Goal: Transaction & Acquisition: Book appointment/travel/reservation

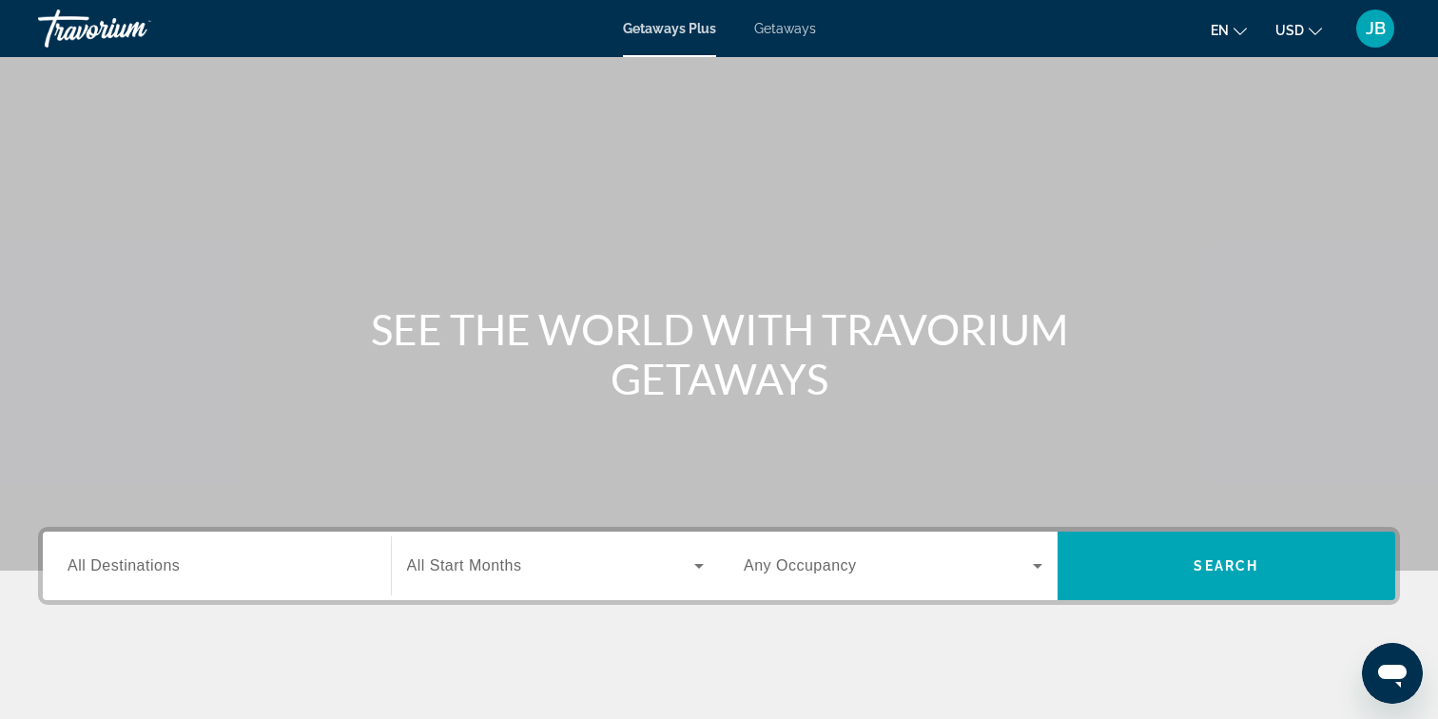
click at [770, 36] on div "Getaways Plus Getaways en English Español Français Italiano Português русский U…" at bounding box center [719, 28] width 1438 height 49
click at [803, 31] on span "Getaways" at bounding box center [785, 28] width 62 height 15
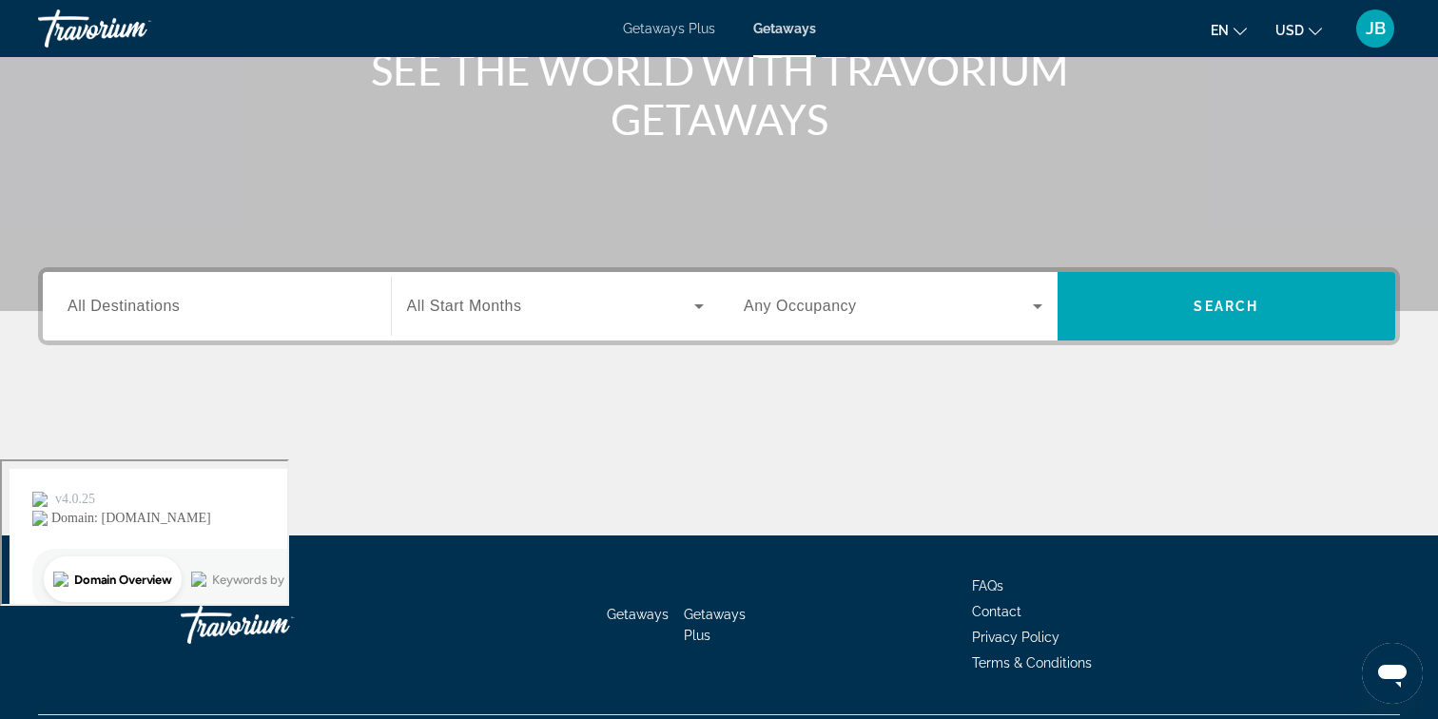
scroll to position [309, 0]
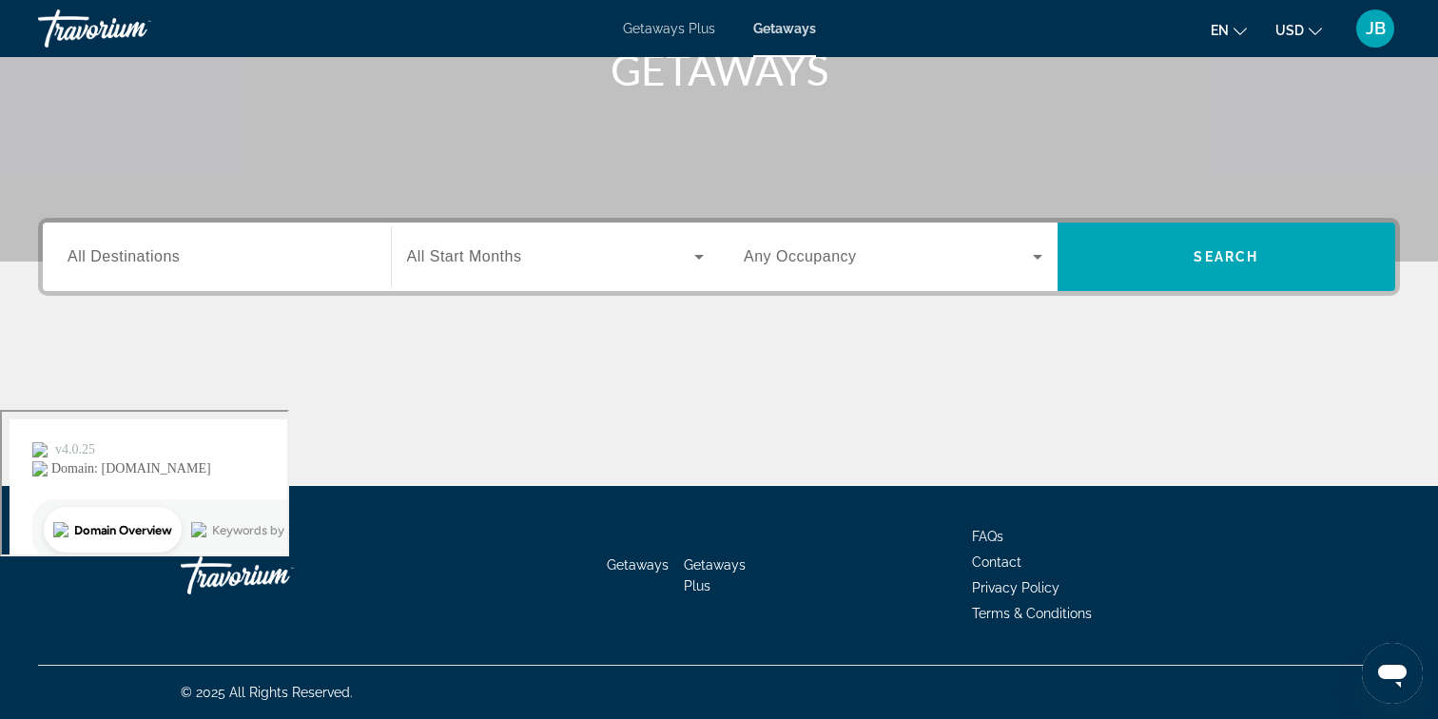
click at [1363, 38] on div "JB" at bounding box center [1375, 29] width 38 height 38
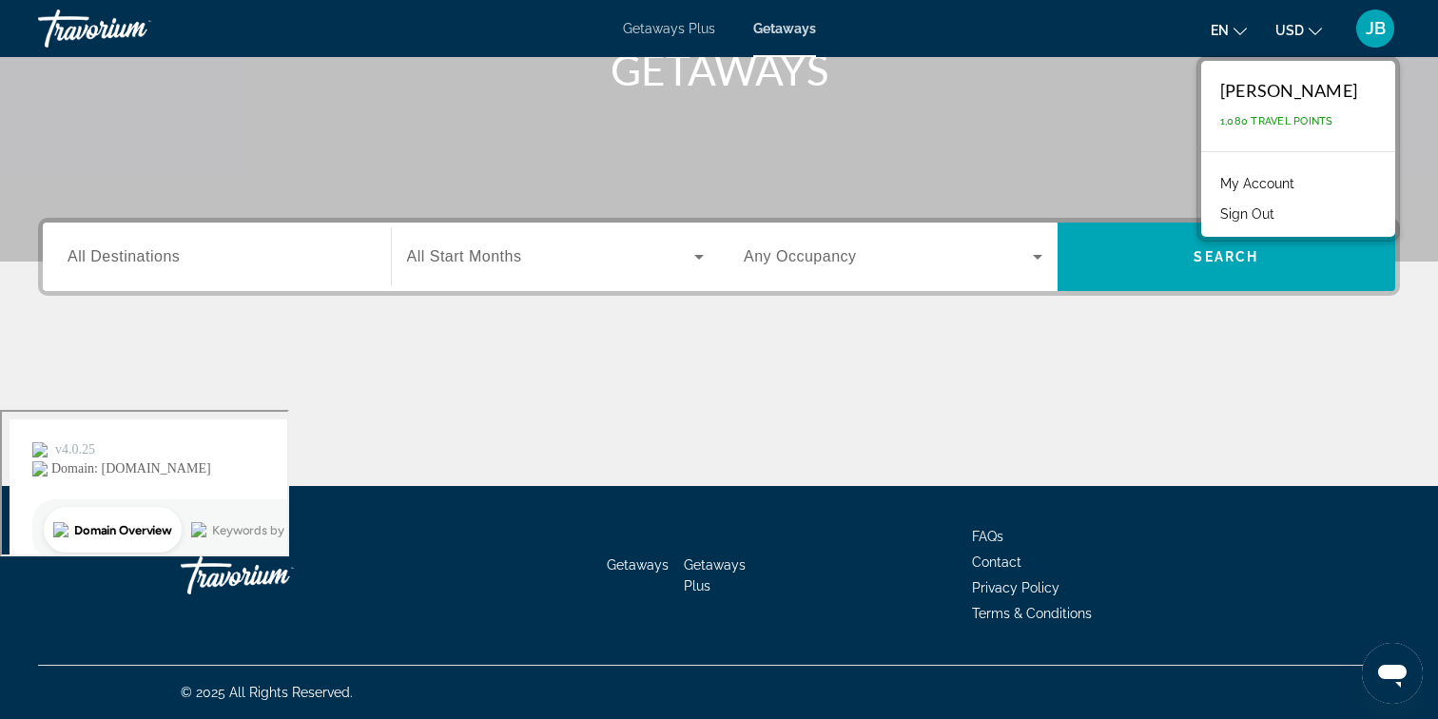
click at [1269, 186] on link "My Account" at bounding box center [1256, 183] width 93 height 25
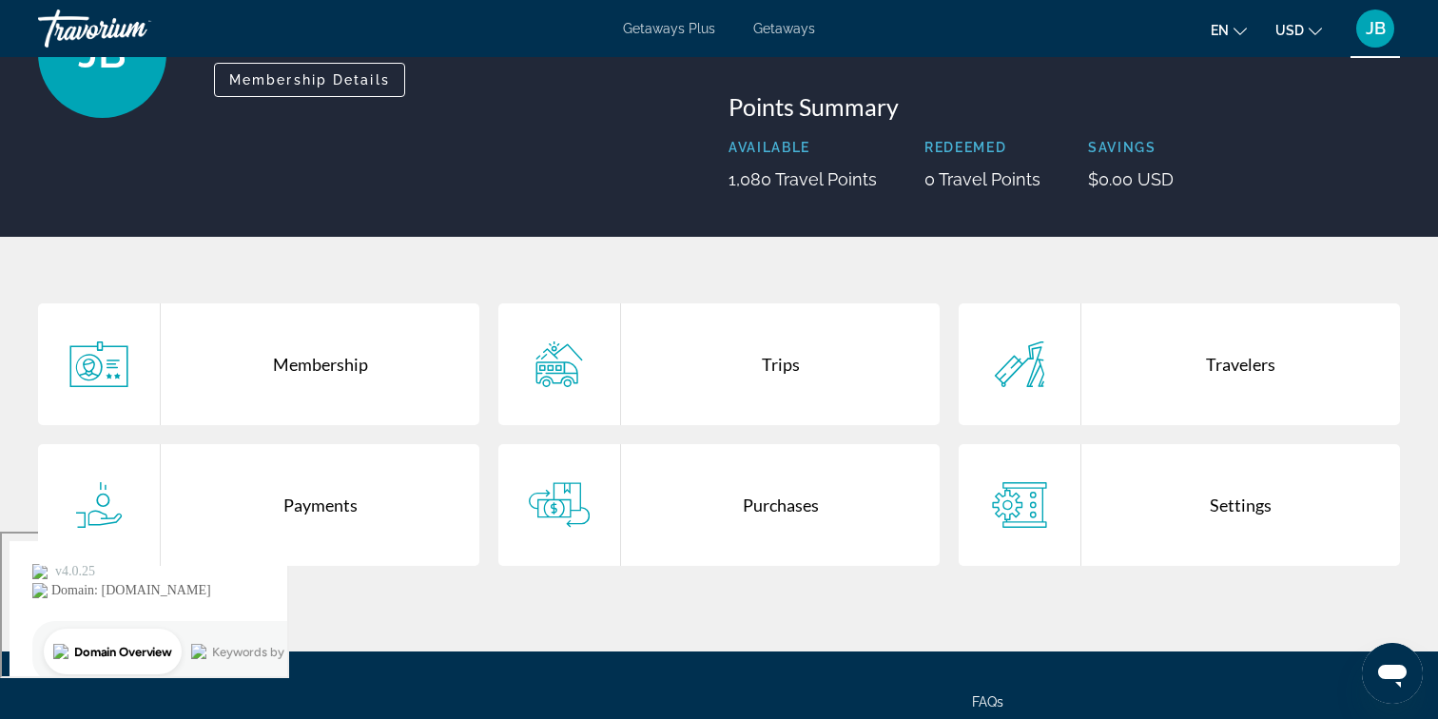
scroll to position [184, 0]
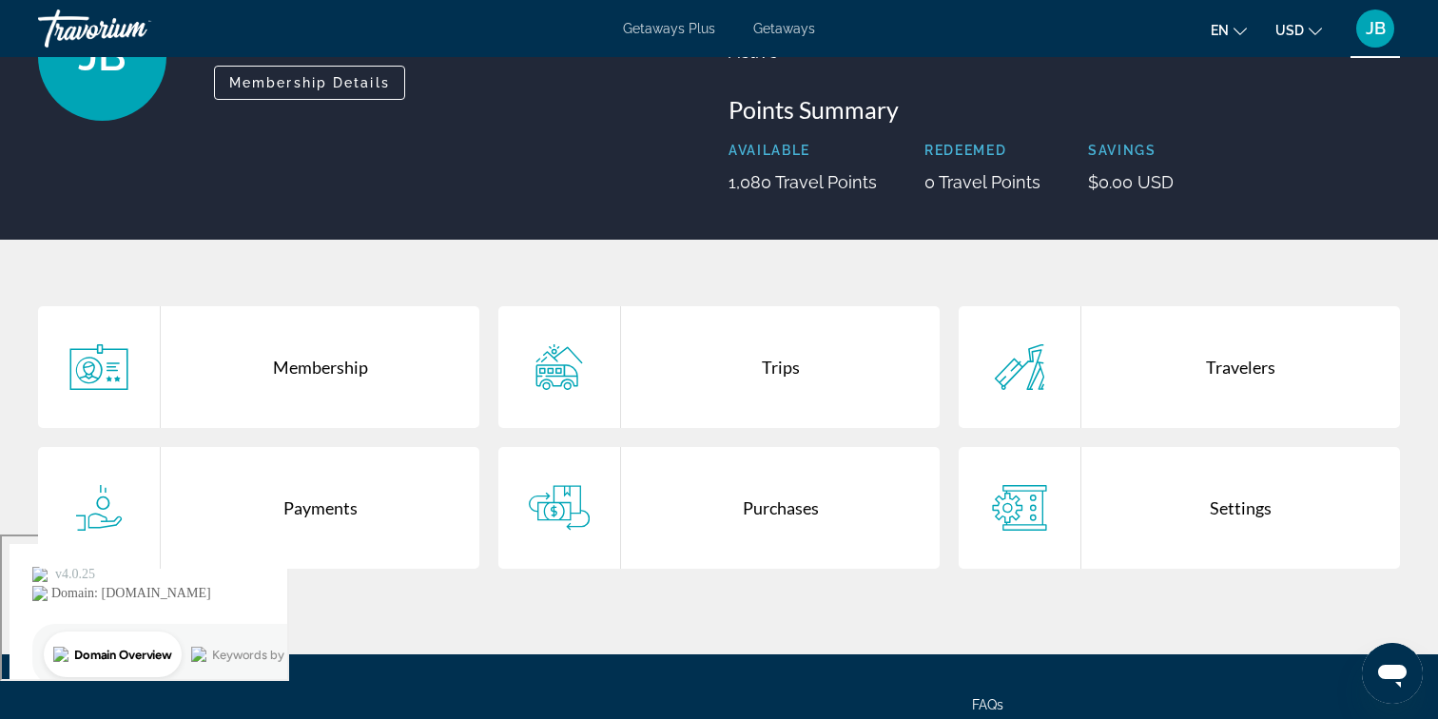
click at [781, 375] on div "Trips" at bounding box center [780, 367] width 319 height 122
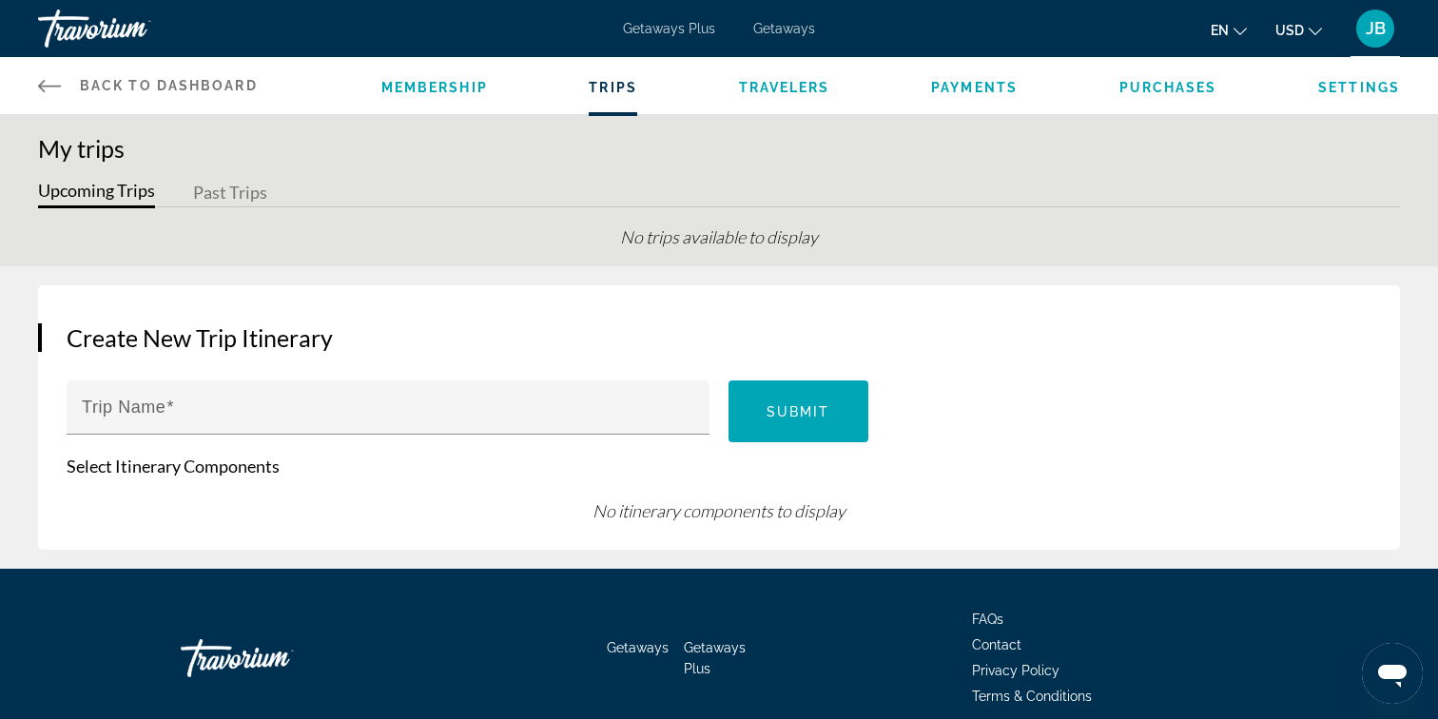
click at [241, 198] on button "Past Trips" at bounding box center [230, 193] width 74 height 29
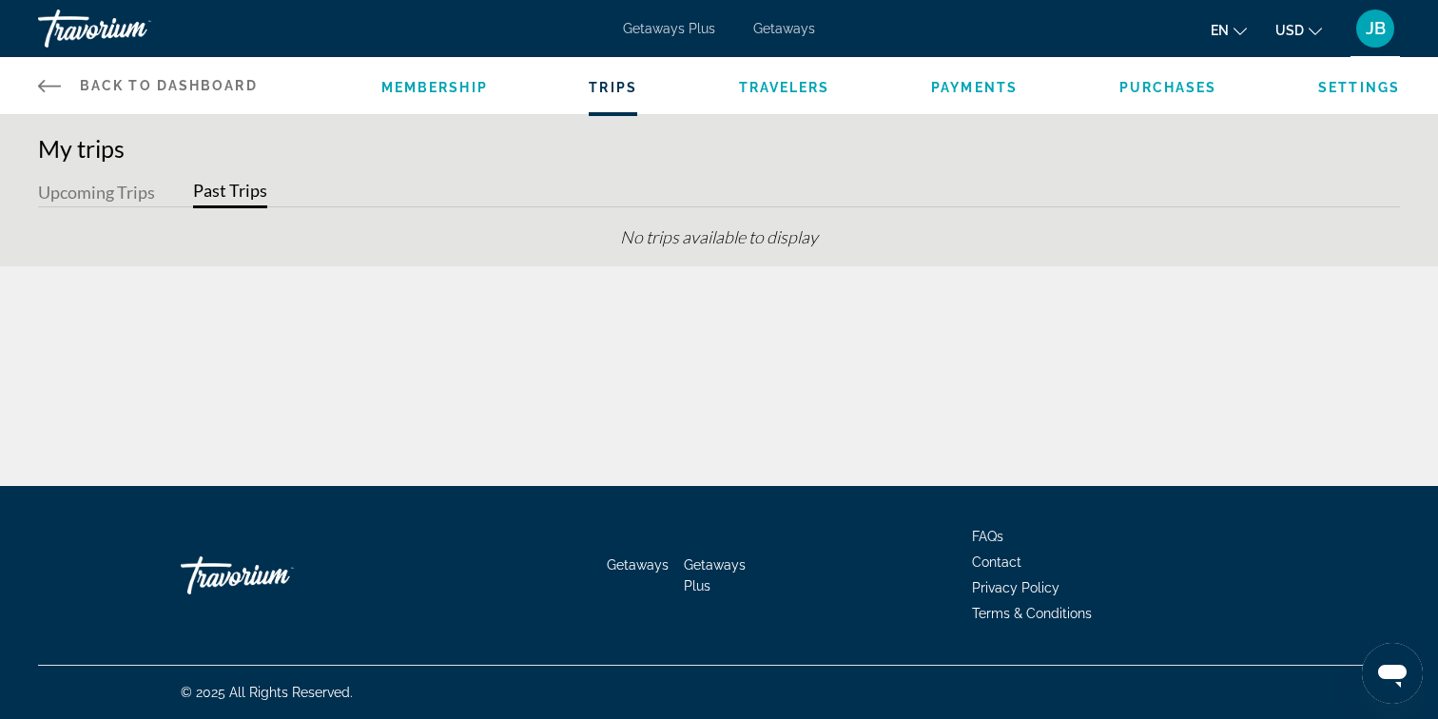
click at [117, 192] on button "Upcoming Trips" at bounding box center [96, 193] width 117 height 29
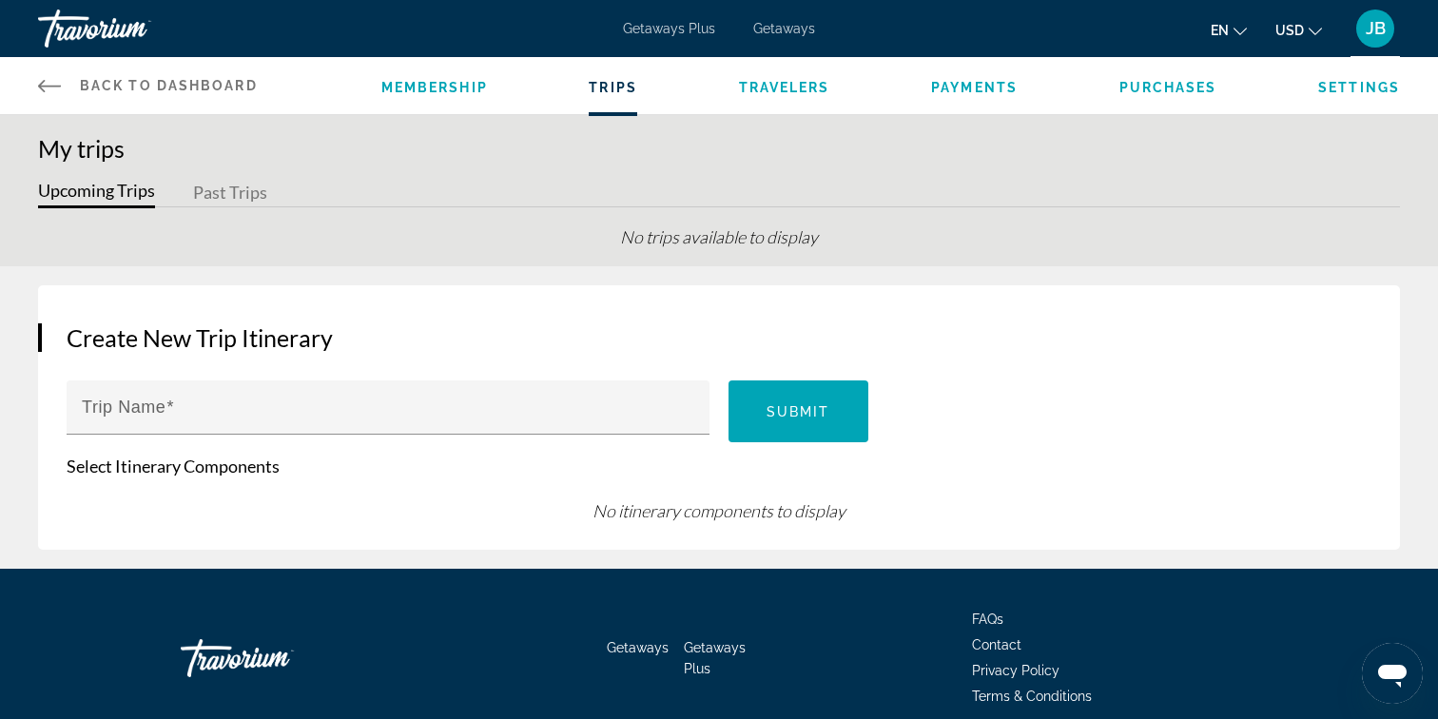
click at [783, 26] on span "Getaways" at bounding box center [784, 28] width 62 height 15
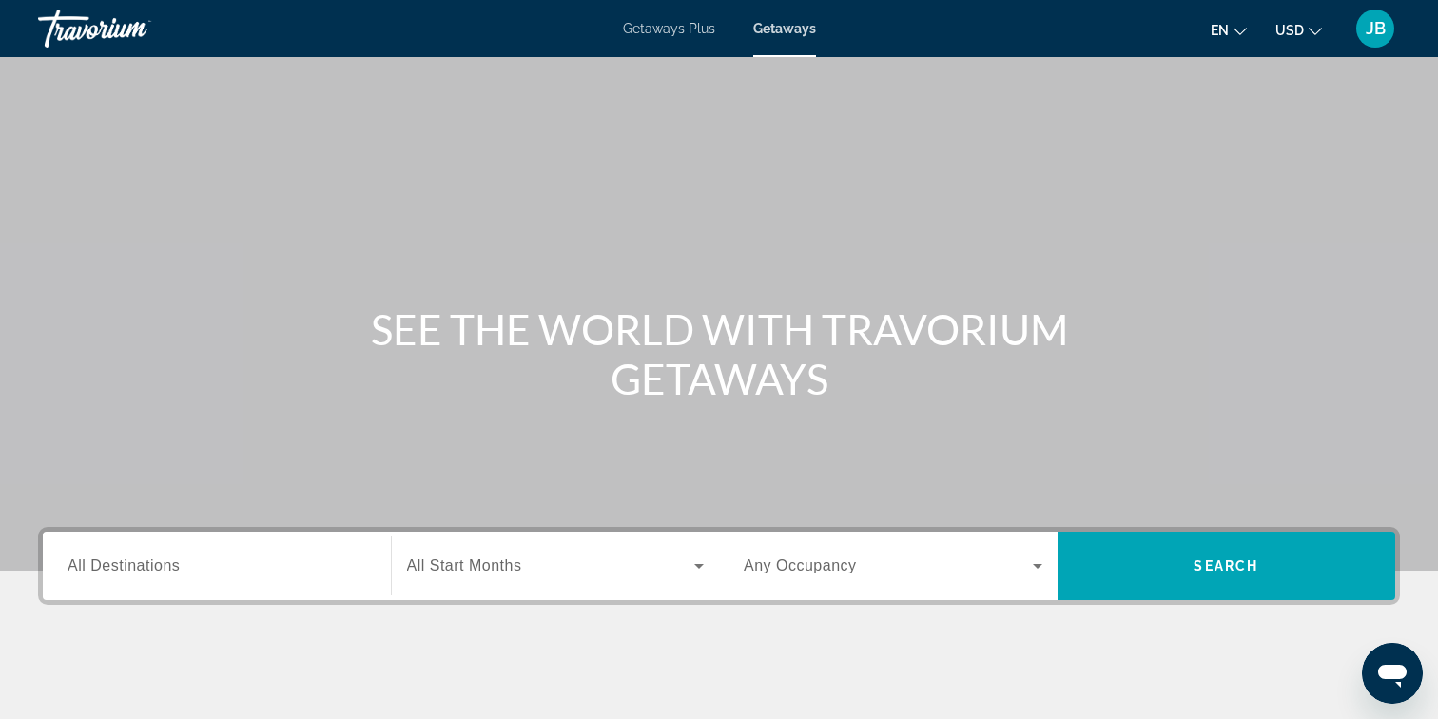
click at [663, 33] on span "Getaways Plus" at bounding box center [669, 28] width 92 height 15
click at [1376, 44] on div "JB" at bounding box center [1375, 29] width 38 height 38
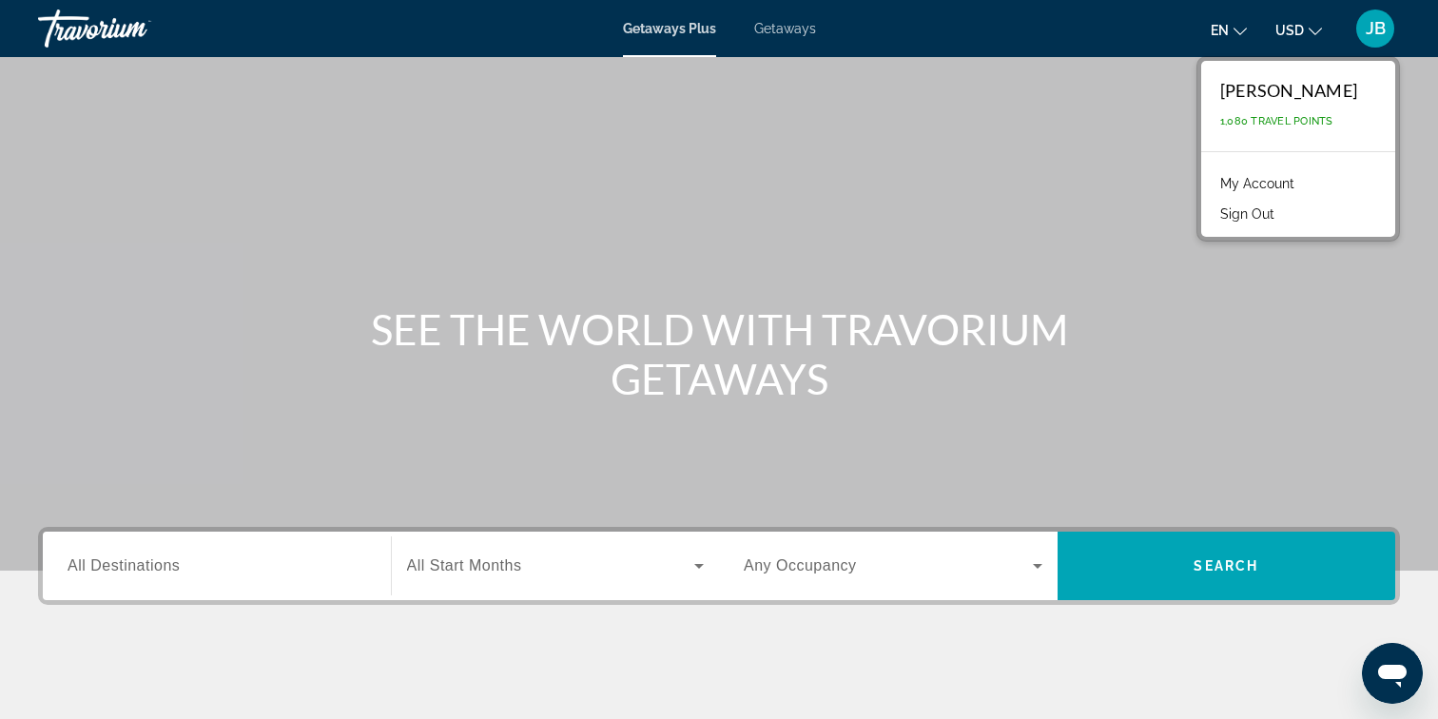
click at [1291, 126] on span "1,080 Travel Points" at bounding box center [1276, 121] width 113 height 12
click at [1245, 185] on link "My Account" at bounding box center [1256, 183] width 93 height 25
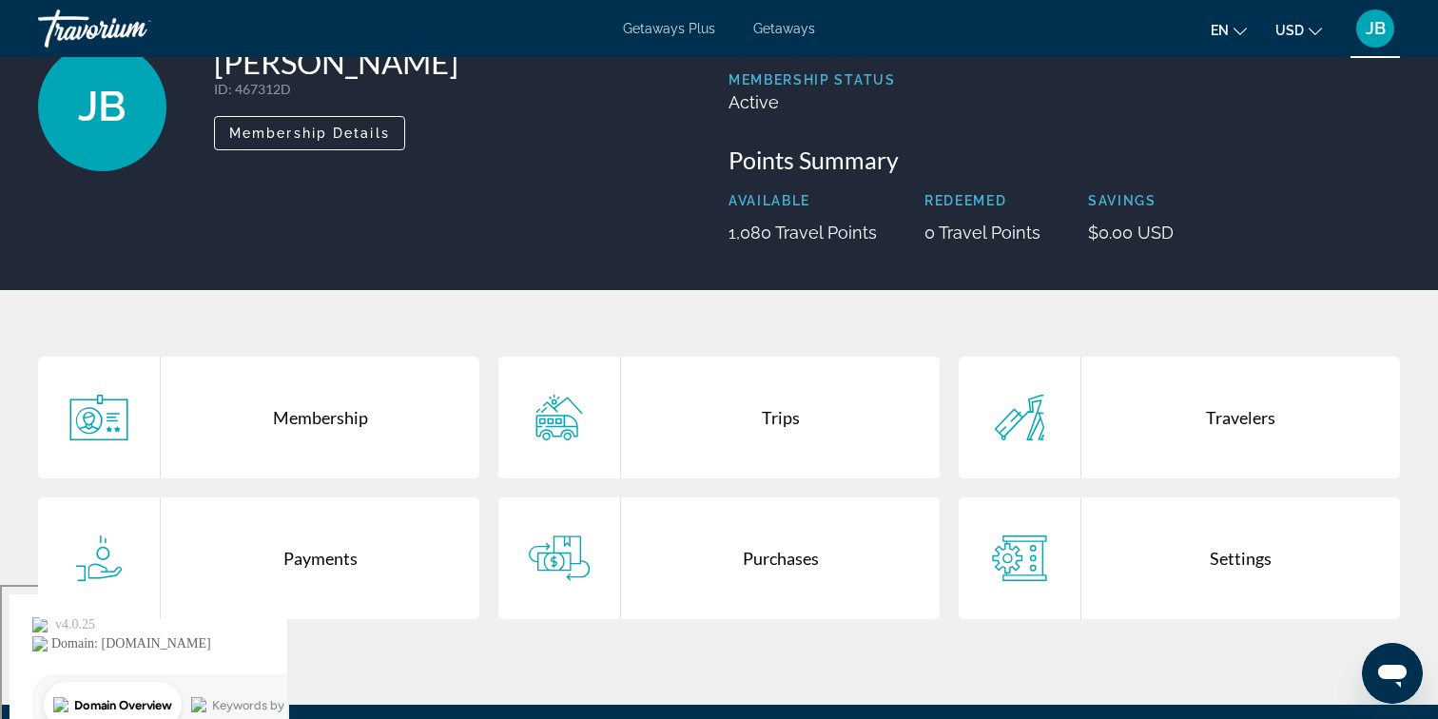
scroll to position [118, 0]
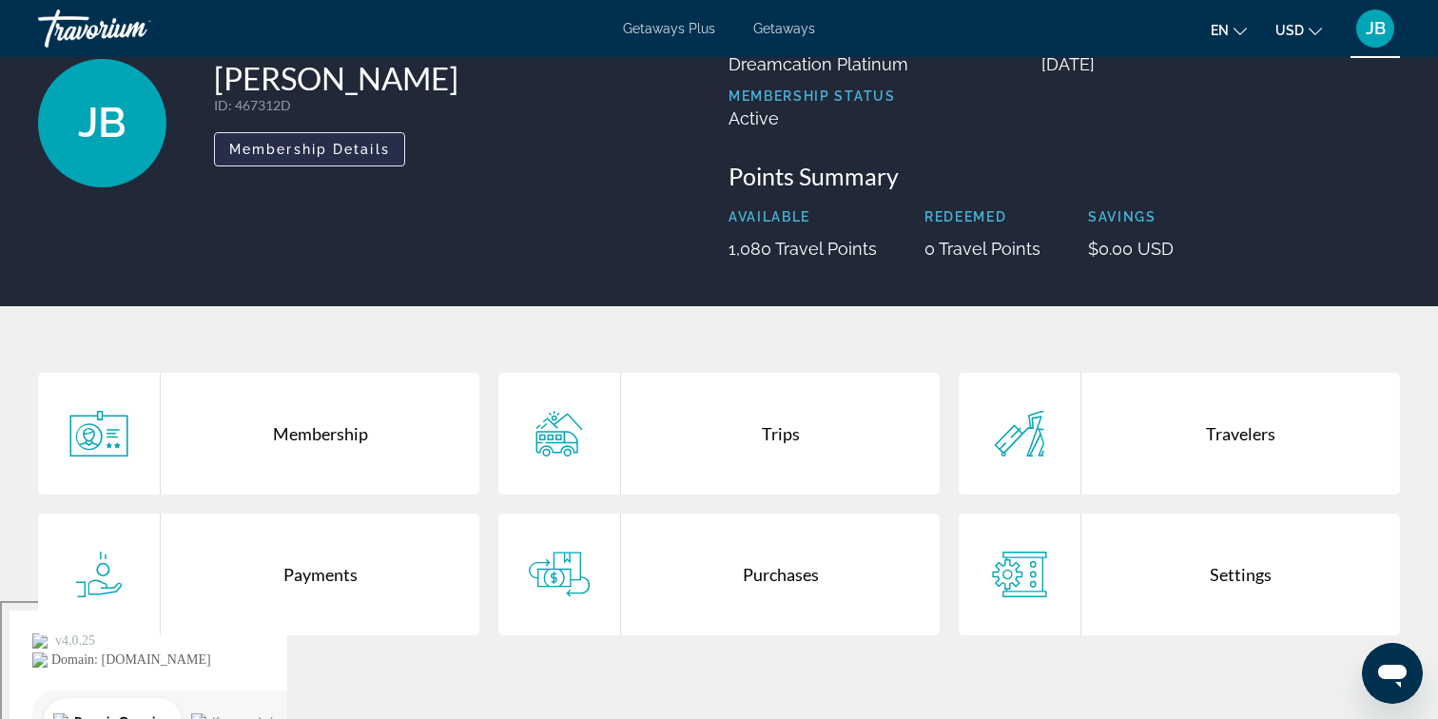
click at [364, 151] on span "Membership Details" at bounding box center [309, 149] width 161 height 15
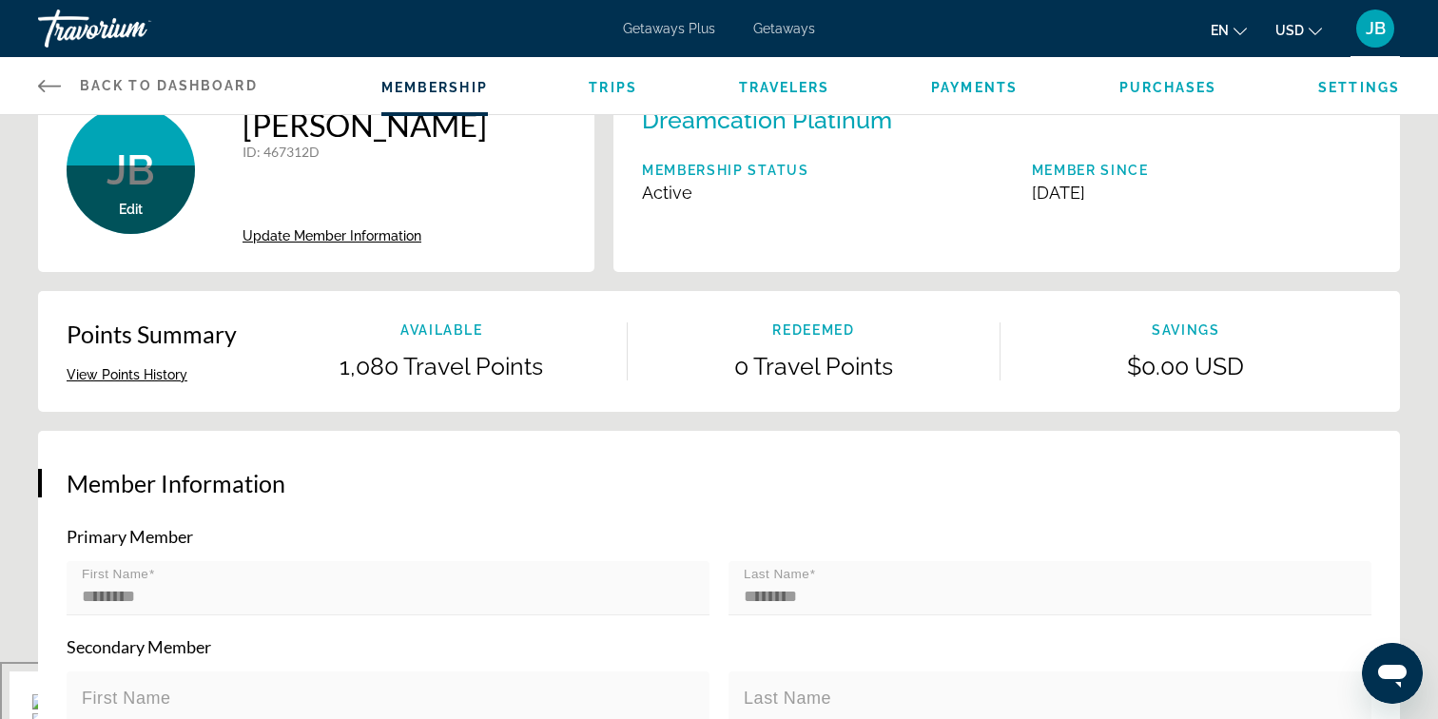
scroll to position [53, 0]
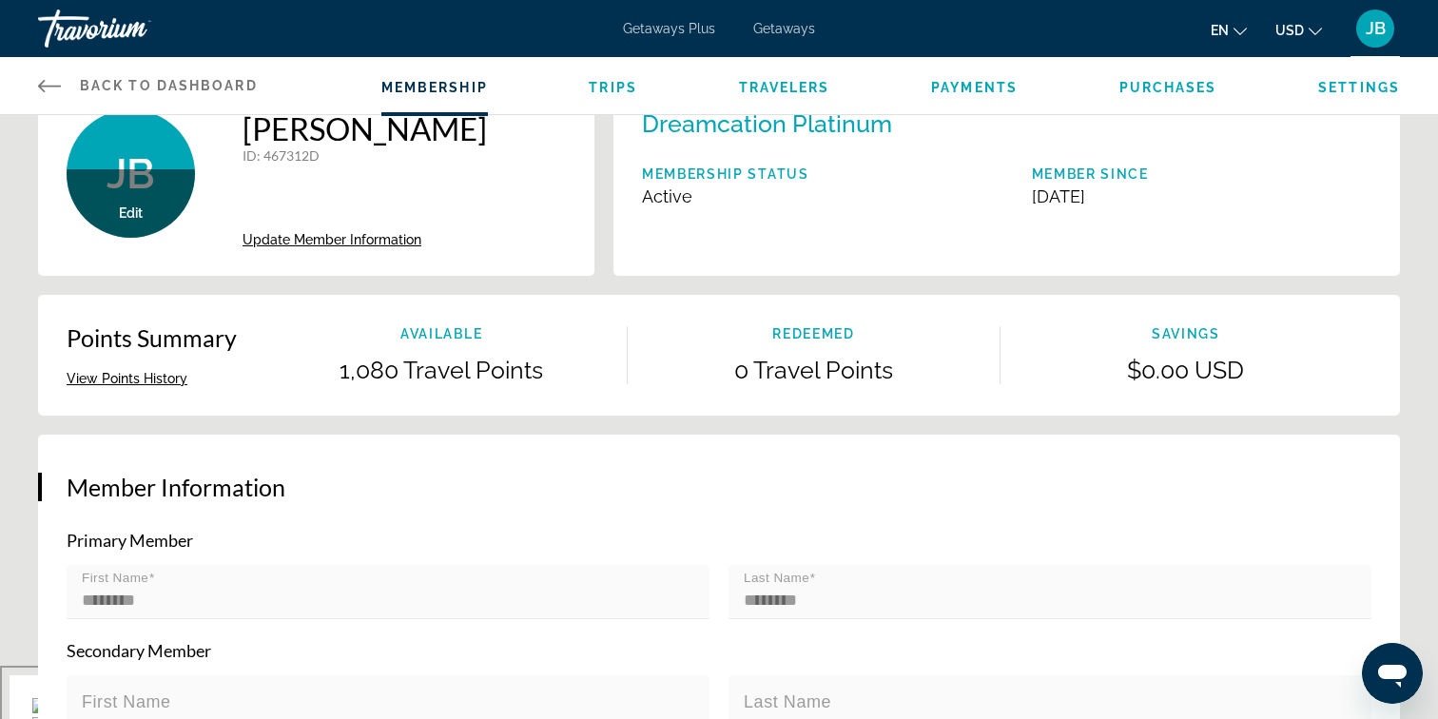
click at [598, 92] on span "Trips" at bounding box center [613, 87] width 48 height 15
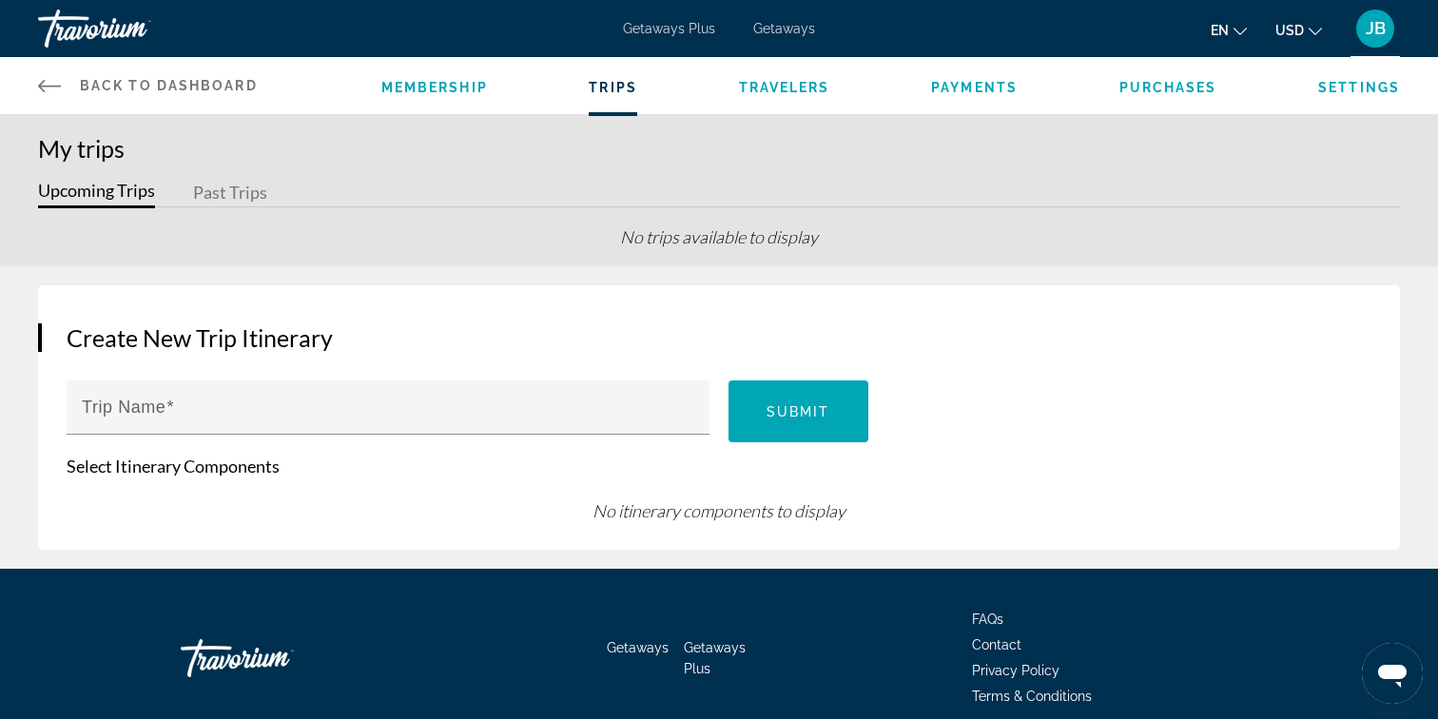
click at [766, 91] on span "Travelers" at bounding box center [784, 87] width 91 height 15
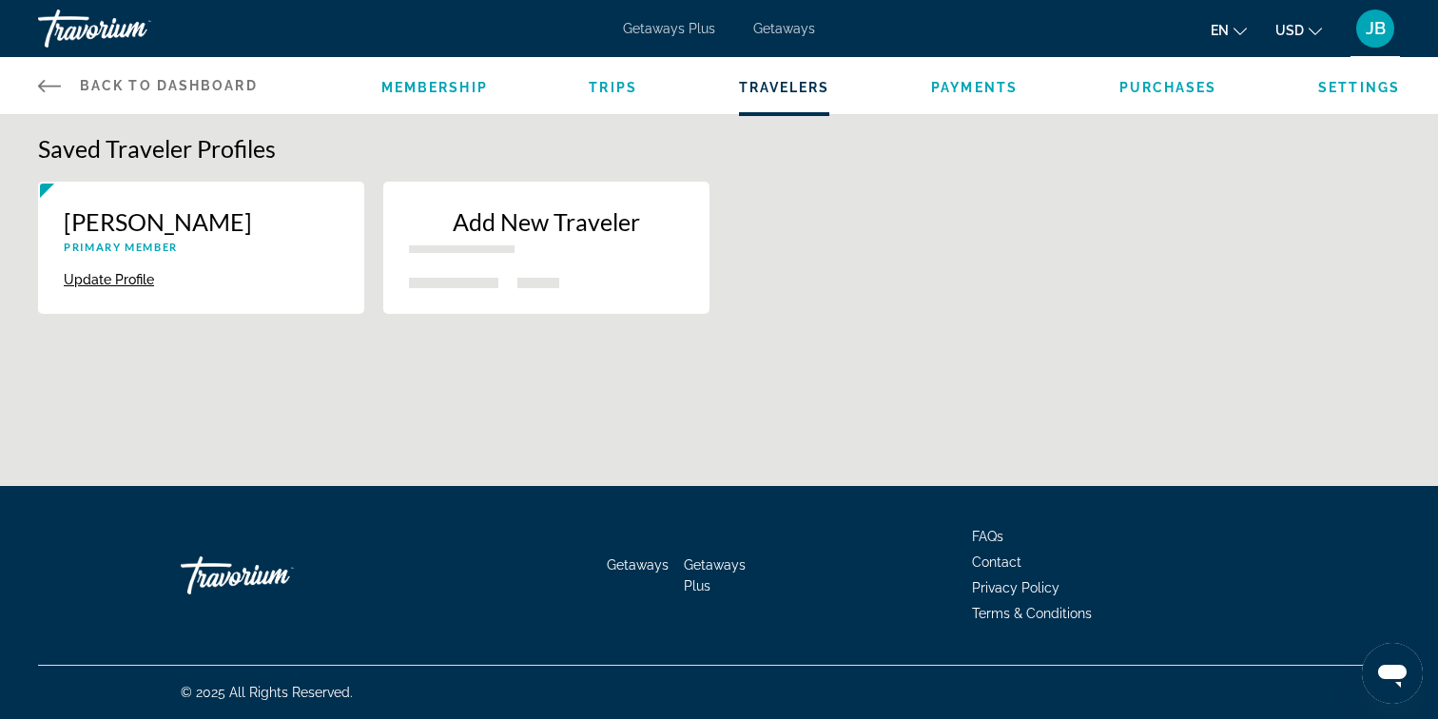
click at [953, 84] on span "Payments" at bounding box center [974, 87] width 87 height 15
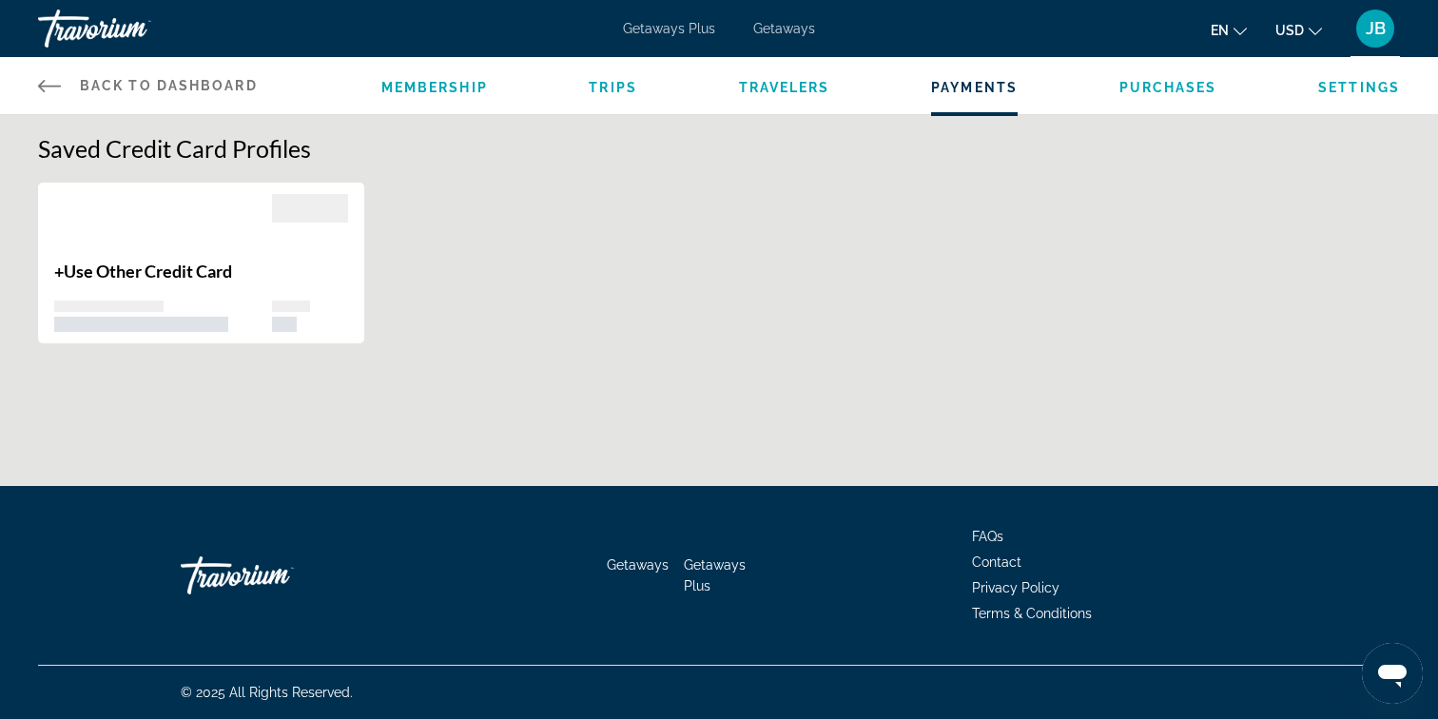
click at [1141, 96] on div "Membership Trips Travelers Payments Purchases Settings" at bounding box center [890, 85] width 1018 height 57
click at [1157, 89] on span "Purchases" at bounding box center [1168, 87] width 98 height 15
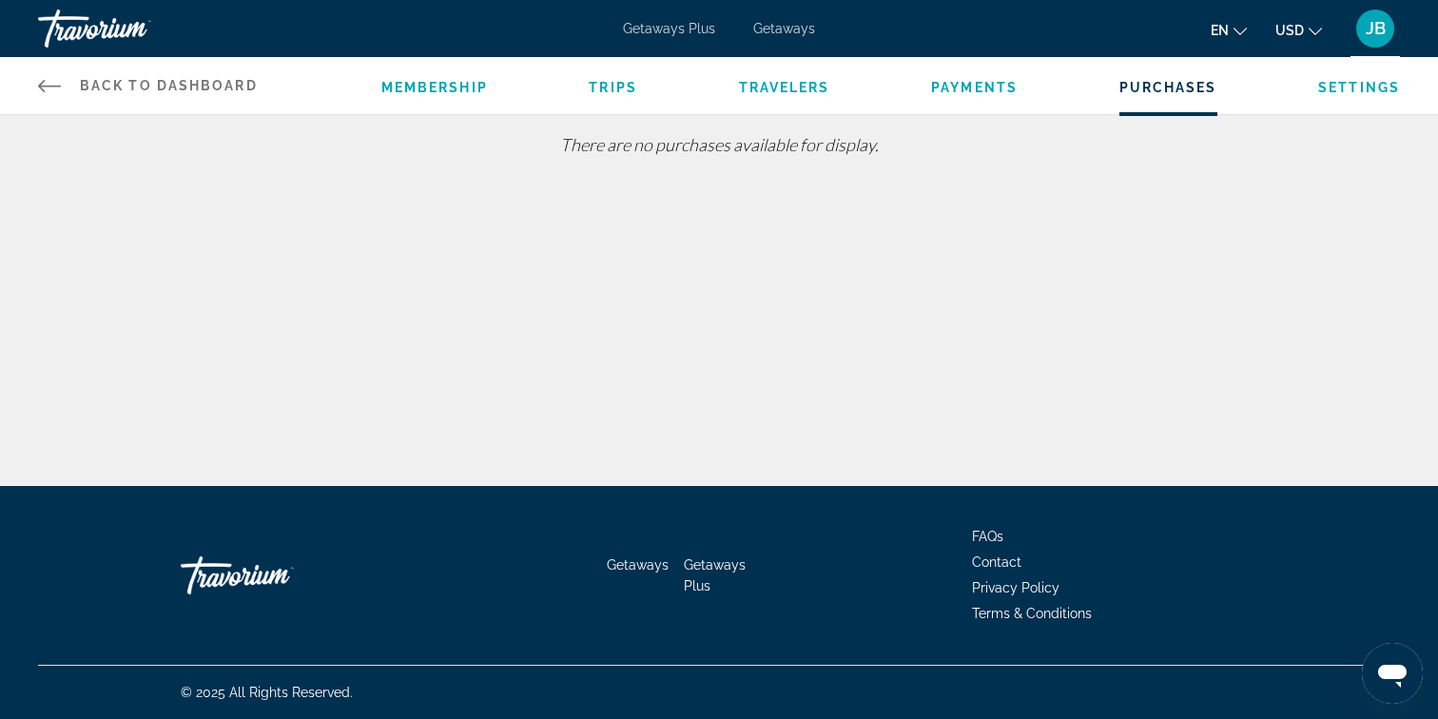
click at [1309, 84] on ul "Membership Trips Travelers Payments Purchases Settings" at bounding box center [890, 85] width 1018 height 19
click at [1341, 88] on span "Settings" at bounding box center [1359, 87] width 82 height 15
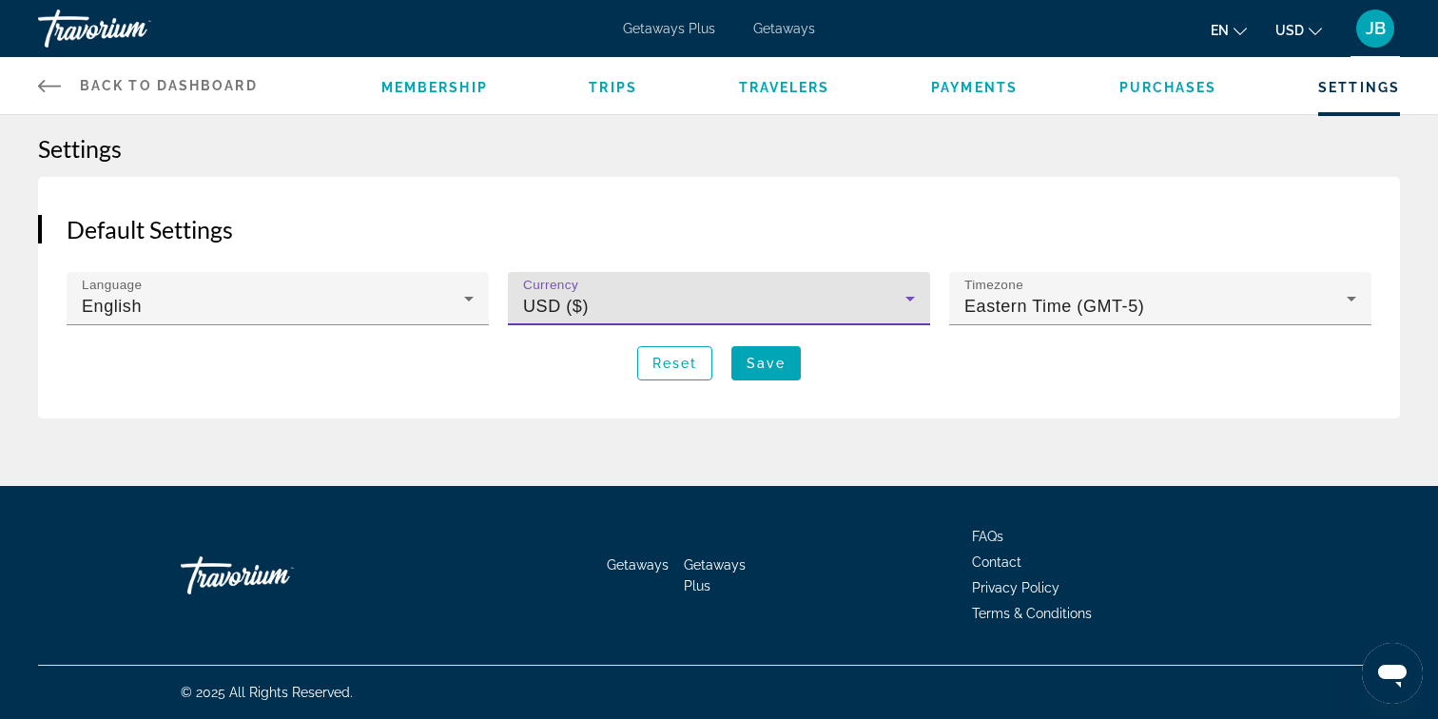
click at [741, 304] on div "USD ($)" at bounding box center [714, 306] width 382 height 23
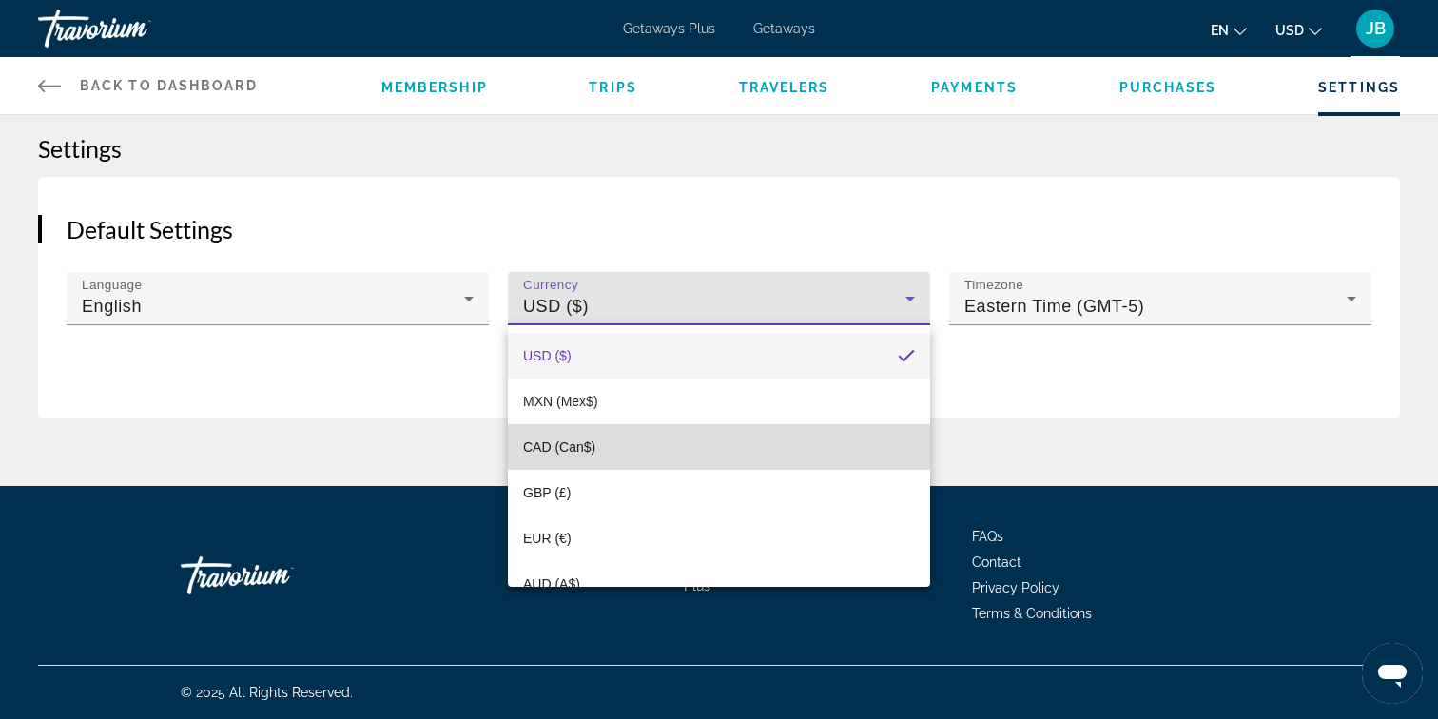
click at [648, 449] on mat-option "CAD (Can$)" at bounding box center [719, 447] width 422 height 46
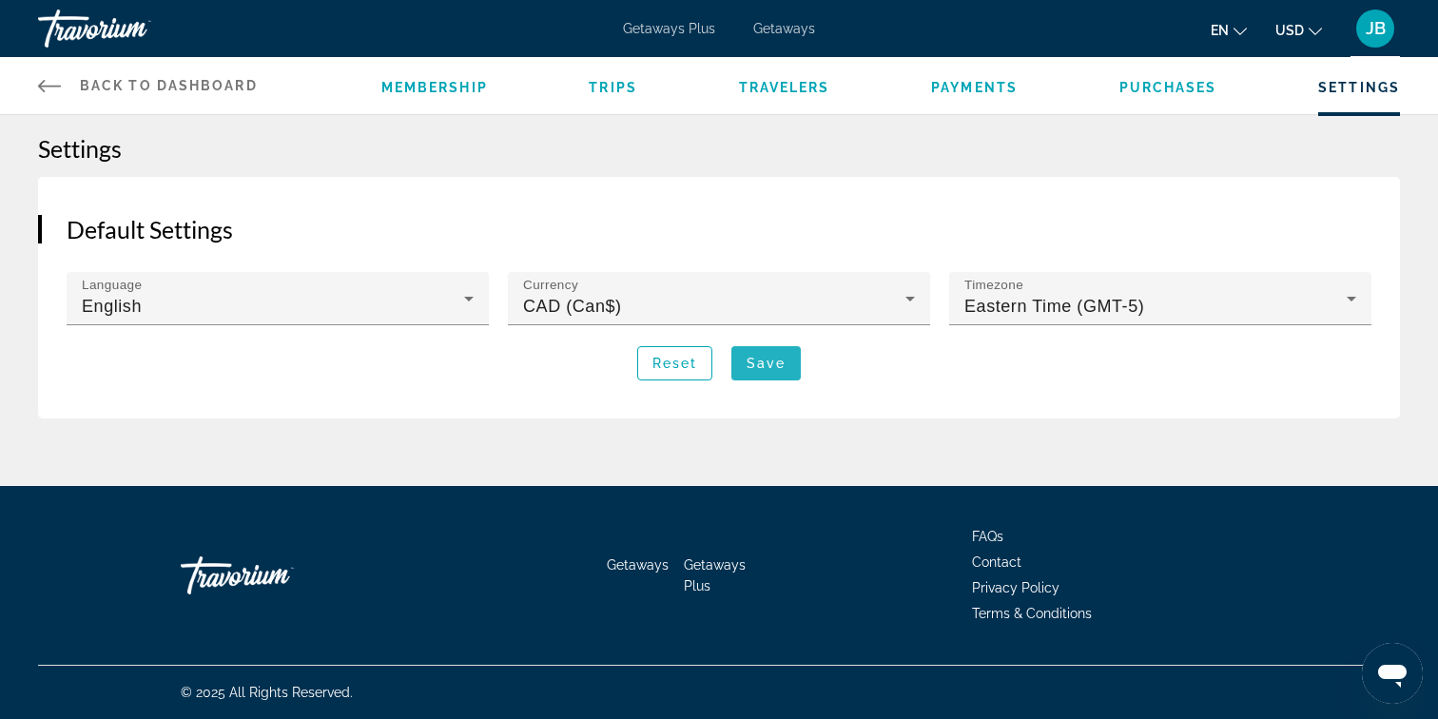
click at [770, 359] on span "Save" at bounding box center [765, 363] width 39 height 15
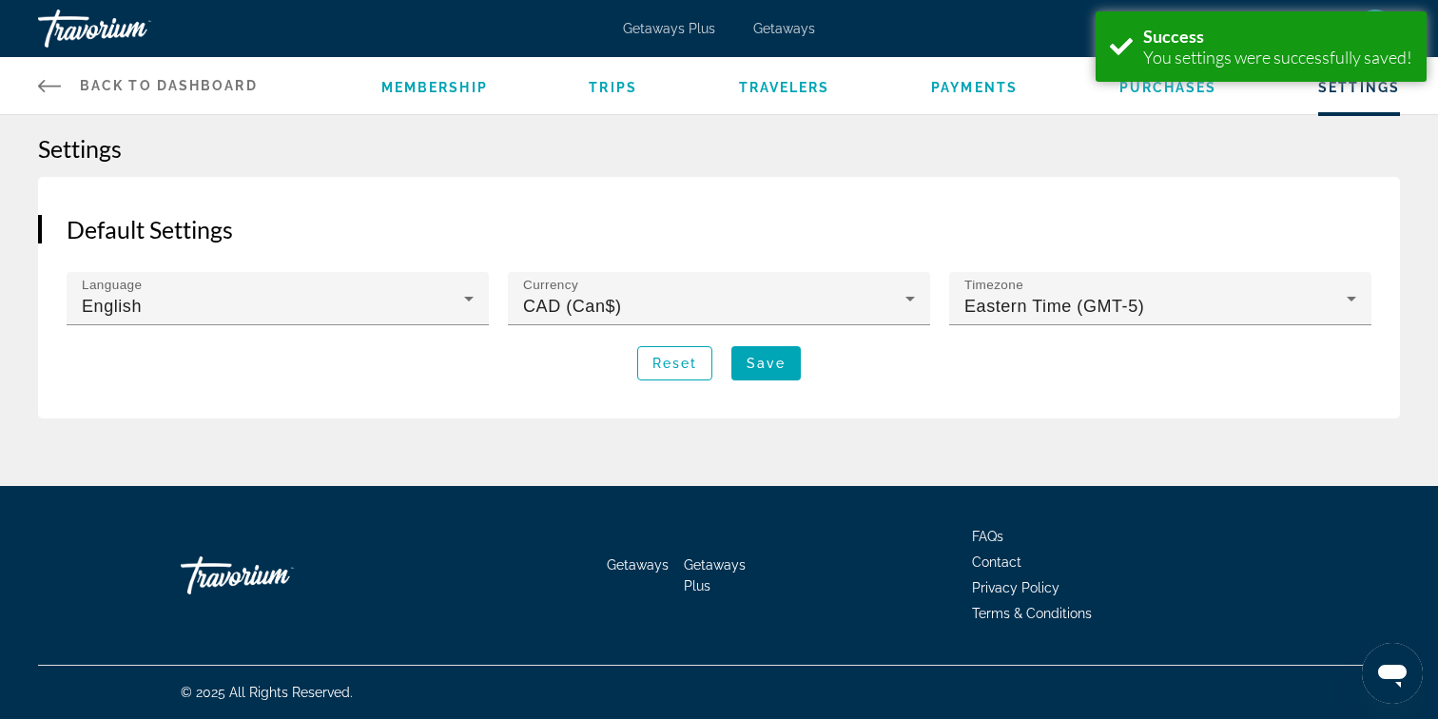
click at [885, 175] on div "Settings Default Settings Language English Currency CAD (Can$) Timezone Eastern…" at bounding box center [719, 276] width 1438 height 284
click at [793, 29] on span "Getaways" at bounding box center [784, 28] width 62 height 15
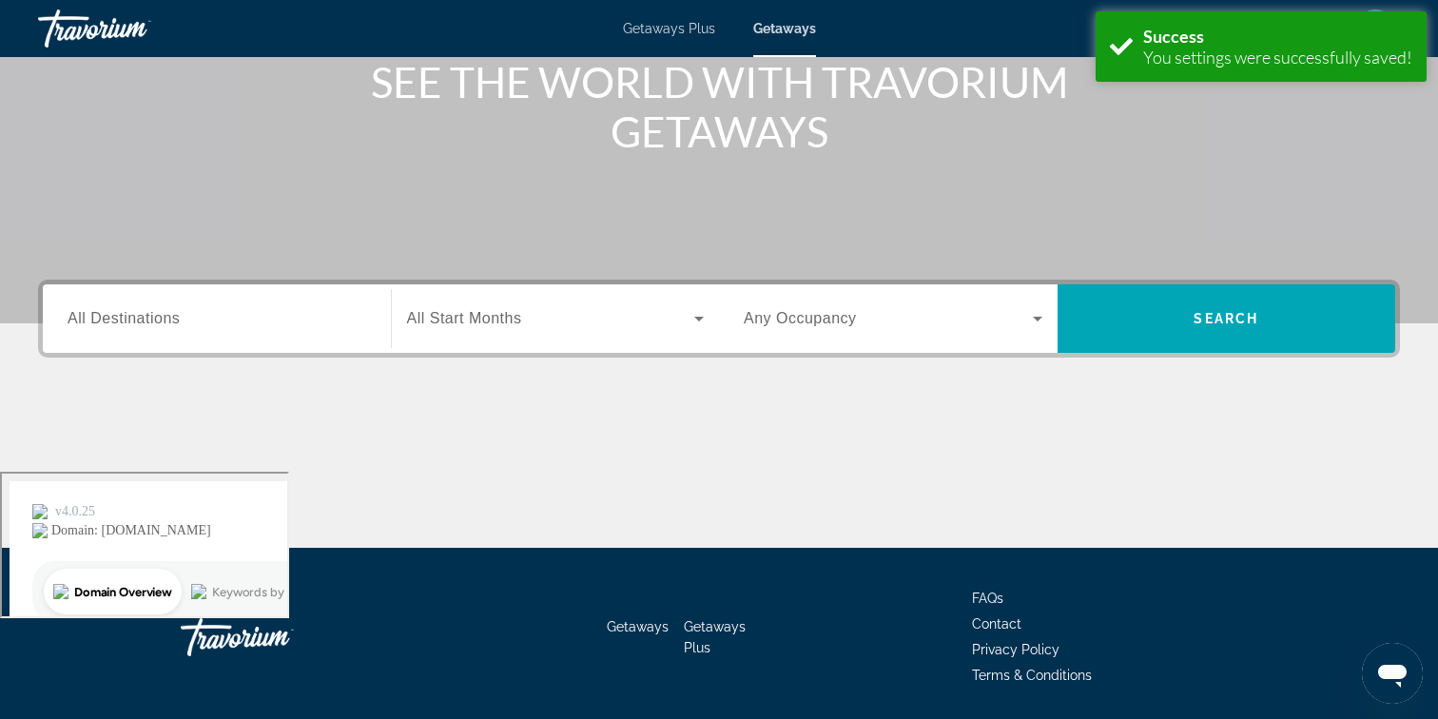
scroll to position [249, 0]
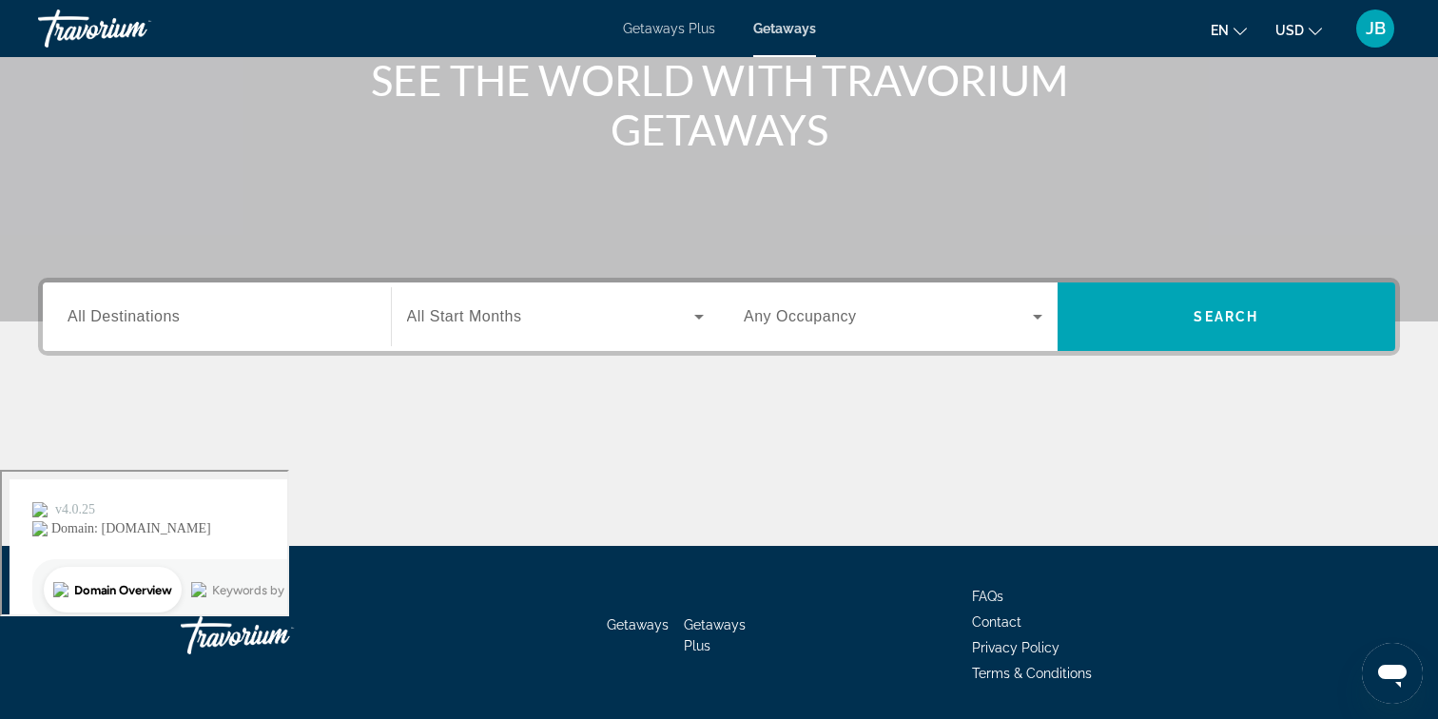
click at [179, 308] on span "All Destinations" at bounding box center [124, 316] width 112 height 16
click at [179, 308] on input "Destination All Destinations" at bounding box center [217, 317] width 299 height 23
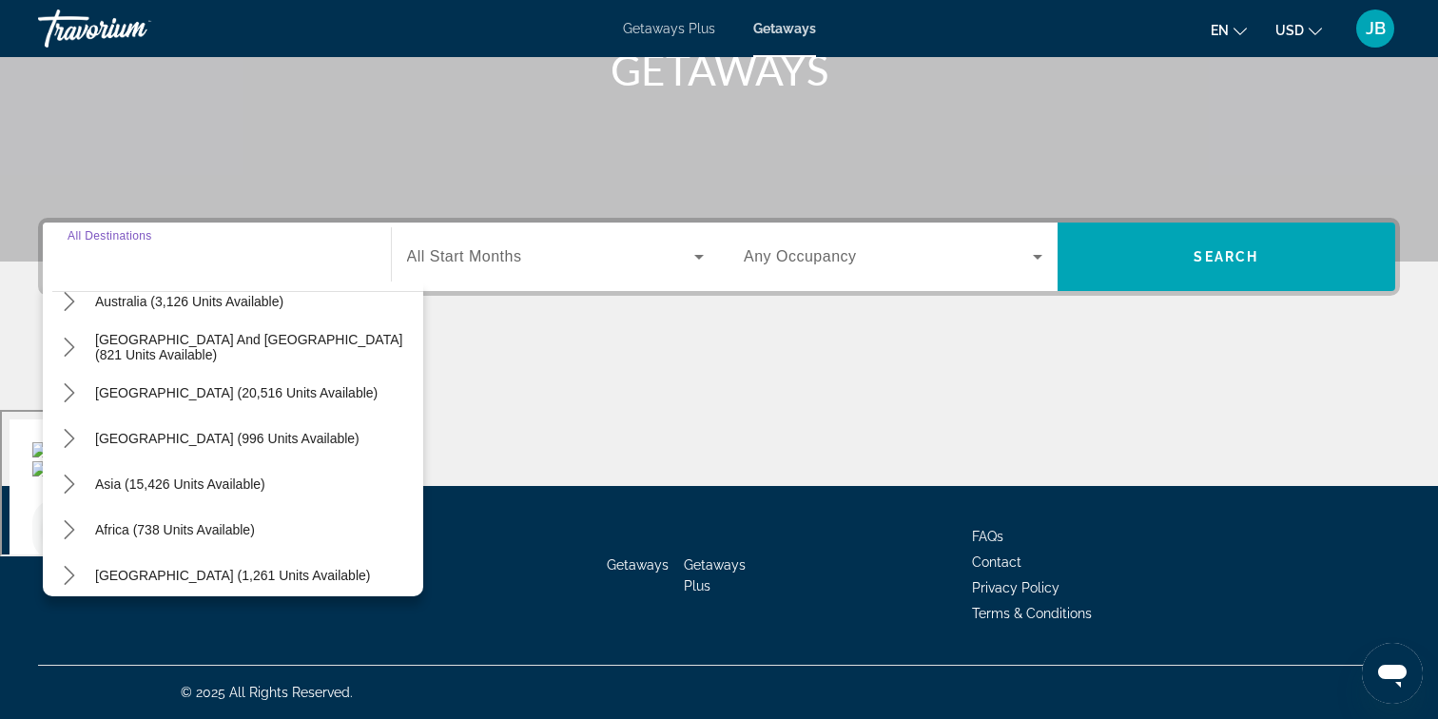
scroll to position [308, 0]
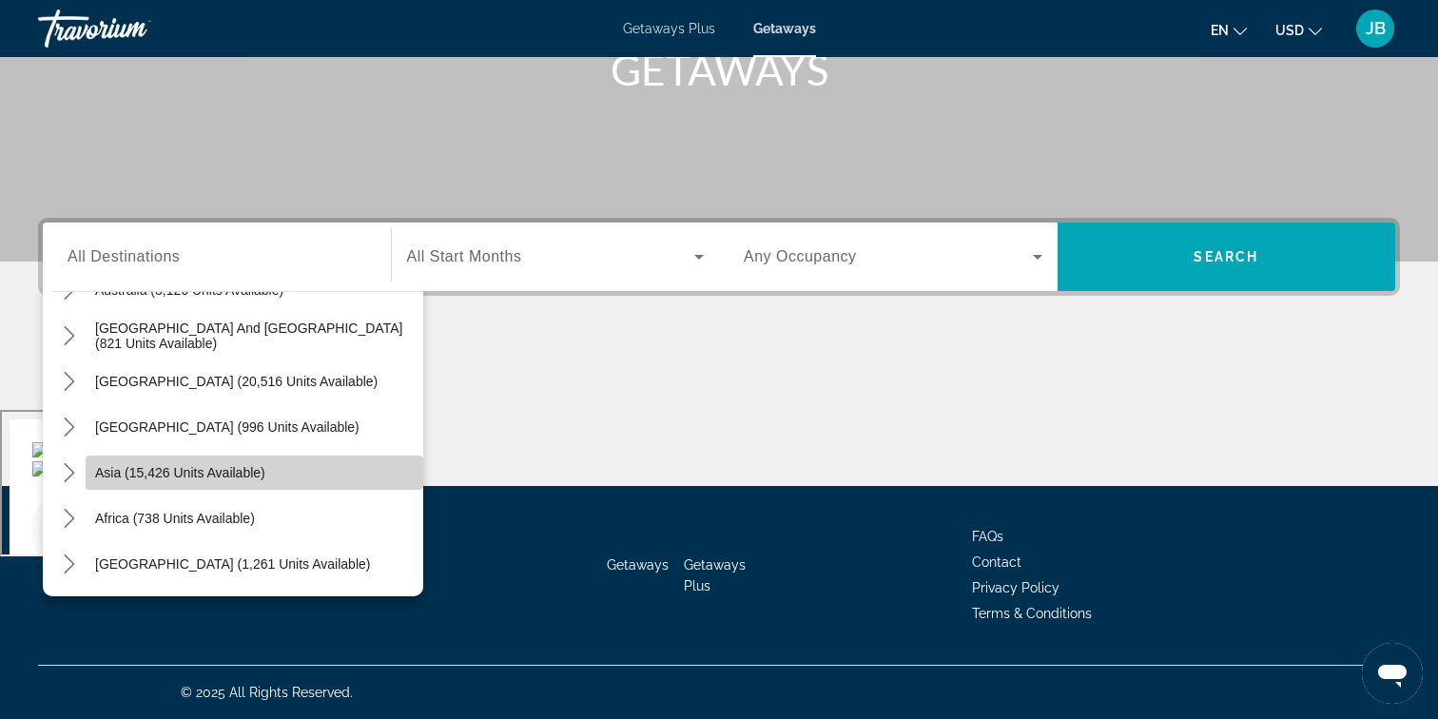
click at [206, 475] on span "Asia (15,426 units available)" at bounding box center [180, 472] width 170 height 15
type input "**********"
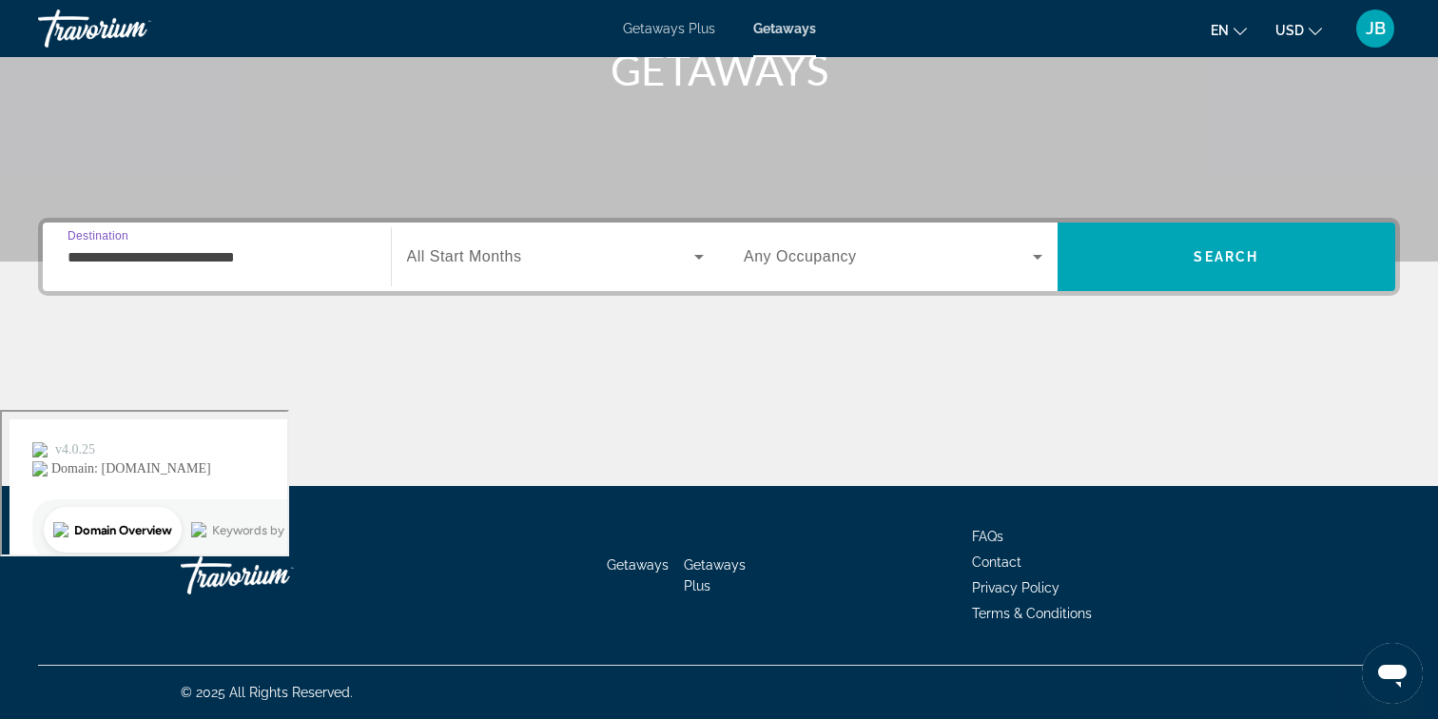
click at [484, 253] on span "All Start Months" at bounding box center [464, 256] width 115 height 16
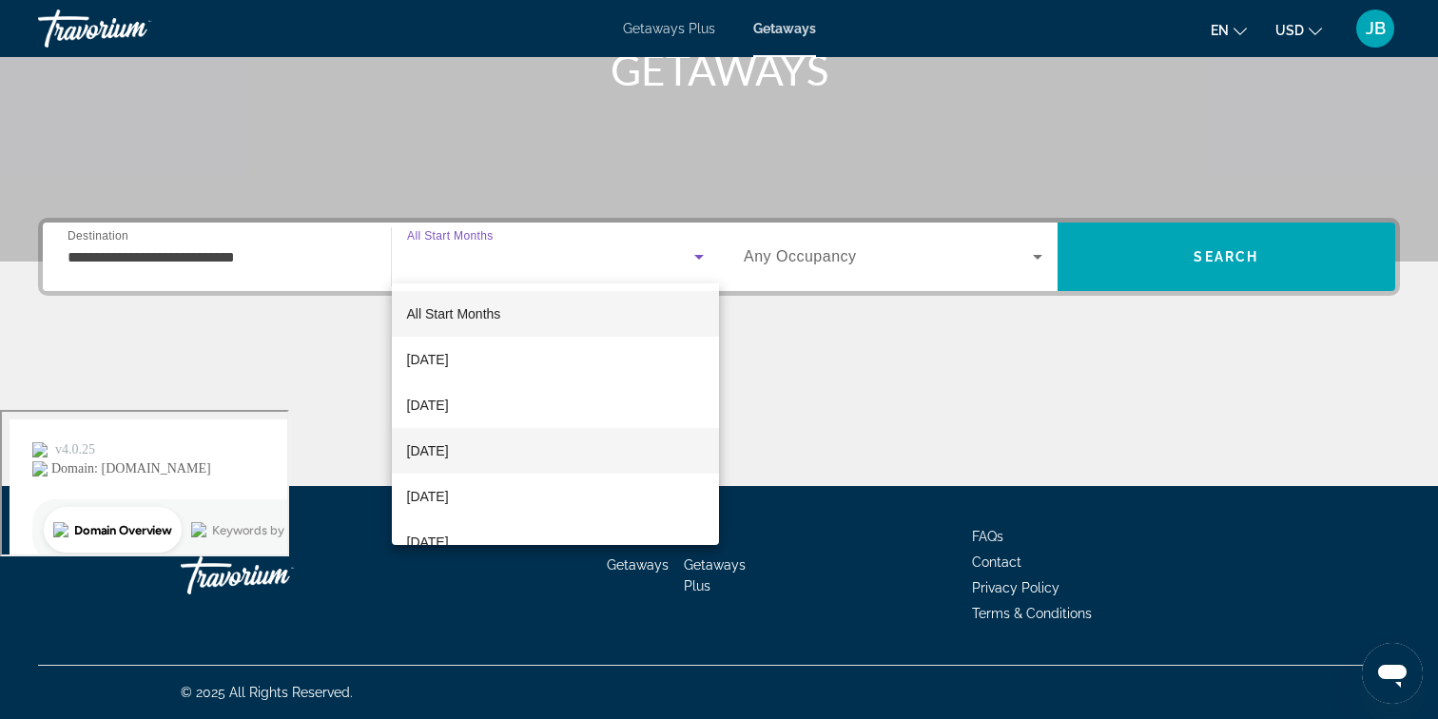
click at [476, 437] on mat-option "[DATE]" at bounding box center [556, 451] width 328 height 46
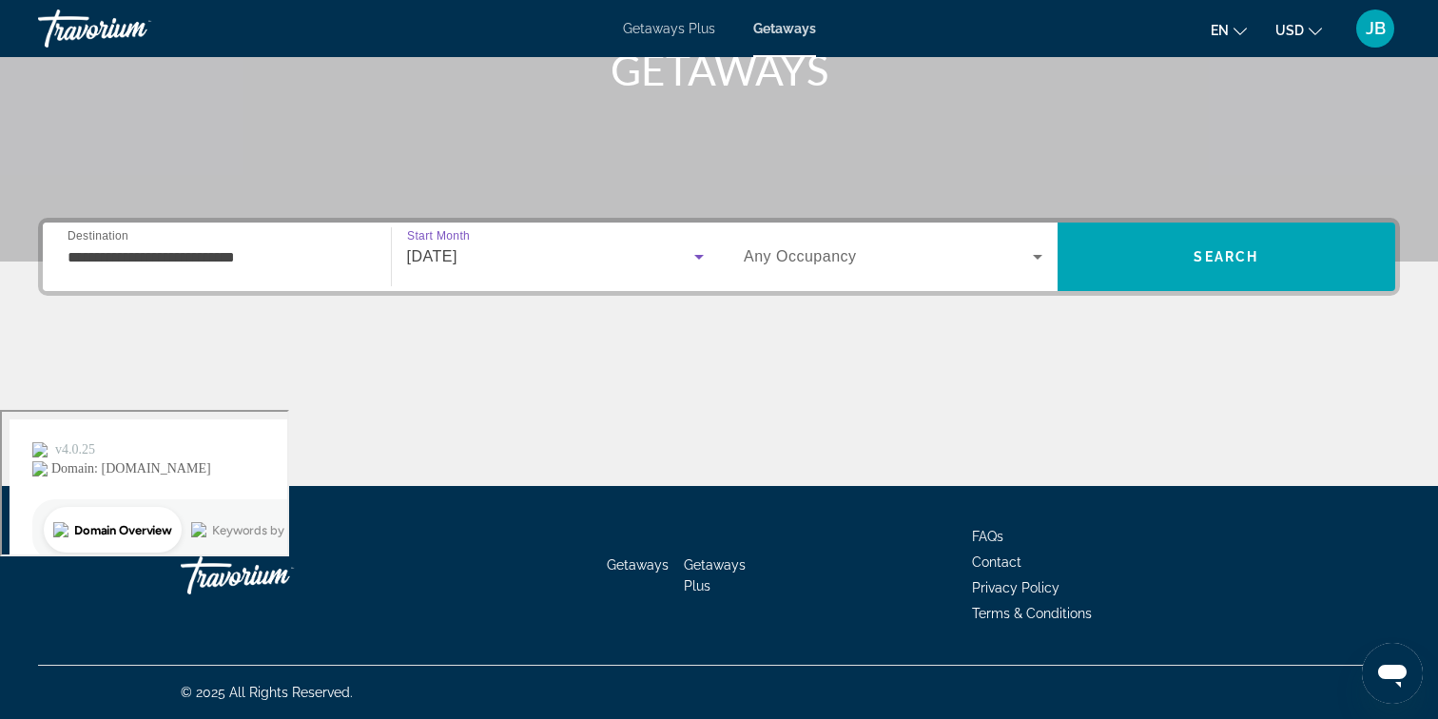
click at [804, 261] on span "Any Occupancy" at bounding box center [800, 256] width 113 height 16
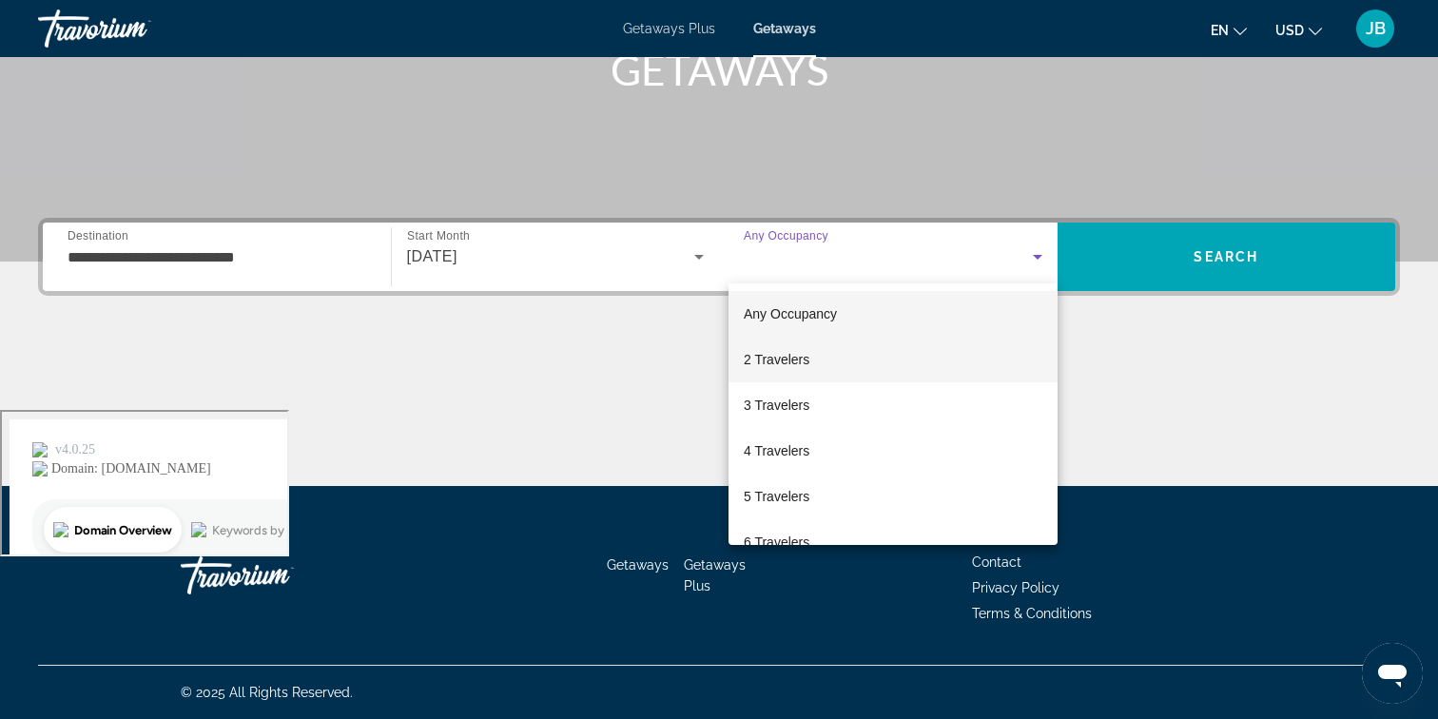
click at [793, 358] on span "2 Travelers" at bounding box center [777, 359] width 66 height 23
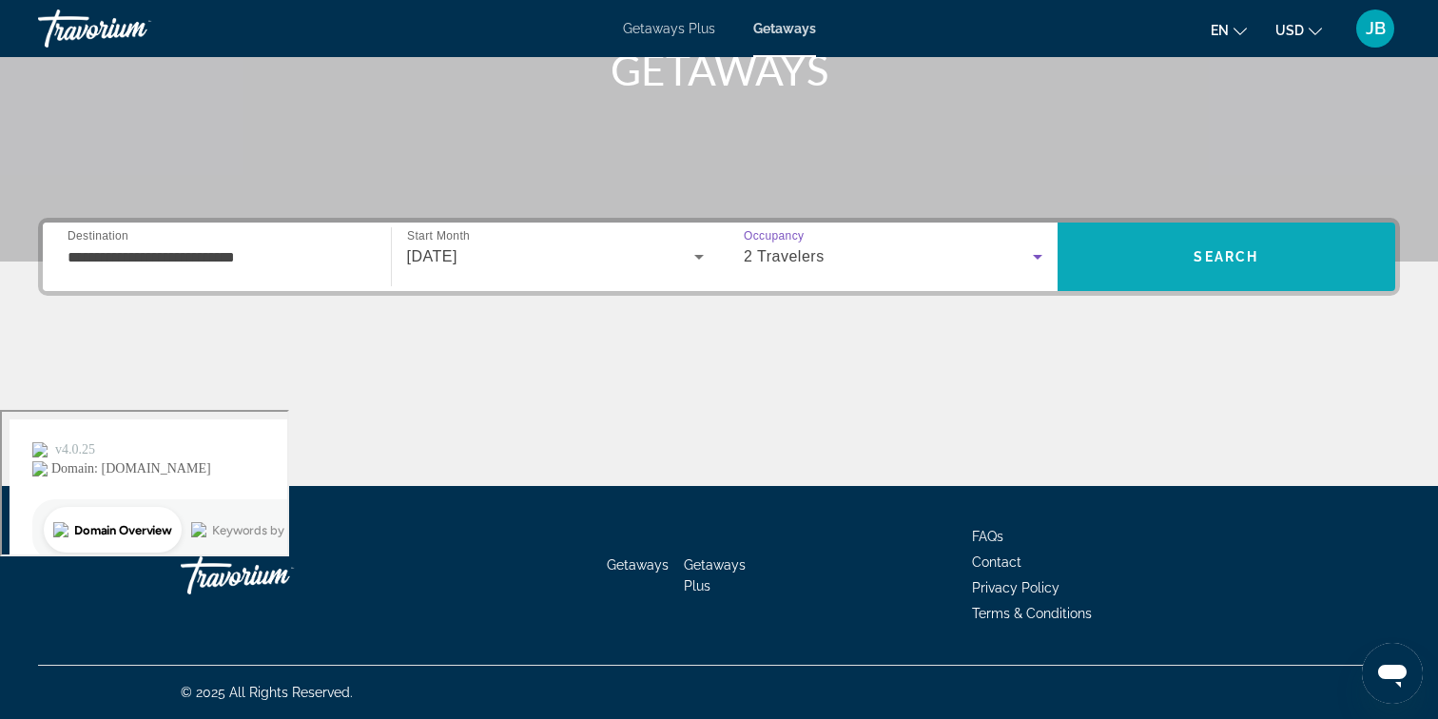
click at [1199, 256] on span "Search" at bounding box center [1225, 256] width 65 height 15
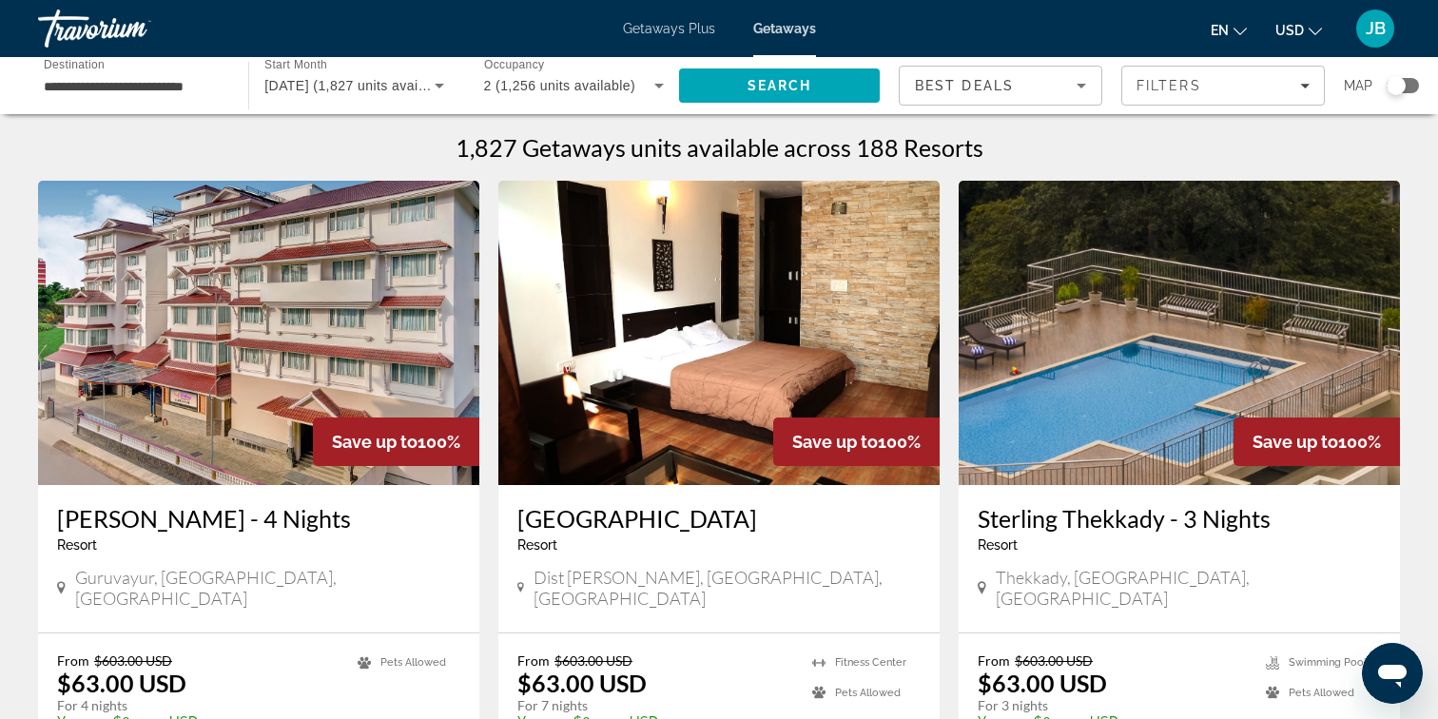
click at [1031, 87] on div "Best Deals" at bounding box center [996, 85] width 162 height 23
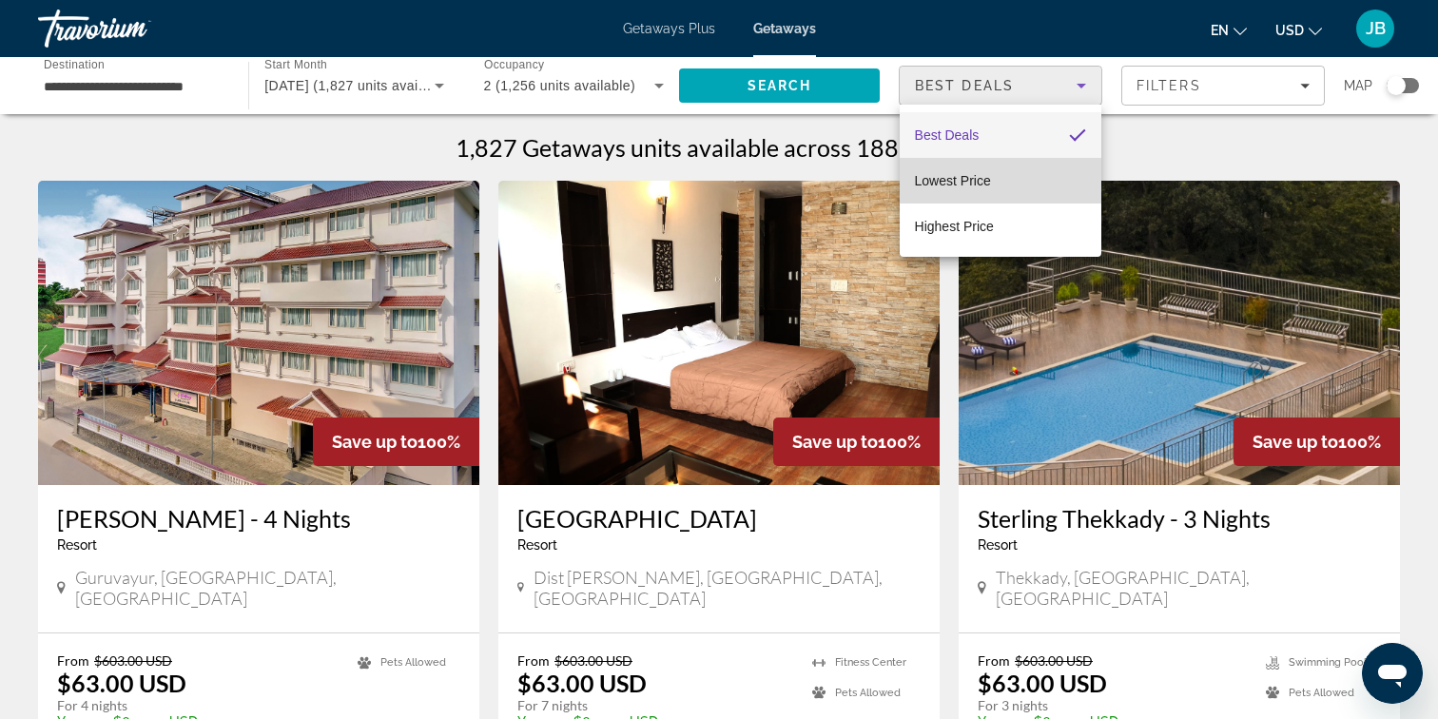
click at [1001, 171] on mat-option "Lowest Price" at bounding box center [1001, 181] width 202 height 46
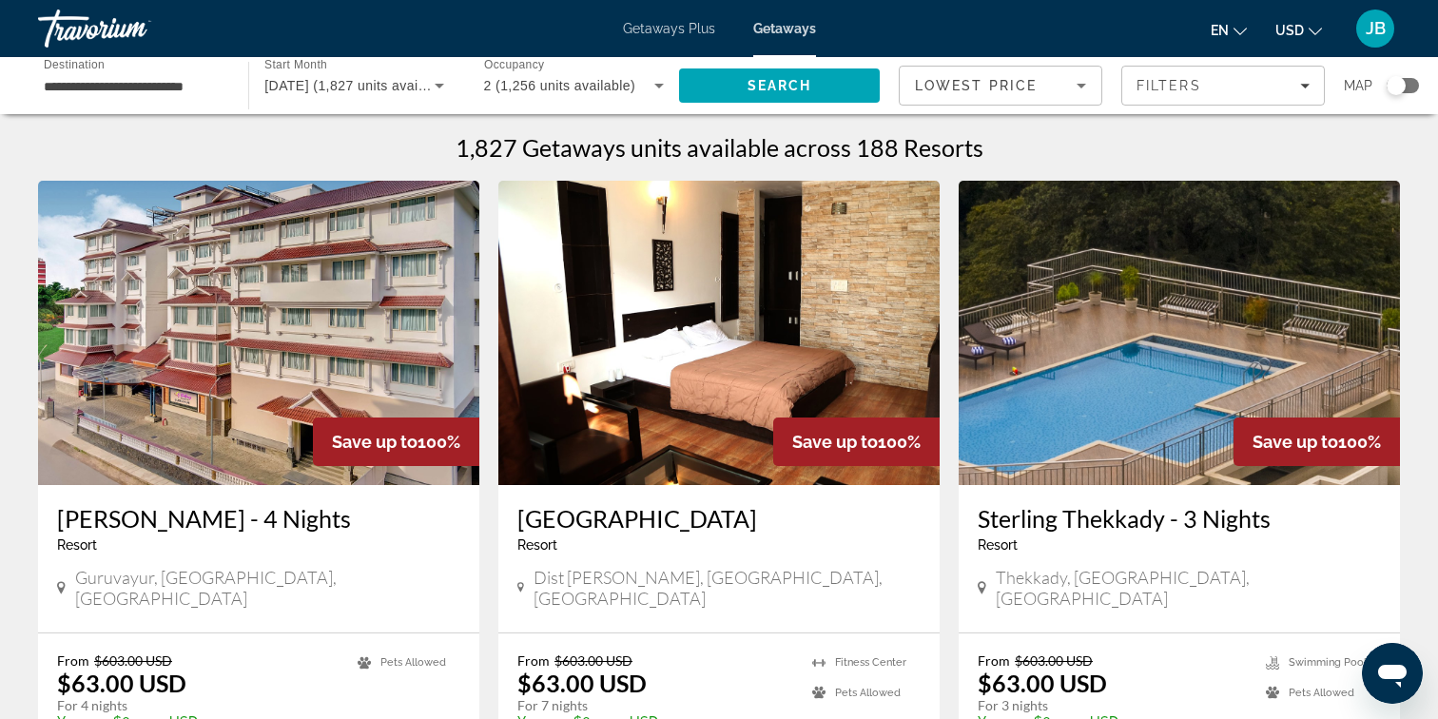
click at [1403, 88] on div "Search widget" at bounding box center [1395, 85] width 19 height 19
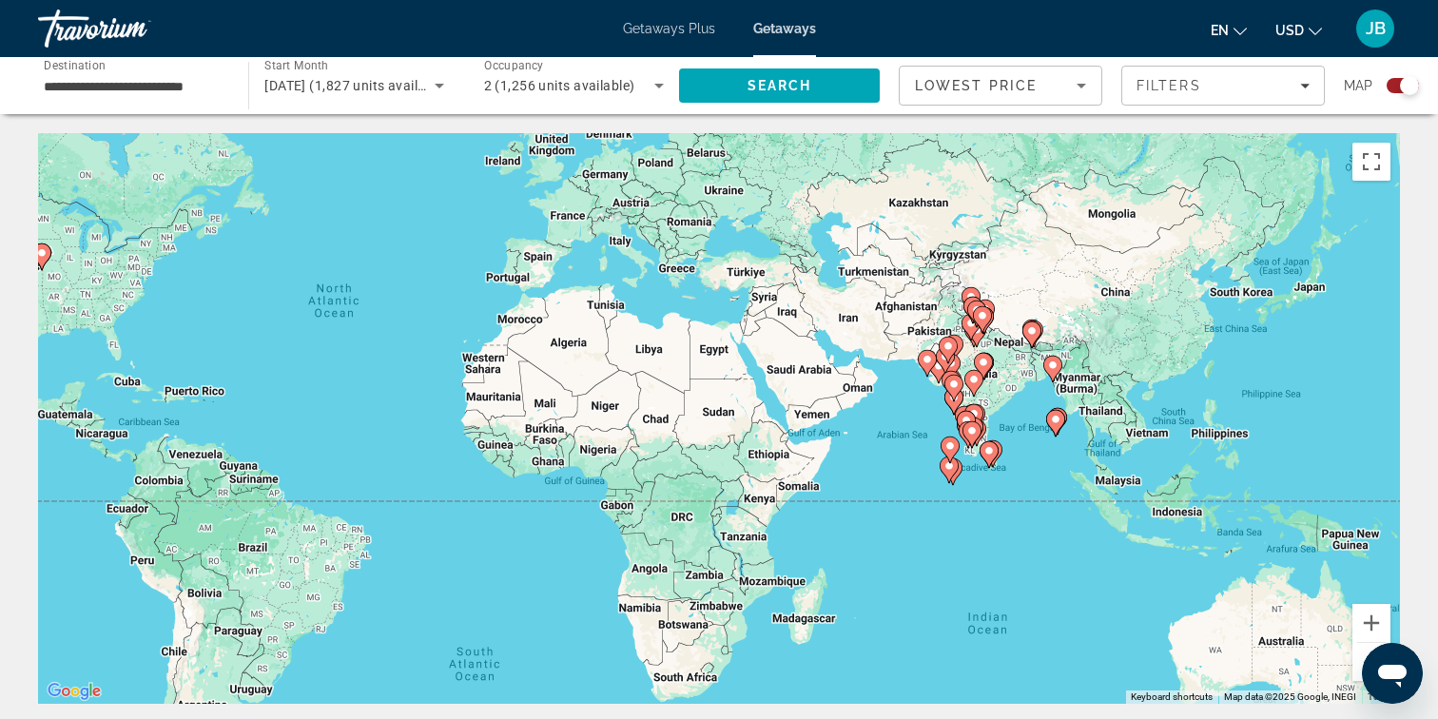
drag, startPoint x: 1195, startPoint y: 599, endPoint x: 861, endPoint y: 513, distance: 344.8
click at [861, 513] on div "To activate drag with keyboard, press Alt + Enter. Once in keyboard drag state,…" at bounding box center [719, 418] width 1362 height 571
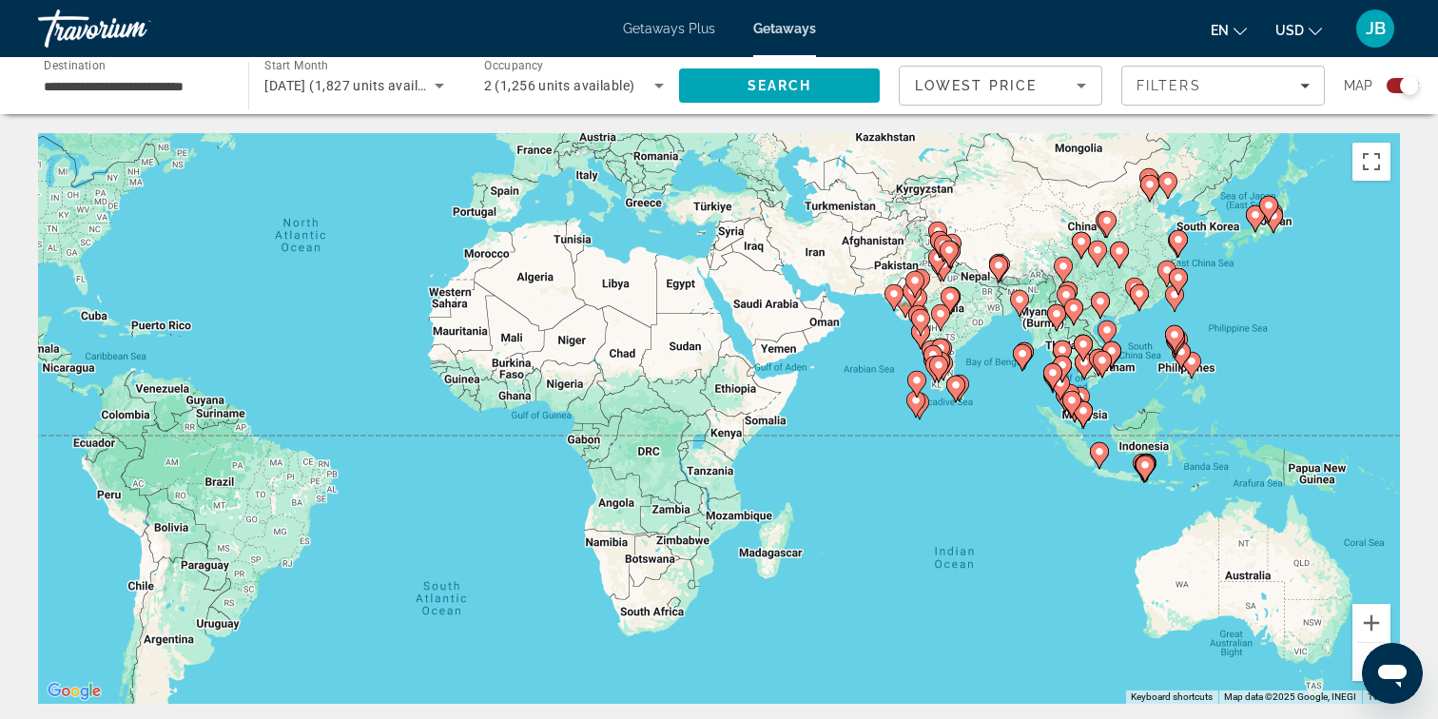
drag, startPoint x: 1362, startPoint y: 442, endPoint x: 1339, endPoint y: 391, distance: 56.2
click at [1335, 383] on div "To activate drag with keyboard, press Alt + Enter. Once in keyboard drag state,…" at bounding box center [719, 418] width 1362 height 571
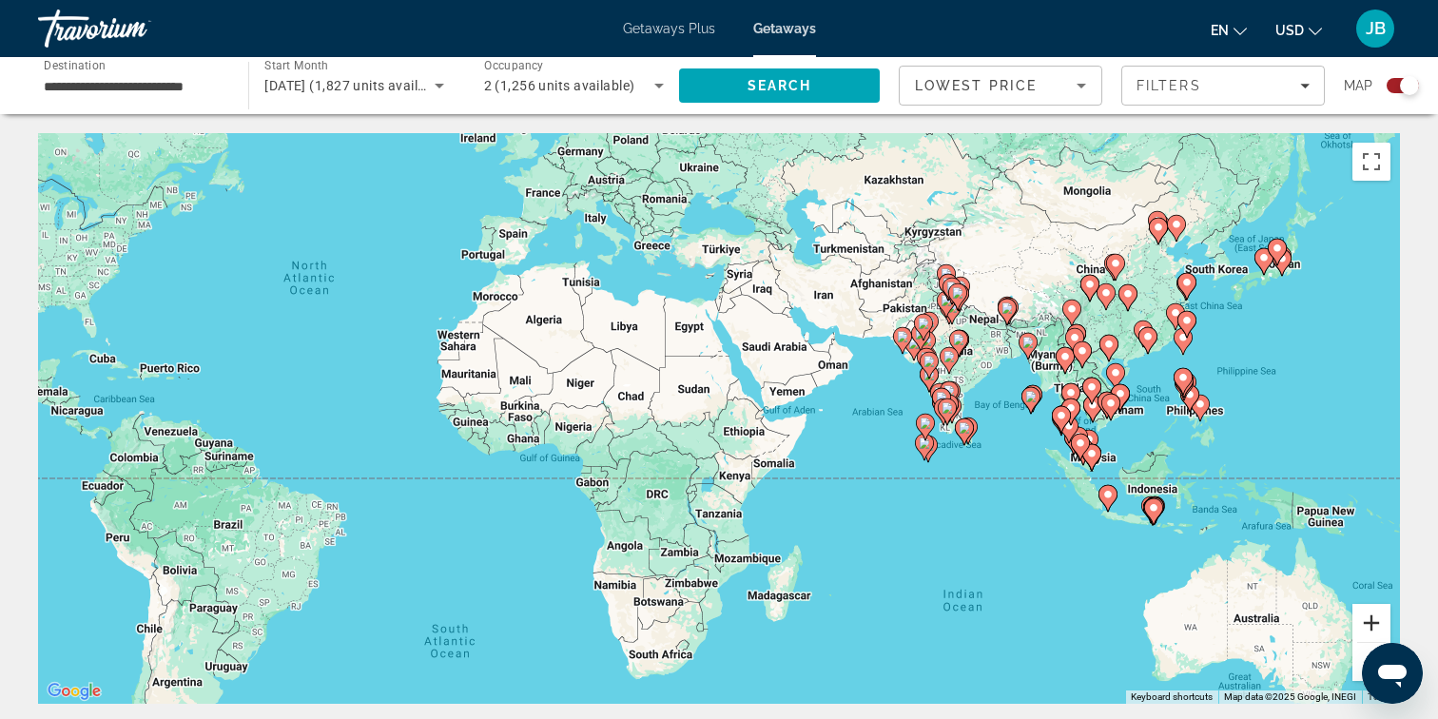
click at [1366, 632] on button "Zoom in" at bounding box center [1371, 623] width 38 height 38
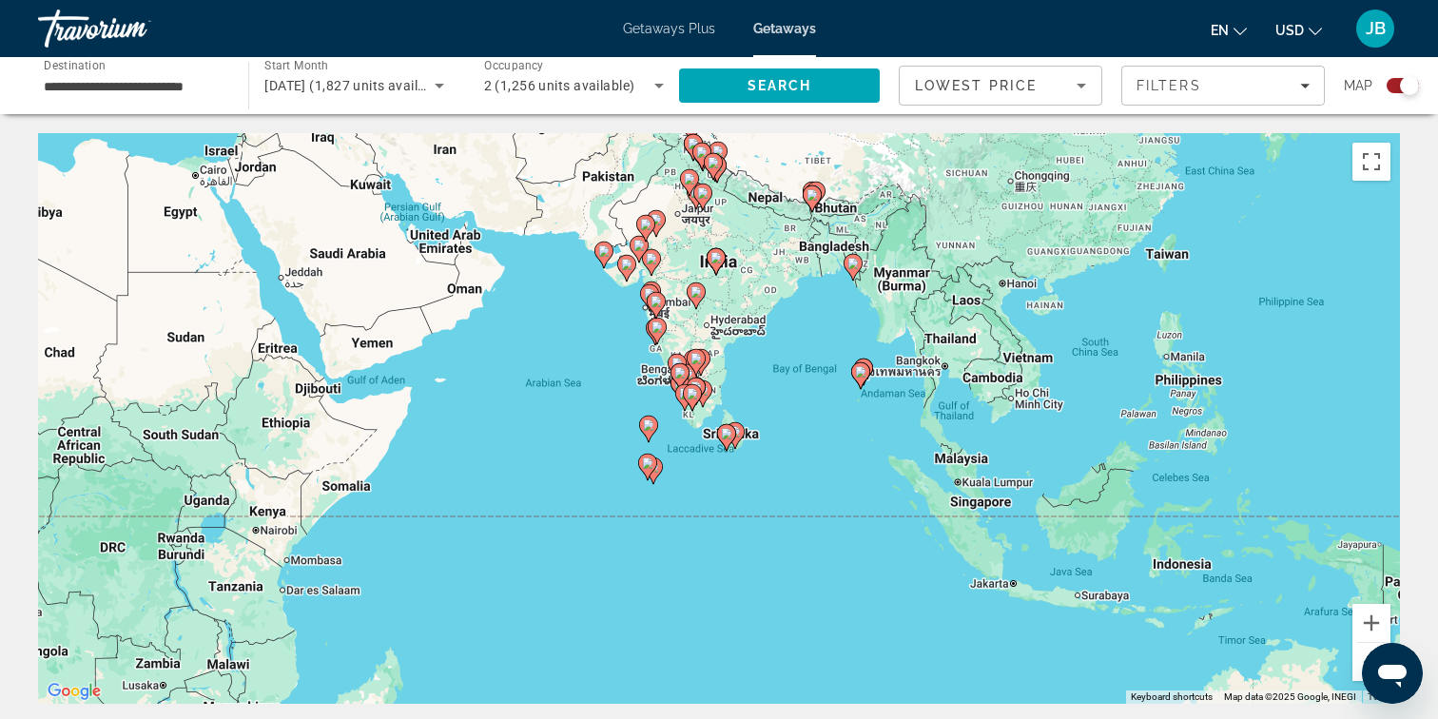
drag, startPoint x: 1190, startPoint y: 514, endPoint x: 701, endPoint y: 492, distance: 489.3
click at [701, 492] on div "To activate drag with keyboard, press Alt + Enter. Once in keyboard drag state,…" at bounding box center [719, 418] width 1362 height 571
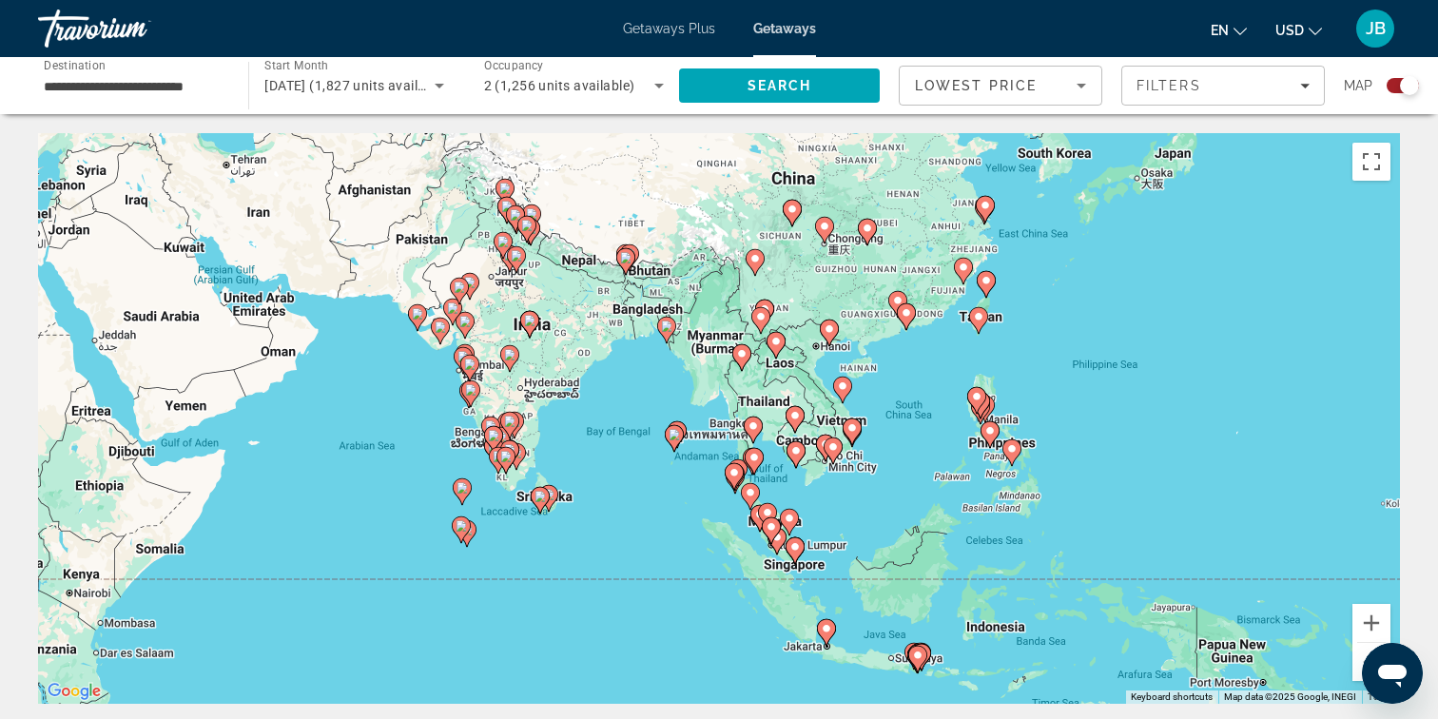
drag, startPoint x: 1345, startPoint y: 347, endPoint x: 1155, endPoint y: 410, distance: 199.4
click at [1155, 410] on div "To activate drag with keyboard, press Alt + Enter. Once in keyboard drag state,…" at bounding box center [719, 418] width 1362 height 571
click at [1371, 623] on button "Zoom in" at bounding box center [1371, 623] width 38 height 38
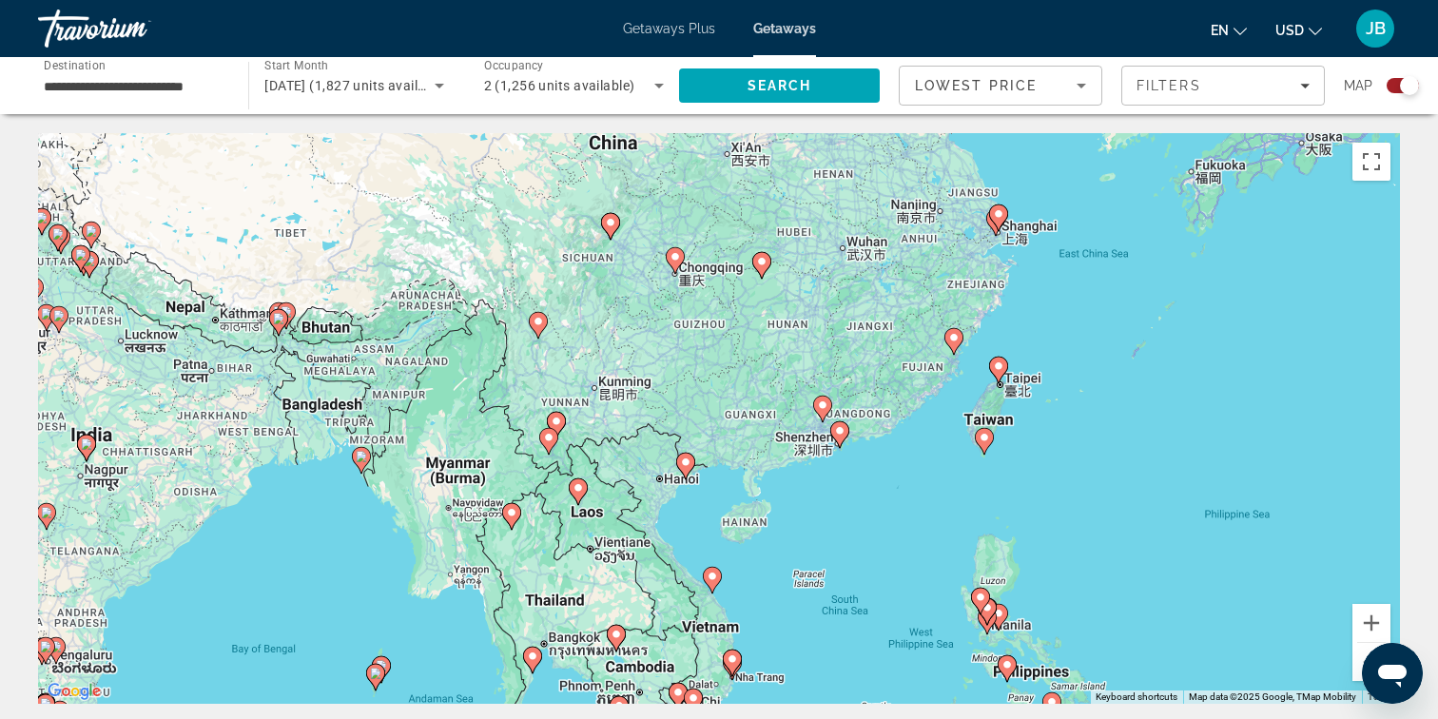
drag, startPoint x: 1360, startPoint y: 323, endPoint x: 1104, endPoint y: 528, distance: 327.4
click at [1104, 528] on div "To activate drag with keyboard, press Alt + Enter. Once in keyboard drag state,…" at bounding box center [719, 418] width 1362 height 571
click at [1373, 626] on button "Zoom in" at bounding box center [1371, 623] width 38 height 38
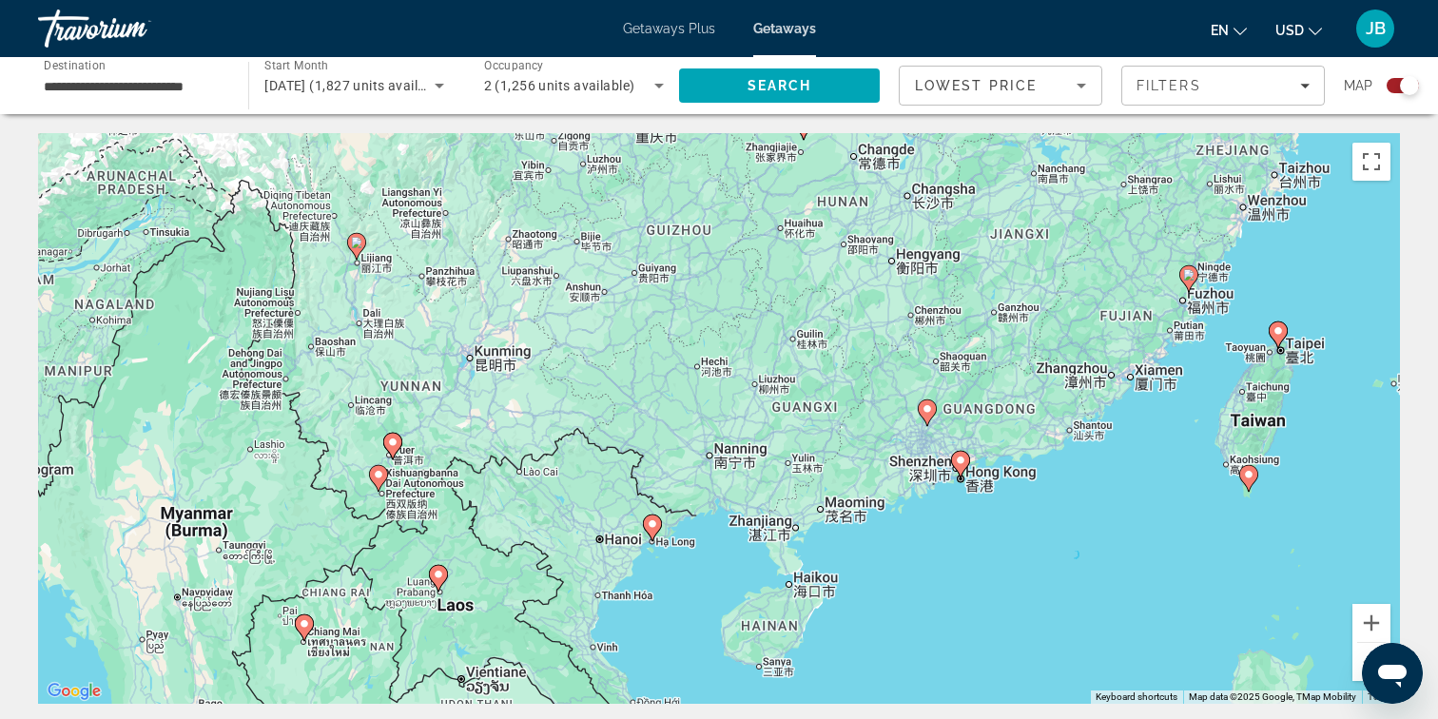
click at [958, 464] on image "Main content" at bounding box center [960, 460] width 11 height 11
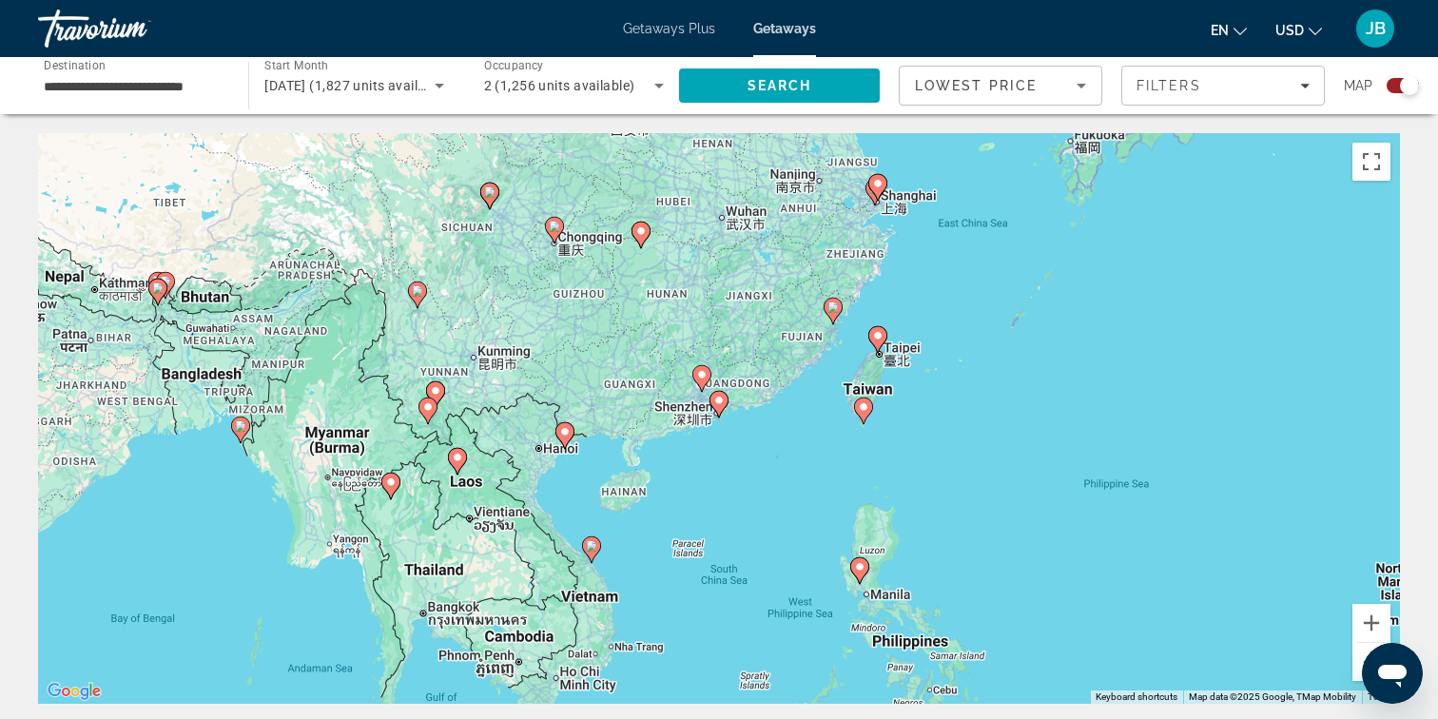
click at [719, 401] on image "Main content" at bounding box center [718, 400] width 11 height 11
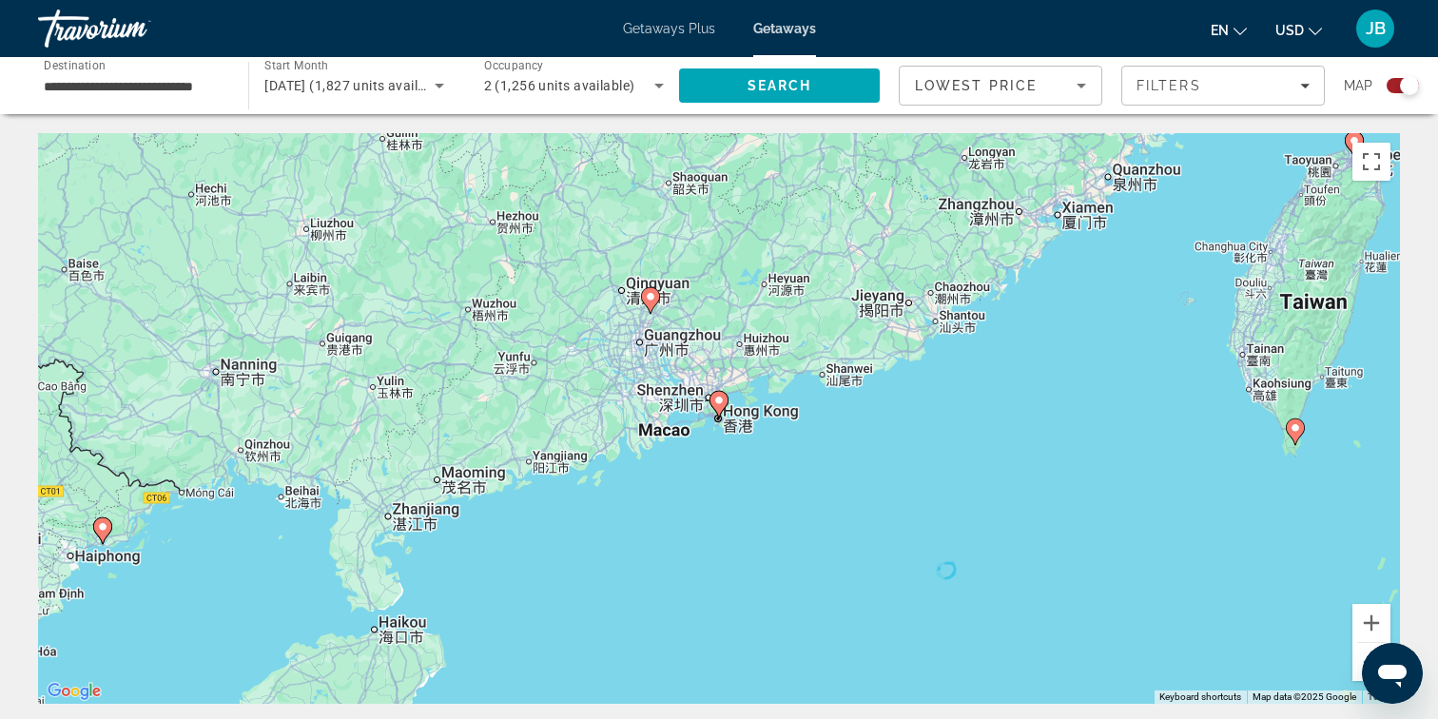
click at [719, 401] on image "Main content" at bounding box center [718, 400] width 11 height 11
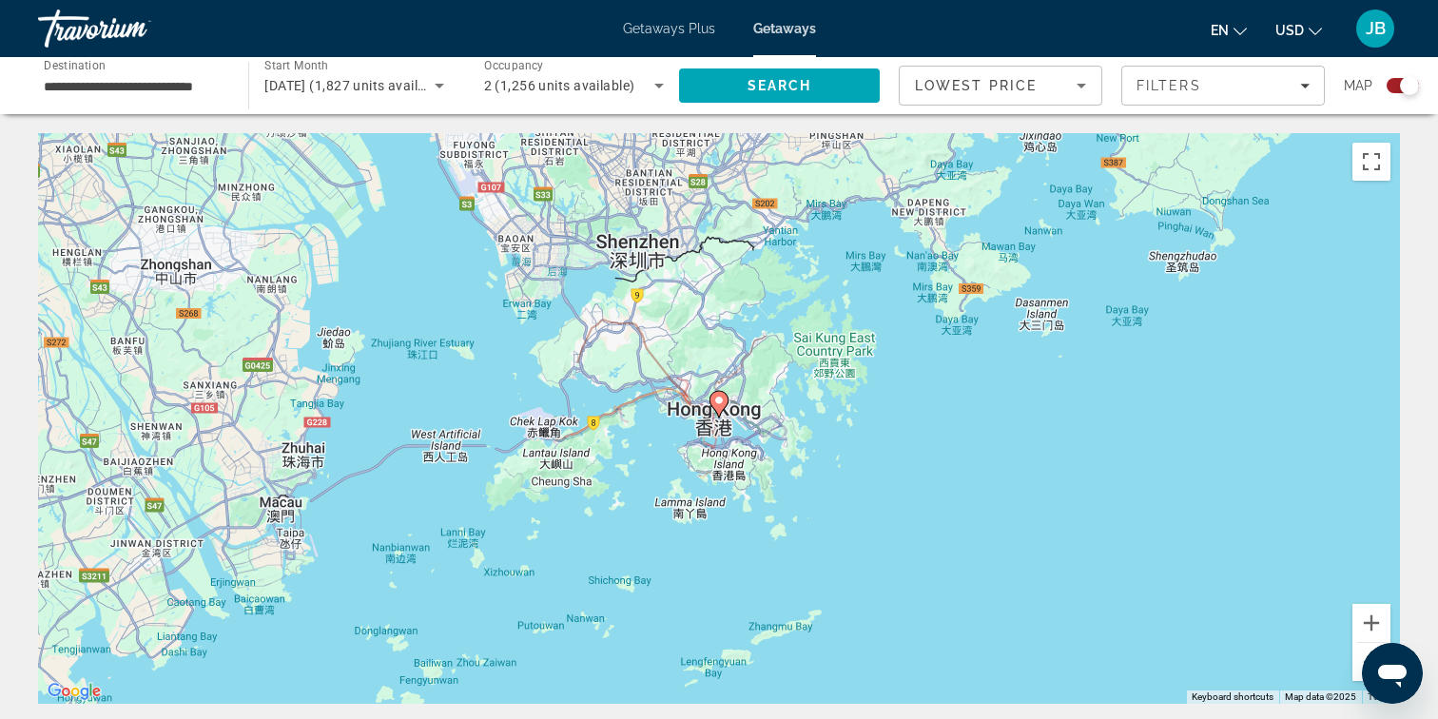
click at [719, 401] on image "Main content" at bounding box center [718, 400] width 11 height 11
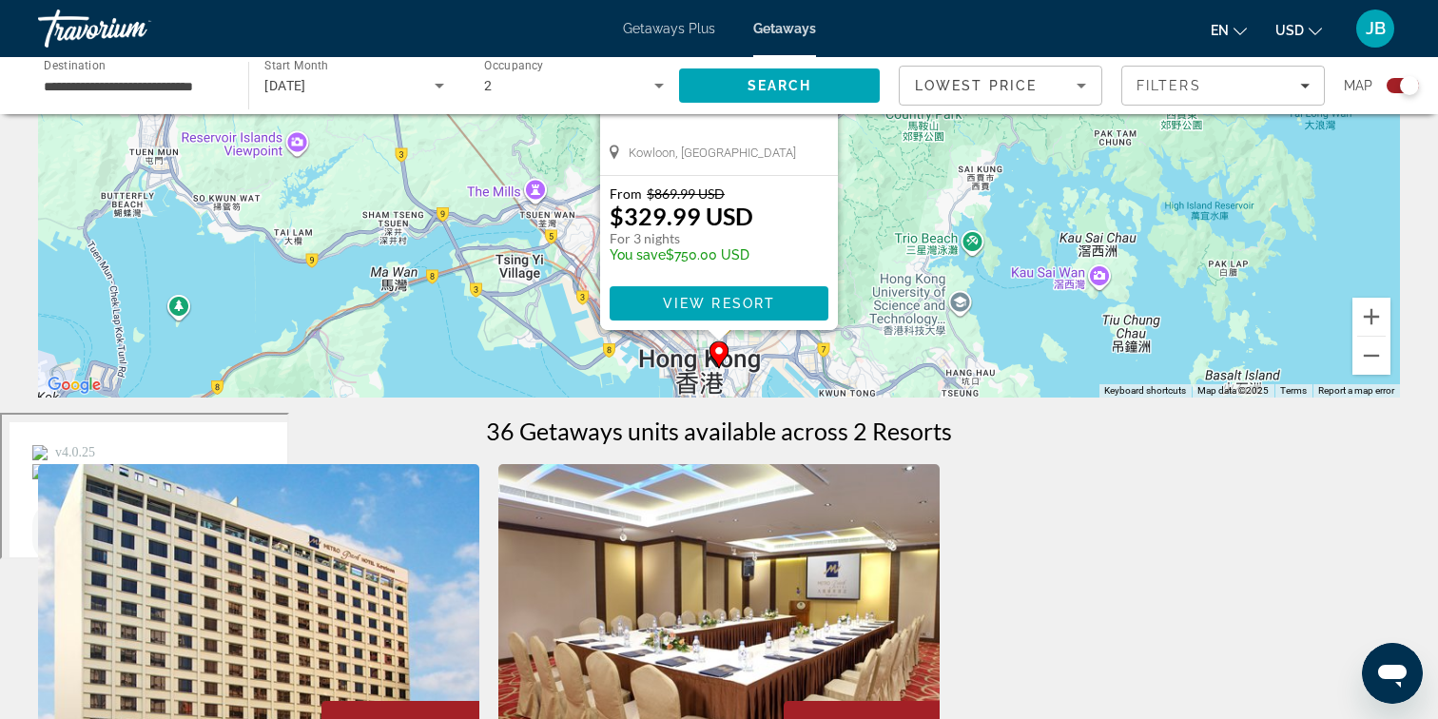
scroll to position [293, 0]
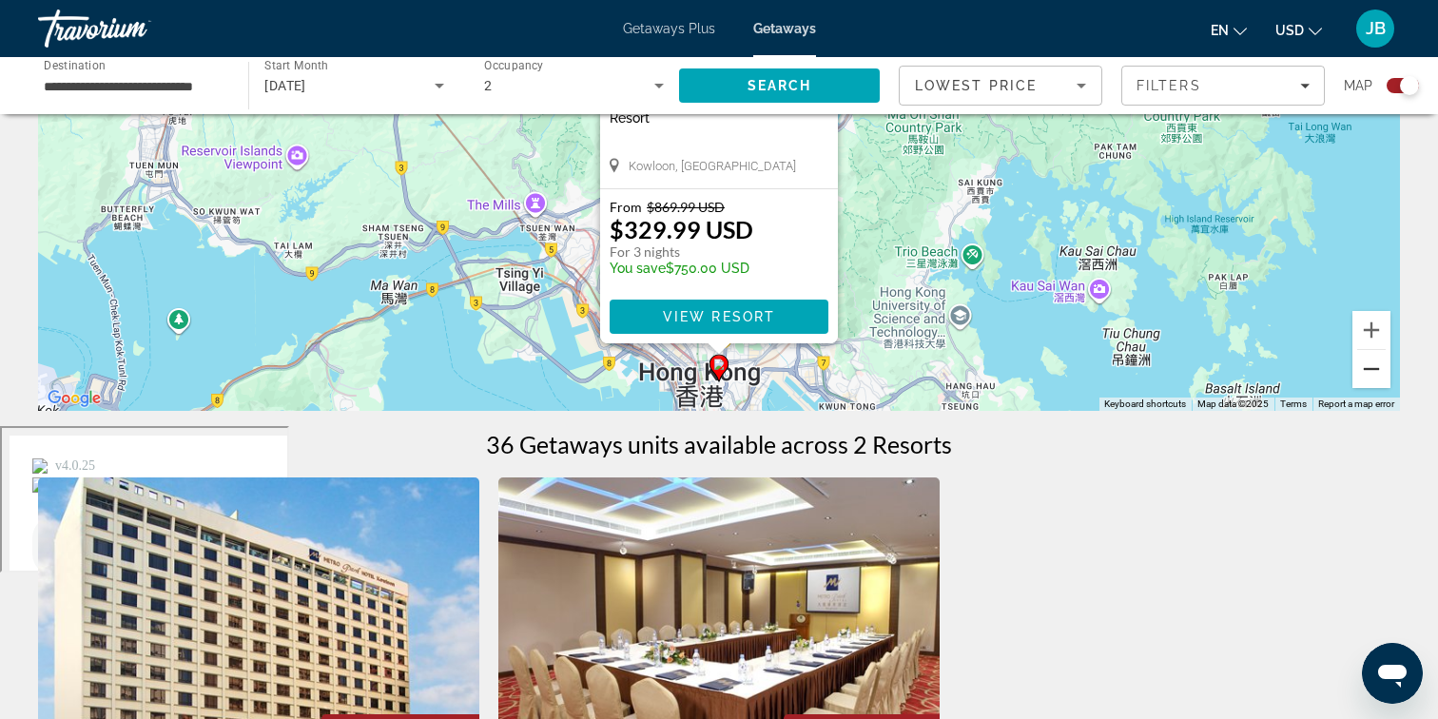
click at [1372, 370] on button "Zoom out" at bounding box center [1371, 369] width 38 height 38
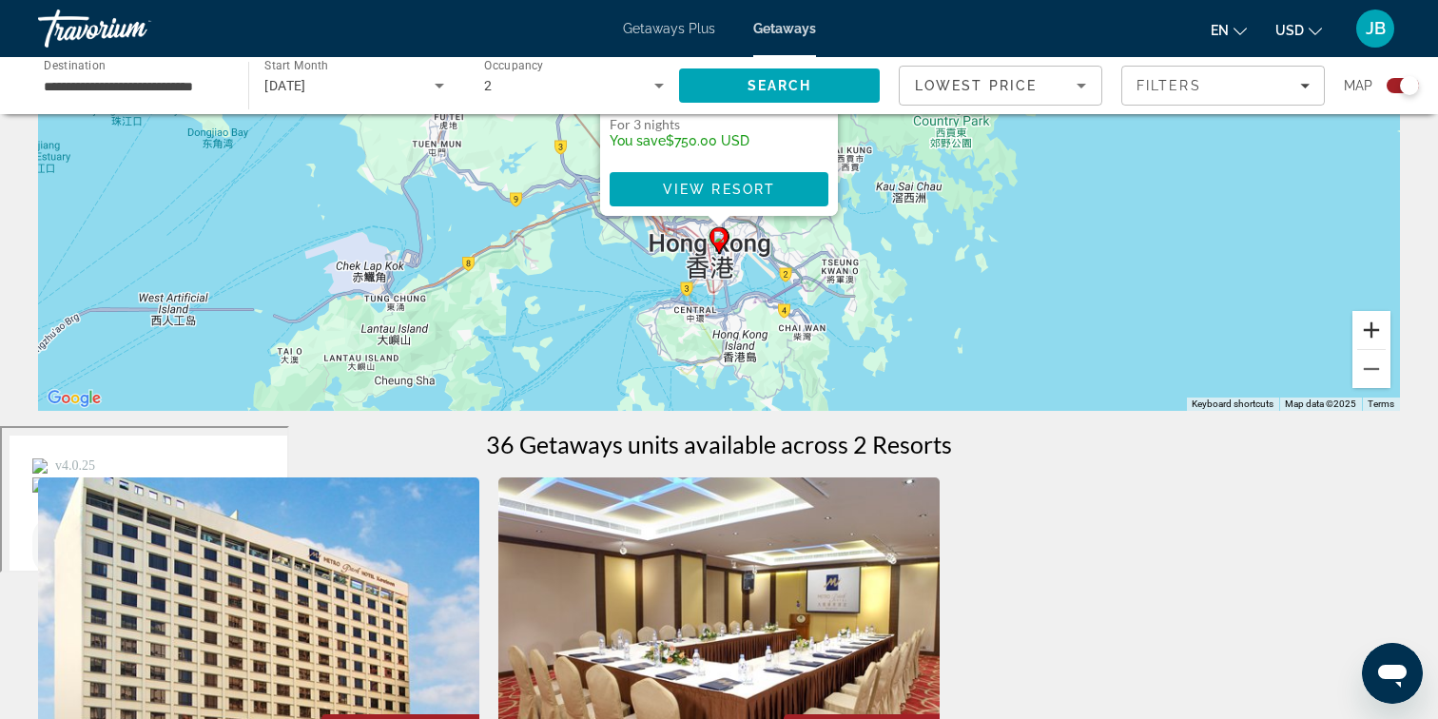
click at [1374, 327] on button "Zoom in" at bounding box center [1371, 330] width 38 height 38
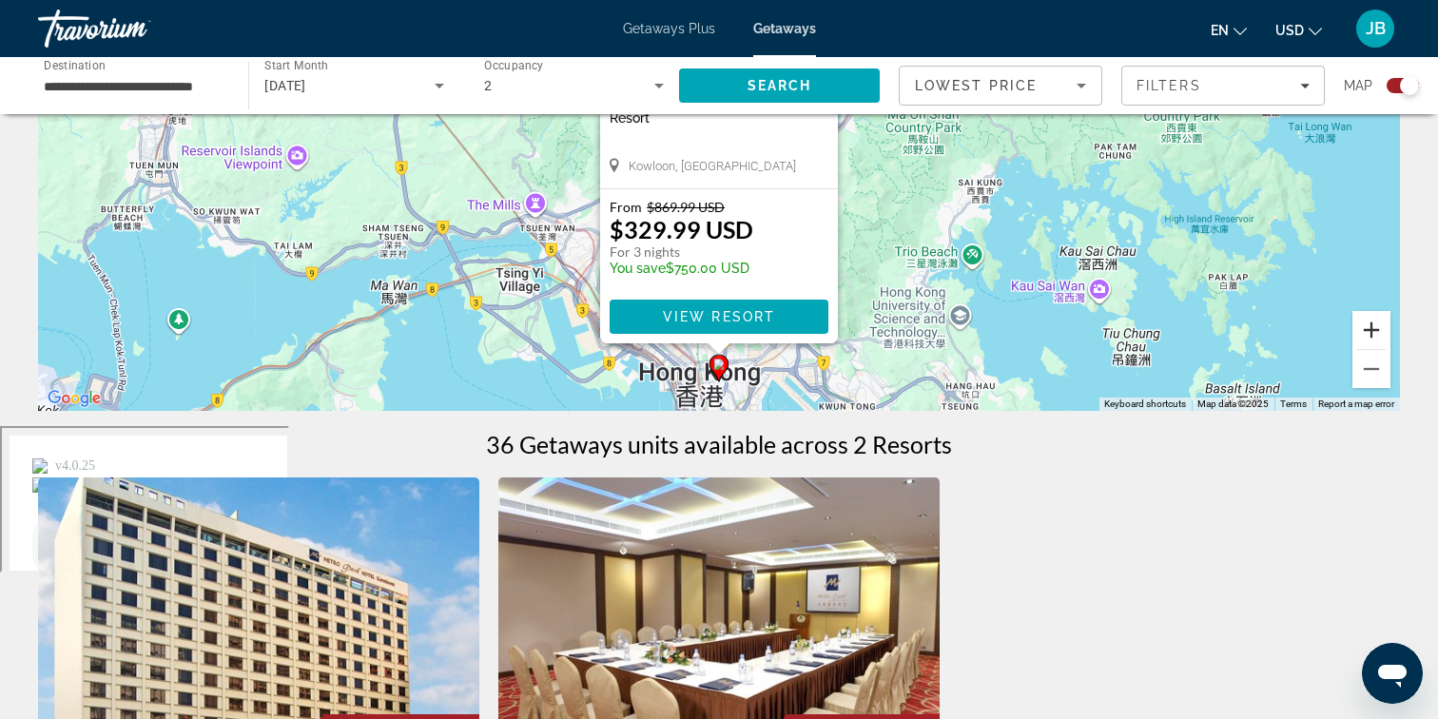
click at [1374, 327] on button "Zoom in" at bounding box center [1371, 330] width 38 height 38
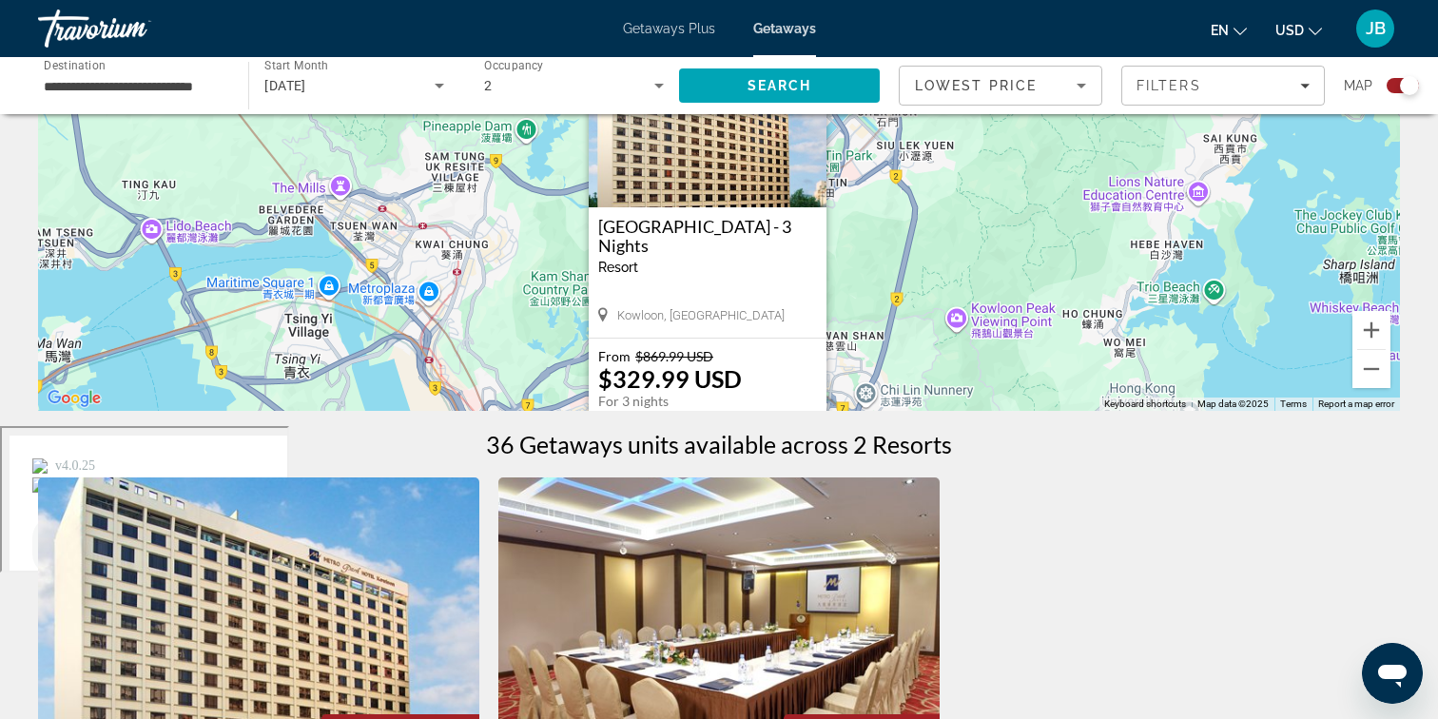
drag, startPoint x: 1128, startPoint y: 250, endPoint x: 1110, endPoint y: 123, distance: 128.7
click at [1112, 132] on div "To activate drag with keyboard, press Alt + Enter. Once in keyboard drag state,…" at bounding box center [719, 125] width 1362 height 571
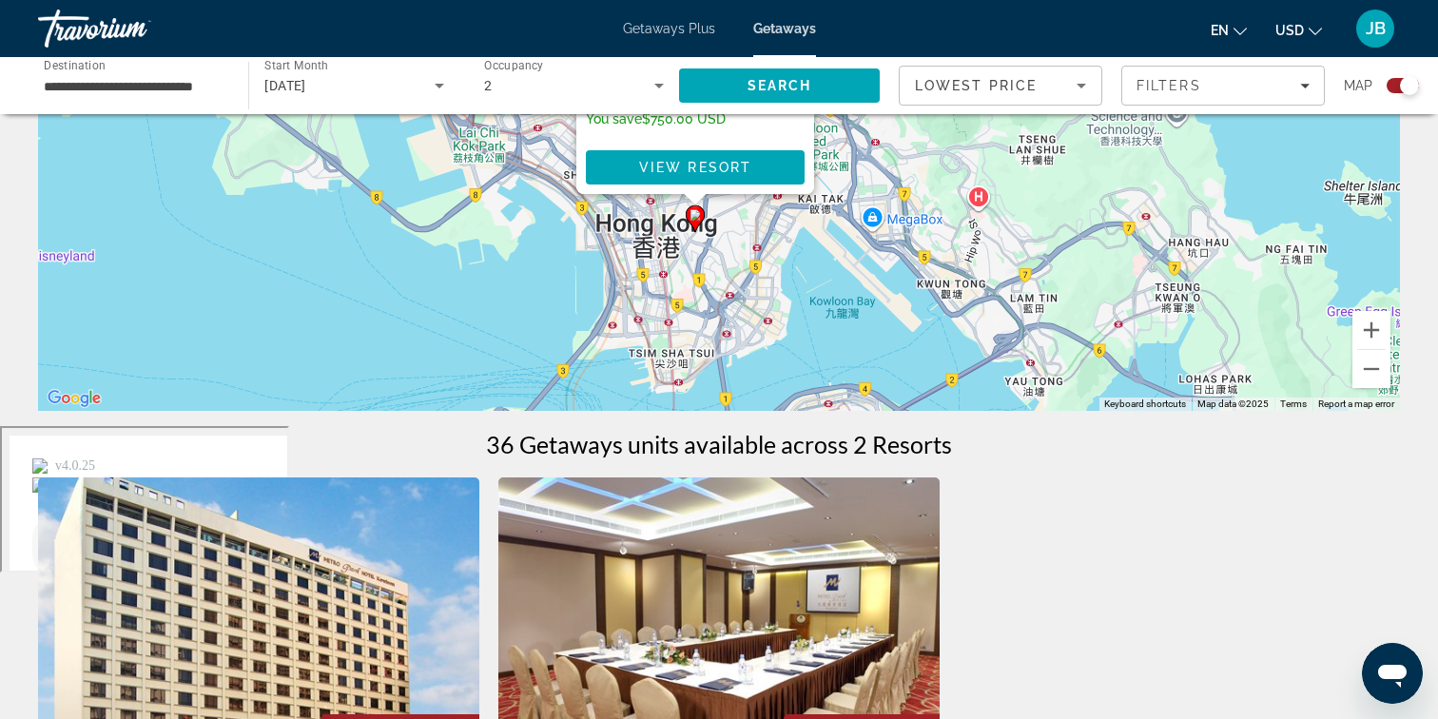
drag, startPoint x: 1110, startPoint y: 123, endPoint x: 1109, endPoint y: -151, distance: 273.9
click at [1109, 0] on html "**********" at bounding box center [719, 141] width 1438 height 869
click at [304, 218] on div "To activate drag with keyboard, press Alt + Enter. Once in keyboard drag state,…" at bounding box center [719, 125] width 1362 height 571
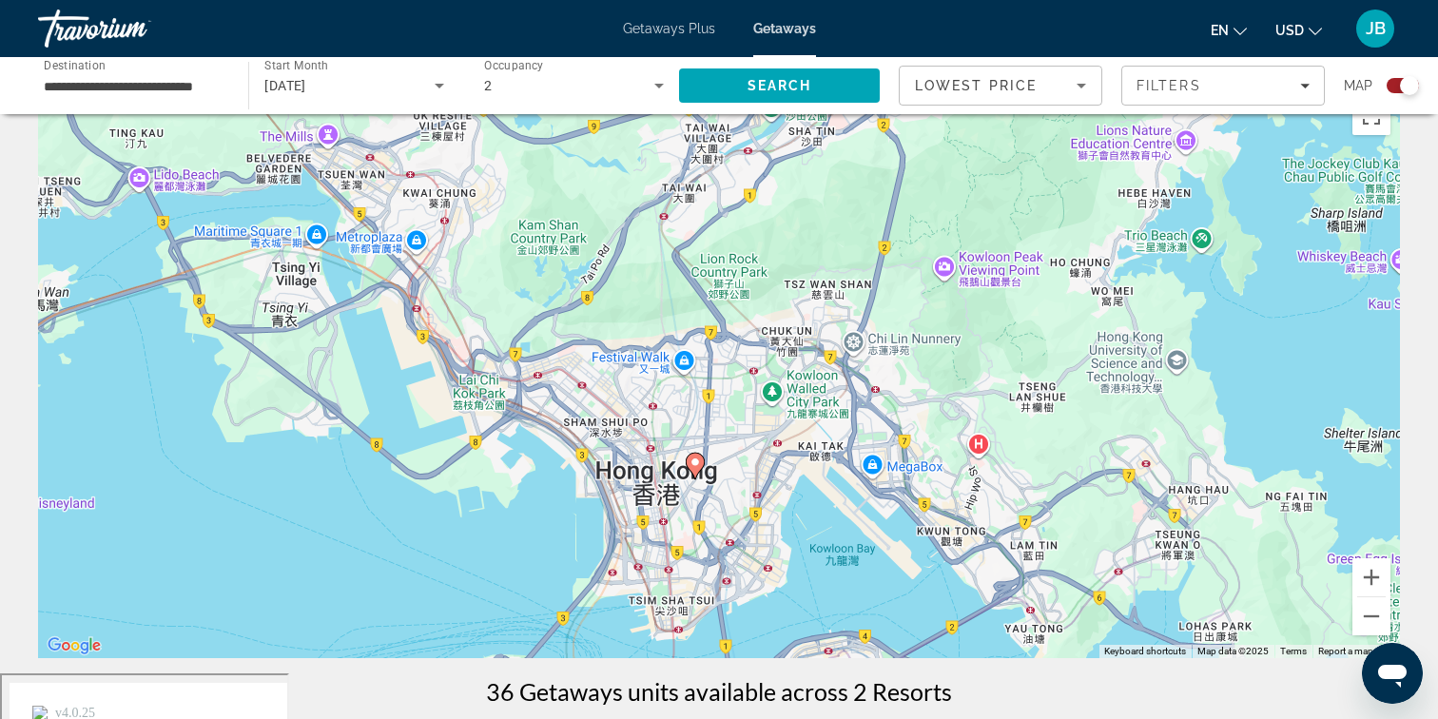
scroll to position [0, 0]
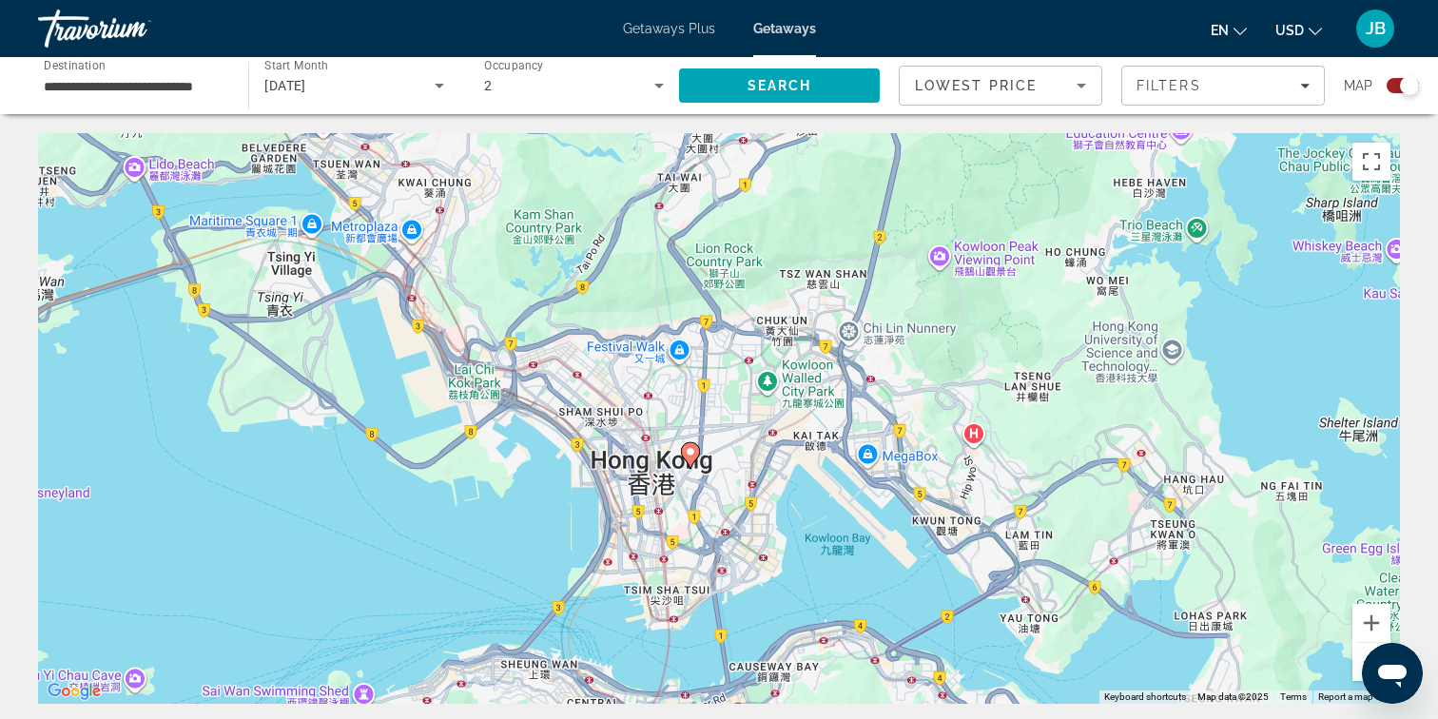
drag, startPoint x: 1309, startPoint y: 590, endPoint x: 1310, endPoint y: 523, distance: 67.5
click at [1310, 523] on div "To activate drag with keyboard, press Alt + Enter. Once in keyboard drag state,…" at bounding box center [719, 418] width 1362 height 571
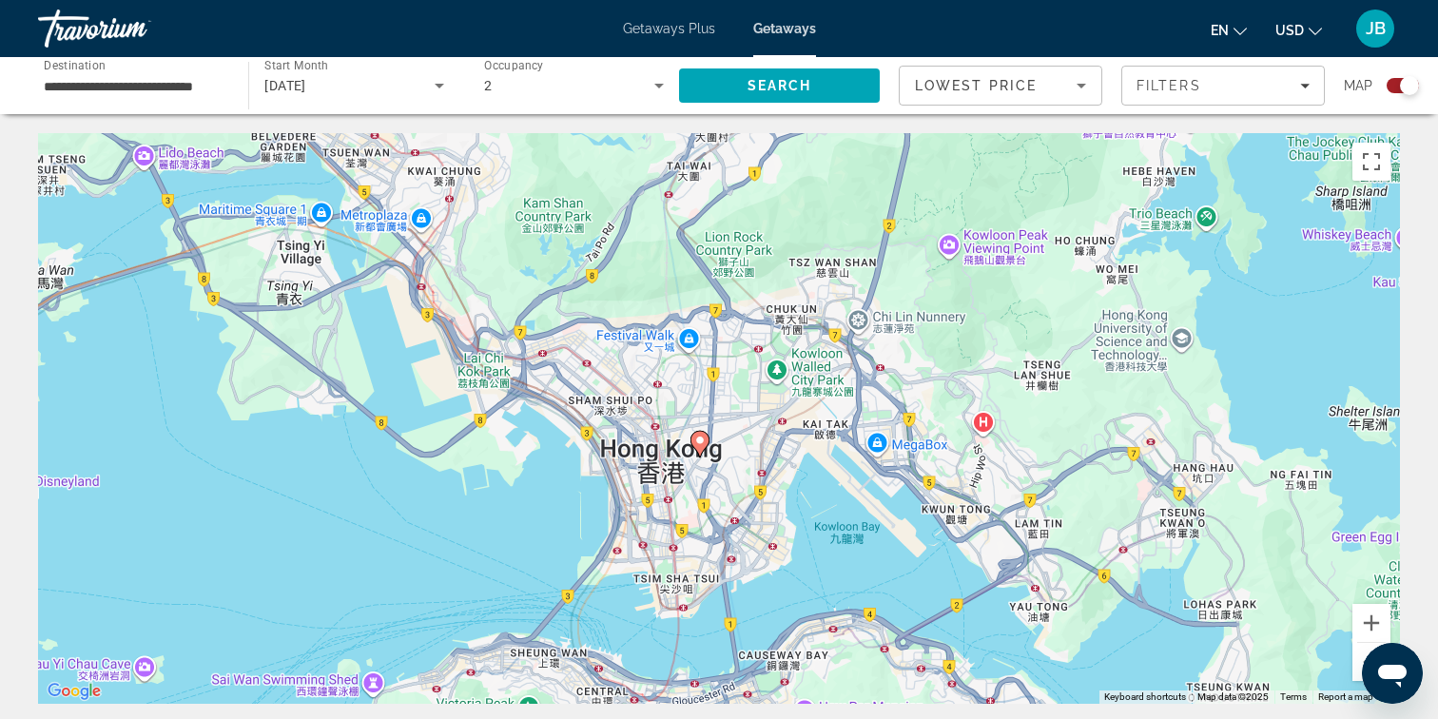
click at [1360, 671] on button "Zoom out" at bounding box center [1371, 662] width 38 height 38
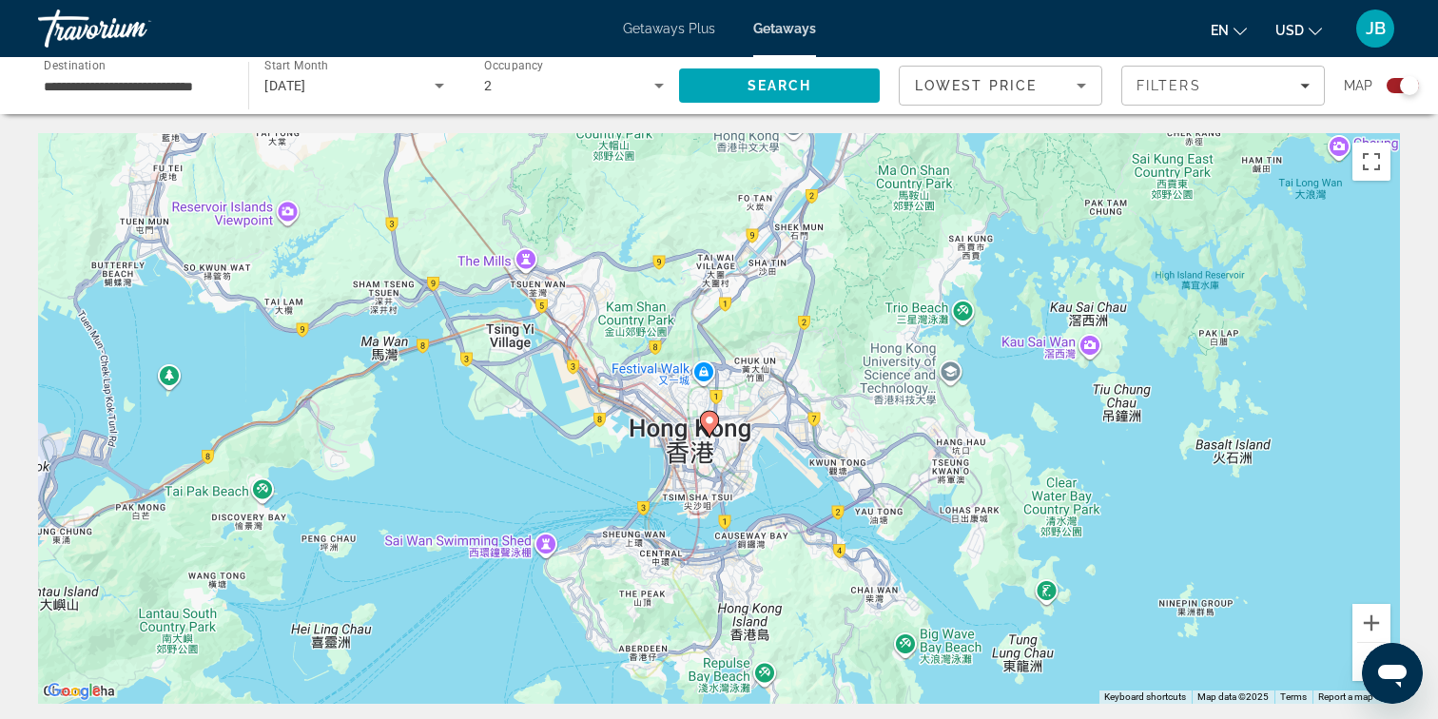
click at [1360, 671] on button "Zoom out" at bounding box center [1371, 662] width 38 height 38
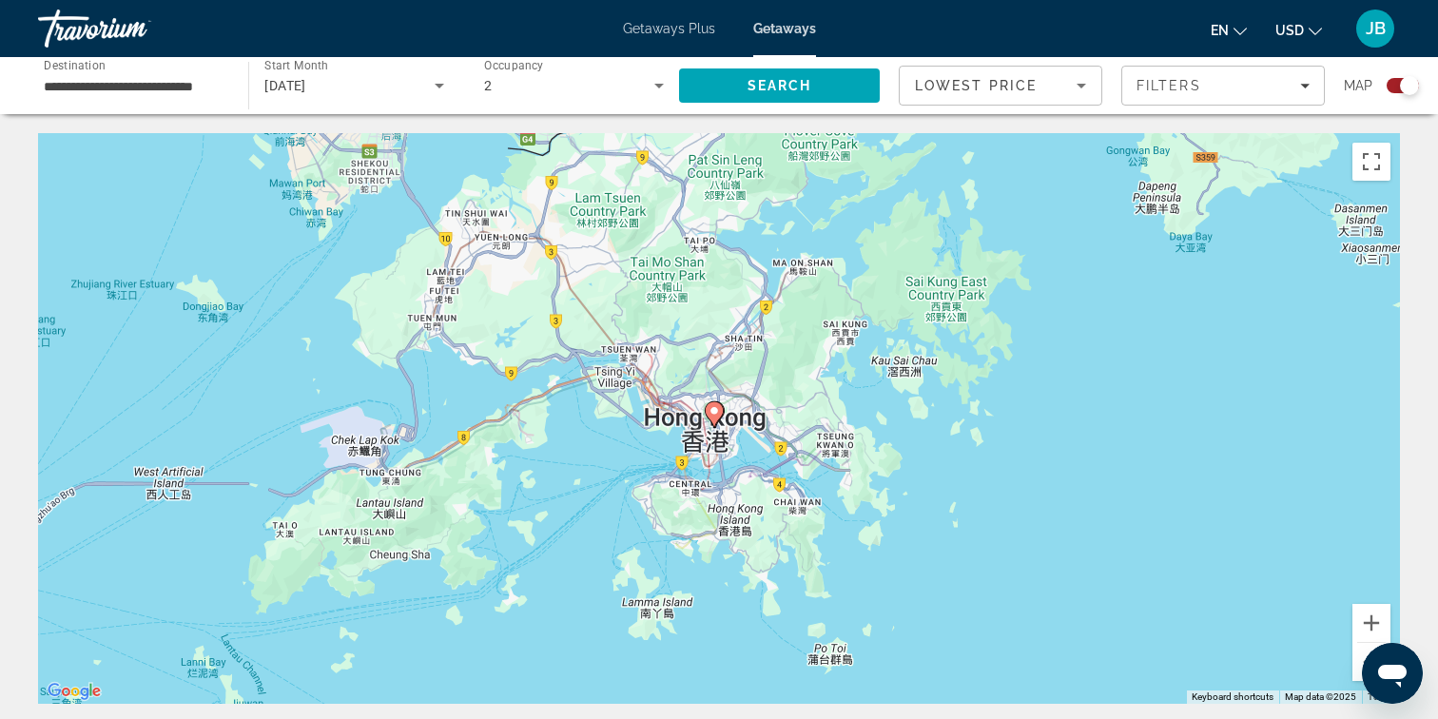
click at [1360, 671] on button "Zoom out" at bounding box center [1371, 662] width 38 height 38
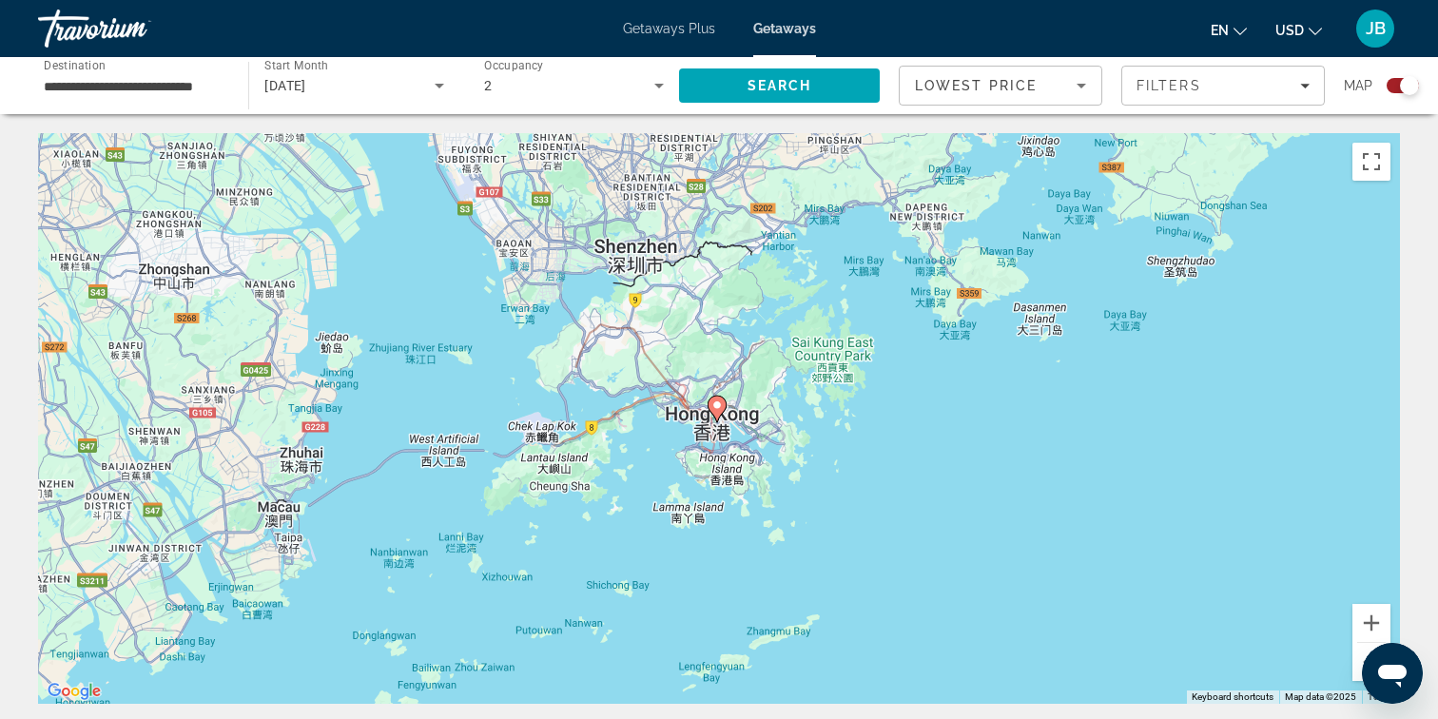
click at [1360, 671] on button "Zoom out" at bounding box center [1371, 662] width 38 height 38
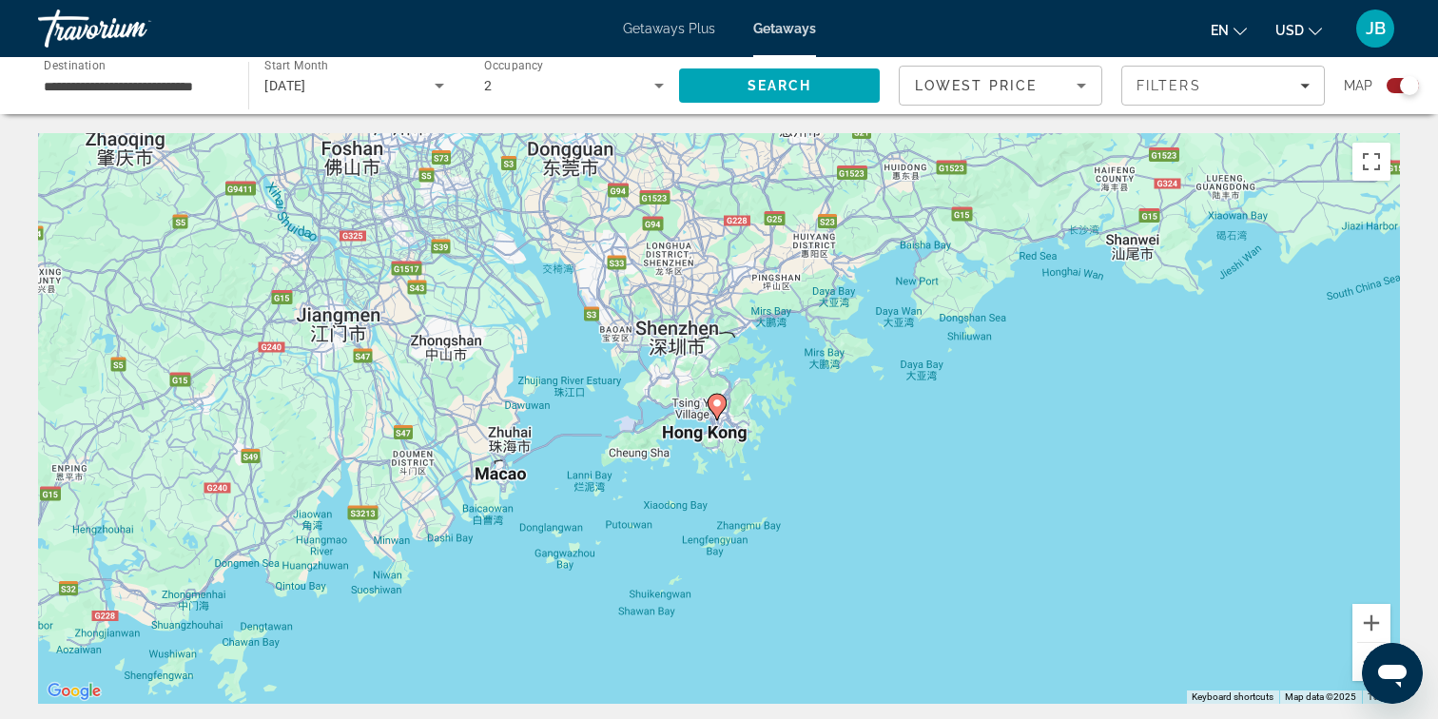
click at [1360, 671] on button "Zoom out" at bounding box center [1371, 662] width 38 height 38
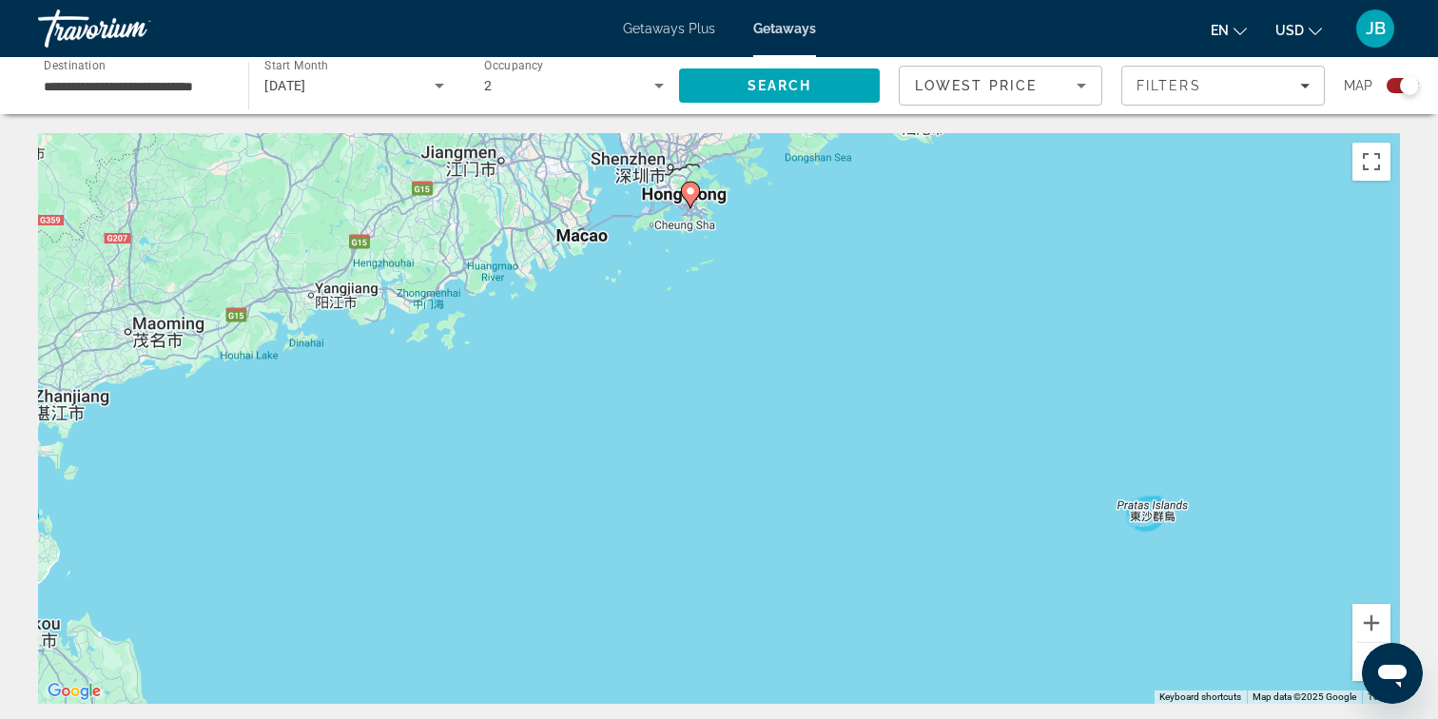
drag, startPoint x: 1230, startPoint y: 582, endPoint x: 1200, endPoint y: 366, distance: 218.0
click at [1200, 366] on div "To activate drag with keyboard, press Alt + Enter. Once in keyboard drag state,…" at bounding box center [719, 418] width 1362 height 571
click at [1357, 670] on button "Zoom out" at bounding box center [1371, 662] width 38 height 38
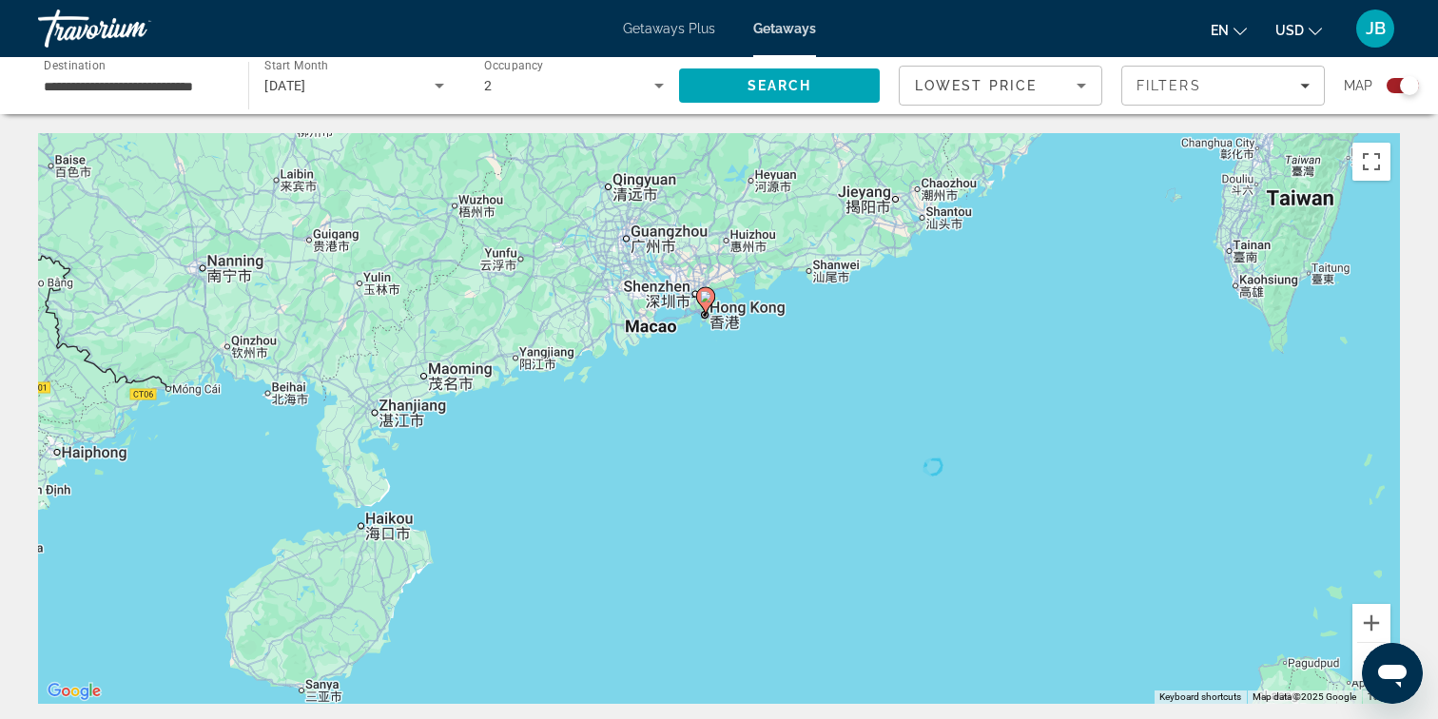
click at [1357, 670] on button "Zoom out" at bounding box center [1371, 662] width 38 height 38
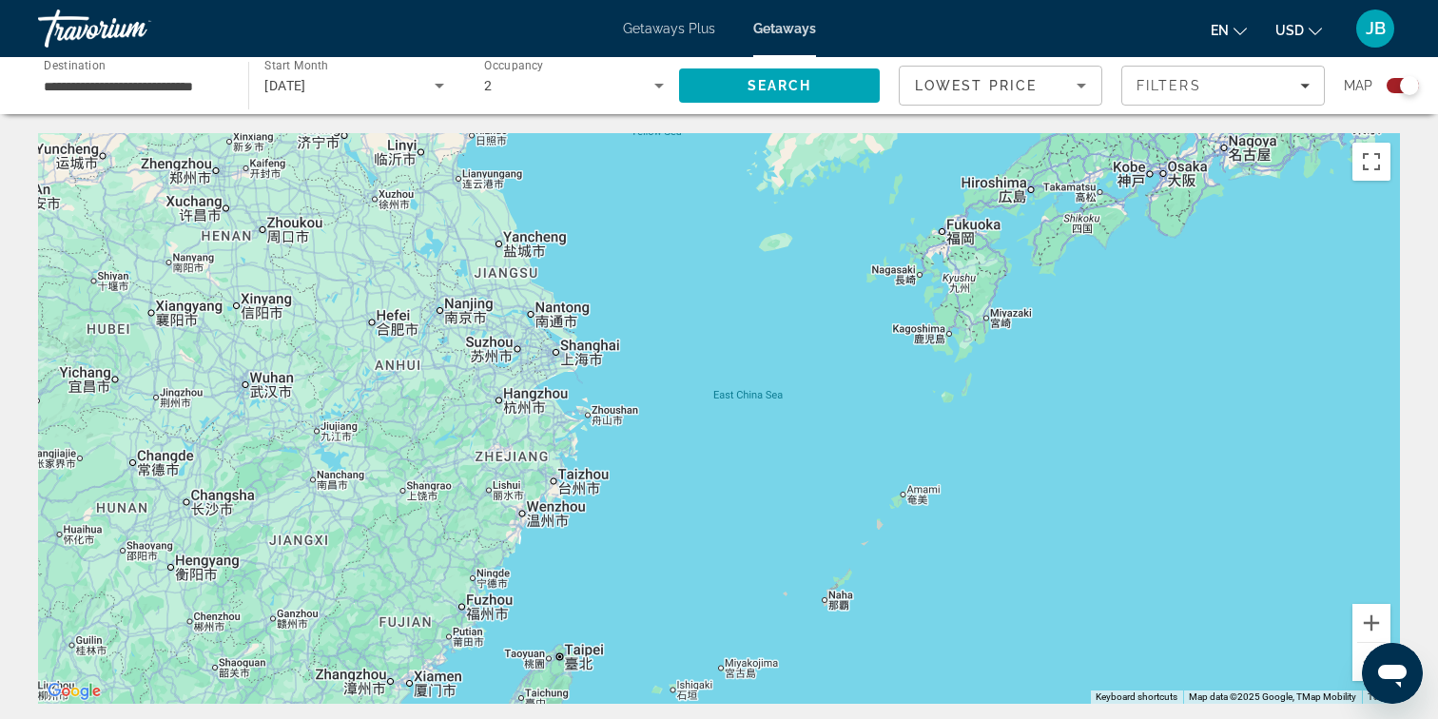
drag, startPoint x: 1054, startPoint y: 360, endPoint x: 577, endPoint y: 780, distance: 634.7
click at [577, 718] on html "**********" at bounding box center [719, 434] width 1438 height 869
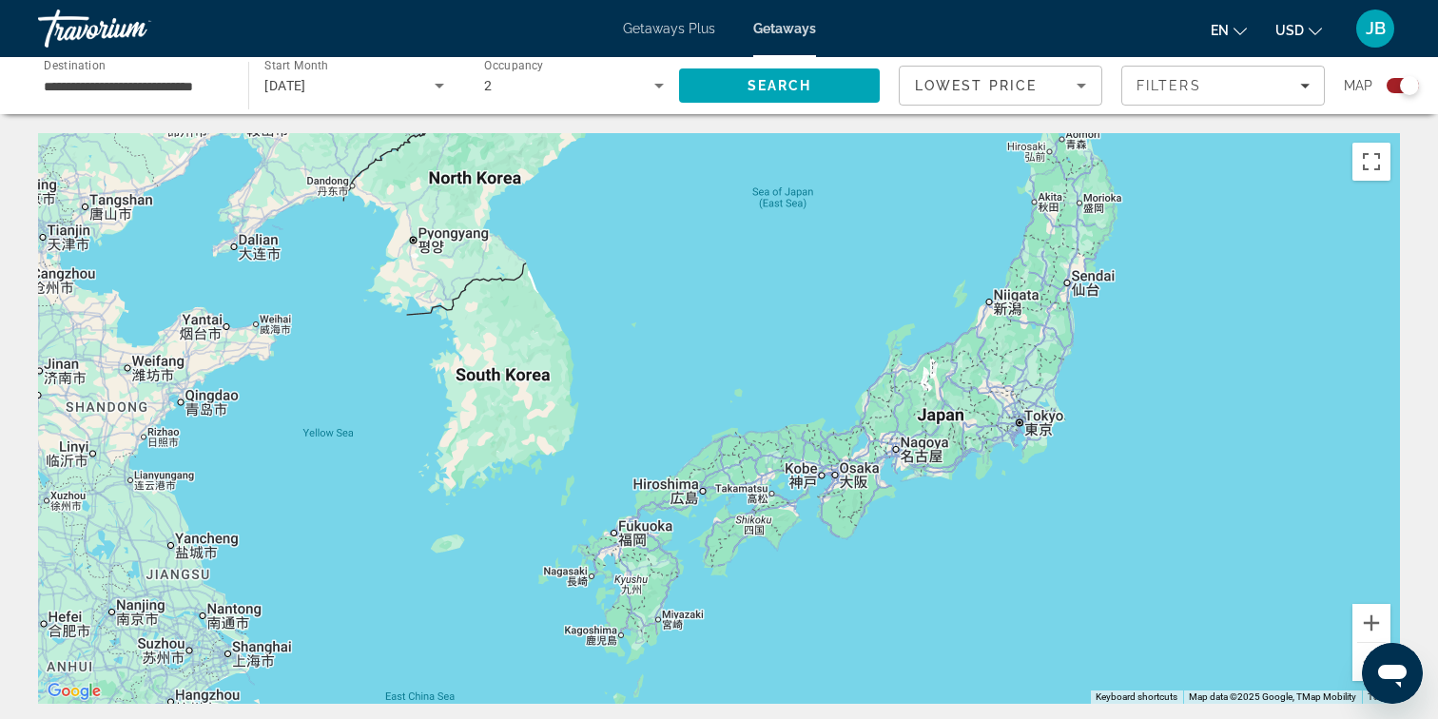
drag, startPoint x: 1159, startPoint y: 476, endPoint x: 832, endPoint y: 782, distance: 447.4
click at [832, 718] on html "**********" at bounding box center [719, 434] width 1438 height 869
click at [1356, 668] on button "Zoom out" at bounding box center [1371, 662] width 38 height 38
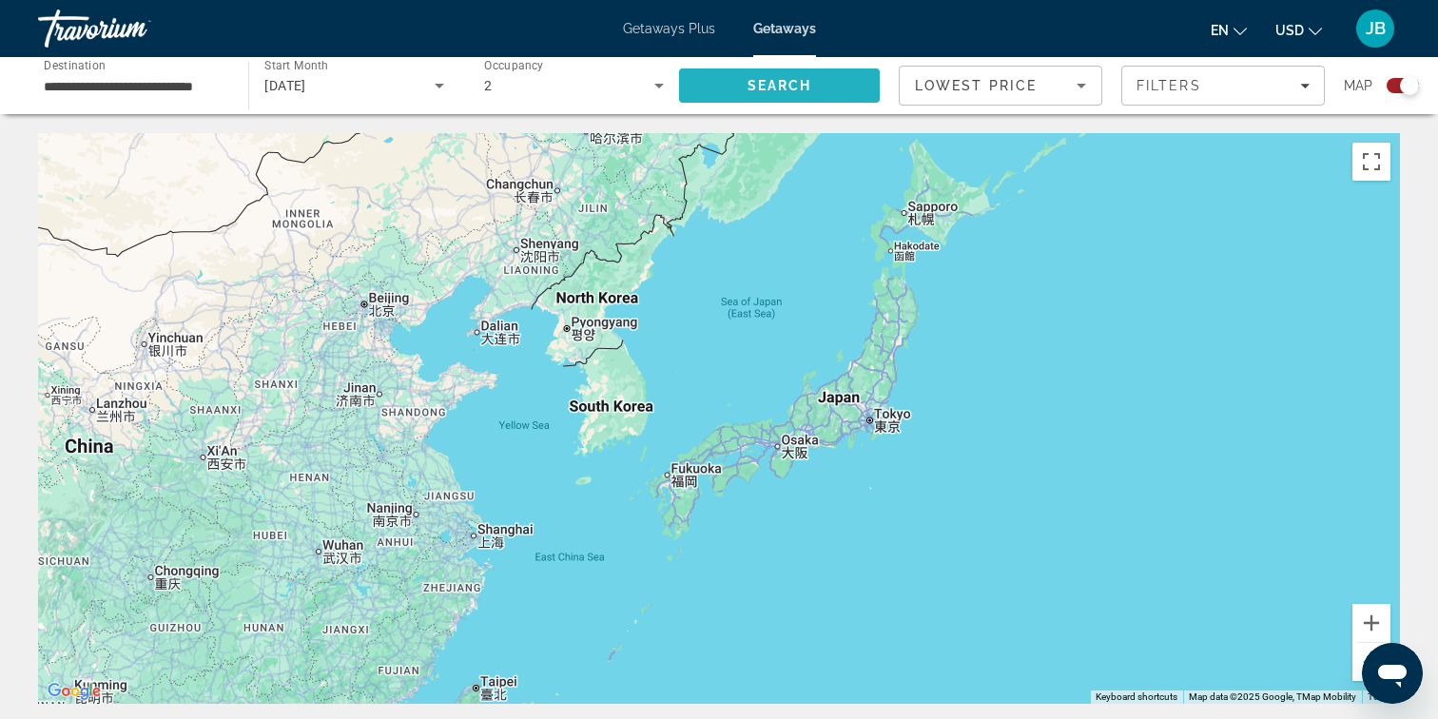
click at [821, 83] on span "Search" at bounding box center [779, 86] width 201 height 46
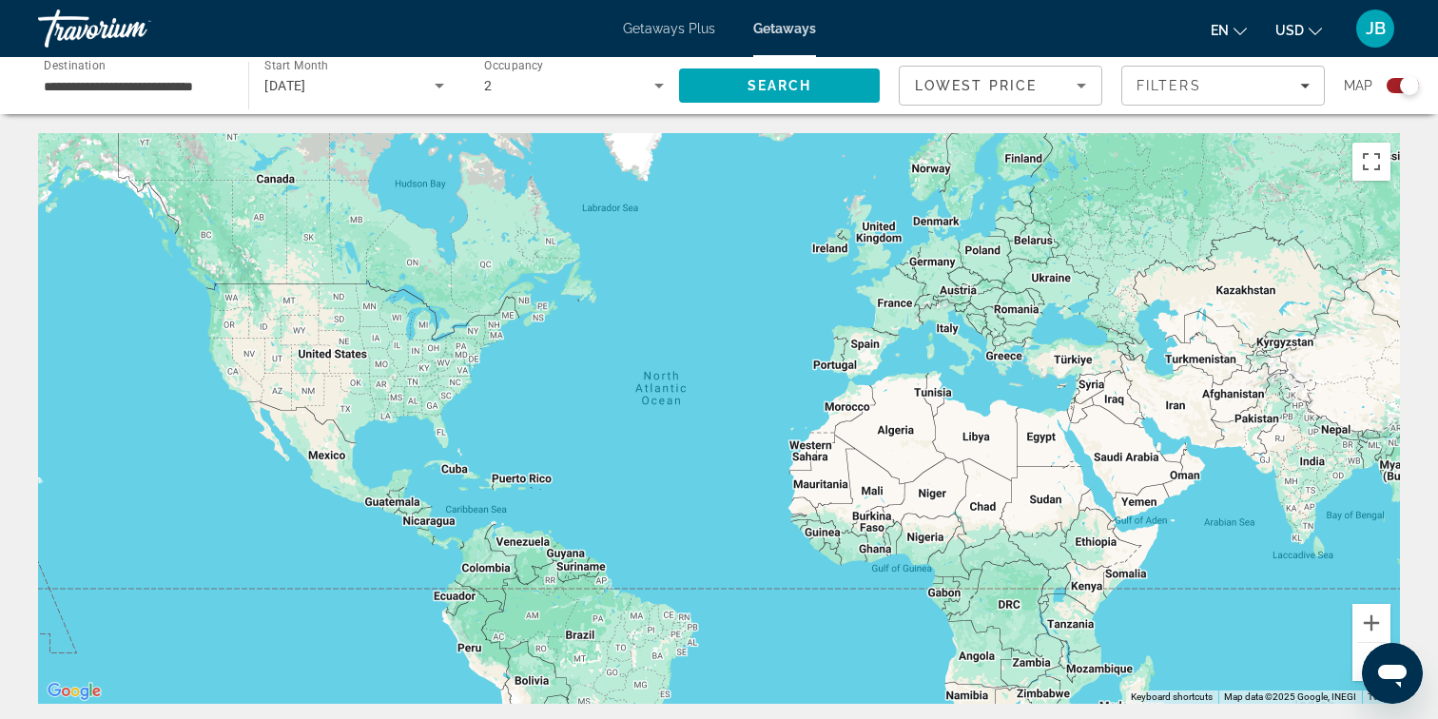
click at [110, 101] on div "**********" at bounding box center [134, 86] width 180 height 54
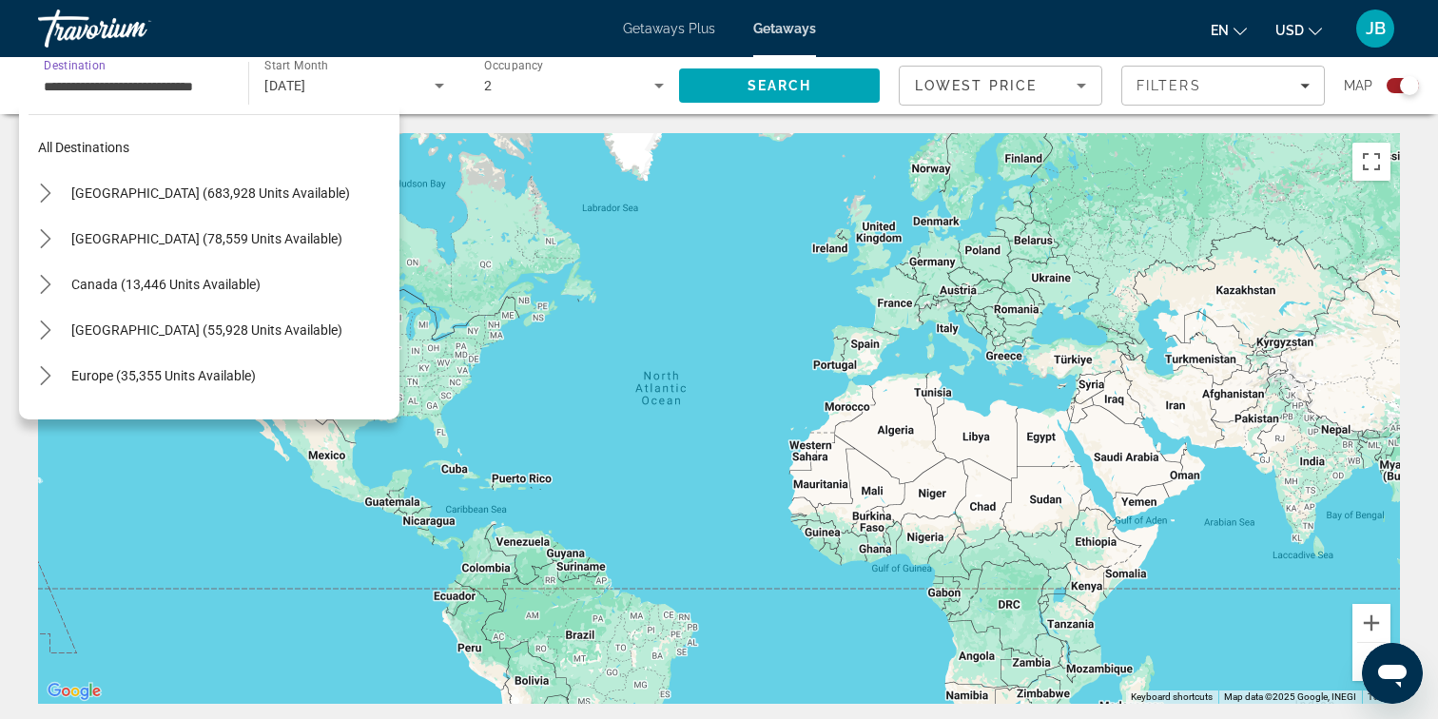
scroll to position [843, 0]
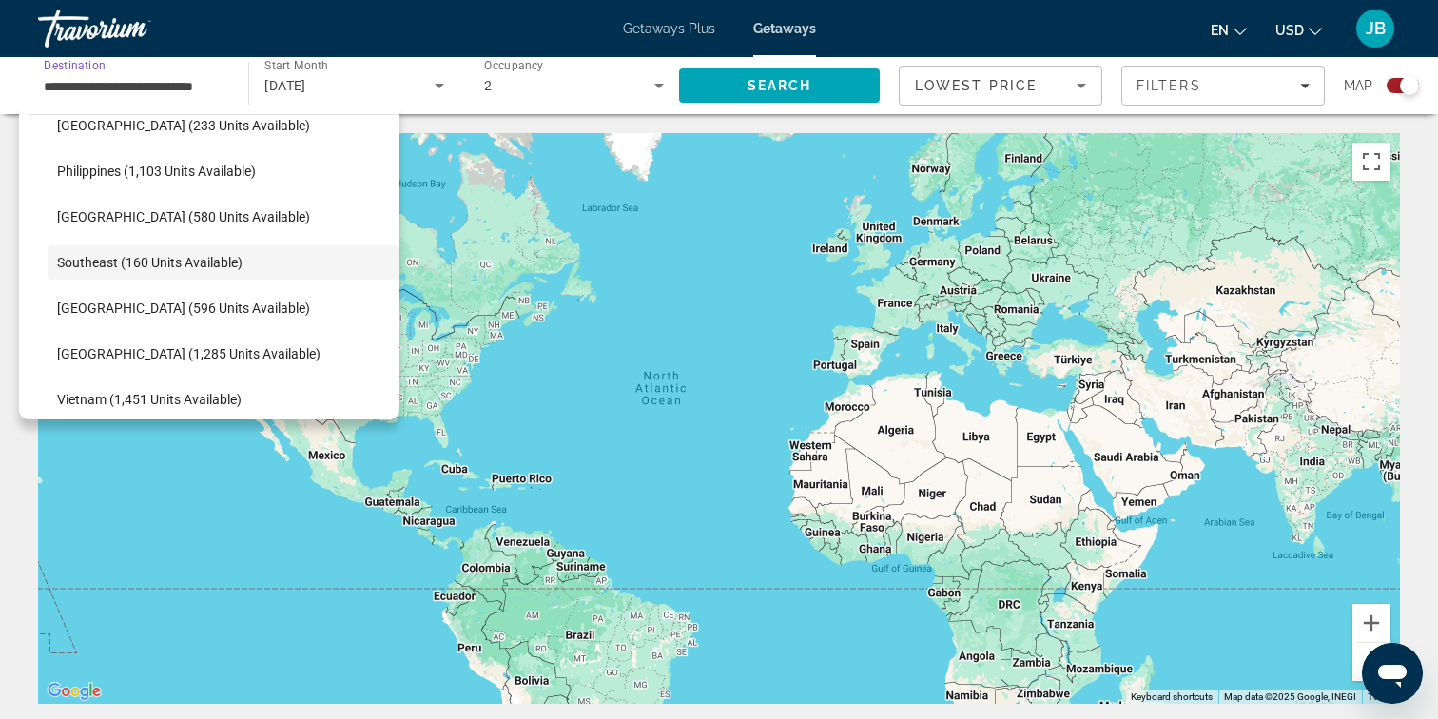
click at [130, 84] on input "**********" at bounding box center [134, 86] width 180 height 23
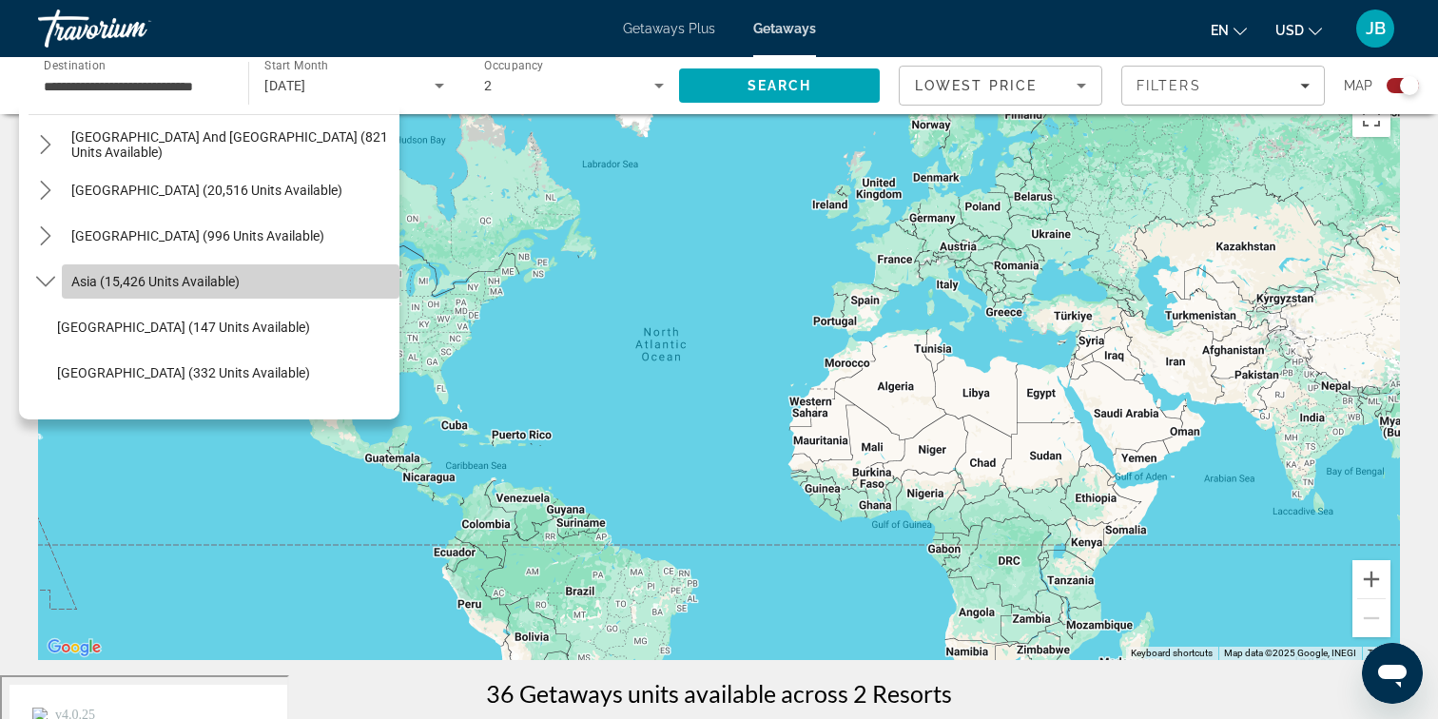
scroll to position [0, 0]
click at [172, 283] on span "Asia (15,426 units available)" at bounding box center [155, 281] width 168 height 15
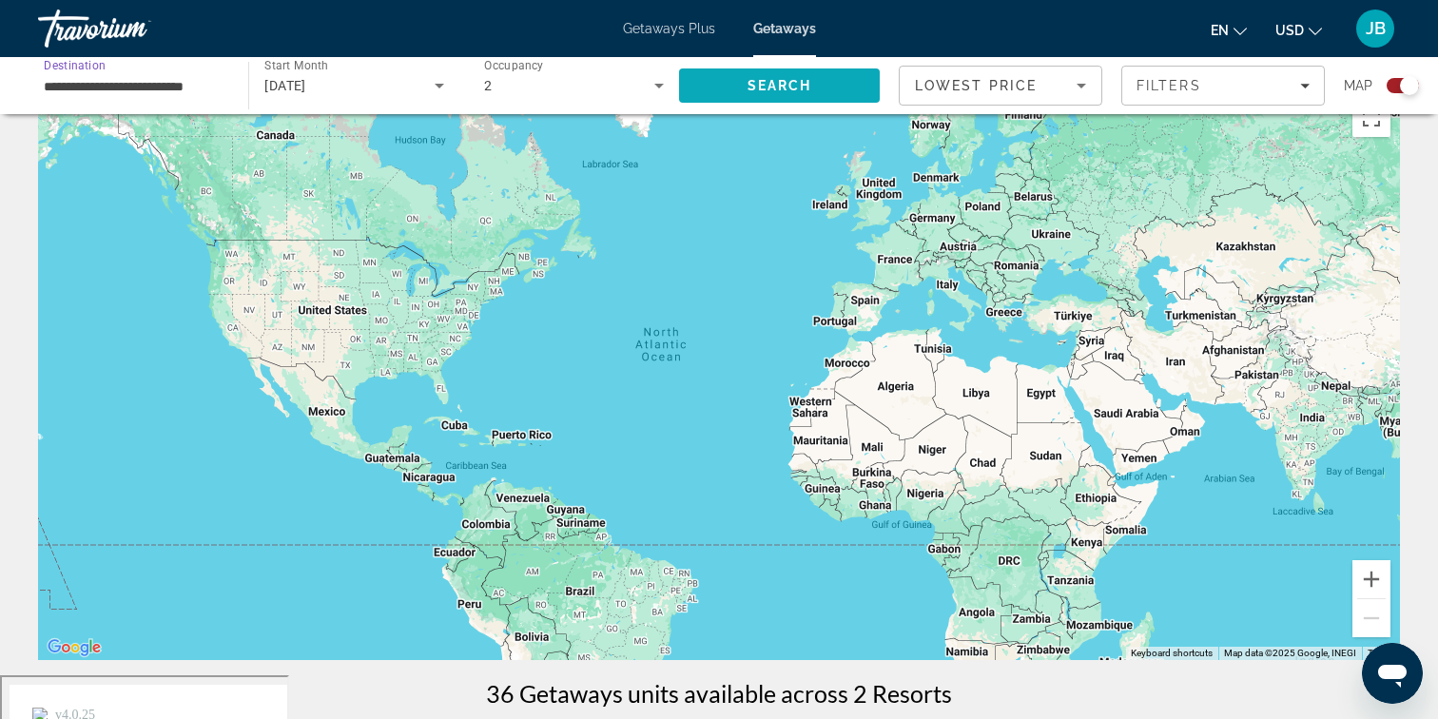
click at [794, 82] on span "Search" at bounding box center [779, 85] width 65 height 15
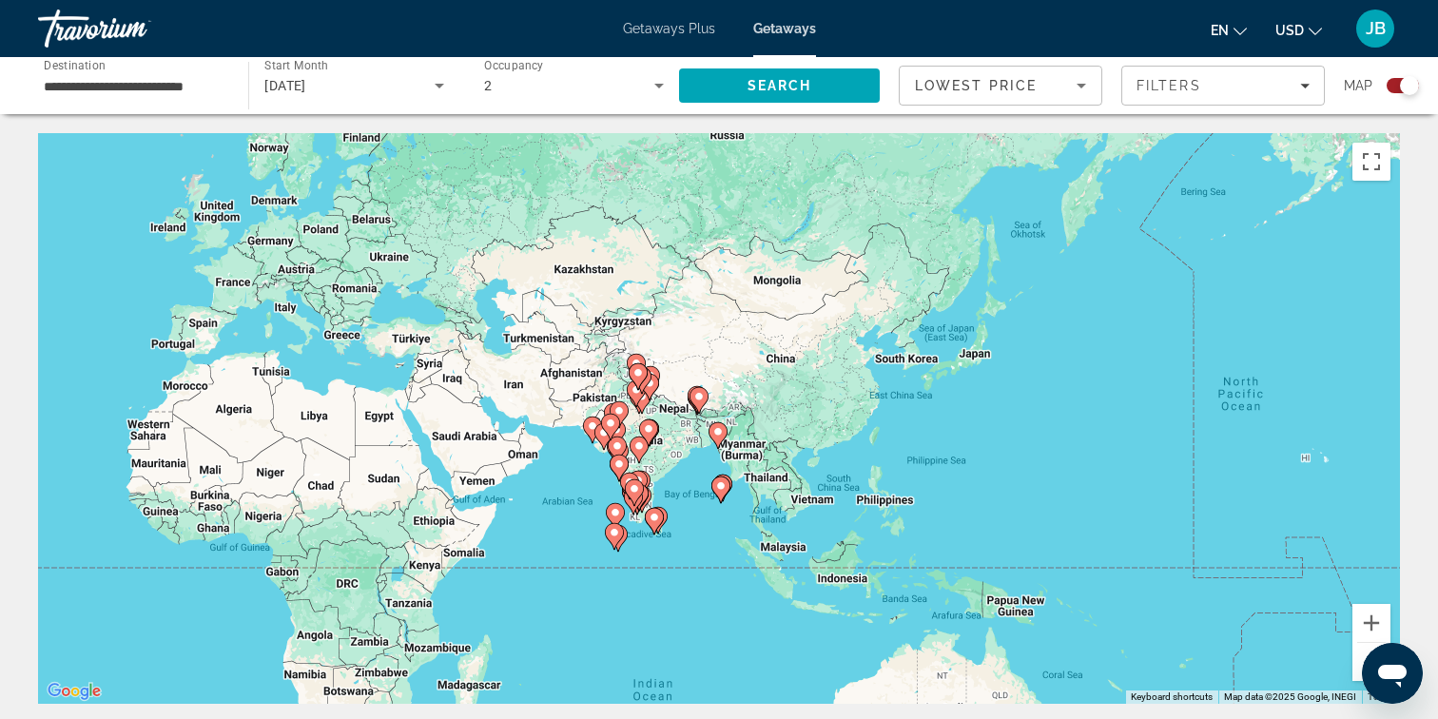
drag, startPoint x: 1235, startPoint y: 600, endPoint x: 571, endPoint y: 581, distance: 664.9
click at [571, 581] on div "To activate drag with keyboard, press Alt + Enter. Once in keyboard drag state,…" at bounding box center [719, 418] width 1362 height 571
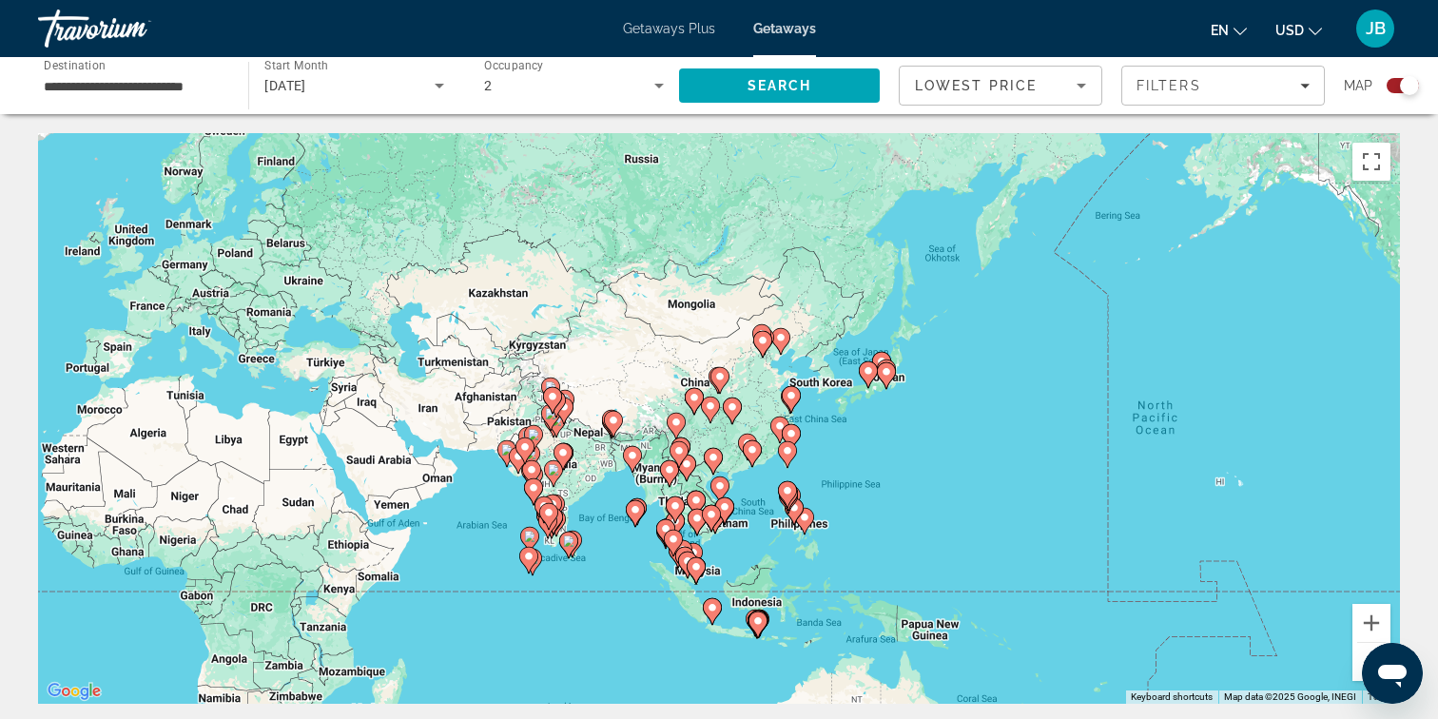
drag, startPoint x: 1077, startPoint y: 521, endPoint x: 993, endPoint y: 540, distance: 86.7
click at [993, 540] on div "To activate drag with keyboard, press Alt + Enter. Once in keyboard drag state,…" at bounding box center [719, 418] width 1362 height 571
click at [1381, 629] on button "Zoom in" at bounding box center [1371, 623] width 38 height 38
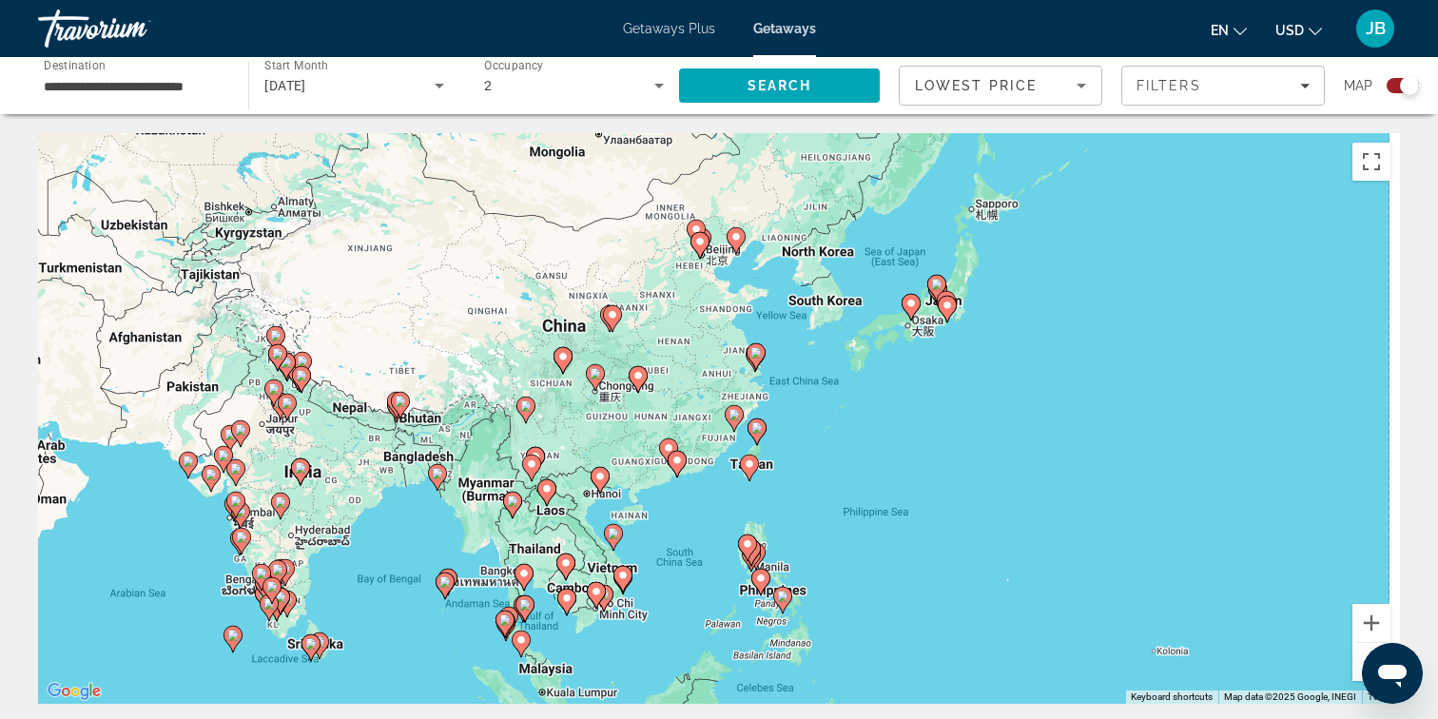
drag, startPoint x: 1132, startPoint y: 506, endPoint x: 1018, endPoint y: 460, distance: 122.9
click at [1018, 460] on div "To activate drag with keyboard, press Alt + Enter. Once in keyboard drag state,…" at bounding box center [719, 418] width 1362 height 571
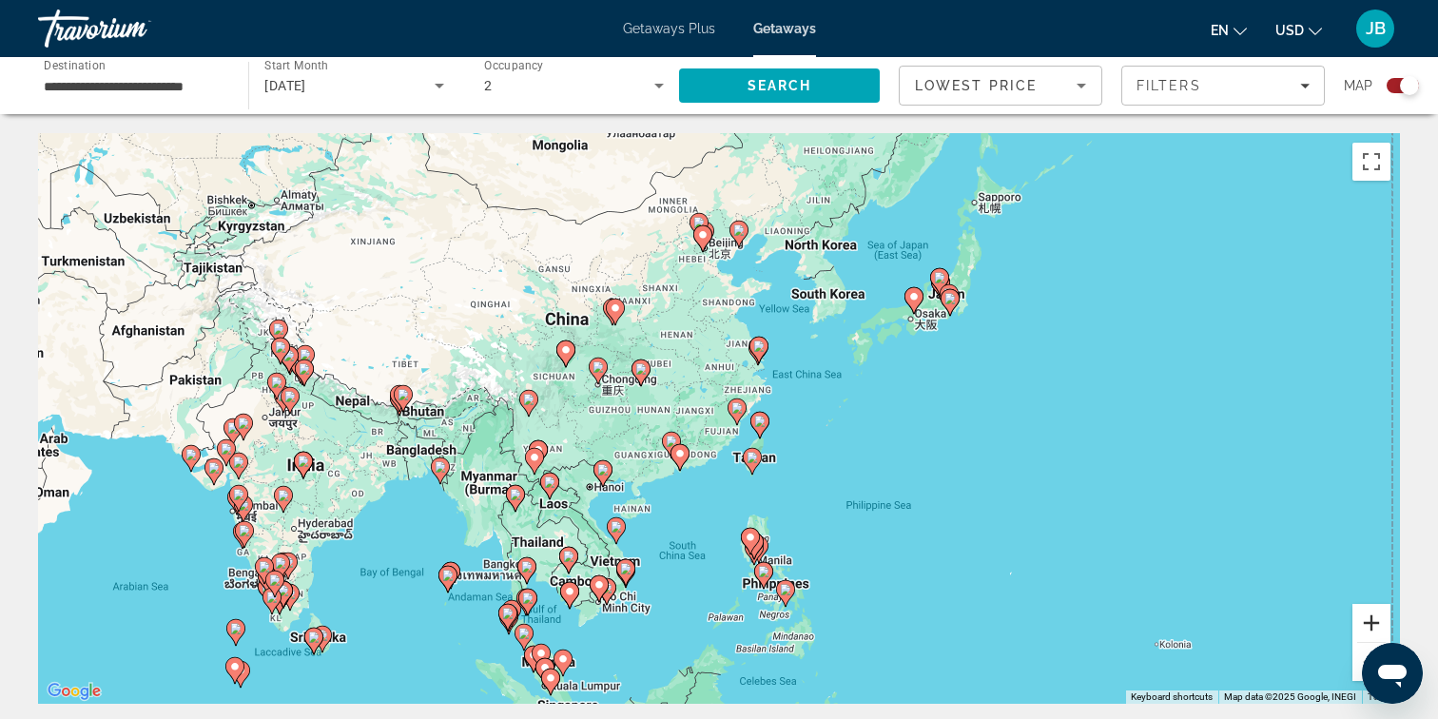
click at [1369, 623] on button "Zoom in" at bounding box center [1371, 623] width 38 height 38
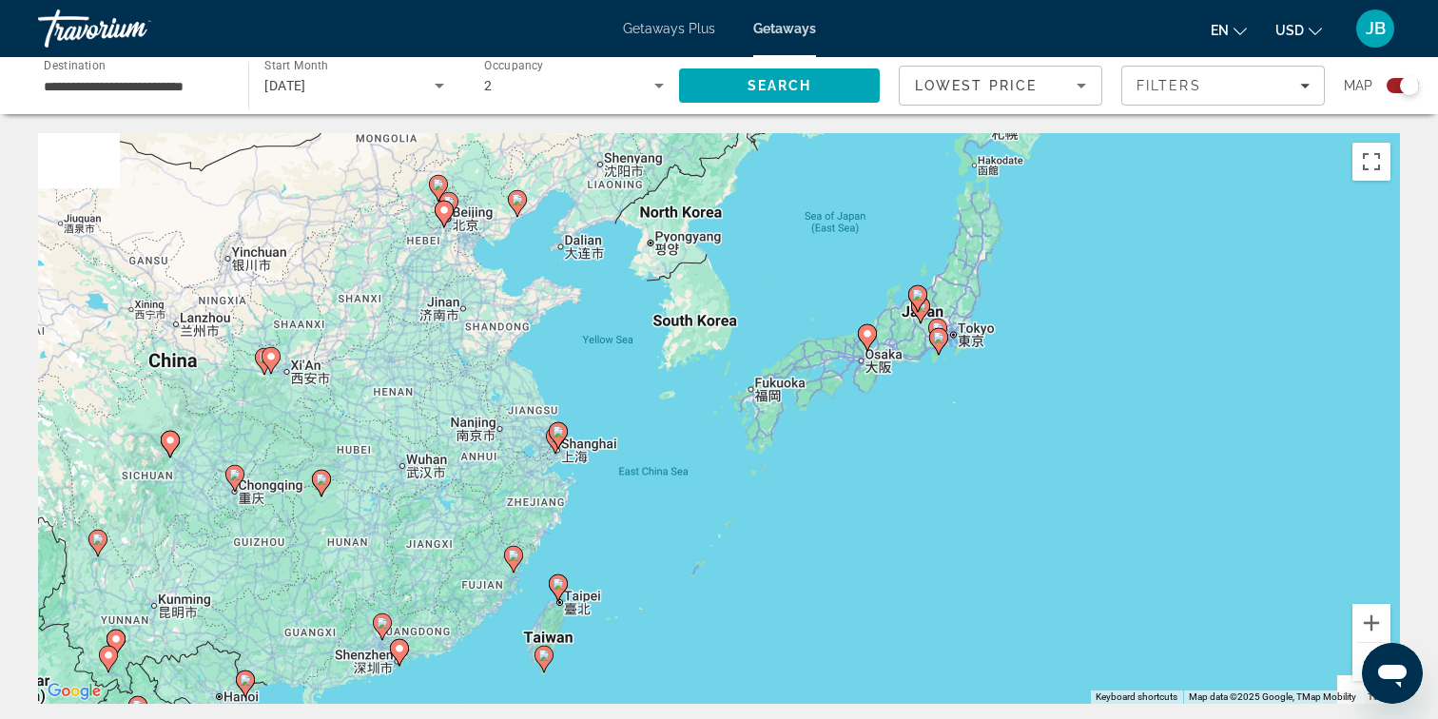
drag, startPoint x: 1283, startPoint y: 333, endPoint x: 1035, endPoint y: 474, distance: 285.8
click at [1035, 474] on div "To activate drag with keyboard, press Alt + Enter. Once in keyboard drag state,…" at bounding box center [719, 418] width 1362 height 571
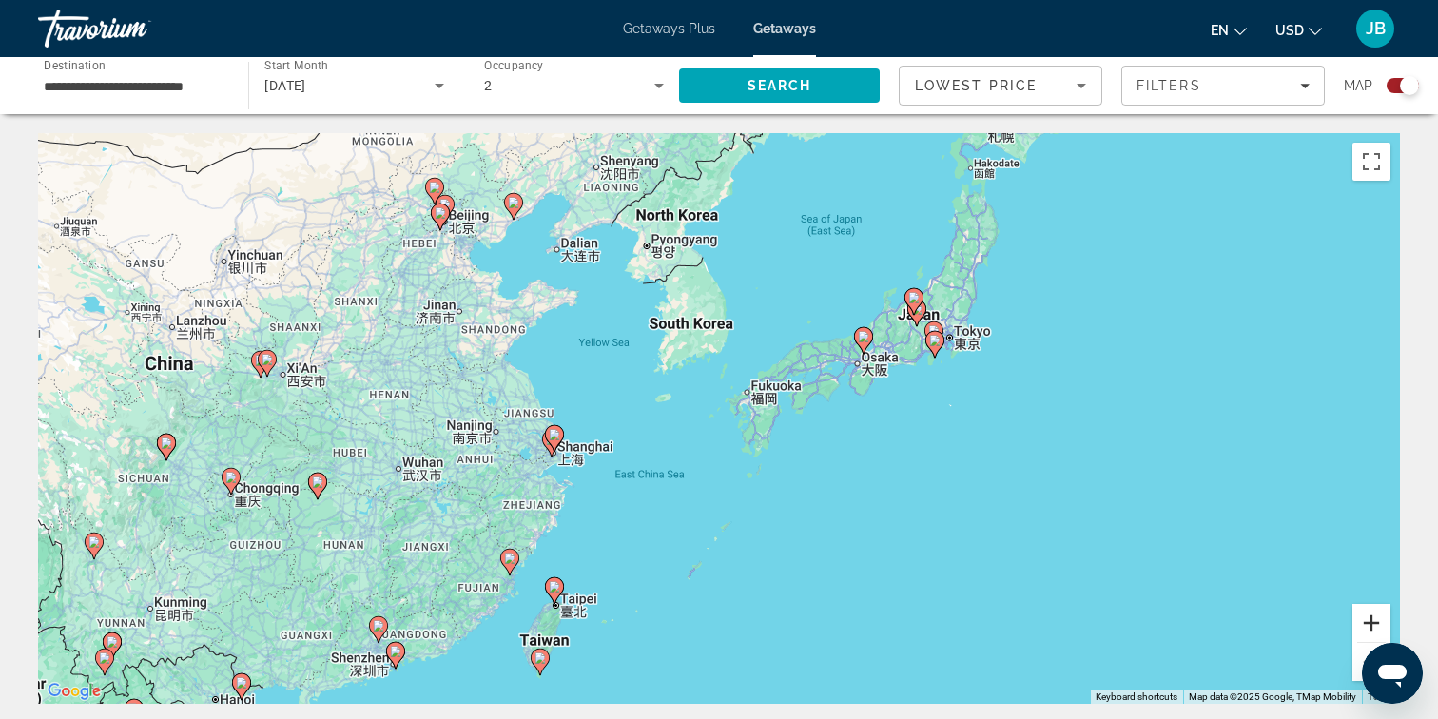
click at [1378, 626] on button "Zoom in" at bounding box center [1371, 623] width 38 height 38
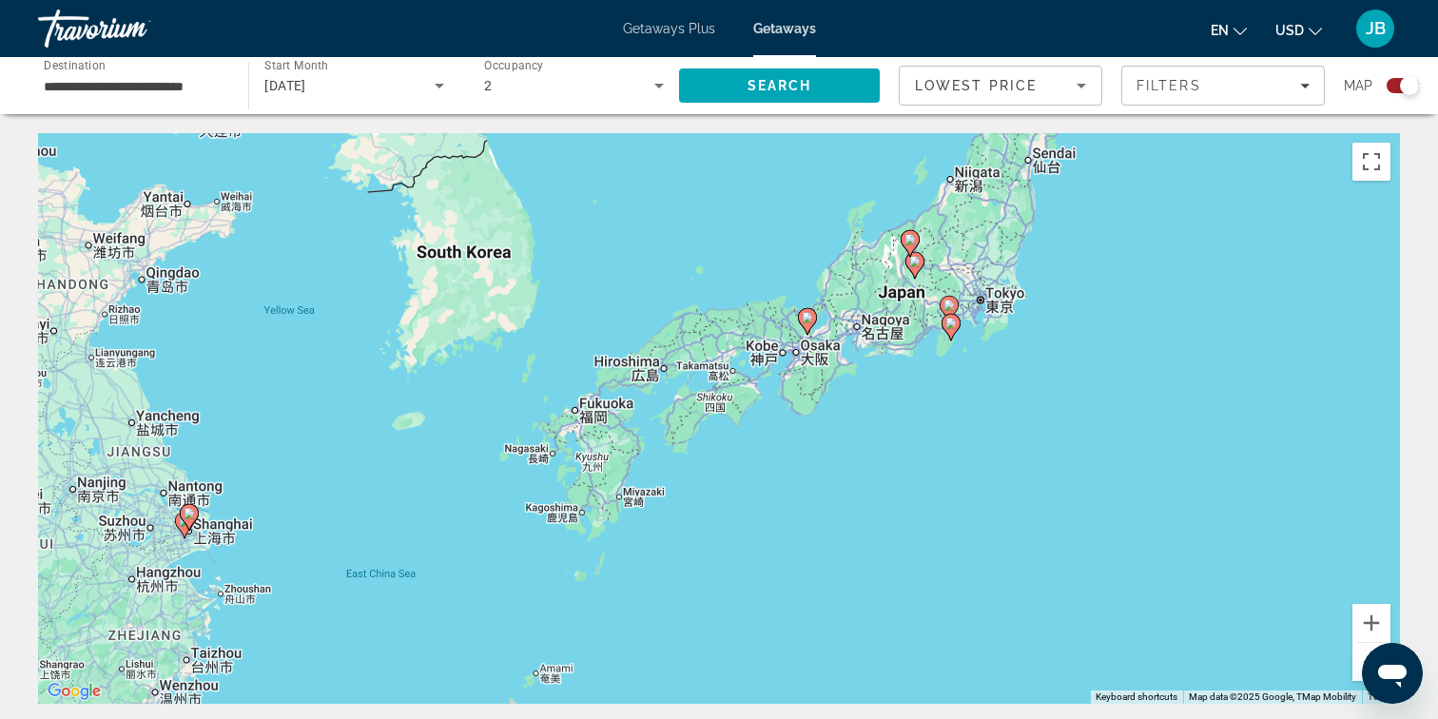
drag, startPoint x: 1193, startPoint y: 429, endPoint x: 988, endPoint y: 472, distance: 209.8
click at [988, 472] on div "To activate drag with keyboard, press Alt + Enter. Once in keyboard drag state,…" at bounding box center [719, 418] width 1362 height 571
click at [1373, 627] on button "Zoom in" at bounding box center [1371, 623] width 38 height 38
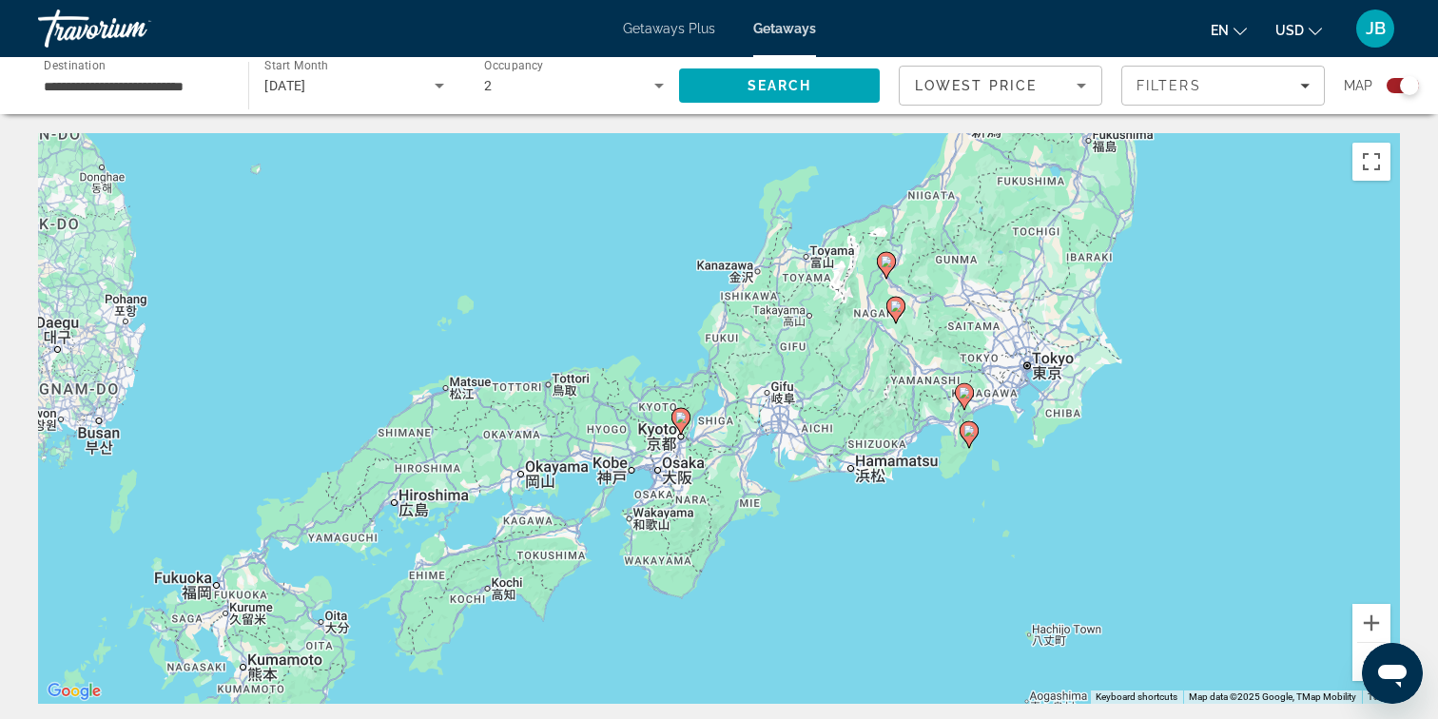
drag, startPoint x: 1215, startPoint y: 482, endPoint x: 997, endPoint y: 668, distance: 286.0
click at [997, 668] on div "To activate drag with keyboard, press Alt + Enter. Once in keyboard drag state,…" at bounding box center [719, 418] width 1362 height 571
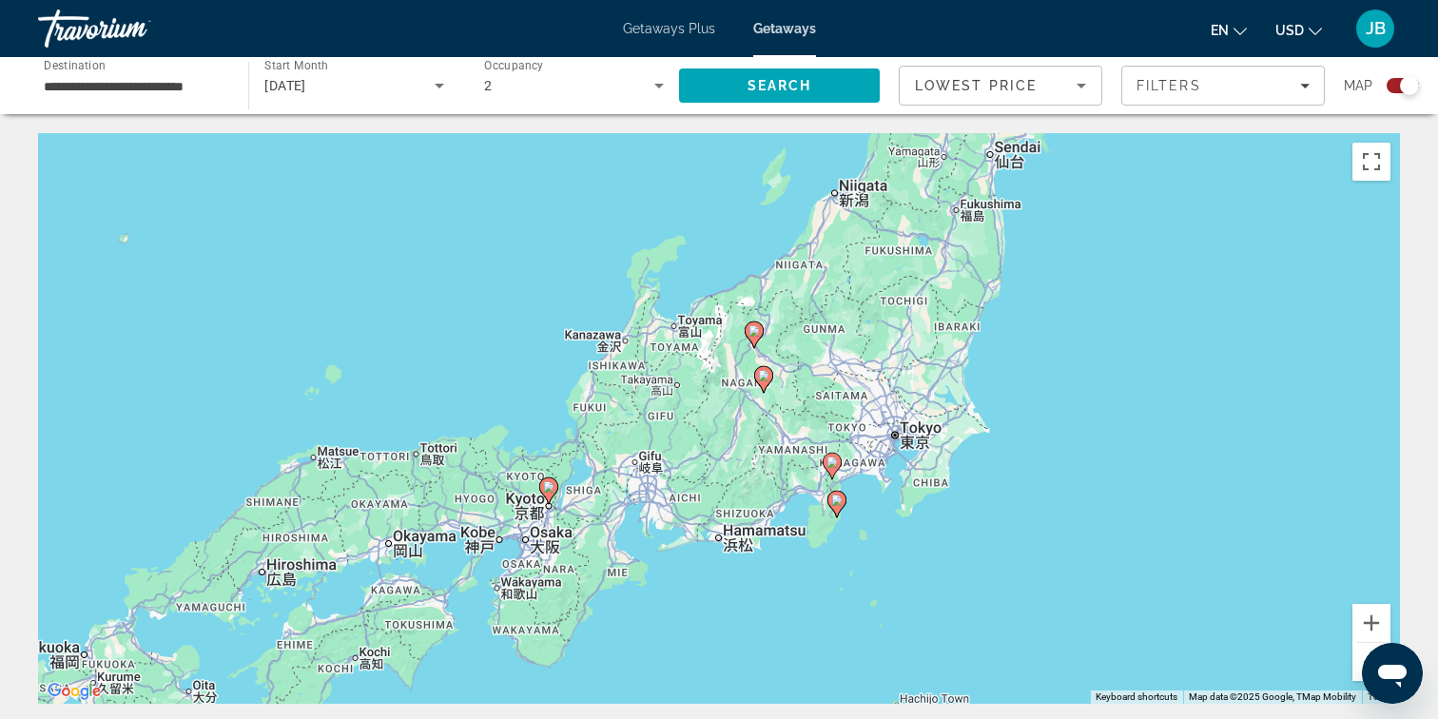
drag, startPoint x: 1259, startPoint y: 369, endPoint x: 1121, endPoint y: 443, distance: 156.6
click at [1121, 443] on div "To activate drag with keyboard, press Alt + Enter. Once in keyboard drag state,…" at bounding box center [719, 418] width 1362 height 571
click at [753, 330] on image "Main content" at bounding box center [753, 330] width 11 height 11
type input "**********"
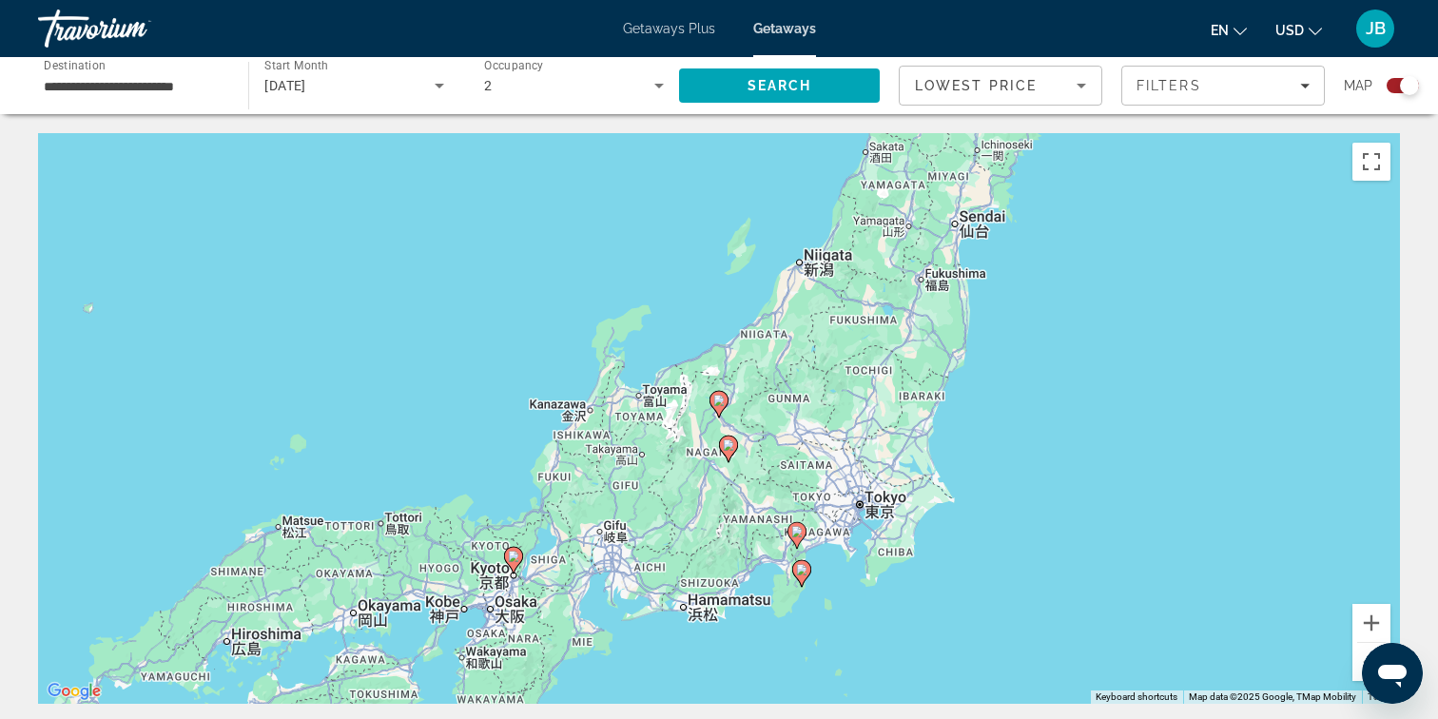
click at [723, 407] on icon "Main content" at bounding box center [718, 404] width 17 height 25
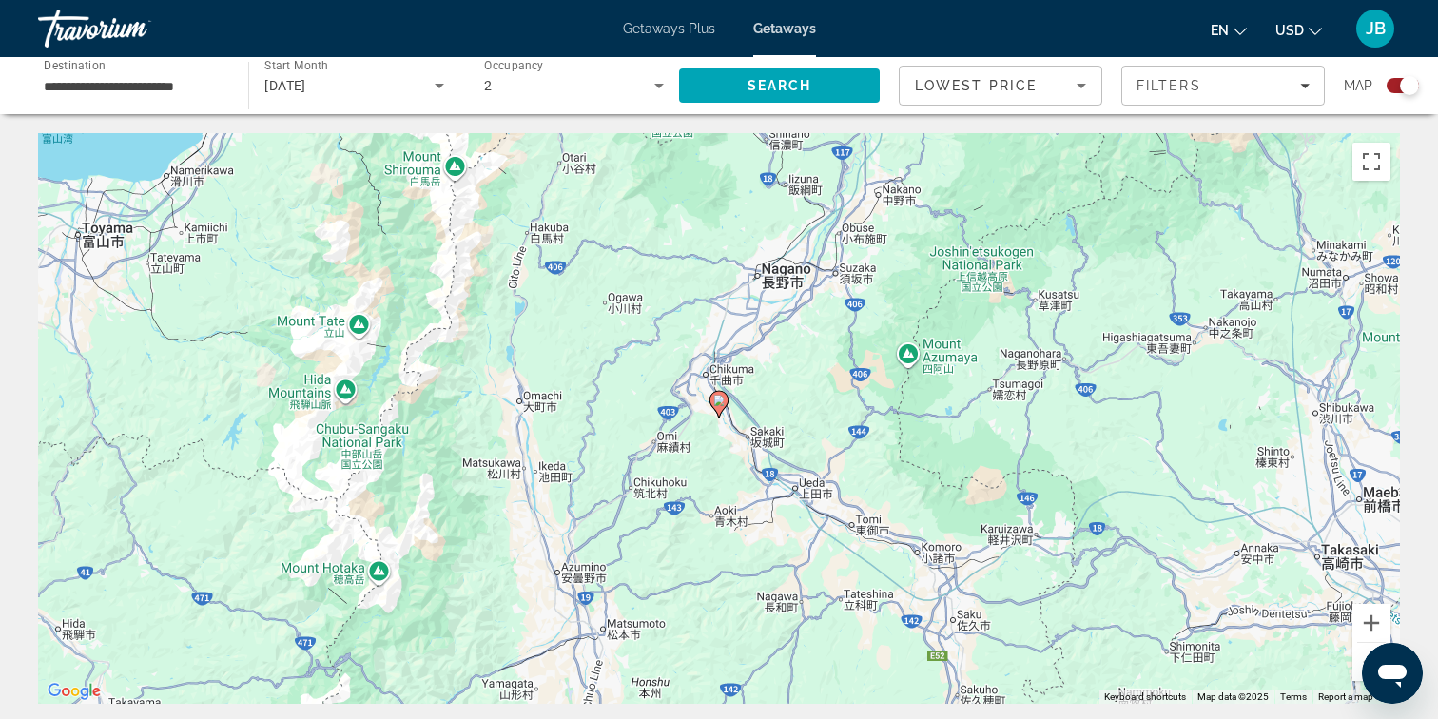
click at [723, 407] on icon "Main content" at bounding box center [718, 404] width 17 height 25
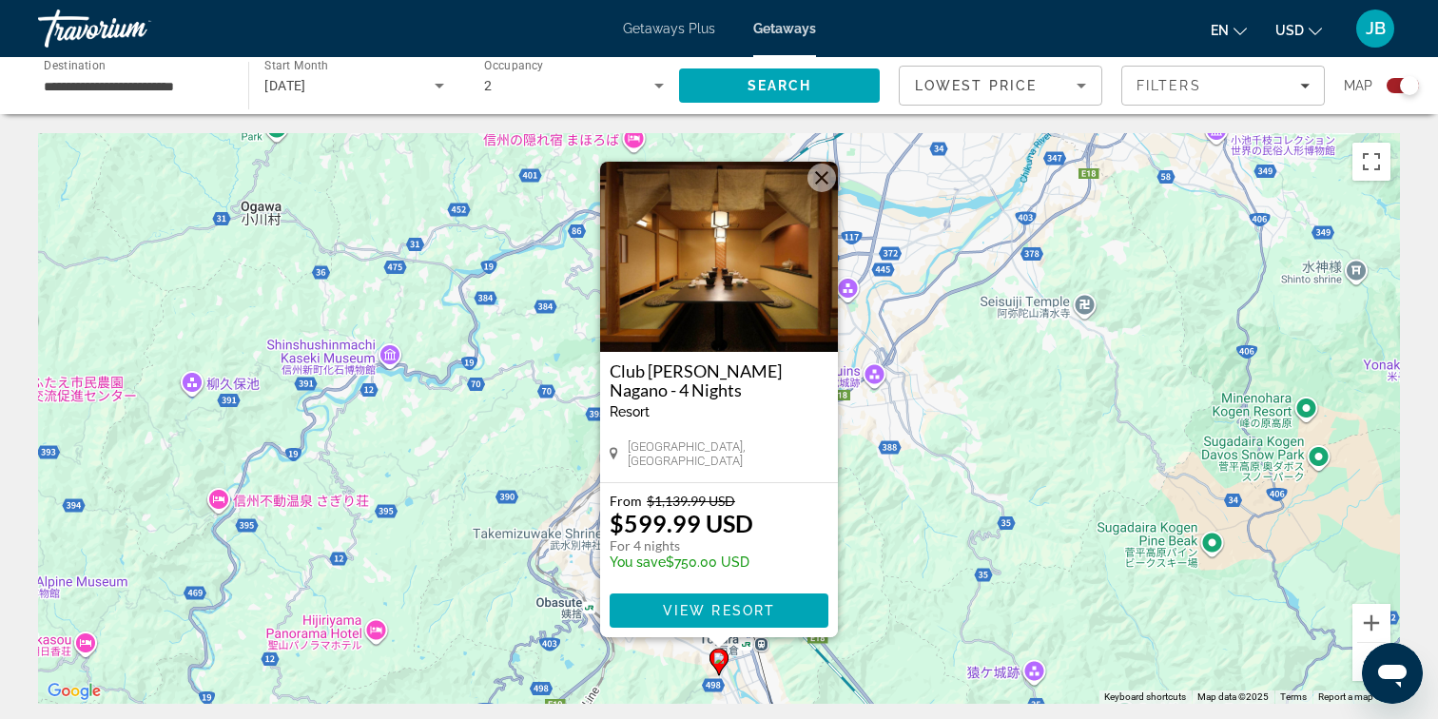
click at [828, 189] on button "Close" at bounding box center [821, 178] width 29 height 29
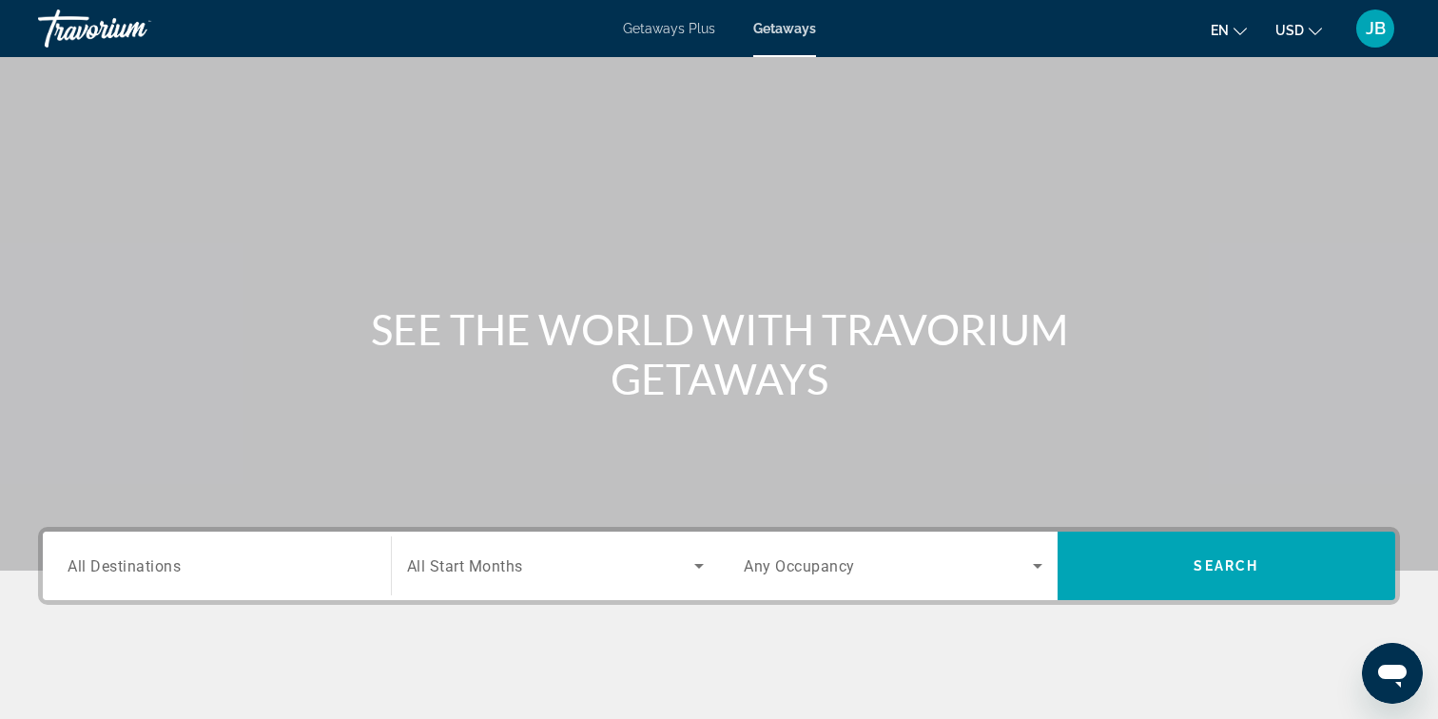
click at [680, 33] on span "Getaways Plus" at bounding box center [669, 28] width 92 height 15
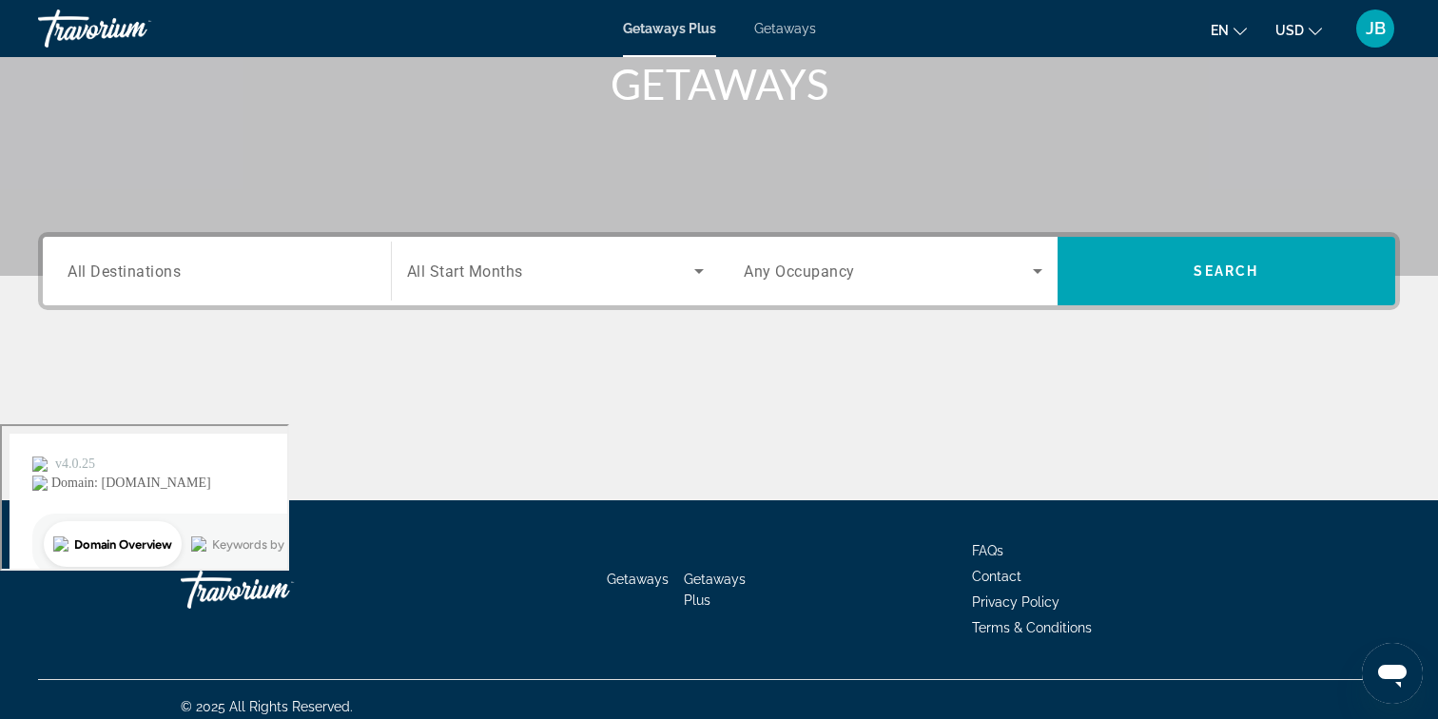
click at [672, 266] on span "Search widget" at bounding box center [551, 271] width 288 height 23
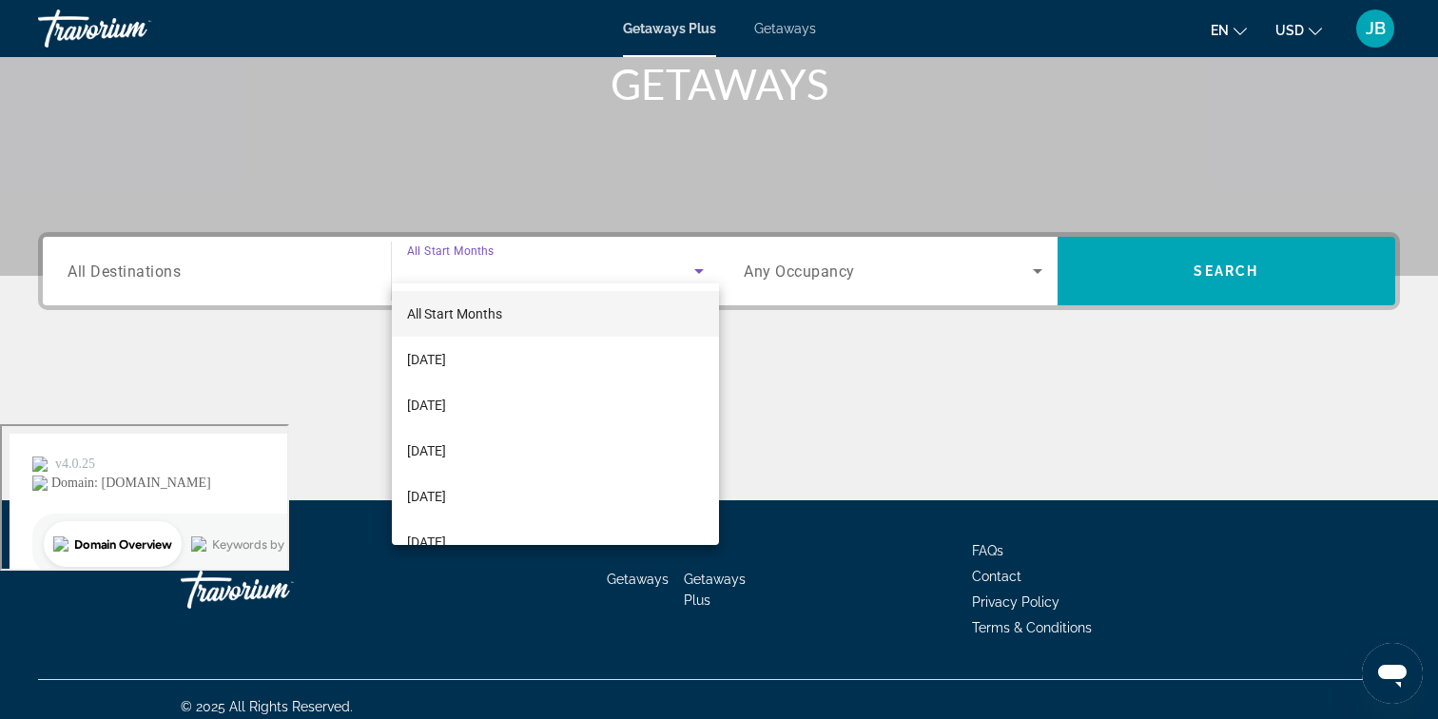
scroll to position [309, 0]
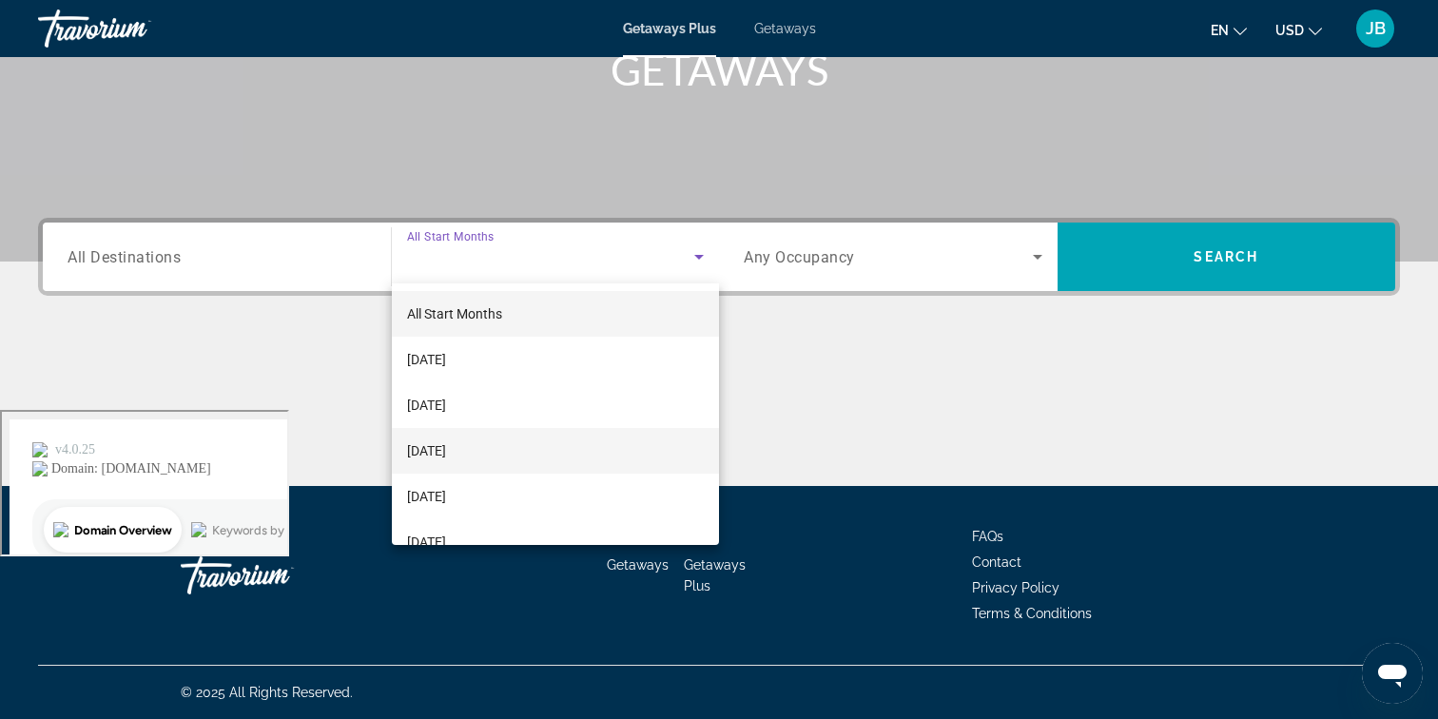
click at [558, 439] on mat-option "[DATE]" at bounding box center [556, 451] width 328 height 46
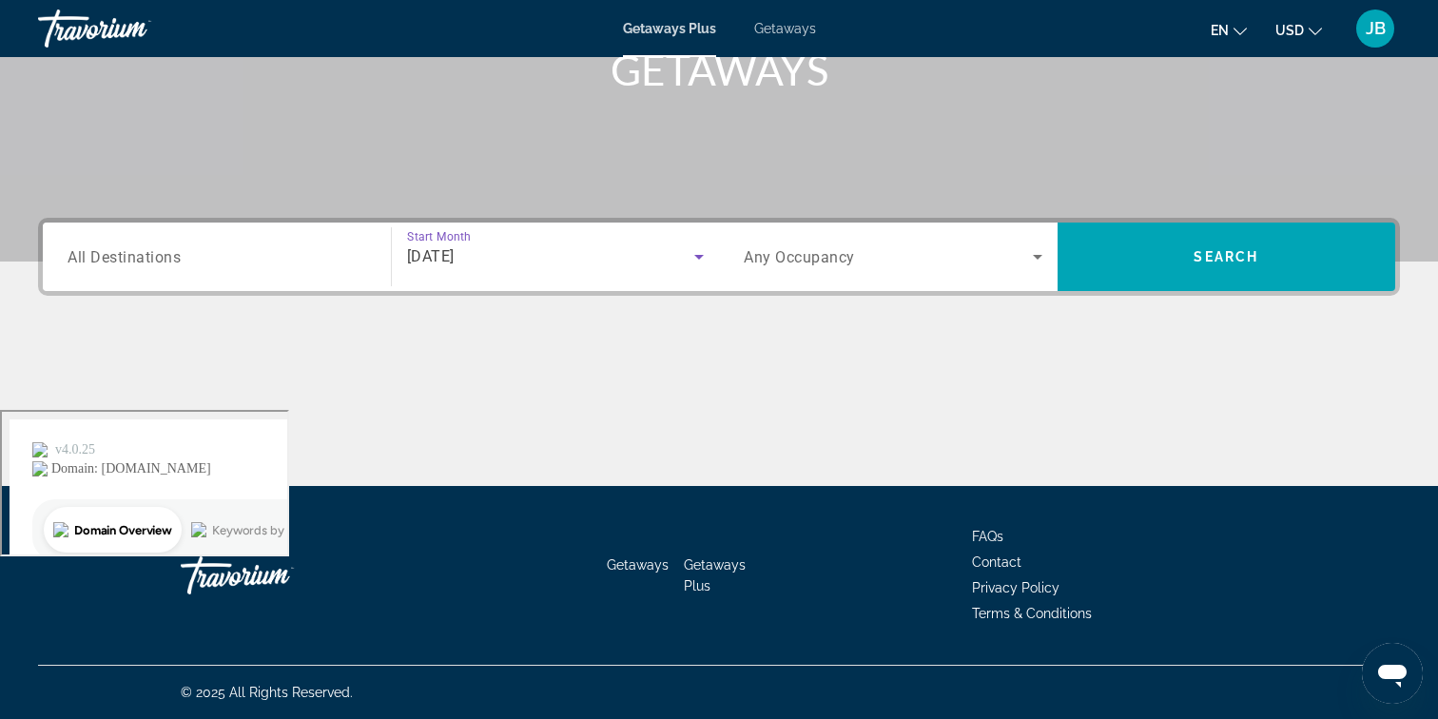
click at [902, 255] on span "Search widget" at bounding box center [888, 256] width 289 height 23
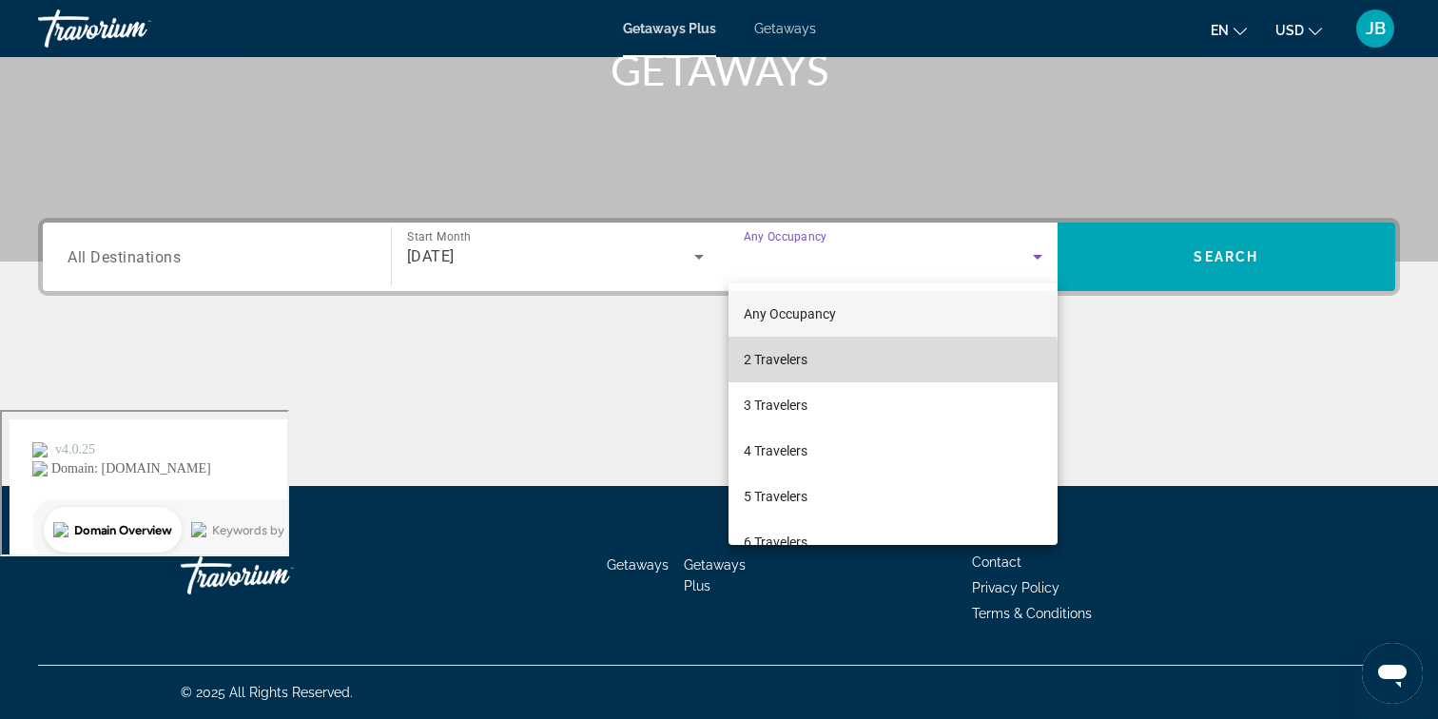
click at [797, 366] on span "2 Travelers" at bounding box center [776, 359] width 64 height 23
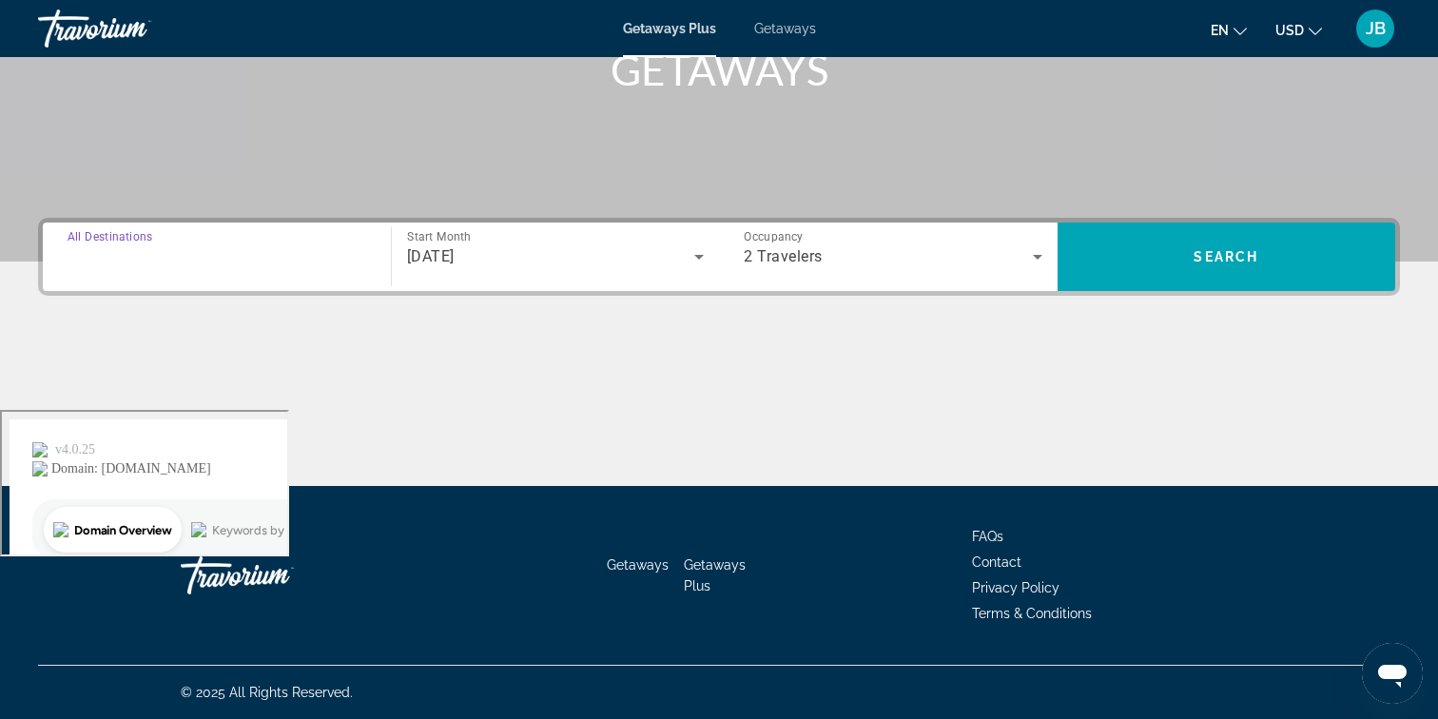
click at [226, 266] on input "Destination All Destinations" at bounding box center [217, 257] width 299 height 23
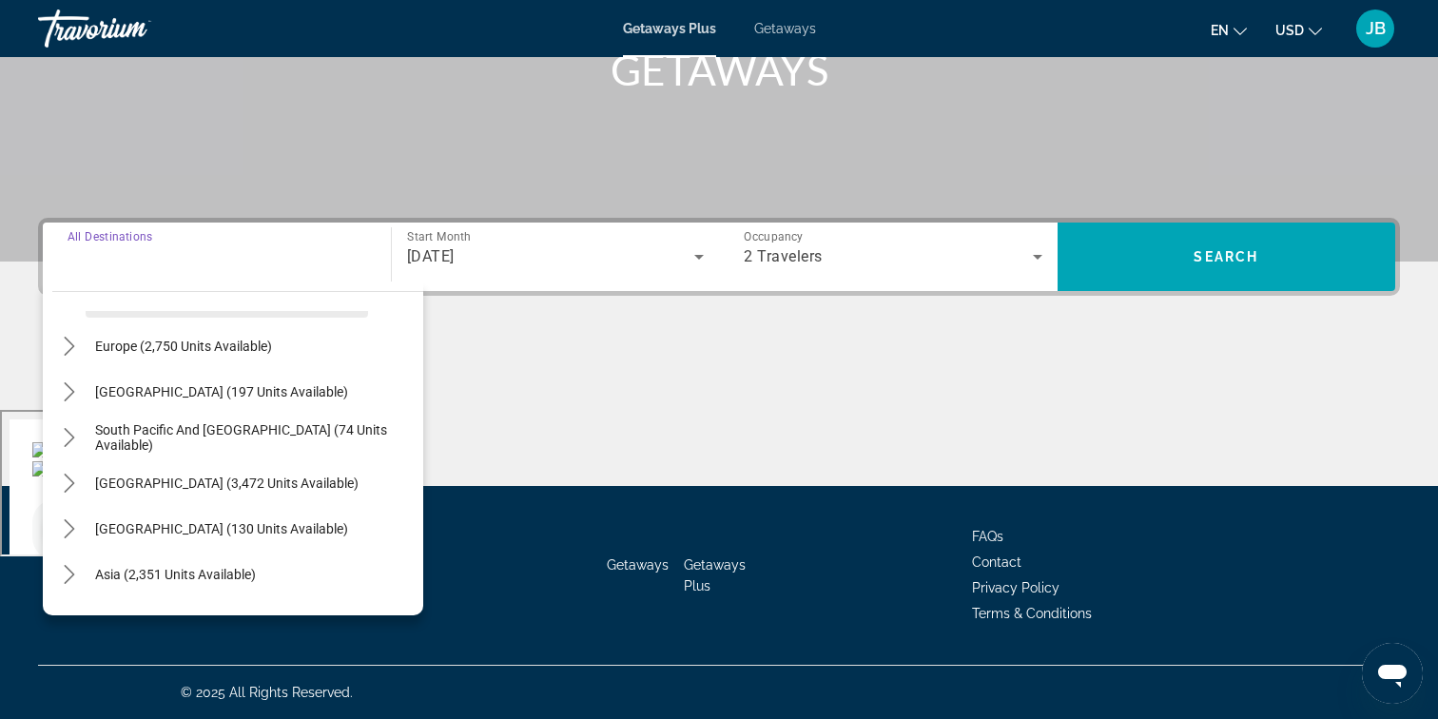
scroll to position [308, 0]
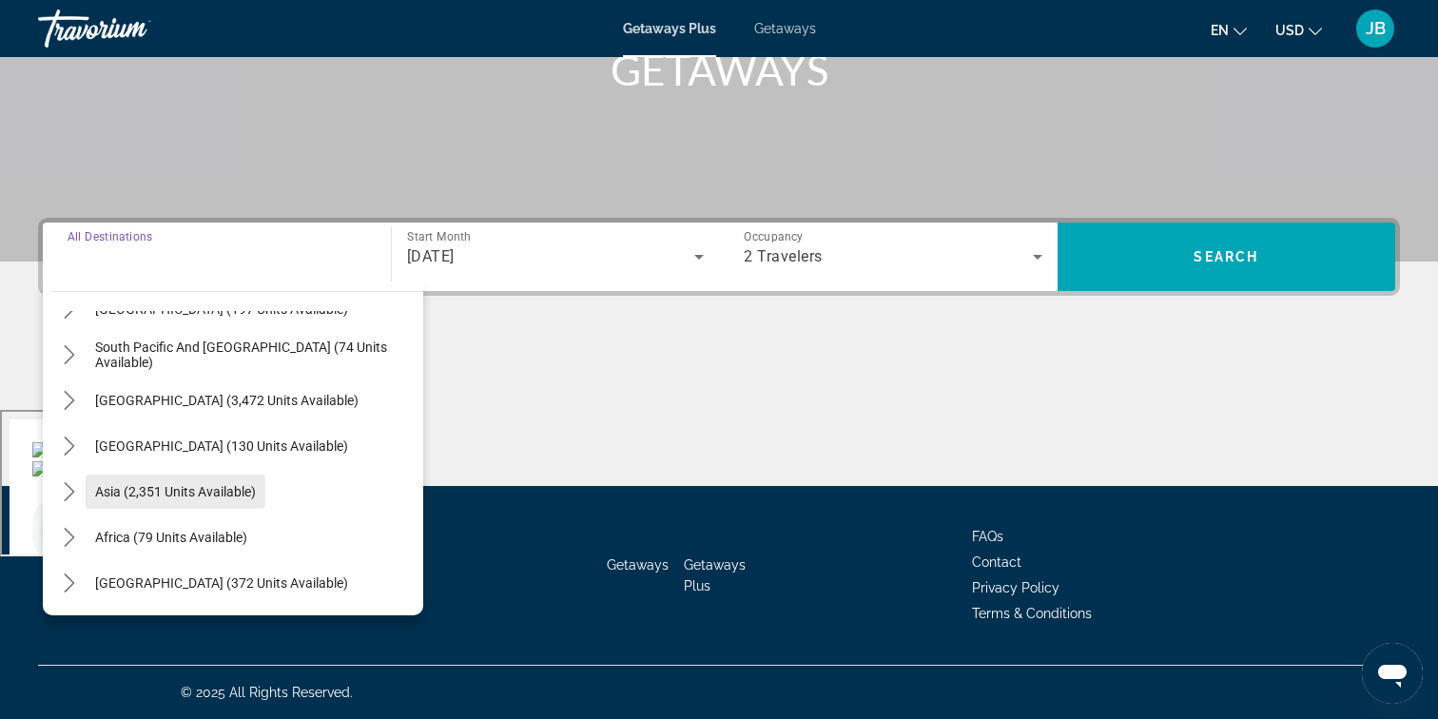
click at [241, 485] on span "Asia (2,351 units available)" at bounding box center [175, 491] width 161 height 15
type input "**********"
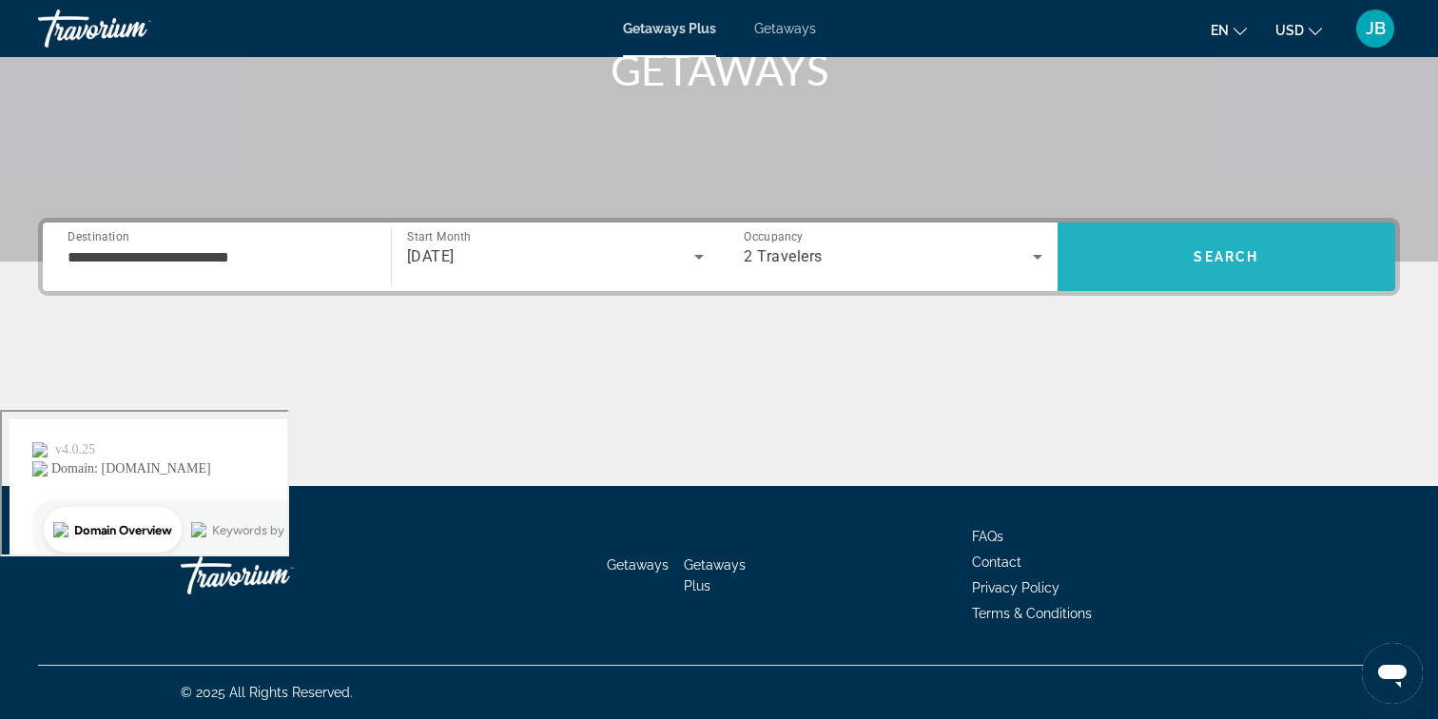
click at [1242, 252] on span "Search" at bounding box center [1225, 256] width 65 height 15
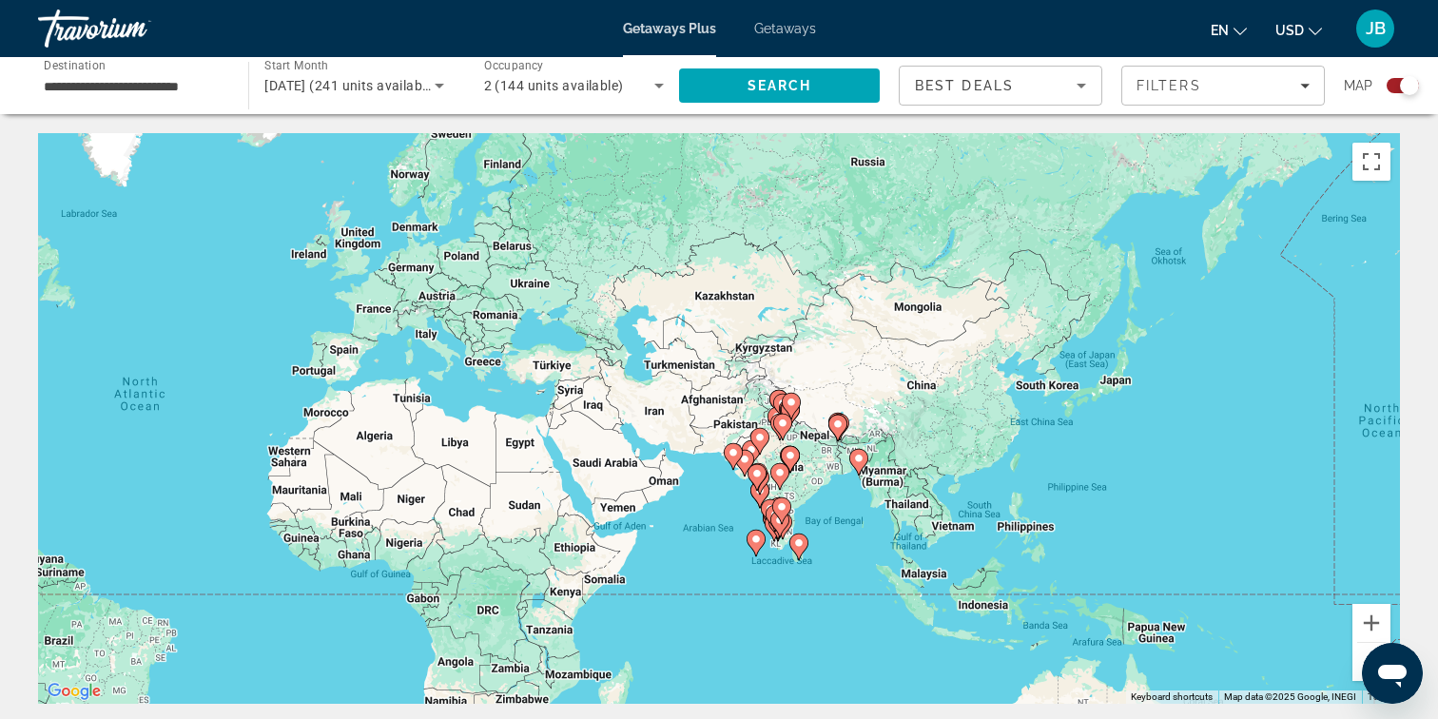
drag, startPoint x: 1264, startPoint y: 623, endPoint x: 745, endPoint y: 632, distance: 518.3
click at [745, 632] on div "To activate drag with keyboard, press Alt + Enter. Once in keyboard drag state,…" at bounding box center [719, 418] width 1362 height 571
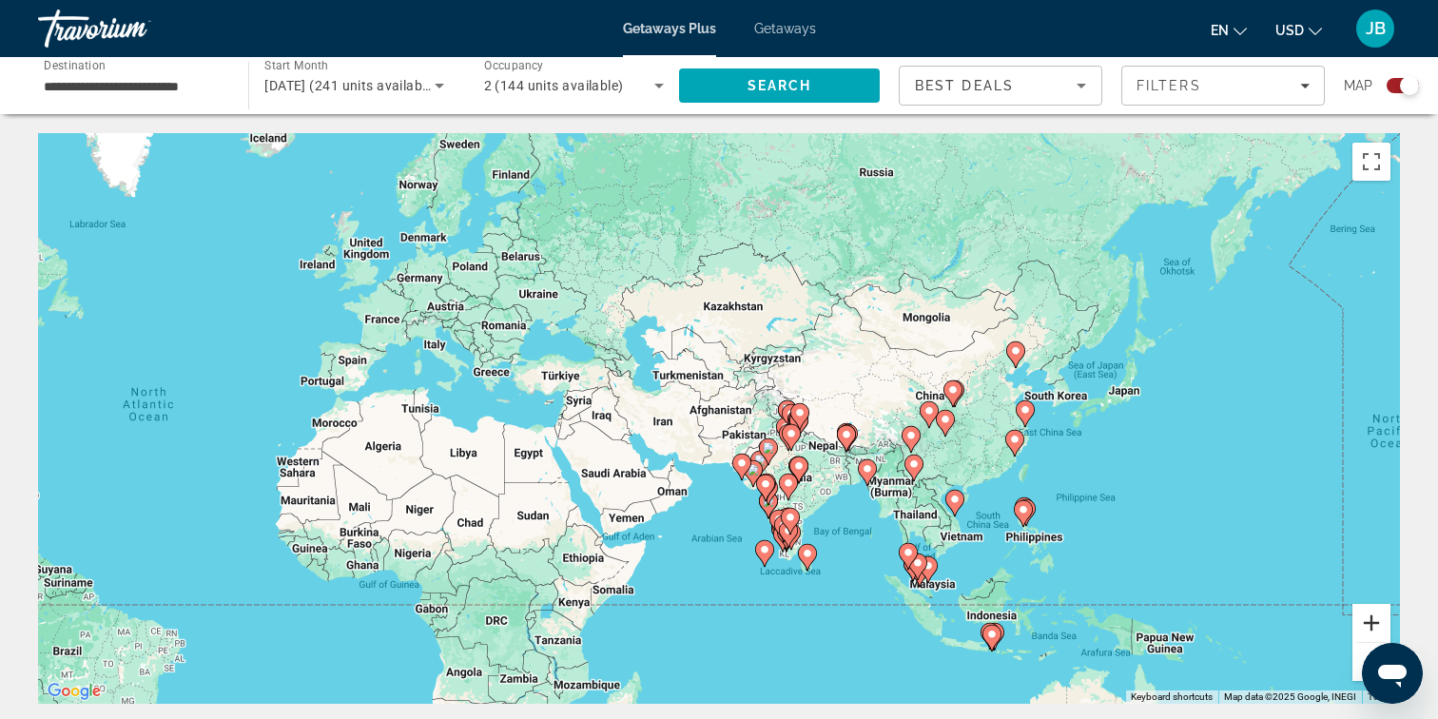
click at [1367, 627] on button "Zoom in" at bounding box center [1371, 623] width 38 height 38
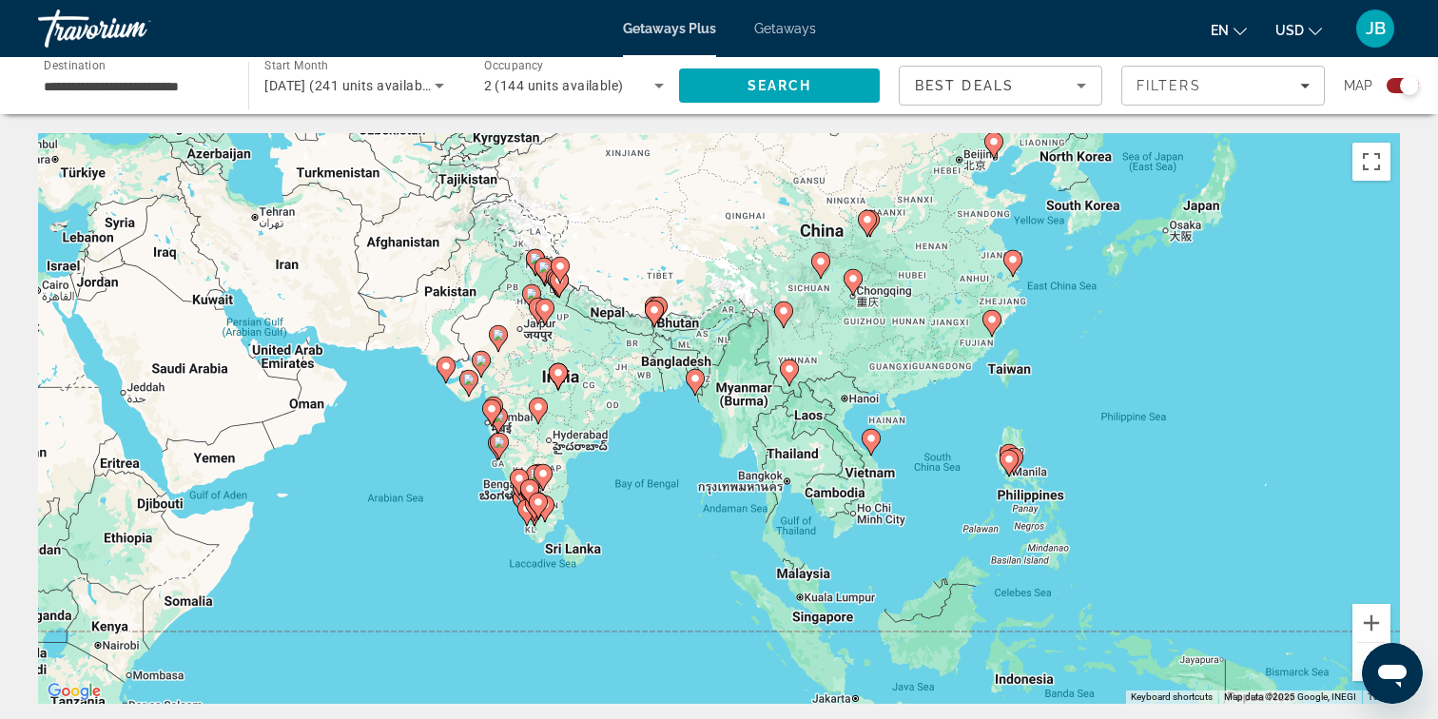
drag, startPoint x: 1360, startPoint y: 543, endPoint x: 1031, endPoint y: 379, distance: 367.4
click at [1031, 379] on div "To activate drag with keyboard, press Alt + Enter. Once in keyboard drag state,…" at bounding box center [719, 418] width 1362 height 571
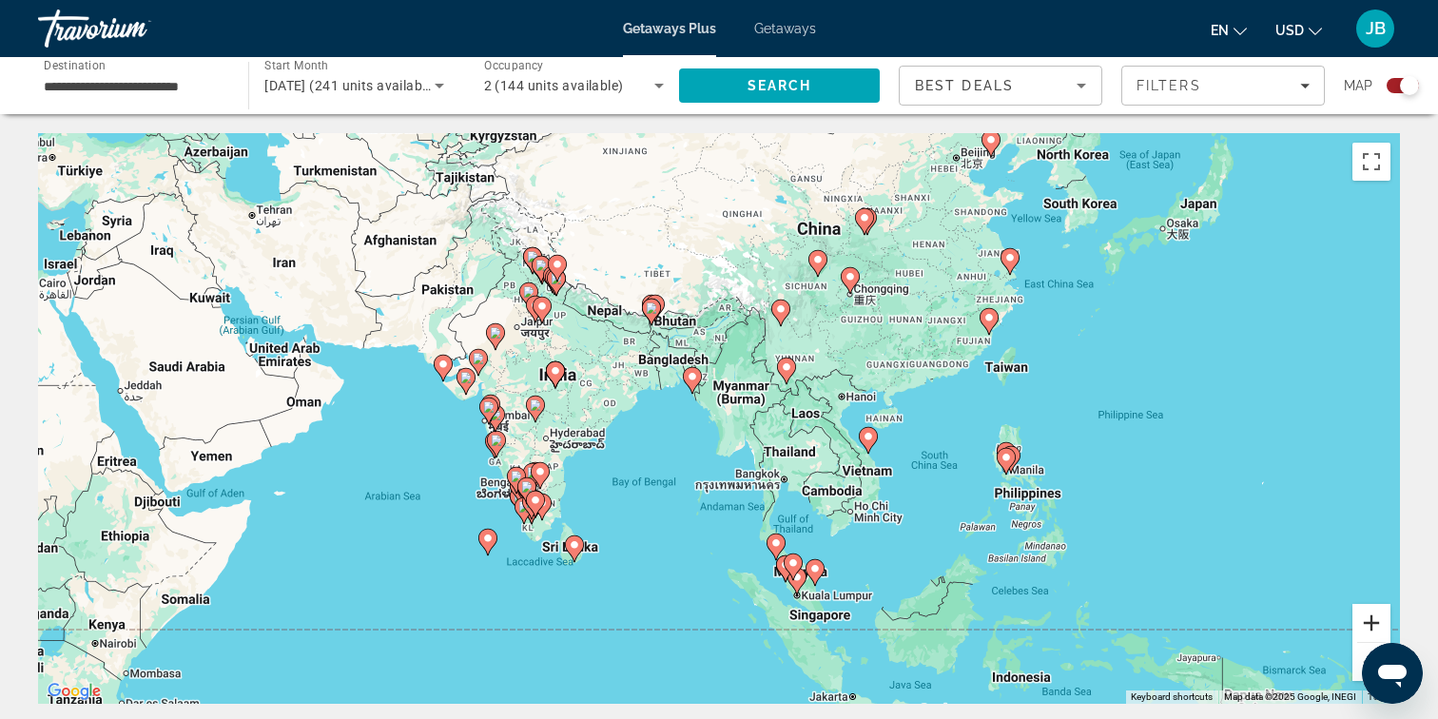
click at [1366, 624] on button "Zoom in" at bounding box center [1371, 623] width 38 height 38
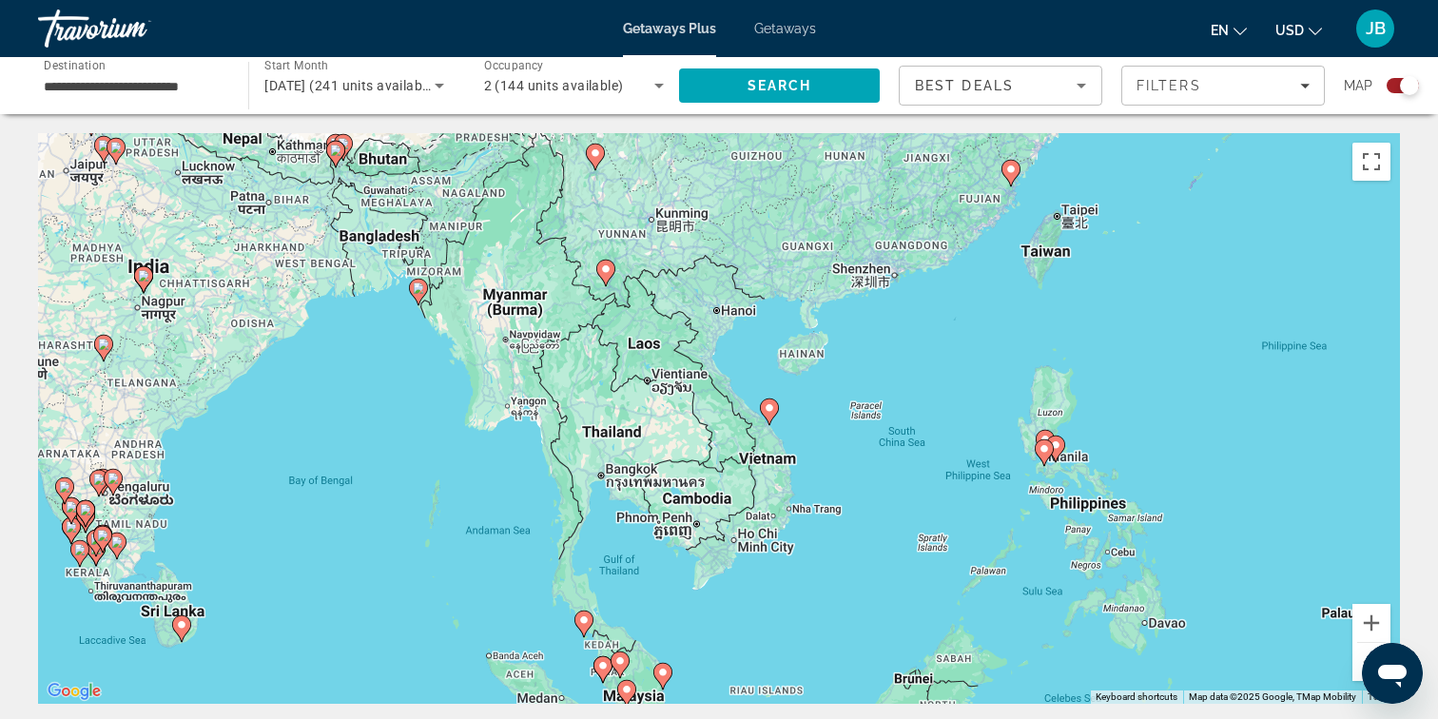
drag, startPoint x: 1205, startPoint y: 383, endPoint x: 955, endPoint y: 319, distance: 258.3
click at [955, 319] on div "To activate drag with keyboard, press Alt + Enter. Once in keyboard drag state,…" at bounding box center [719, 418] width 1362 height 571
click at [1373, 628] on button "Zoom in" at bounding box center [1371, 623] width 38 height 38
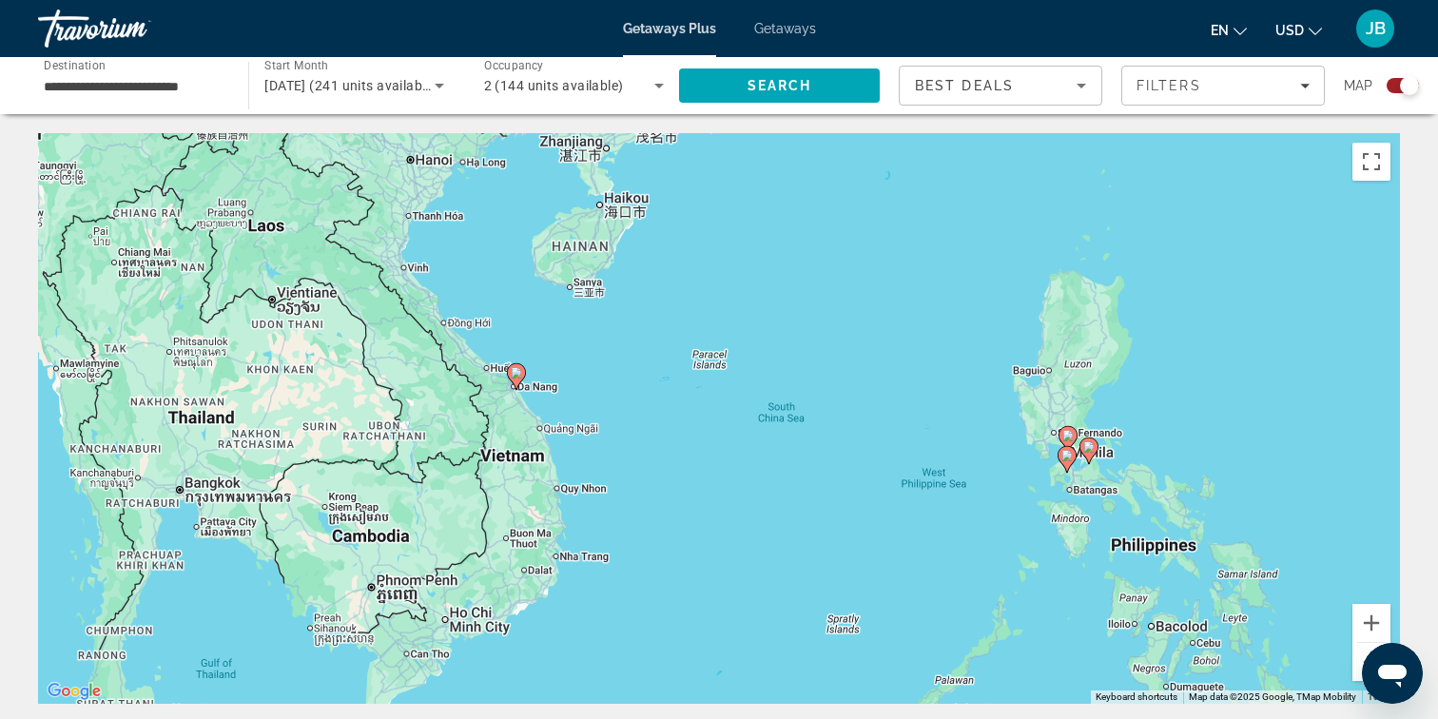
drag, startPoint x: 1217, startPoint y: 478, endPoint x: 908, endPoint y: 435, distance: 312.1
click at [908, 435] on div "To activate drag with keyboard, press Alt + Enter. Once in keyboard drag state,…" at bounding box center [719, 418] width 1362 height 571
click at [1377, 628] on button "Zoom in" at bounding box center [1371, 623] width 38 height 38
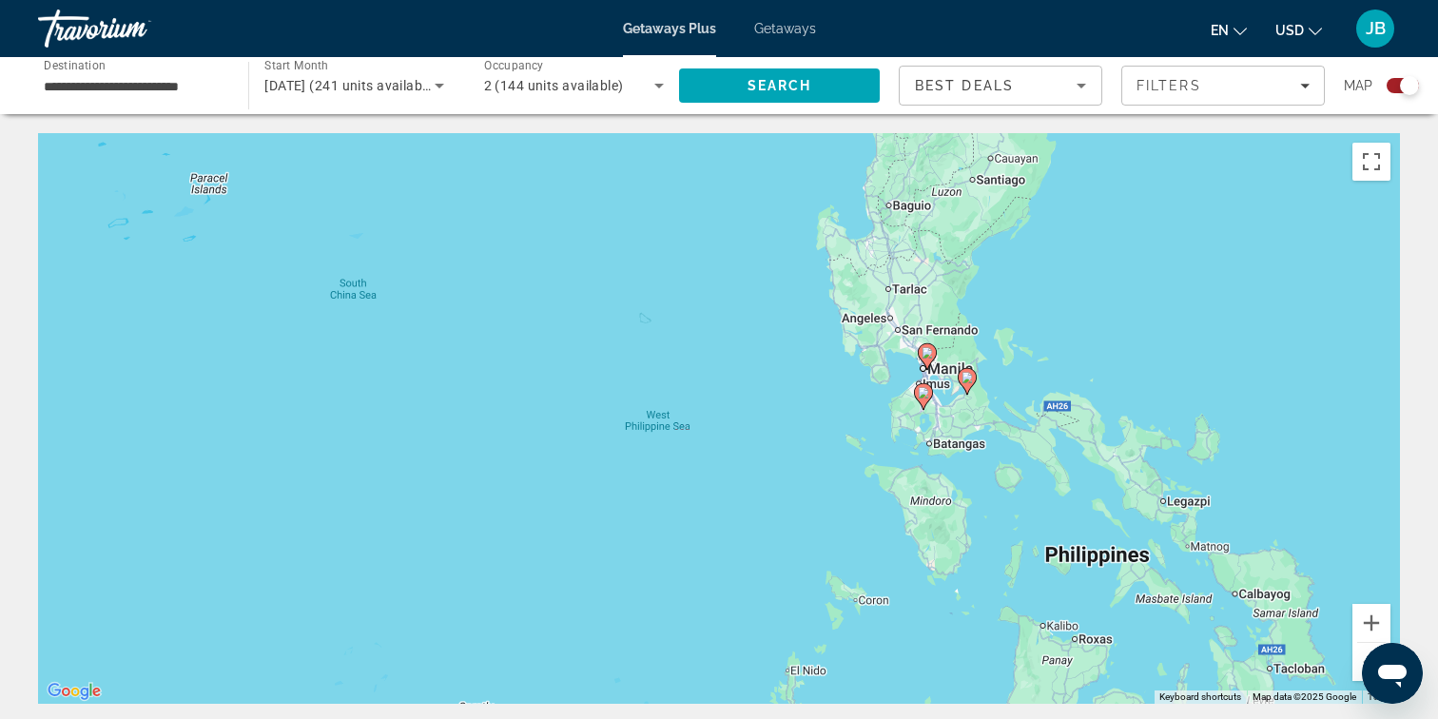
drag, startPoint x: 1139, startPoint y: 398, endPoint x: 627, endPoint y: 263, distance: 530.0
click at [627, 263] on div "To activate drag with keyboard, press Alt + Enter. Once in keyboard drag state,…" at bounding box center [719, 418] width 1362 height 571
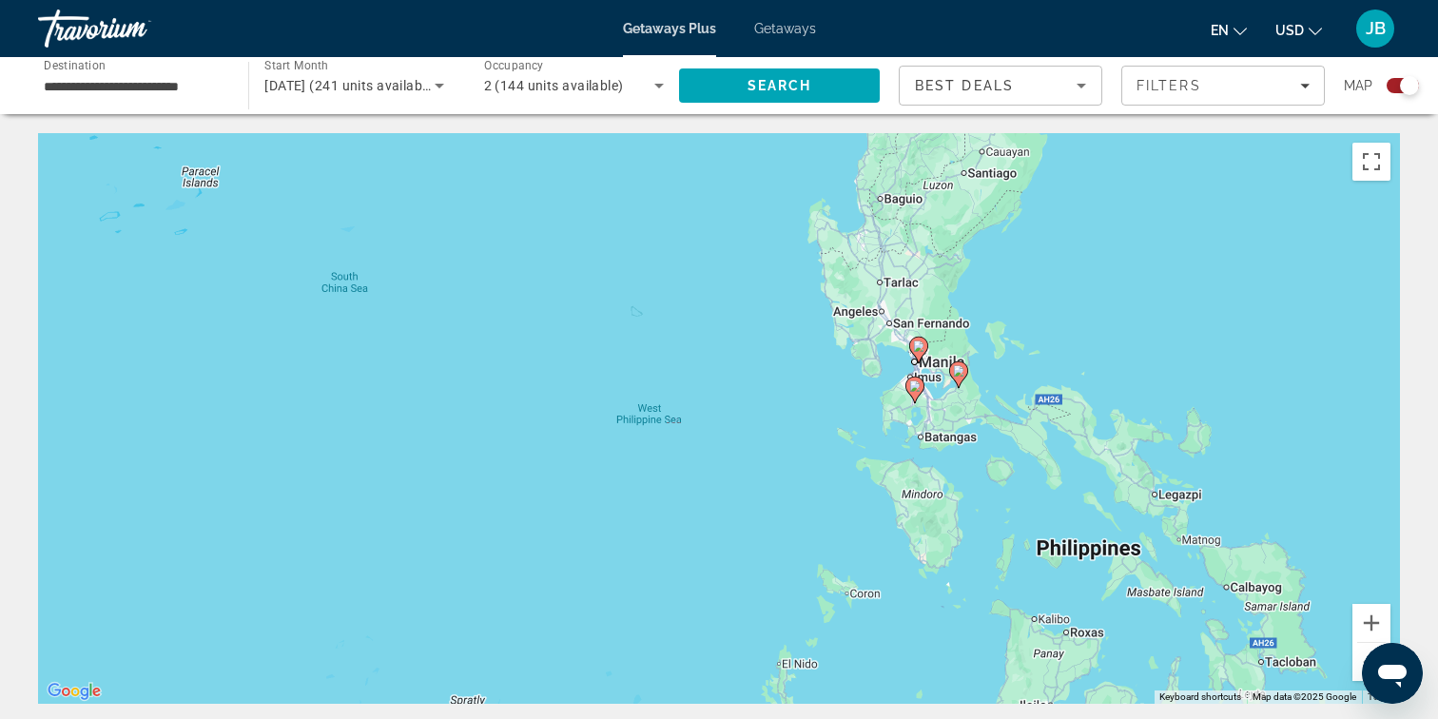
click at [922, 346] on image "Main content" at bounding box center [918, 345] width 11 height 11
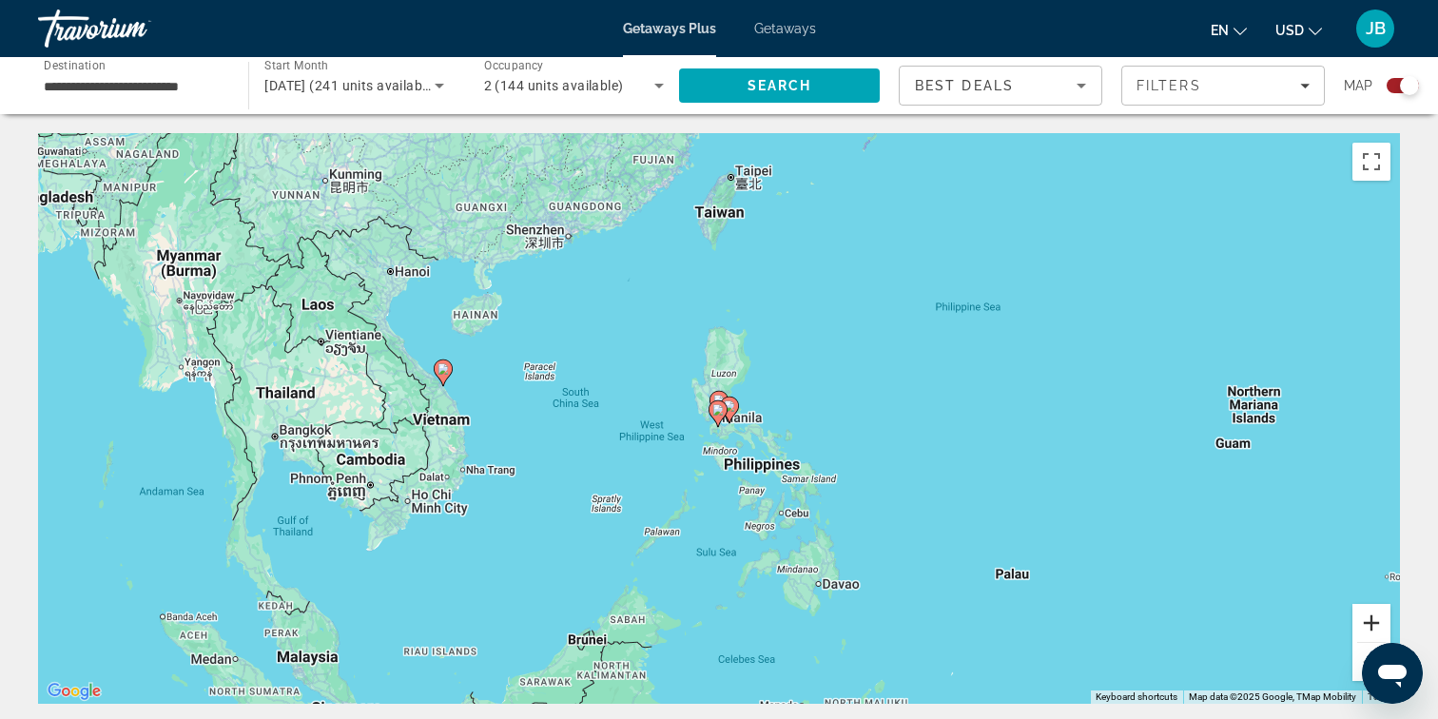
click at [1370, 625] on button "Zoom in" at bounding box center [1371, 623] width 38 height 38
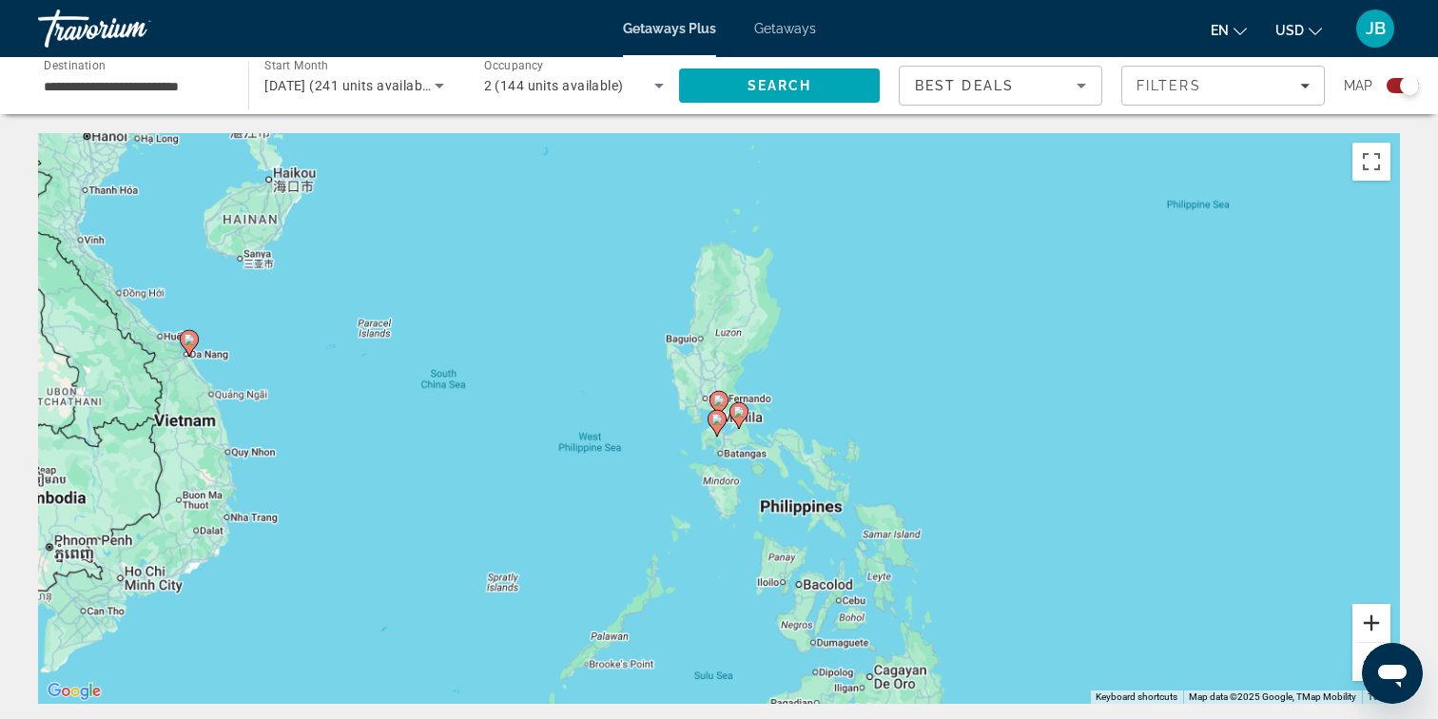
click at [1370, 625] on button "Zoom in" at bounding box center [1371, 623] width 38 height 38
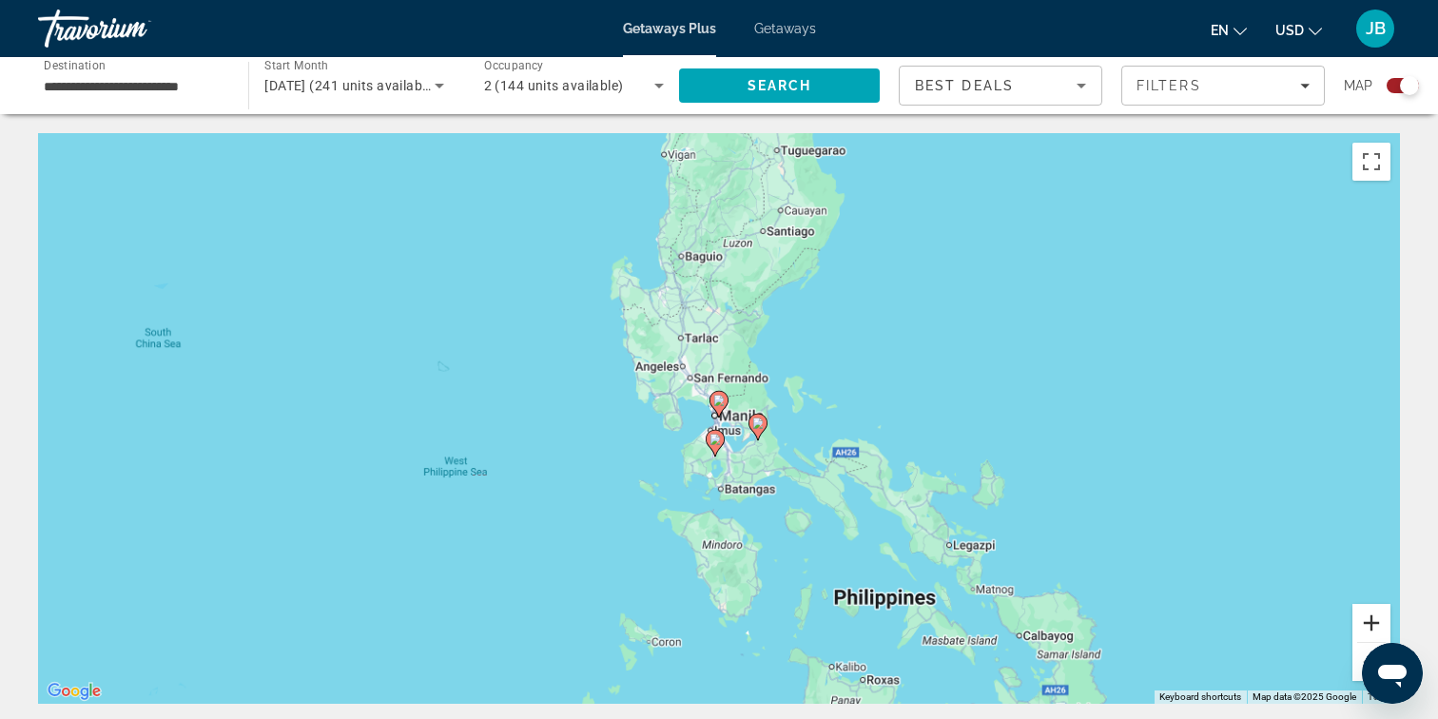
click at [1370, 625] on button "Zoom in" at bounding box center [1371, 623] width 38 height 38
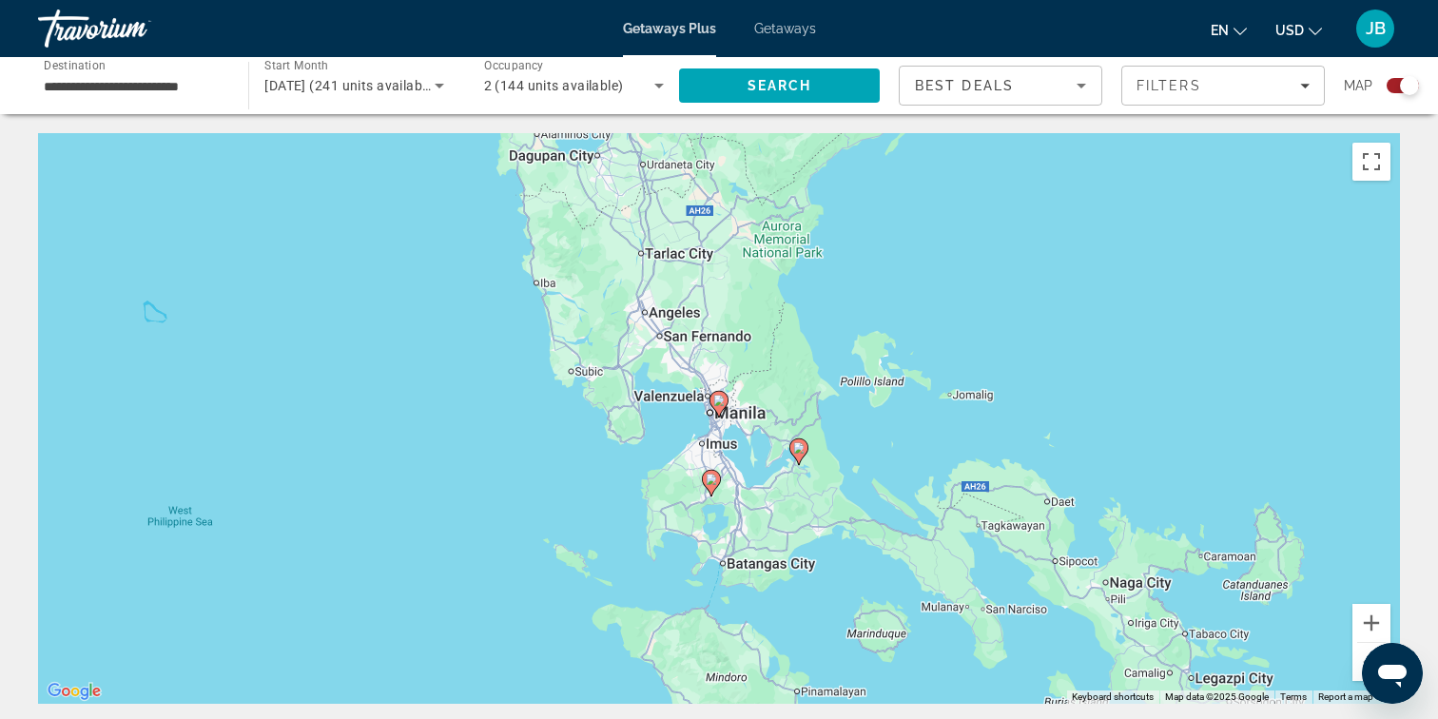
click at [719, 406] on icon "Main content" at bounding box center [718, 404] width 17 height 25
type input "**********"
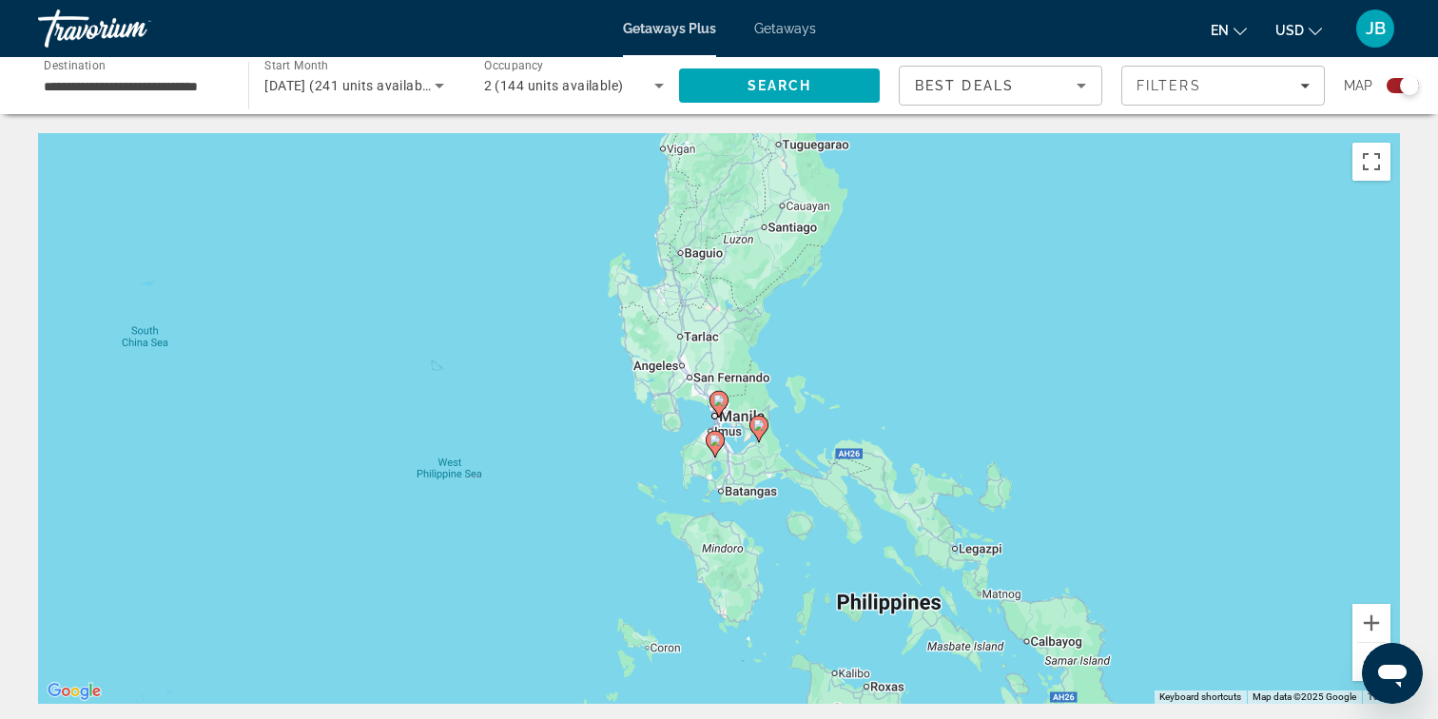
click at [719, 406] on icon "Main content" at bounding box center [718, 404] width 17 height 25
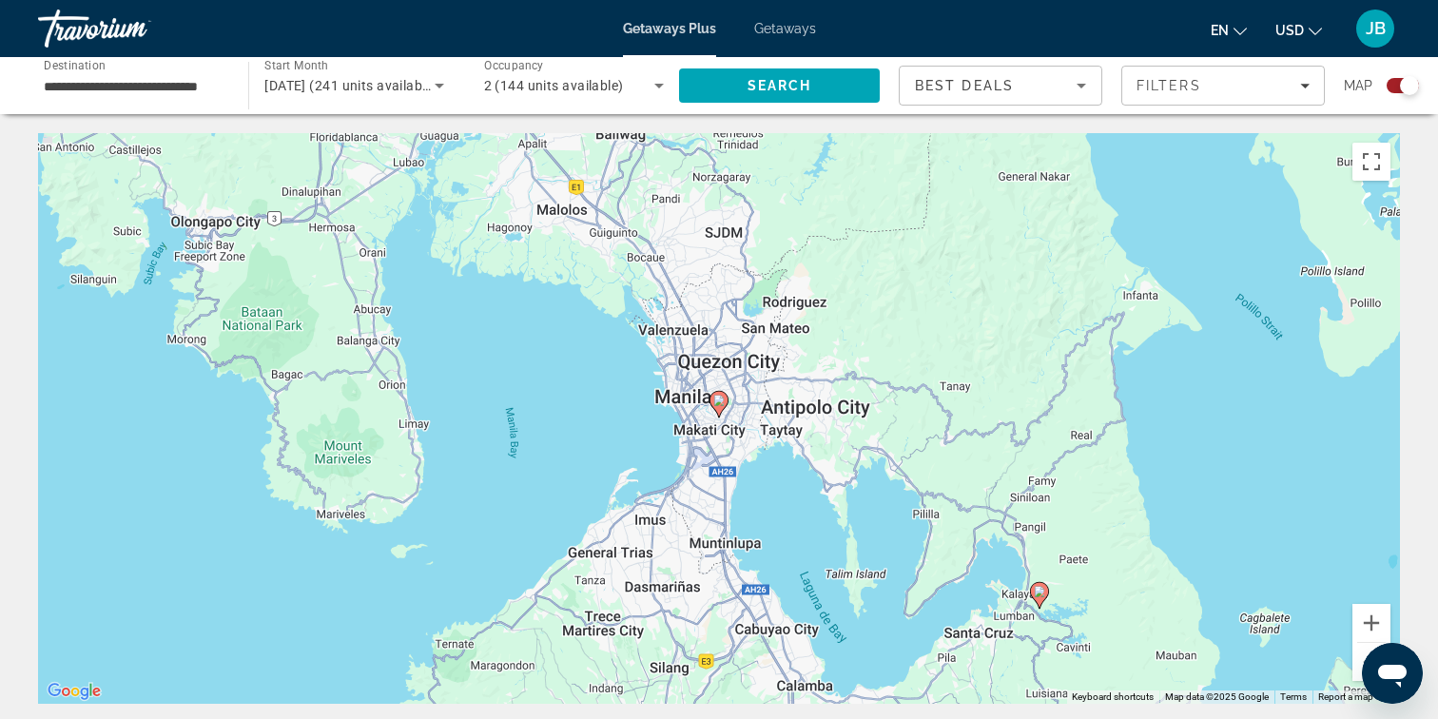
click at [719, 406] on icon "Main content" at bounding box center [718, 404] width 17 height 25
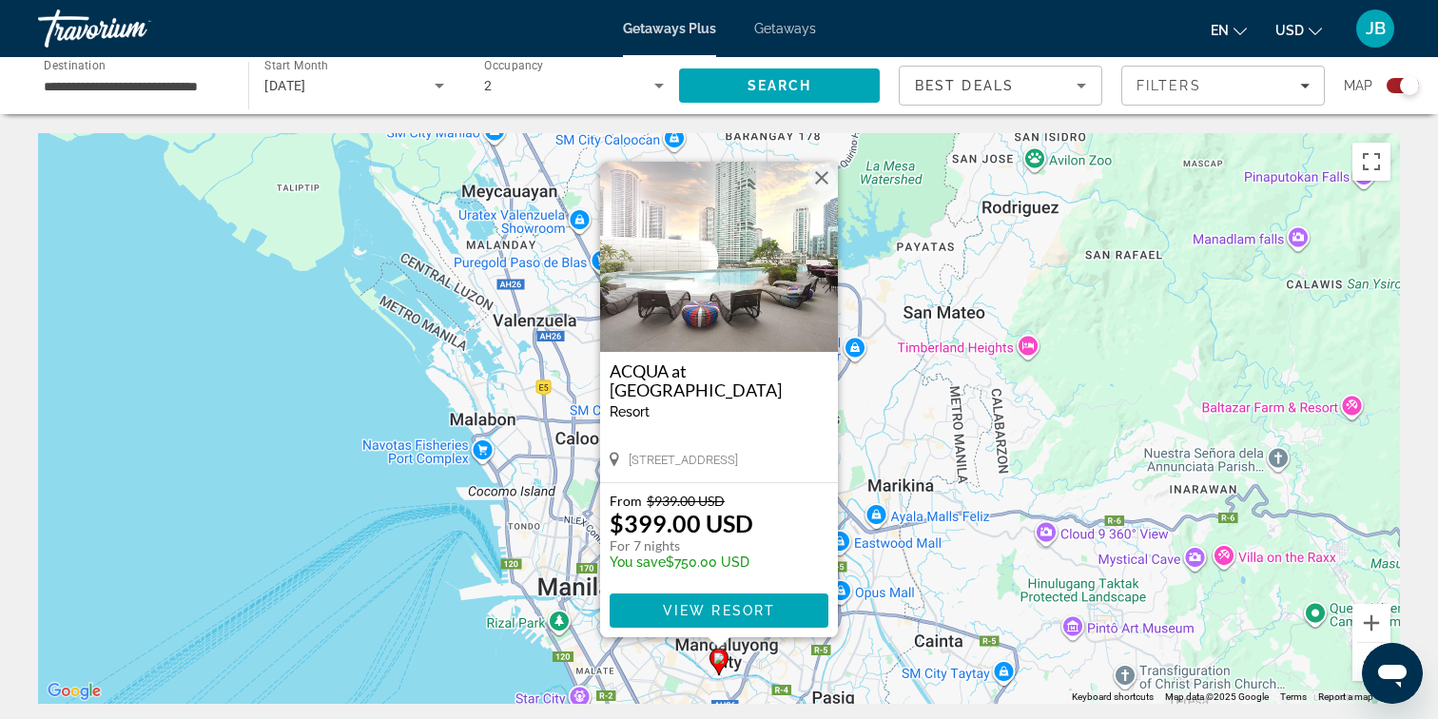
click at [389, 590] on div "To activate drag with keyboard, press Alt + Enter. Once in keyboard drag state,…" at bounding box center [719, 418] width 1362 height 571
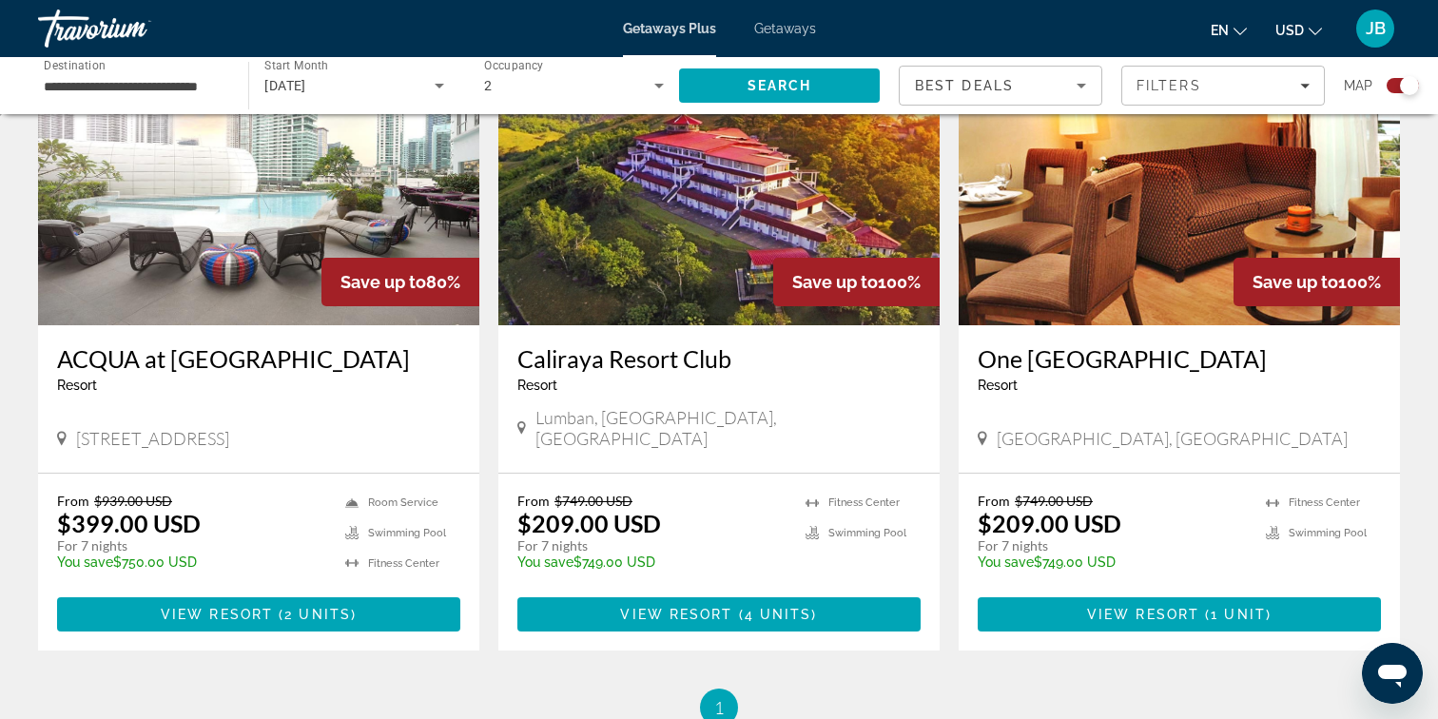
scroll to position [757, 0]
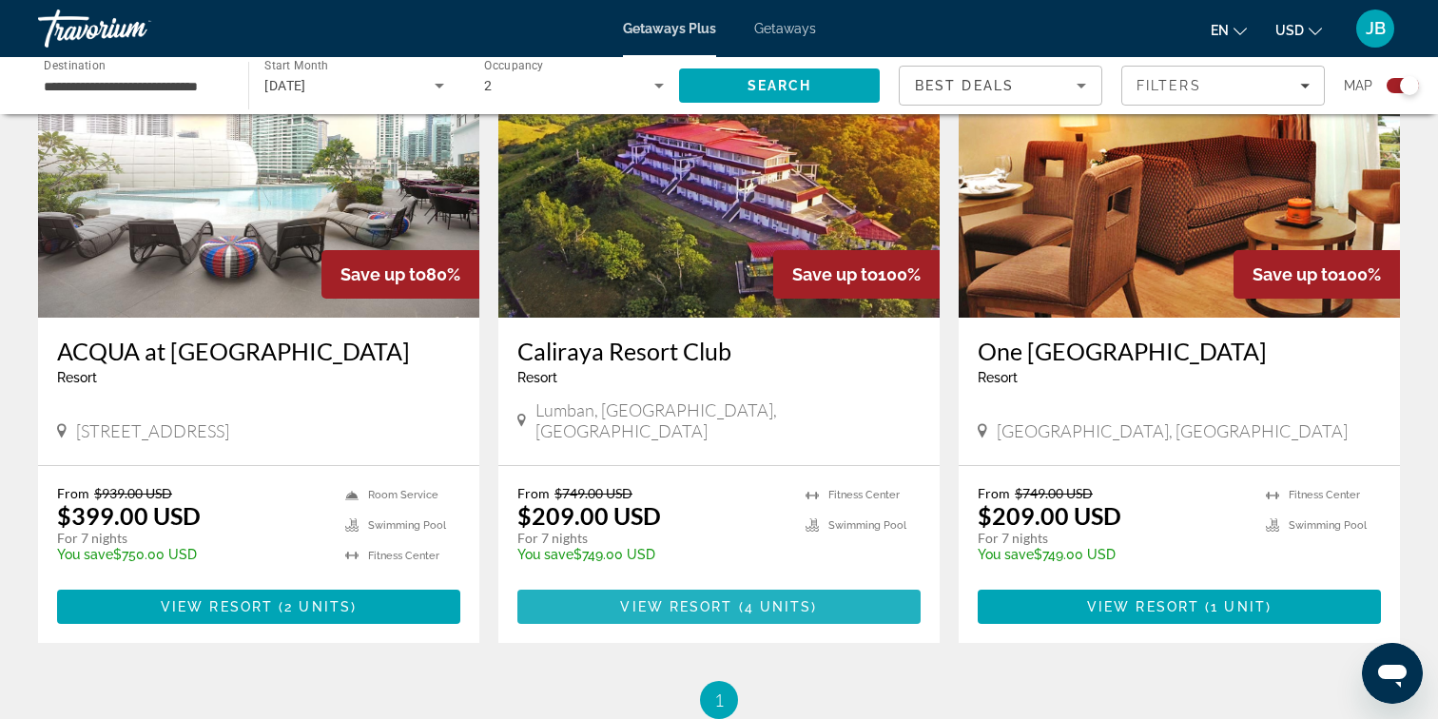
click at [705, 599] on span "View Resort" at bounding box center [676, 606] width 112 height 15
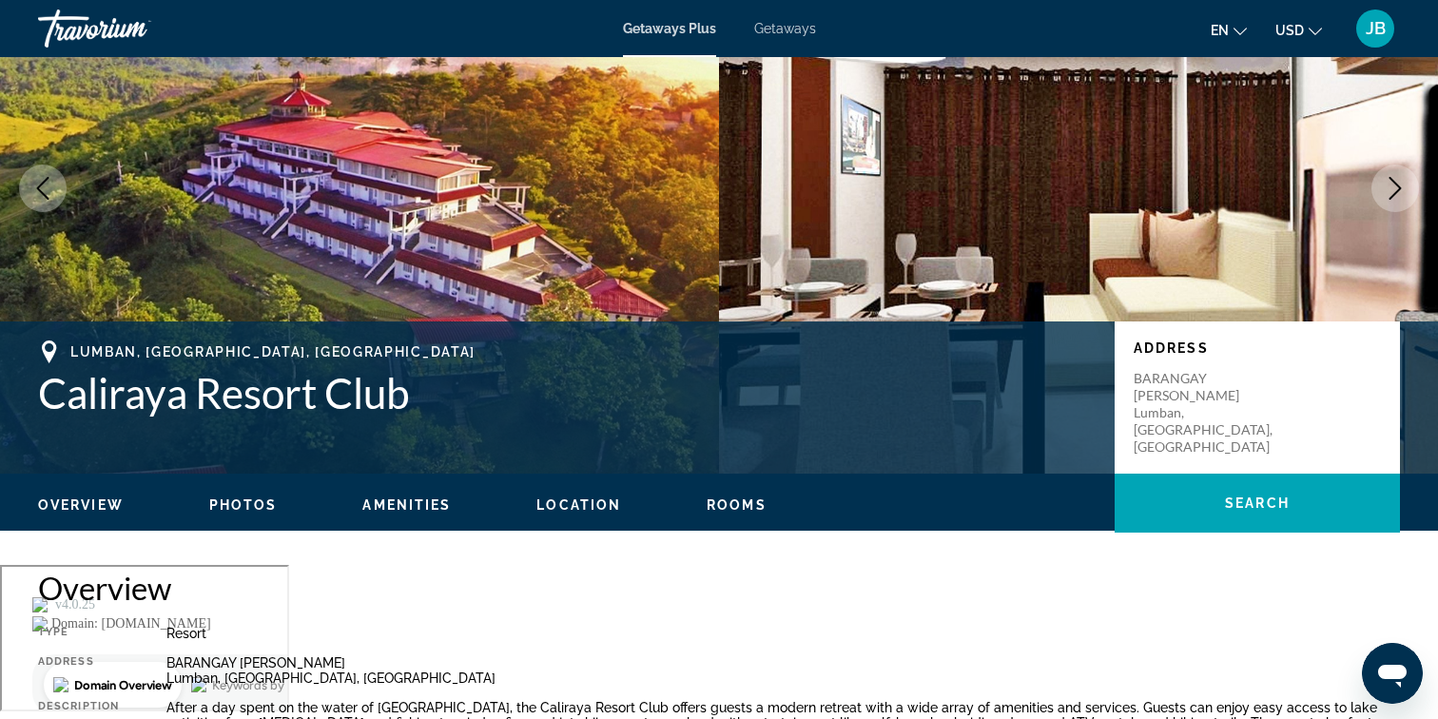
scroll to position [153, 0]
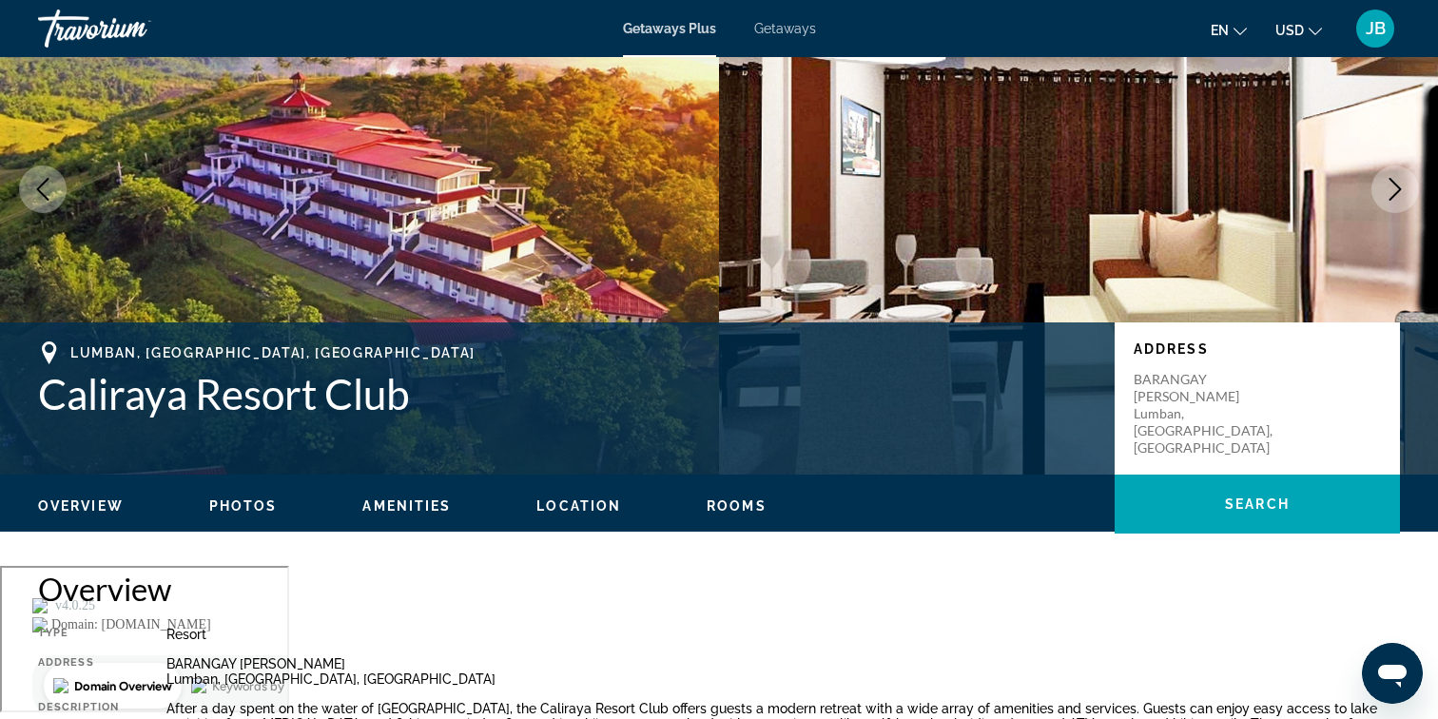
click at [1391, 182] on icon "Next image" at bounding box center [1395, 189] width 12 height 23
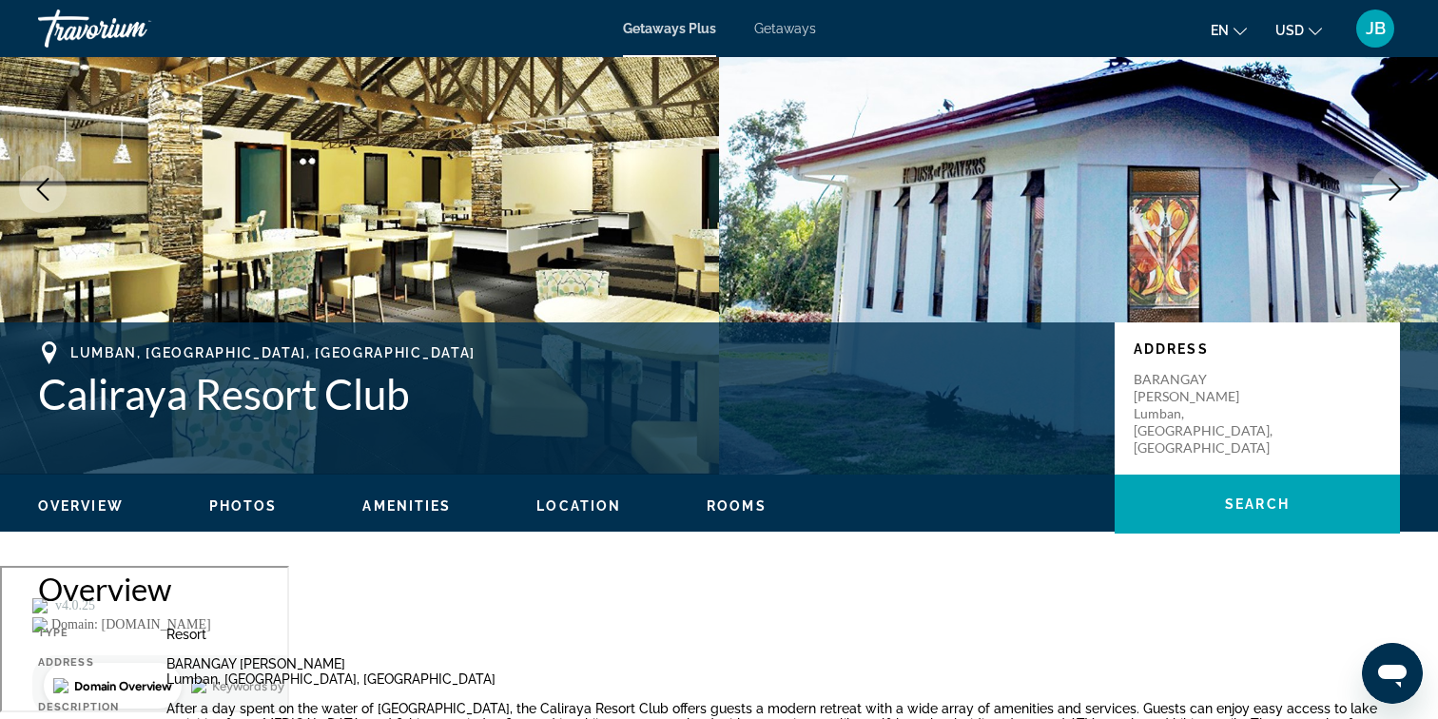
click at [1391, 182] on icon "Next image" at bounding box center [1395, 189] width 12 height 23
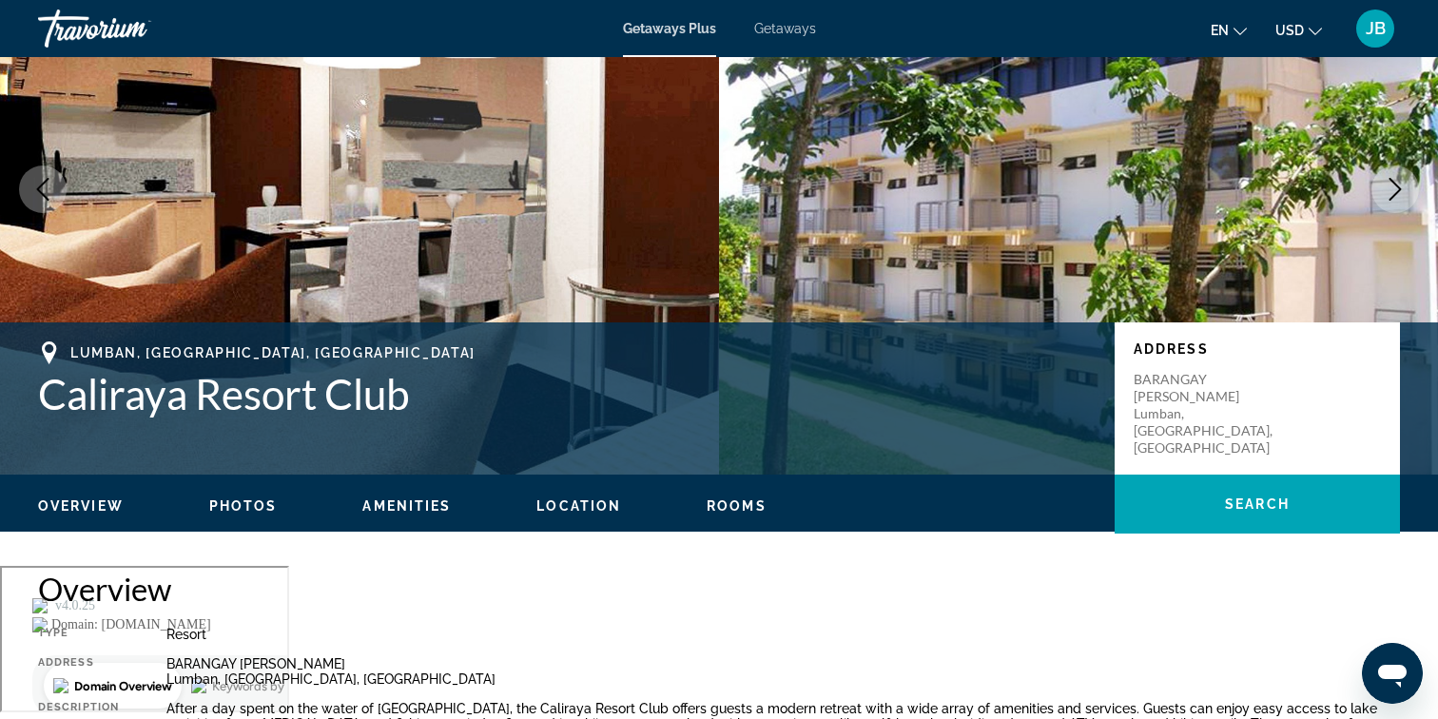
click at [1391, 182] on icon "Next image" at bounding box center [1395, 189] width 12 height 23
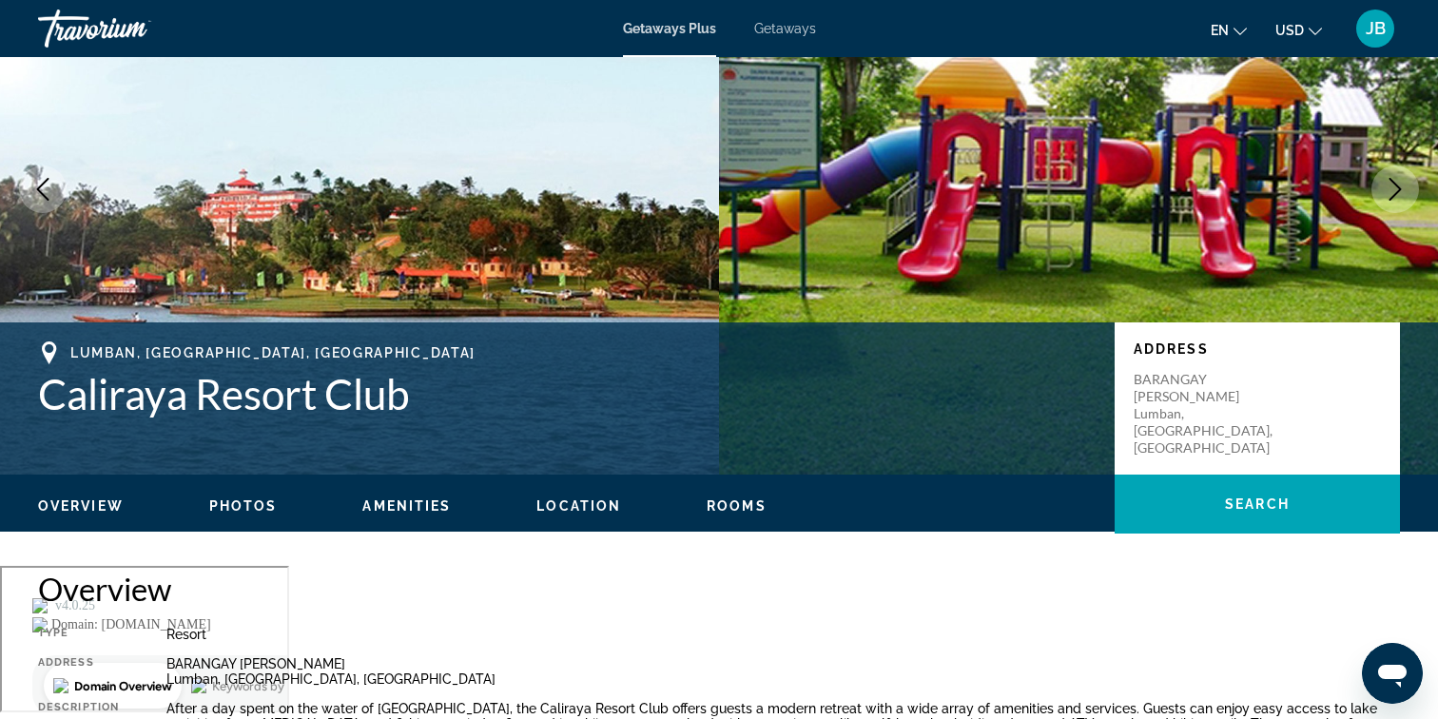
click at [1391, 182] on icon "Next image" at bounding box center [1395, 189] width 12 height 23
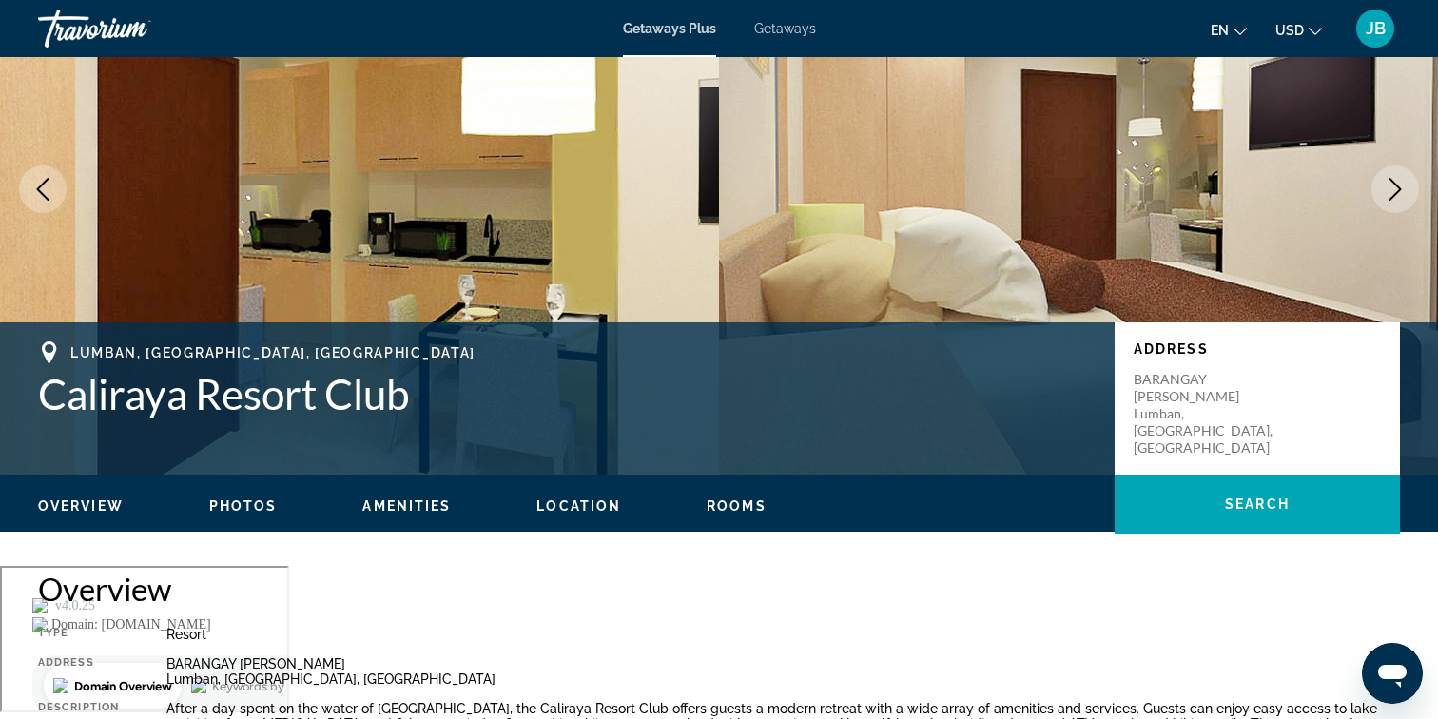
click at [1391, 182] on icon "Next image" at bounding box center [1395, 189] width 12 height 23
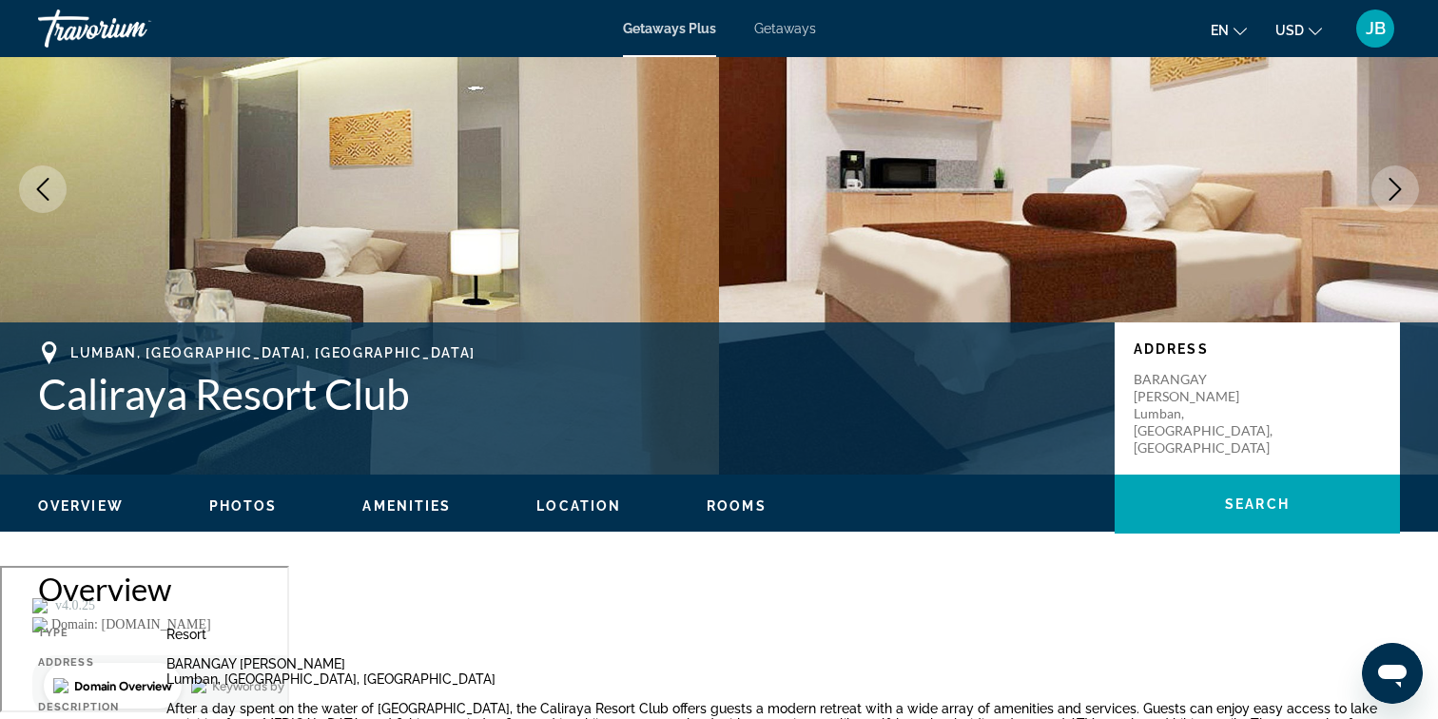
click at [1391, 182] on icon "Next image" at bounding box center [1395, 189] width 23 height 23
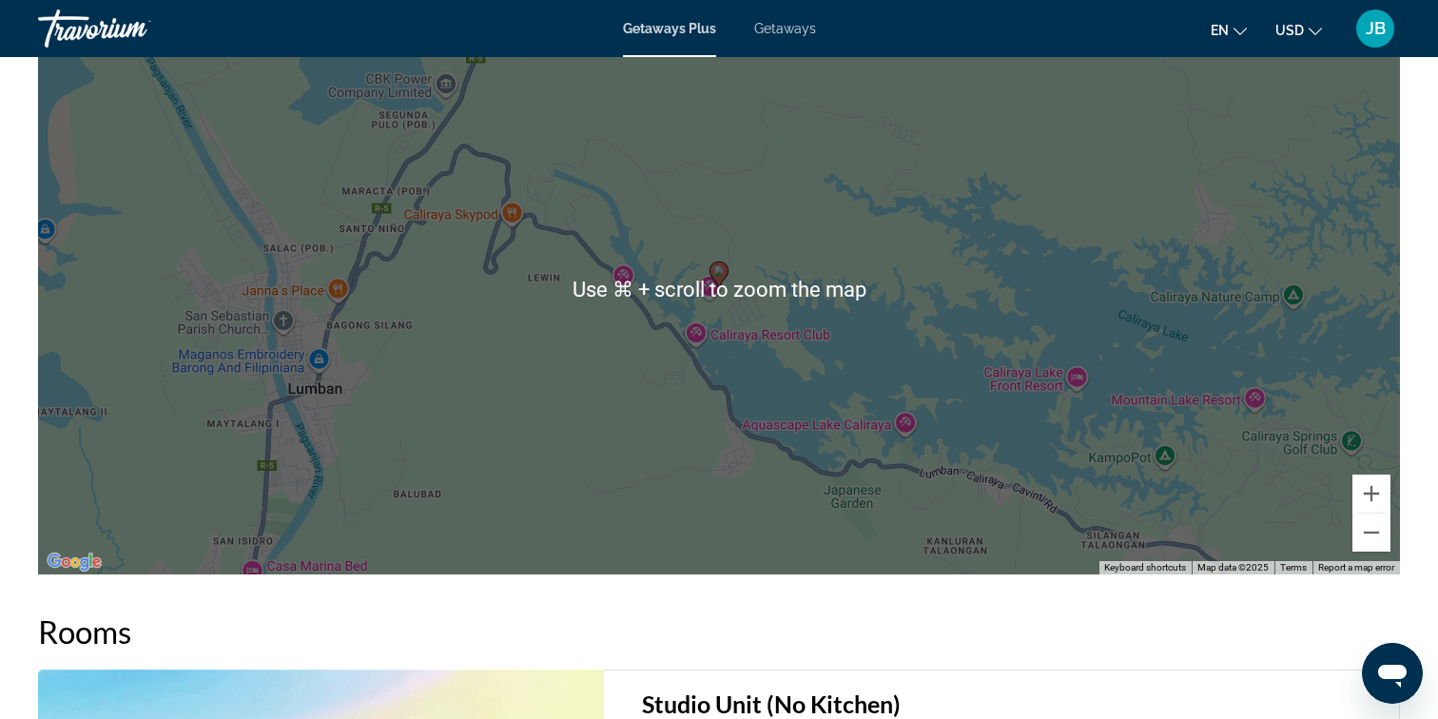
scroll to position [2115, 0]
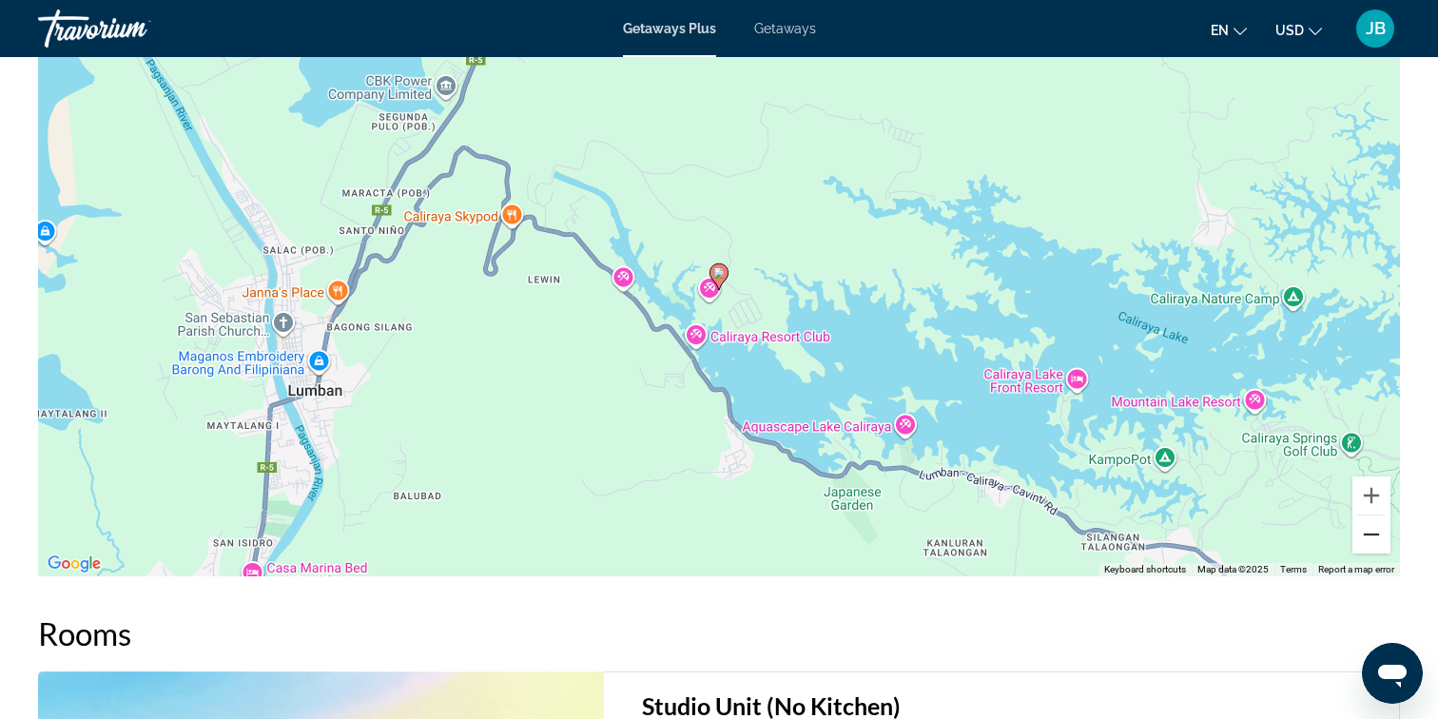
click at [1372, 534] on button "Zoom out" at bounding box center [1371, 534] width 38 height 38
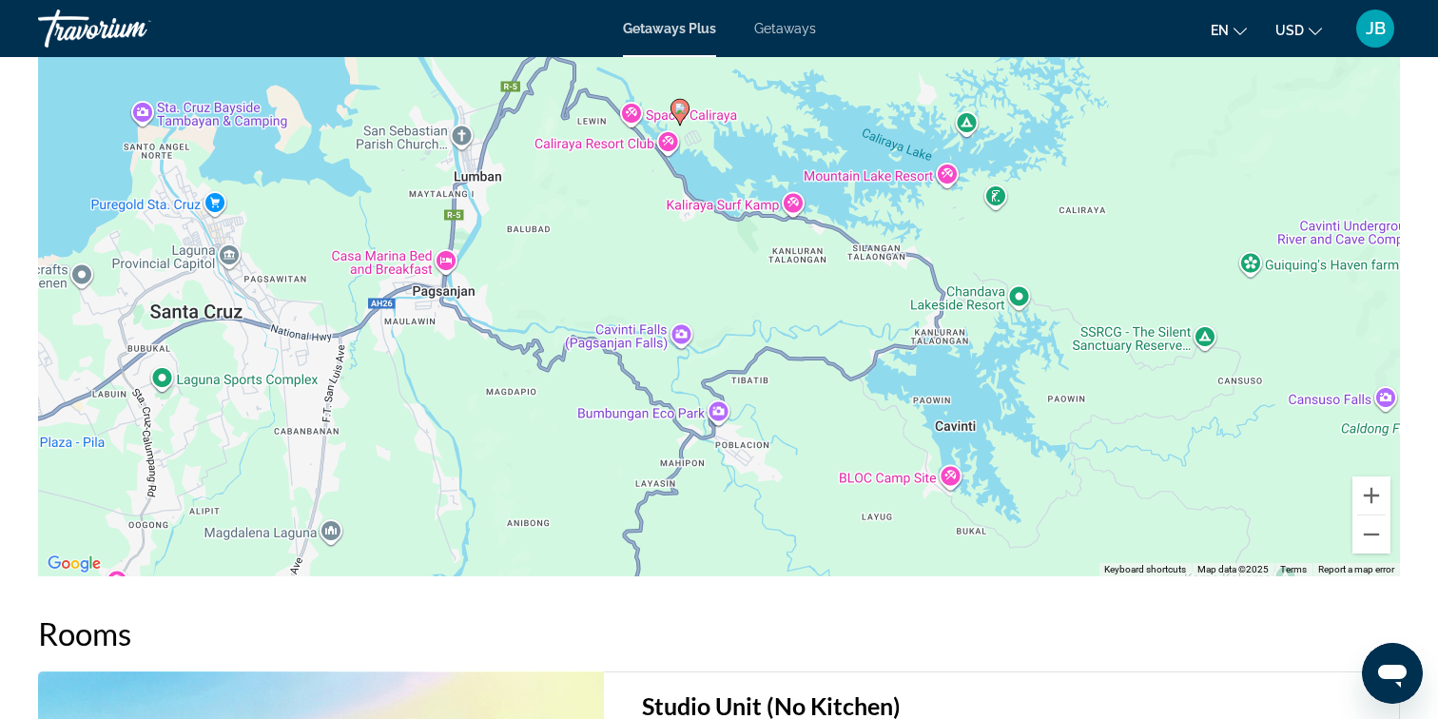
drag, startPoint x: 946, startPoint y: 440, endPoint x: 905, endPoint y: 274, distance: 171.4
click at [1365, 544] on button "Zoom out" at bounding box center [1371, 534] width 38 height 38
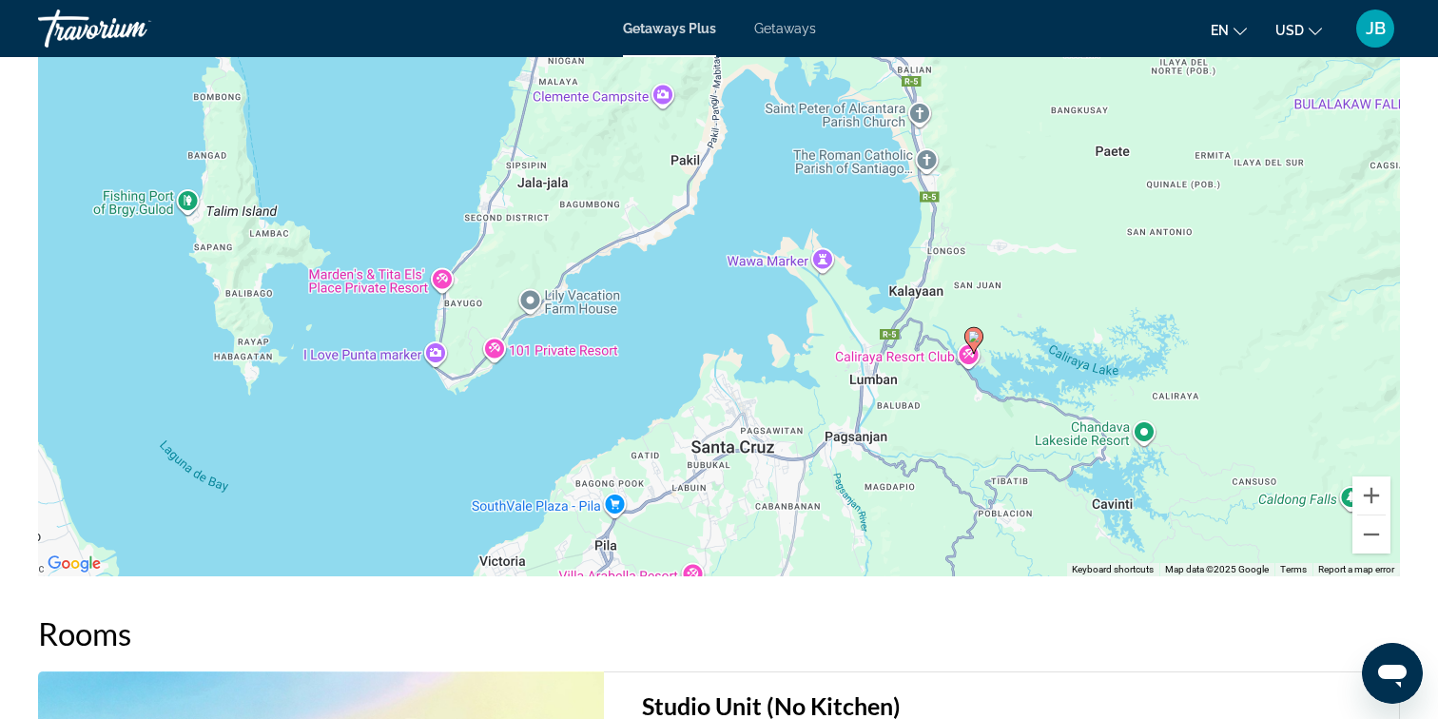
drag, startPoint x: 1168, startPoint y: 390, endPoint x: 1436, endPoint y: 548, distance: 311.2
click at [1436, 547] on div "Overview Type Resort All-Inclusive No All-Inclusive Address BARANGAY LEWIN Lumb…" at bounding box center [719, 269] width 1438 height 3323
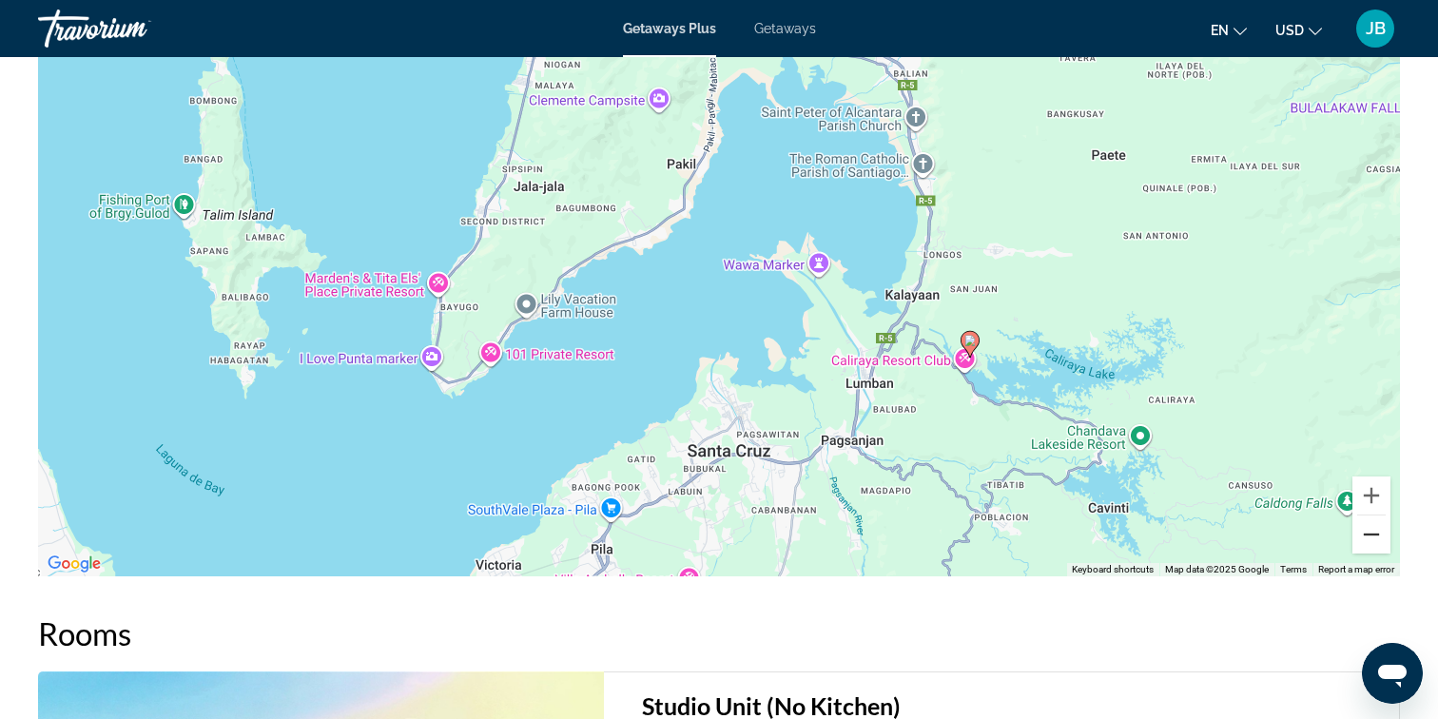
click at [1369, 543] on button "Zoom out" at bounding box center [1371, 534] width 38 height 38
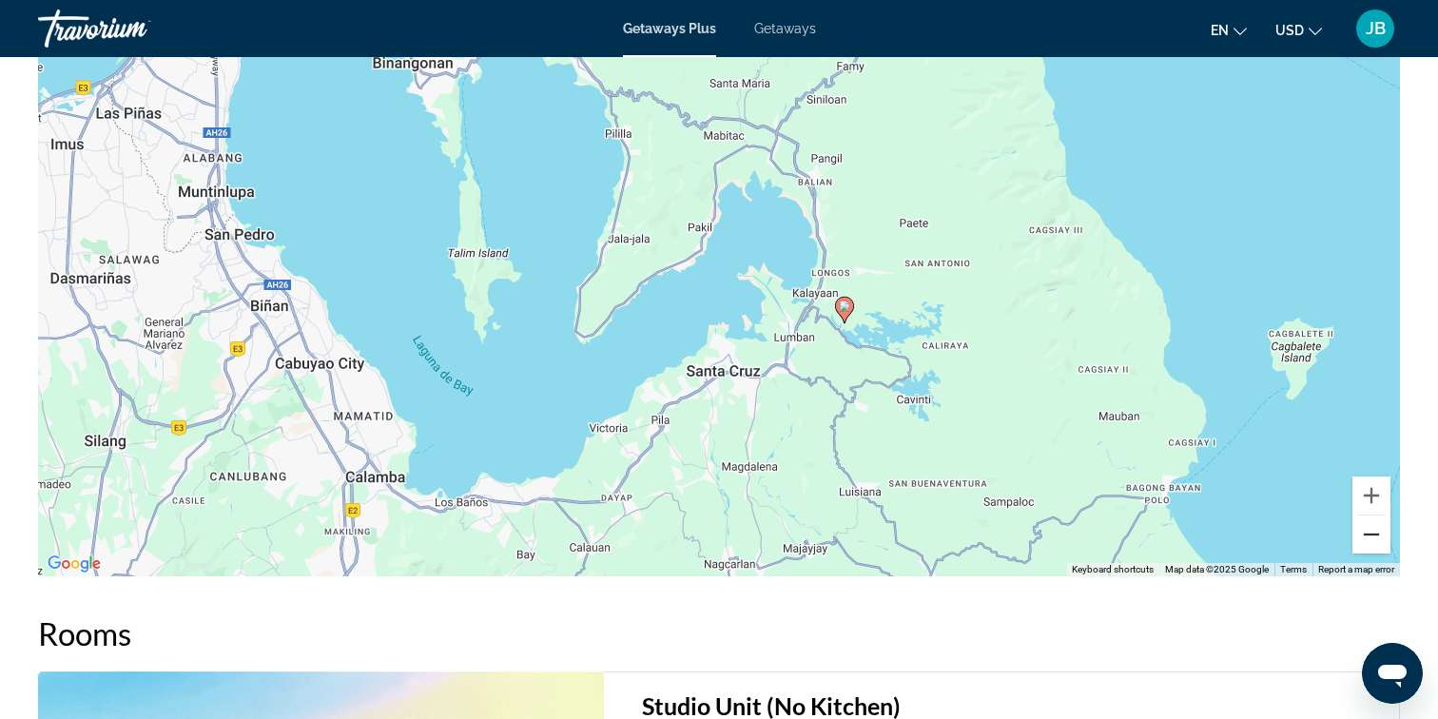
click at [1369, 544] on button "Zoom out" at bounding box center [1371, 534] width 38 height 38
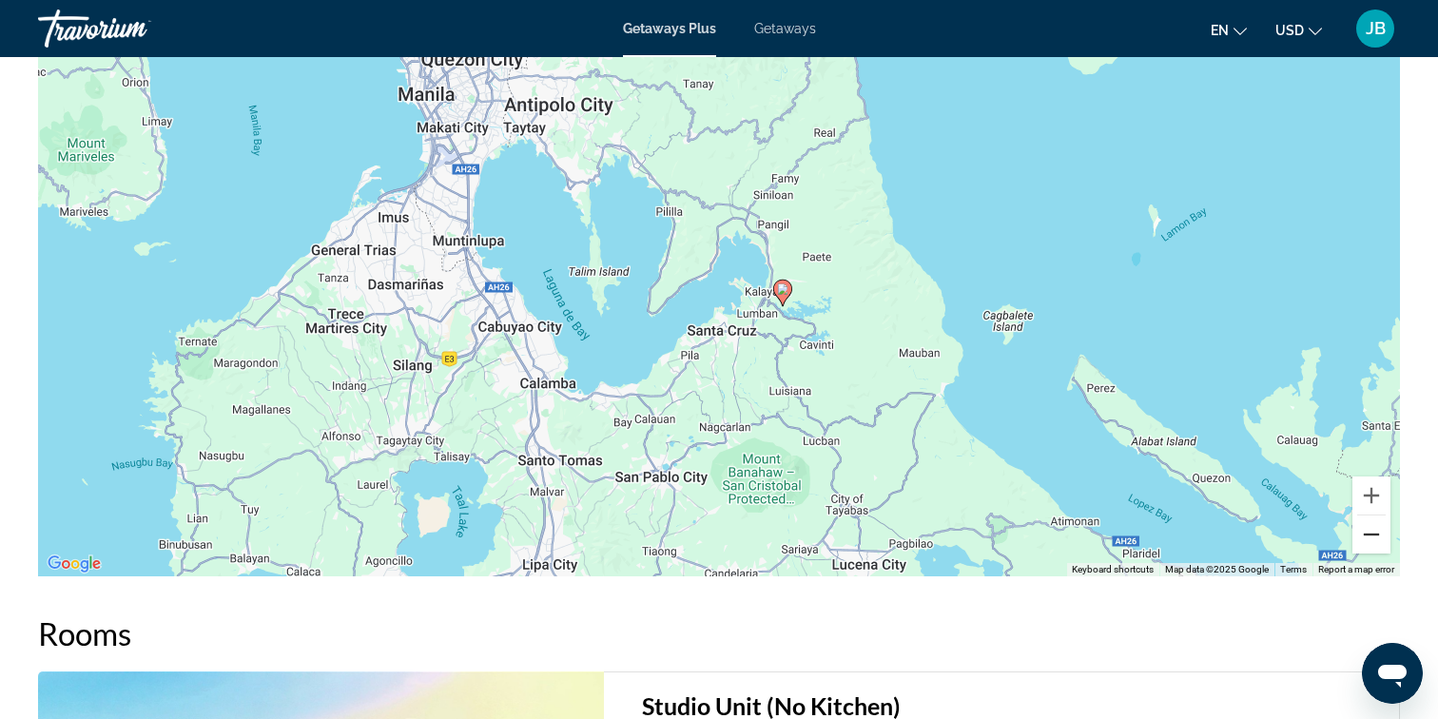
click at [1375, 540] on button "Zoom out" at bounding box center [1371, 534] width 38 height 38
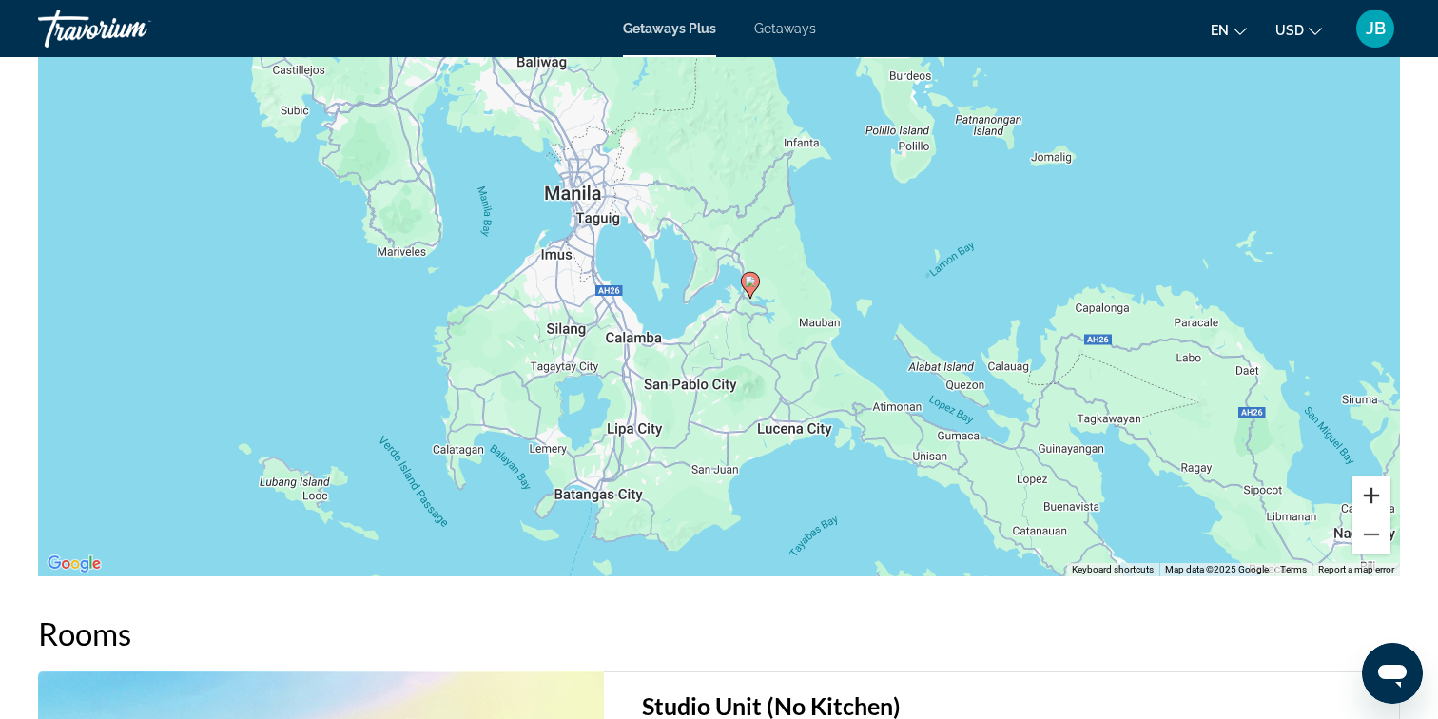
click at [1377, 502] on button "Zoom in" at bounding box center [1371, 495] width 38 height 38
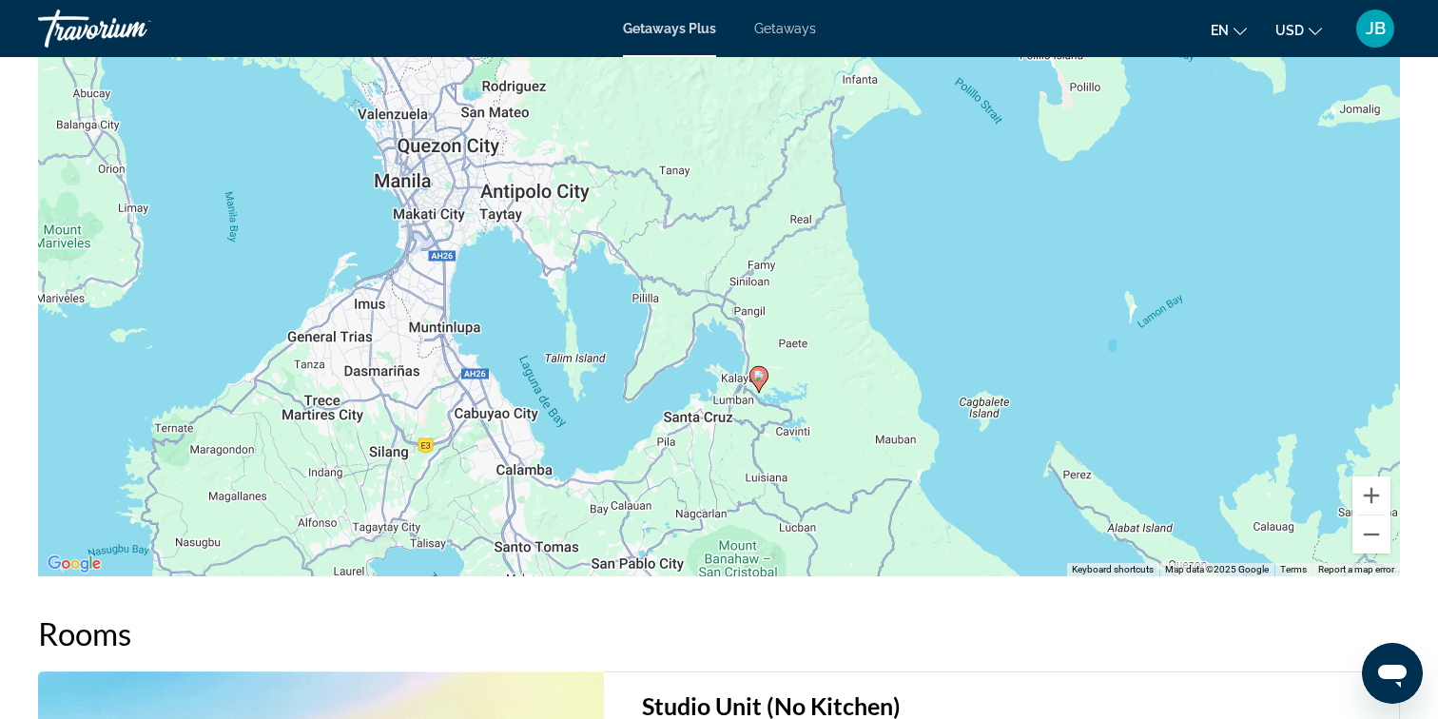
drag, startPoint x: 1191, startPoint y: 317, endPoint x: 1168, endPoint y: 405, distance: 91.6
click at [1168, 405] on div "To activate drag with keyboard, press Alt + Enter. Once in keyboard drag state,…" at bounding box center [719, 291] width 1362 height 571
click at [760, 379] on image "Main content" at bounding box center [758, 375] width 11 height 11
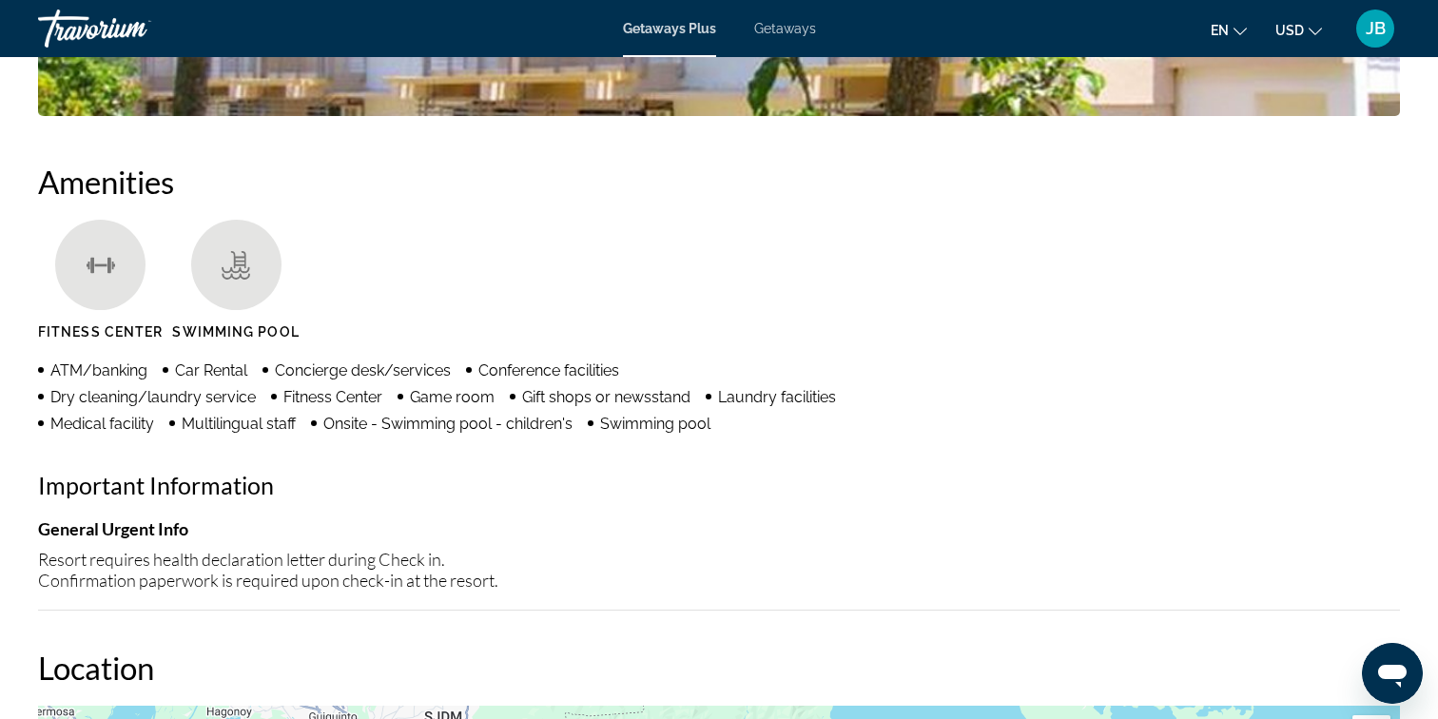
scroll to position [1265, 0]
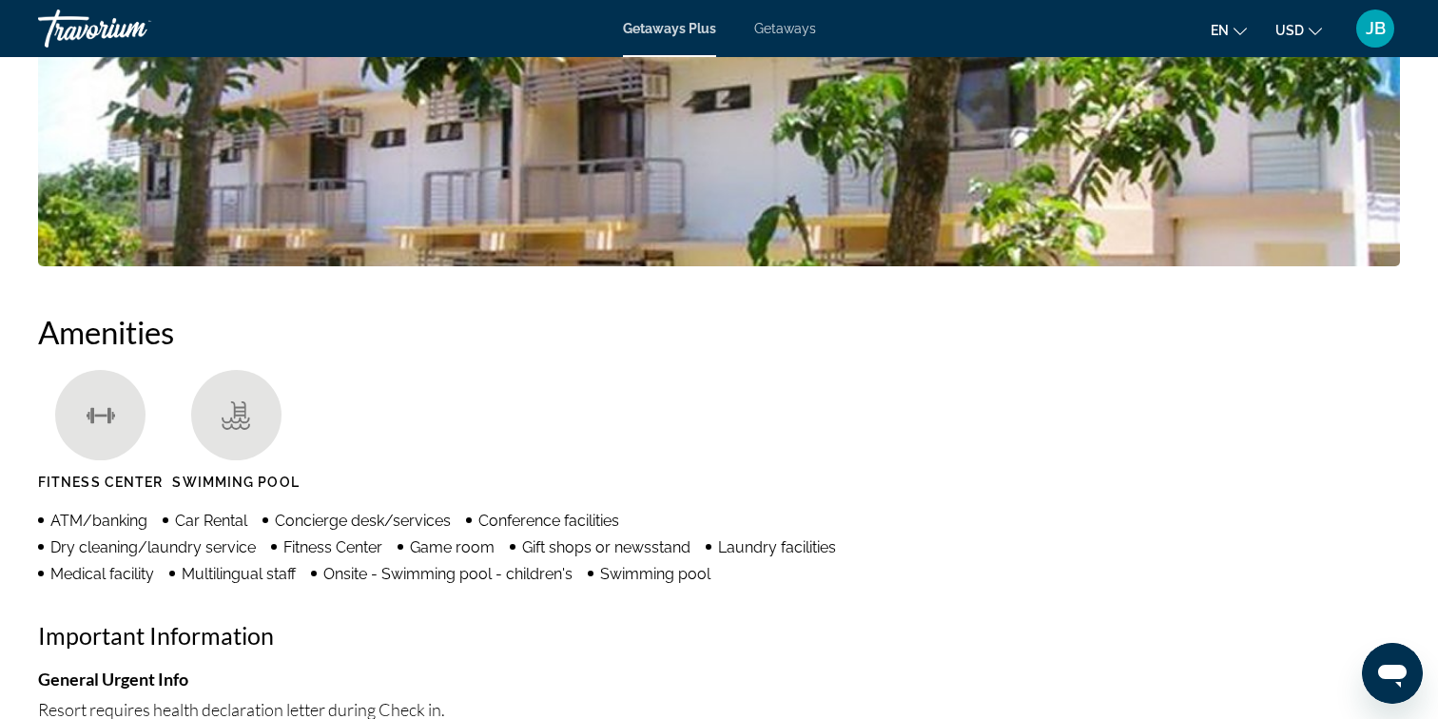
click at [1317, 36] on button "USD USD ($) MXN (Mex$) CAD (Can$) GBP (£) EUR (€) AUD (A$) NZD (NZ$) CNY (CN¥)" at bounding box center [1298, 30] width 47 height 28
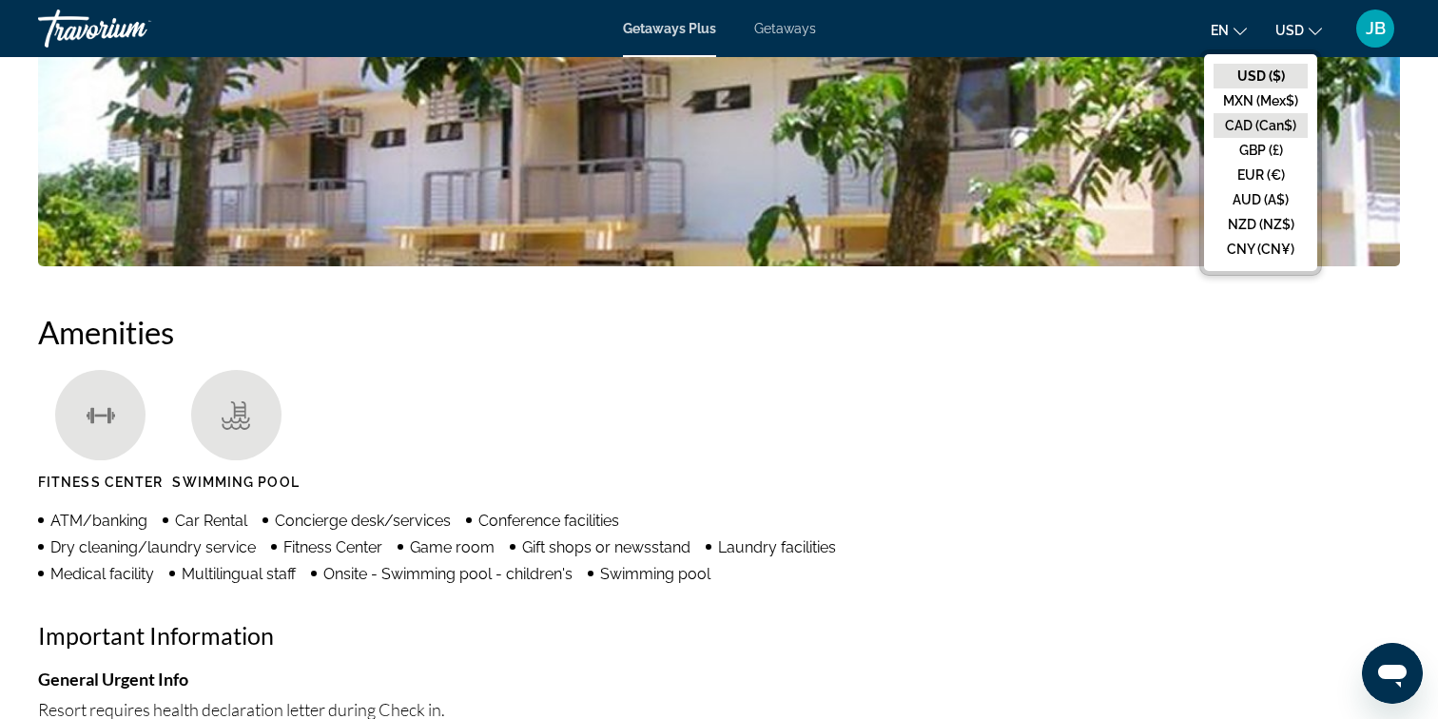
click at [1269, 127] on button "CAD (Can$)" at bounding box center [1260, 125] width 94 height 25
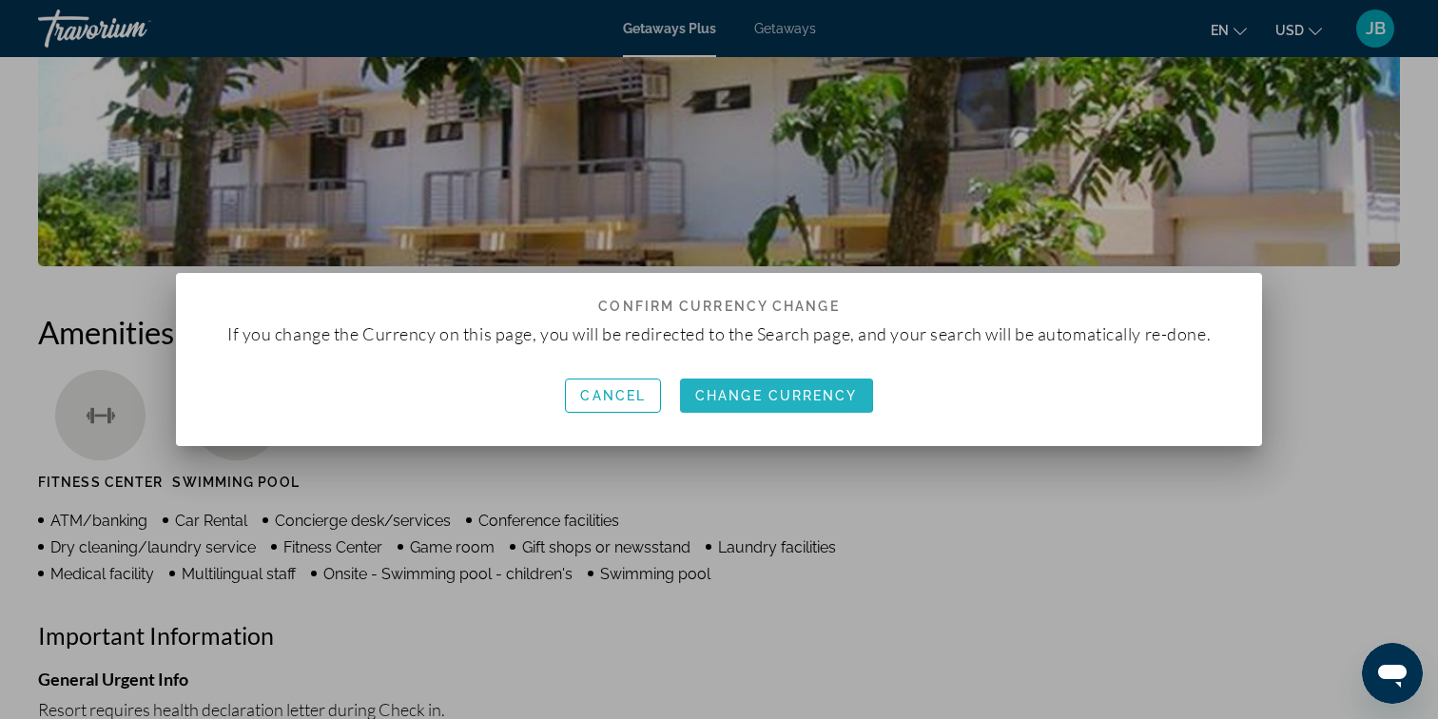
click at [758, 395] on span "Change Currency" at bounding box center [776, 395] width 163 height 15
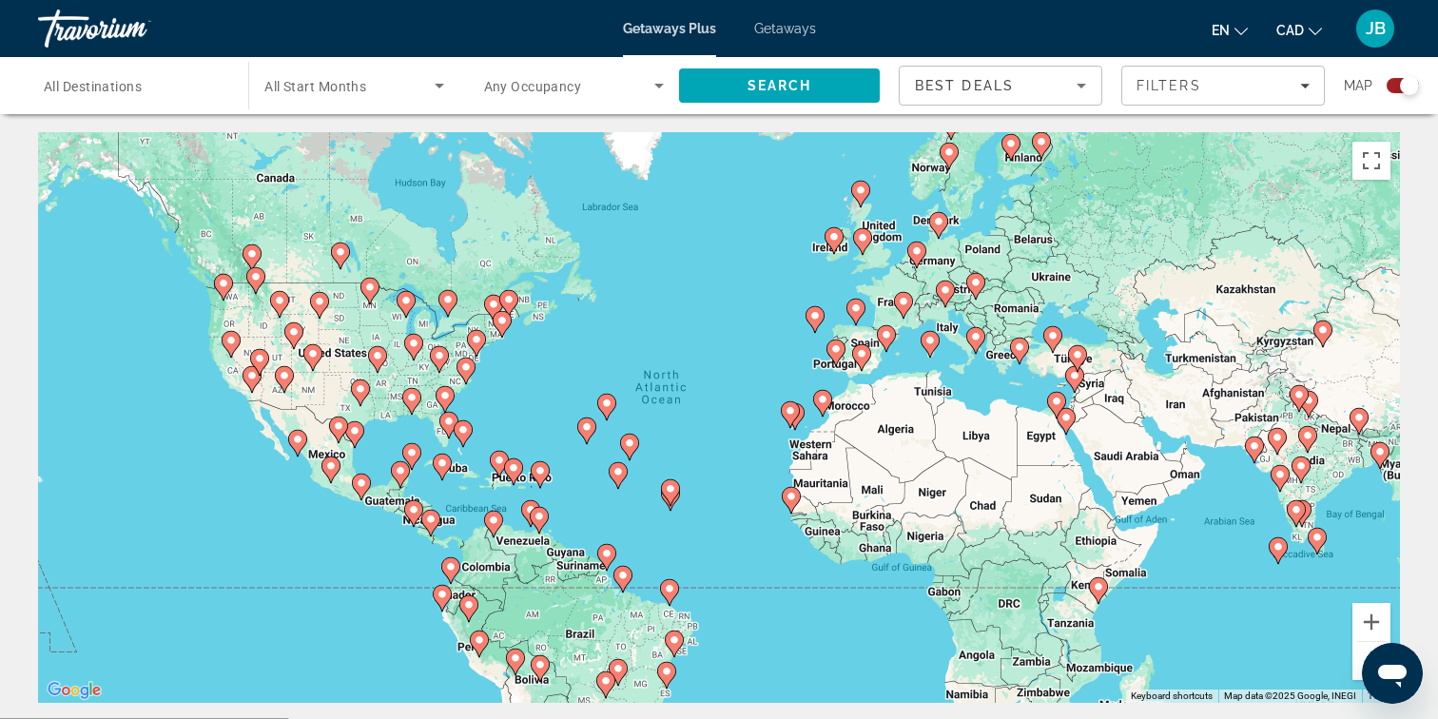
scroll to position [3, 0]
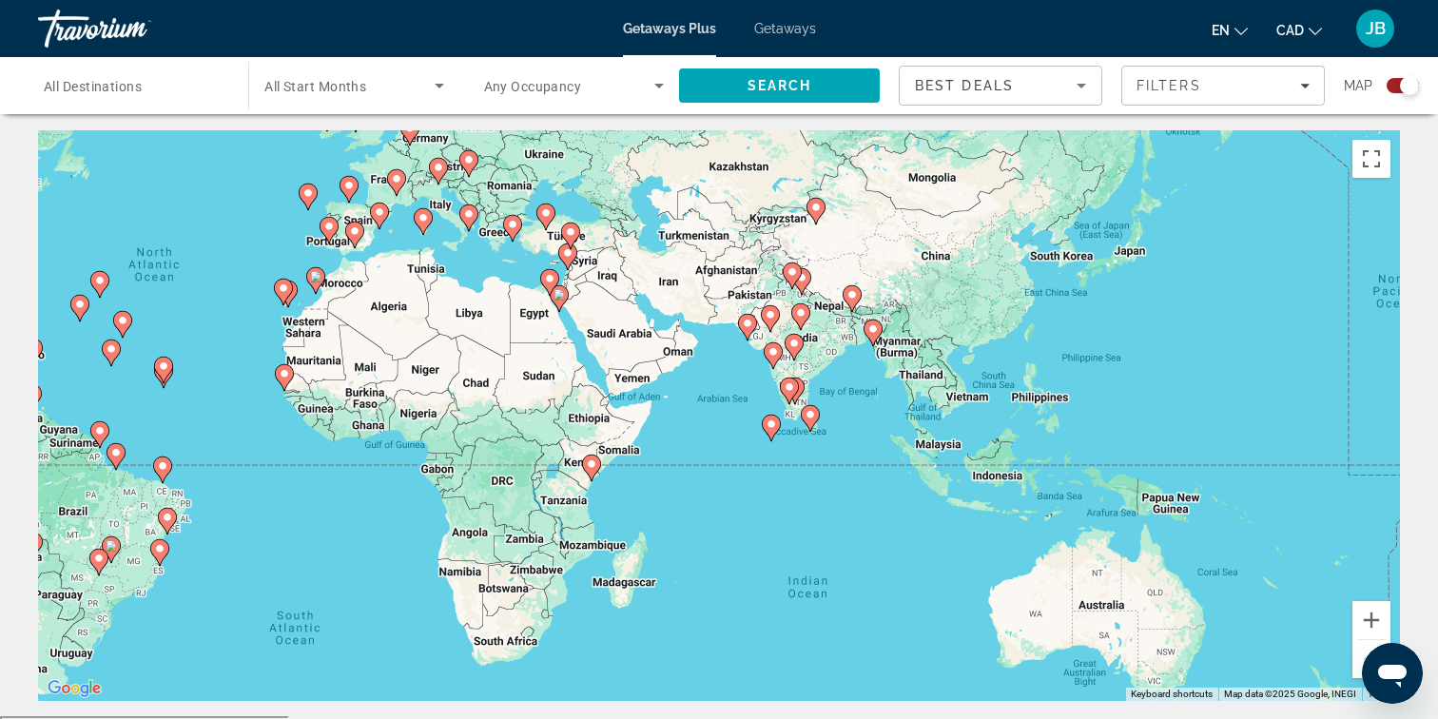
drag, startPoint x: 1204, startPoint y: 600, endPoint x: 693, endPoint y: 475, distance: 525.6
click at [693, 475] on div "To activate drag with keyboard, press Alt + Enter. Once in keyboard drag state,…" at bounding box center [719, 415] width 1362 height 571
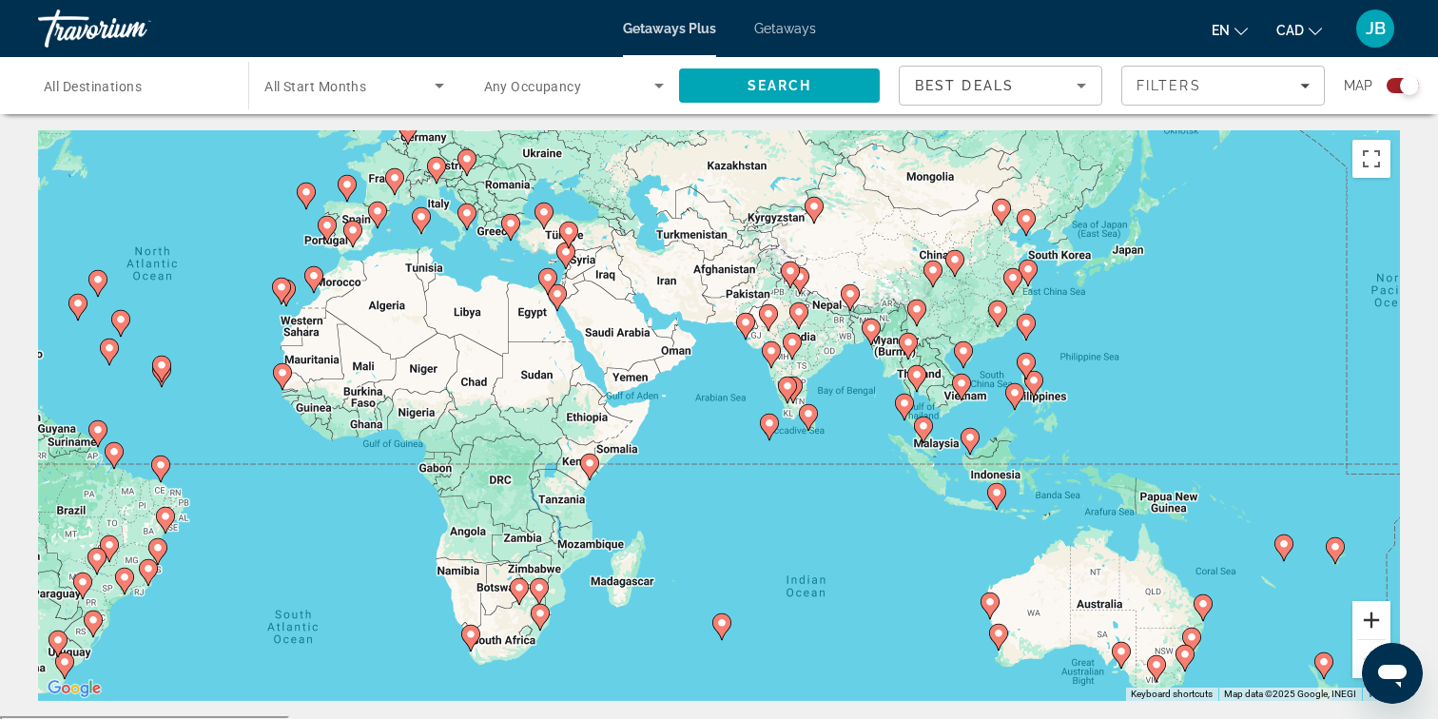
click at [1368, 626] on button "Zoom in" at bounding box center [1371, 620] width 38 height 38
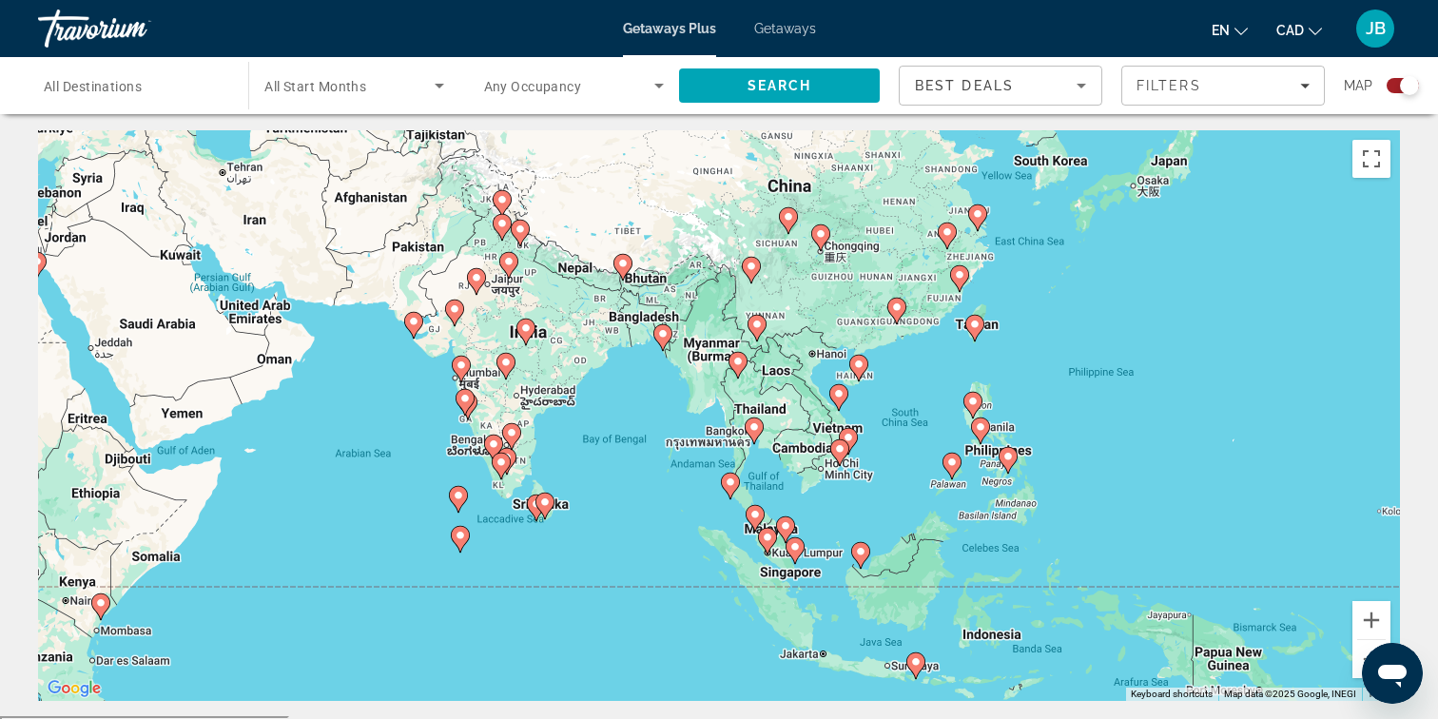
drag, startPoint x: 980, startPoint y: 503, endPoint x: 619, endPoint y: 576, distance: 368.7
click at [619, 576] on div "To activate drag with keyboard, press Alt + Enter. Once in keyboard drag state,…" at bounding box center [719, 415] width 1362 height 571
click at [1370, 616] on button "Zoom in" at bounding box center [1371, 620] width 38 height 38
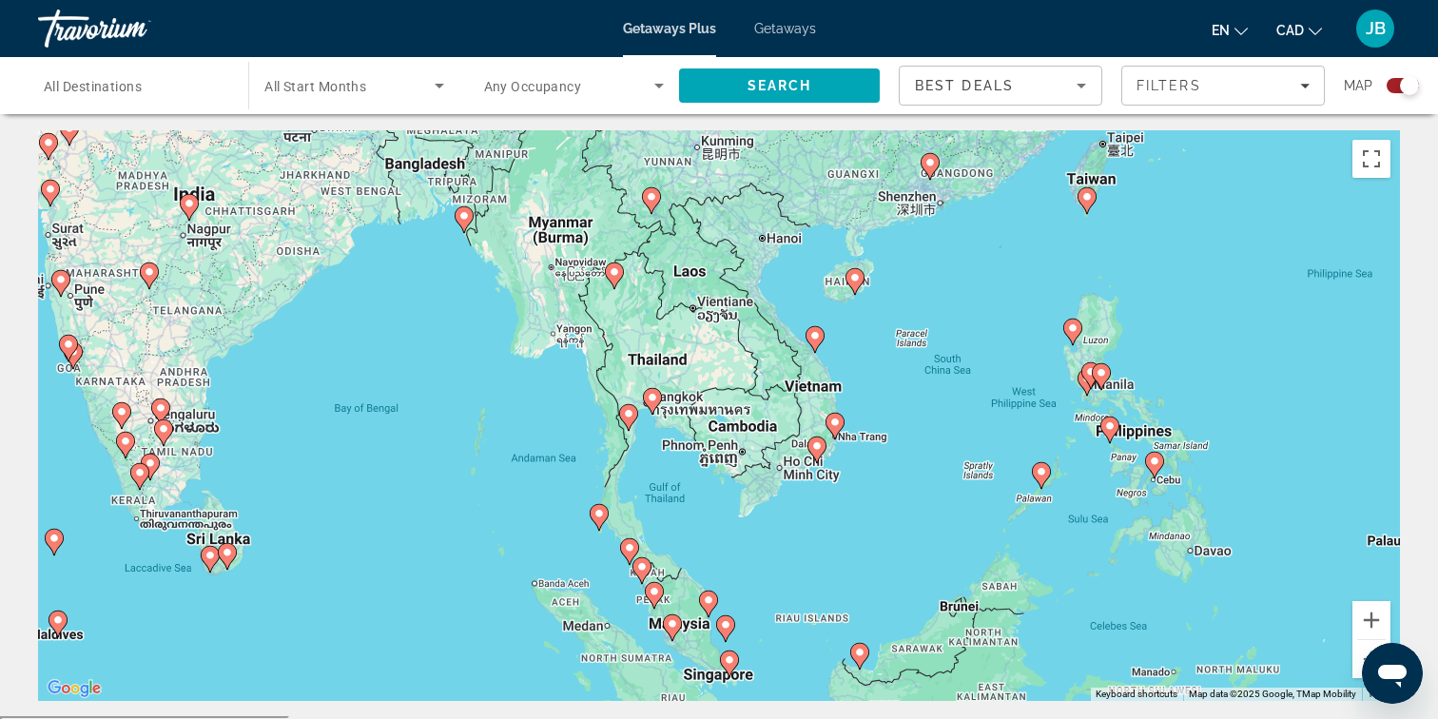
drag, startPoint x: 1041, startPoint y: 568, endPoint x: 890, endPoint y: 512, distance: 161.3
click at [890, 512] on div "To activate drag with keyboard, press Alt + Enter. Once in keyboard drag state,…" at bounding box center [719, 415] width 1362 height 571
click at [1368, 624] on button "Zoom in" at bounding box center [1371, 620] width 38 height 38
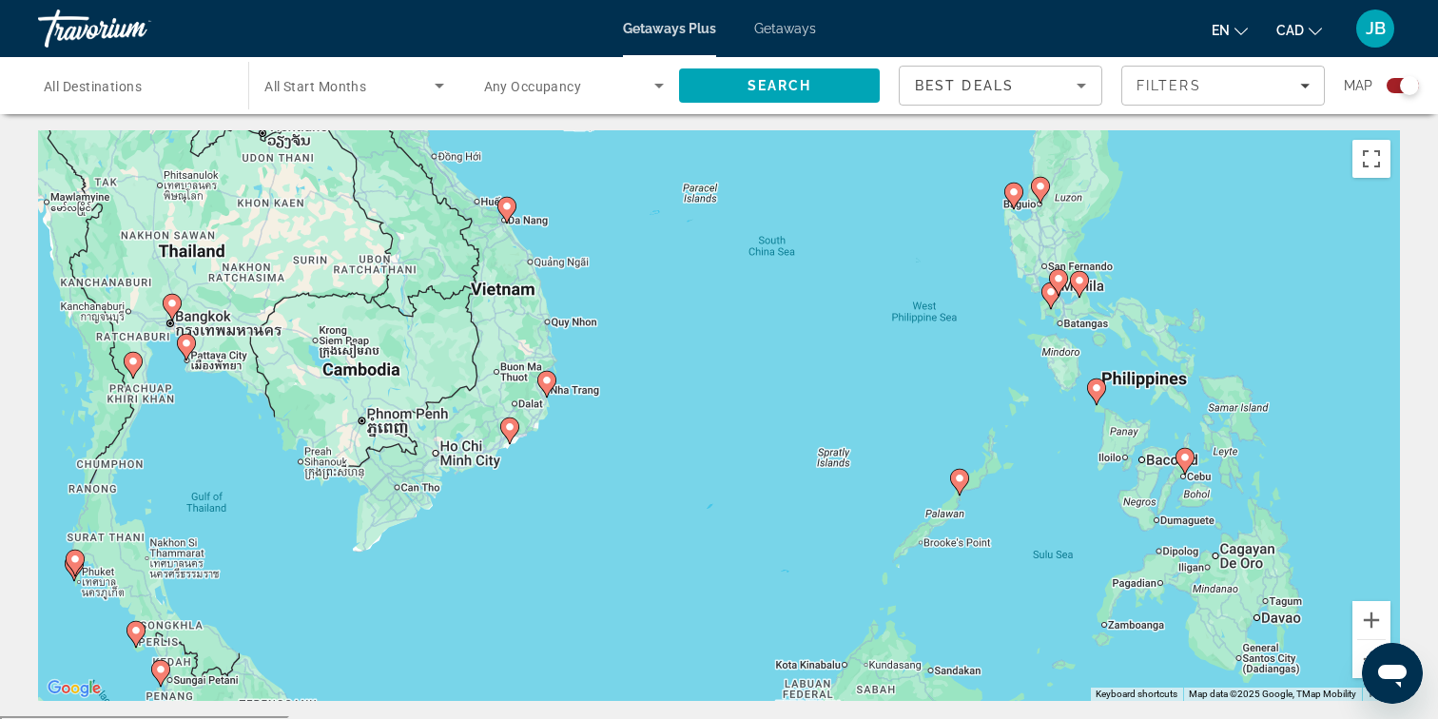
drag, startPoint x: 1156, startPoint y: 568, endPoint x: 755, endPoint y: 508, distance: 405.7
click at [755, 508] on div "To activate drag with keyboard, press Alt + Enter. Once in keyboard drag state,…" at bounding box center [719, 415] width 1362 height 571
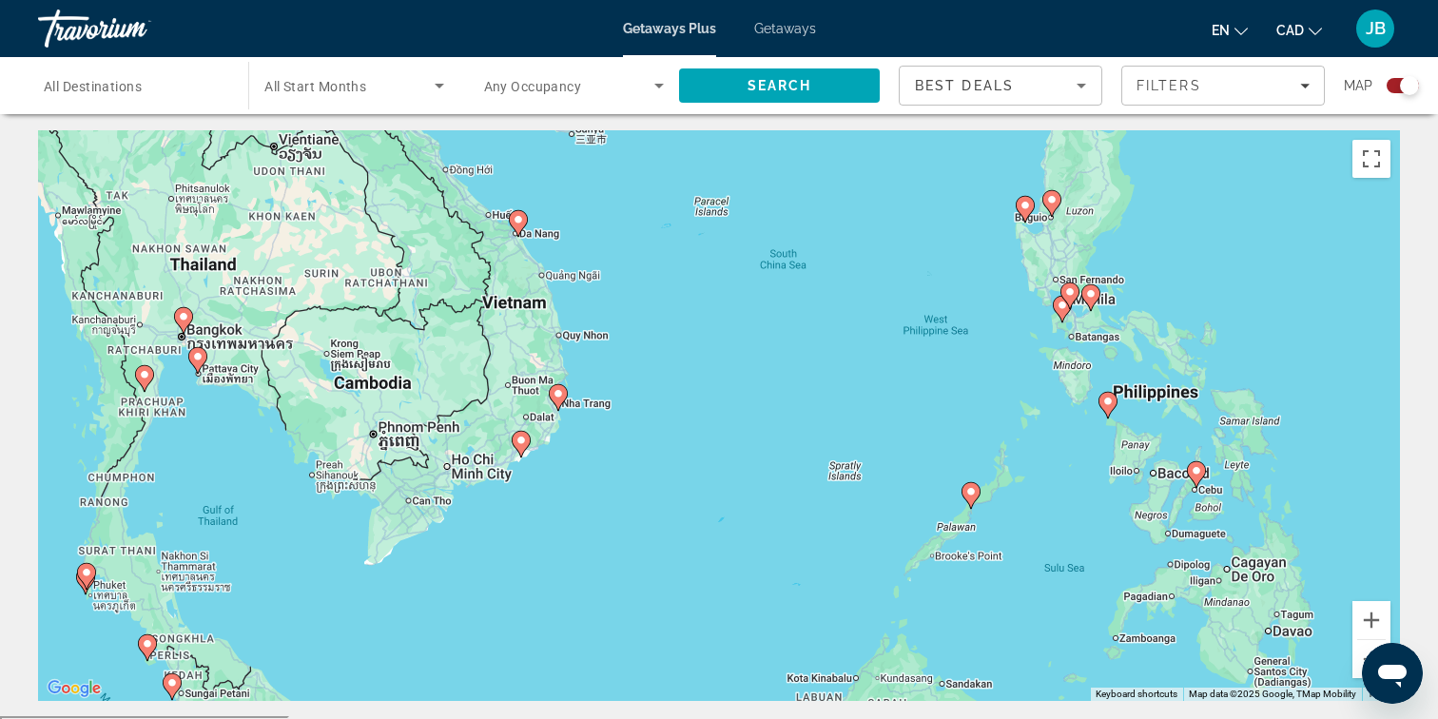
click at [973, 494] on image "Main content" at bounding box center [970, 491] width 11 height 11
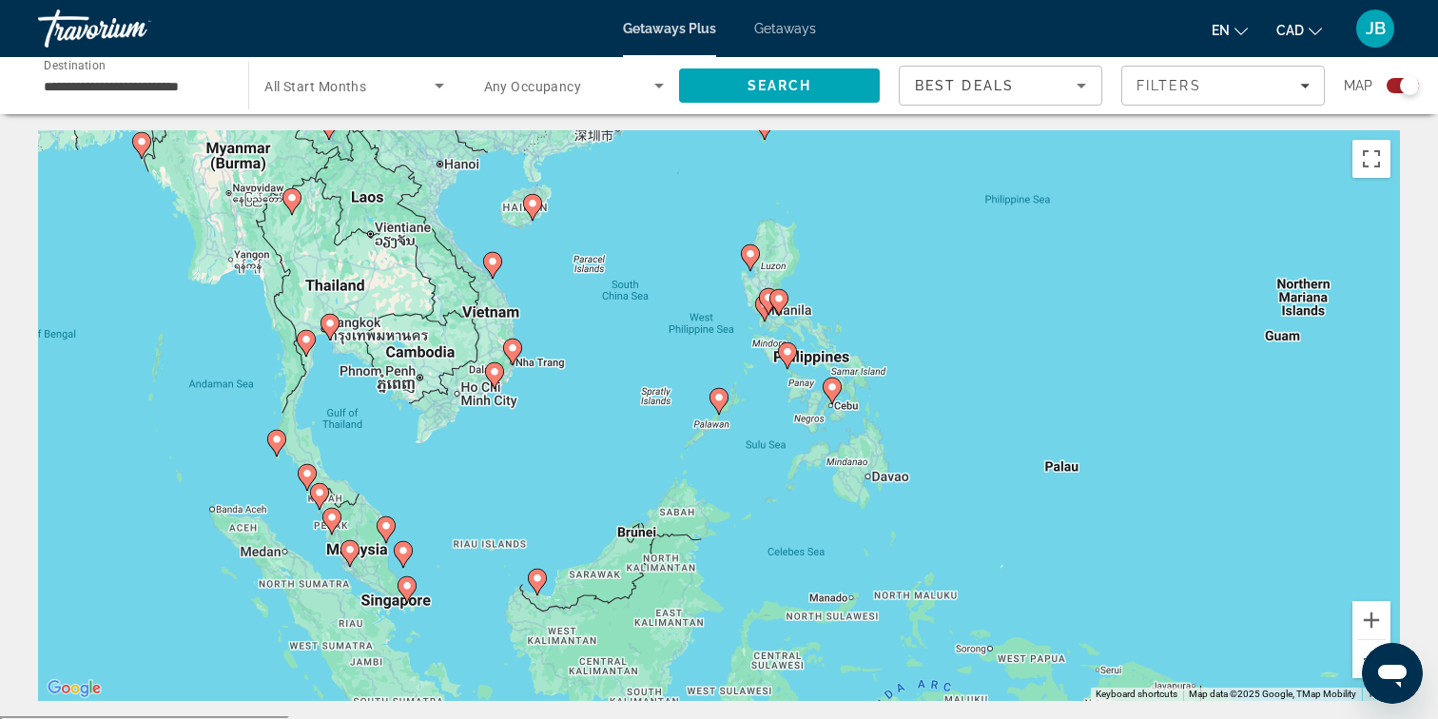
click at [719, 405] on icon "Main content" at bounding box center [718, 401] width 17 height 25
type input "**********"
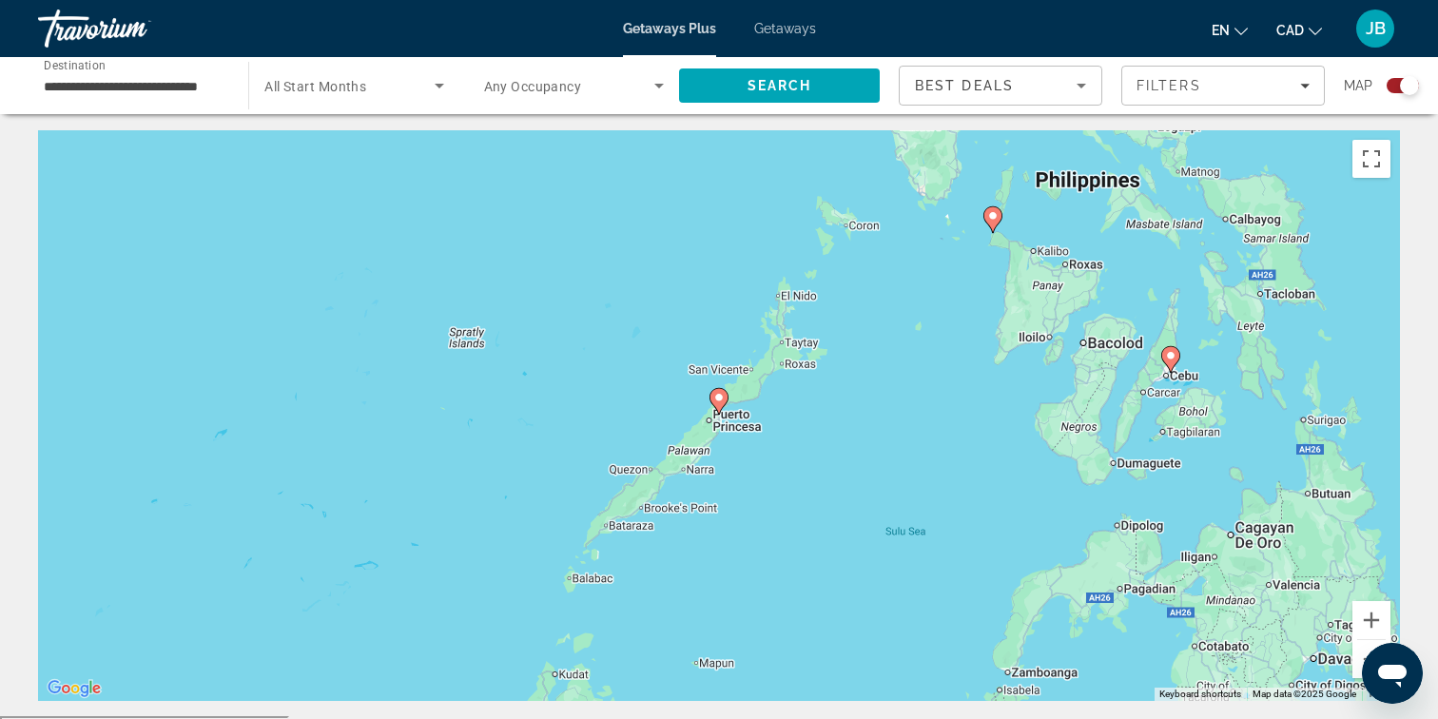
click at [719, 405] on icon "Main content" at bounding box center [718, 401] width 17 height 25
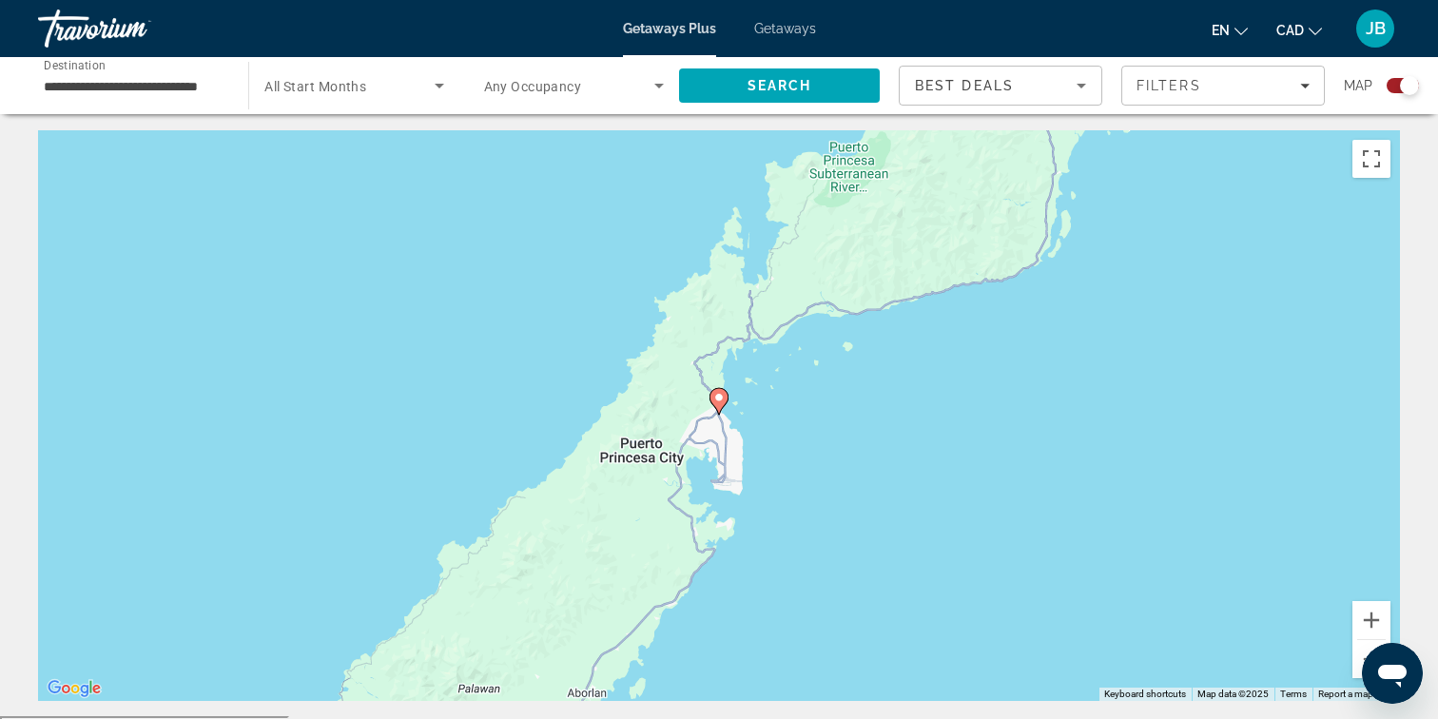
click at [719, 405] on icon "Main content" at bounding box center [718, 401] width 17 height 25
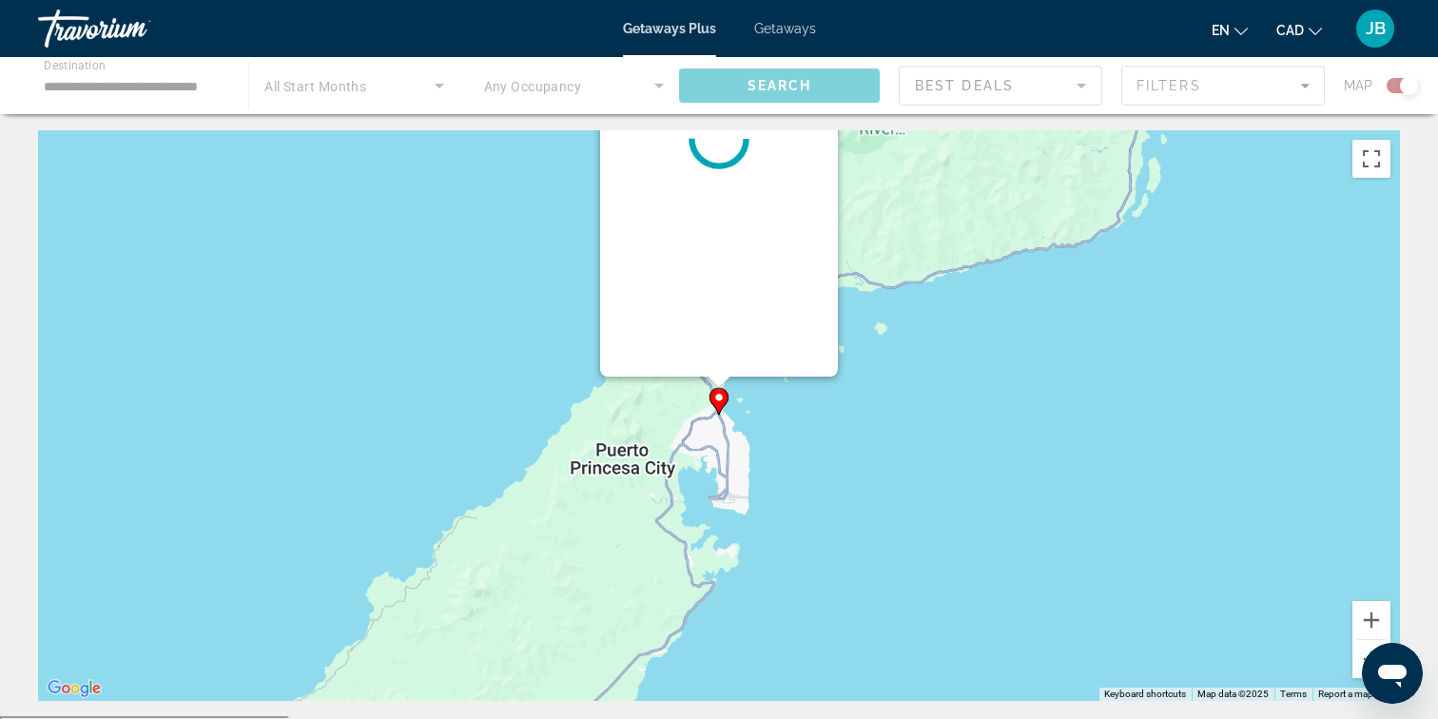
scroll to position [0, 0]
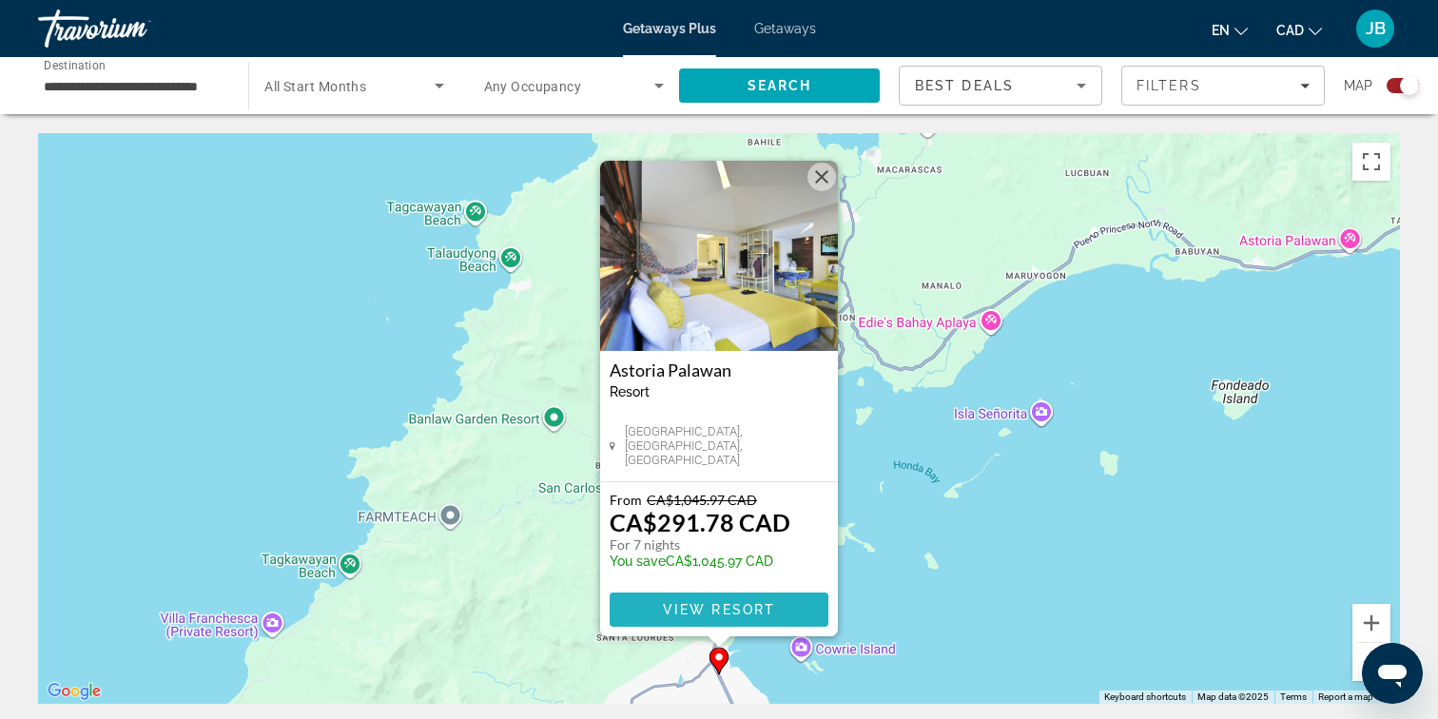
click at [708, 608] on span "View Resort" at bounding box center [719, 609] width 112 height 15
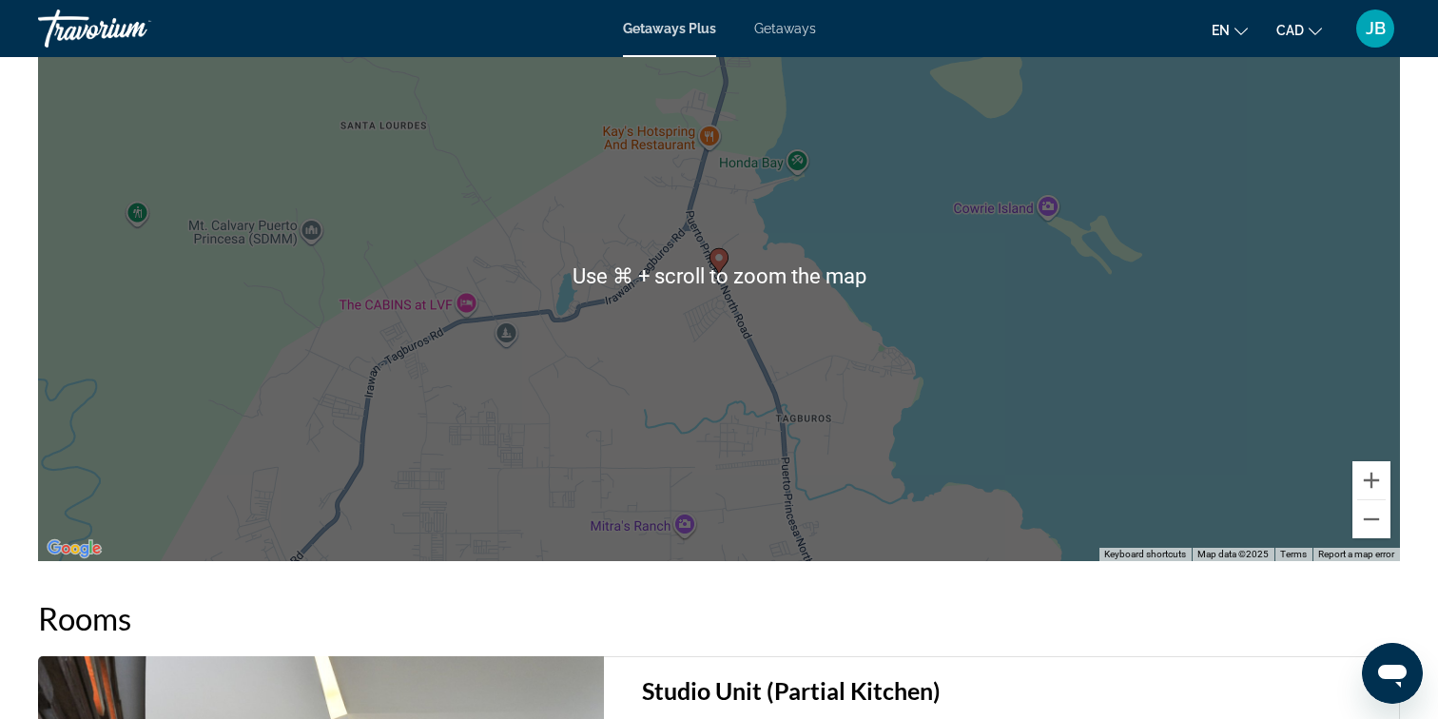
scroll to position [2429, 0]
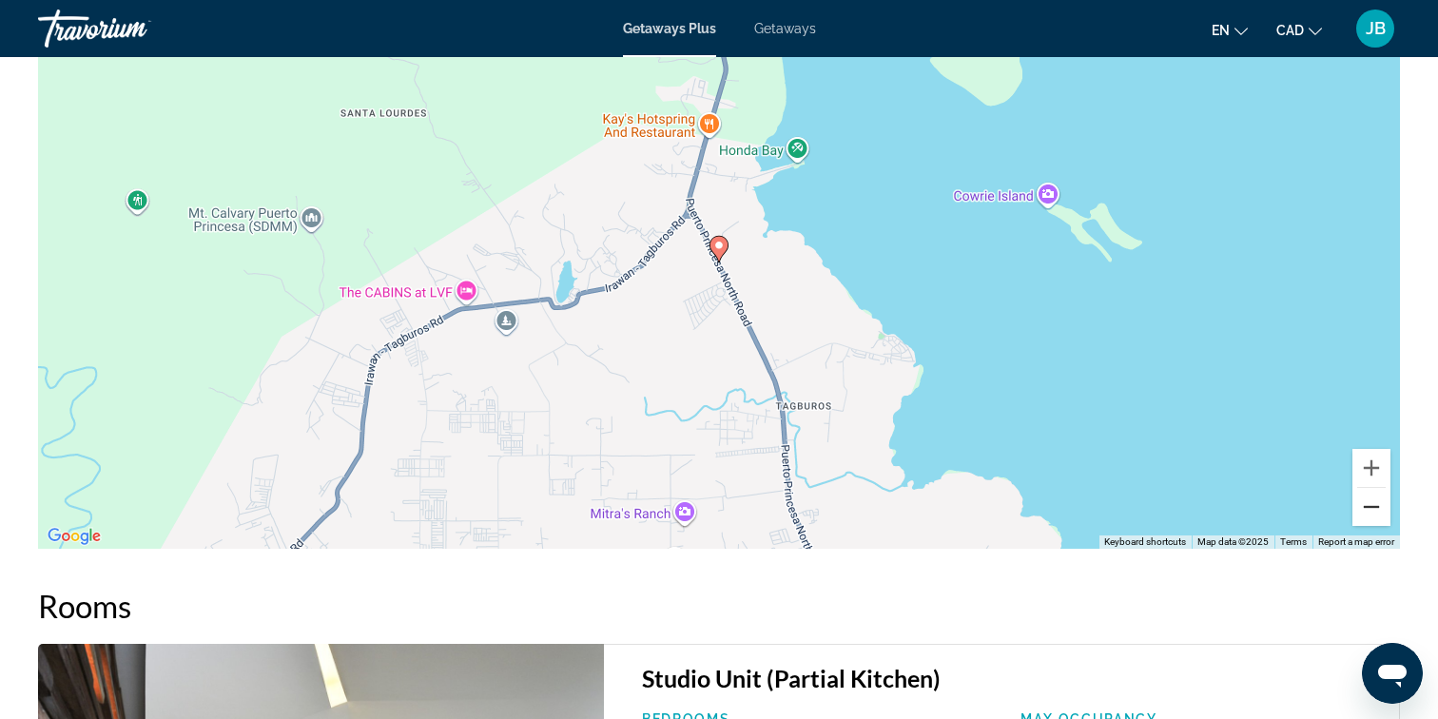
click at [1365, 517] on button "Zoom out" at bounding box center [1371, 507] width 38 height 38
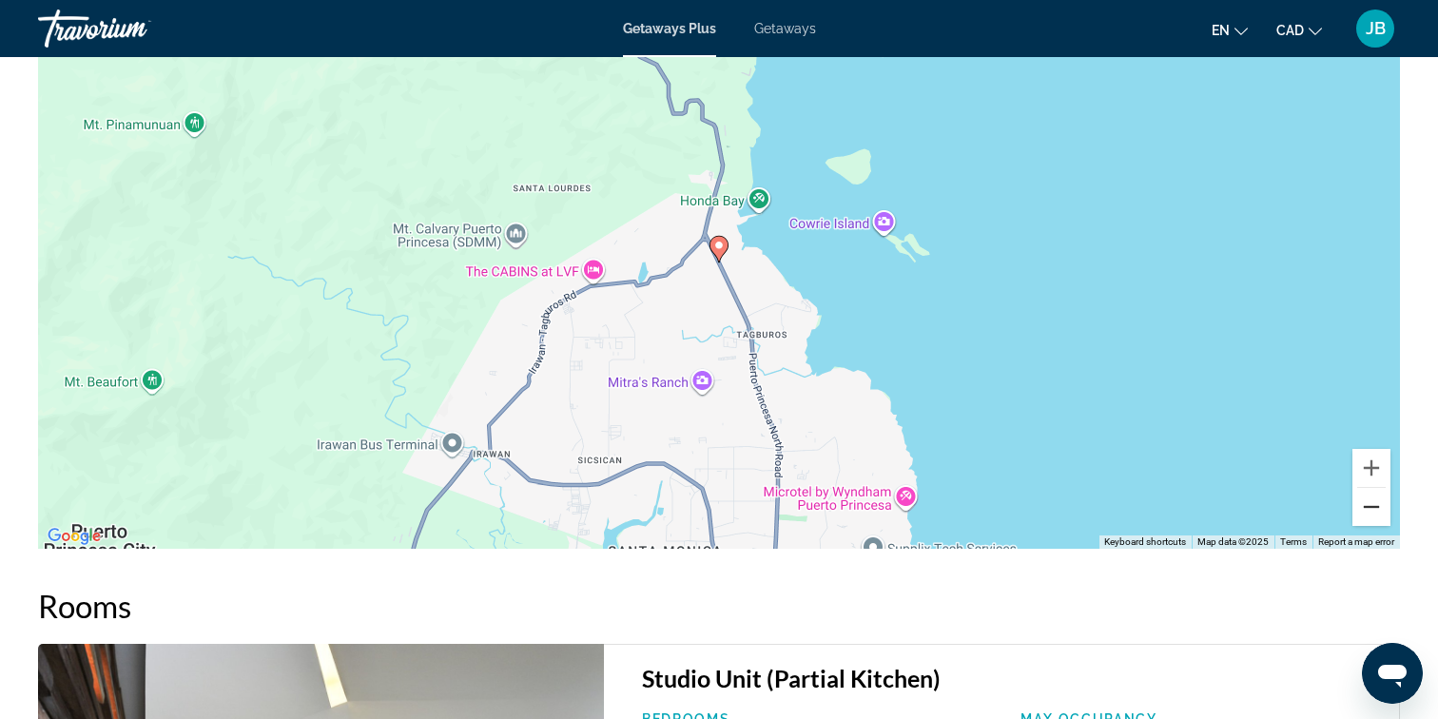
click at [1374, 516] on button "Zoom out" at bounding box center [1371, 507] width 38 height 38
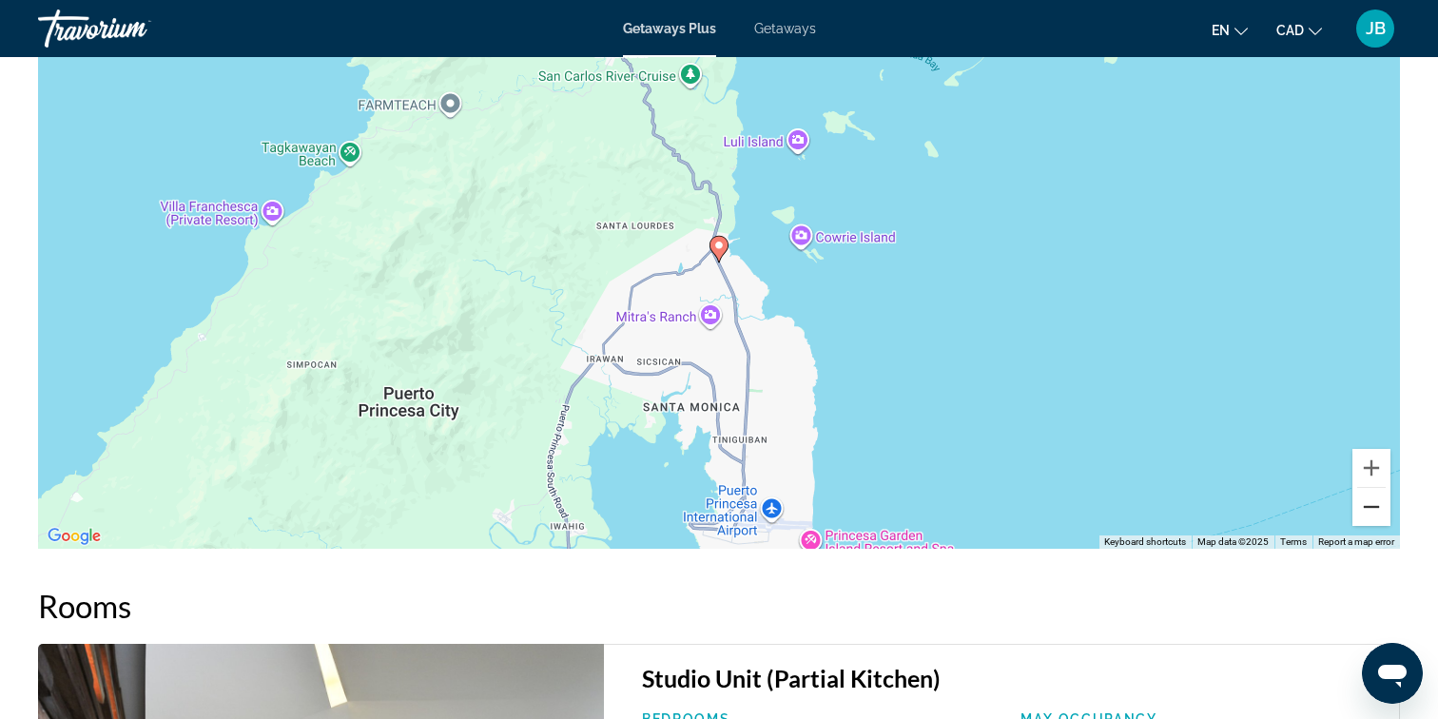
click at [1374, 516] on button "Zoom out" at bounding box center [1371, 507] width 38 height 38
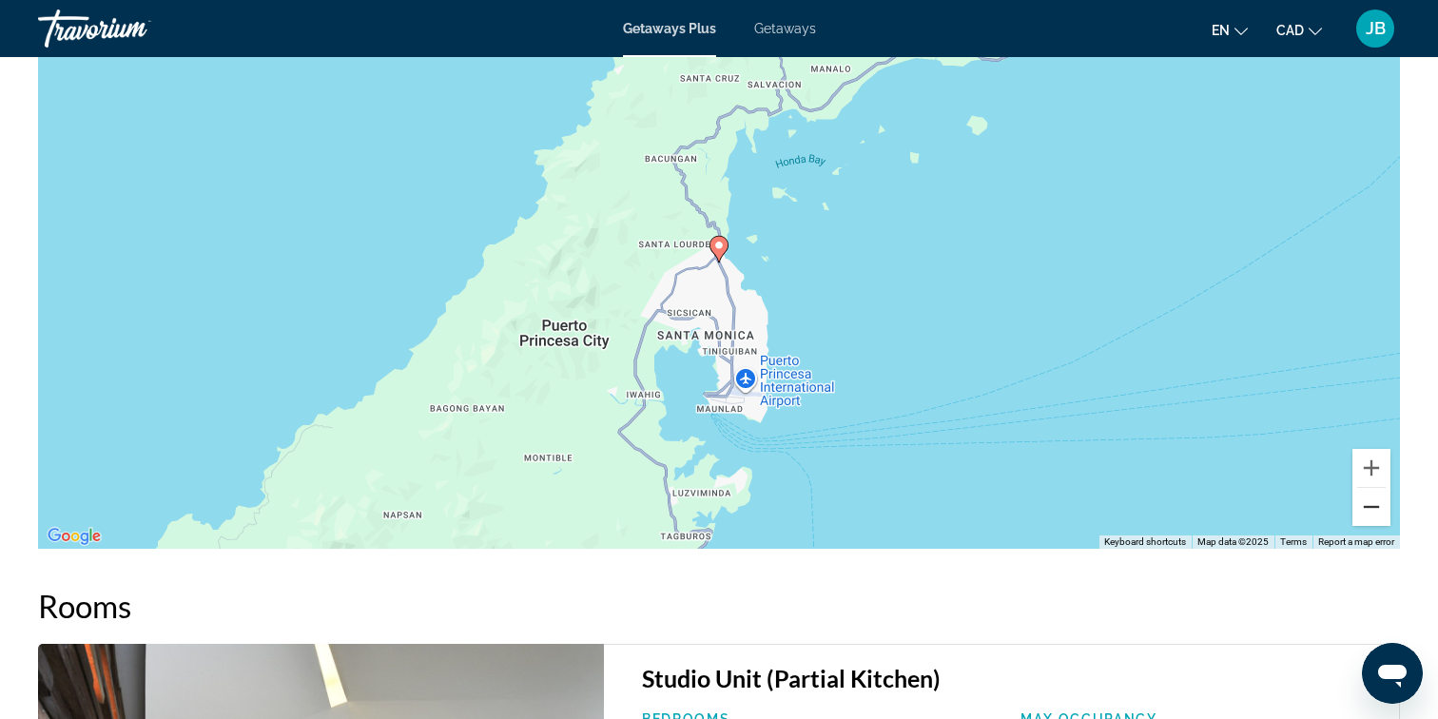
click at [1374, 516] on button "Zoom out" at bounding box center [1371, 507] width 38 height 38
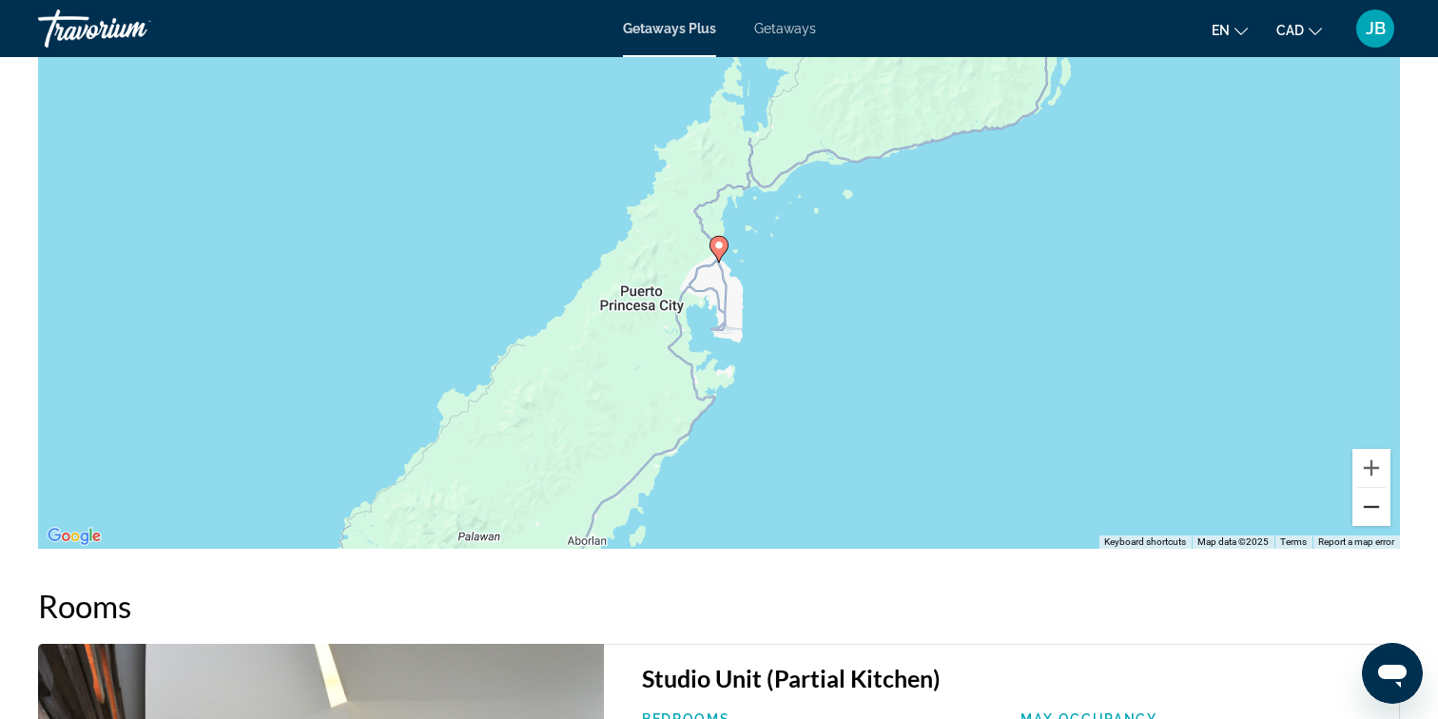
click at [1374, 508] on button "Zoom out" at bounding box center [1371, 507] width 38 height 38
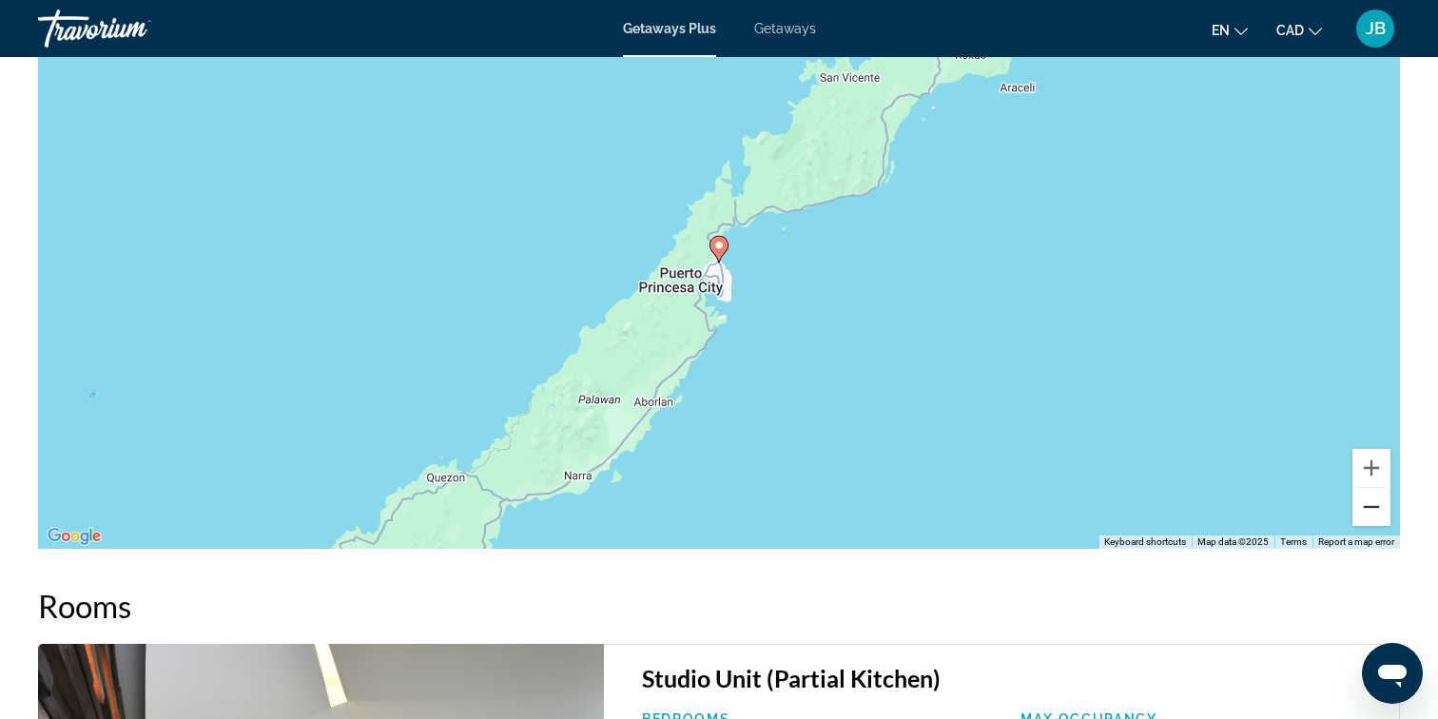
click at [1374, 508] on button "Zoom out" at bounding box center [1371, 507] width 38 height 38
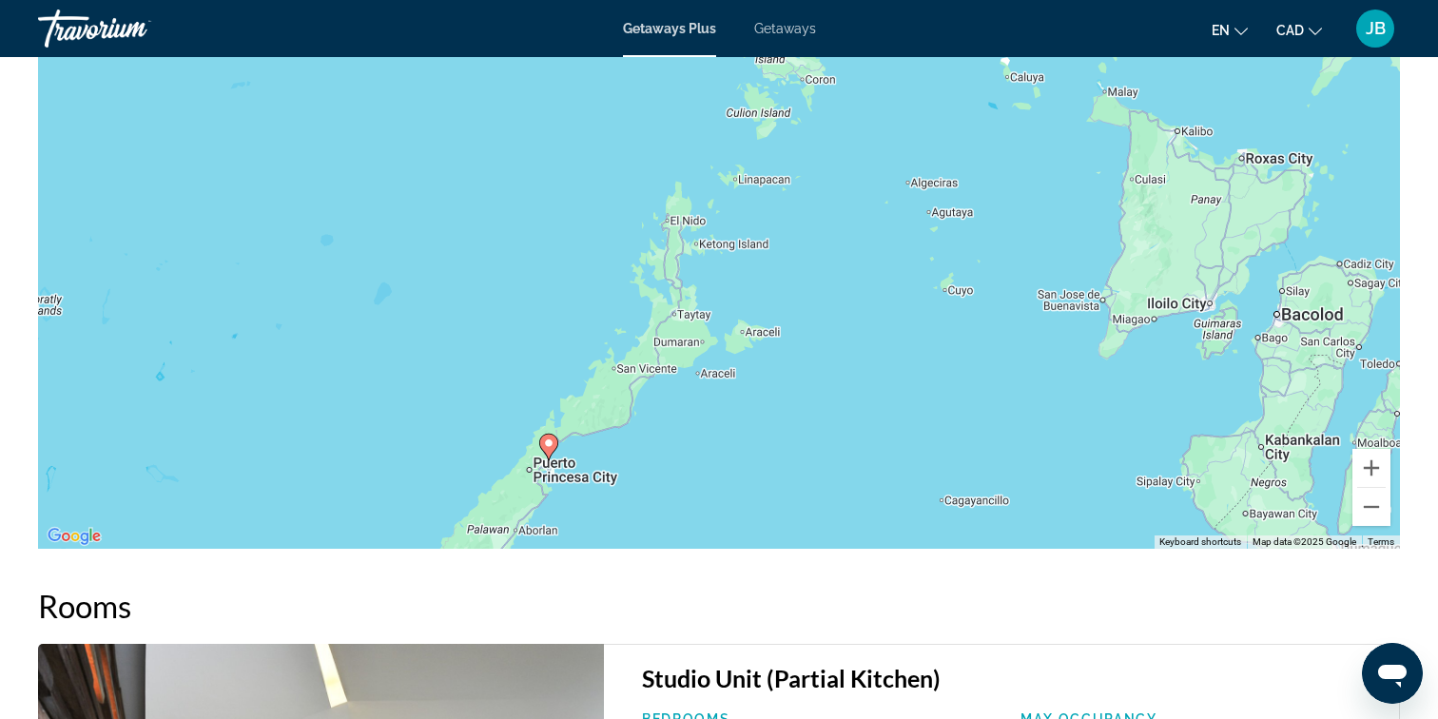
drag, startPoint x: 1099, startPoint y: 327, endPoint x: 927, endPoint y: 526, distance: 262.9
click at [927, 526] on div "To activate drag with keyboard, press Alt + Enter. Once in keyboard drag state,…" at bounding box center [719, 263] width 1362 height 571
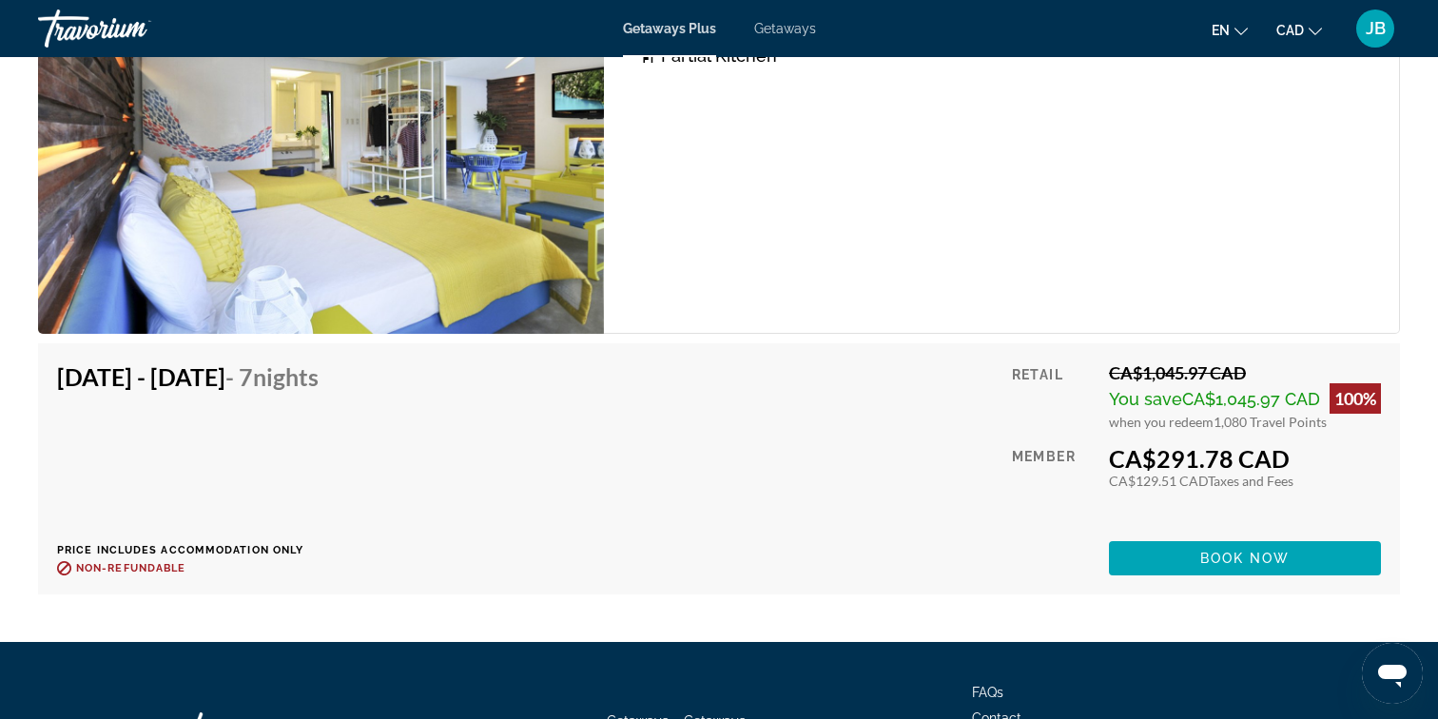
scroll to position [3173, 0]
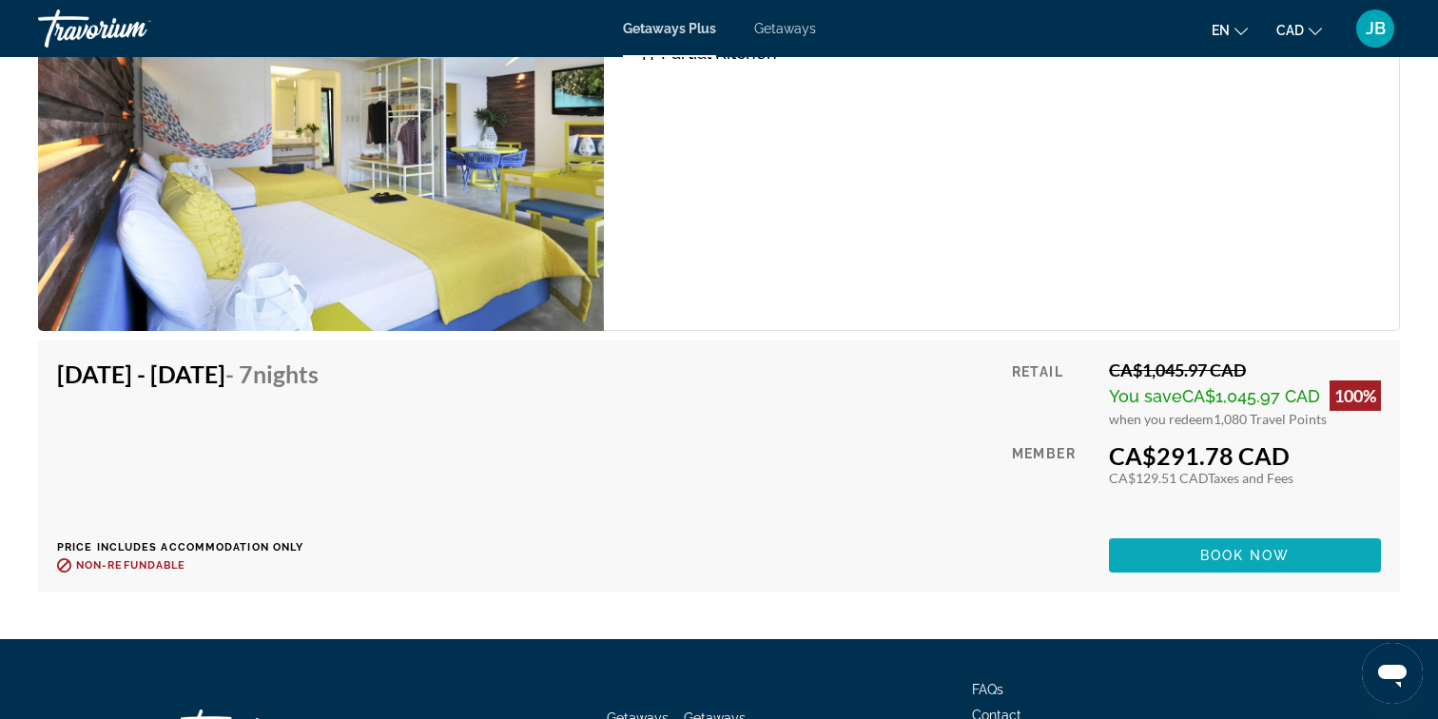
click at [1193, 561] on span "Main content" at bounding box center [1245, 555] width 272 height 46
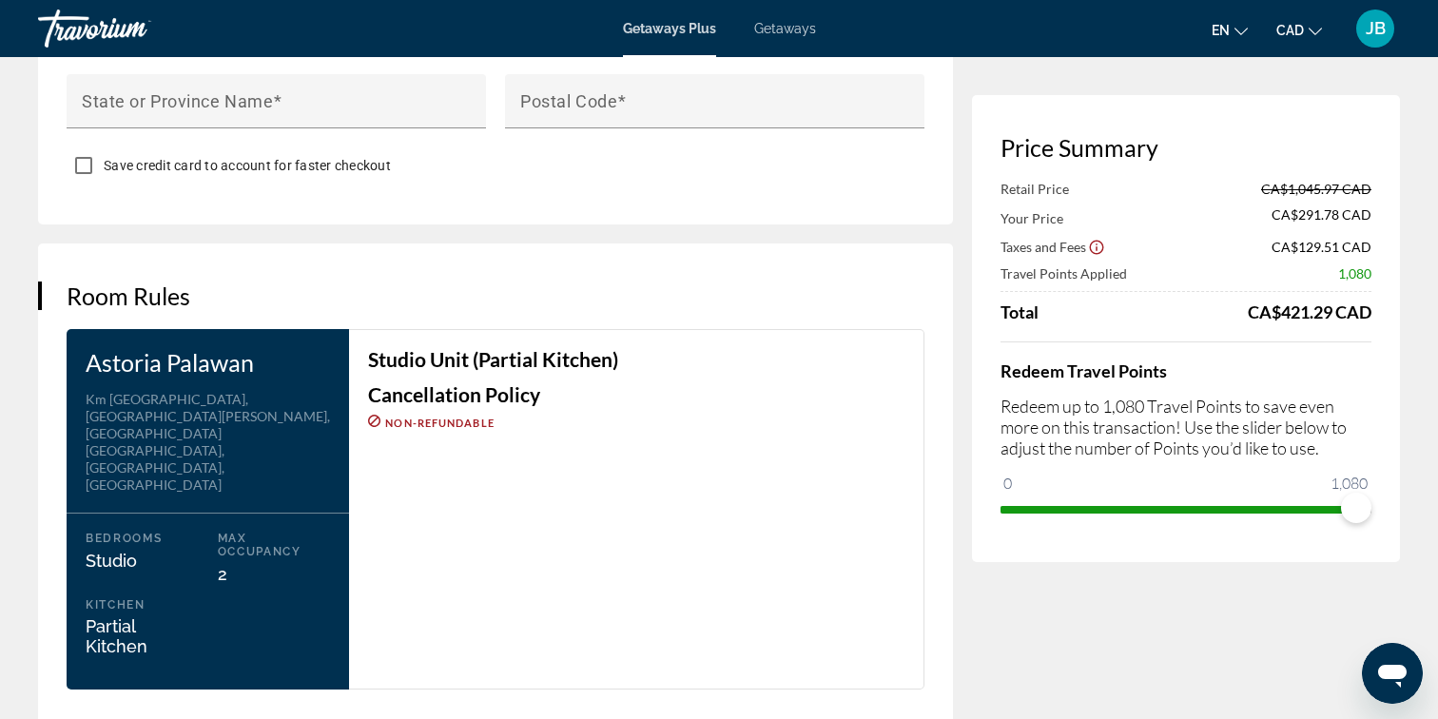
scroll to position [2170, 0]
drag, startPoint x: 1345, startPoint y: 513, endPoint x: 1258, endPoint y: 520, distance: 87.8
click at [1258, 520] on span "ngx-slider" at bounding box center [1258, 508] width 30 height 30
drag, startPoint x: 1258, startPoint y: 520, endPoint x: 1434, endPoint y: 554, distance: 179.2
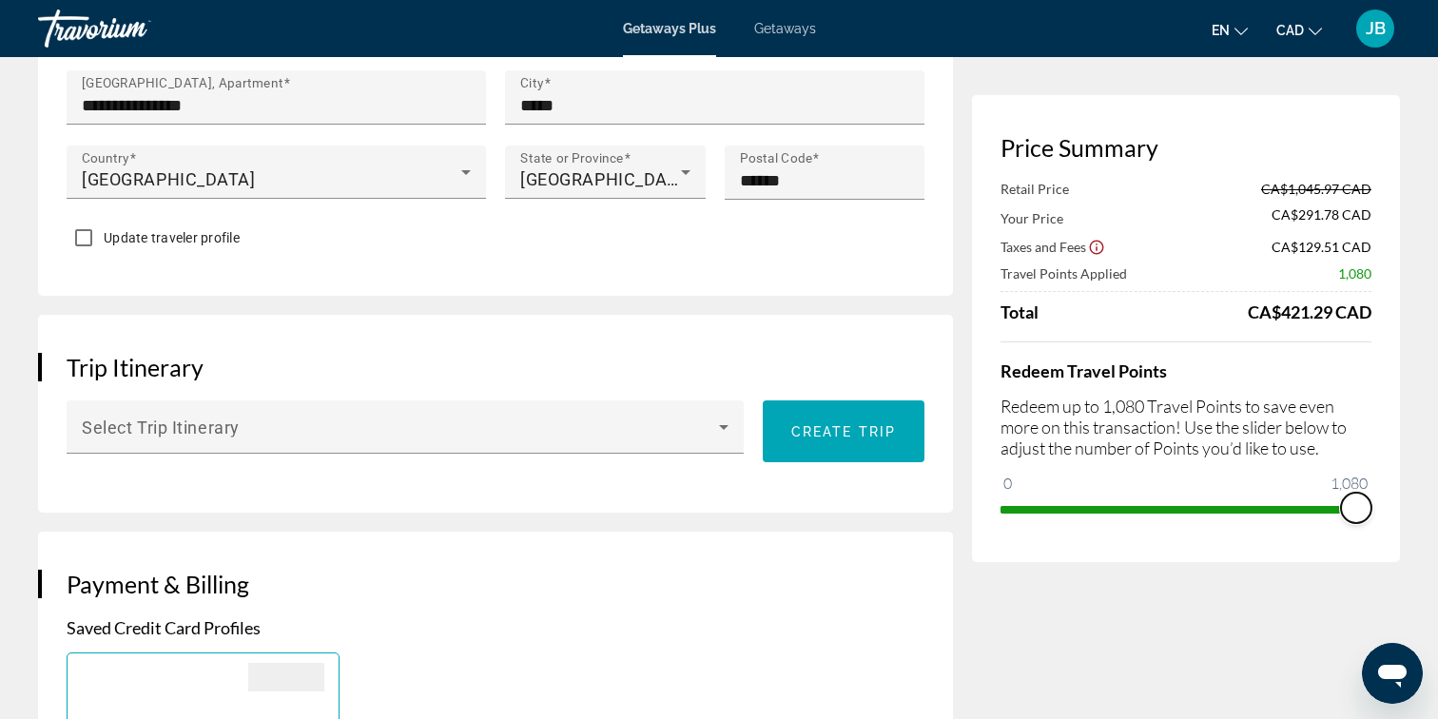
scroll to position [0, 0]
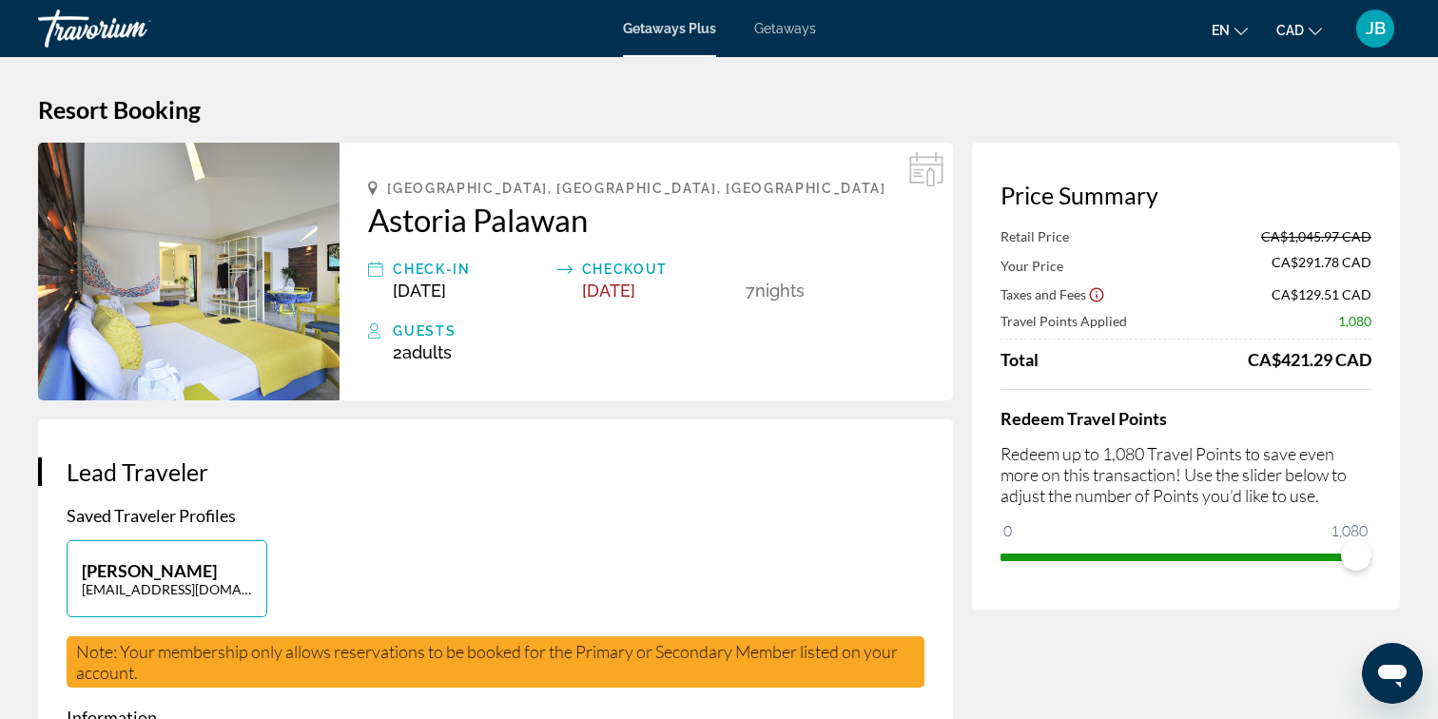
click at [782, 32] on span "Getaways" at bounding box center [785, 28] width 62 height 15
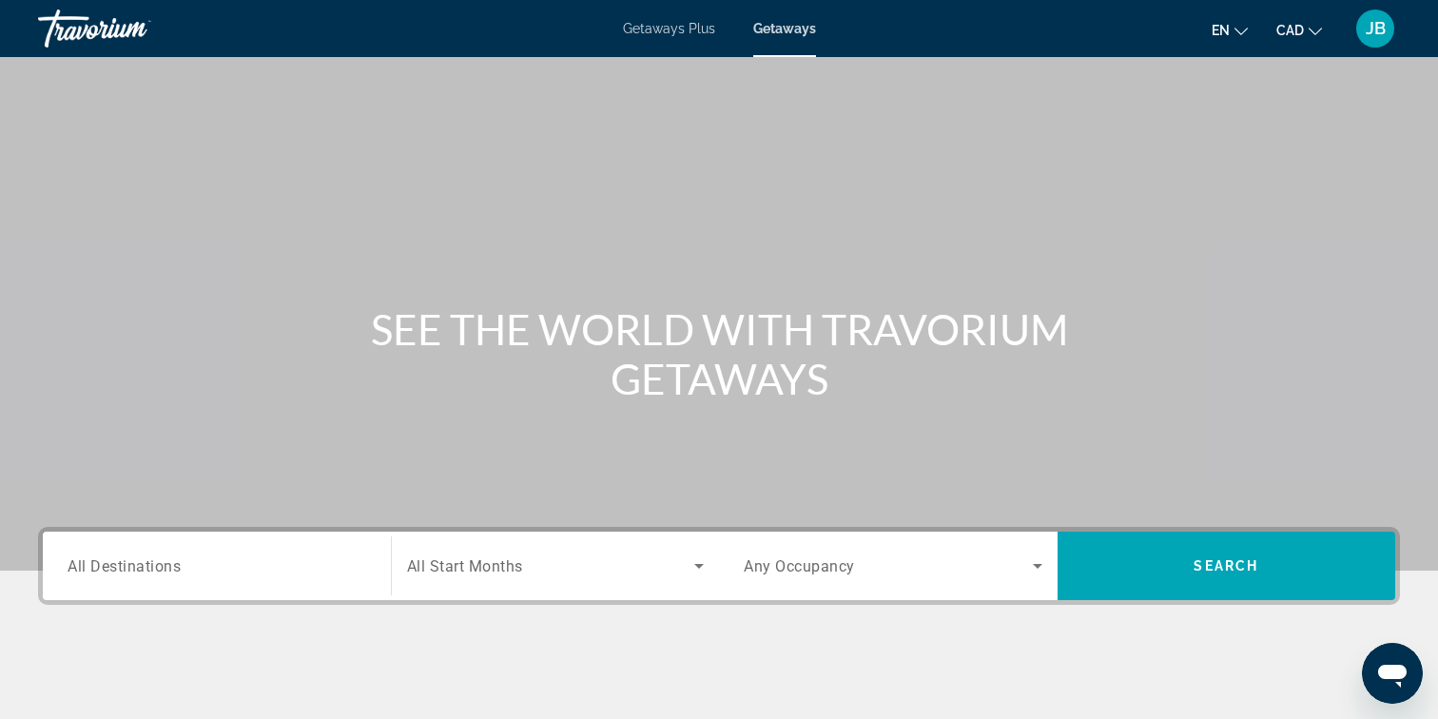
click at [1310, 36] on button "CAD USD ($) MXN (Mex$) CAD (Can$) GBP (£) EUR (€) AUD (A$) NZD (NZ$) CNY (CN¥)" at bounding box center [1299, 30] width 46 height 28
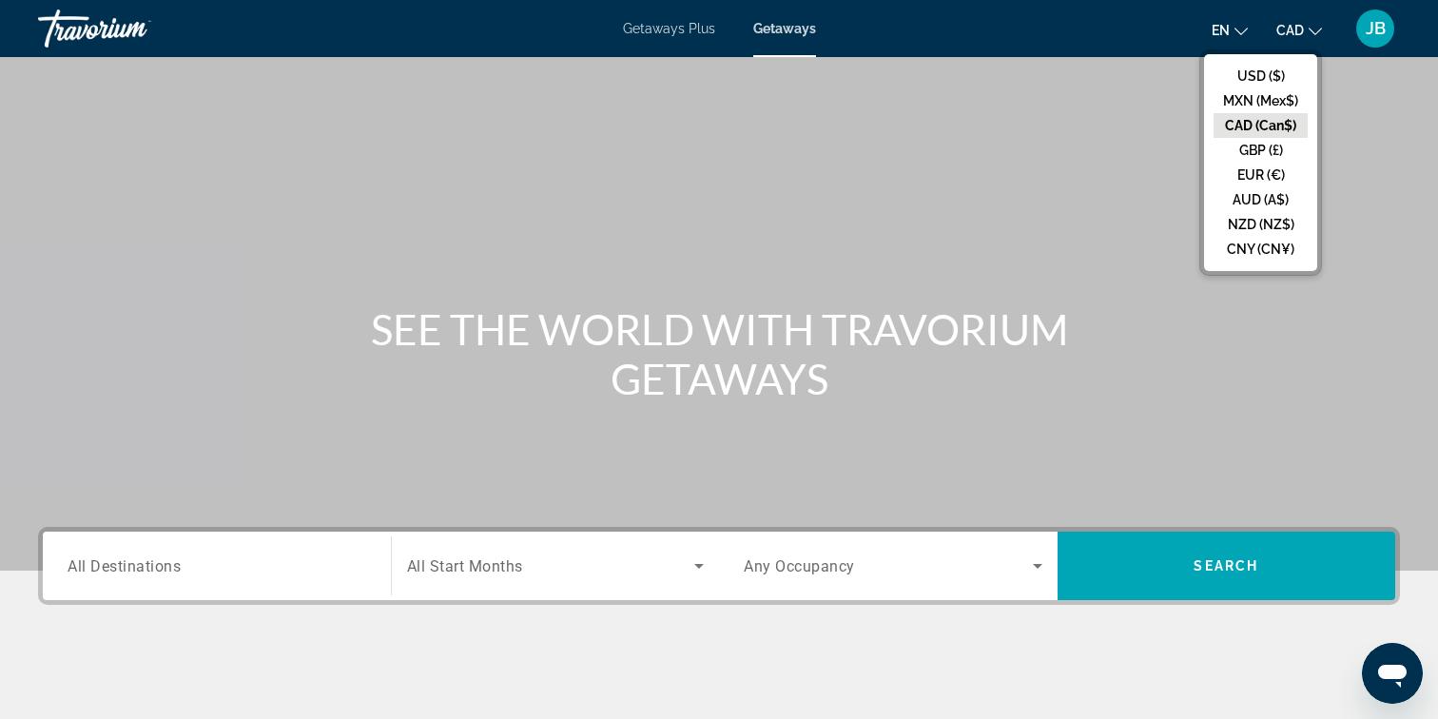
click at [1398, 29] on button "JB" at bounding box center [1374, 29] width 49 height 40
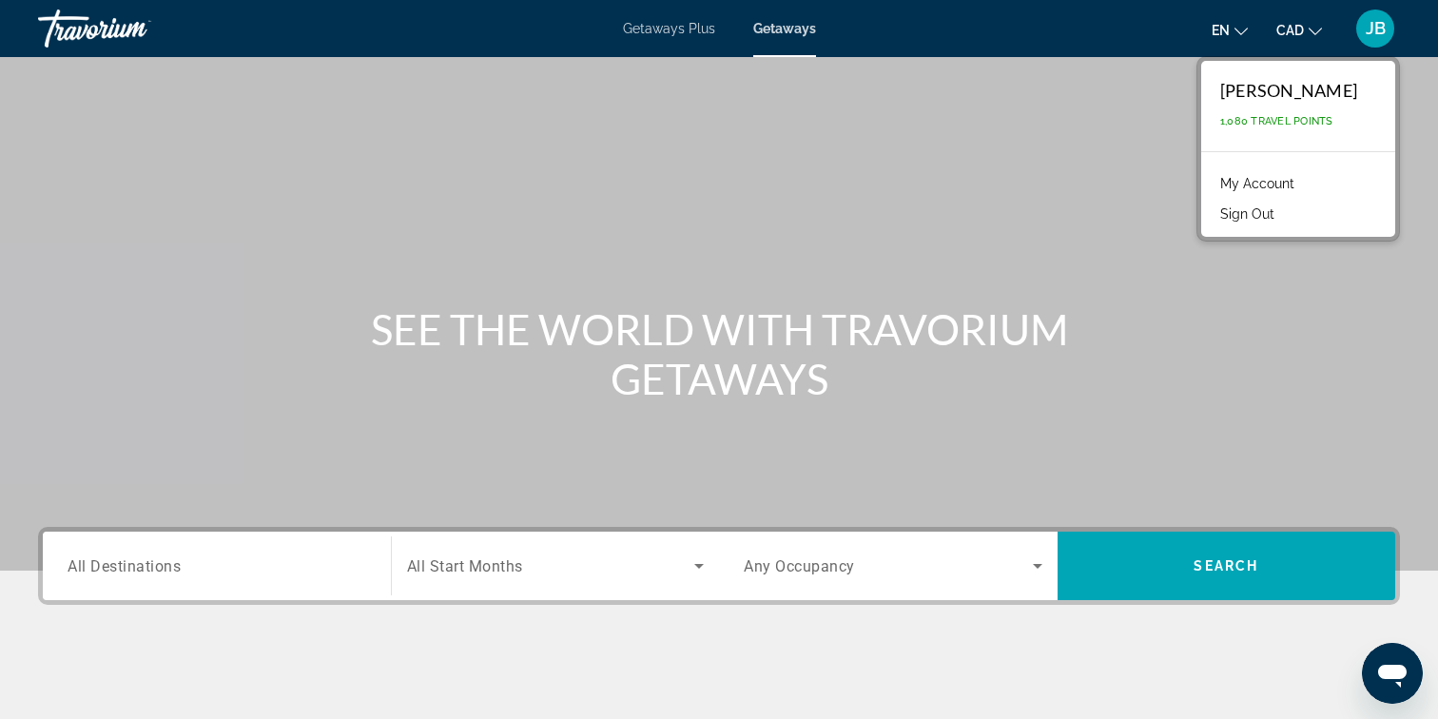
click at [1249, 184] on link "My Account" at bounding box center [1256, 183] width 93 height 25
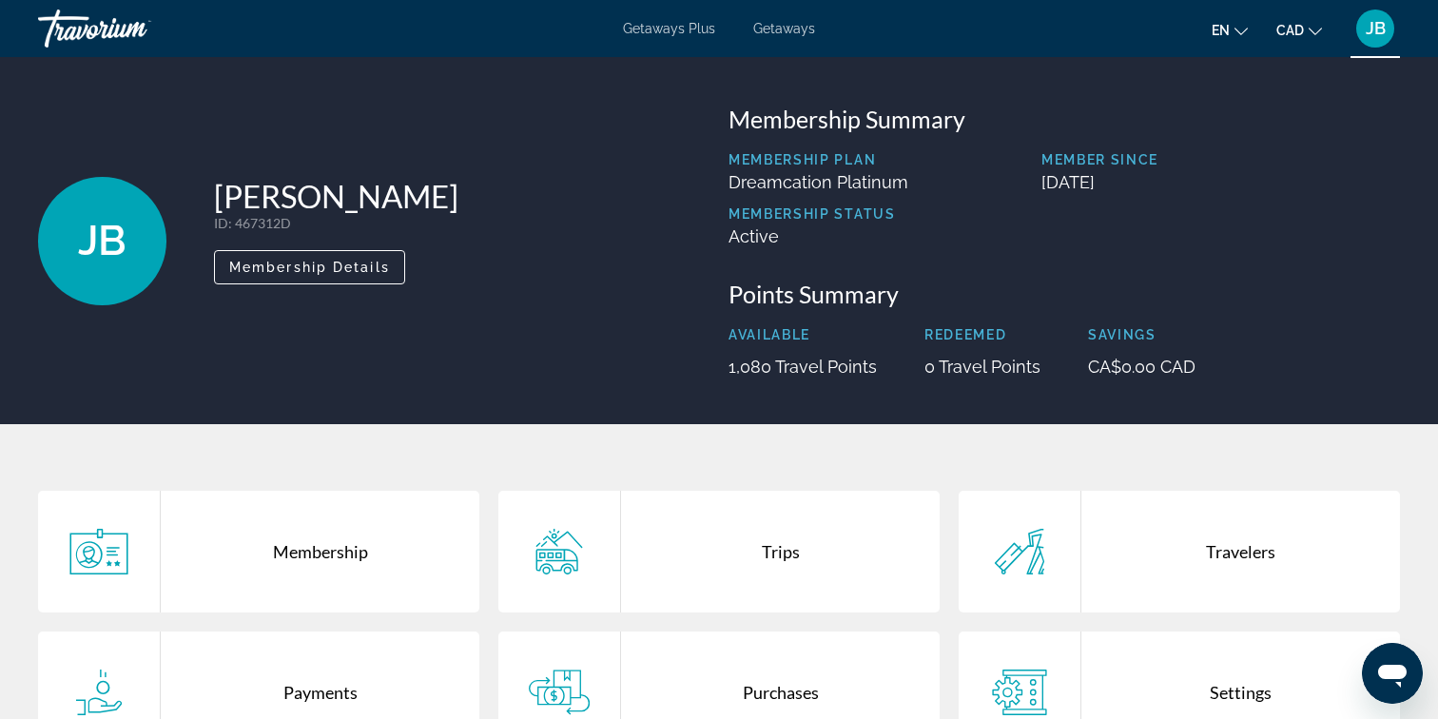
click at [1372, 31] on span "JB" at bounding box center [1375, 28] width 20 height 19
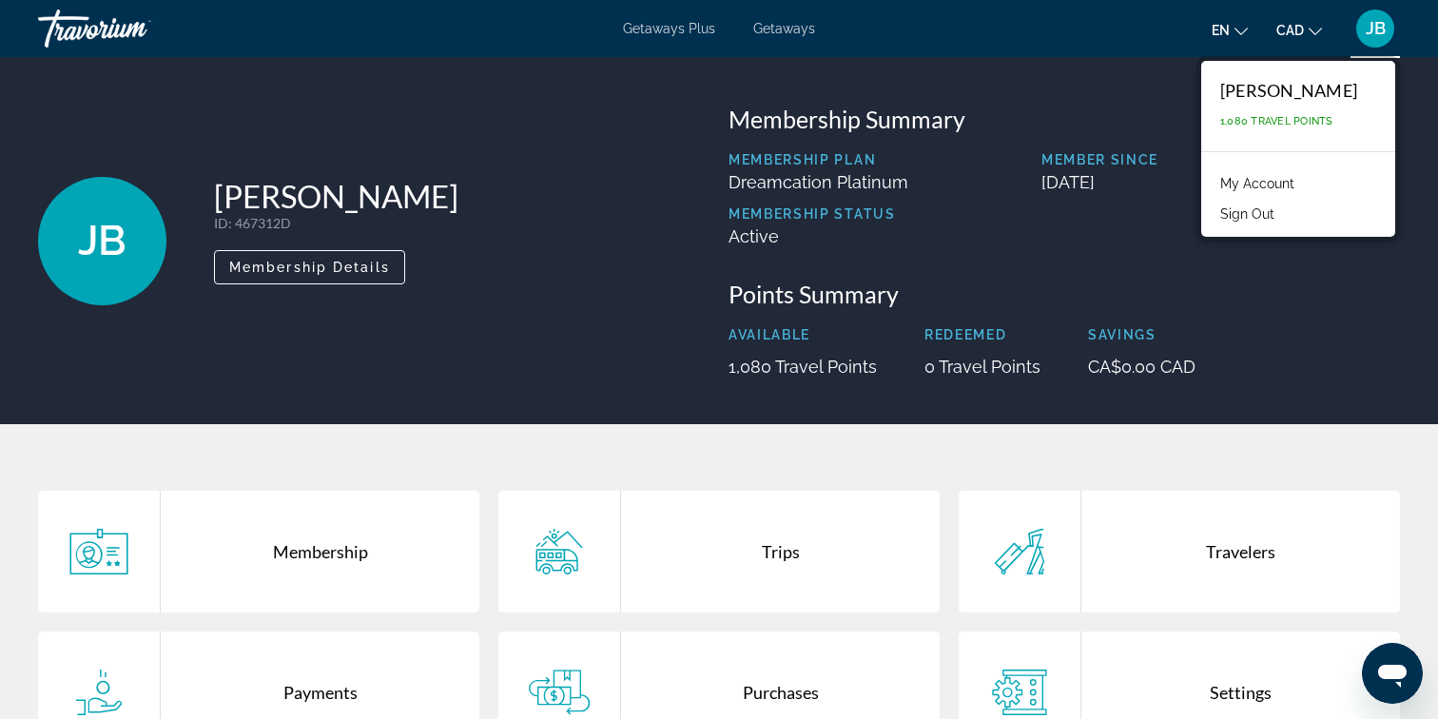
click at [1247, 182] on link "My Account" at bounding box center [1256, 183] width 93 height 25
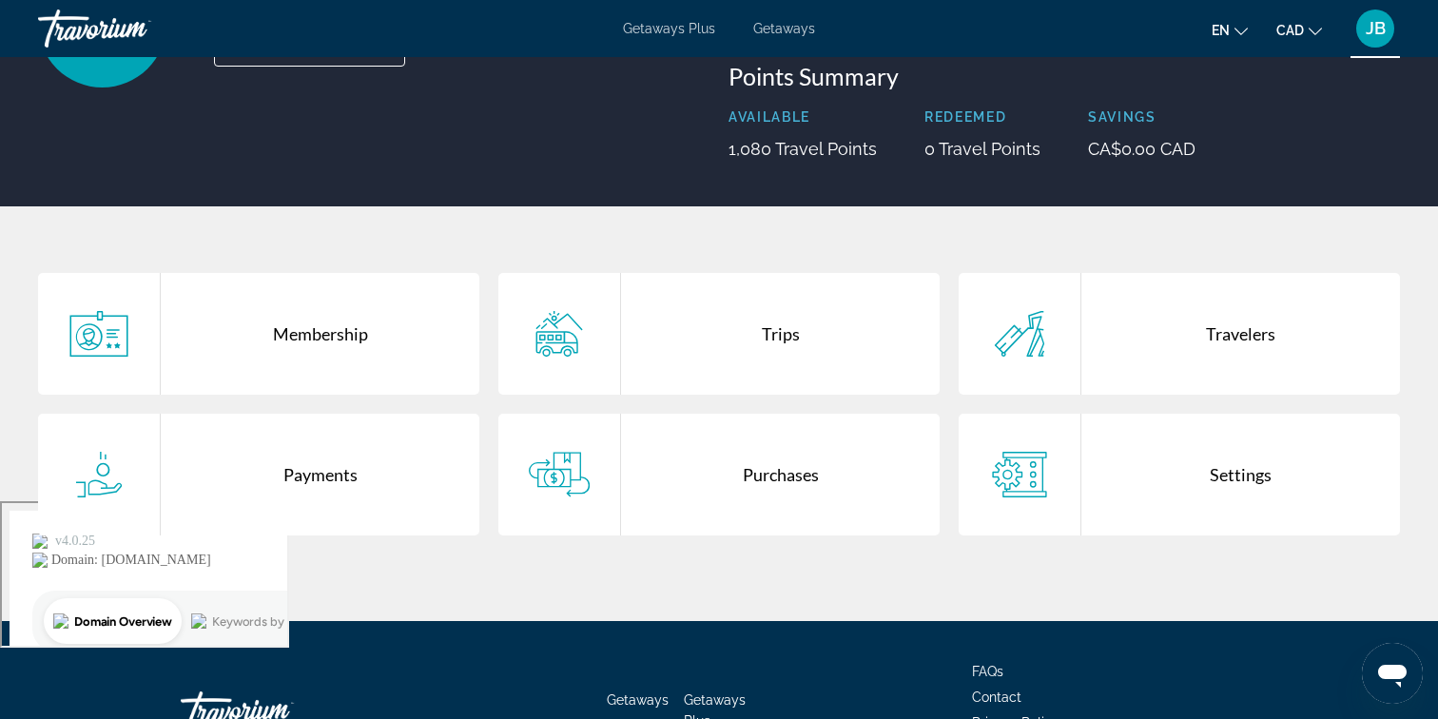
scroll to position [353, 0]
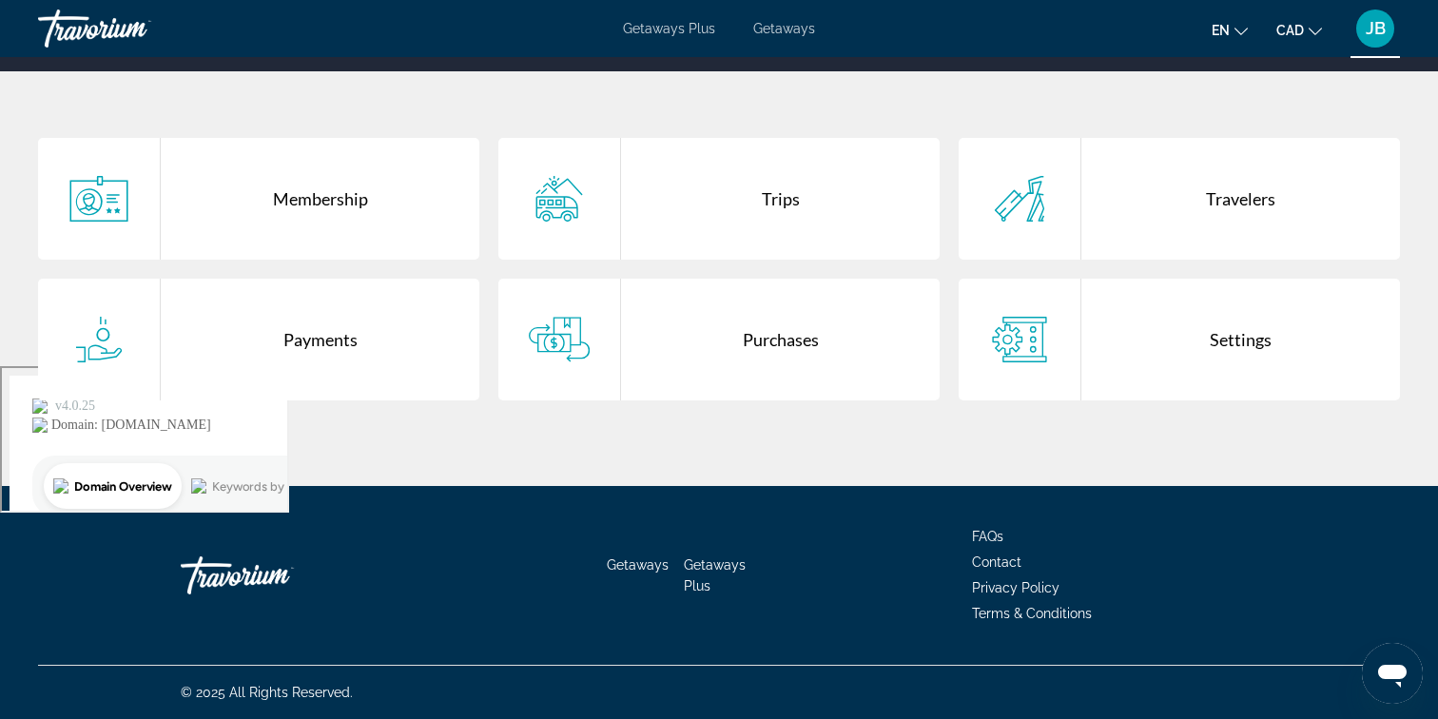
click at [1240, 31] on icon "Change language" at bounding box center [1240, 31] width 13 height 13
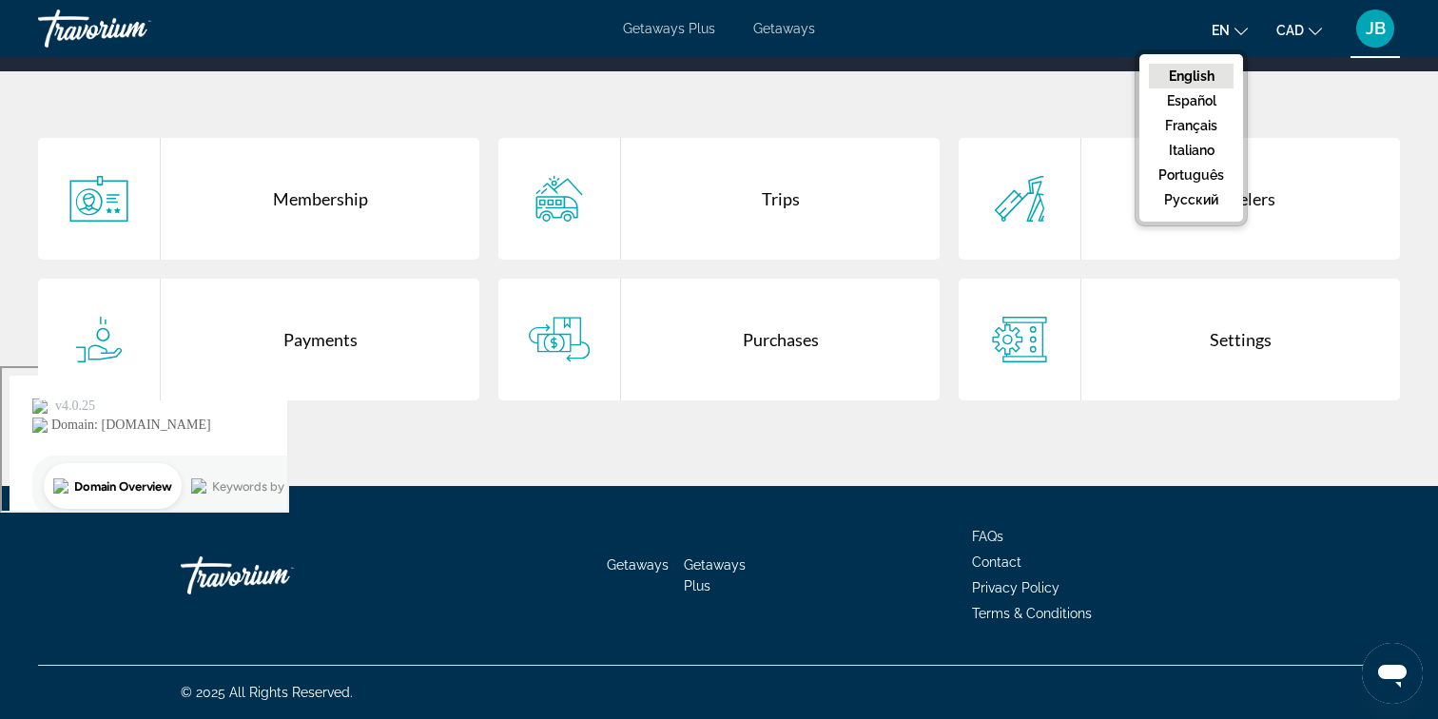
click at [1356, 43] on button "JB" at bounding box center [1374, 29] width 49 height 40
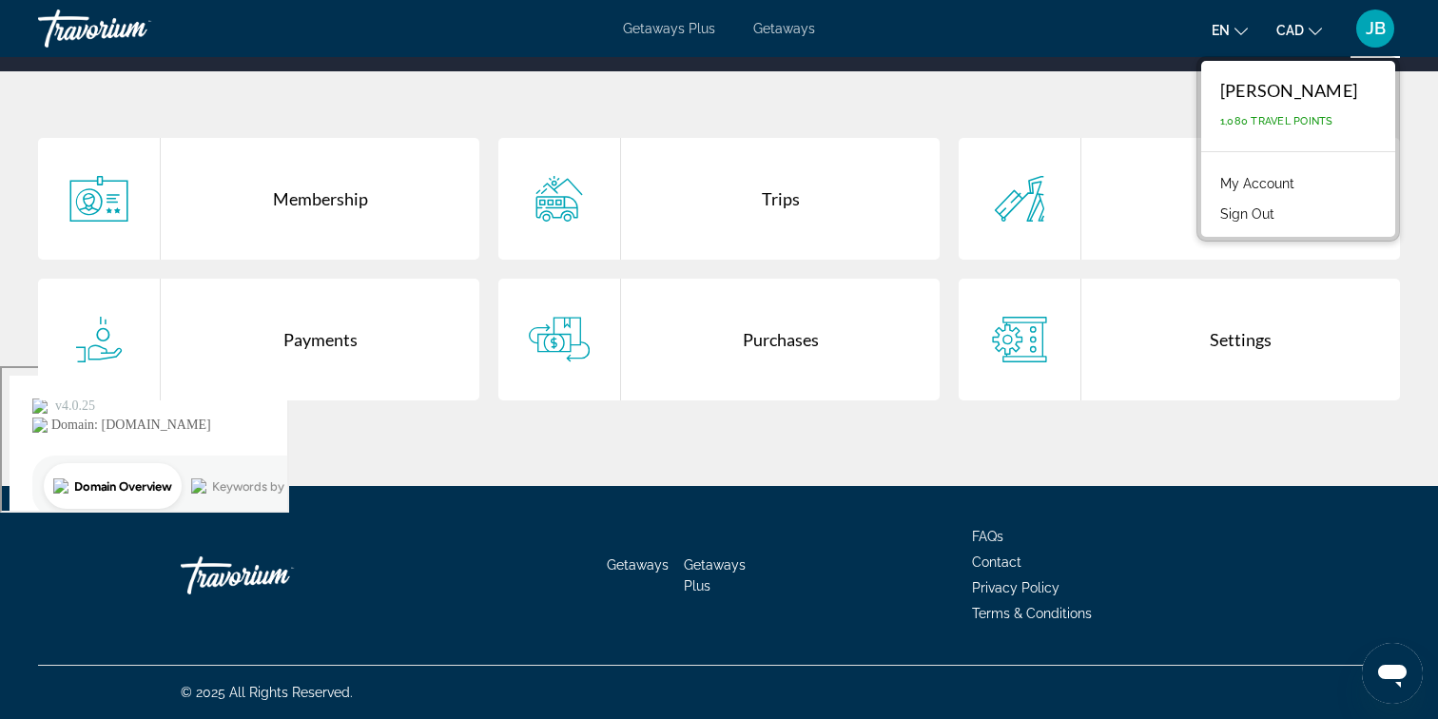
click at [1280, 182] on link "My Account" at bounding box center [1256, 183] width 93 height 25
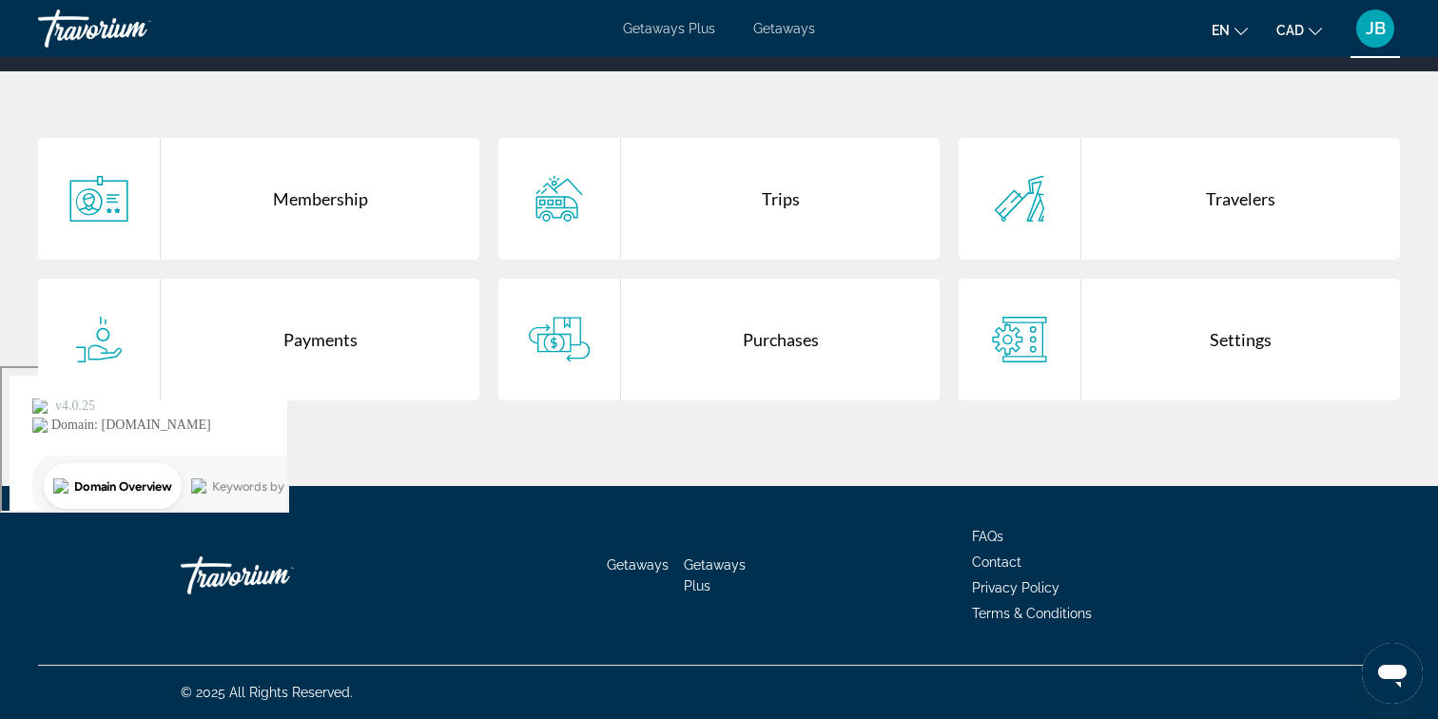
scroll to position [0, 0]
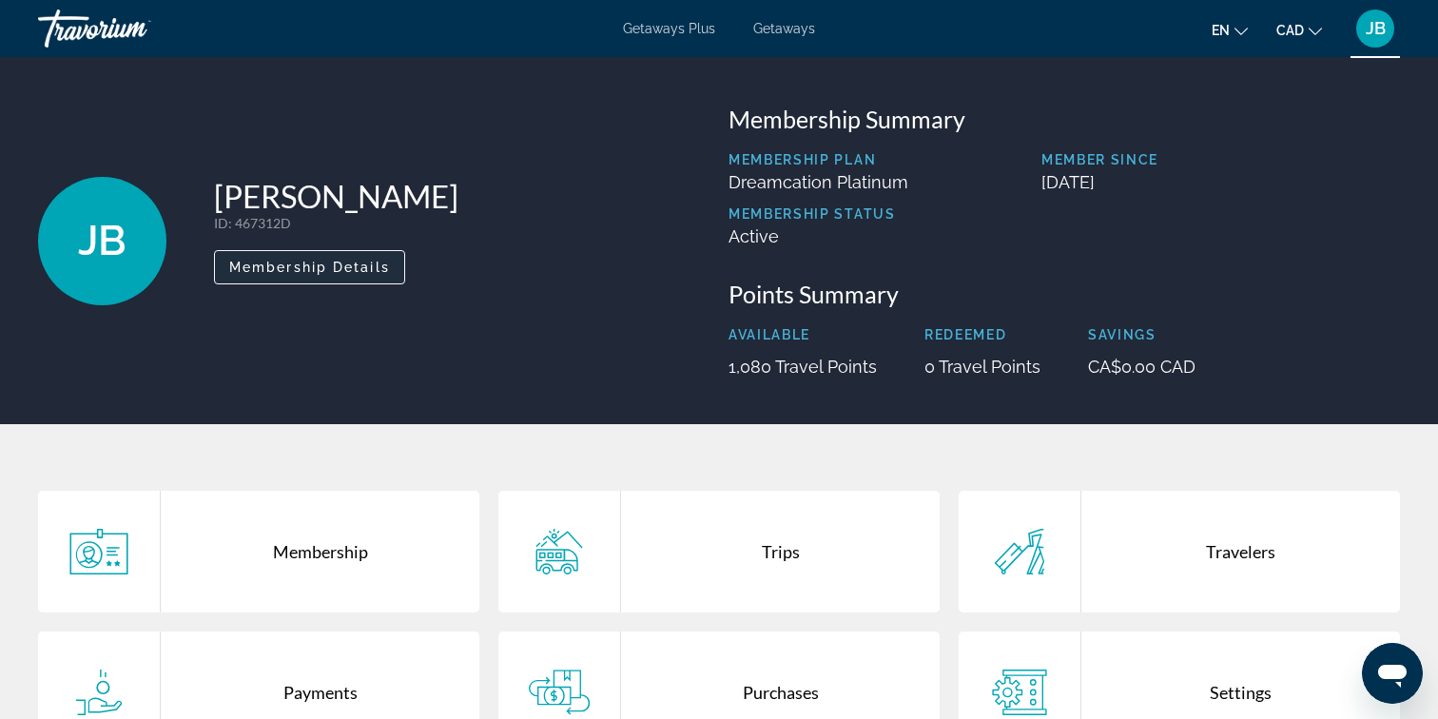
click at [376, 287] on span "Main content" at bounding box center [309, 267] width 189 height 46
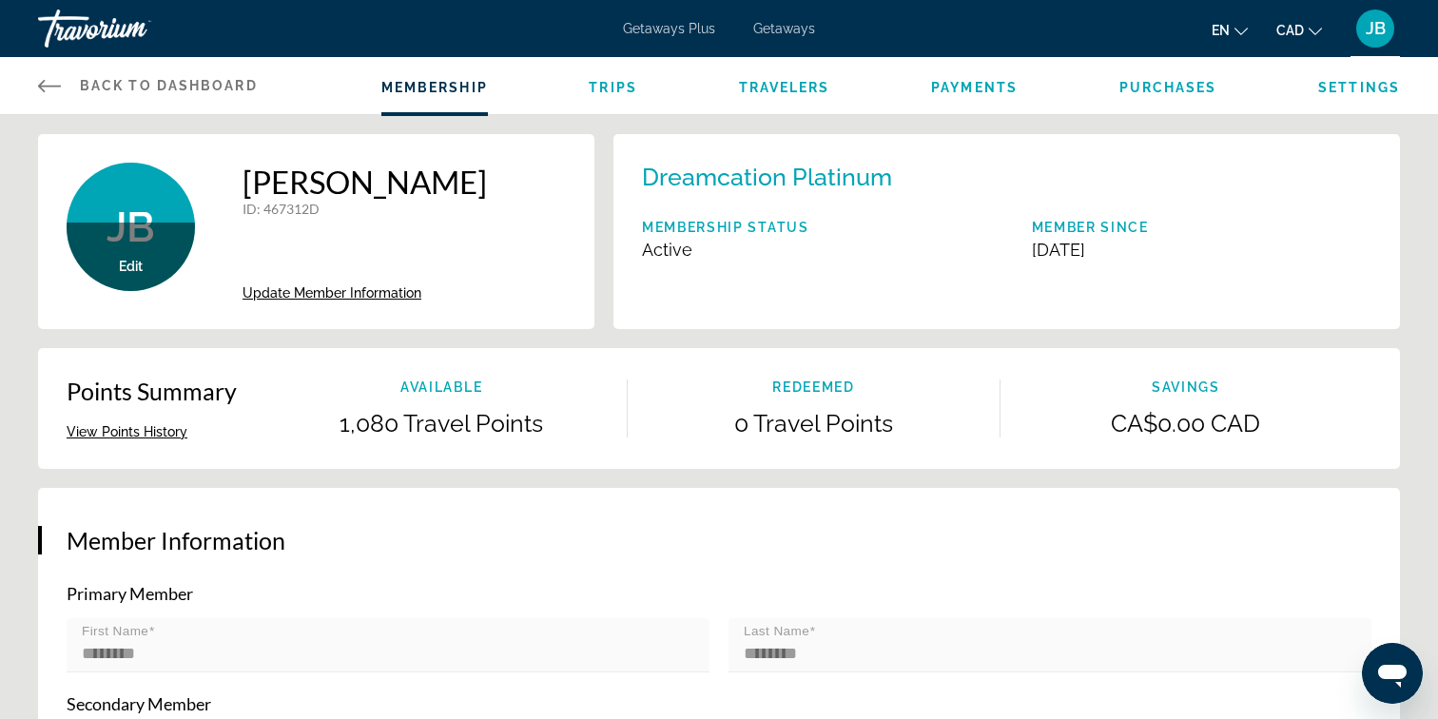
click at [1141, 87] on span "Purchases" at bounding box center [1168, 87] width 98 height 15
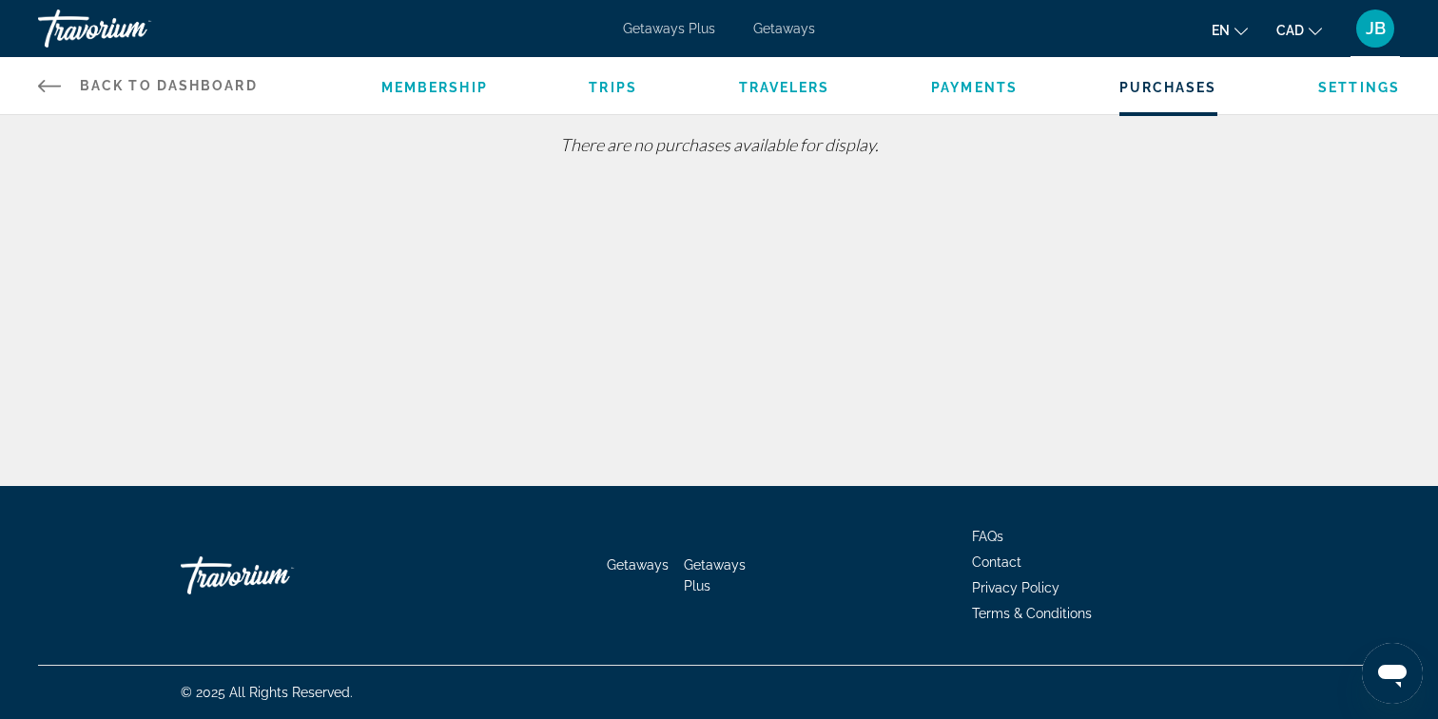
click at [997, 95] on li "Payments" at bounding box center [974, 85] width 87 height 21
click at [988, 87] on span "Payments" at bounding box center [974, 87] width 87 height 15
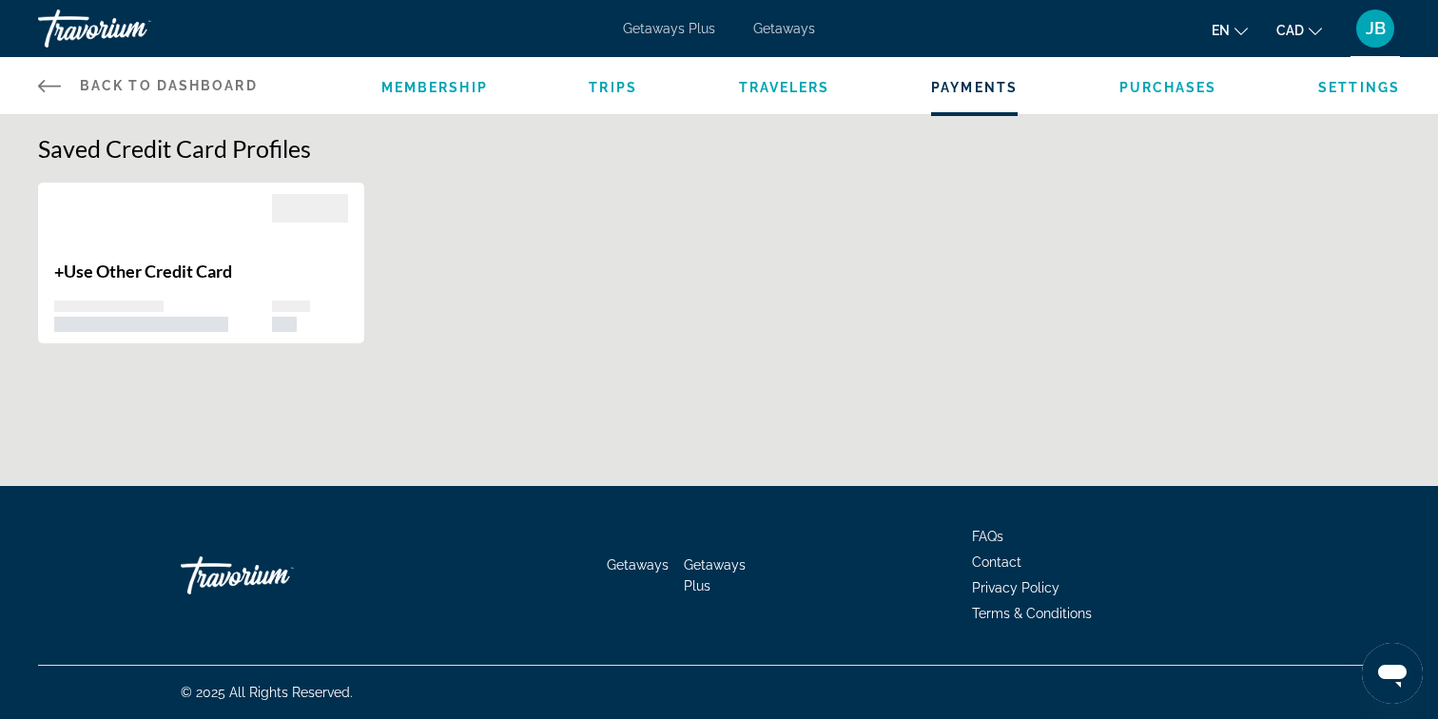
click at [802, 85] on span "Travelers" at bounding box center [784, 87] width 91 height 15
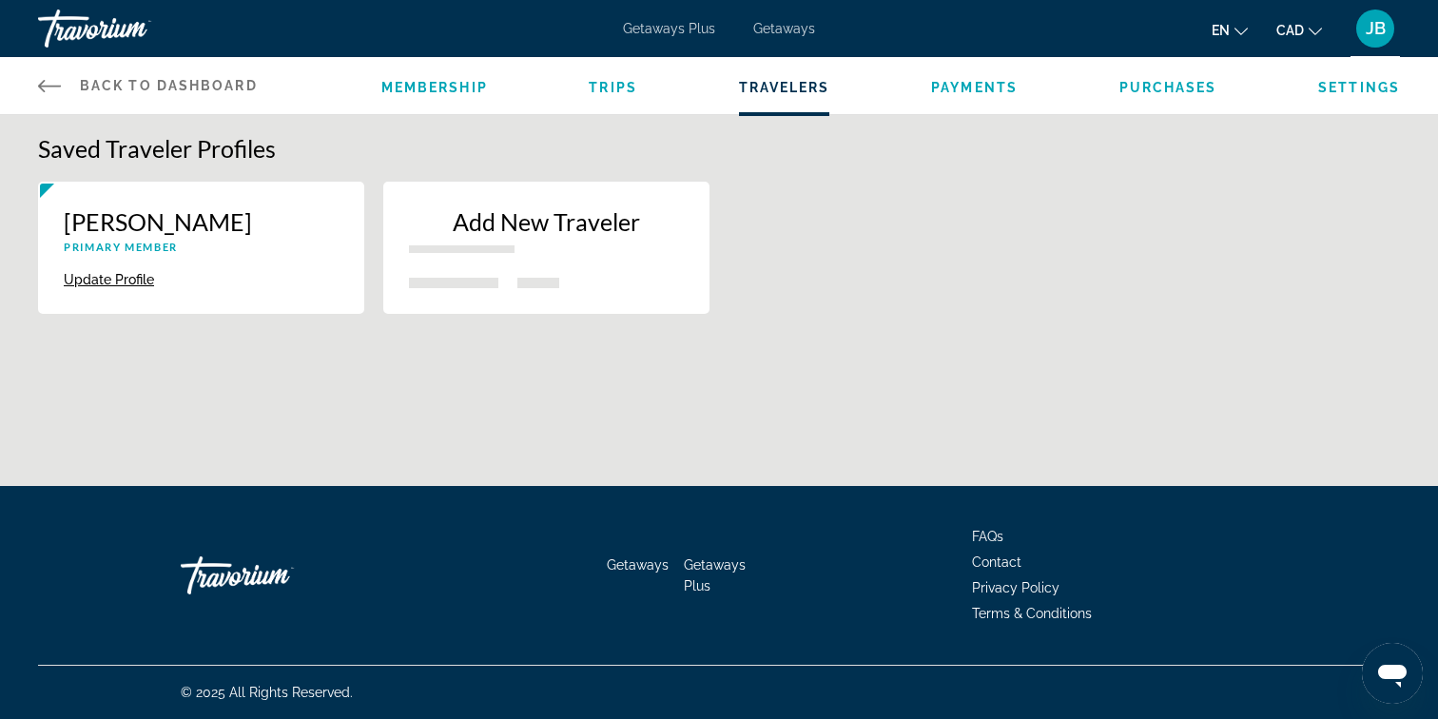
click at [625, 94] on span "Trips" at bounding box center [613, 87] width 48 height 15
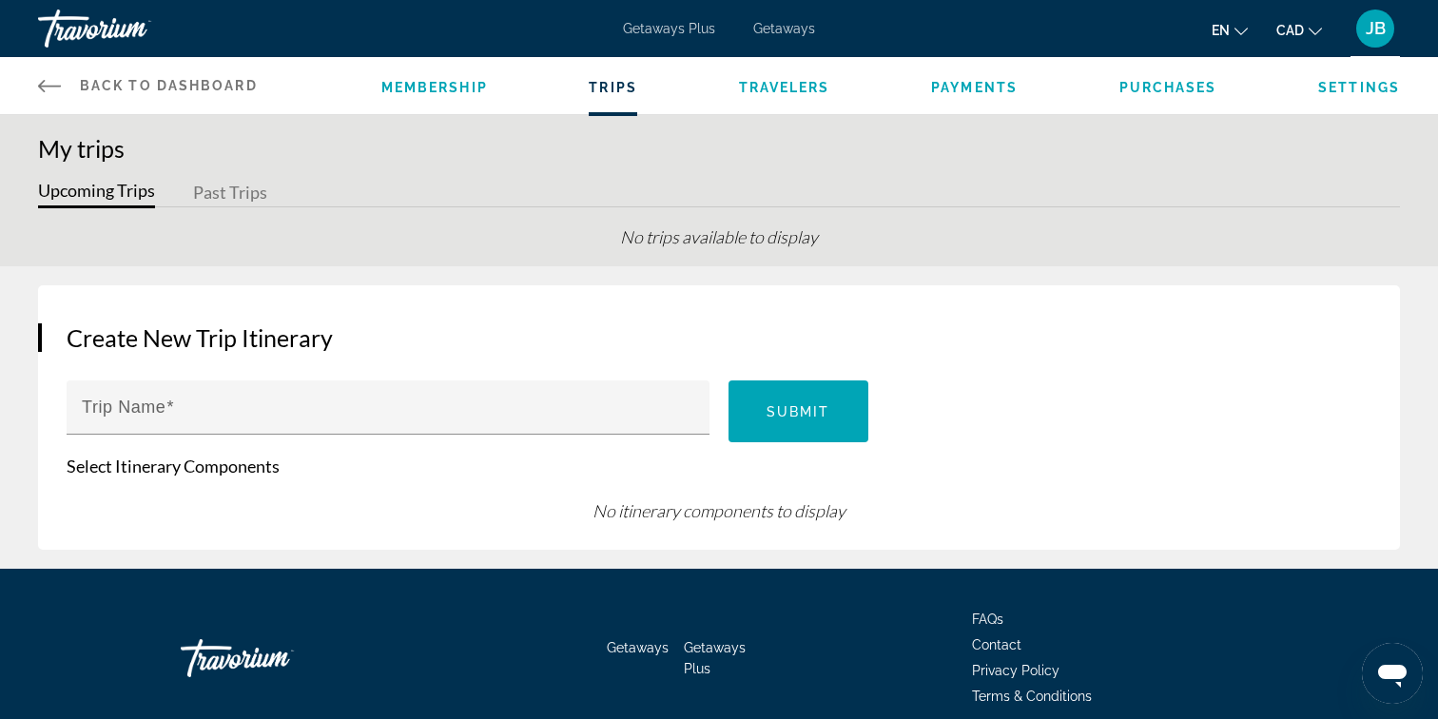
click at [461, 87] on span "Membership" at bounding box center [434, 87] width 106 height 15
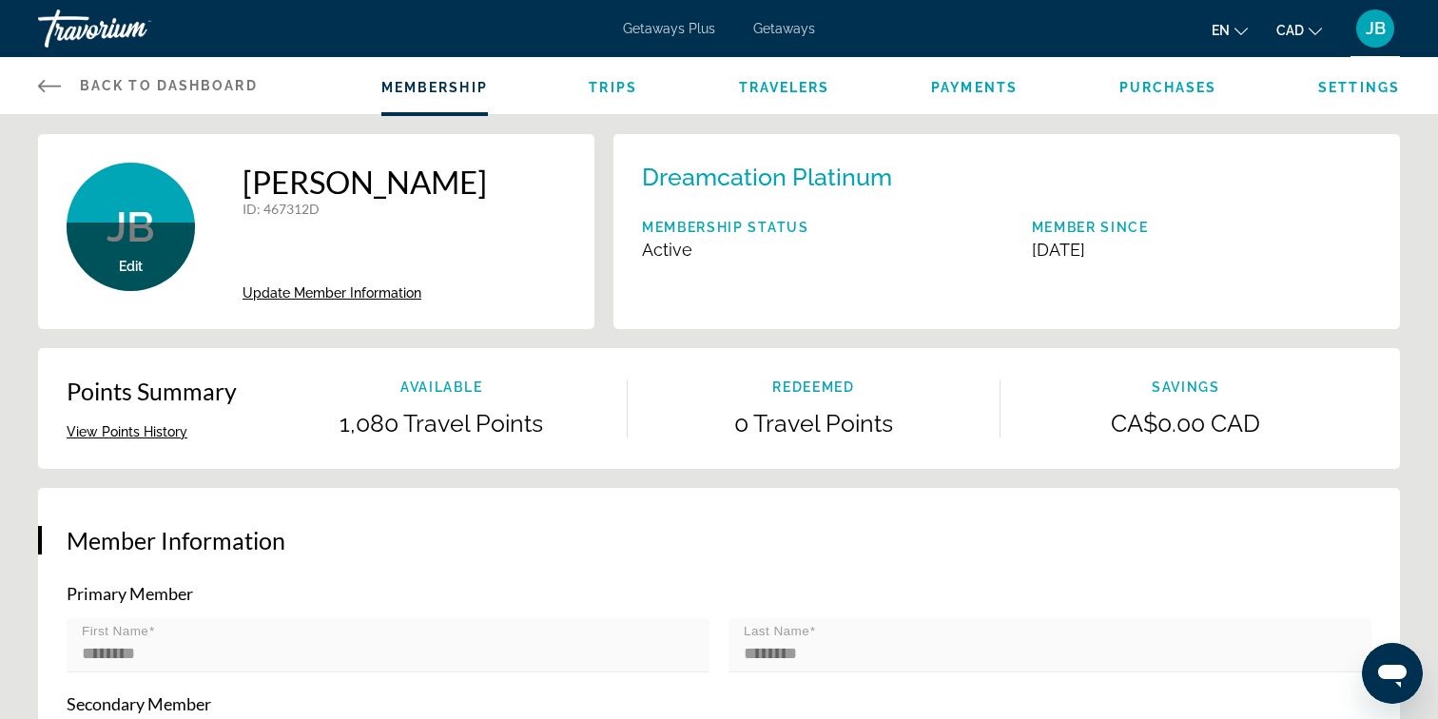
click at [682, 182] on p "Dreamcation Platinum" at bounding box center [767, 177] width 250 height 29
click at [1363, 88] on span "Settings" at bounding box center [1359, 87] width 82 height 15
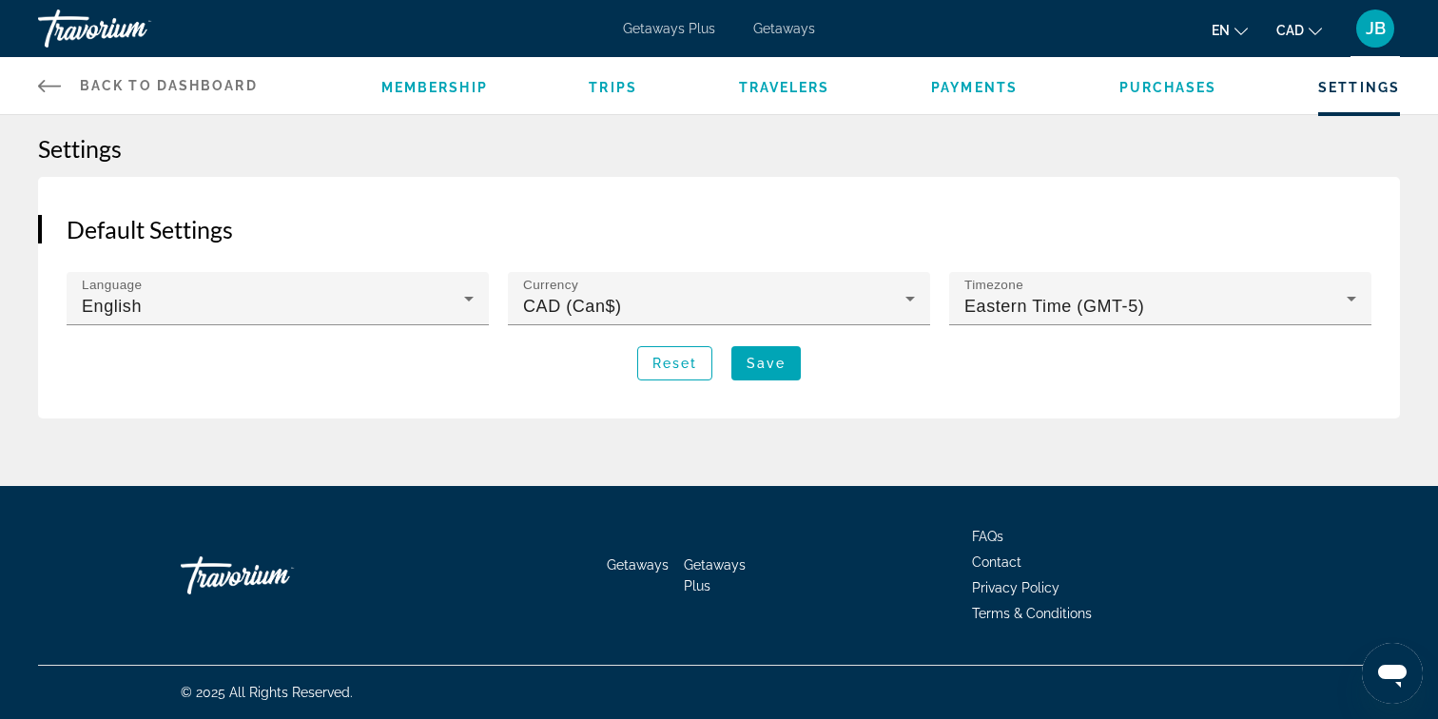
click at [1196, 101] on div "Membership Trips Travelers Payments Purchases Settings" at bounding box center [890, 85] width 1018 height 57
click at [654, 26] on span "Getaways Plus" at bounding box center [669, 28] width 92 height 15
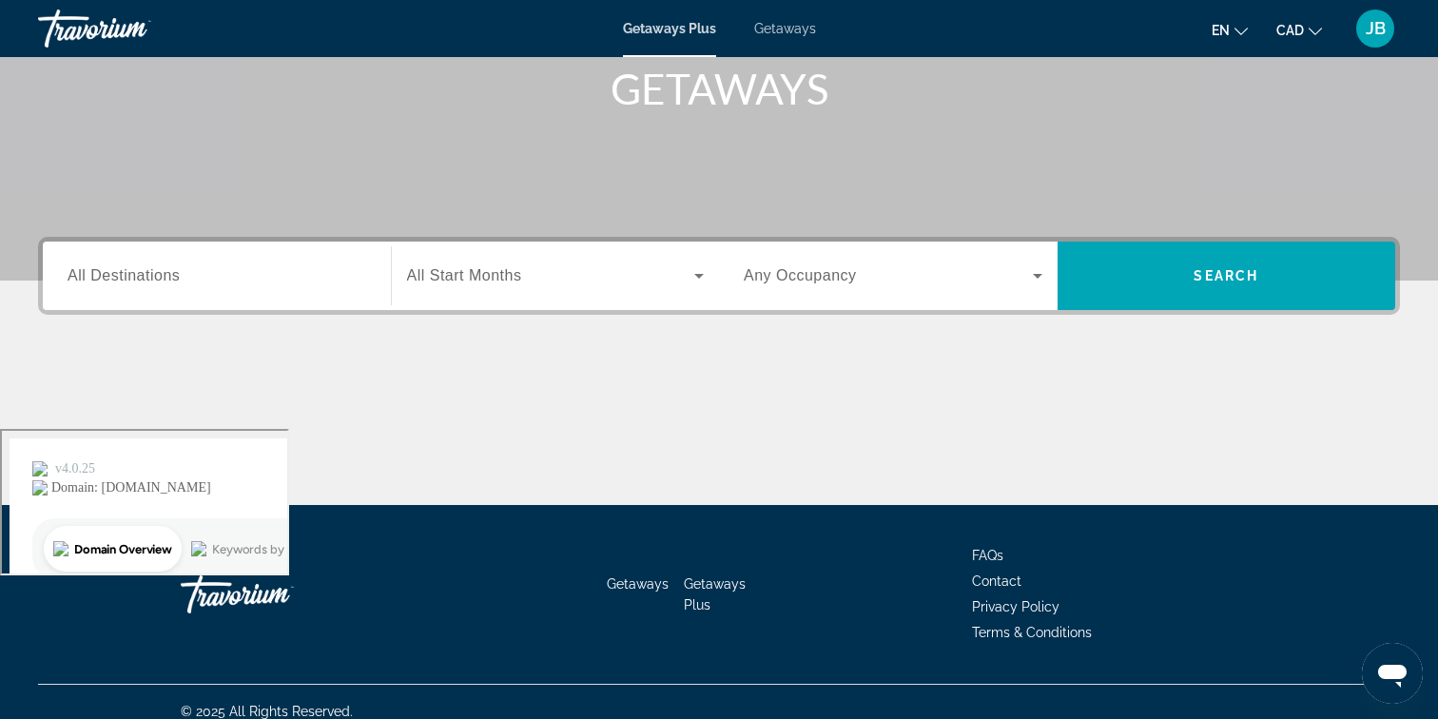
scroll to position [309, 0]
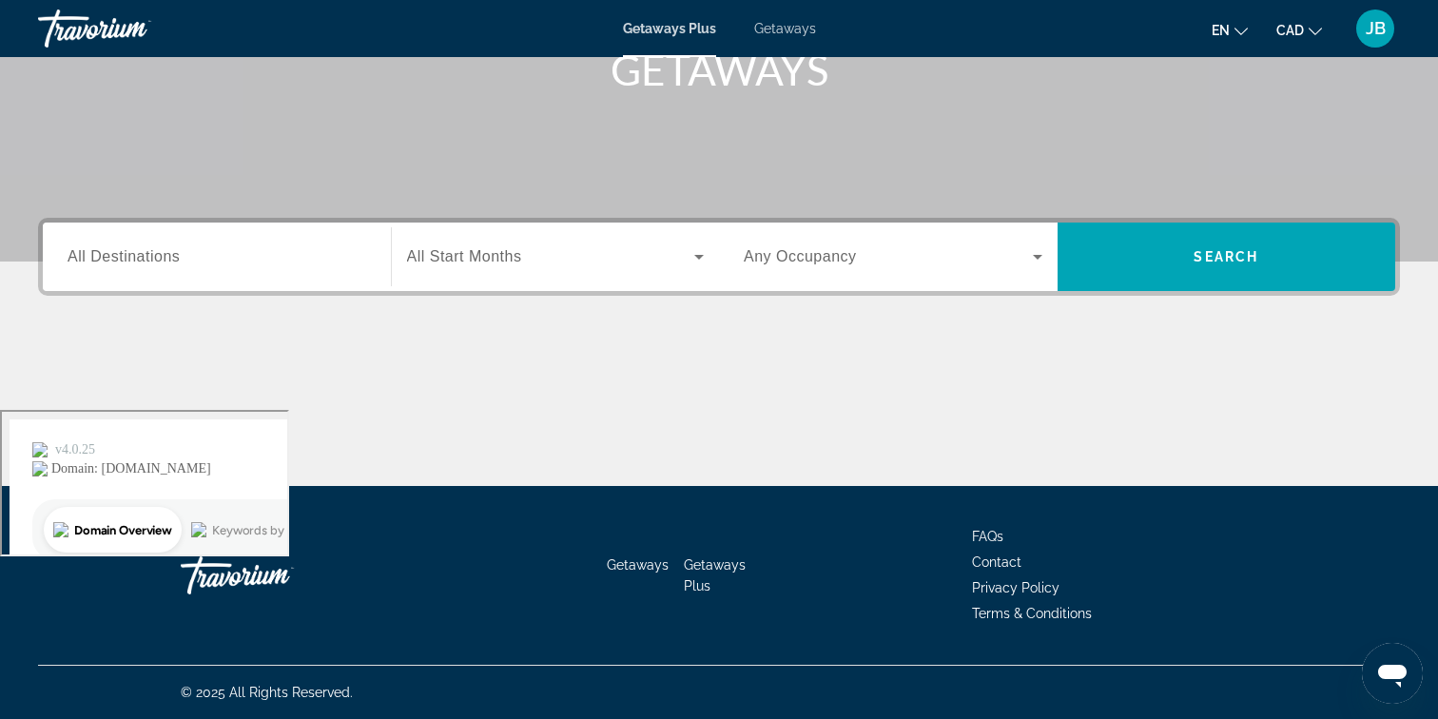
click at [225, 250] on input "Destination All Destinations" at bounding box center [217, 257] width 299 height 23
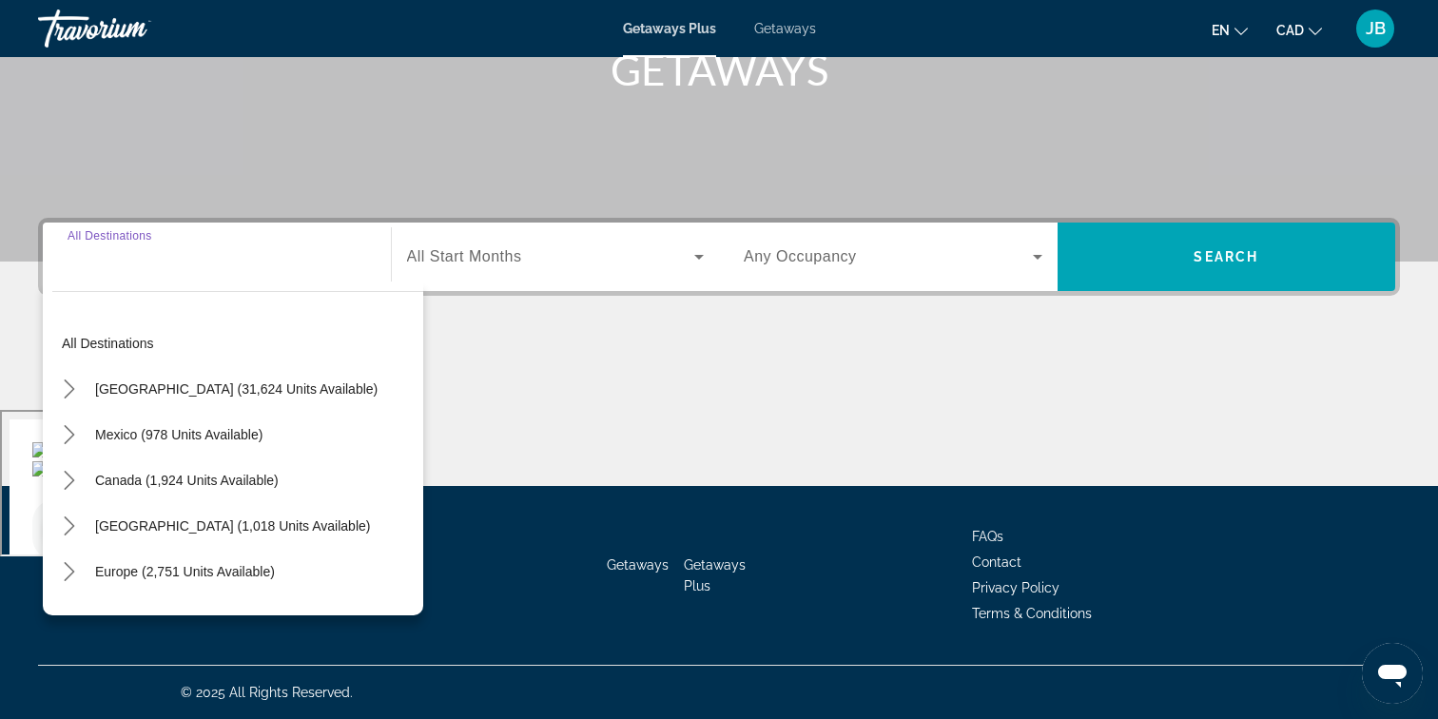
click at [225, 250] on input "Destination All Destinations" at bounding box center [217, 257] width 299 height 23
click at [170, 266] on input "Destination All Destinations" at bounding box center [217, 257] width 299 height 23
click at [256, 265] on input "Destination All Destinations" at bounding box center [217, 257] width 299 height 23
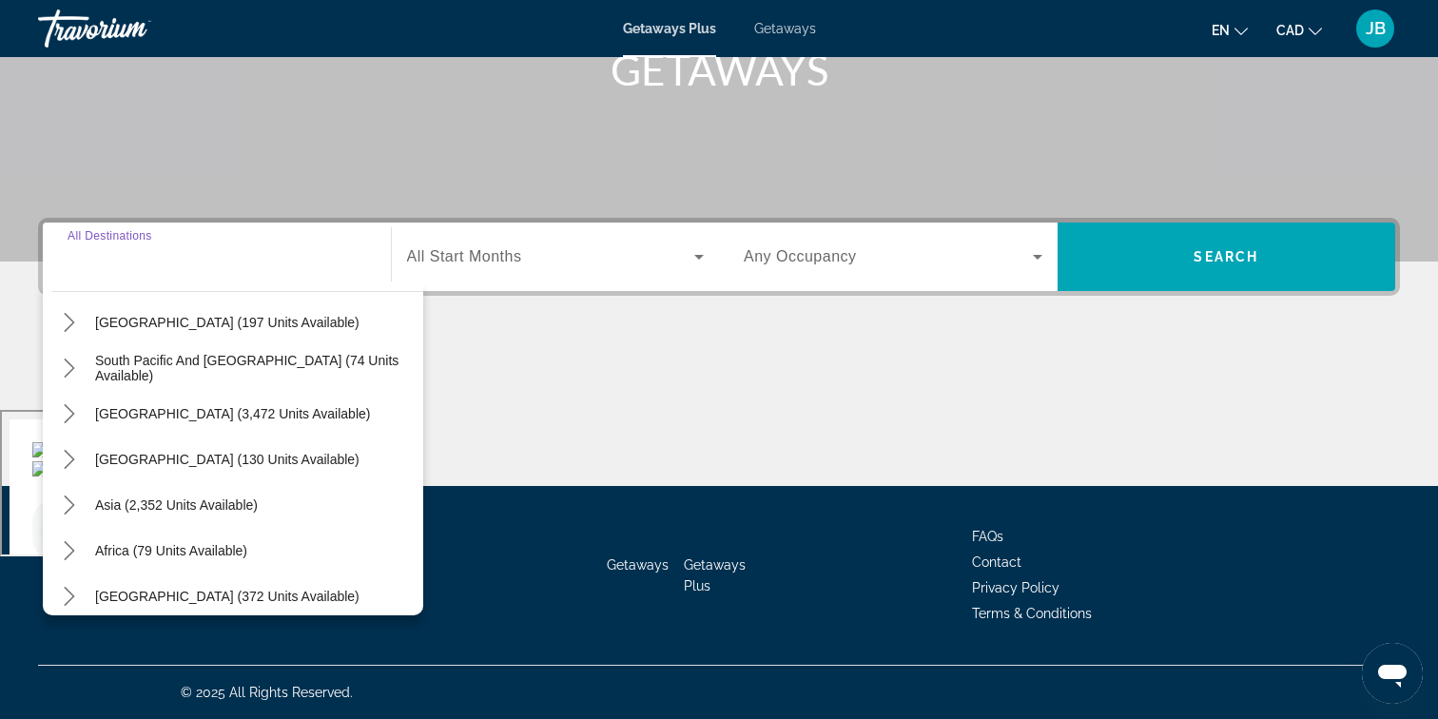
scroll to position [308, 0]
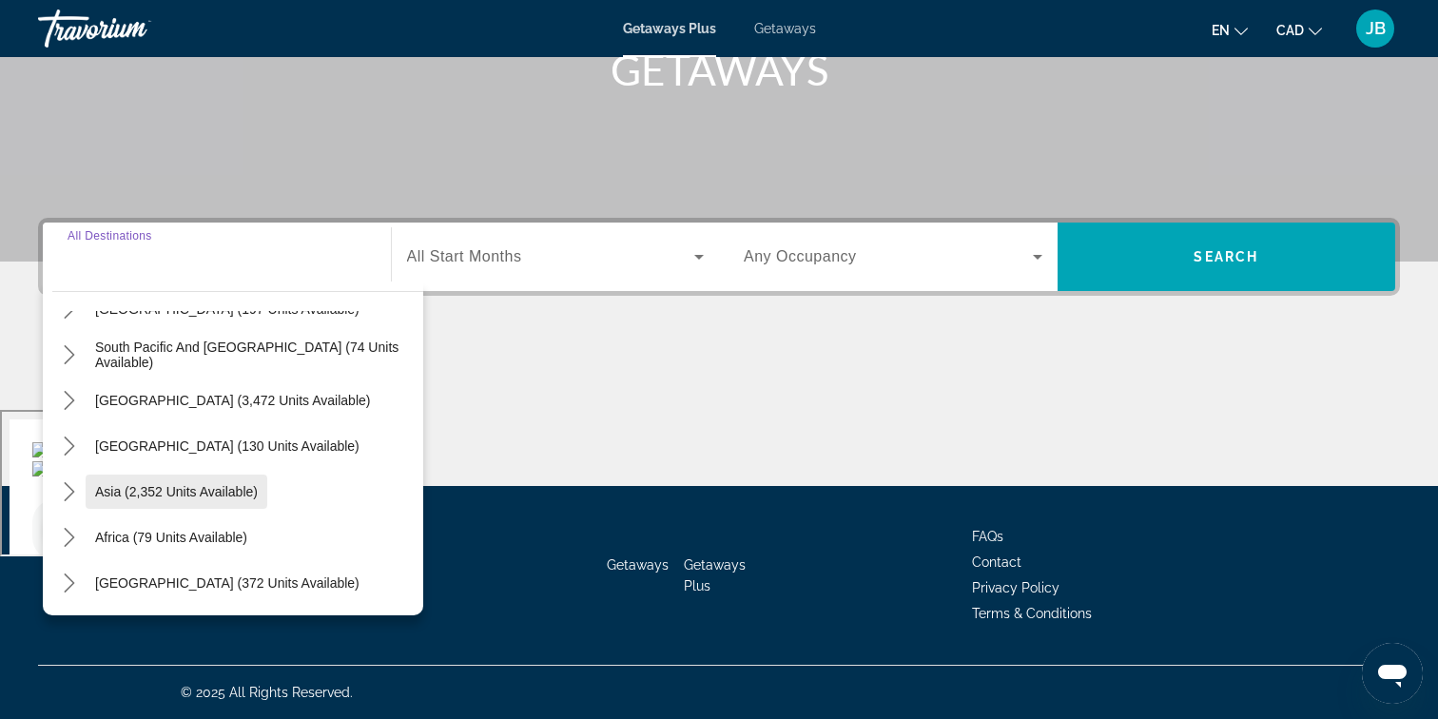
click at [213, 488] on span "Asia (2,352 units available)" at bounding box center [176, 491] width 163 height 15
type input "**********"
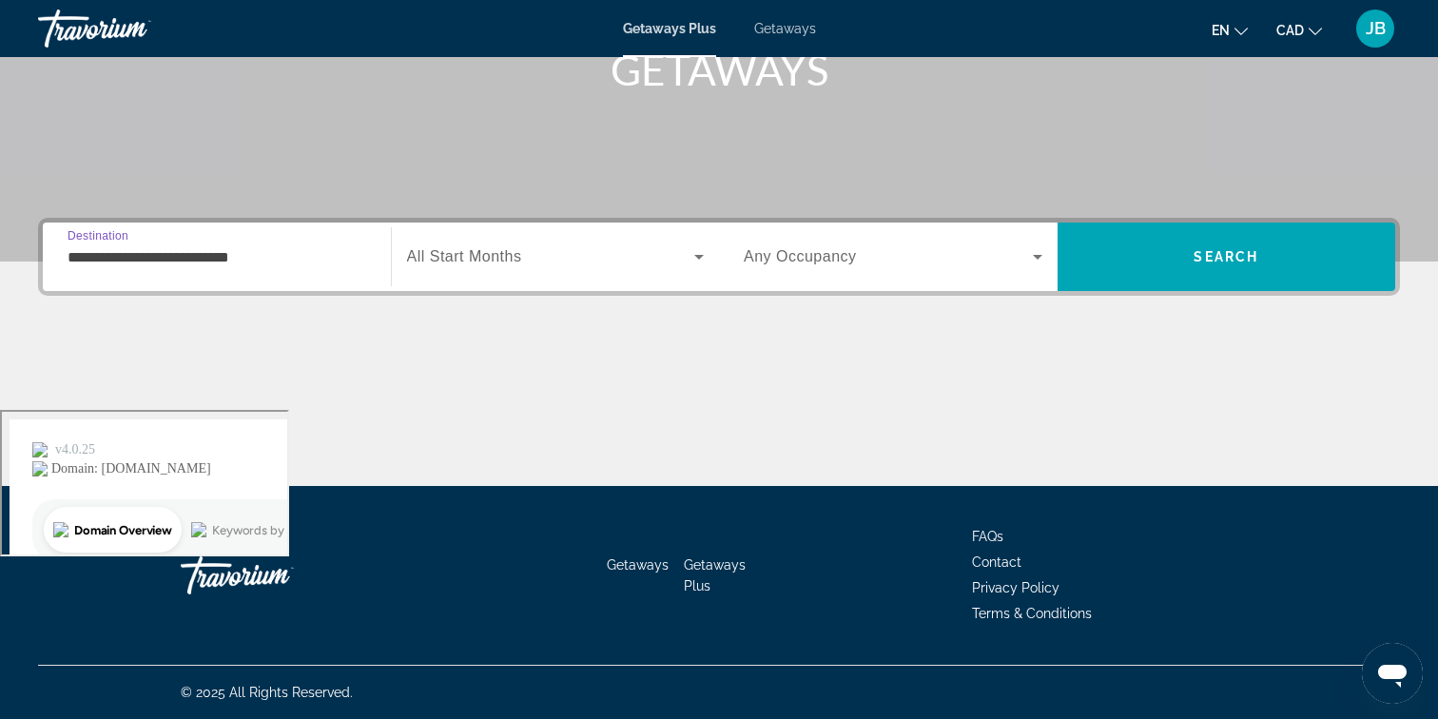
click at [519, 264] on span "All Start Months" at bounding box center [464, 256] width 115 height 16
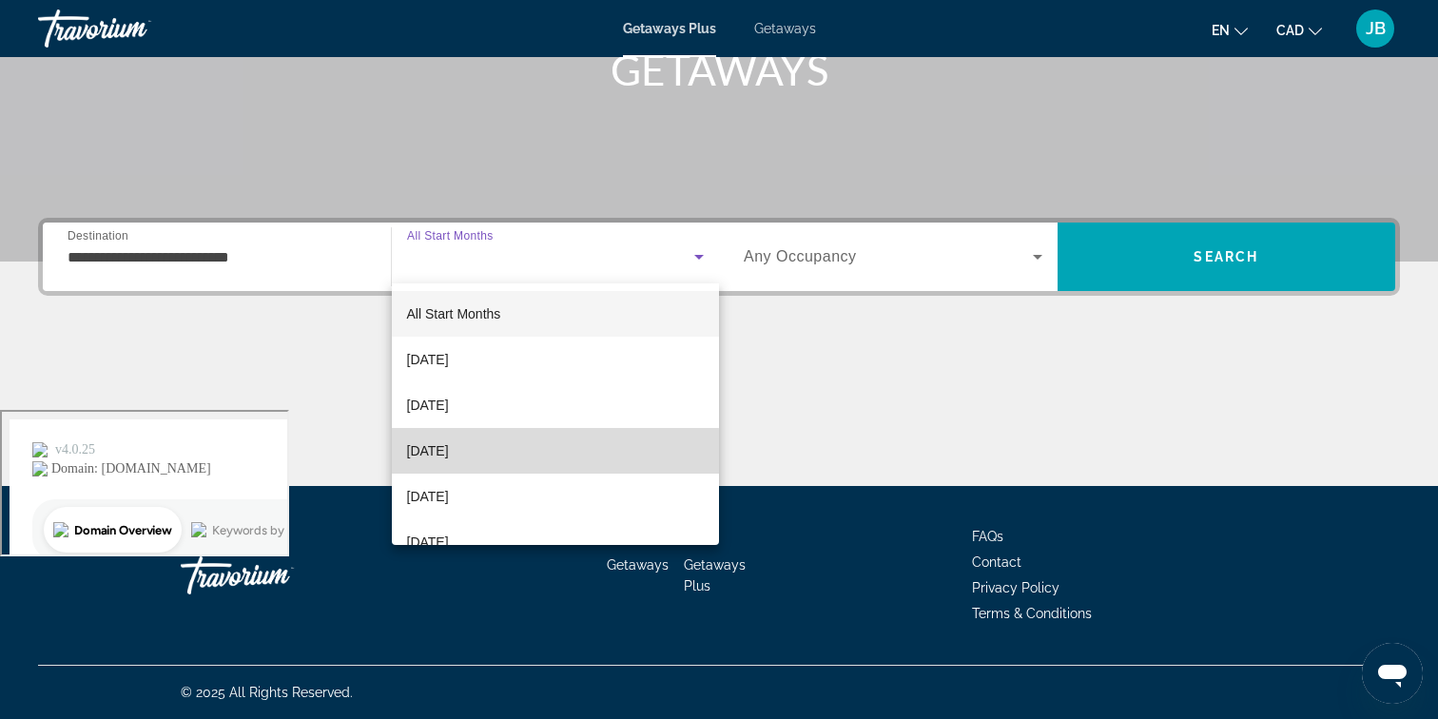
click at [449, 459] on span "[DATE]" at bounding box center [428, 450] width 42 height 23
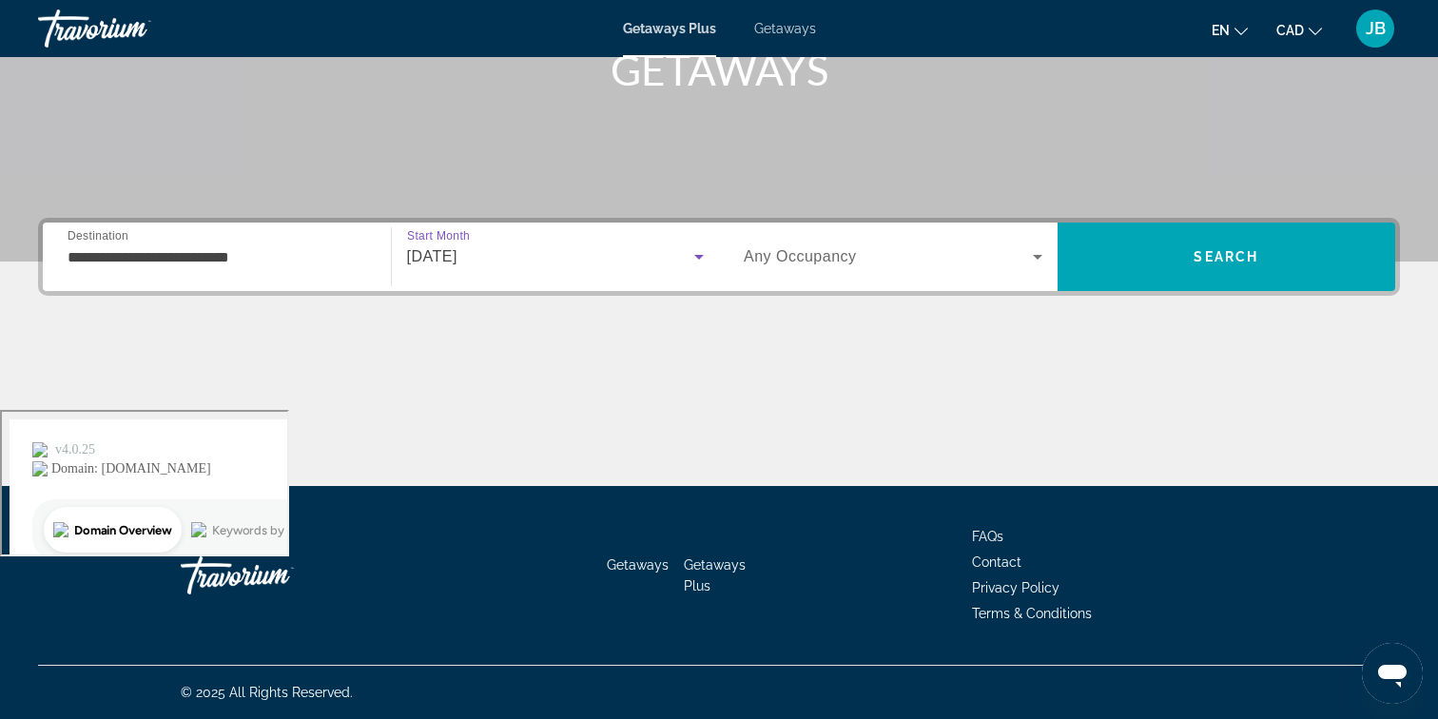
click at [823, 263] on span "Any Occupancy" at bounding box center [800, 256] width 113 height 16
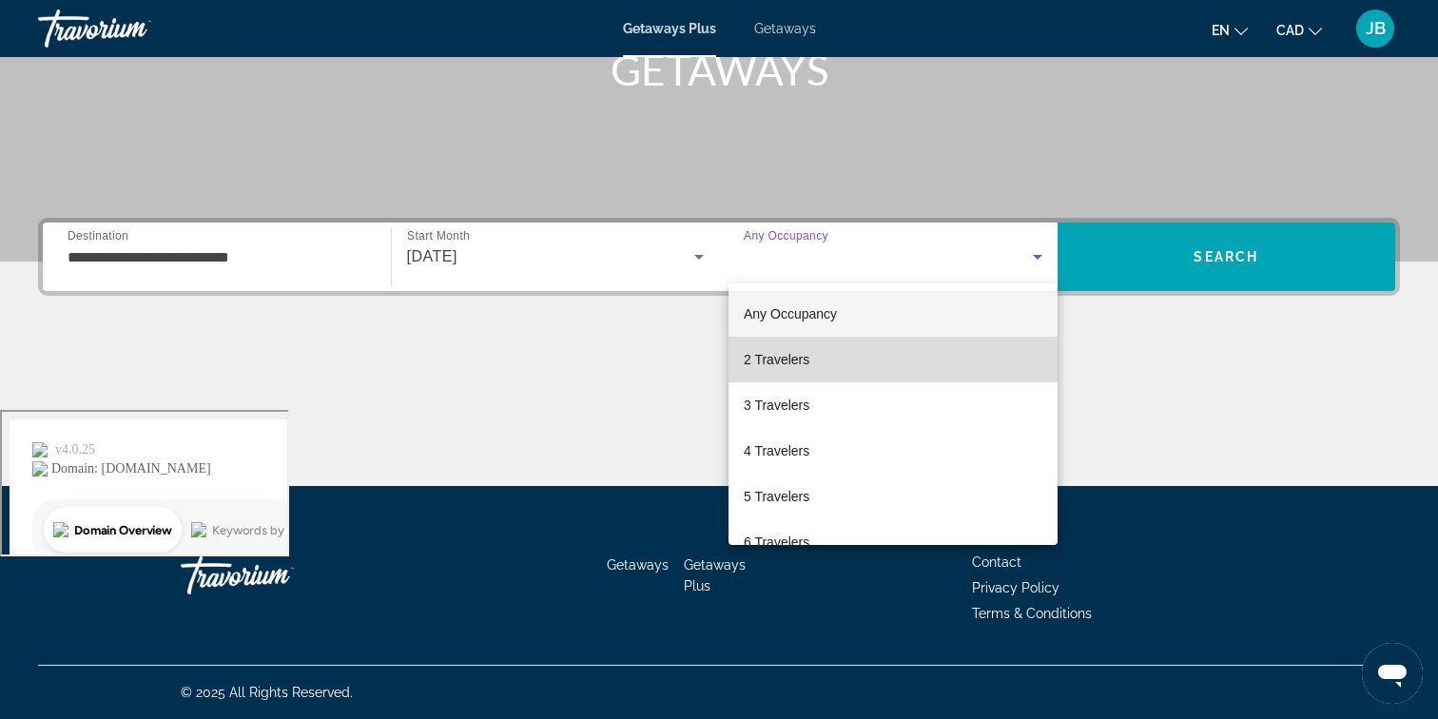
click at [798, 362] on span "2 Travelers" at bounding box center [777, 359] width 66 height 23
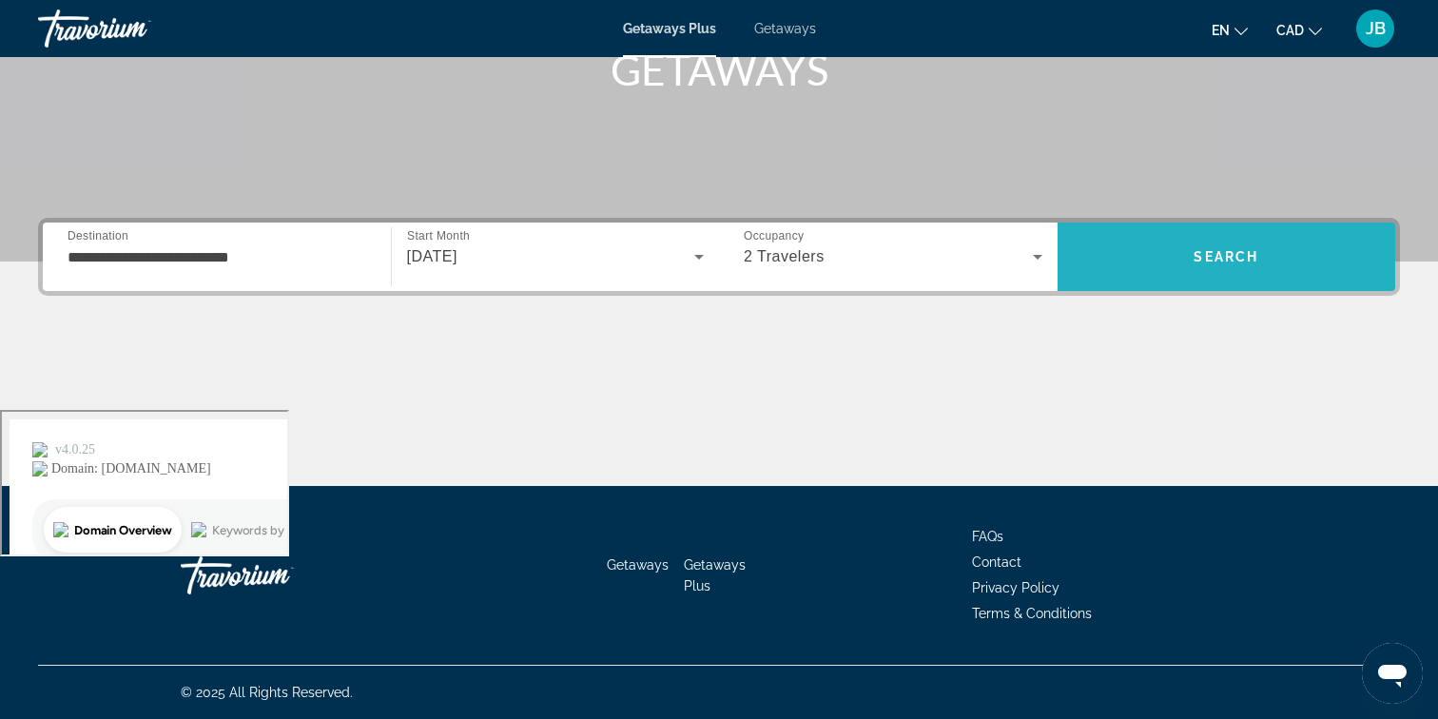
click at [1179, 270] on span "Search" at bounding box center [1226, 257] width 339 height 46
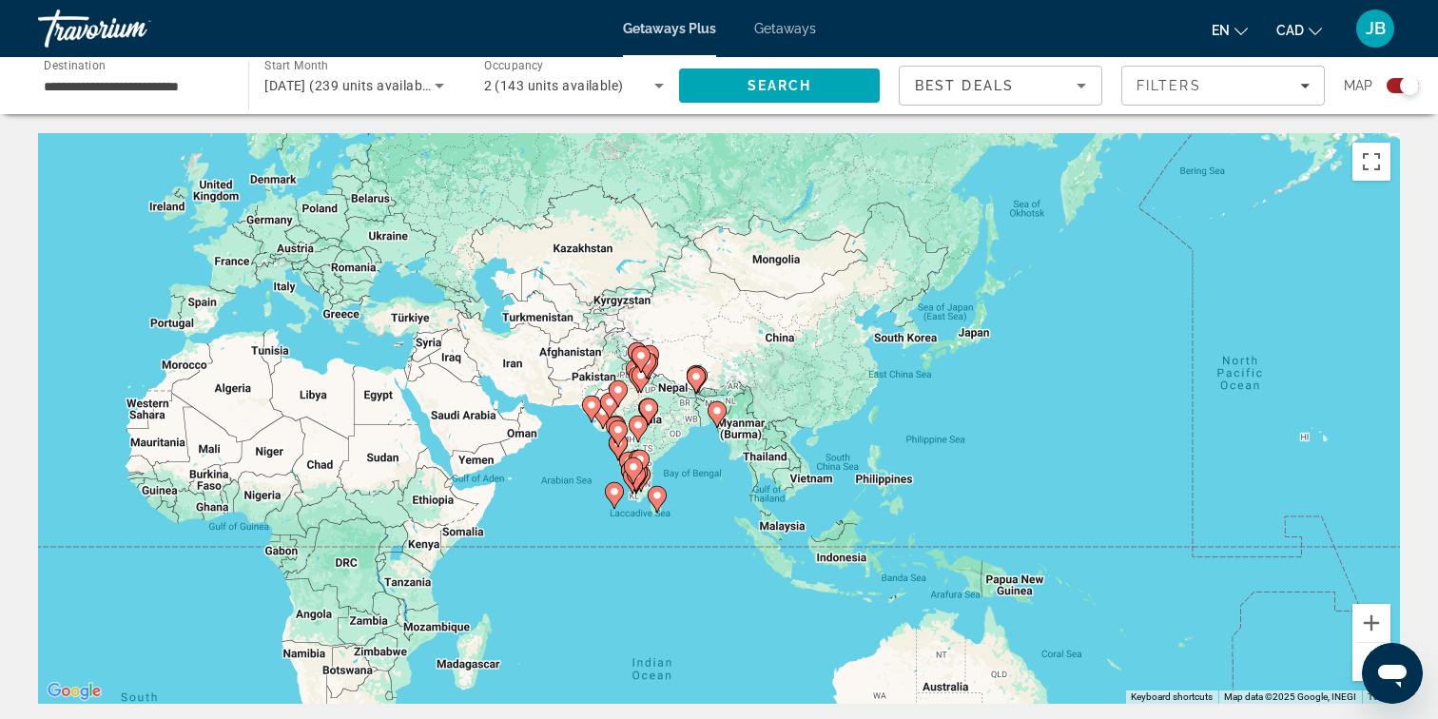
drag, startPoint x: 1266, startPoint y: 543, endPoint x: 601, endPoint y: 501, distance: 666.0
click at [601, 501] on div "To activate drag with keyboard, press Alt + Enter. Once in keyboard drag state,…" at bounding box center [719, 418] width 1362 height 571
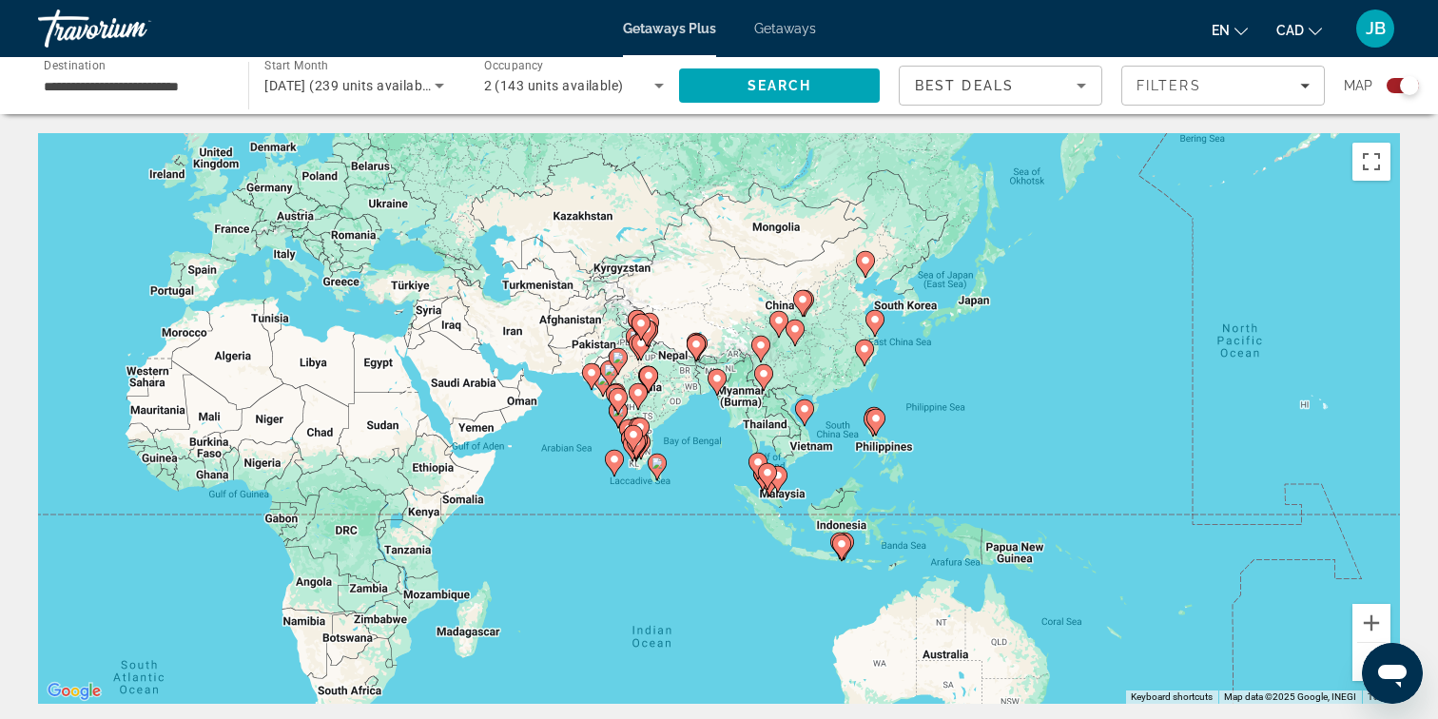
drag, startPoint x: 770, startPoint y: 652, endPoint x: 756, endPoint y: 598, distance: 56.0
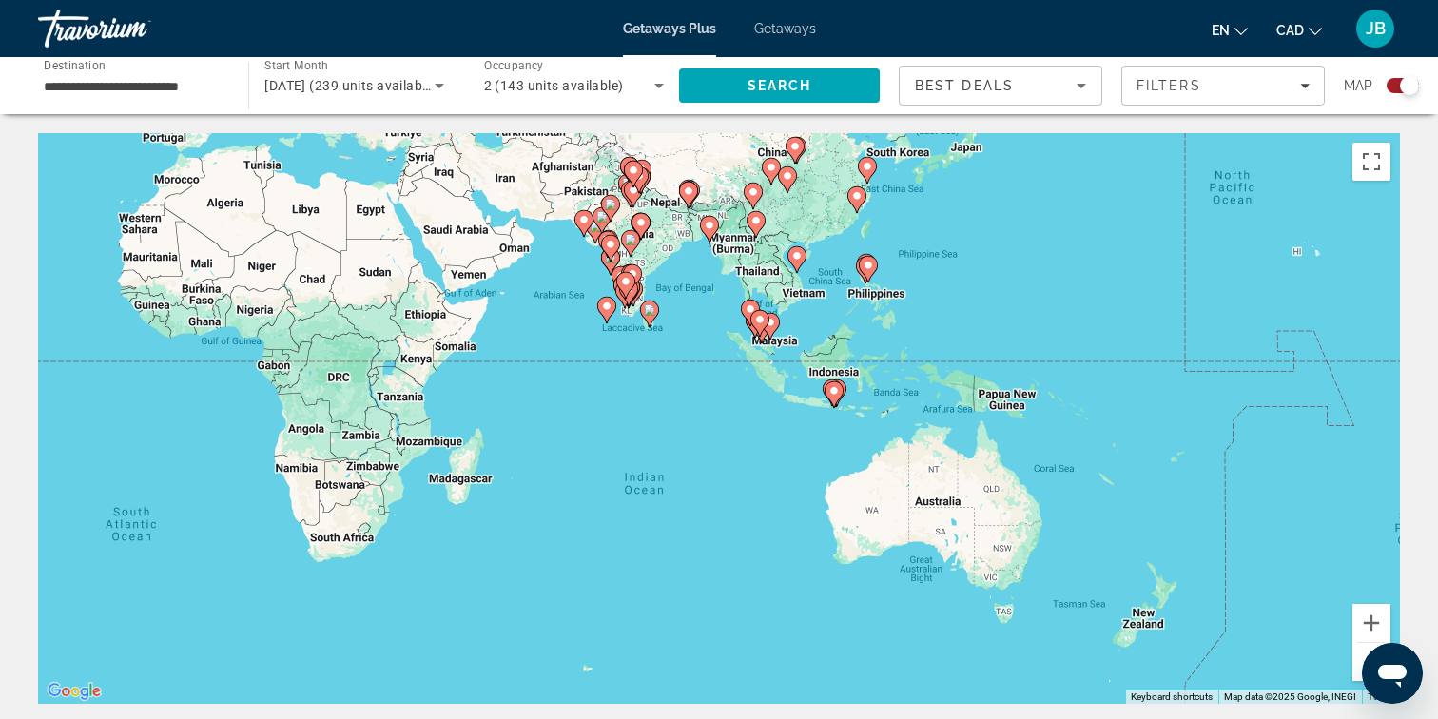
drag, startPoint x: 693, startPoint y: 567, endPoint x: 708, endPoint y: 421, distance: 146.3
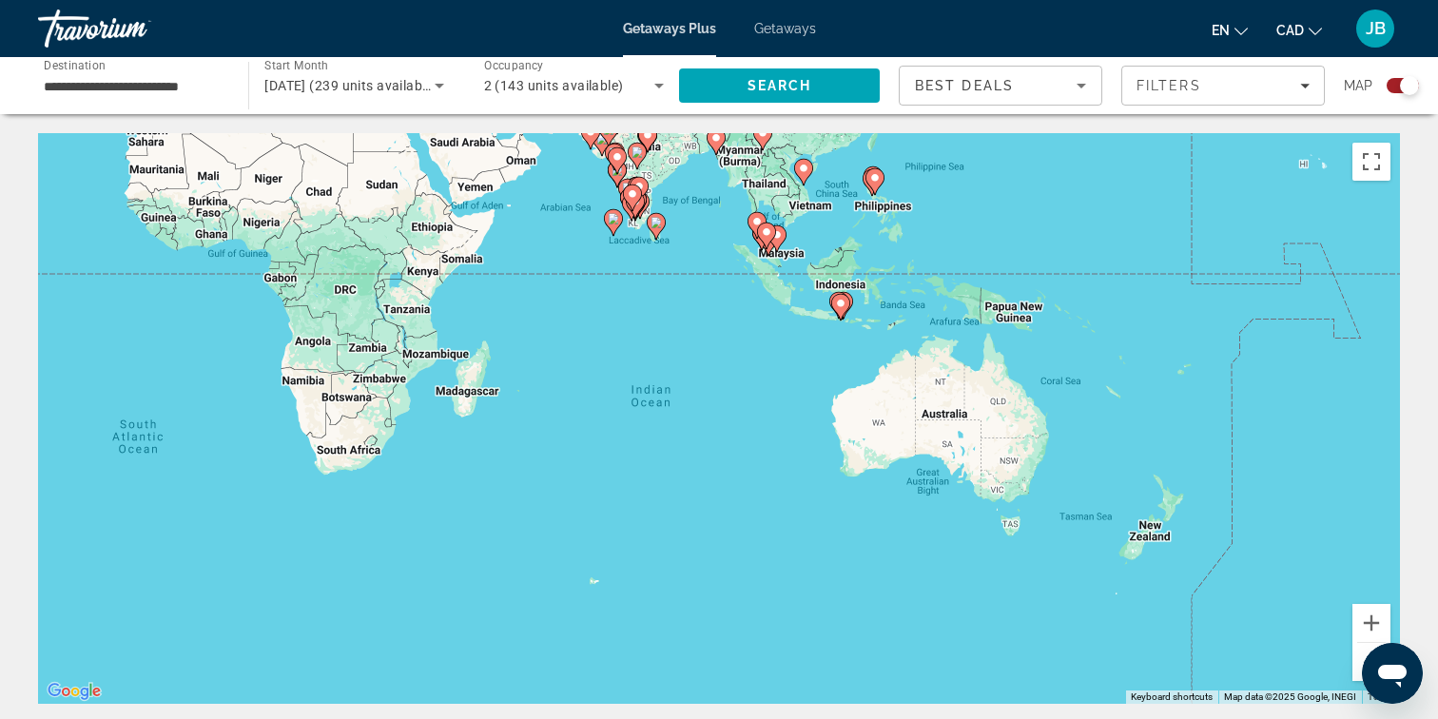
drag, startPoint x: 1093, startPoint y: 309, endPoint x: 1095, endPoint y: 226, distance: 82.8
click at [1095, 226] on div "To activate drag with keyboard, press Alt + Enter. Once in keyboard drag state,…" at bounding box center [719, 418] width 1362 height 571
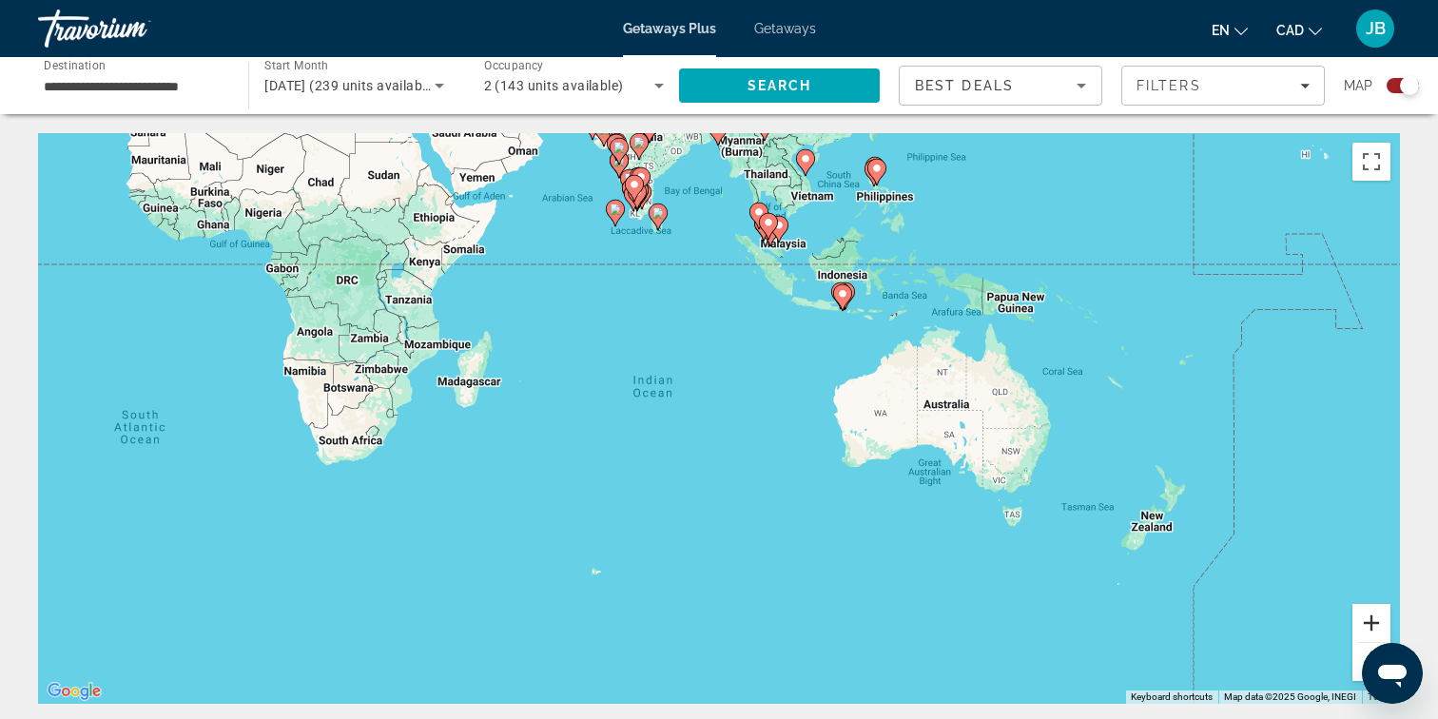
click at [1379, 617] on button "Zoom in" at bounding box center [1371, 623] width 38 height 38
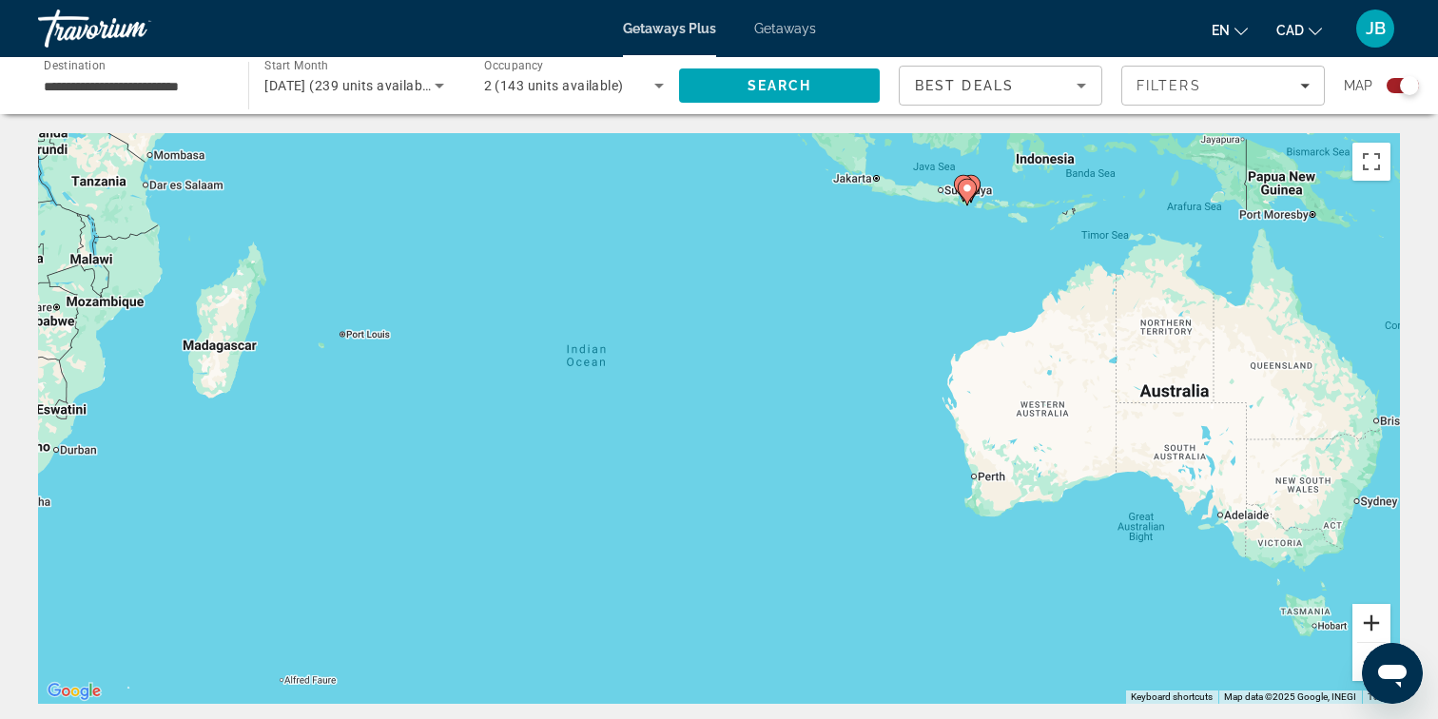
click at [1379, 617] on button "Zoom in" at bounding box center [1371, 623] width 38 height 38
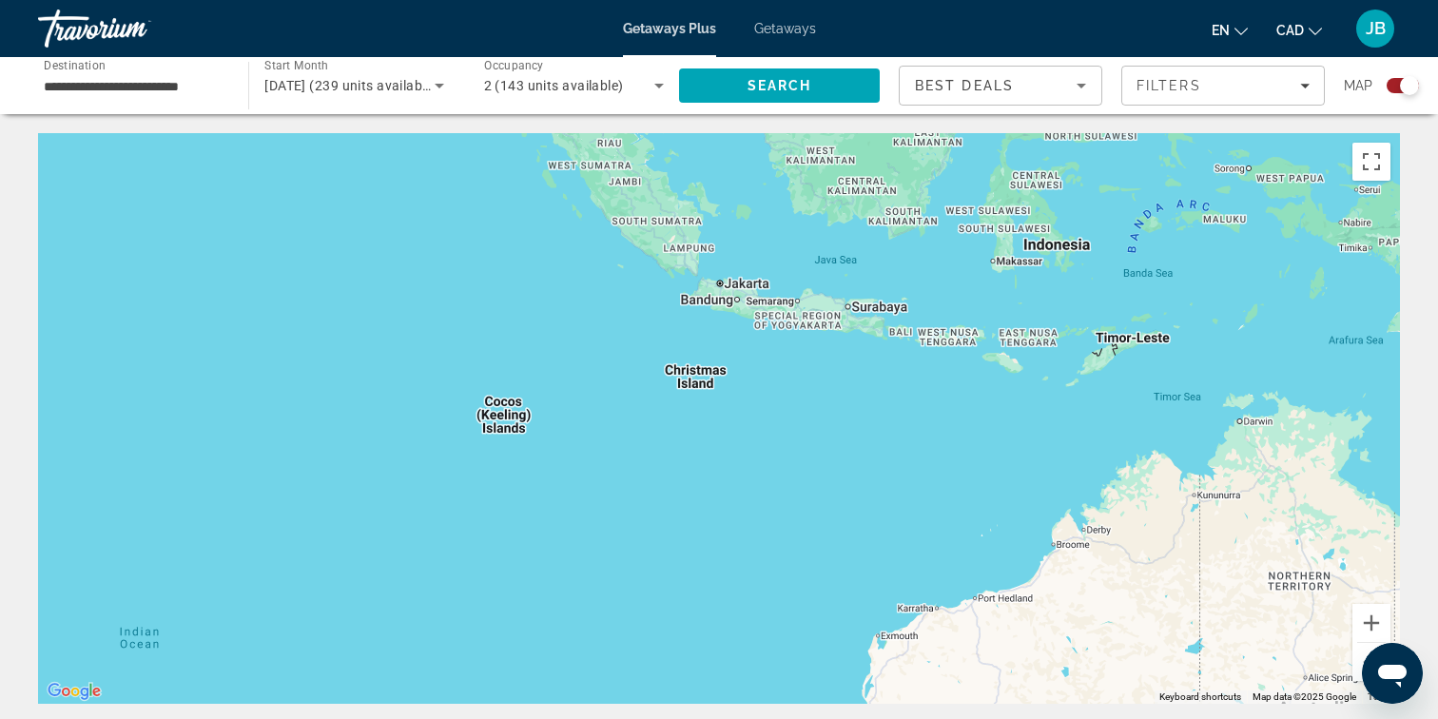
drag, startPoint x: 965, startPoint y: 431, endPoint x: 631, endPoint y: 782, distance: 484.3
click at [631, 718] on html "**********" at bounding box center [719, 434] width 1438 height 869
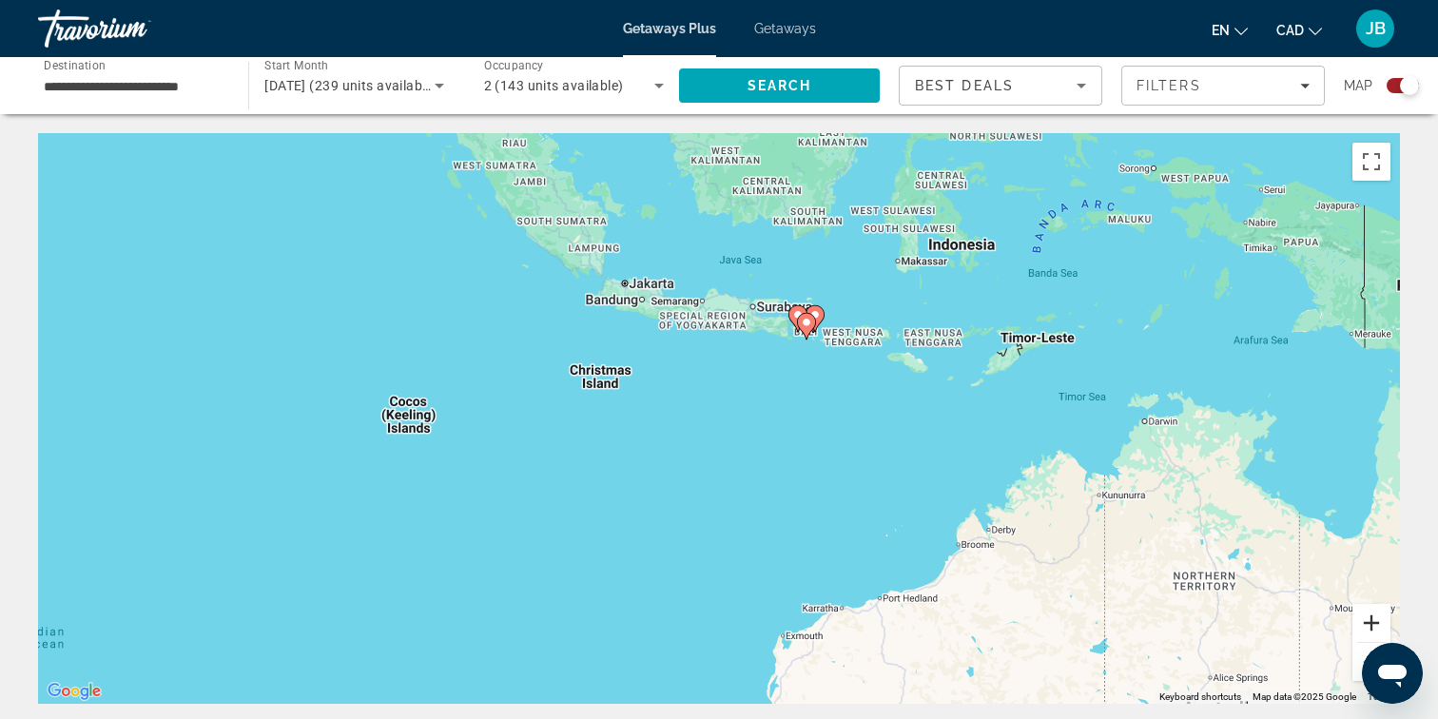
click at [1378, 623] on button "Zoom in" at bounding box center [1371, 623] width 38 height 38
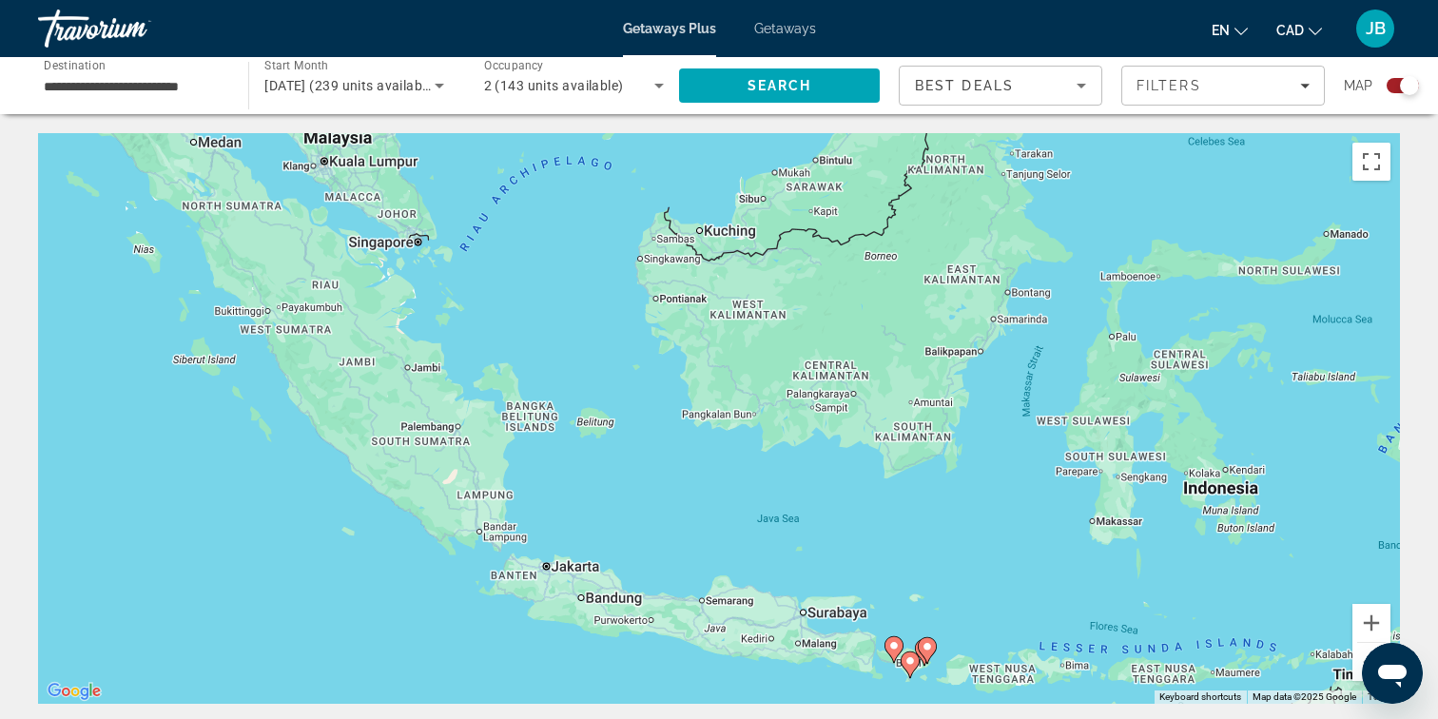
drag, startPoint x: 963, startPoint y: 358, endPoint x: 988, endPoint y: 782, distance: 423.9
click at [988, 718] on html "**********" at bounding box center [719, 434] width 1438 height 869
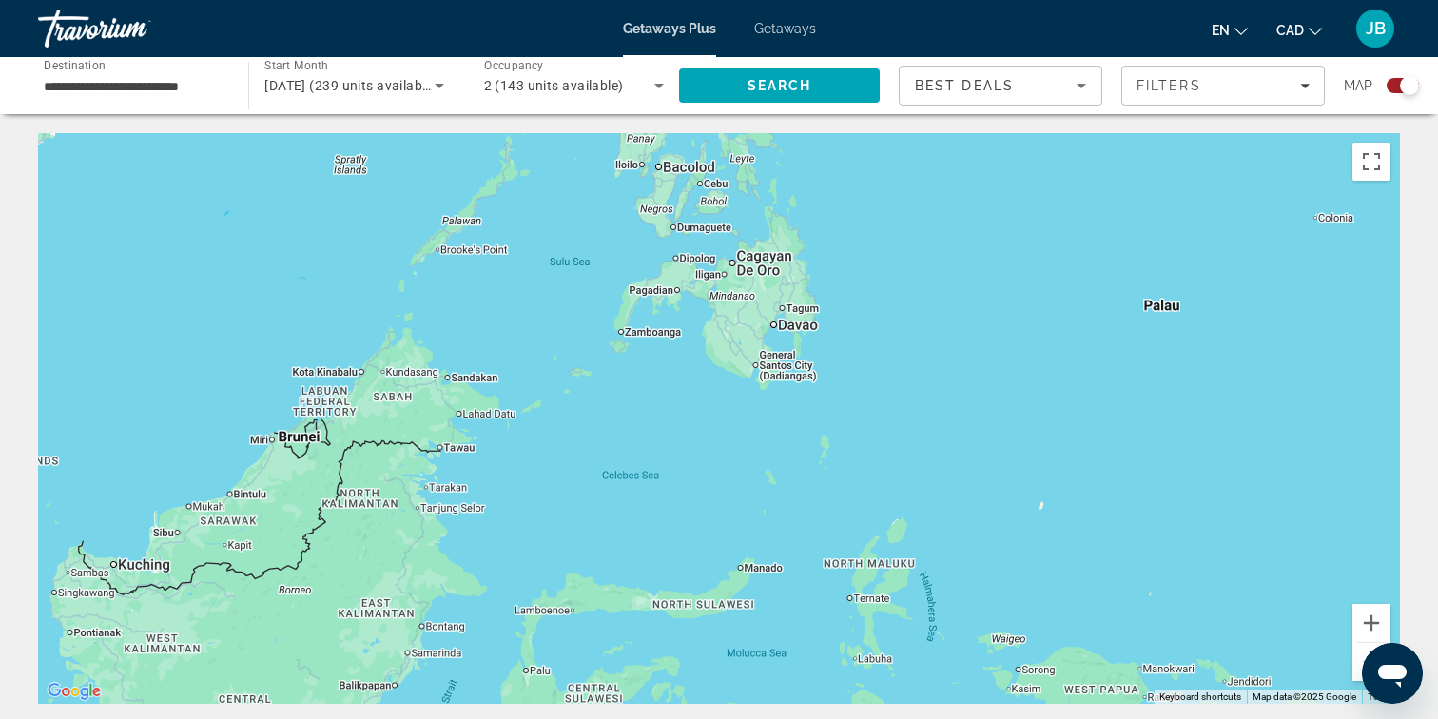
drag, startPoint x: 1239, startPoint y: 219, endPoint x: 640, endPoint y: 557, distance: 688.1
click at [640, 557] on div "To activate drag with keyboard, press Alt + Enter. Once in keyboard drag state,…" at bounding box center [719, 418] width 1362 height 571
click at [1357, 662] on button "Zoom out" at bounding box center [1371, 662] width 38 height 38
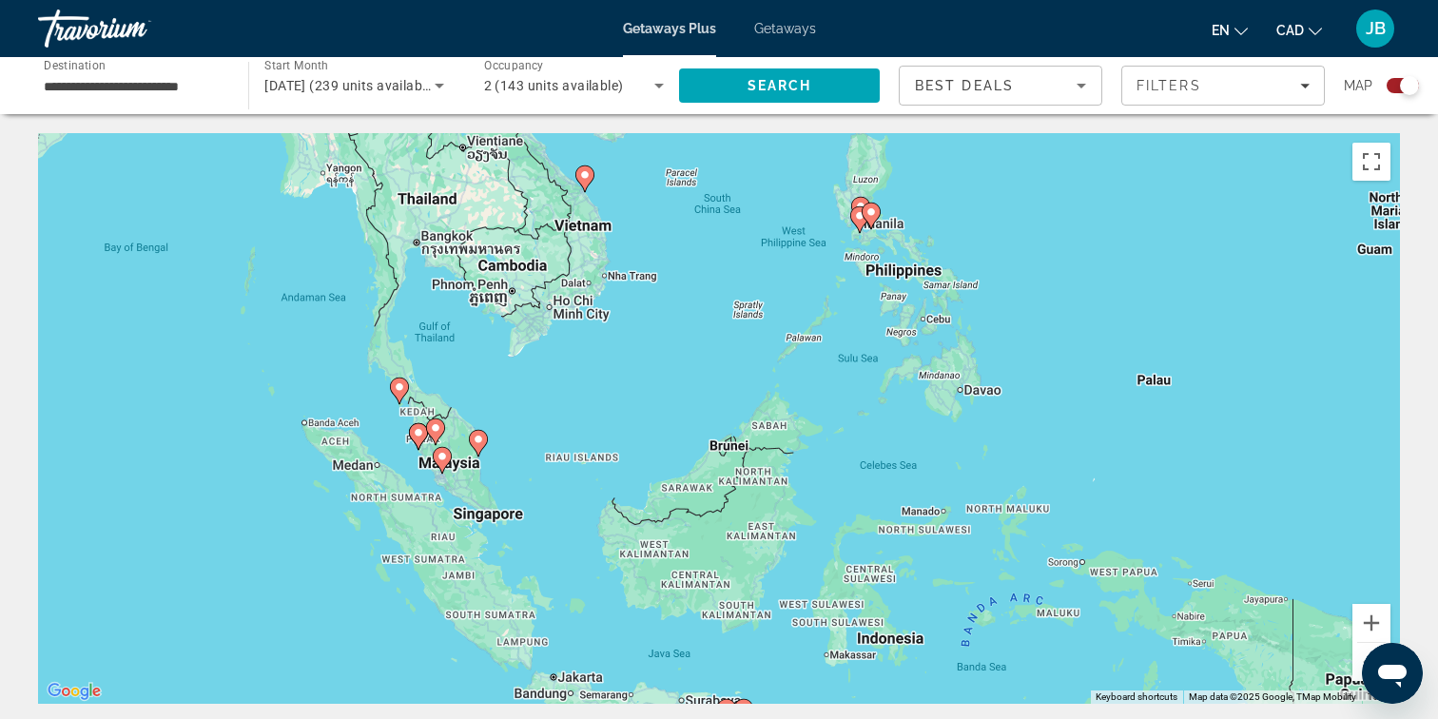
drag, startPoint x: 1049, startPoint y: 466, endPoint x: 1259, endPoint y: 478, distance: 210.5
click at [1259, 478] on div "To activate drag with keyboard, press Alt + Enter. Once in keyboard drag state,…" at bounding box center [719, 418] width 1362 height 571
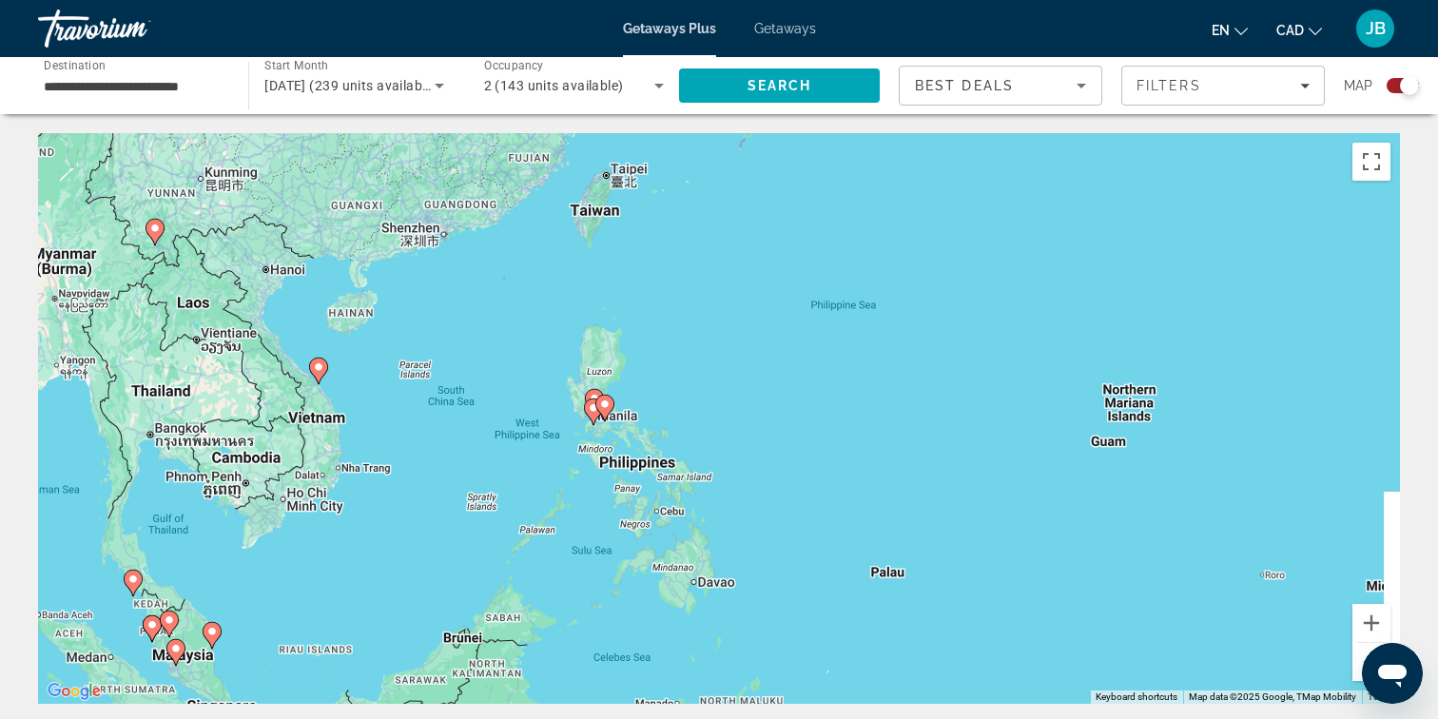
drag, startPoint x: 631, startPoint y: 312, endPoint x: 365, endPoint y: 507, distance: 330.0
click at [365, 507] on div "To activate drag with keyboard, press Alt + Enter. Once in keyboard drag state,…" at bounding box center [719, 418] width 1362 height 571
click at [1376, 618] on button "Zoom in" at bounding box center [1371, 623] width 38 height 38
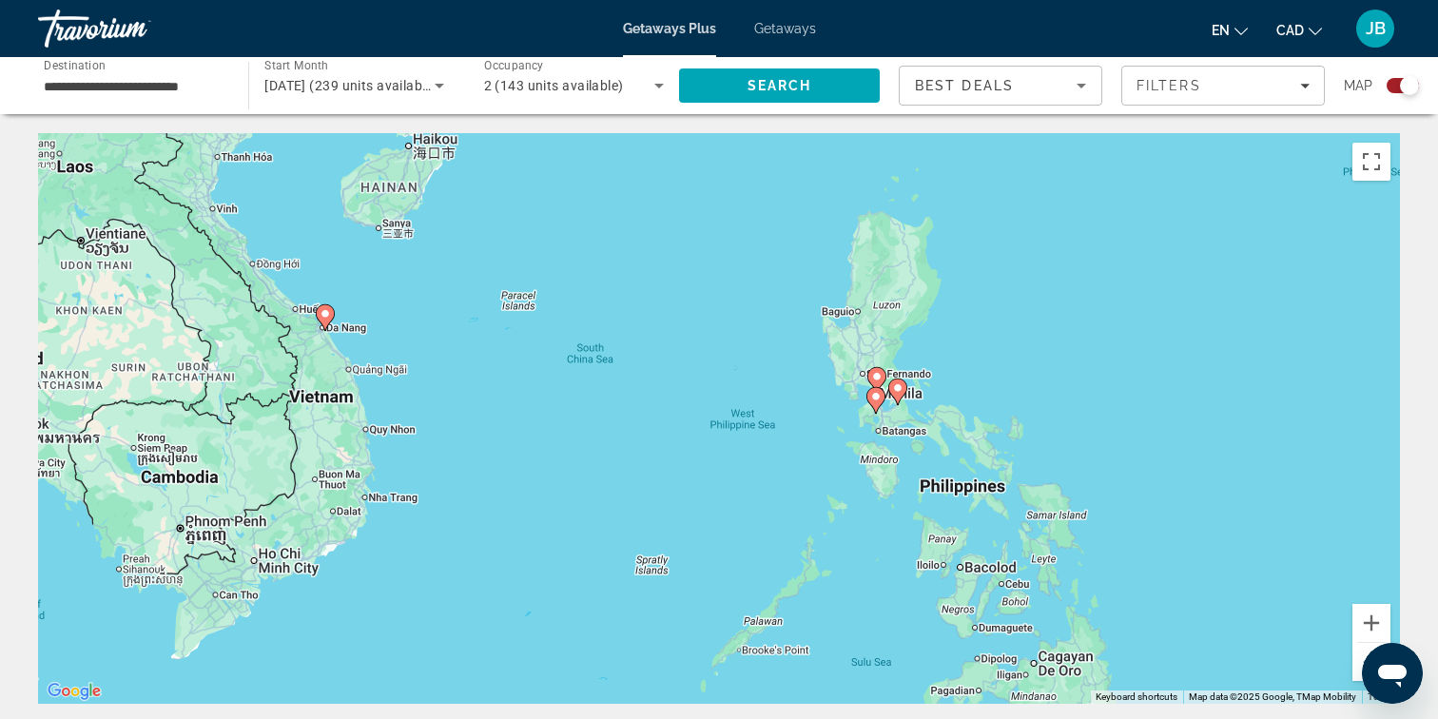
drag, startPoint x: 847, startPoint y: 500, endPoint x: 1260, endPoint y: 481, distance: 413.1
click at [1260, 482] on div "To activate drag with keyboard, press Alt + Enter. Once in keyboard drag state,…" at bounding box center [719, 418] width 1362 height 571
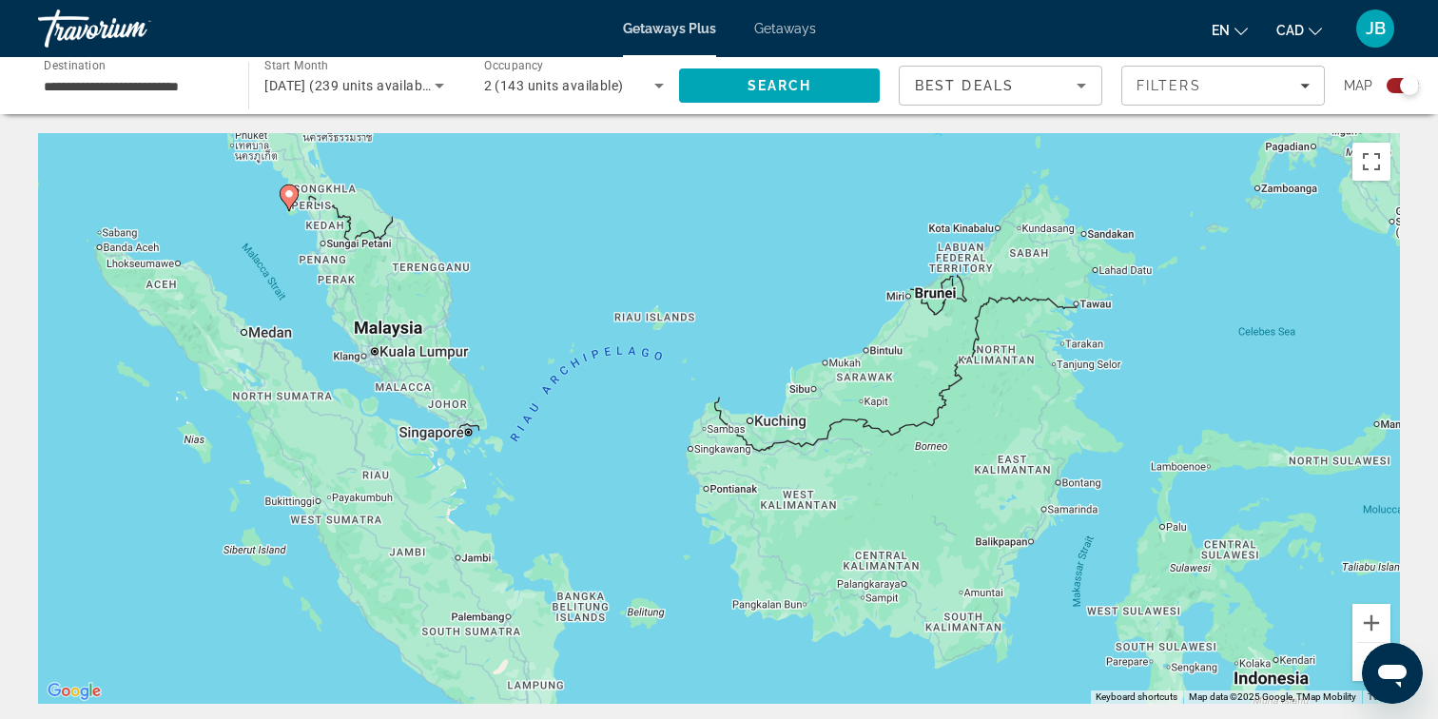
drag, startPoint x: 498, startPoint y: 393, endPoint x: 828, endPoint y: -151, distance: 636.2
click at [828, 0] on html "**********" at bounding box center [719, 434] width 1438 height 869
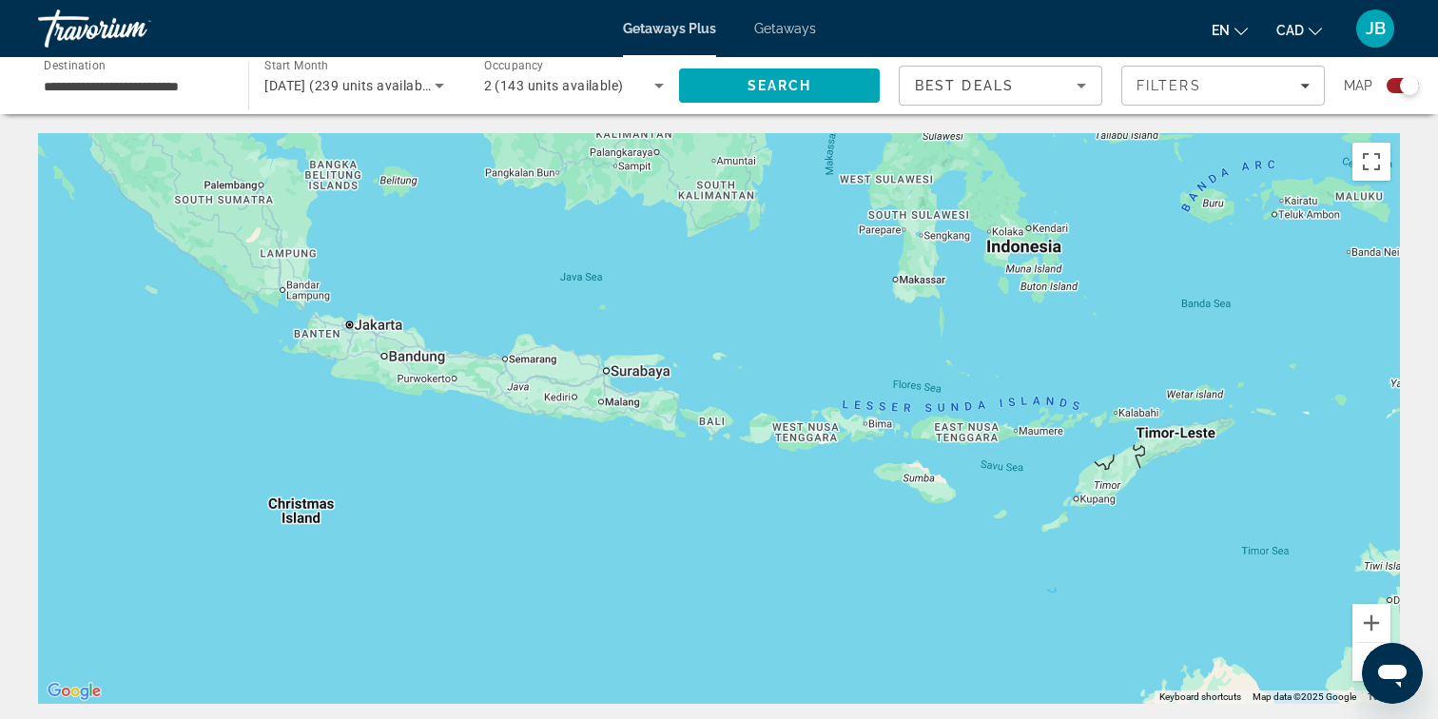
drag, startPoint x: 700, startPoint y: 282, endPoint x: 447, endPoint y: -149, distance: 500.3
click at [447, 0] on html "**********" at bounding box center [719, 434] width 1438 height 869
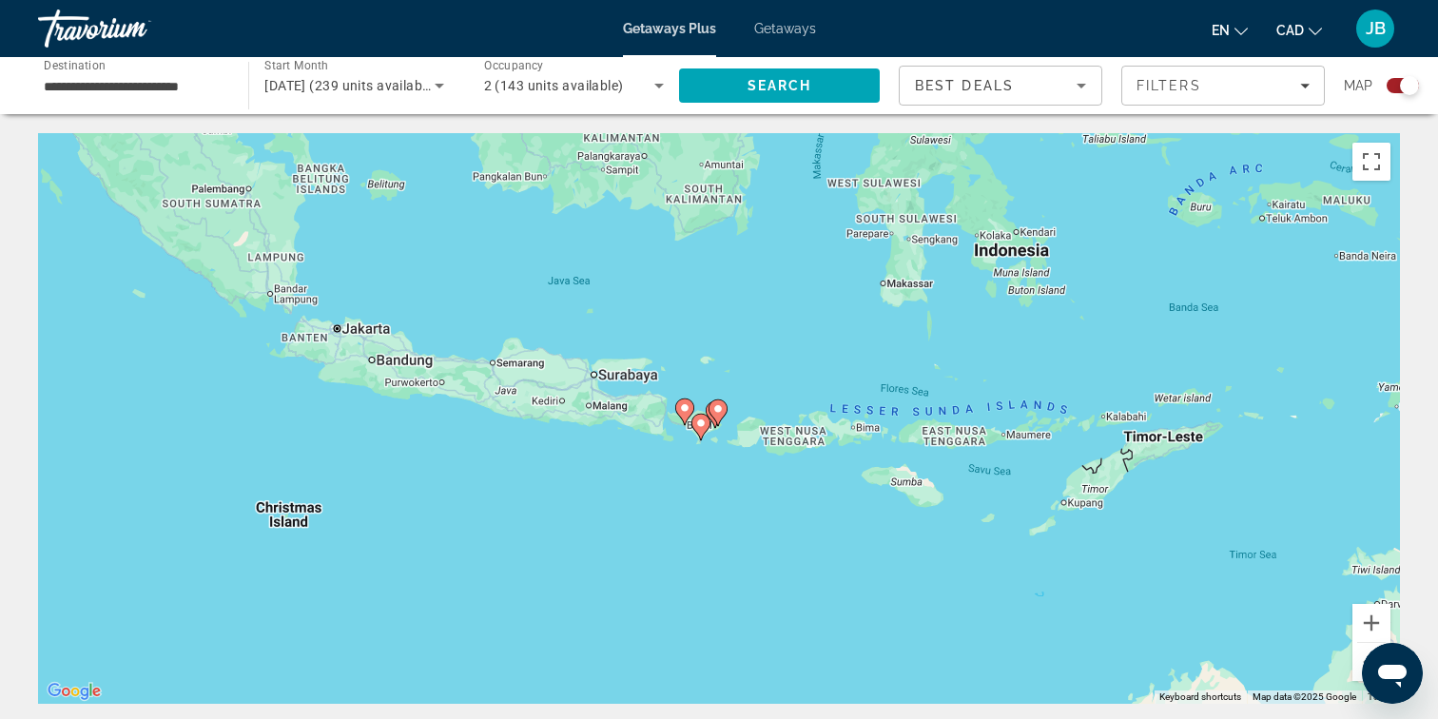
click at [1360, 659] on button "Zoom out" at bounding box center [1371, 662] width 38 height 38
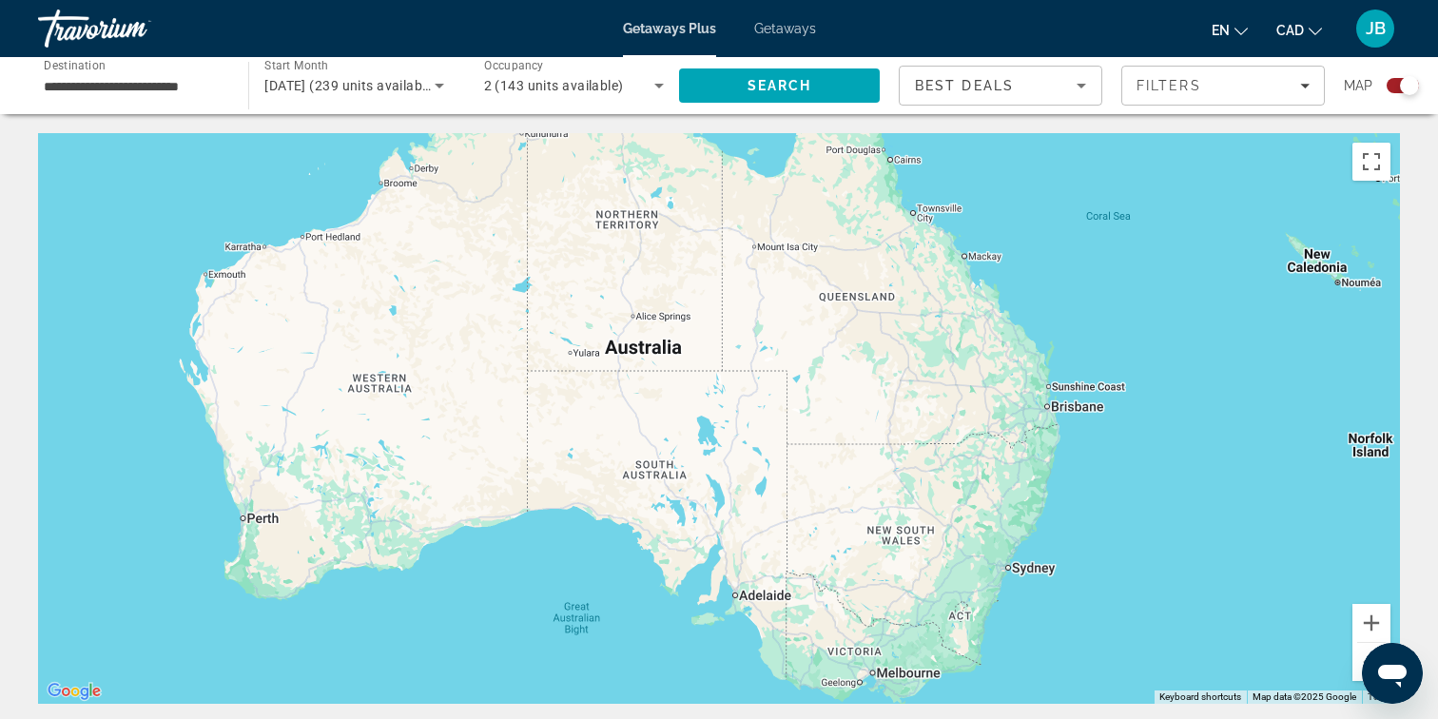
drag, startPoint x: 1158, startPoint y: 400, endPoint x: 671, endPoint y: -51, distance: 664.1
click at [671, 0] on html "**********" at bounding box center [719, 434] width 1438 height 869
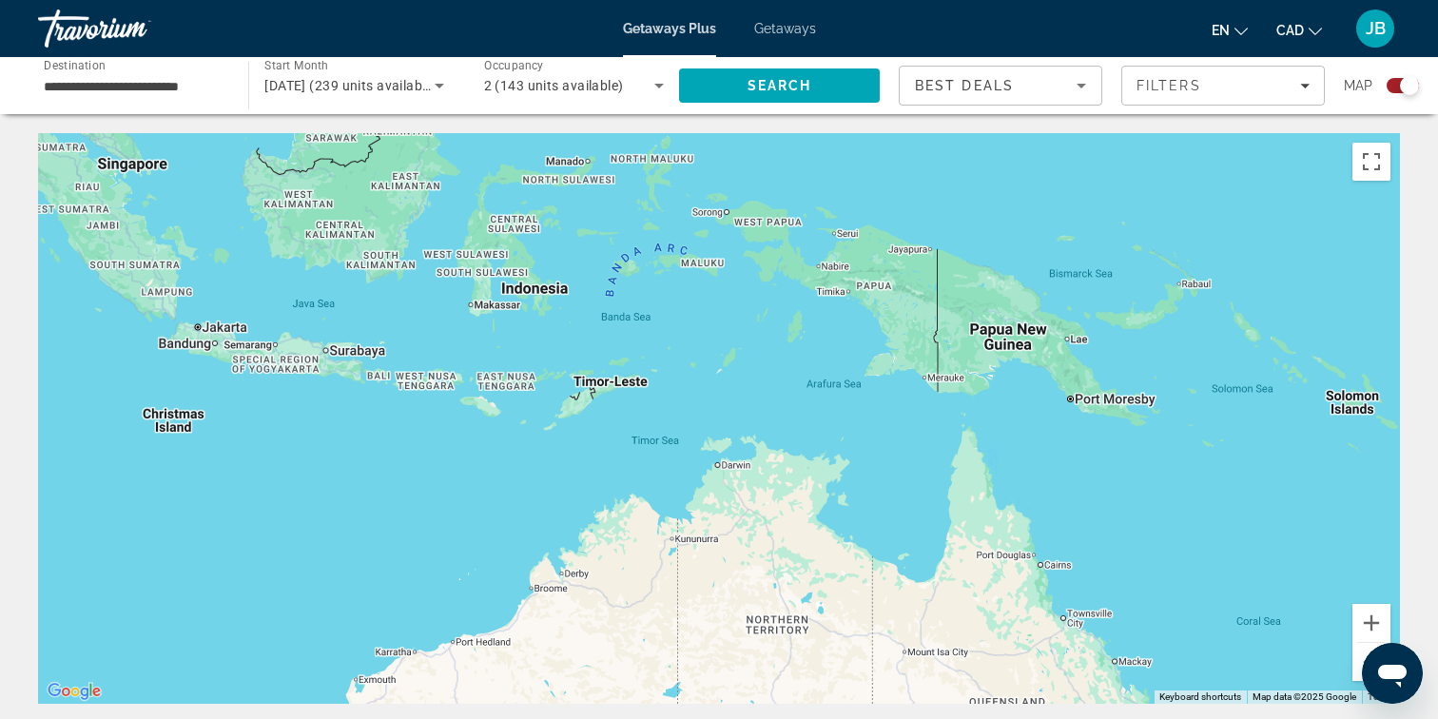
drag, startPoint x: 1172, startPoint y: 369, endPoint x: 1325, endPoint y: 782, distance: 439.8
click at [1325, 718] on html "**********" at bounding box center [719, 434] width 1438 height 869
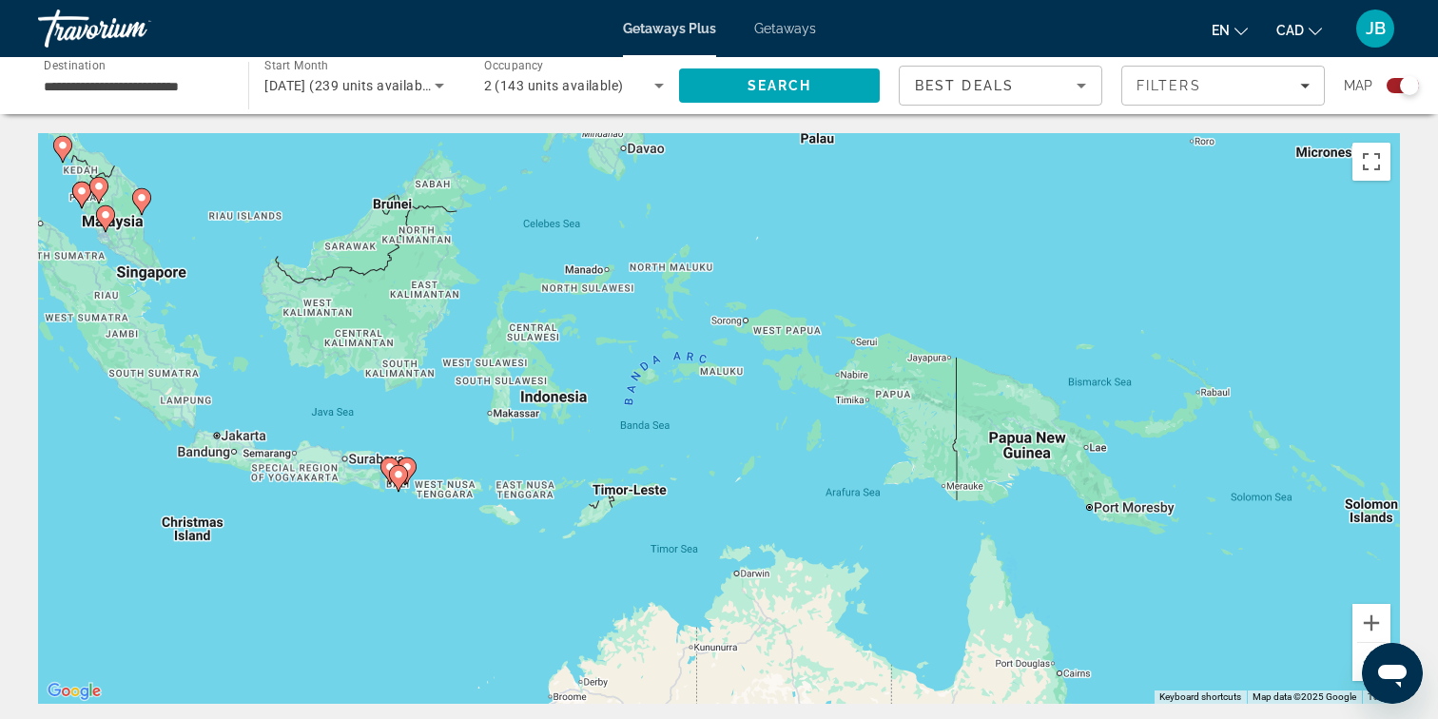
drag, startPoint x: 341, startPoint y: 451, endPoint x: 360, endPoint y: 563, distance: 113.8
click at [360, 563] on div "To activate drag with keyboard, press Alt + Enter. Once in keyboard drag state,…" at bounding box center [719, 418] width 1362 height 571
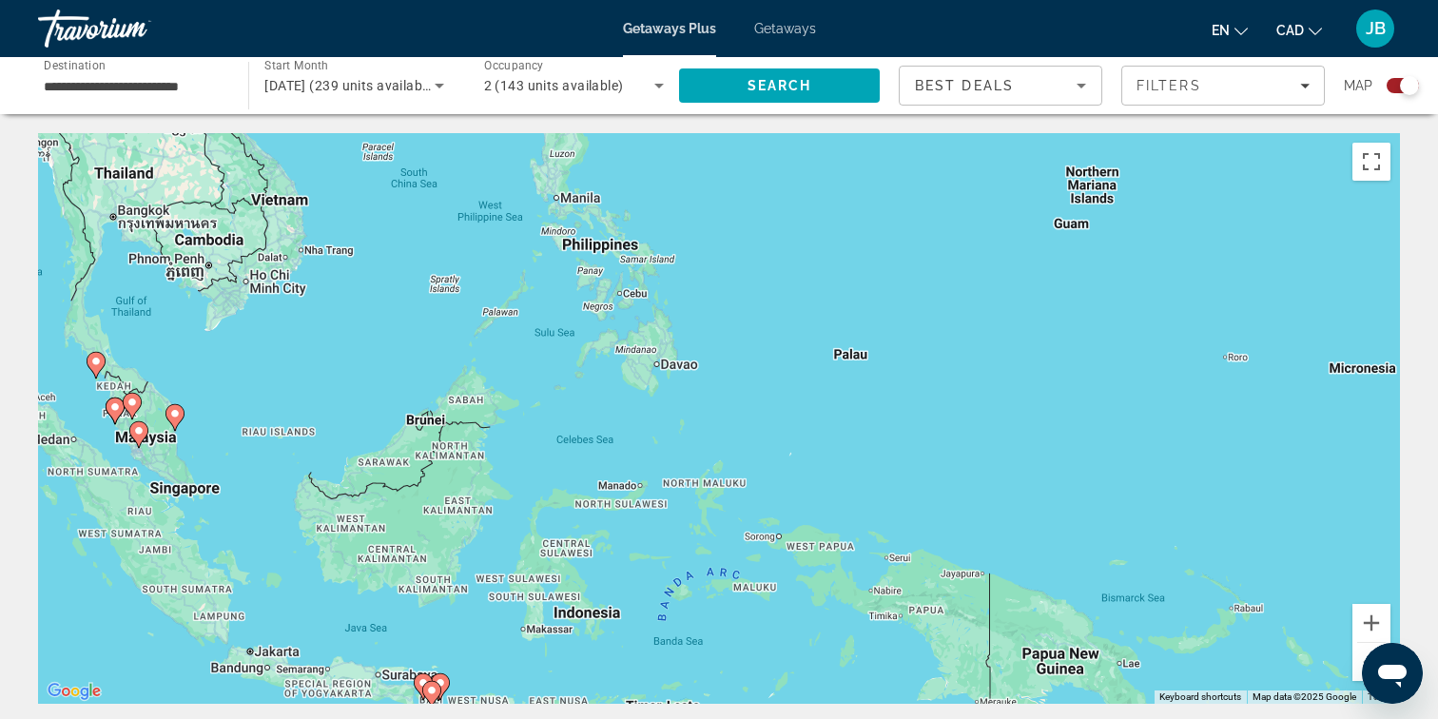
drag, startPoint x: 360, startPoint y: 563, endPoint x: 392, endPoint y: 782, distance: 220.9
click at [392, 718] on html "**********" at bounding box center [719, 434] width 1438 height 869
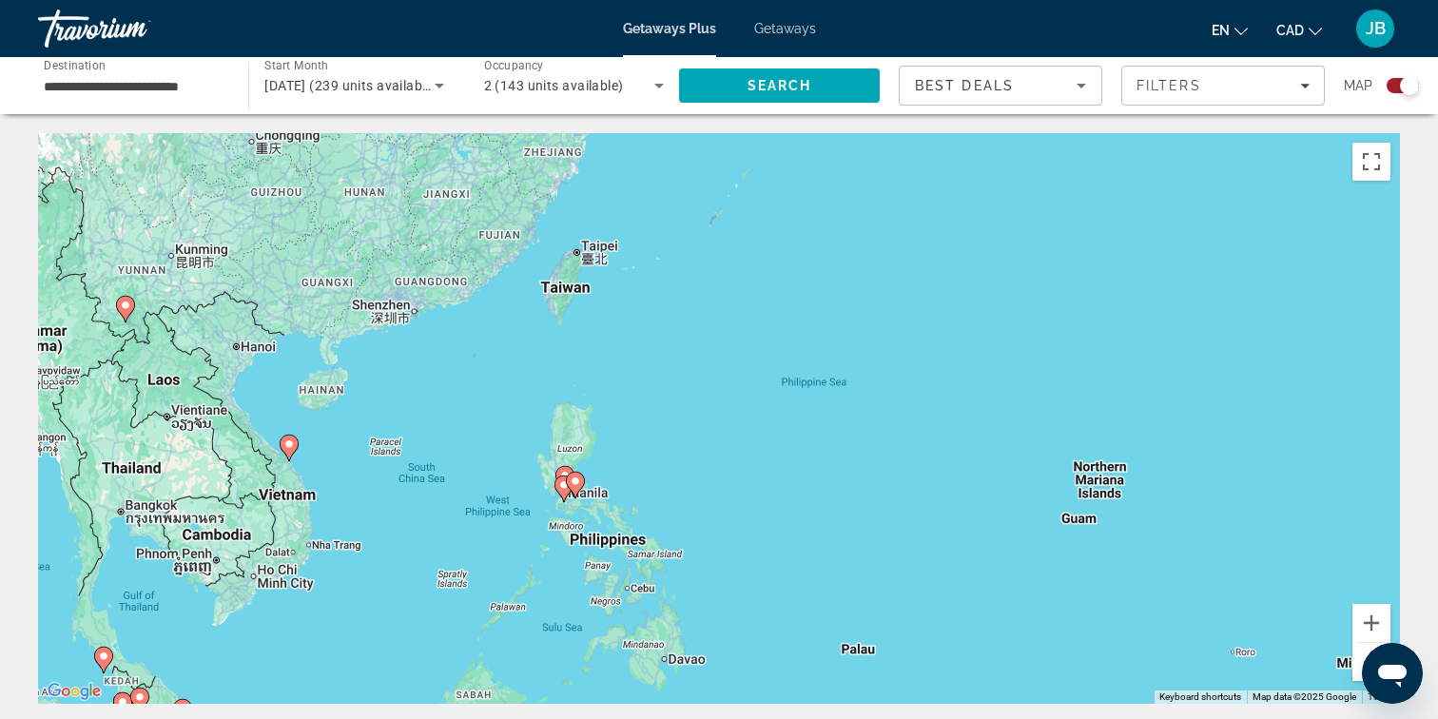
drag, startPoint x: 922, startPoint y: 404, endPoint x: 931, endPoint y: 702, distance: 297.7
click at [931, 702] on div "To activate drag with keyboard, press Alt + Enter. Once in keyboard drag state,…" at bounding box center [719, 418] width 1362 height 571
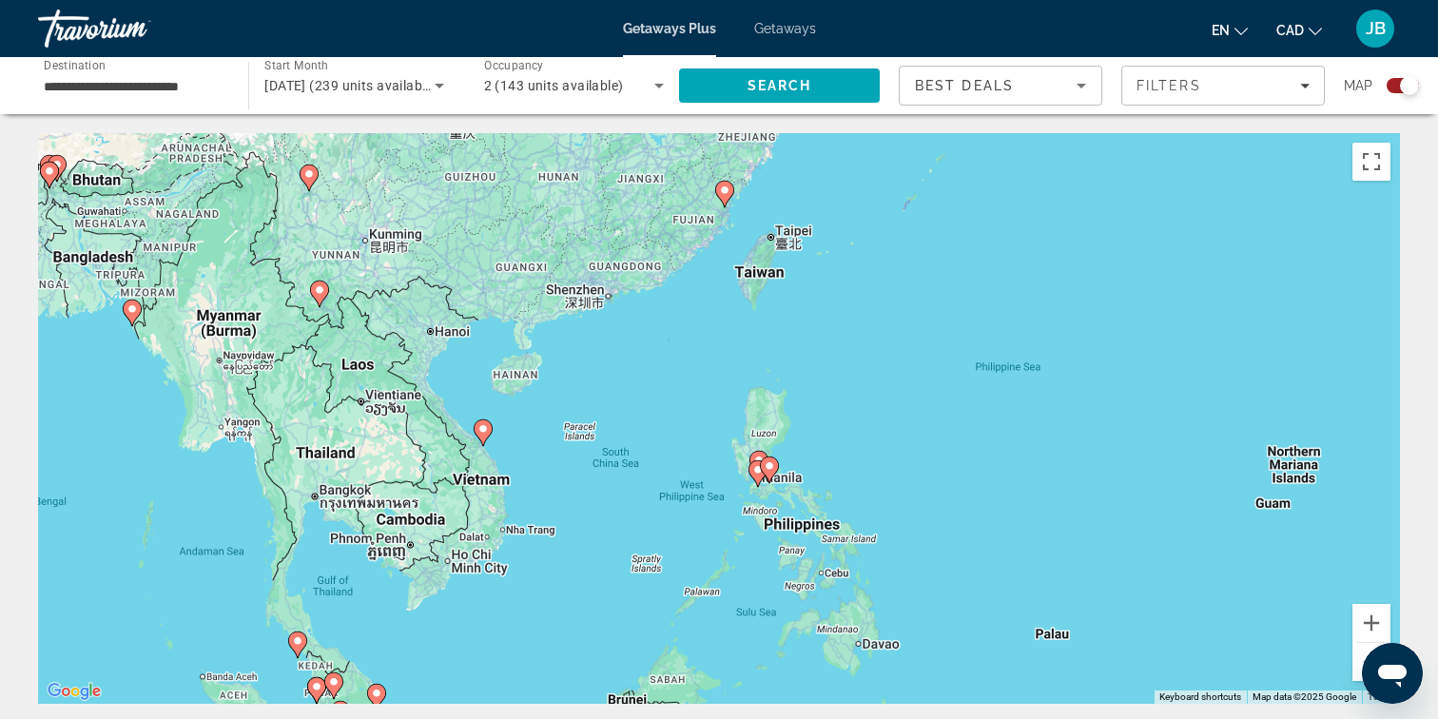
drag, startPoint x: 350, startPoint y: 626, endPoint x: 546, endPoint y: 610, distance: 196.5
click at [546, 610] on div "To activate drag with keyboard, press Alt + Enter. Once in keyboard drag state,…" at bounding box center [719, 418] width 1362 height 571
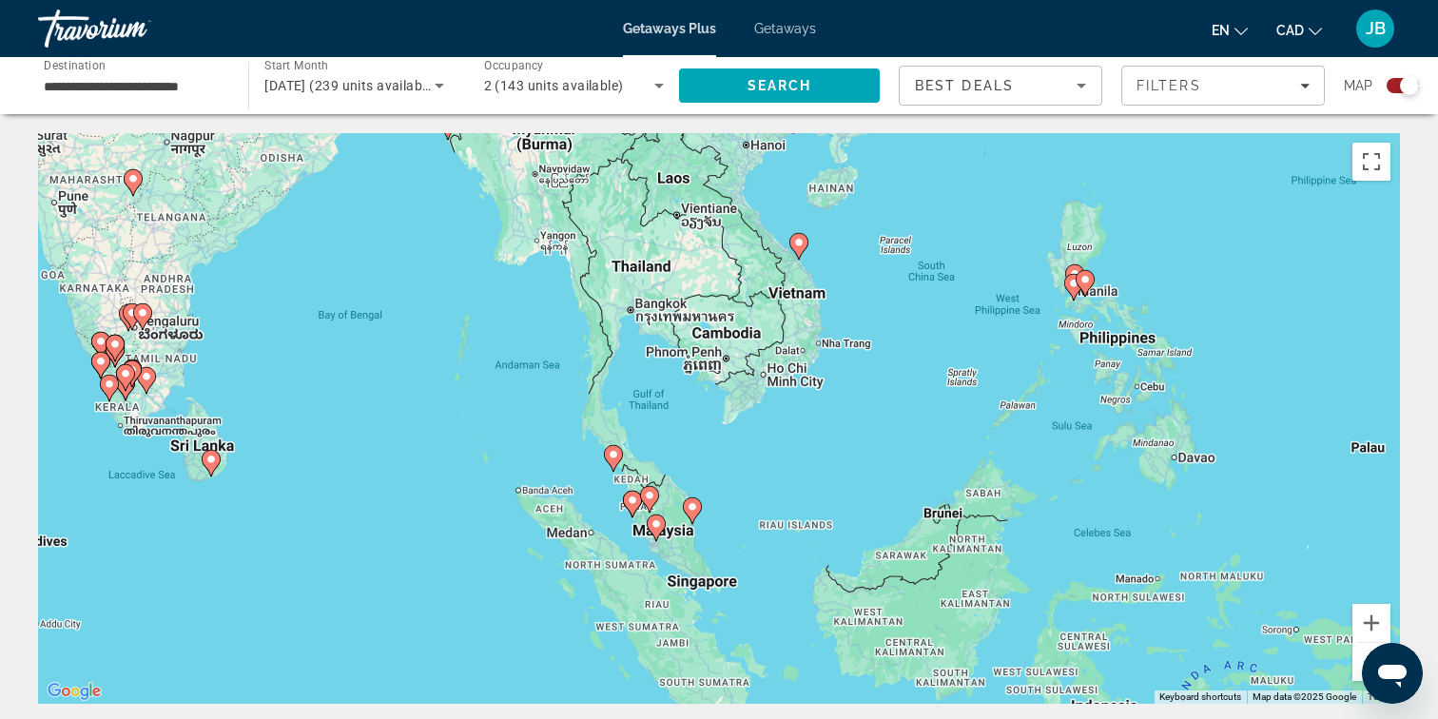
drag, startPoint x: 546, startPoint y: 610, endPoint x: 877, endPoint y: 412, distance: 386.0
click at [878, 414] on div "To activate drag with keyboard, press Alt + Enter. Once in keyboard drag state,…" at bounding box center [719, 418] width 1362 height 571
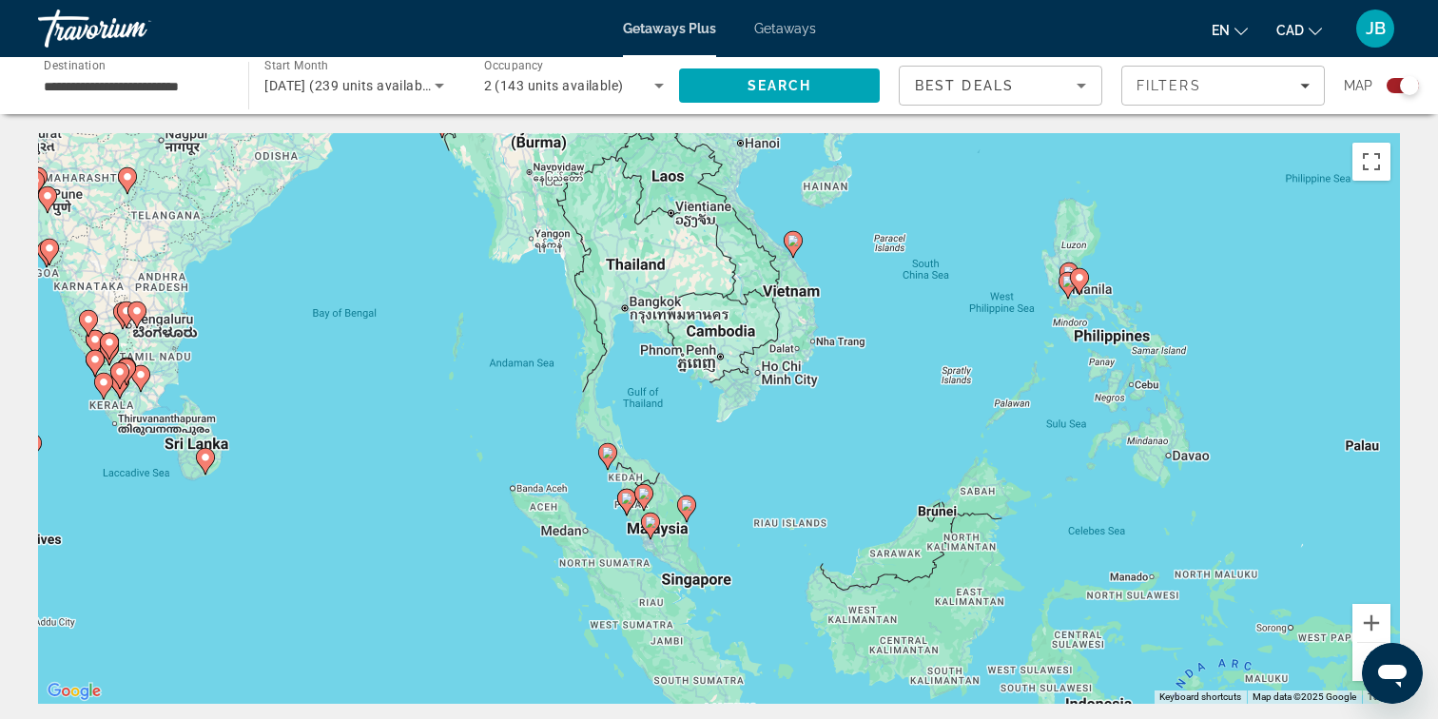
click at [203, 459] on image "Main content" at bounding box center [205, 457] width 11 height 11
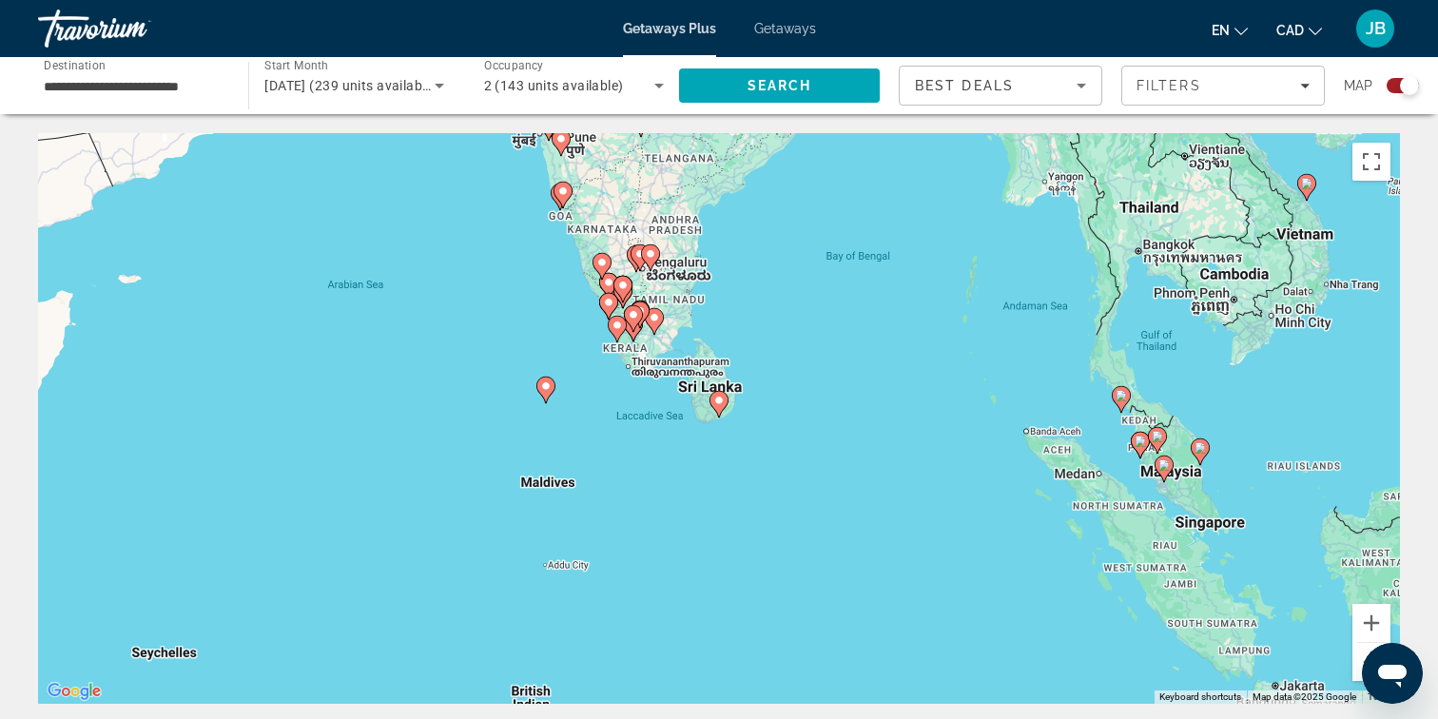
click at [548, 388] on image "Main content" at bounding box center [545, 385] width 11 height 11
type input "**********"
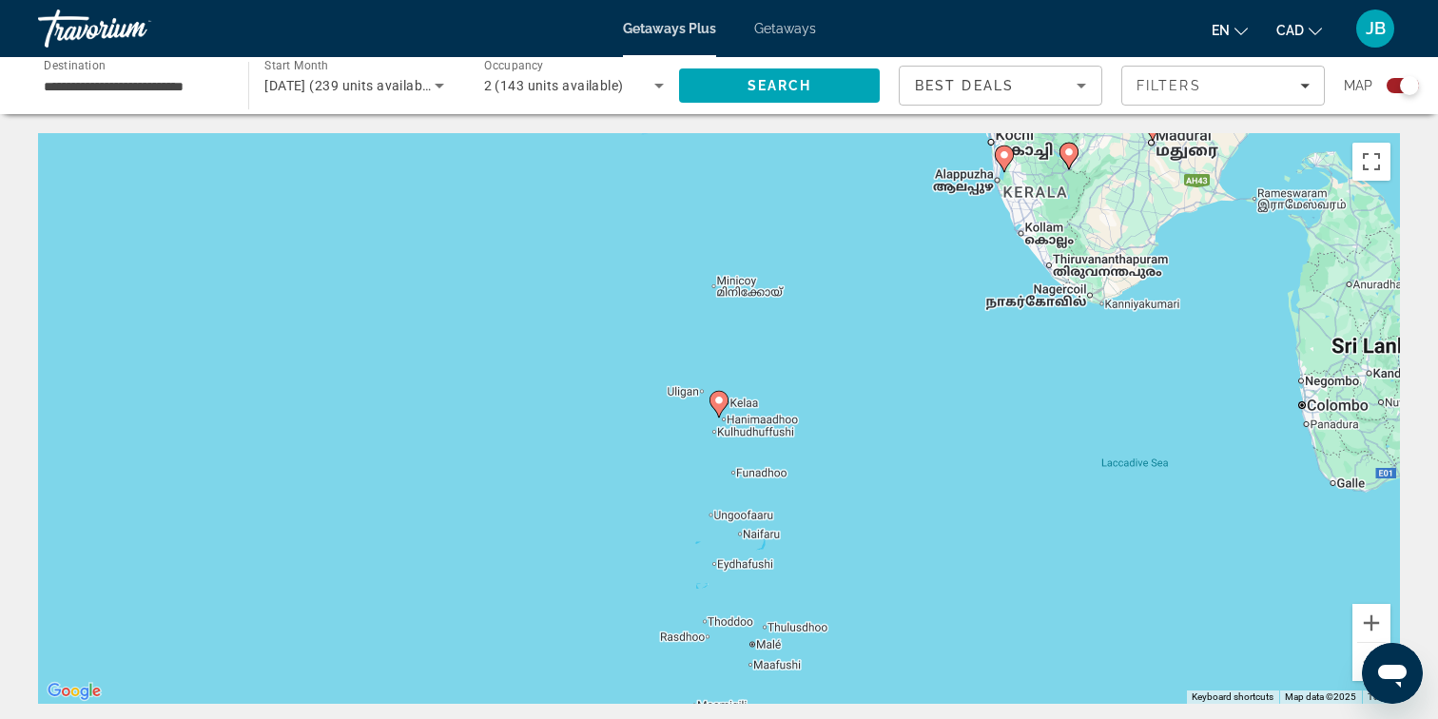
click at [721, 407] on icon "Main content" at bounding box center [718, 404] width 17 height 25
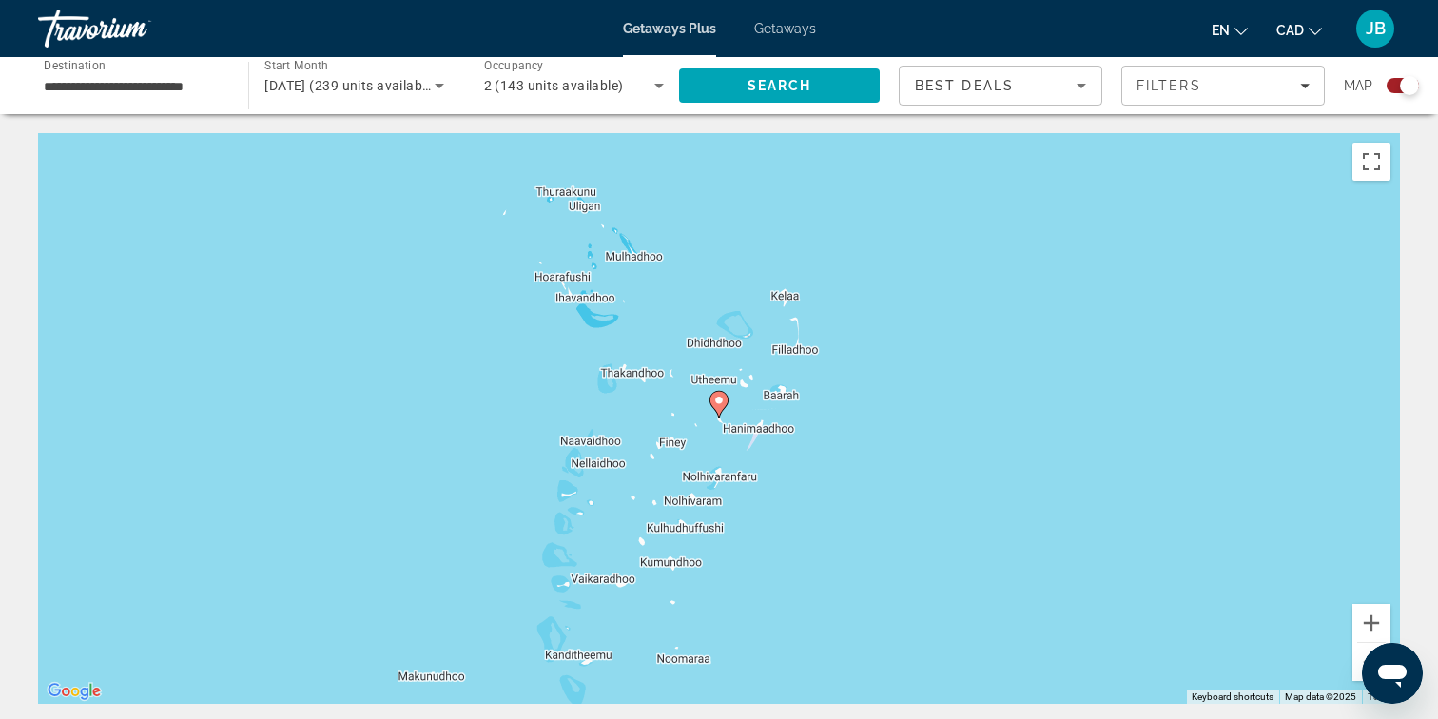
click at [721, 407] on icon "Main content" at bounding box center [718, 404] width 17 height 25
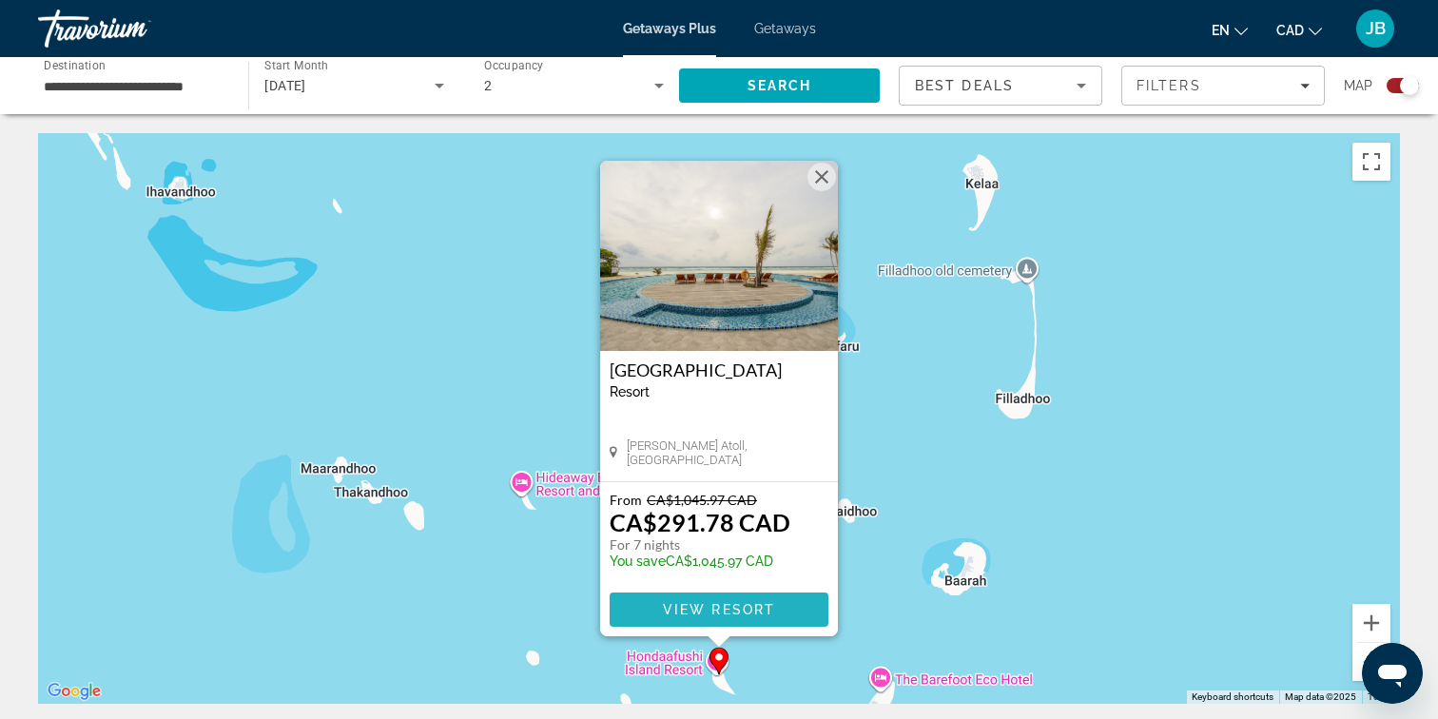
click at [707, 606] on span "View Resort" at bounding box center [719, 609] width 112 height 15
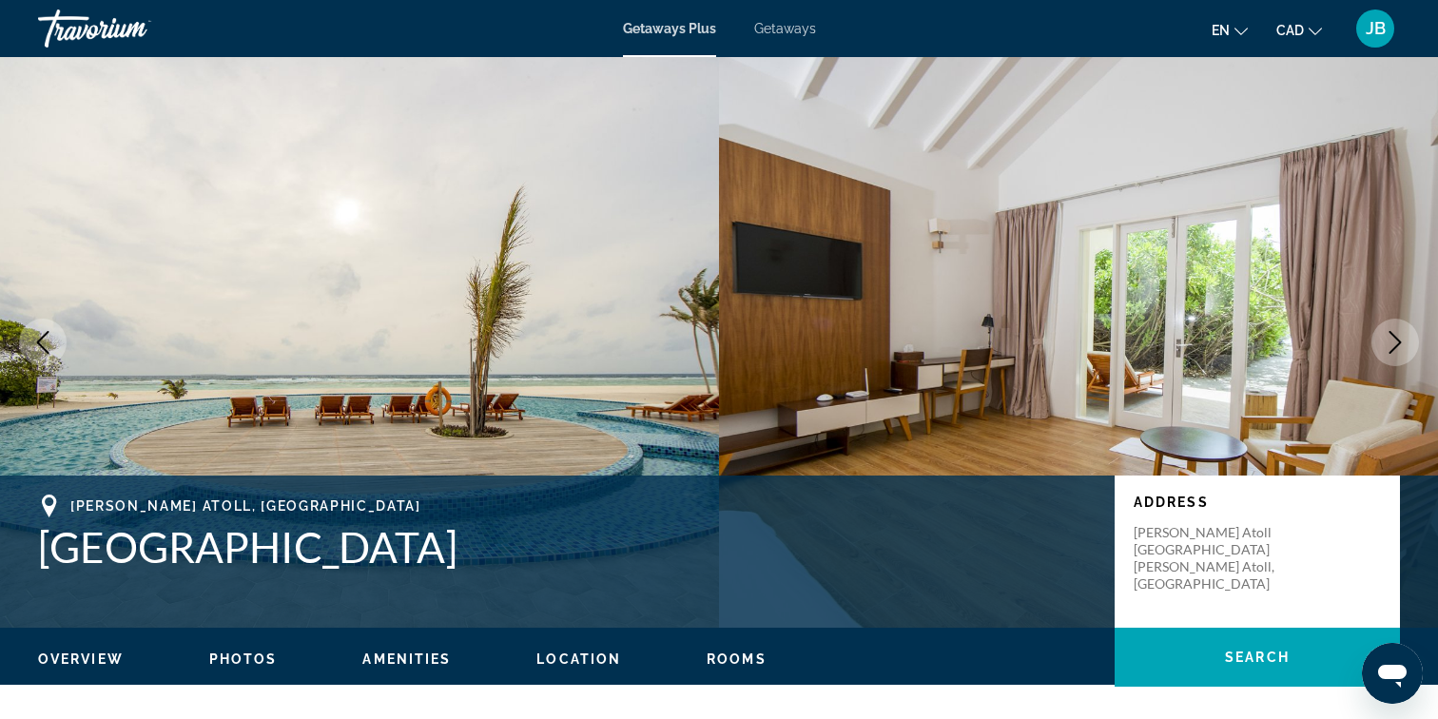
click at [1407, 339] on button "Next image" at bounding box center [1395, 343] width 48 height 48
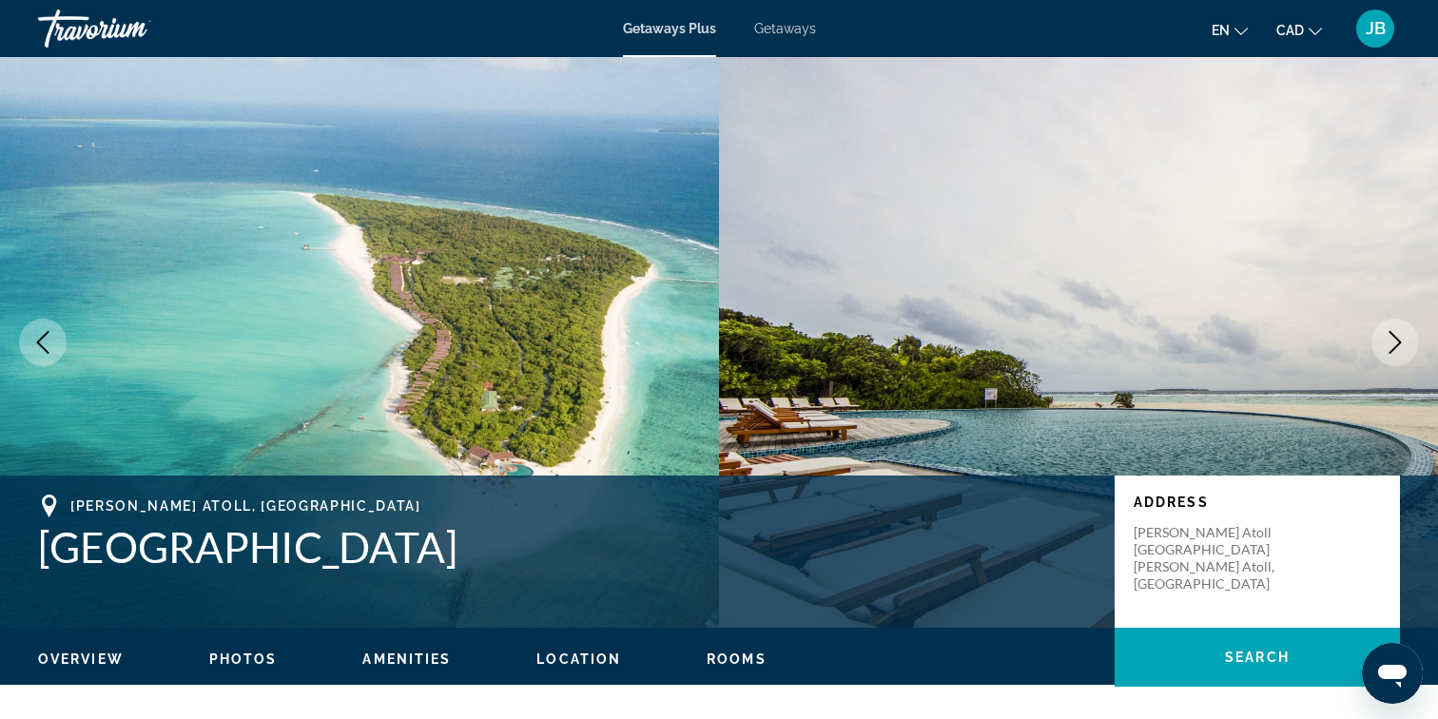
click at [1407, 339] on button "Next image" at bounding box center [1395, 343] width 48 height 48
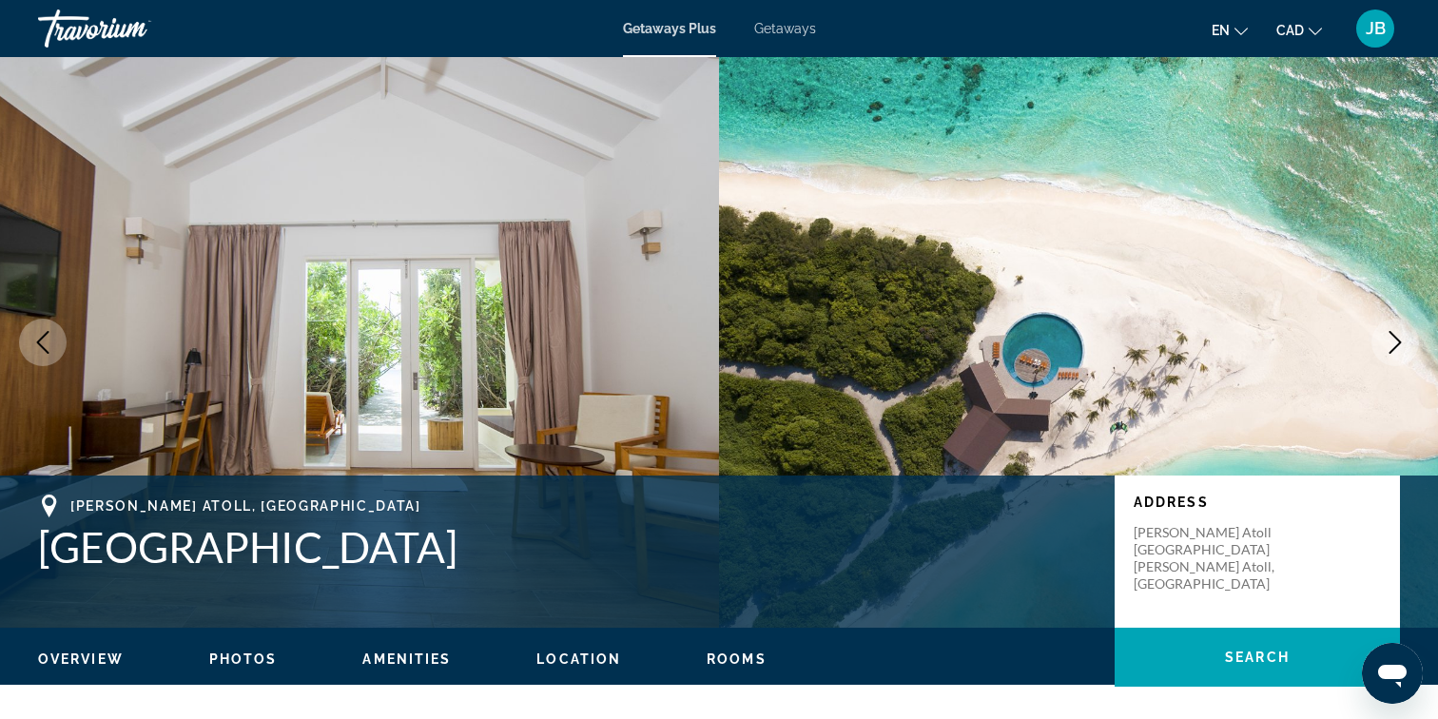
click at [1407, 339] on button "Next image" at bounding box center [1395, 343] width 48 height 48
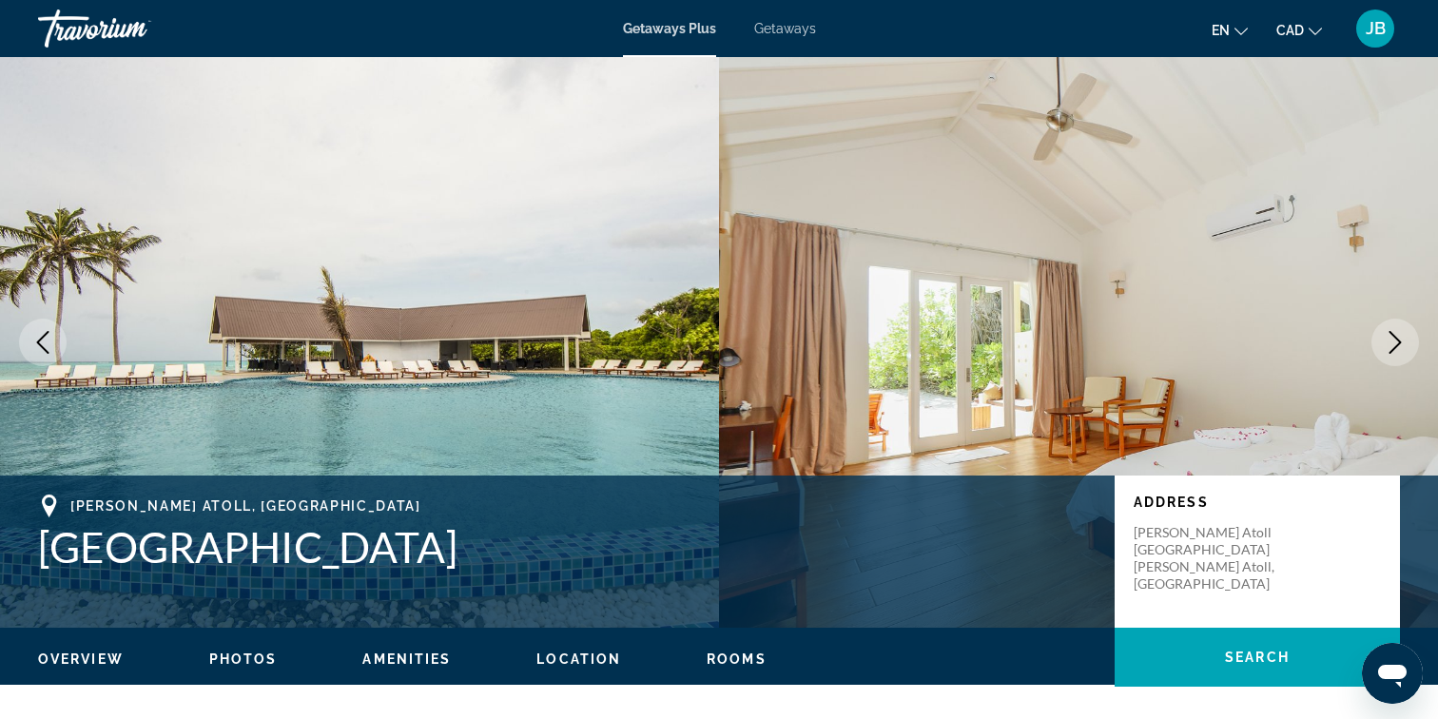
click at [1407, 339] on button "Next image" at bounding box center [1395, 343] width 48 height 48
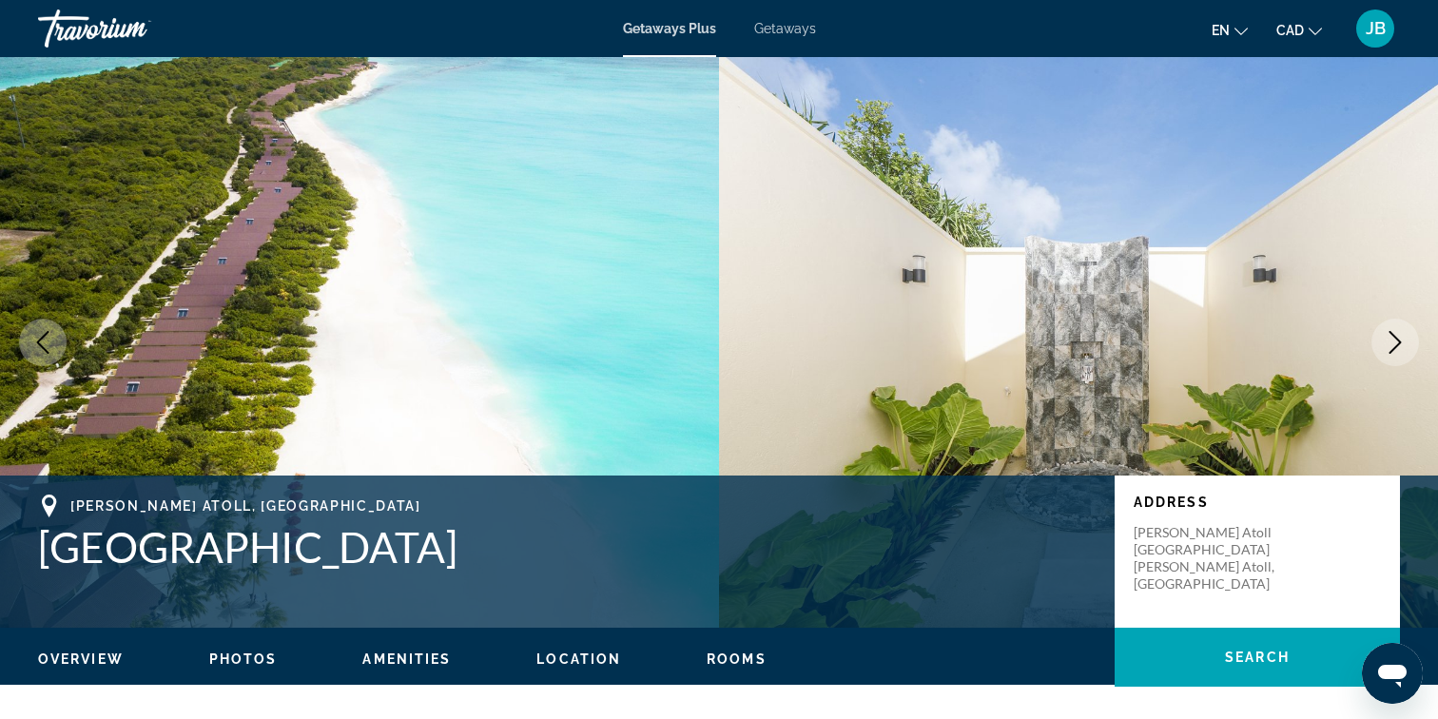
click at [1407, 340] on button "Next image" at bounding box center [1395, 343] width 48 height 48
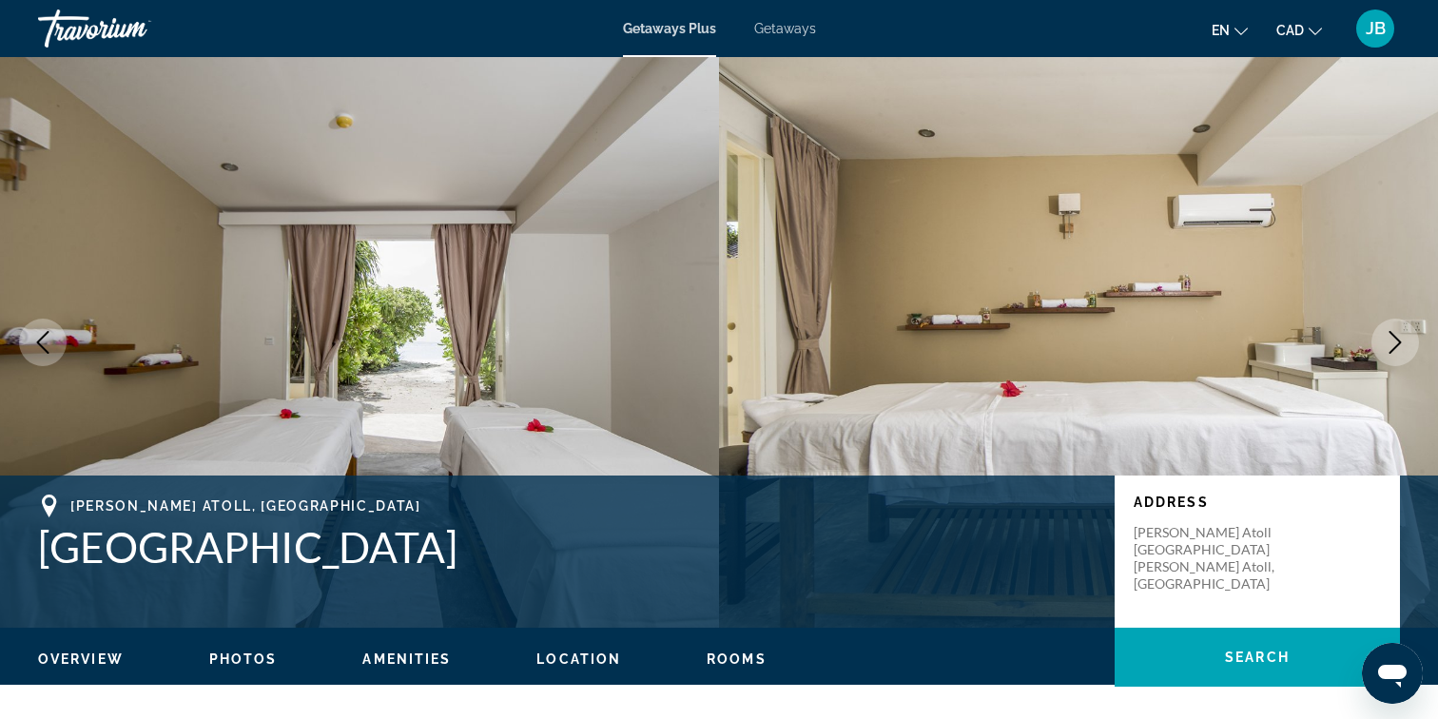
click at [1407, 340] on button "Next image" at bounding box center [1395, 343] width 48 height 48
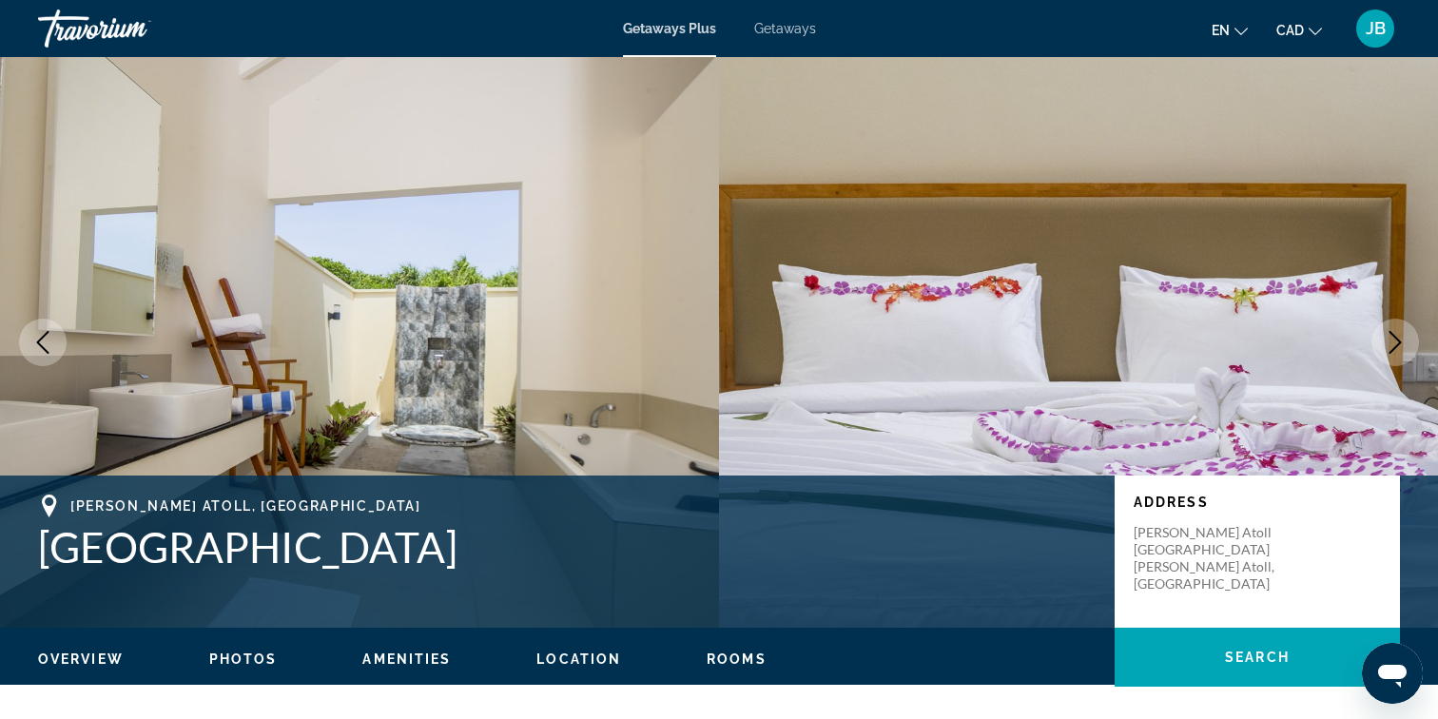
click at [1407, 340] on button "Next image" at bounding box center [1395, 343] width 48 height 48
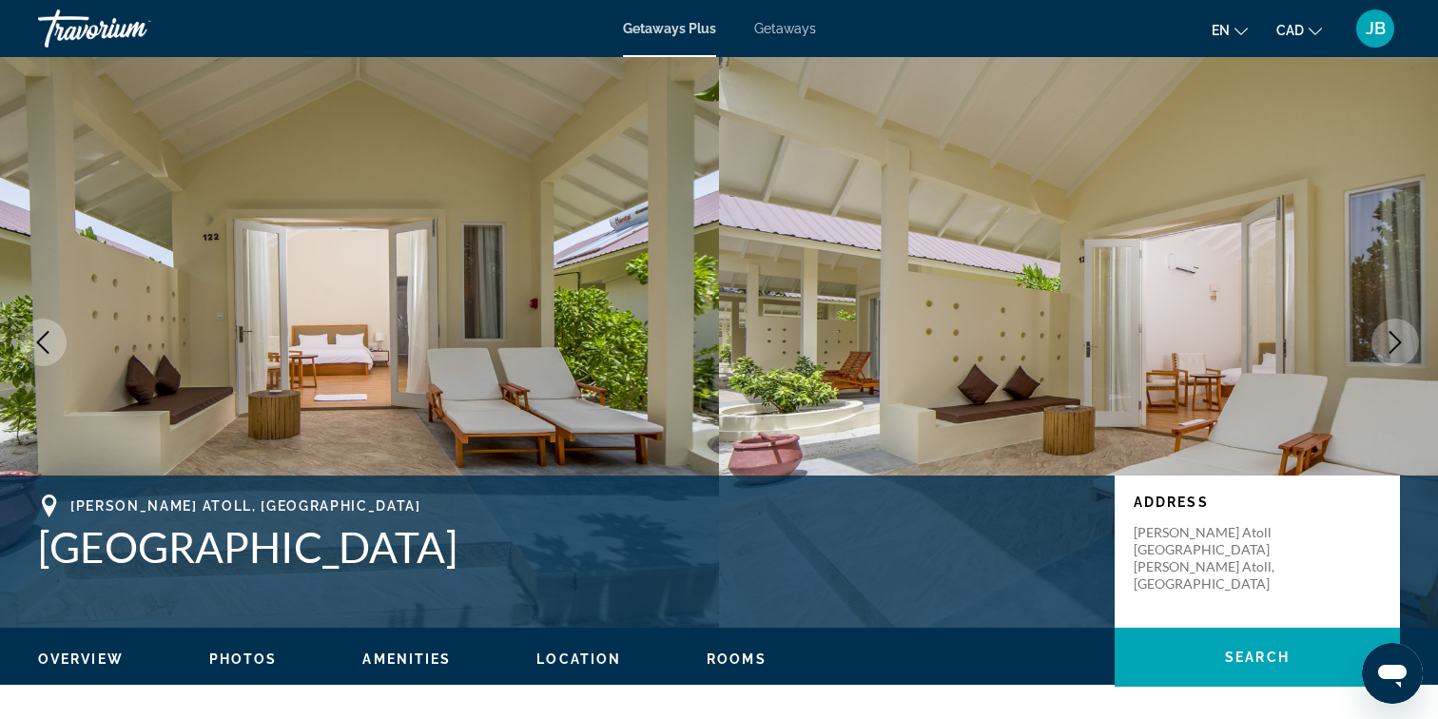
click at [1389, 341] on icon "Next image" at bounding box center [1395, 342] width 23 height 23
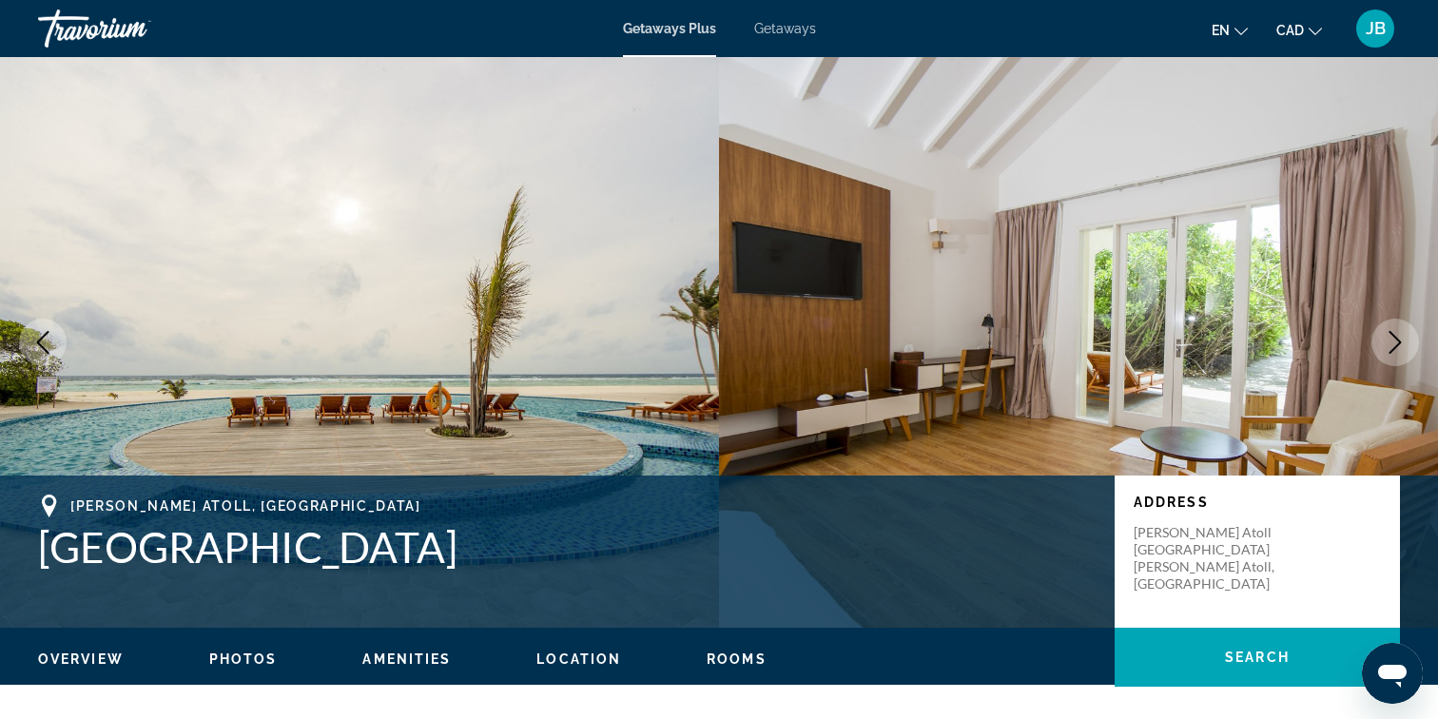
click at [1389, 341] on icon "Next image" at bounding box center [1395, 342] width 23 height 23
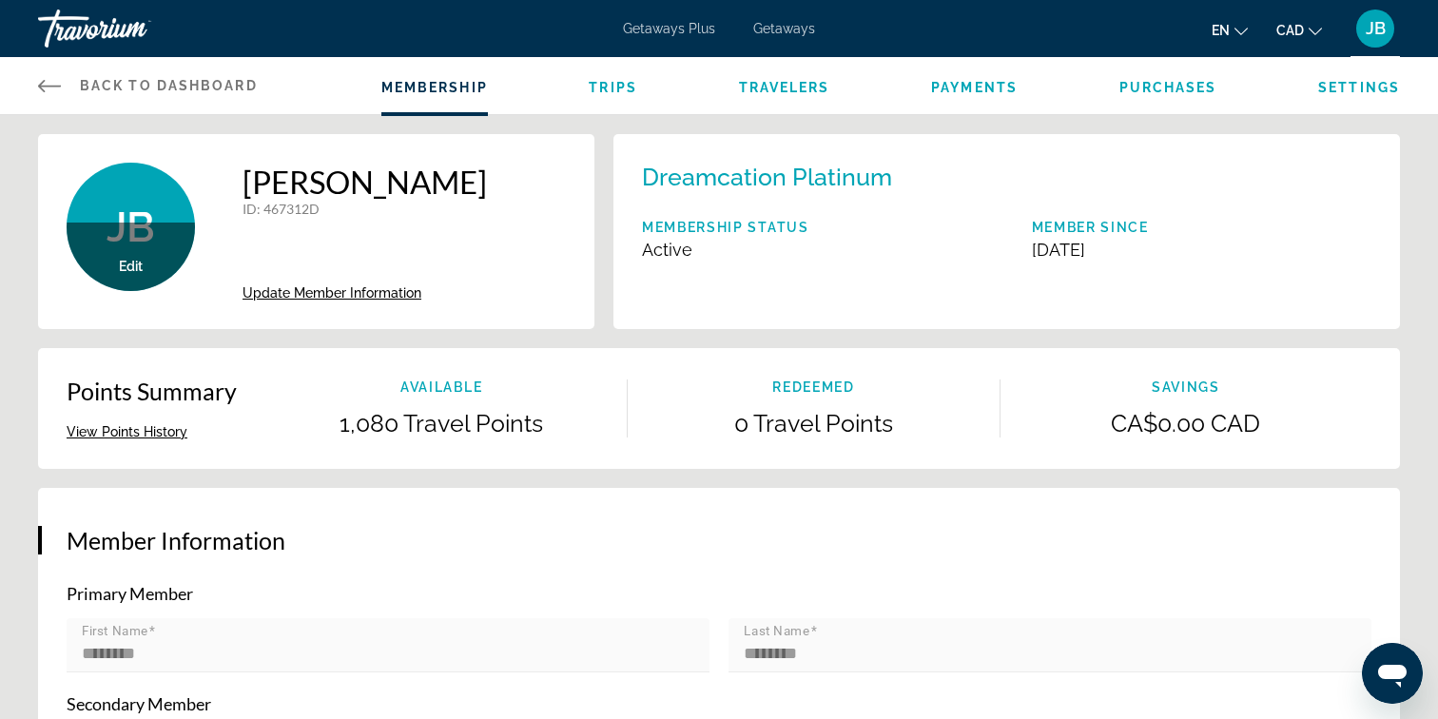
click at [672, 29] on span "Getaways Plus" at bounding box center [669, 28] width 92 height 15
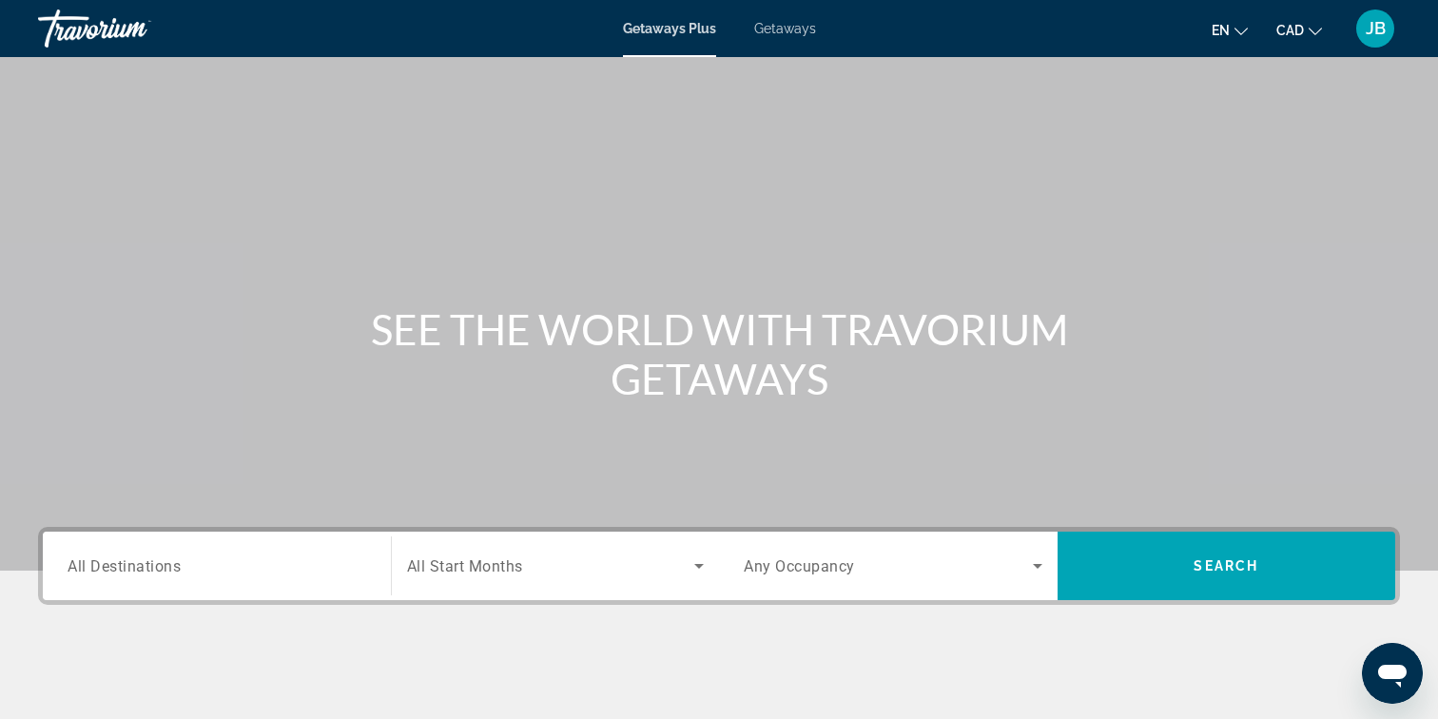
click at [778, 17] on div "Getaways Plus Getaways en English Español Français Italiano Português русский C…" at bounding box center [719, 28] width 1438 height 49
click at [778, 32] on span "Getaways" at bounding box center [785, 28] width 62 height 15
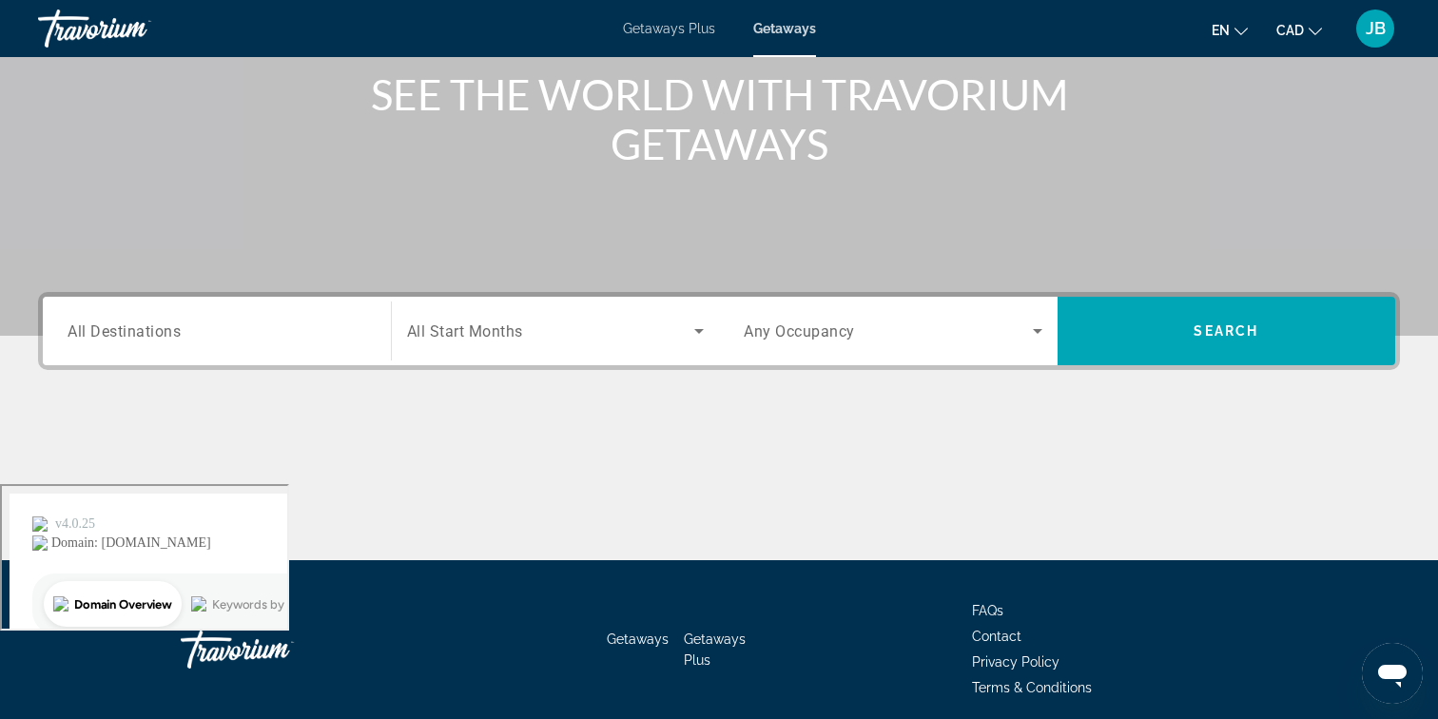
click at [256, 330] on input "Destination All Destinations" at bounding box center [217, 331] width 299 height 23
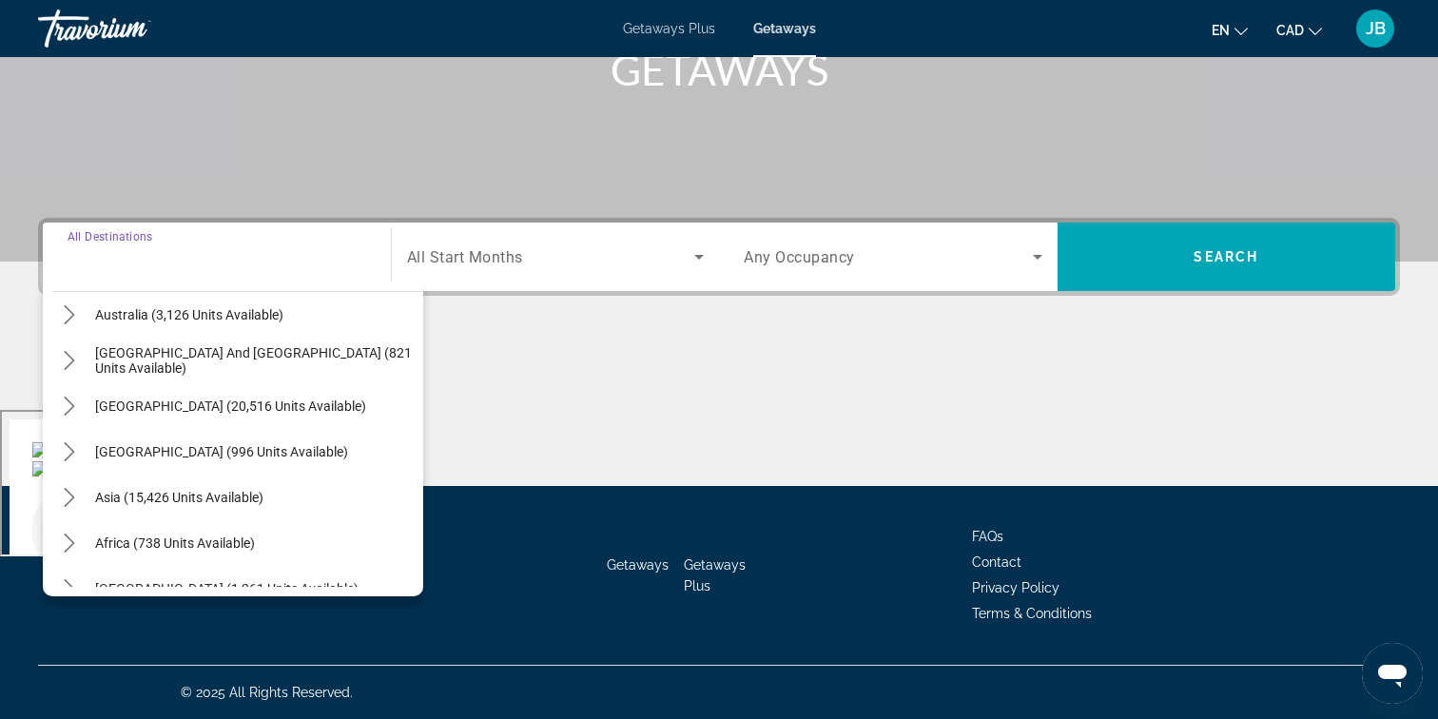
scroll to position [297, 0]
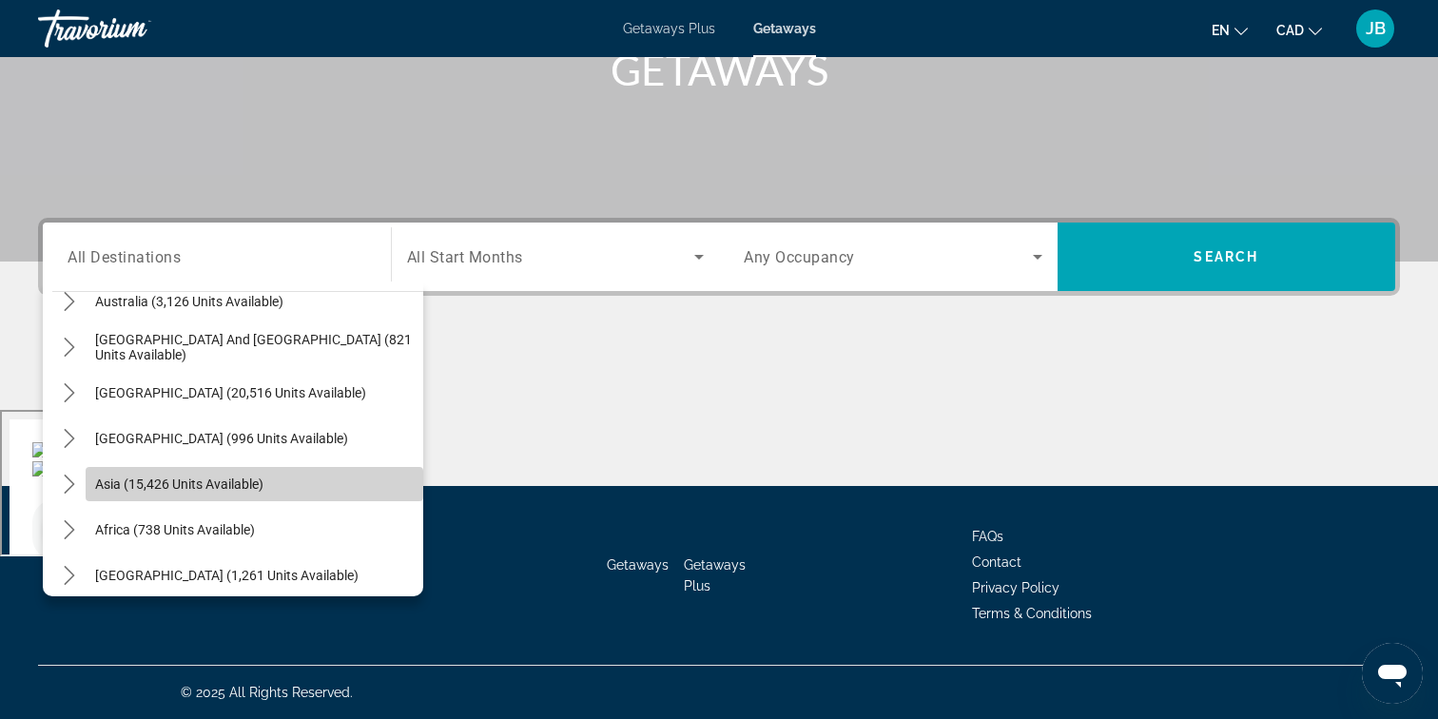
click at [232, 476] on span "Asia (15,426 units available)" at bounding box center [179, 483] width 168 height 15
type input "**********"
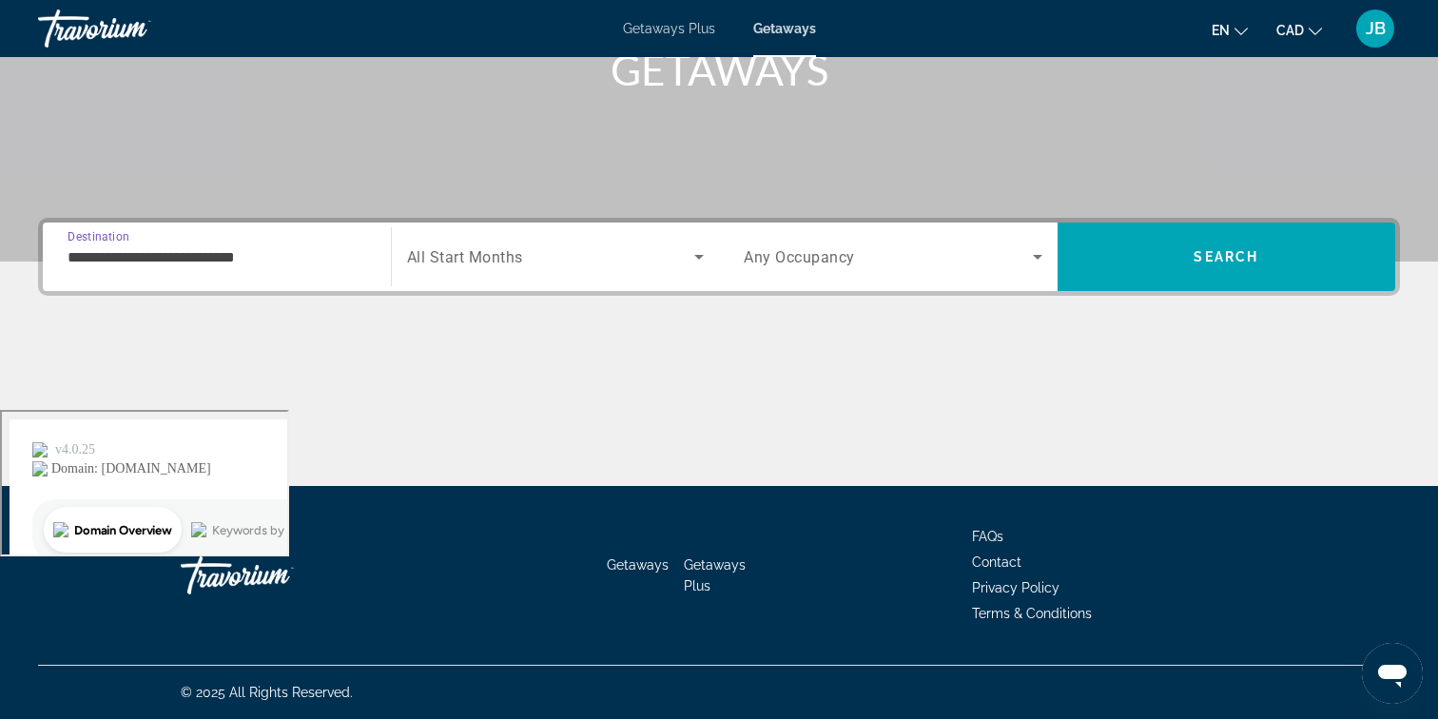
click at [652, 258] on span "Search widget" at bounding box center [551, 256] width 288 height 23
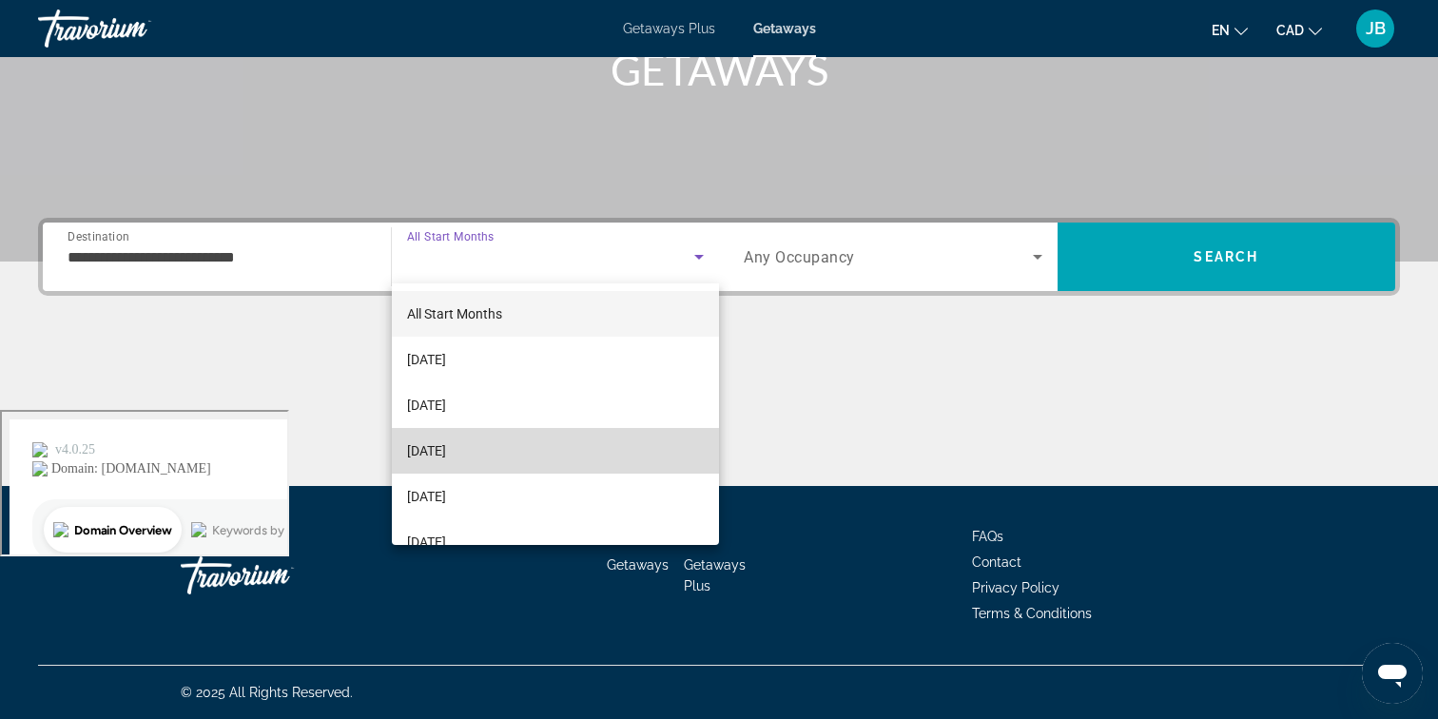
click at [533, 443] on mat-option "[DATE]" at bounding box center [556, 451] width 328 height 46
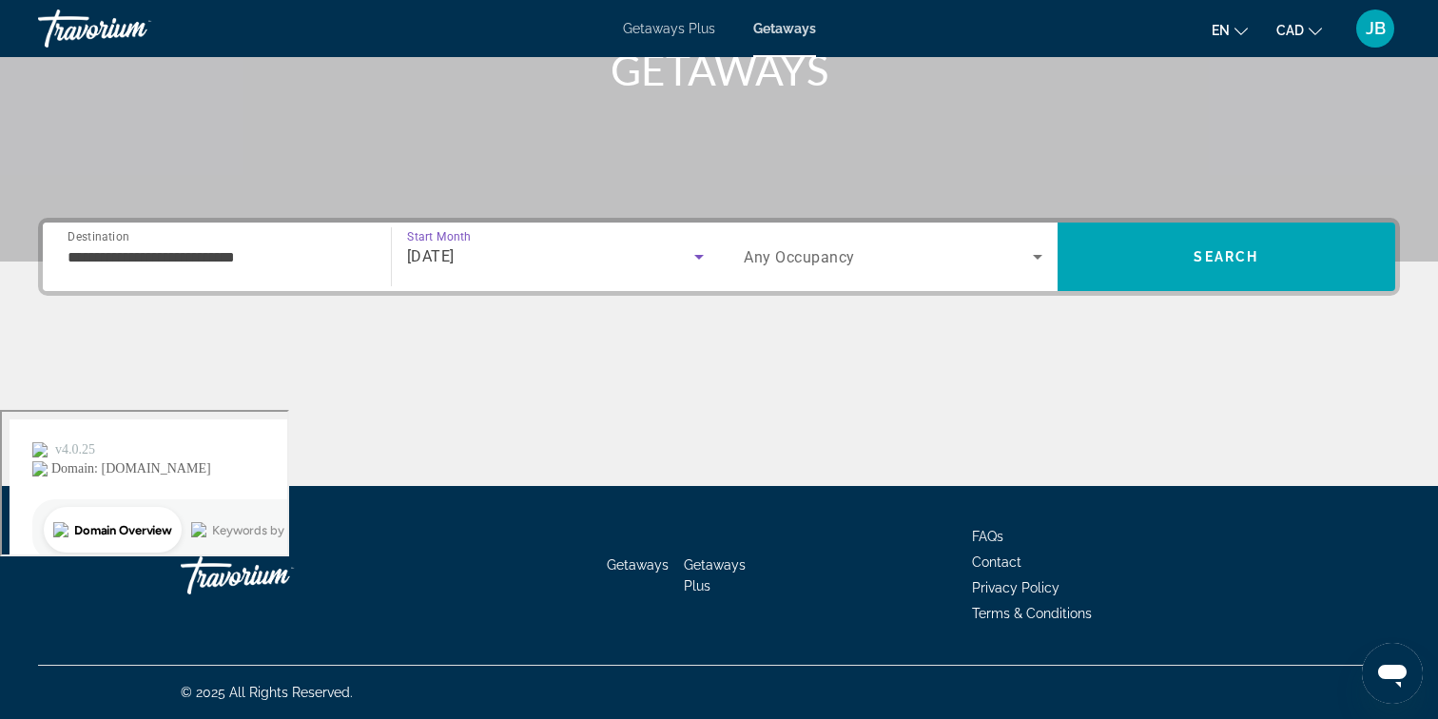
click at [1004, 259] on span "Search widget" at bounding box center [888, 256] width 289 height 23
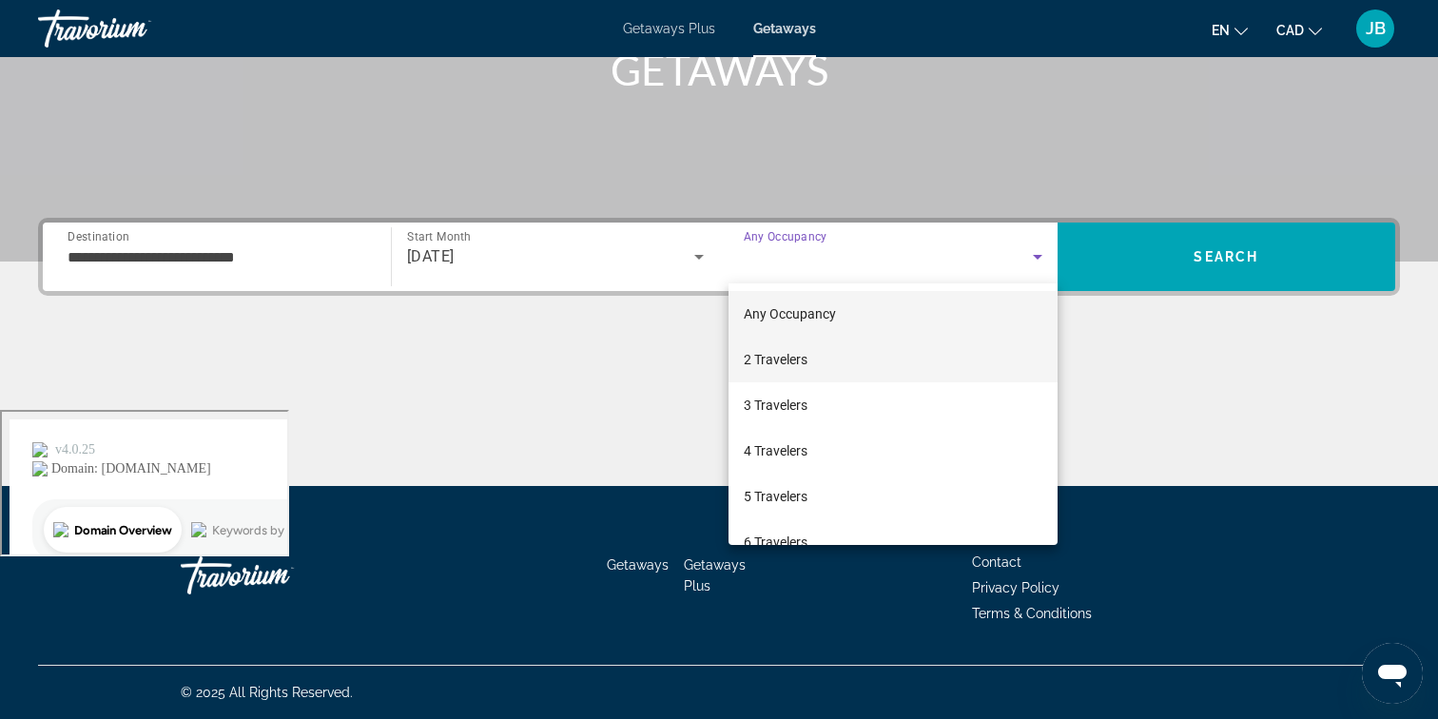
click at [917, 353] on mat-option "2 Travelers" at bounding box center [892, 360] width 329 height 46
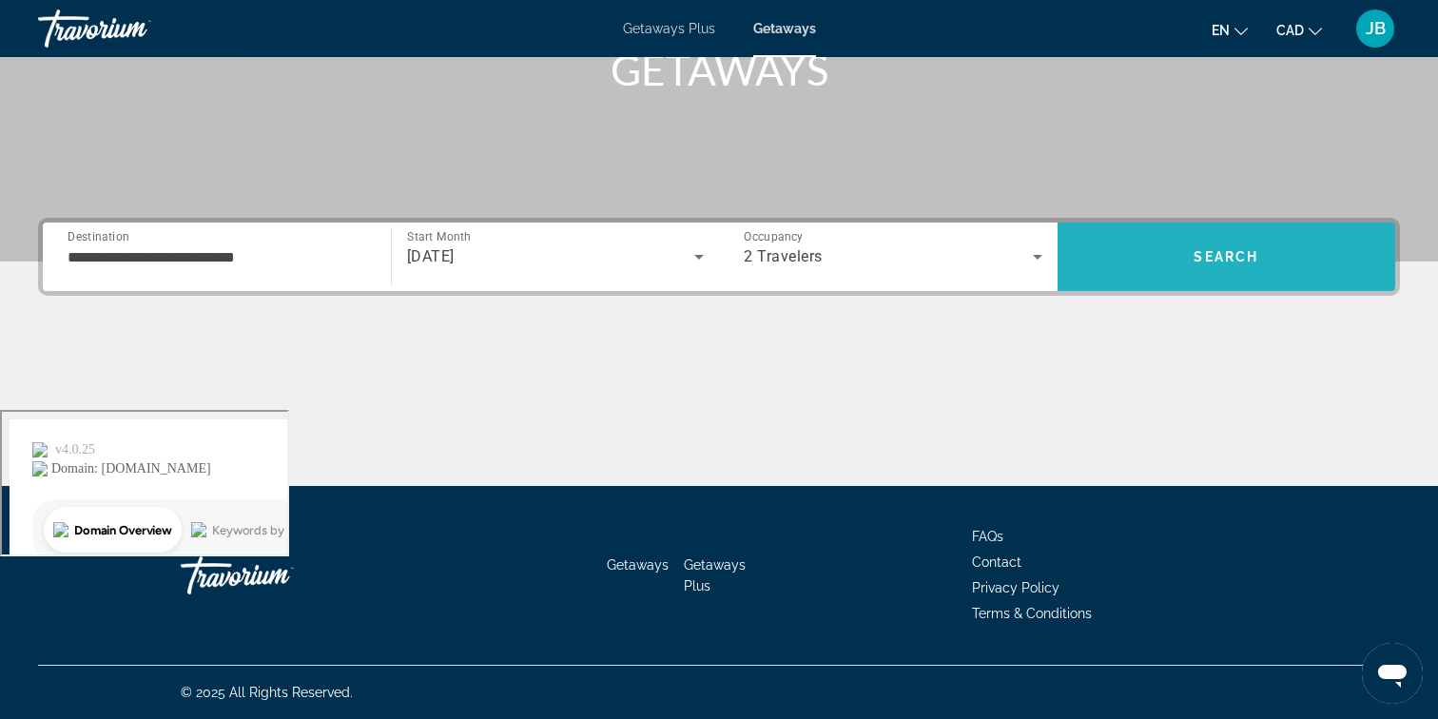
click at [1214, 232] on span "Search" at bounding box center [1226, 257] width 339 height 68
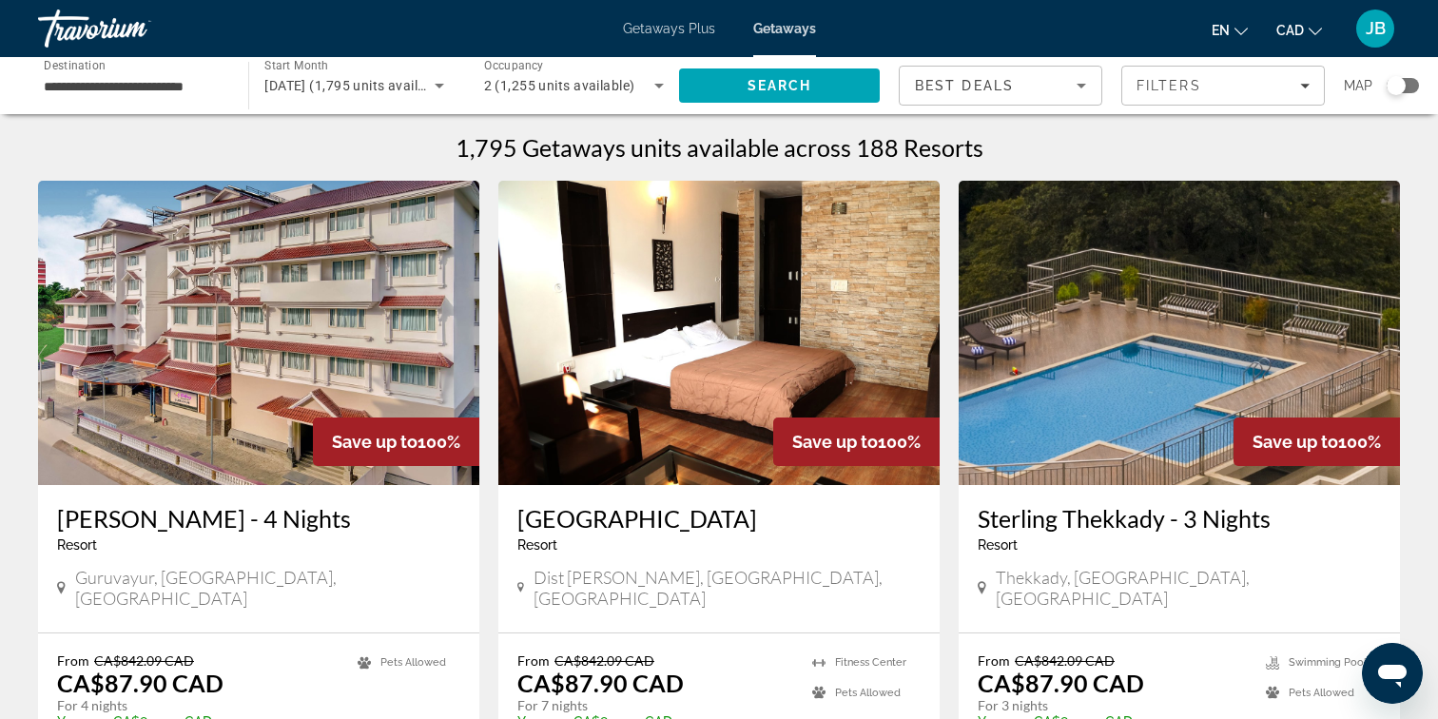
click at [1414, 85] on div "Search widget" at bounding box center [1402, 85] width 32 height 15
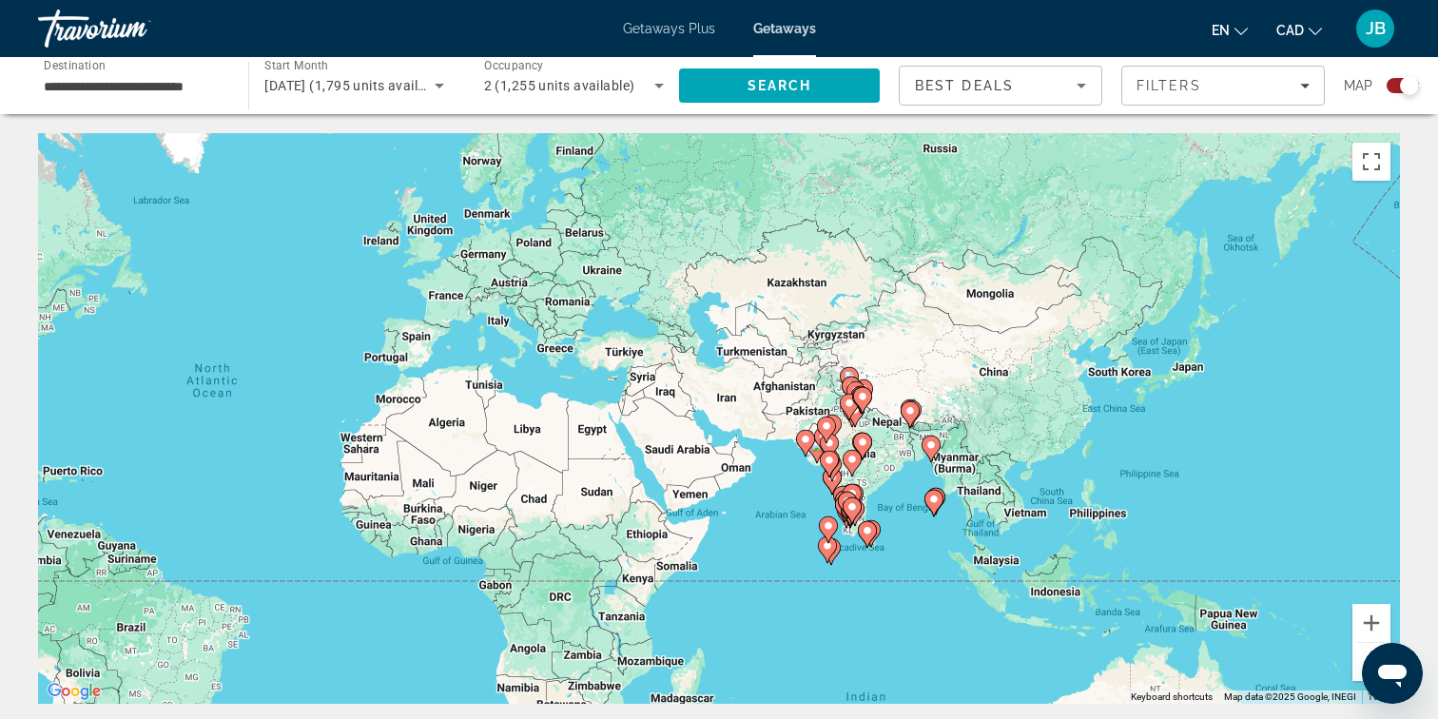
drag, startPoint x: 1243, startPoint y: 640, endPoint x: 783, endPoint y: 627, distance: 460.4
click at [783, 627] on div "To activate drag with keyboard, press Alt + Enter. Once in keyboard drag state,…" at bounding box center [719, 418] width 1362 height 571
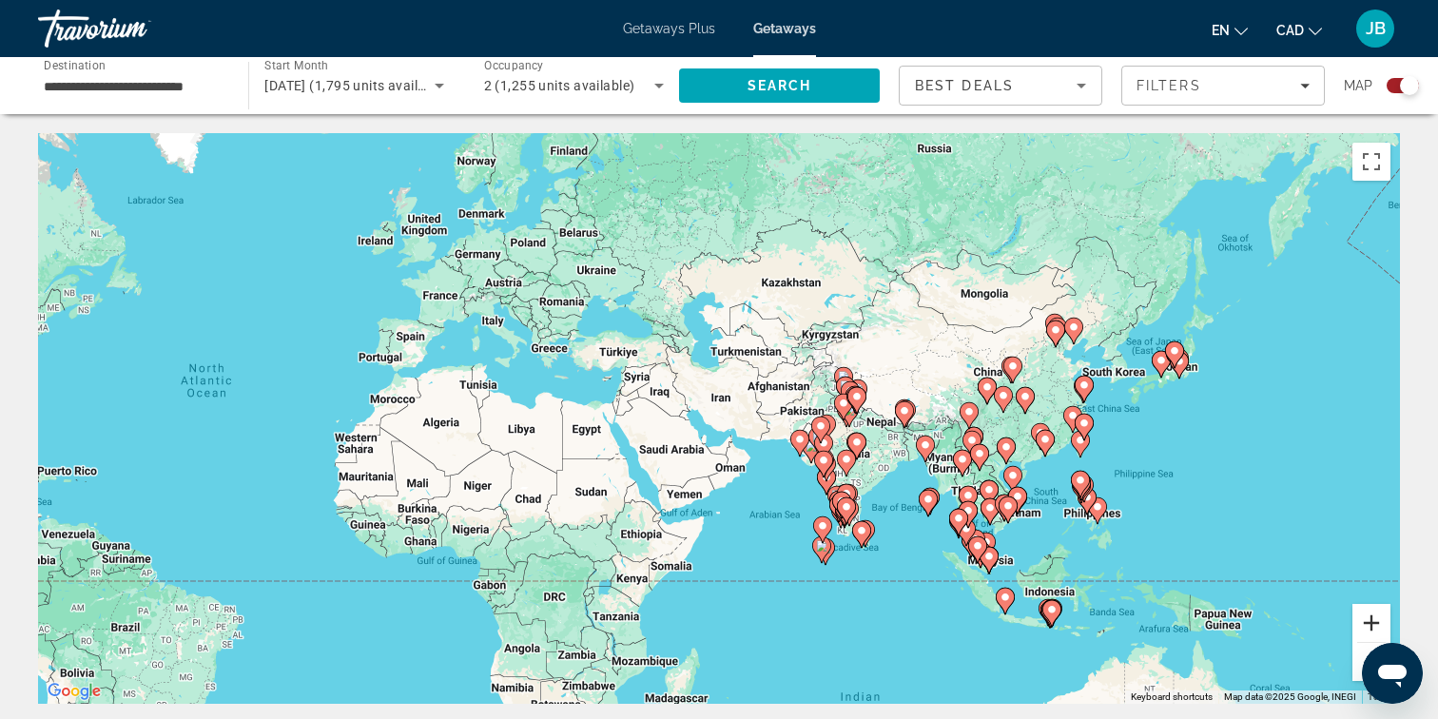
click at [1363, 617] on button "Zoom in" at bounding box center [1371, 623] width 38 height 38
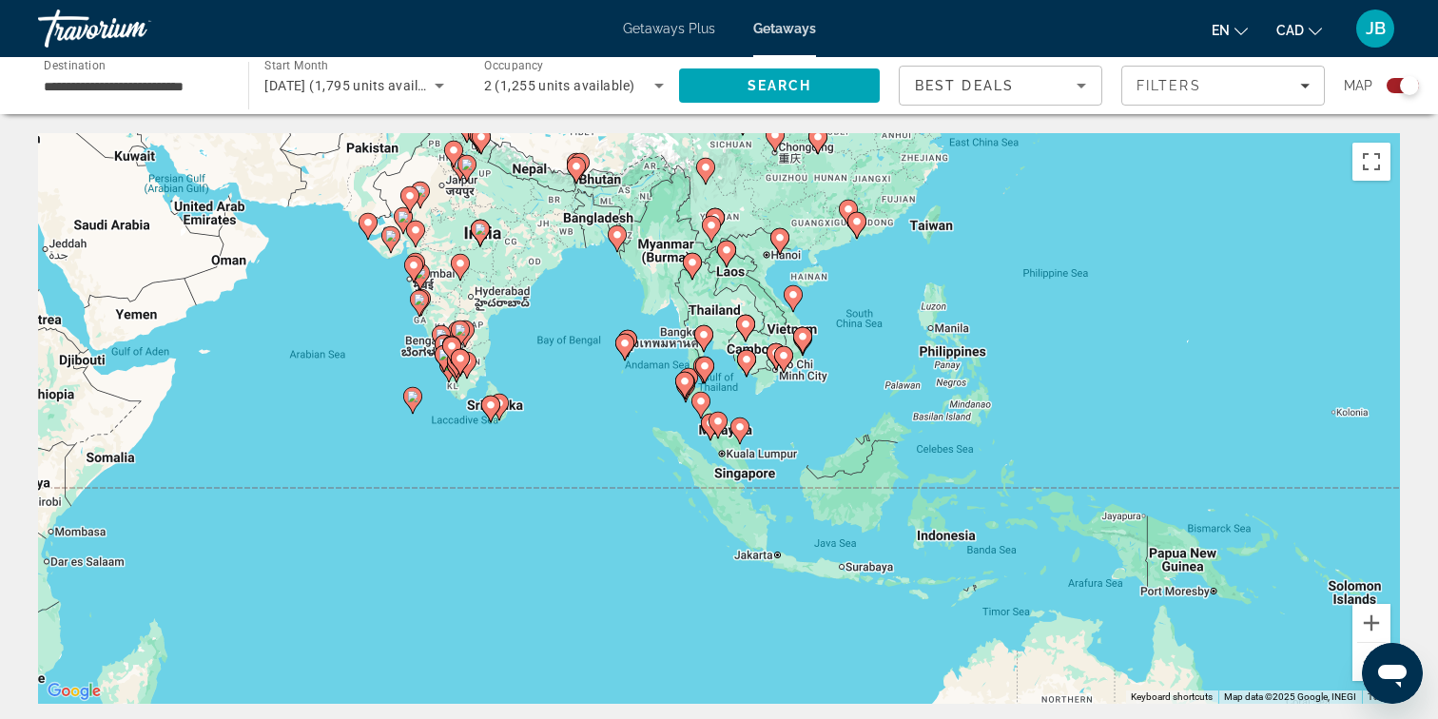
drag, startPoint x: 1134, startPoint y: 524, endPoint x: 604, endPoint y: 232, distance: 605.6
click at [604, 232] on div "To activate drag with keyboard, press Alt + Enter. Once in keyboard drag state,…" at bounding box center [719, 418] width 1362 height 571
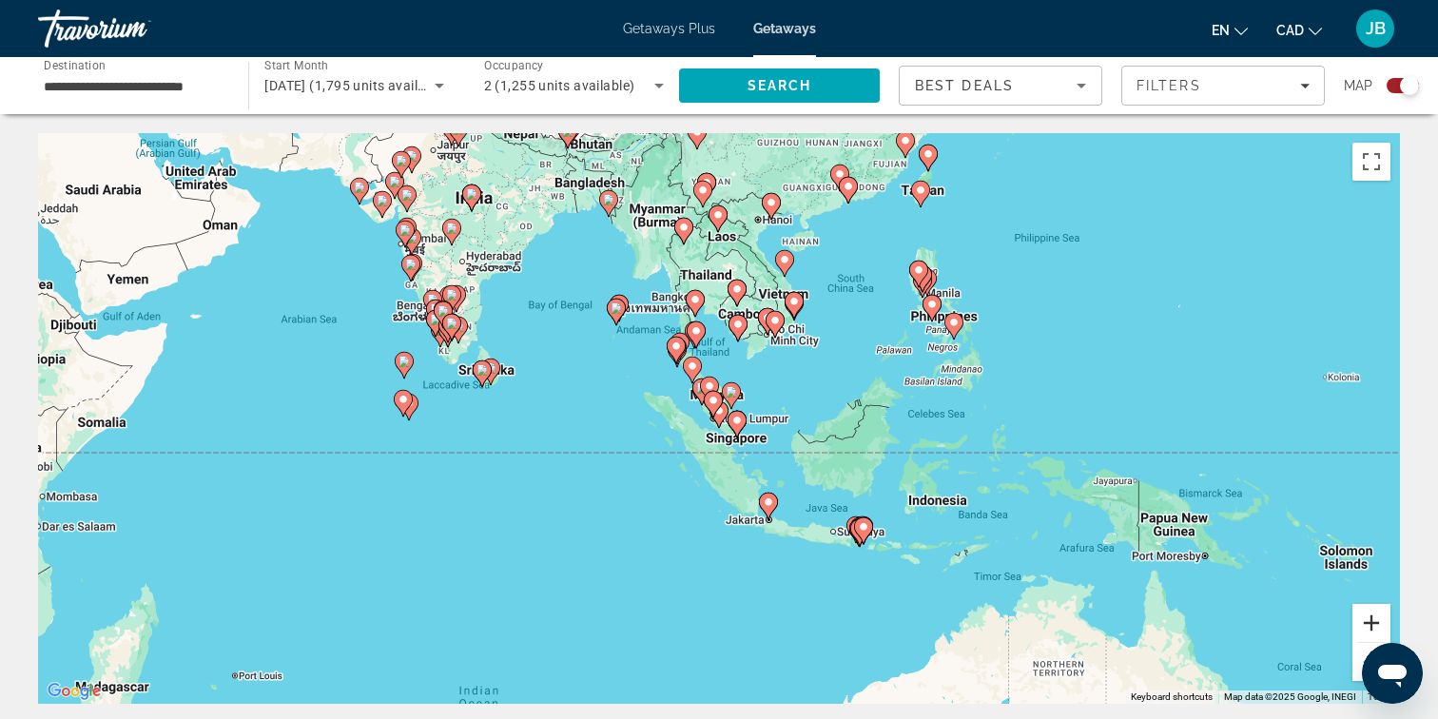
click at [1376, 619] on button "Zoom in" at bounding box center [1371, 623] width 38 height 38
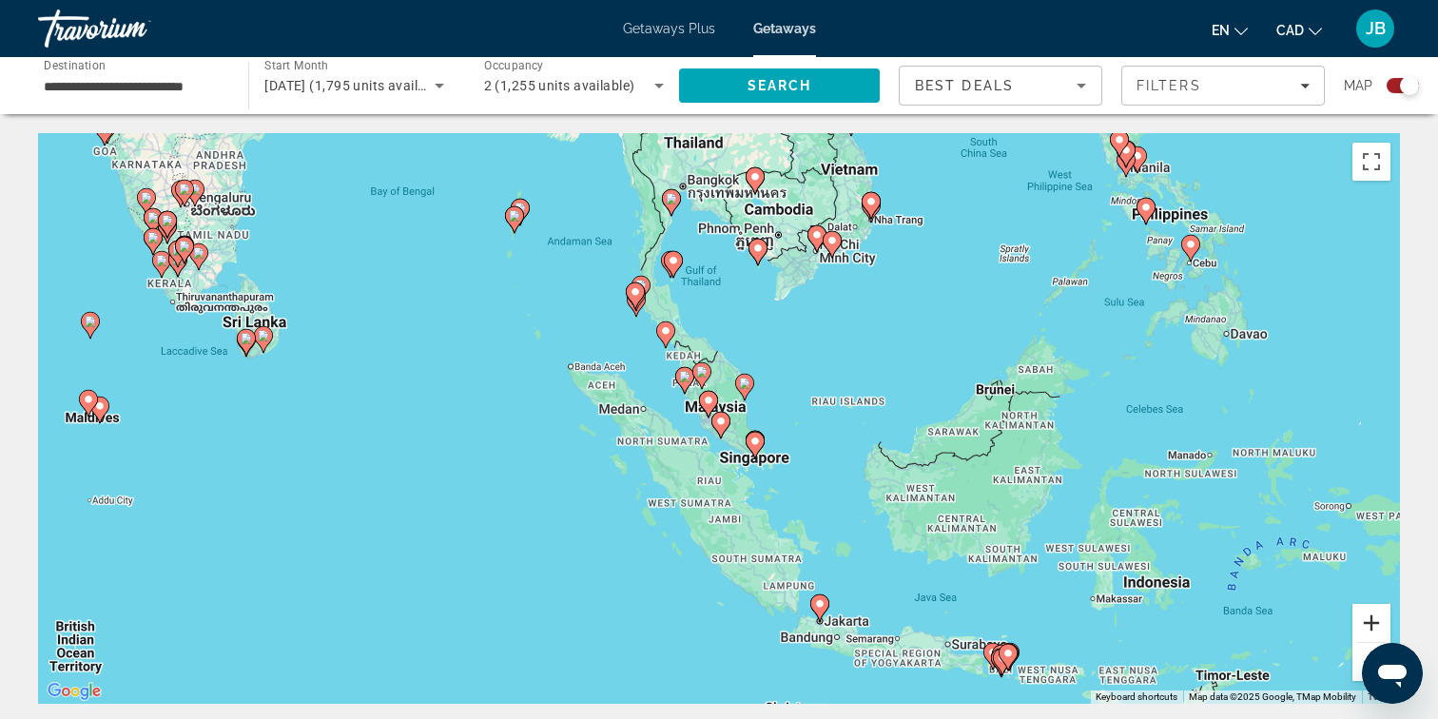
click at [1376, 619] on button "Zoom in" at bounding box center [1371, 623] width 38 height 38
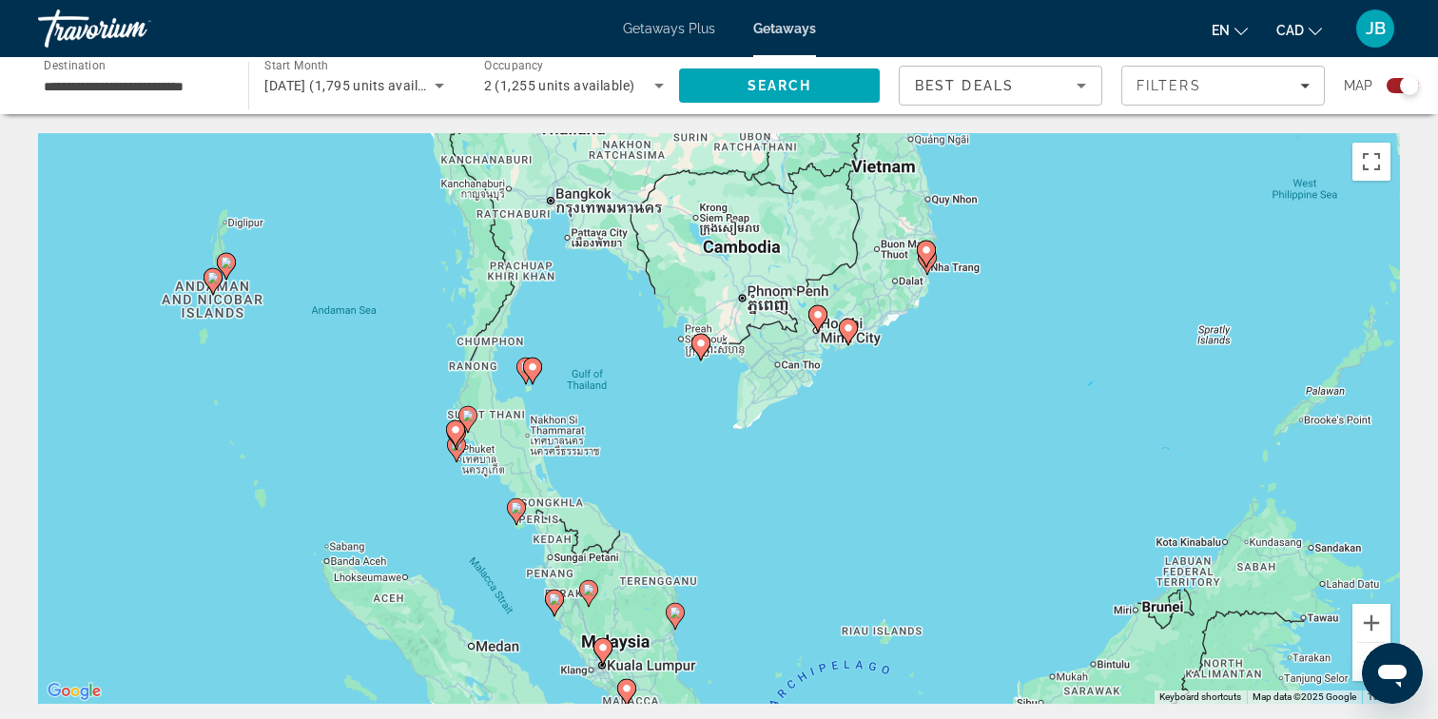
drag, startPoint x: 1008, startPoint y: 292, endPoint x: 907, endPoint y: 541, distance: 268.7
click at [909, 541] on div "To activate drag with keyboard, press Alt + Enter. Once in keyboard drag state,…" at bounding box center [719, 418] width 1362 height 571
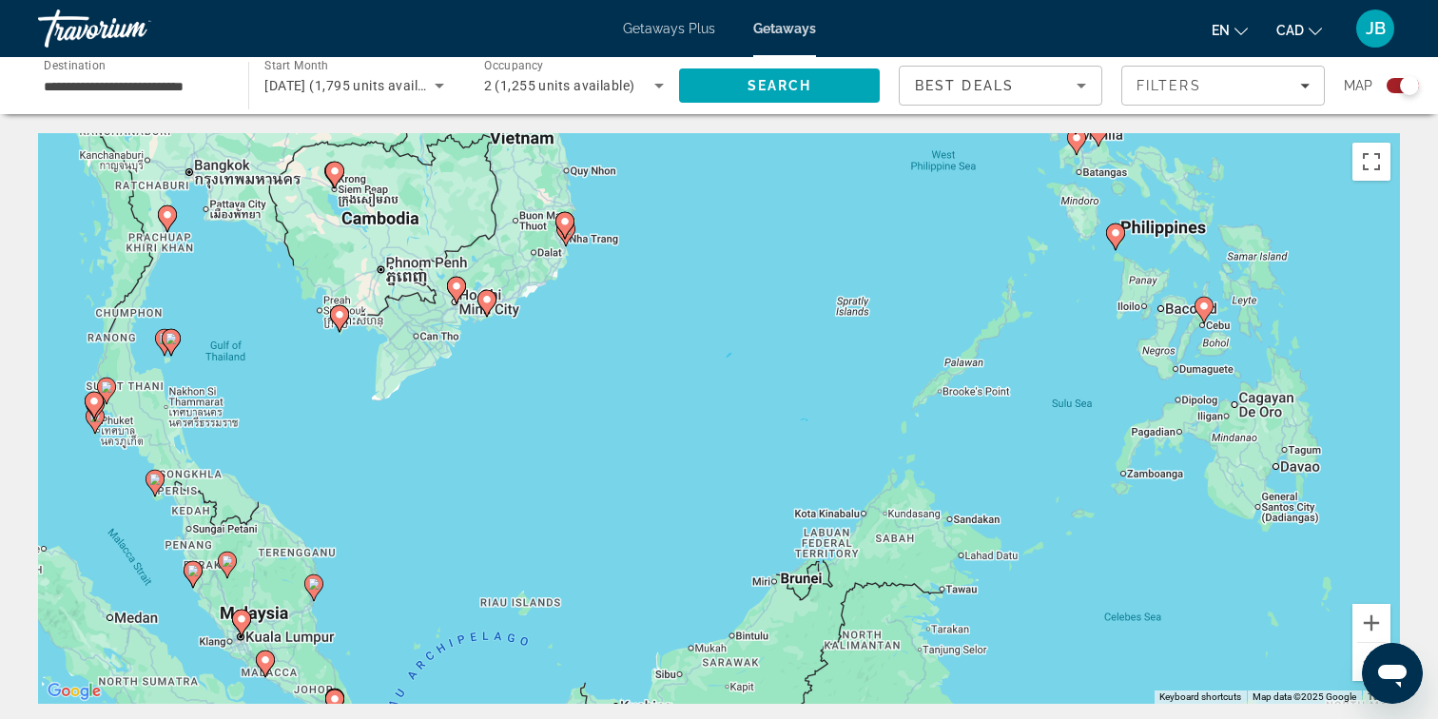
drag, startPoint x: 828, startPoint y: 532, endPoint x: 464, endPoint y: 500, distance: 365.6
click at [464, 500] on div "To activate drag with keyboard, press Alt + Enter. Once in keyboard drag state,…" at bounding box center [719, 418] width 1362 height 571
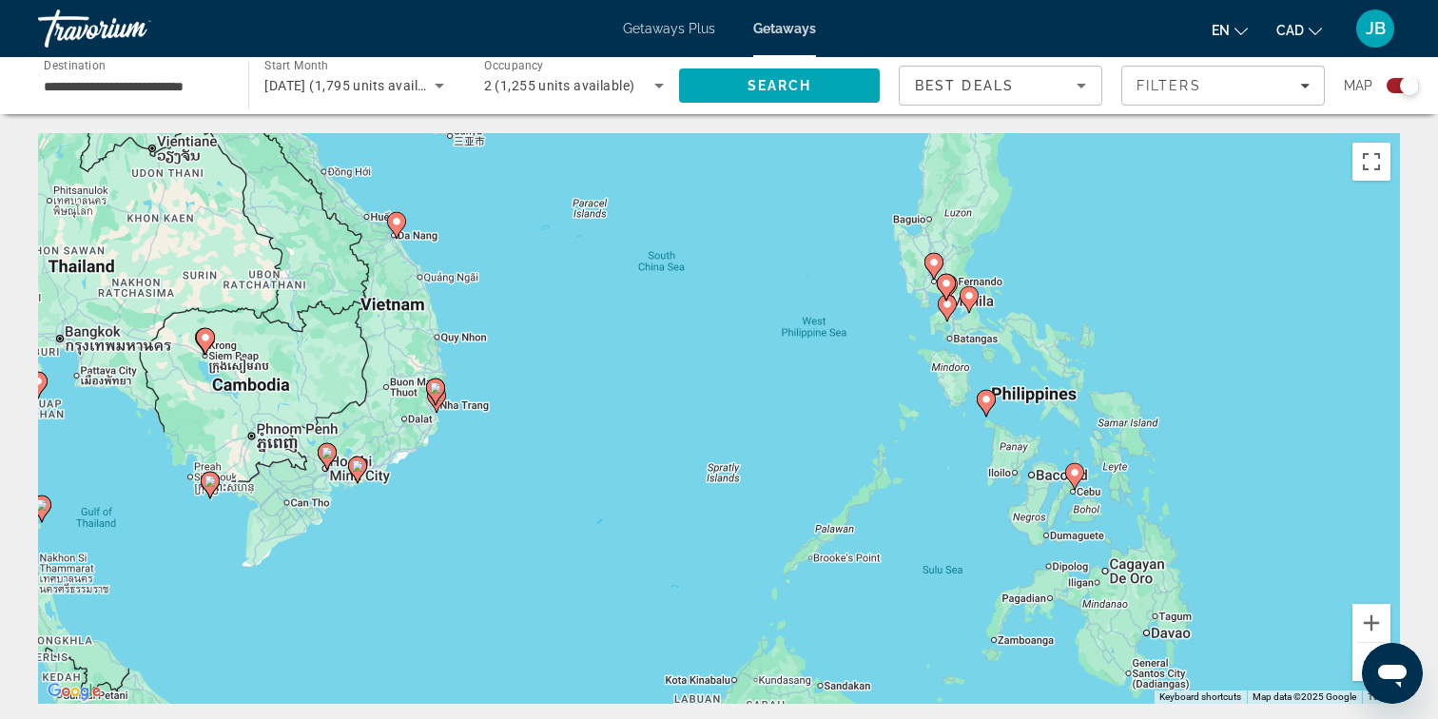
drag, startPoint x: 709, startPoint y: 354, endPoint x: 575, endPoint y: 532, distance: 223.5
click at [575, 532] on div "To activate drag with keyboard, press Alt + Enter. Once in keyboard drag state,…" at bounding box center [719, 418] width 1362 height 571
click at [1380, 622] on button "Zoom in" at bounding box center [1371, 623] width 38 height 38
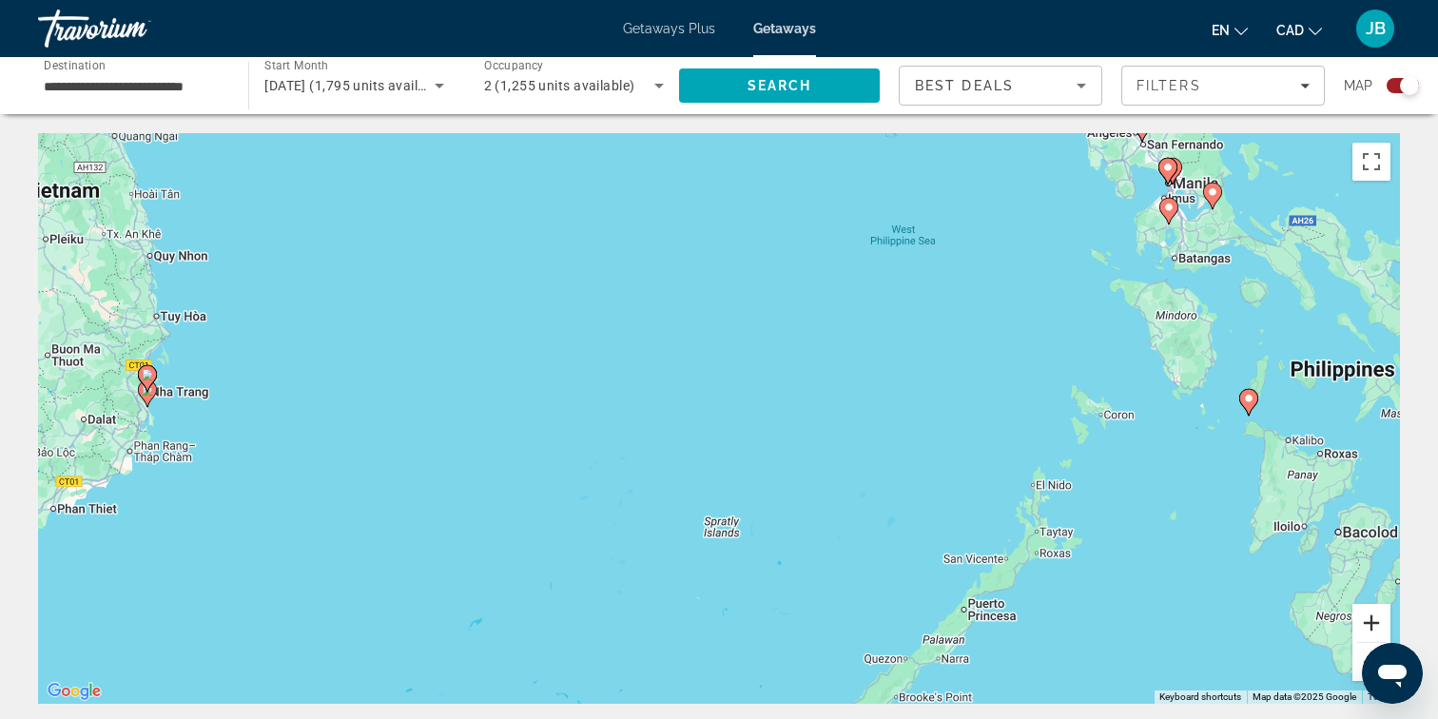
click at [1372, 622] on button "Zoom in" at bounding box center [1371, 623] width 38 height 38
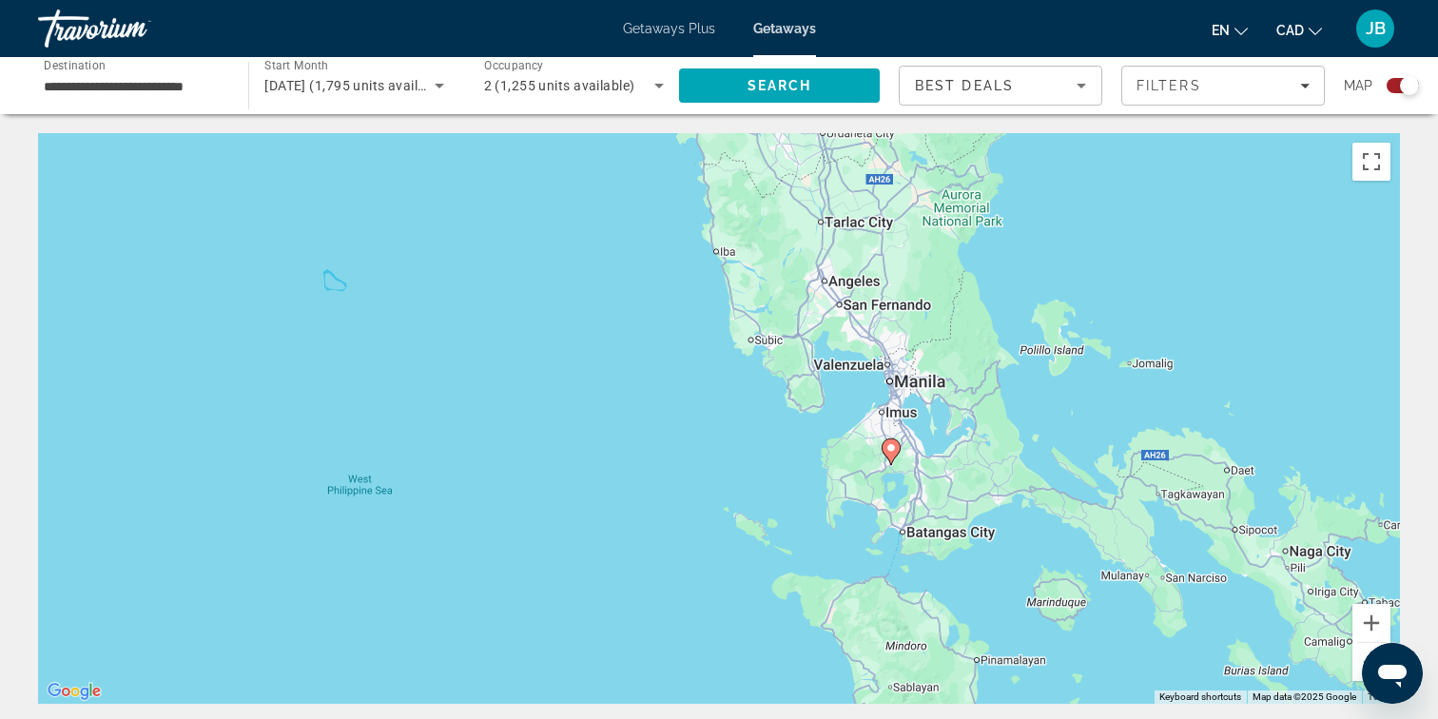
drag, startPoint x: 1126, startPoint y: 342, endPoint x: 384, endPoint y: 782, distance: 862.0
click at [384, 718] on html "**********" at bounding box center [719, 434] width 1438 height 869
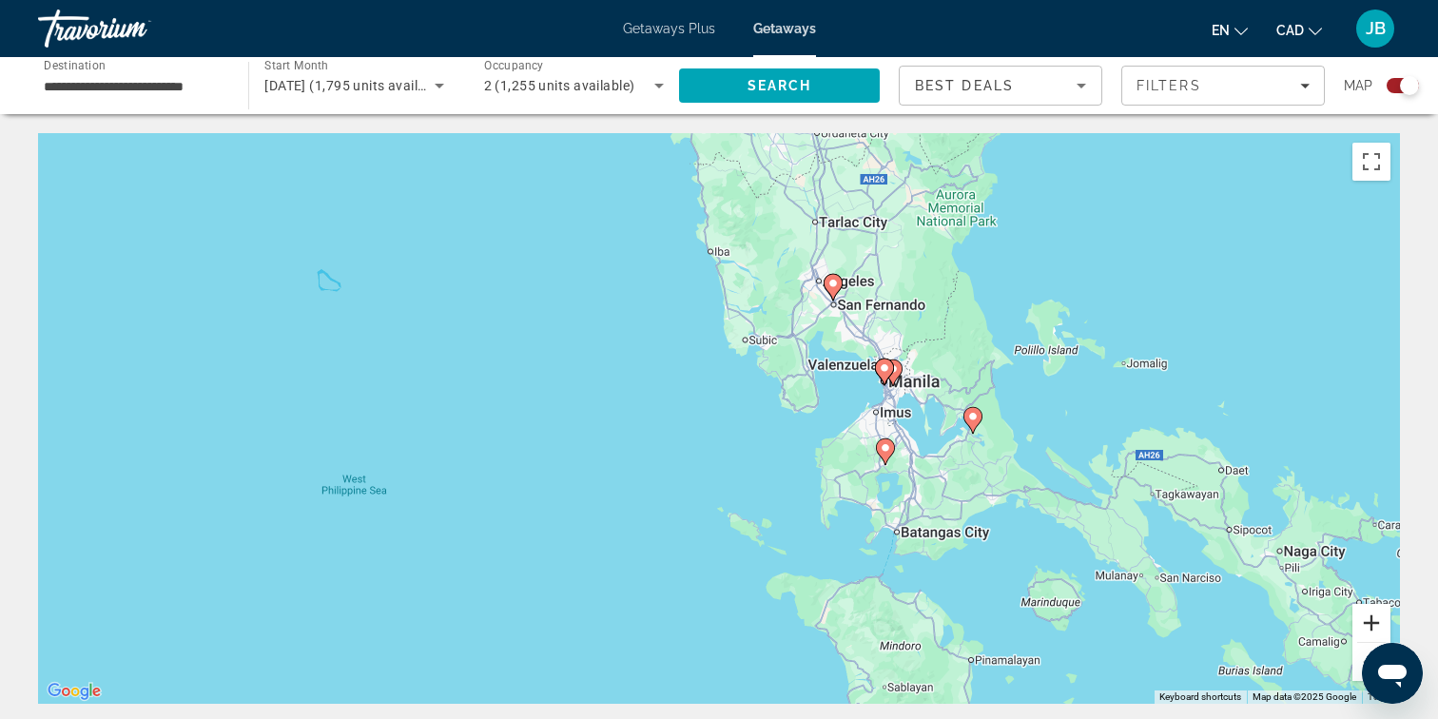
click at [1368, 621] on button "Zoom in" at bounding box center [1371, 623] width 38 height 38
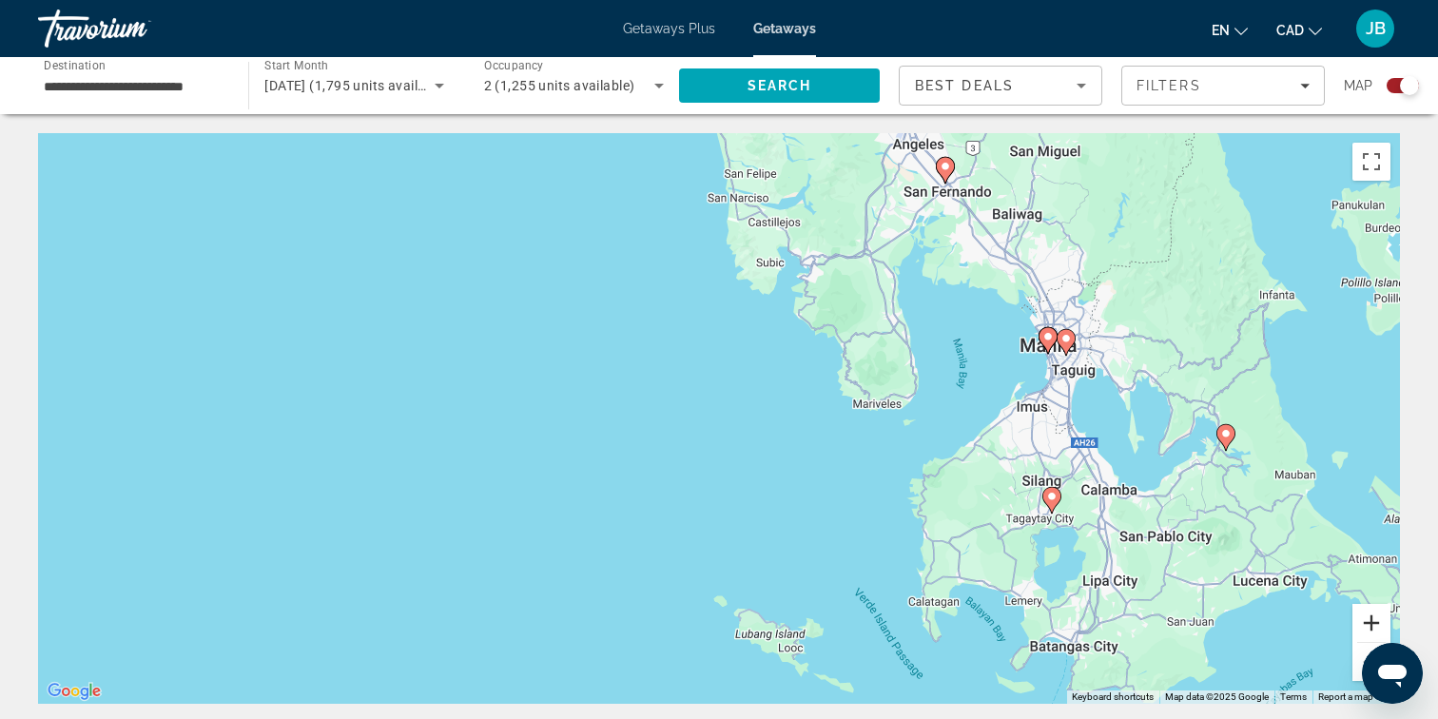
click at [1366, 627] on button "Zoom in" at bounding box center [1371, 623] width 38 height 38
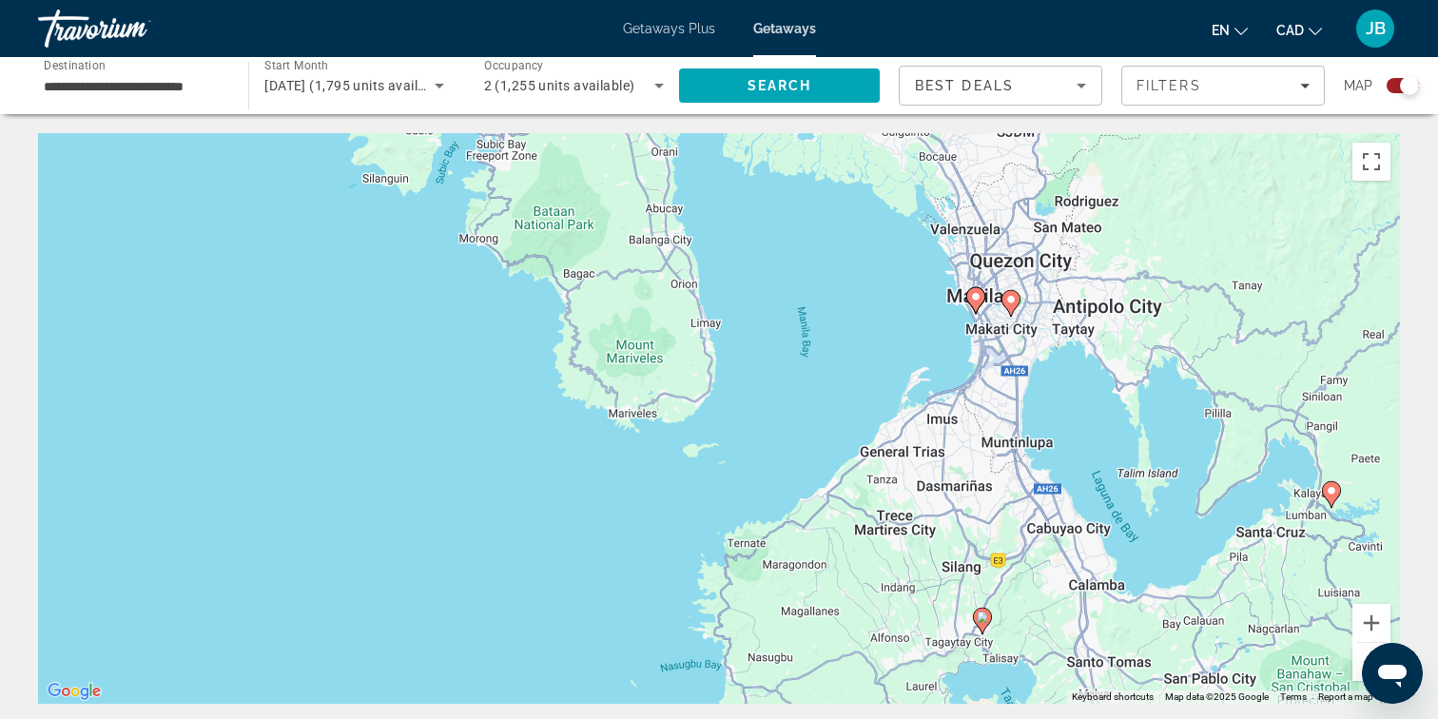
drag, startPoint x: 1193, startPoint y: 408, endPoint x: 787, endPoint y: 436, distance: 407.0
click at [787, 436] on div "To activate drag with keyboard, press Alt + Enter. Once in keyboard drag state,…" at bounding box center [719, 418] width 1362 height 571
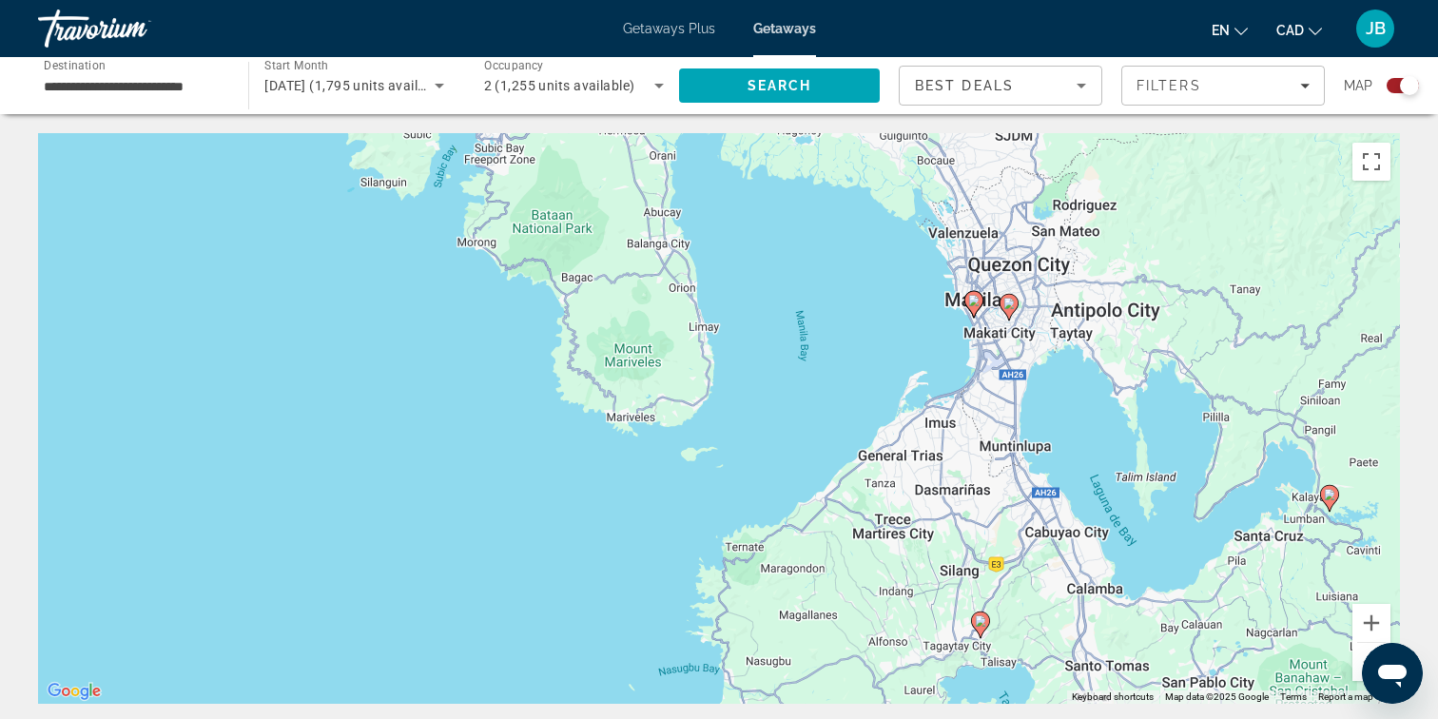
click at [974, 300] on image "Main content" at bounding box center [973, 300] width 11 height 11
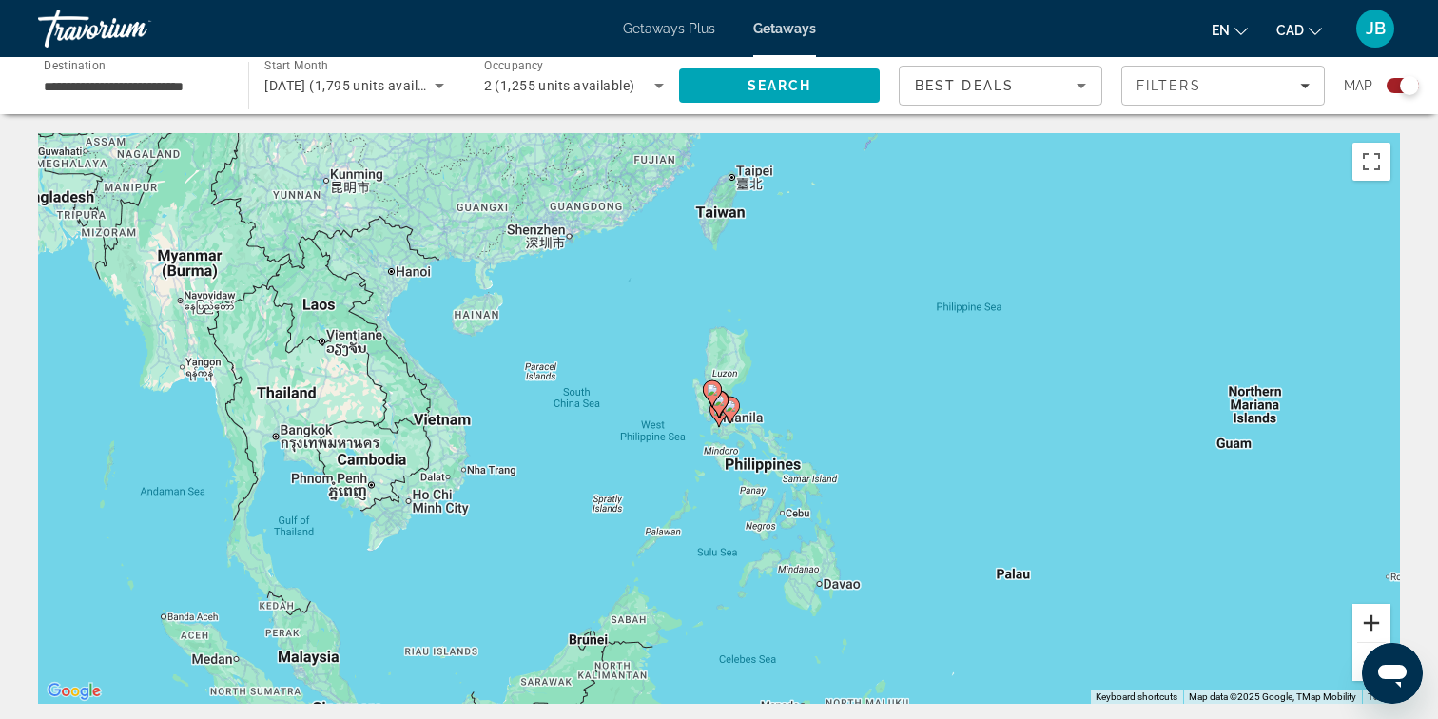
click at [1381, 620] on button "Zoom in" at bounding box center [1371, 623] width 38 height 38
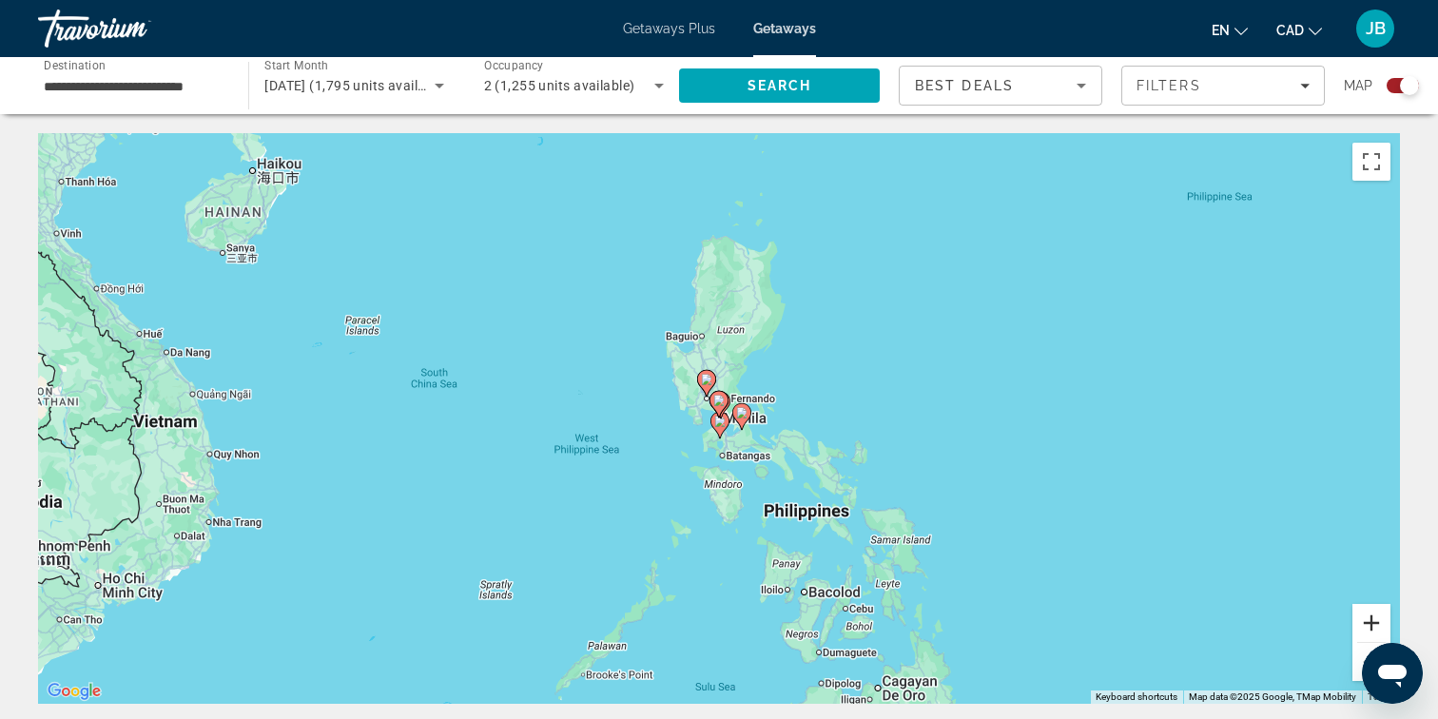
click at [1381, 620] on button "Zoom in" at bounding box center [1371, 623] width 38 height 38
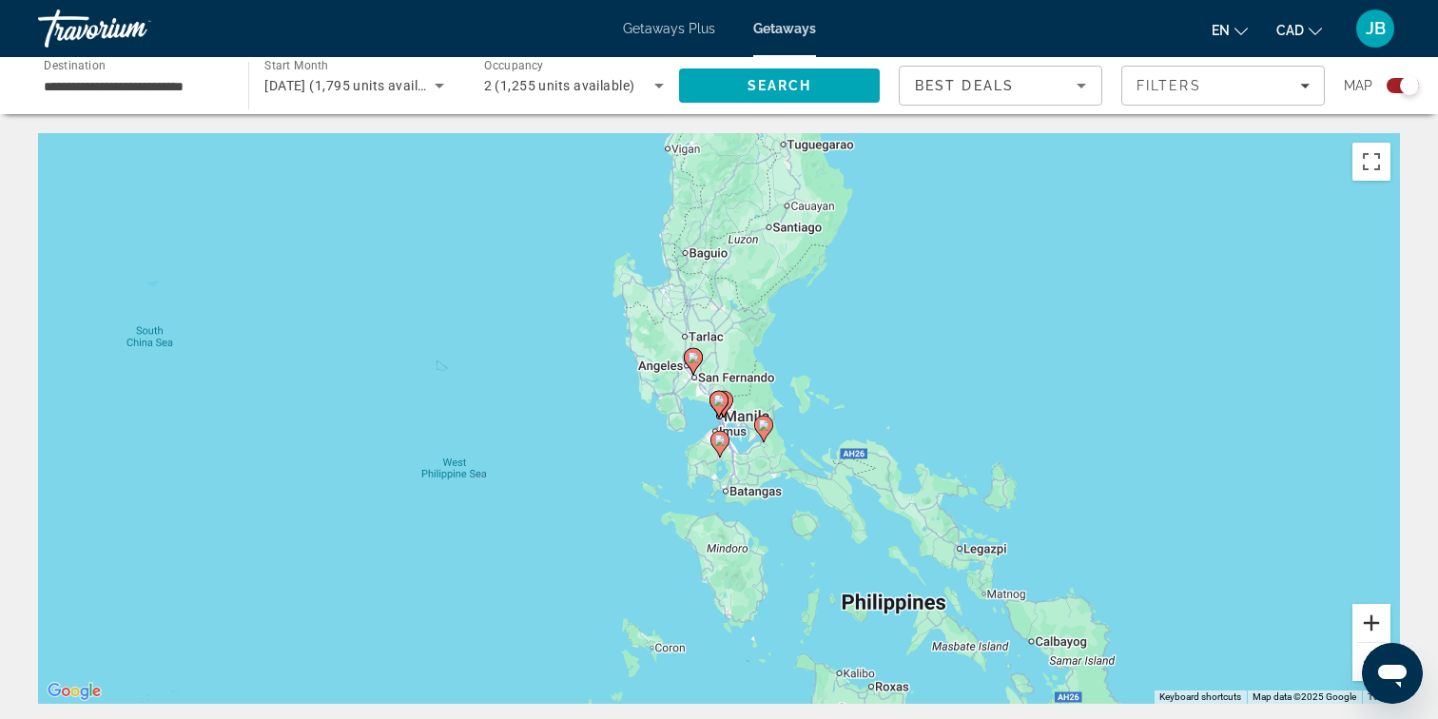
click at [1381, 620] on button "Zoom in" at bounding box center [1371, 623] width 38 height 38
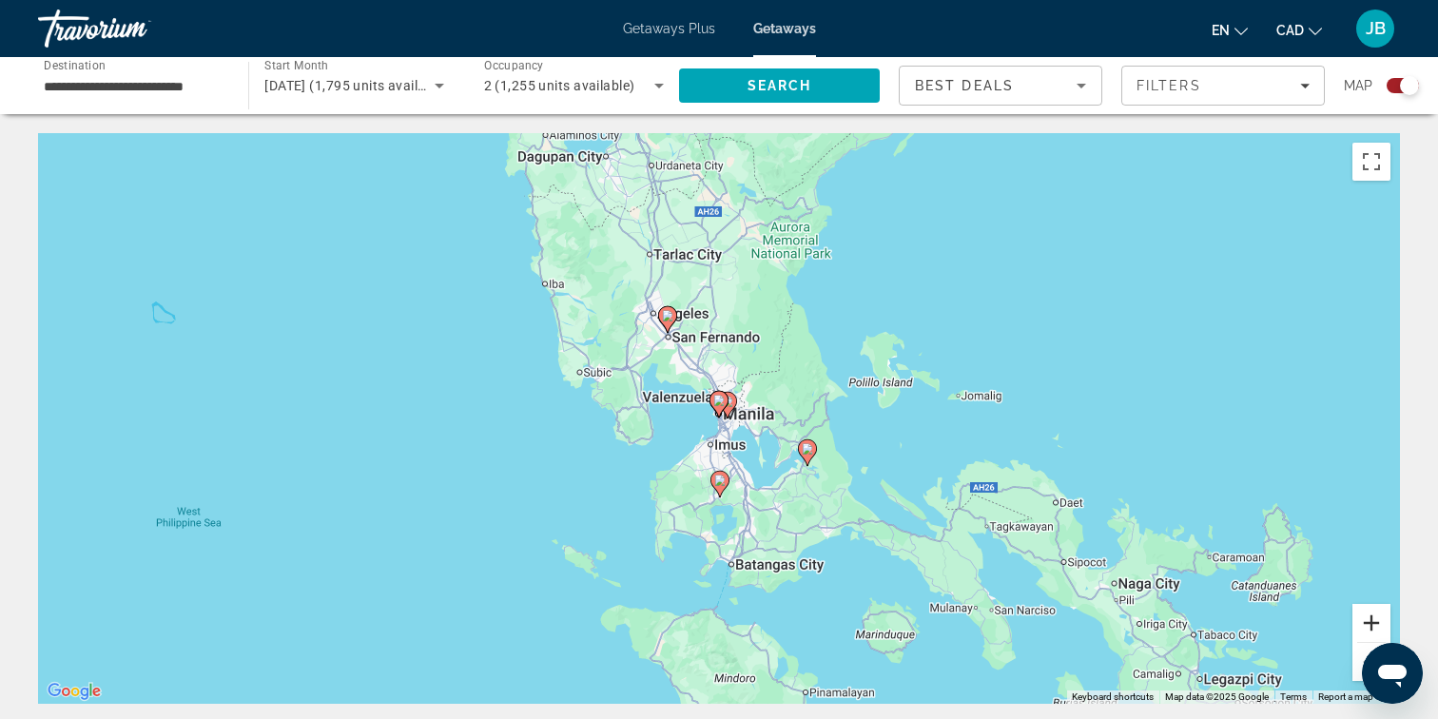
click at [1381, 620] on button "Zoom in" at bounding box center [1371, 623] width 38 height 38
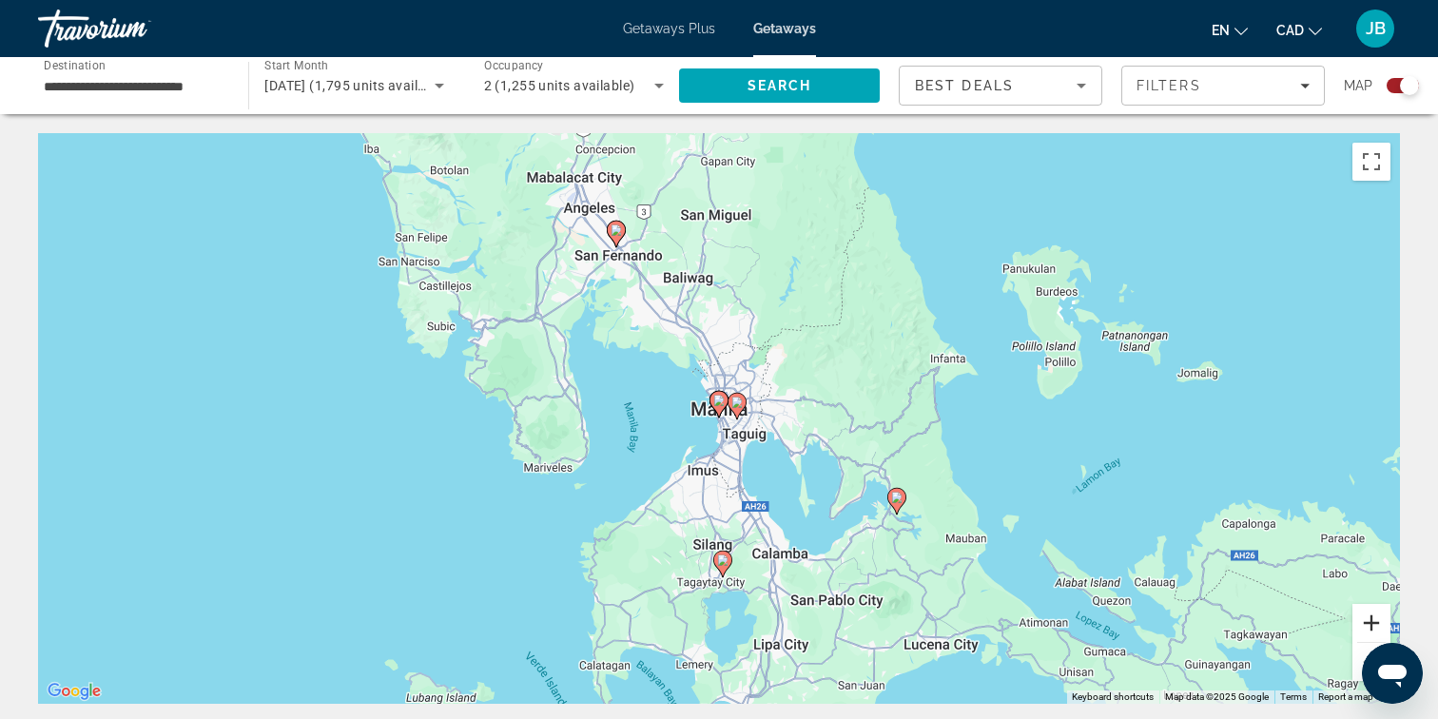
click at [1381, 620] on button "Zoom in" at bounding box center [1371, 623] width 38 height 38
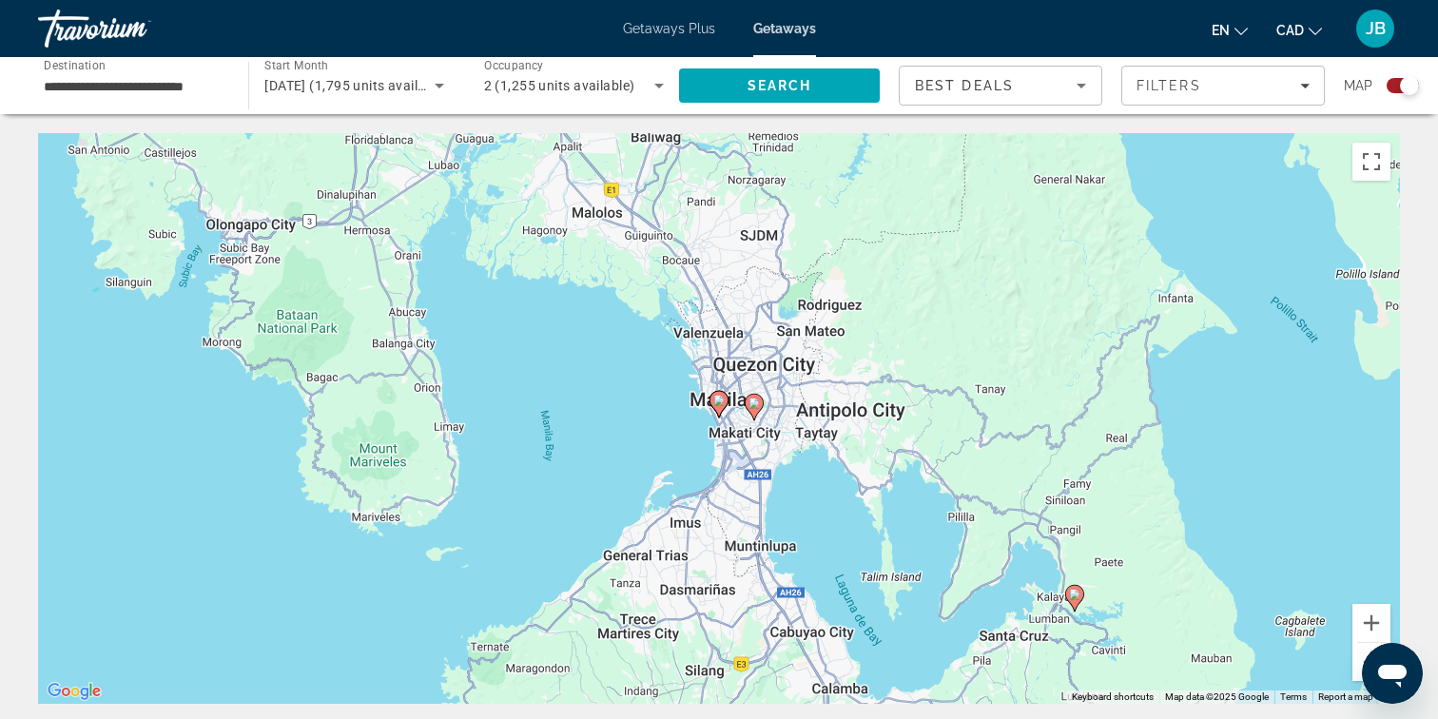
click at [716, 406] on icon "Main content" at bounding box center [718, 404] width 17 height 25
type input "**********"
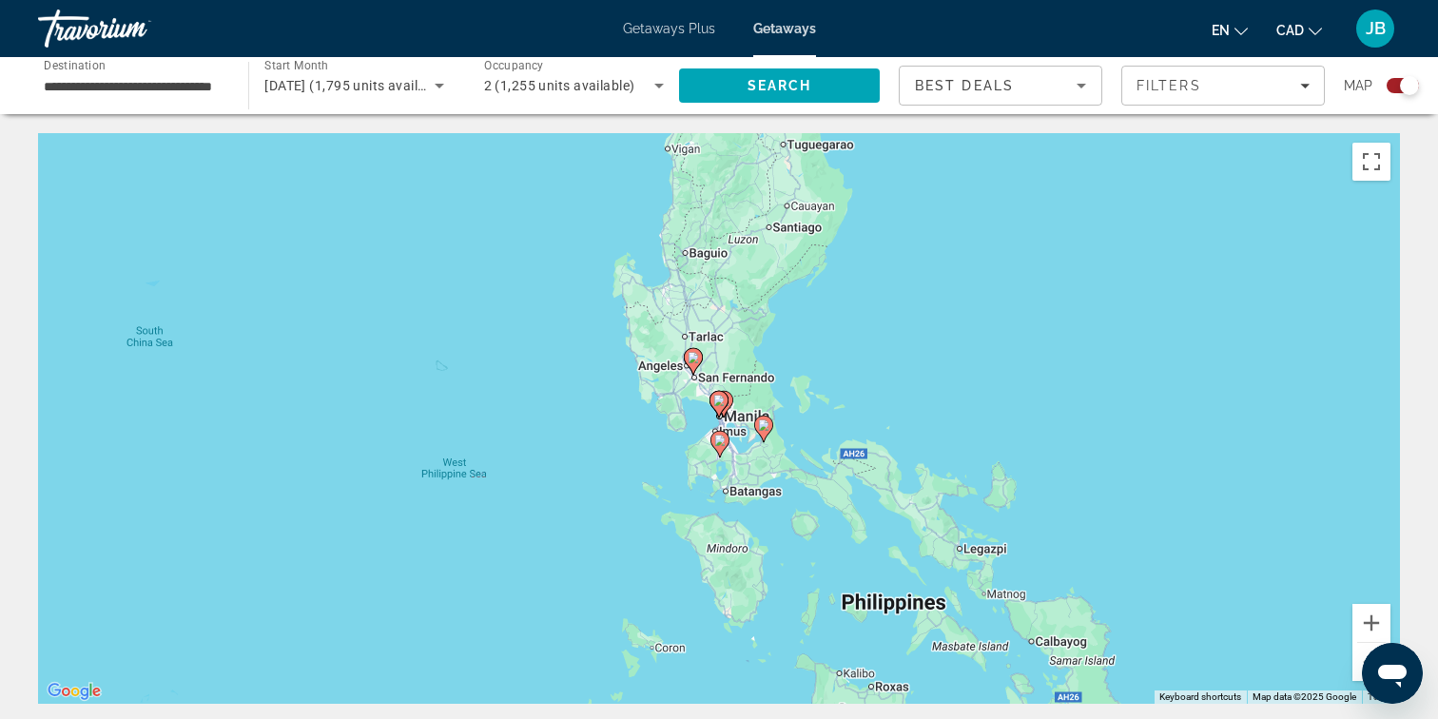
click at [716, 406] on icon "Main content" at bounding box center [718, 404] width 17 height 25
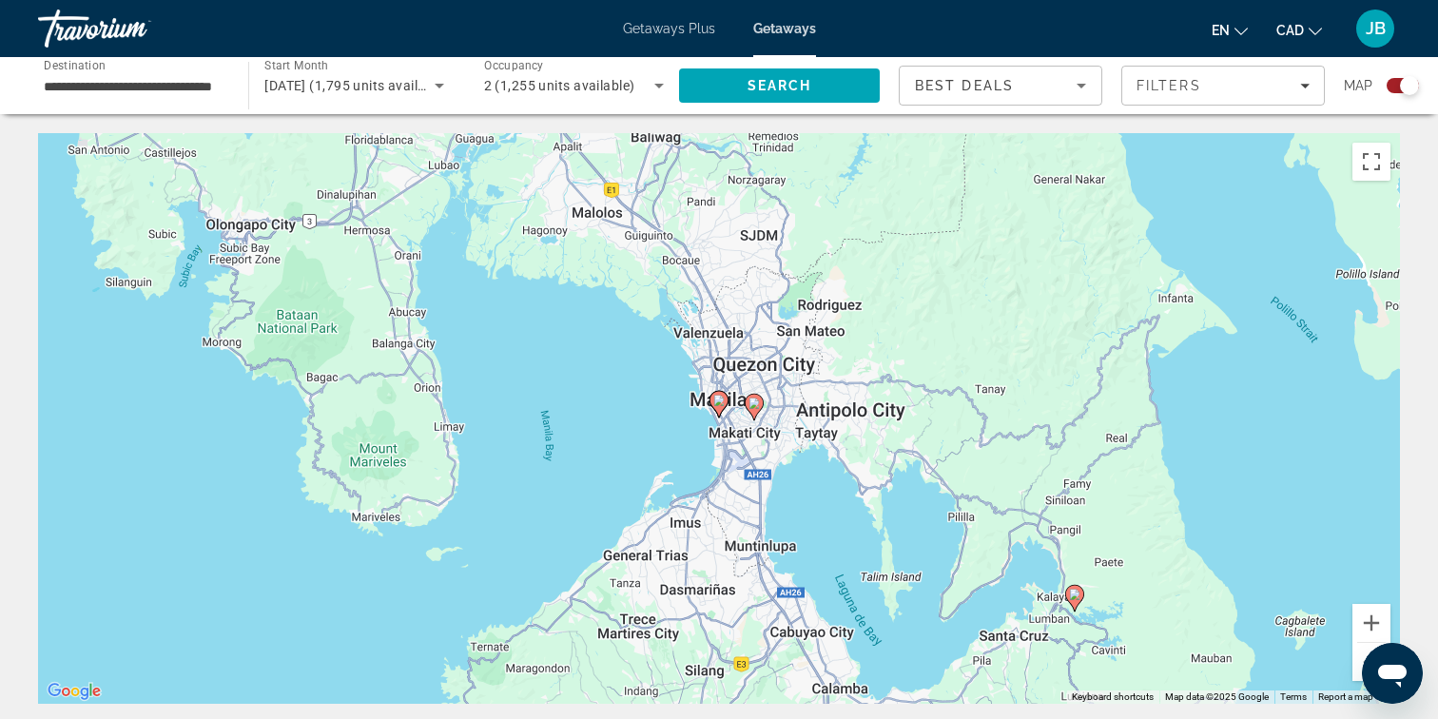
click at [716, 406] on icon "Main content" at bounding box center [718, 404] width 17 height 25
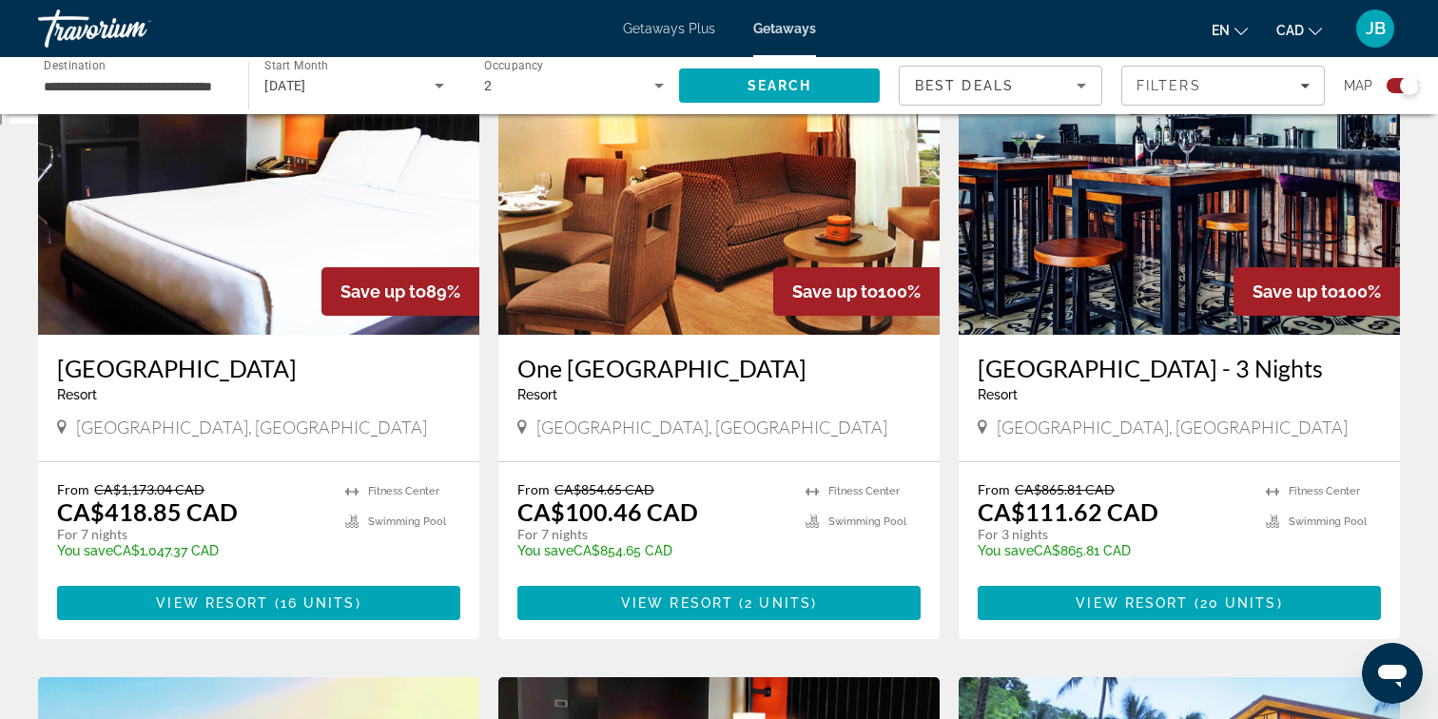
scroll to position [751, 0]
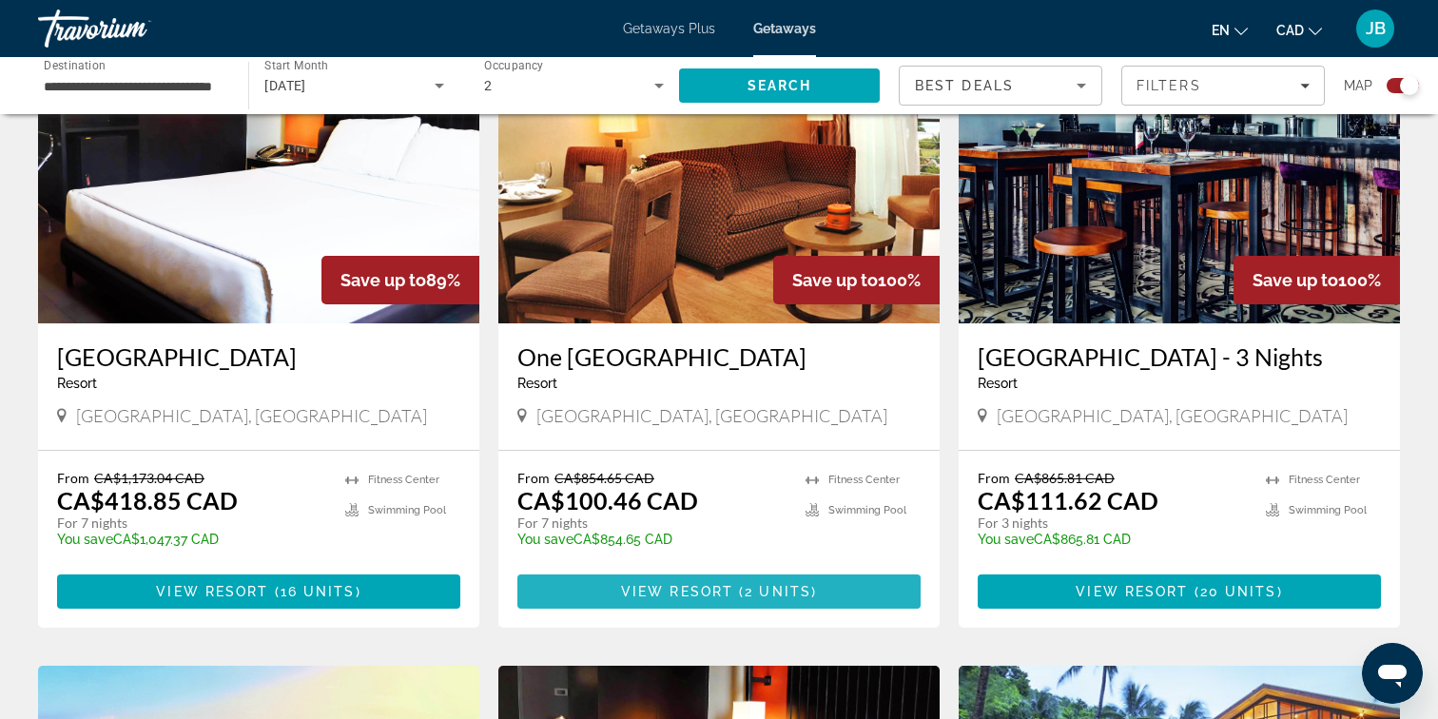
click at [771, 588] on span "2 units" at bounding box center [778, 591] width 67 height 15
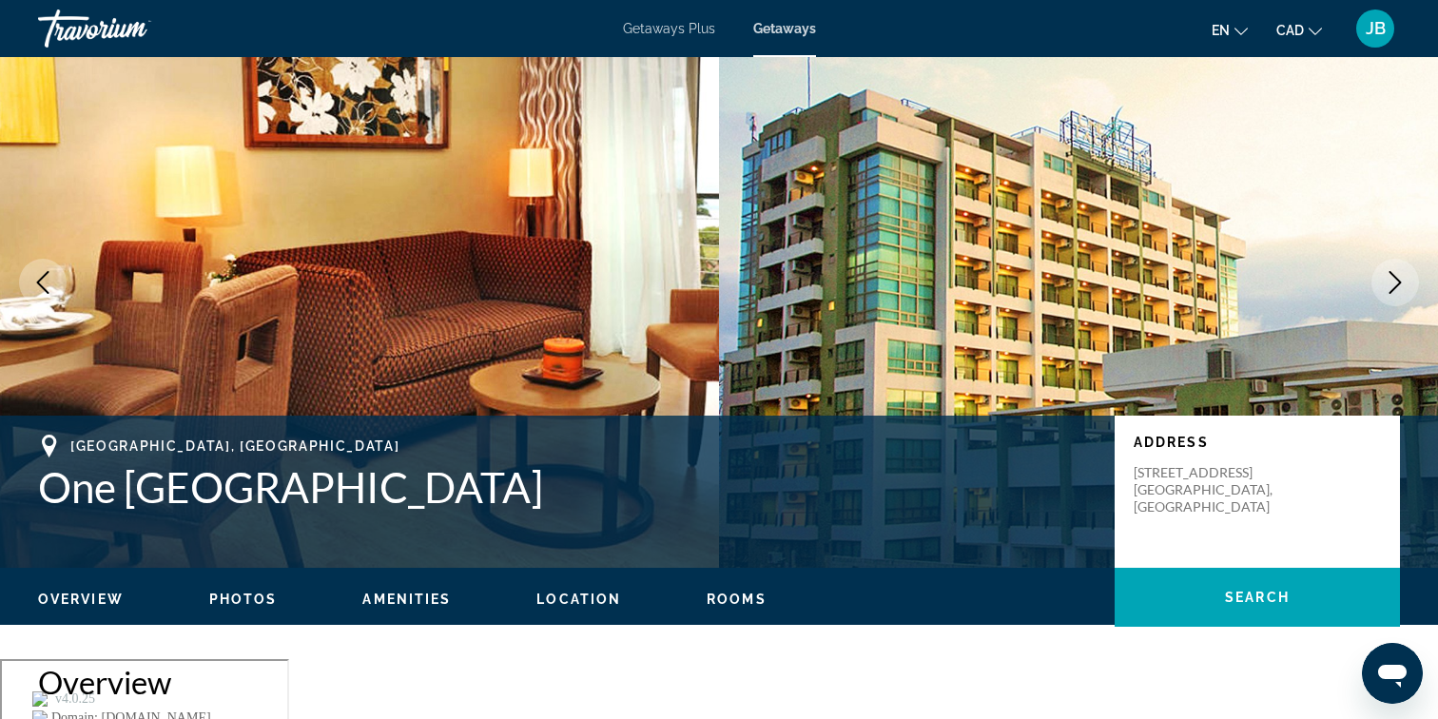
scroll to position [62, 0]
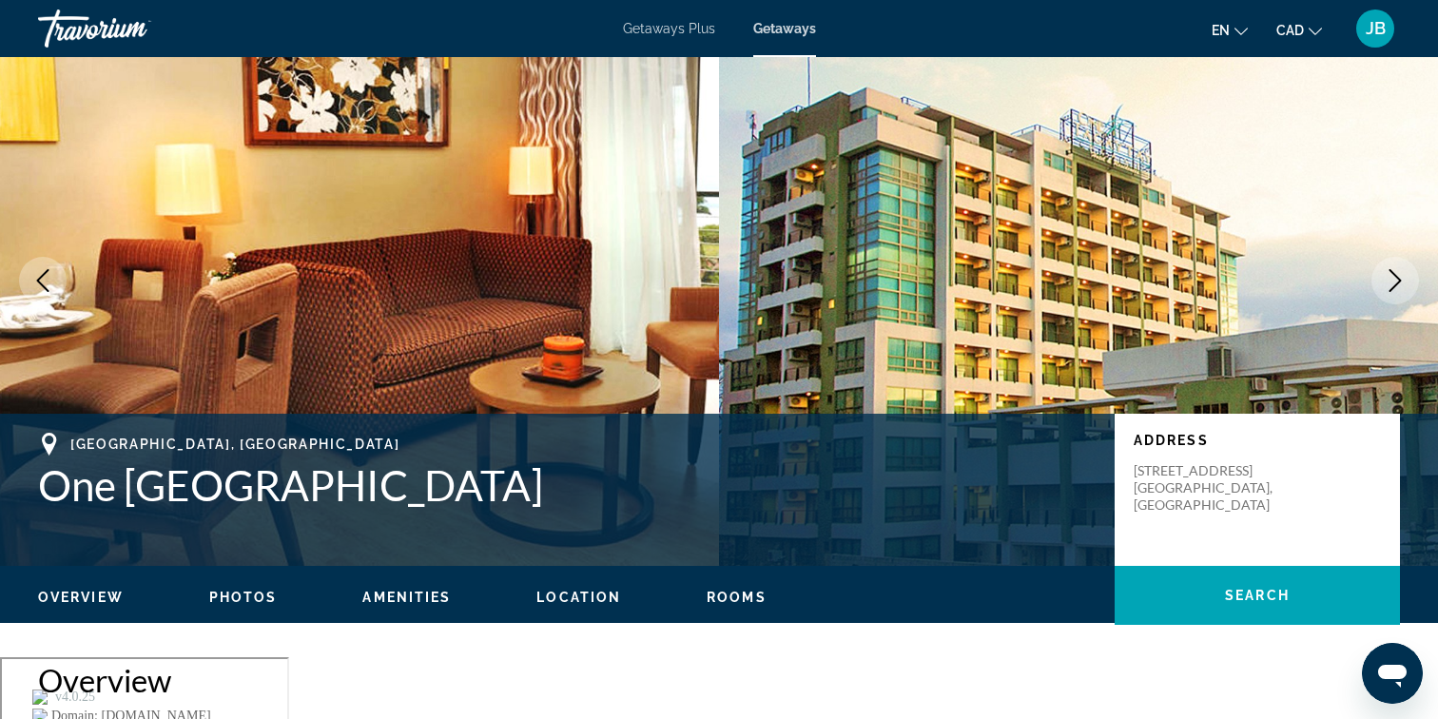
click at [1392, 281] on icon "Next image" at bounding box center [1395, 280] width 23 height 23
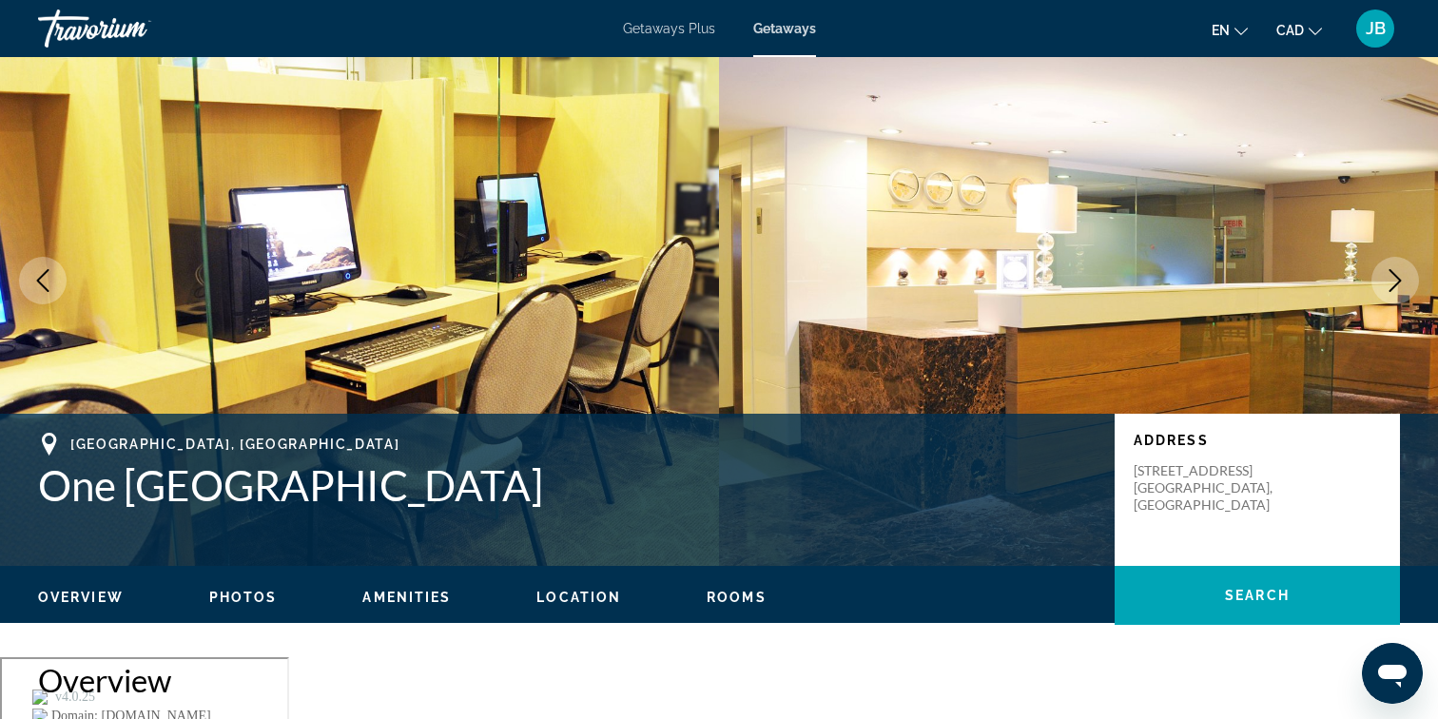
click at [1392, 281] on icon "Next image" at bounding box center [1395, 280] width 23 height 23
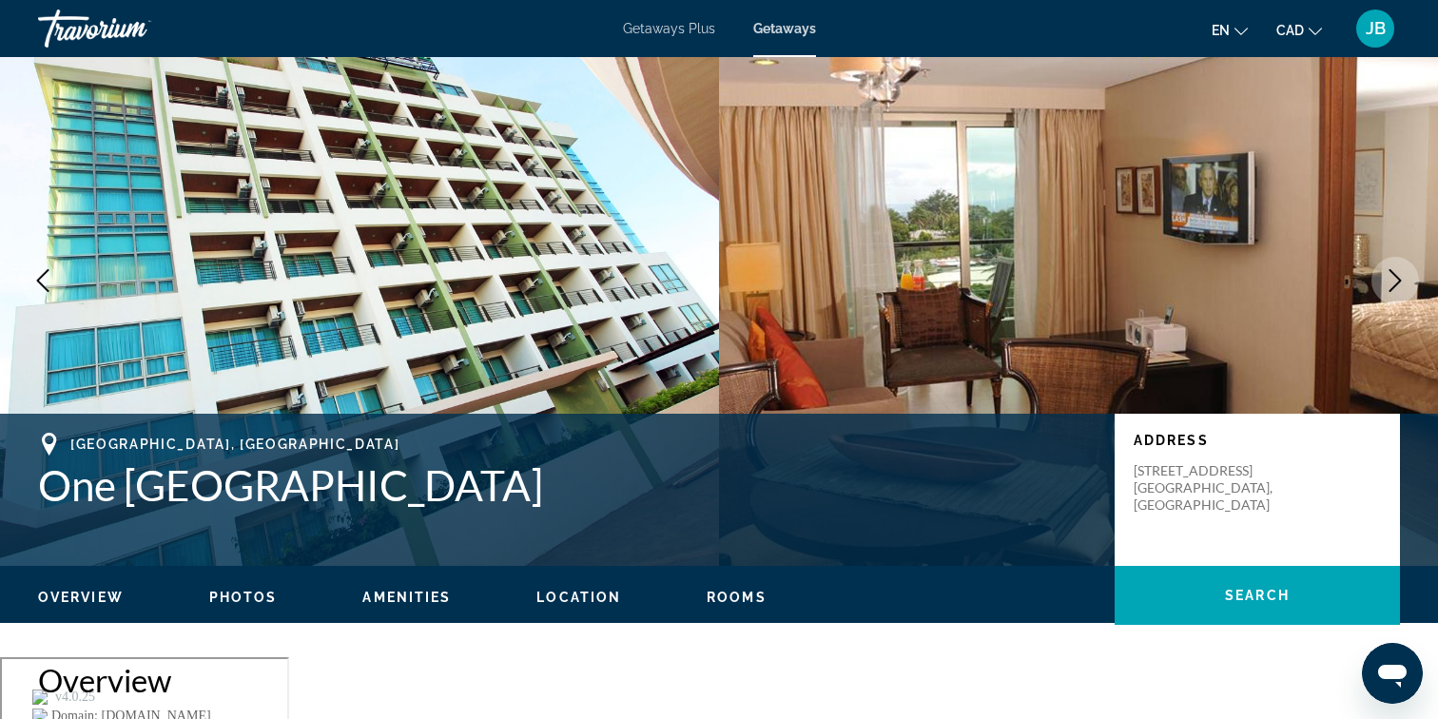
click at [1392, 281] on icon "Next image" at bounding box center [1395, 280] width 23 height 23
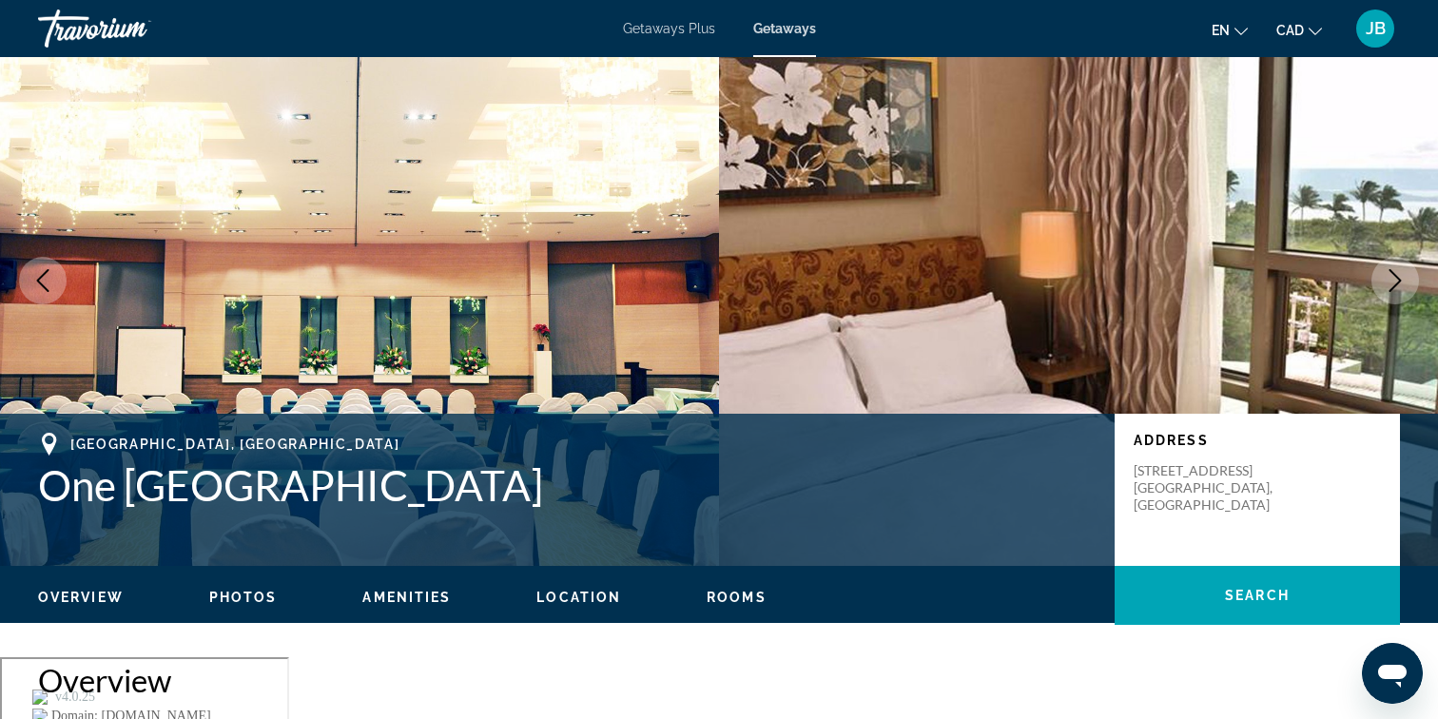
click at [1392, 281] on icon "Next image" at bounding box center [1395, 280] width 23 height 23
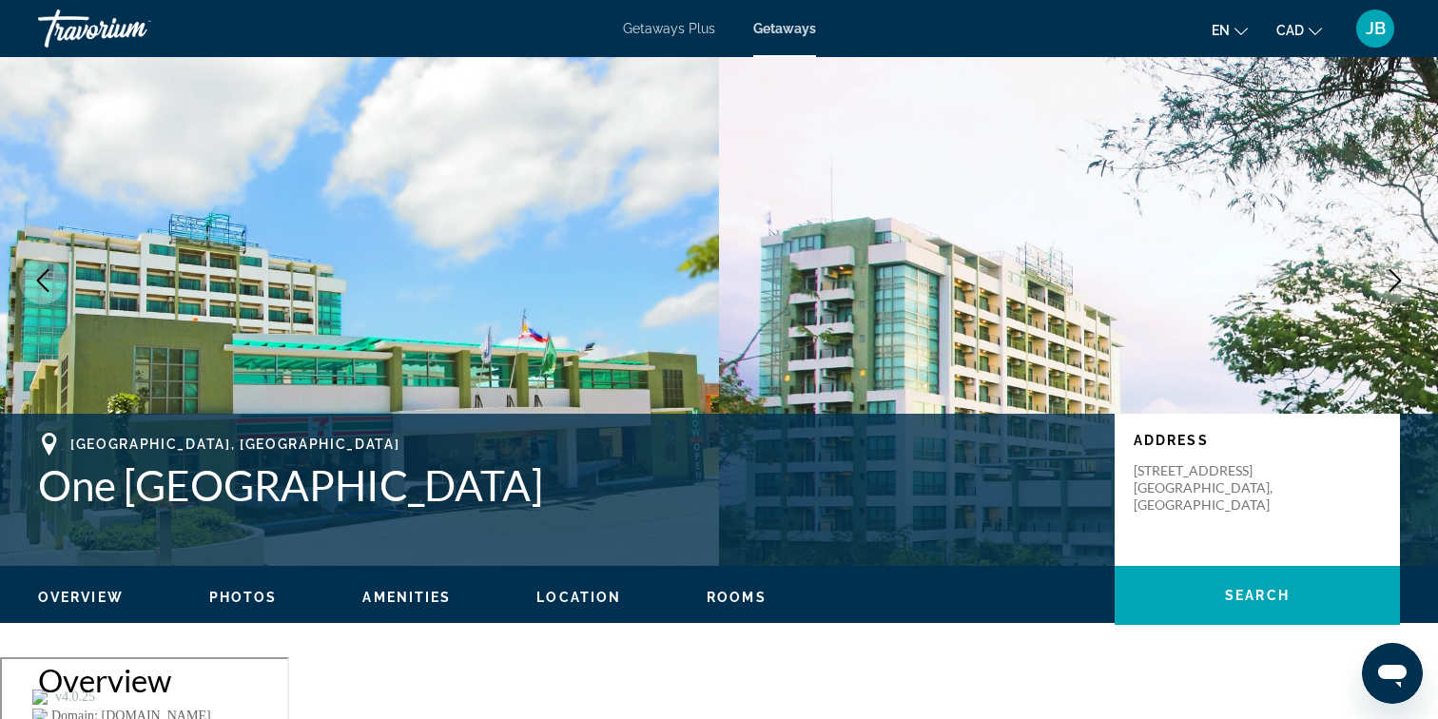
click at [1392, 281] on icon "Next image" at bounding box center [1395, 280] width 23 height 23
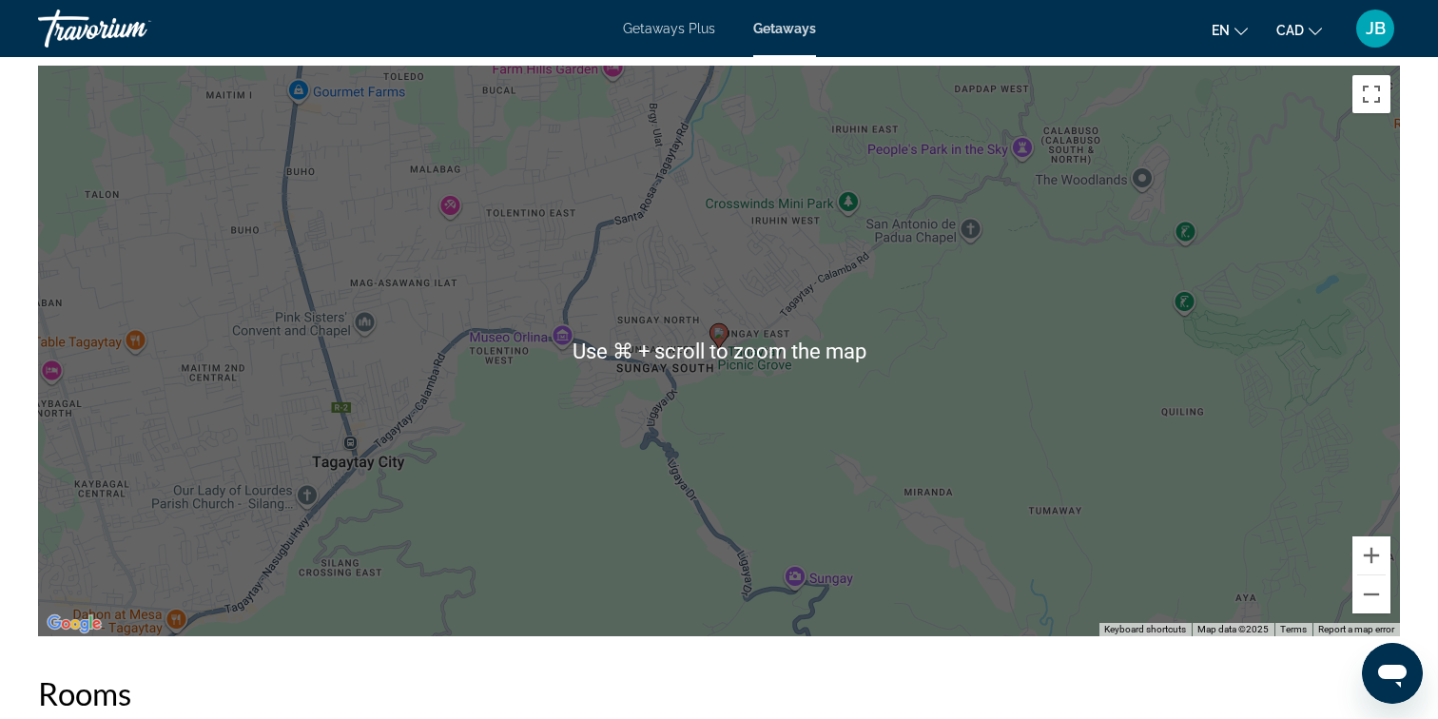
scroll to position [2201, 0]
click at [1373, 576] on button "Zoom out" at bounding box center [1371, 595] width 38 height 38
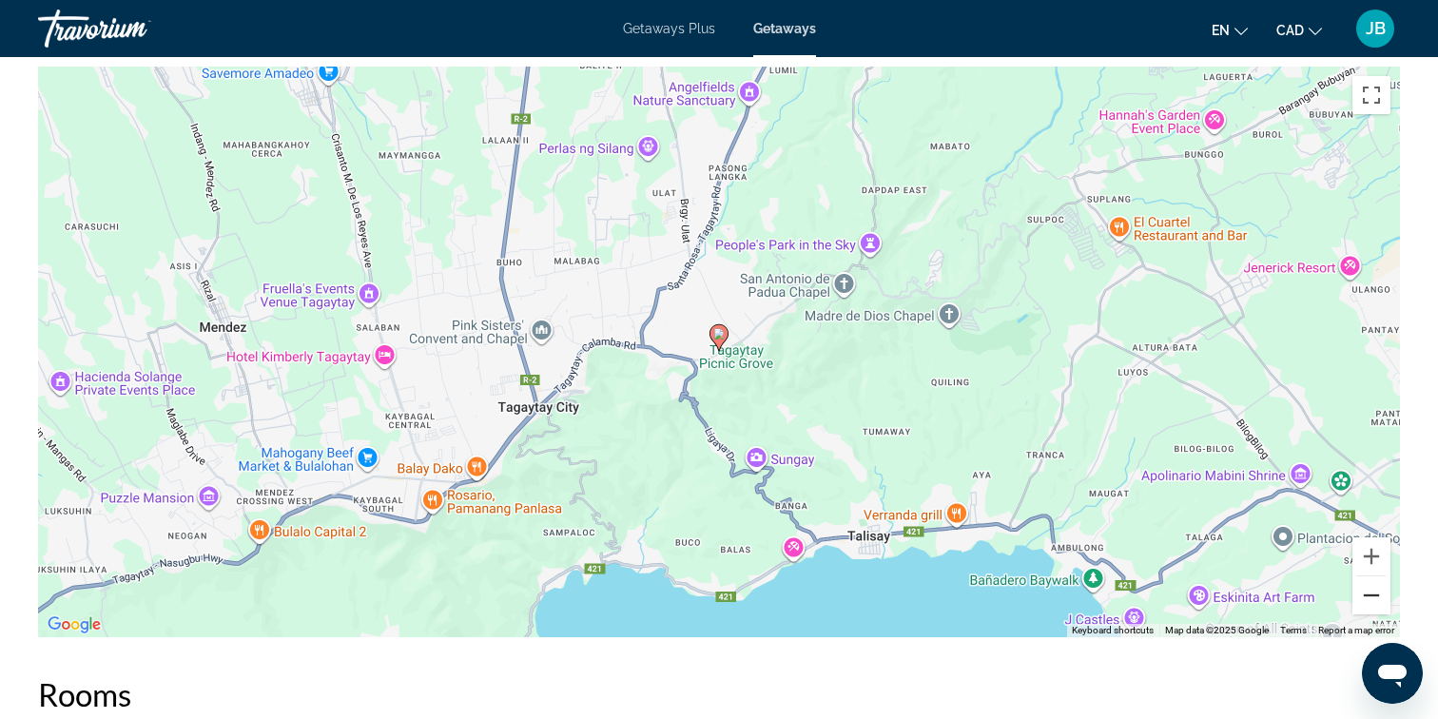
click at [1373, 576] on button "Zoom out" at bounding box center [1371, 595] width 38 height 38
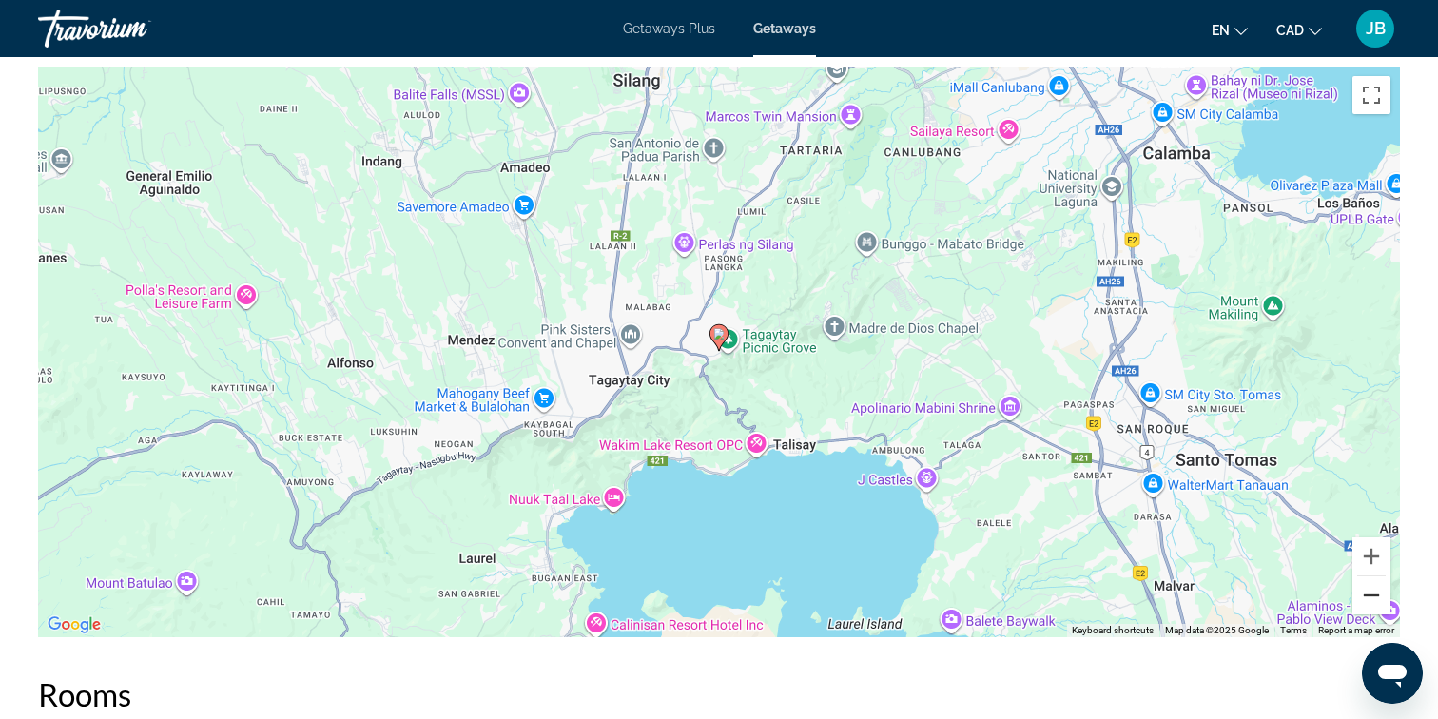
click at [1373, 576] on button "Zoom out" at bounding box center [1371, 595] width 38 height 38
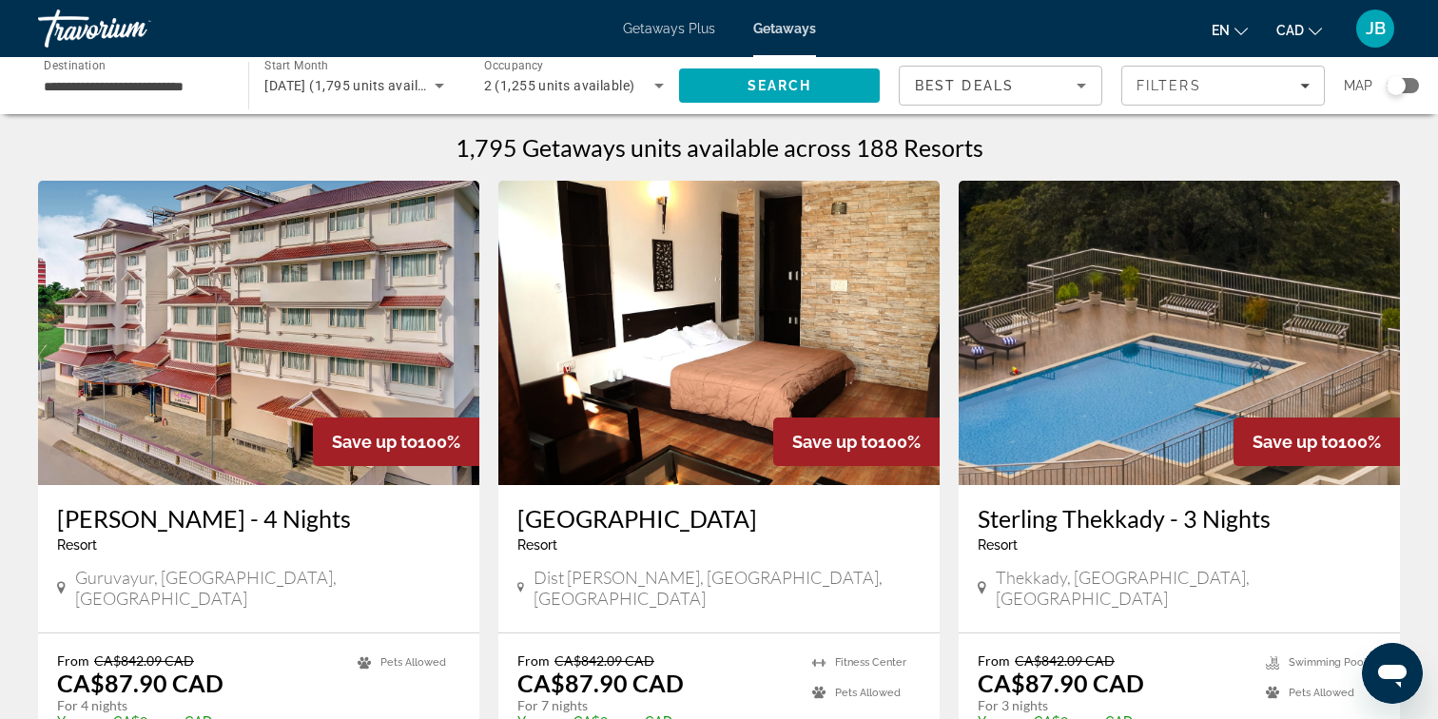
click at [1410, 84] on div "Search widget" at bounding box center [1402, 85] width 32 height 15
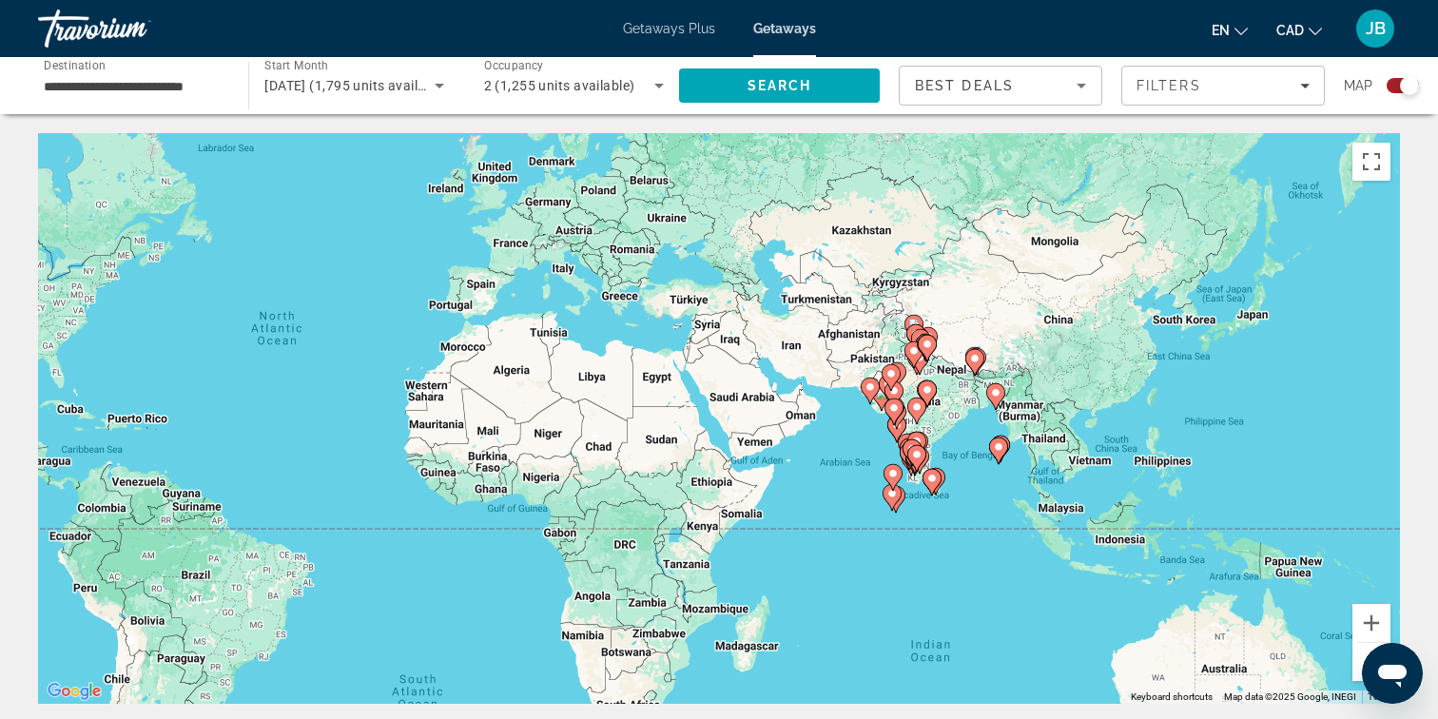
drag, startPoint x: 1232, startPoint y: 606, endPoint x: 844, endPoint y: 546, distance: 392.6
click at [844, 546] on div "To activate drag with keyboard, press Alt + Enter. Once in keyboard drag state,…" at bounding box center [719, 418] width 1362 height 571
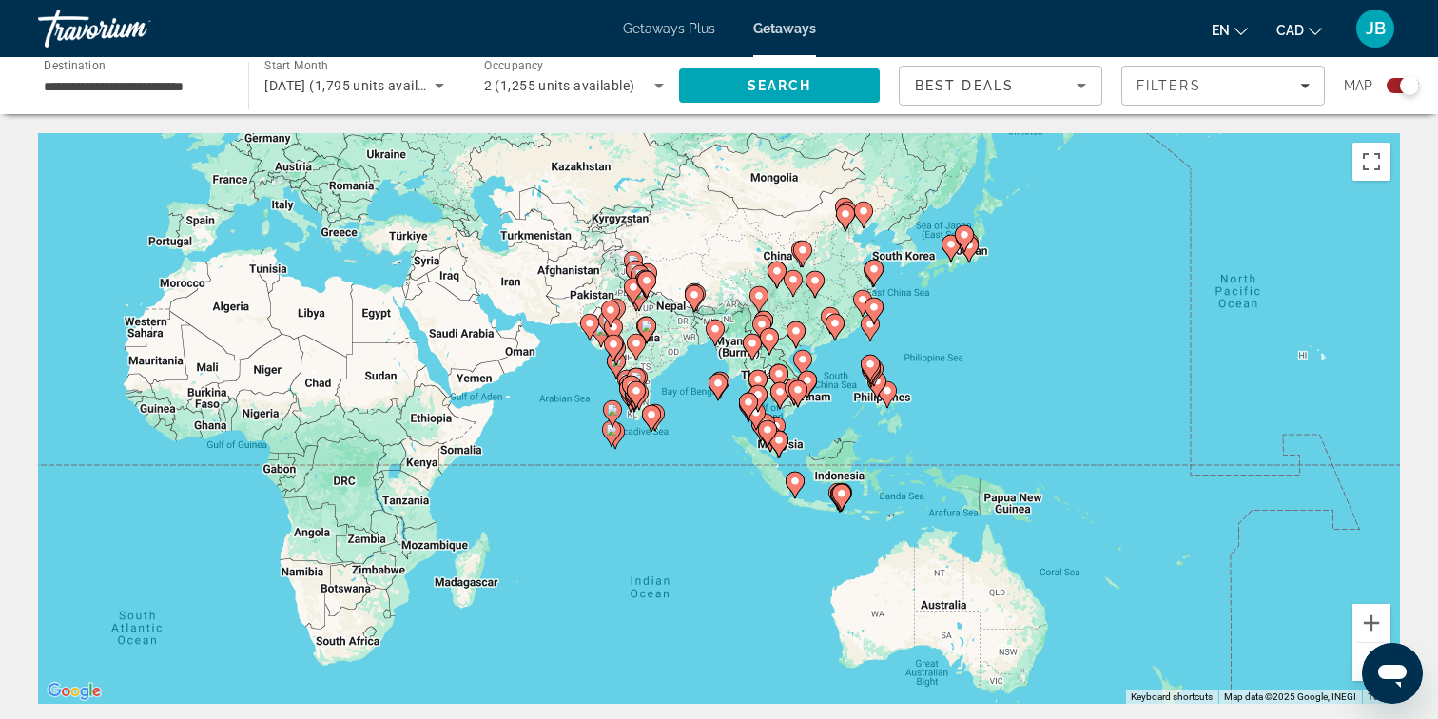
drag, startPoint x: 948, startPoint y: 579, endPoint x: 661, endPoint y: 515, distance: 294.1
click at [661, 515] on div "To activate drag with keyboard, press Alt + Enter. Once in keyboard drag state,…" at bounding box center [719, 418] width 1362 height 571
click at [1365, 623] on button "Zoom in" at bounding box center [1371, 623] width 38 height 38
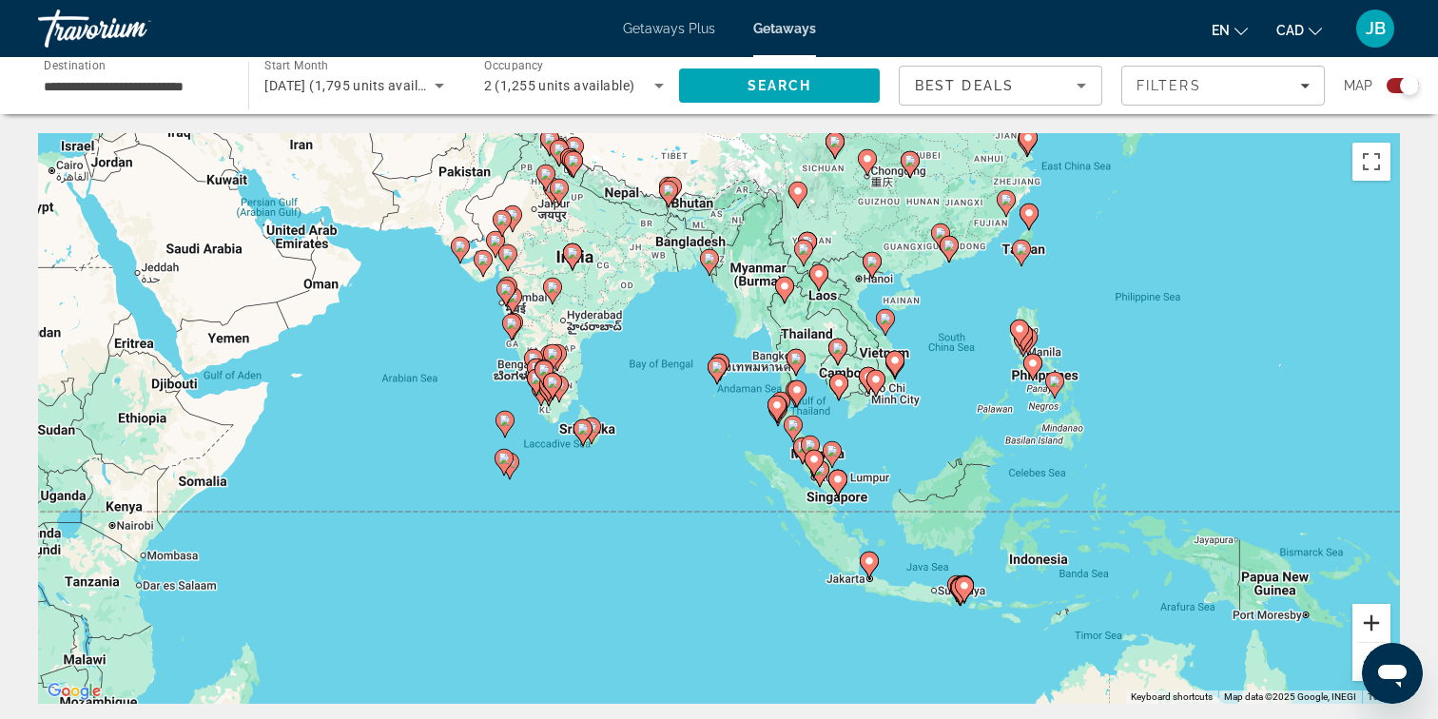
click at [1372, 624] on button "Zoom in" at bounding box center [1371, 623] width 38 height 38
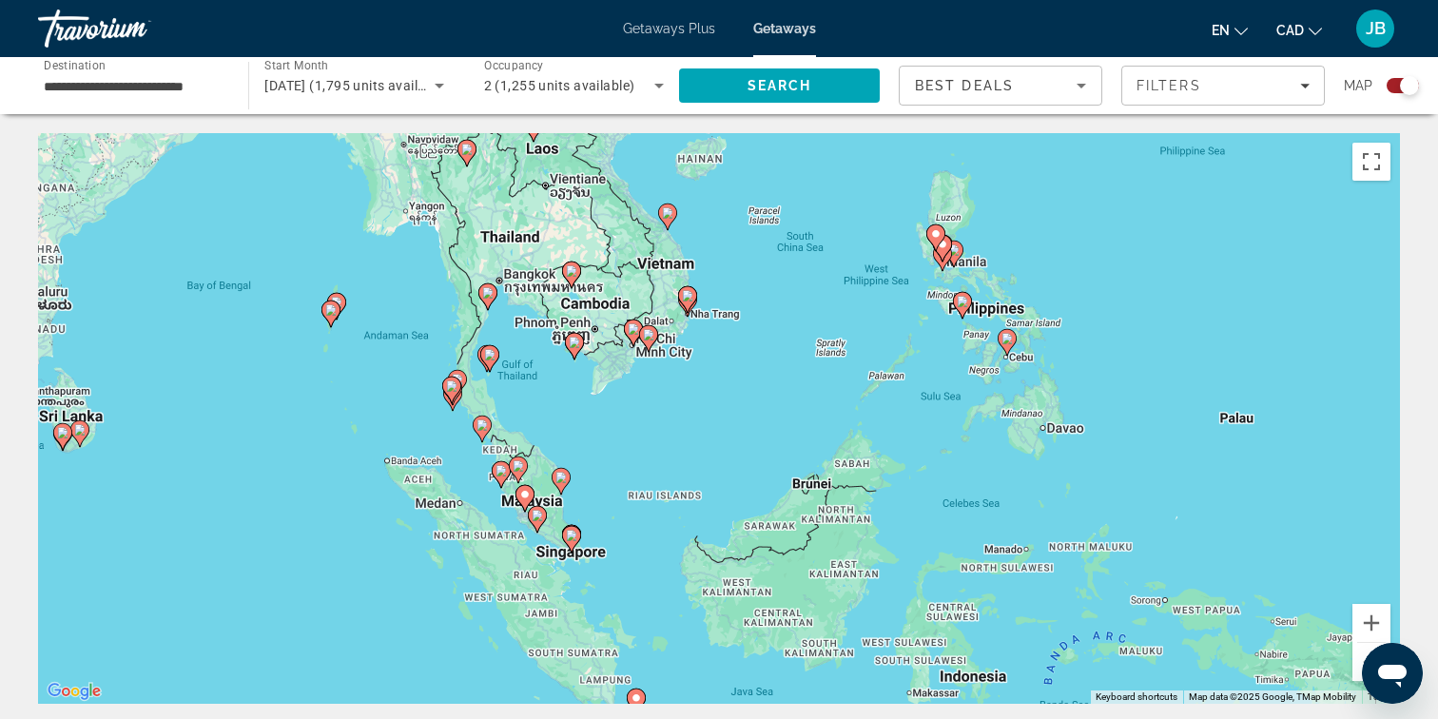
drag, startPoint x: 1110, startPoint y: 471, endPoint x: 715, endPoint y: 442, distance: 395.6
click at [715, 442] on div "To activate drag with keyboard, press Alt + Enter. Once in keyboard drag state,…" at bounding box center [719, 418] width 1362 height 571
click at [1371, 624] on button "Zoom in" at bounding box center [1371, 623] width 38 height 38
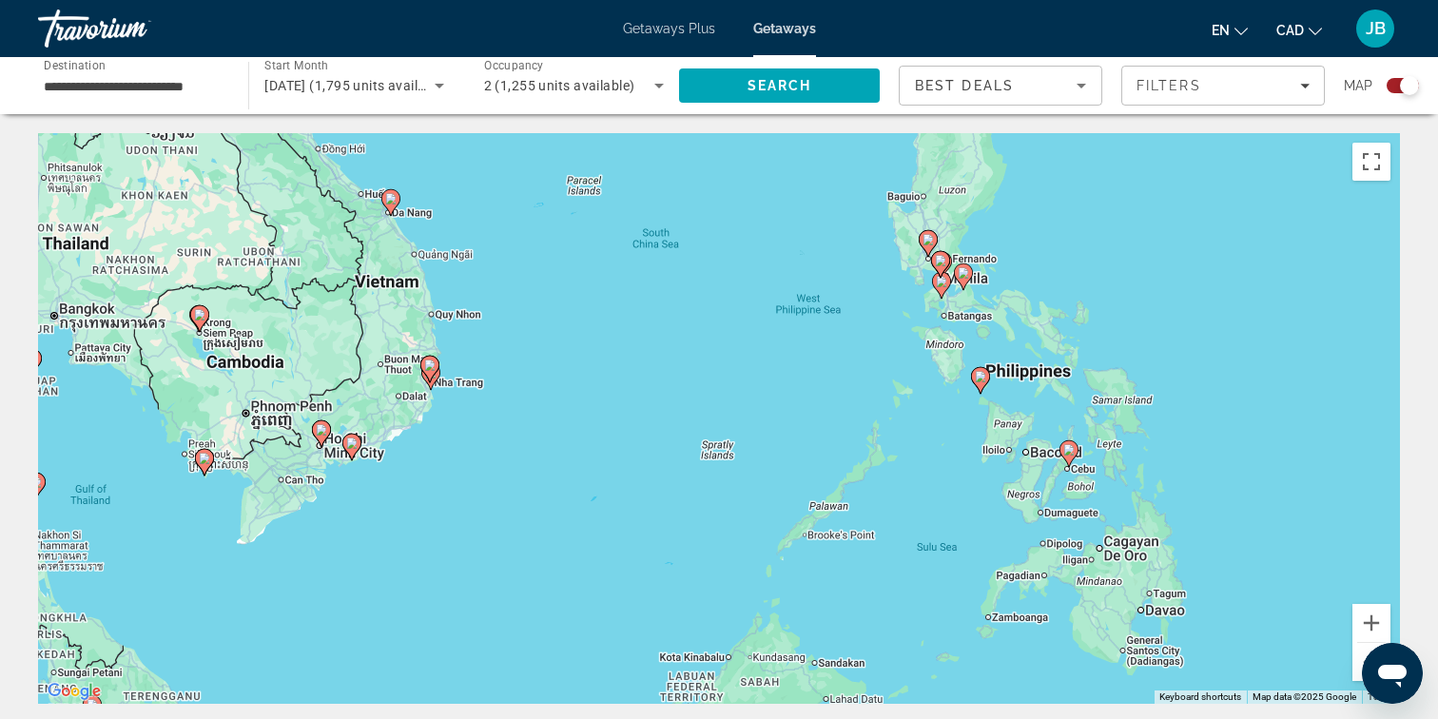
drag, startPoint x: 1180, startPoint y: 510, endPoint x: 954, endPoint y: 679, distance: 282.6
click at [954, 679] on div "To activate drag with keyboard, press Alt + Enter. Once in keyboard drag state,…" at bounding box center [719, 418] width 1362 height 571
click at [983, 379] on image "Main content" at bounding box center [979, 376] width 11 height 11
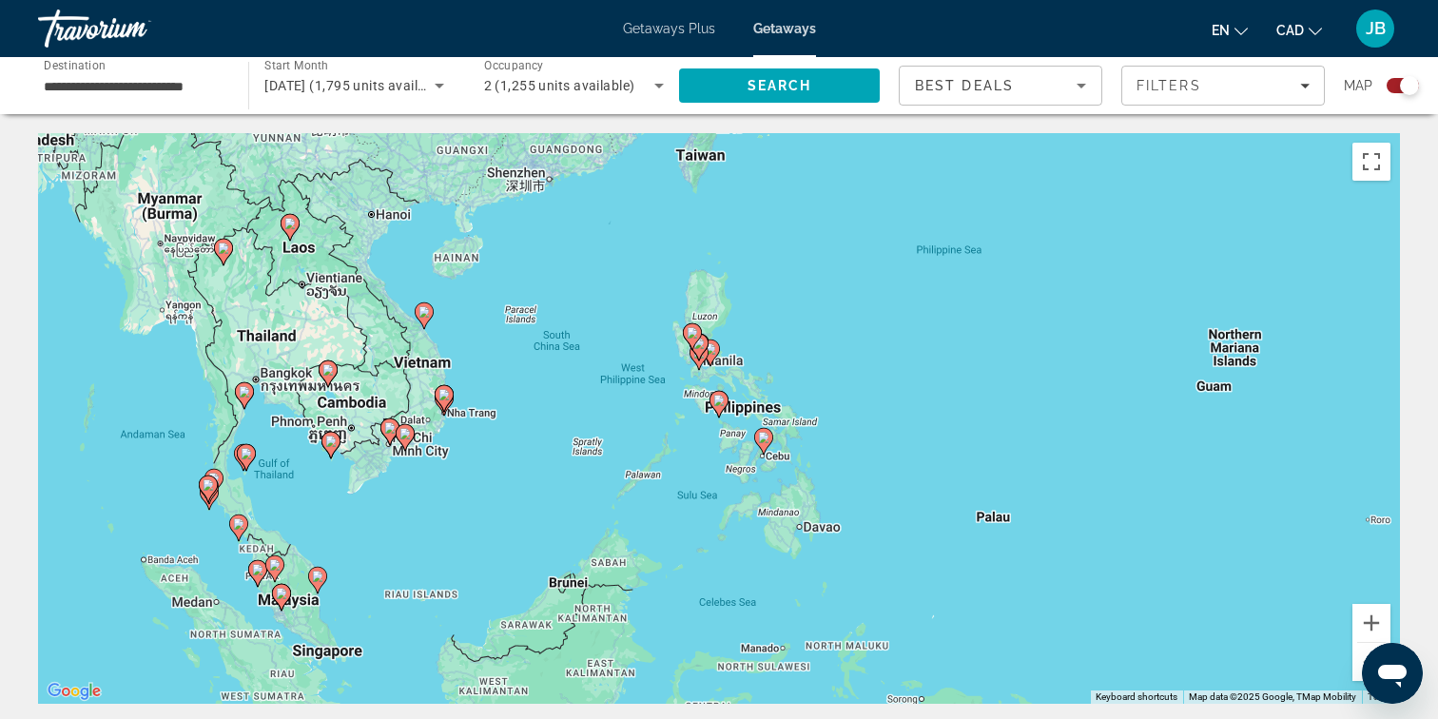
click at [724, 410] on gmp-advanced-marker "Main content" at bounding box center [718, 404] width 19 height 29
type input "**********"
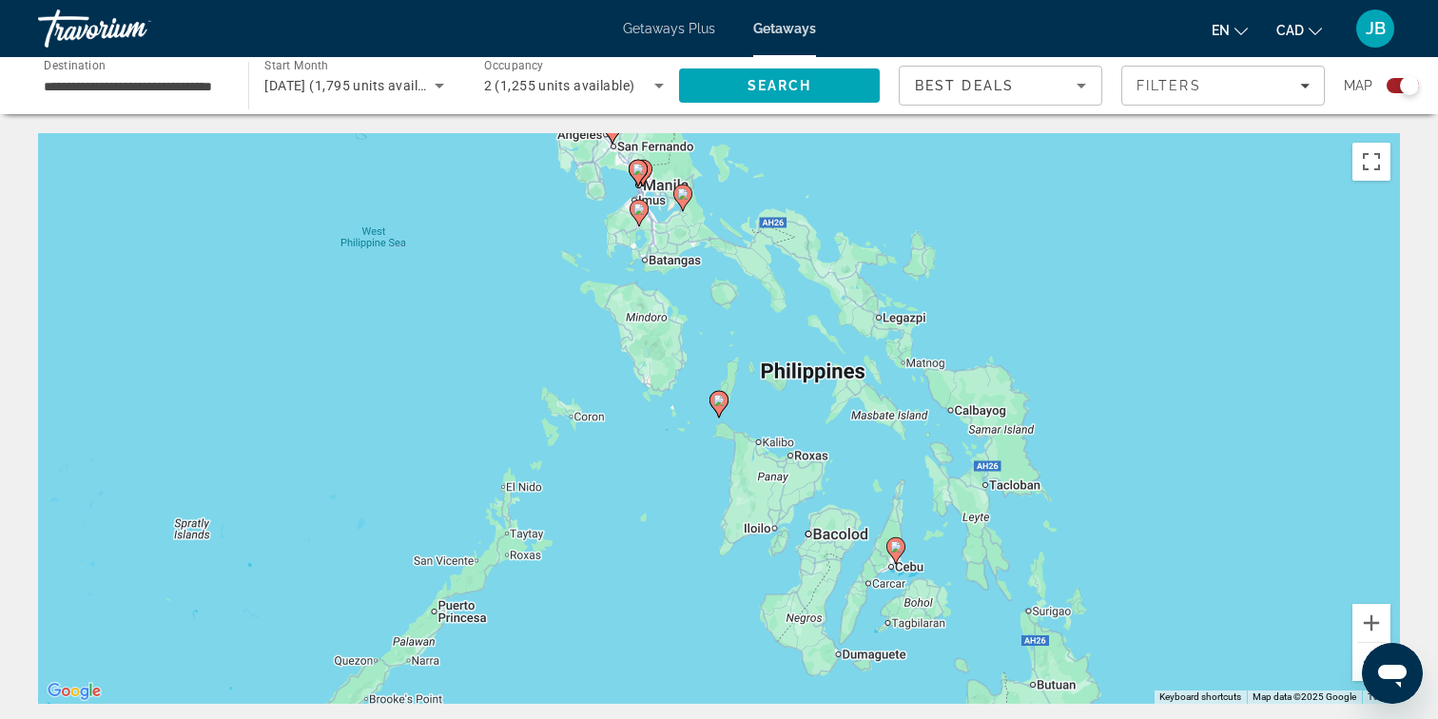
click at [724, 410] on gmp-advanced-marker "Main content" at bounding box center [718, 404] width 19 height 29
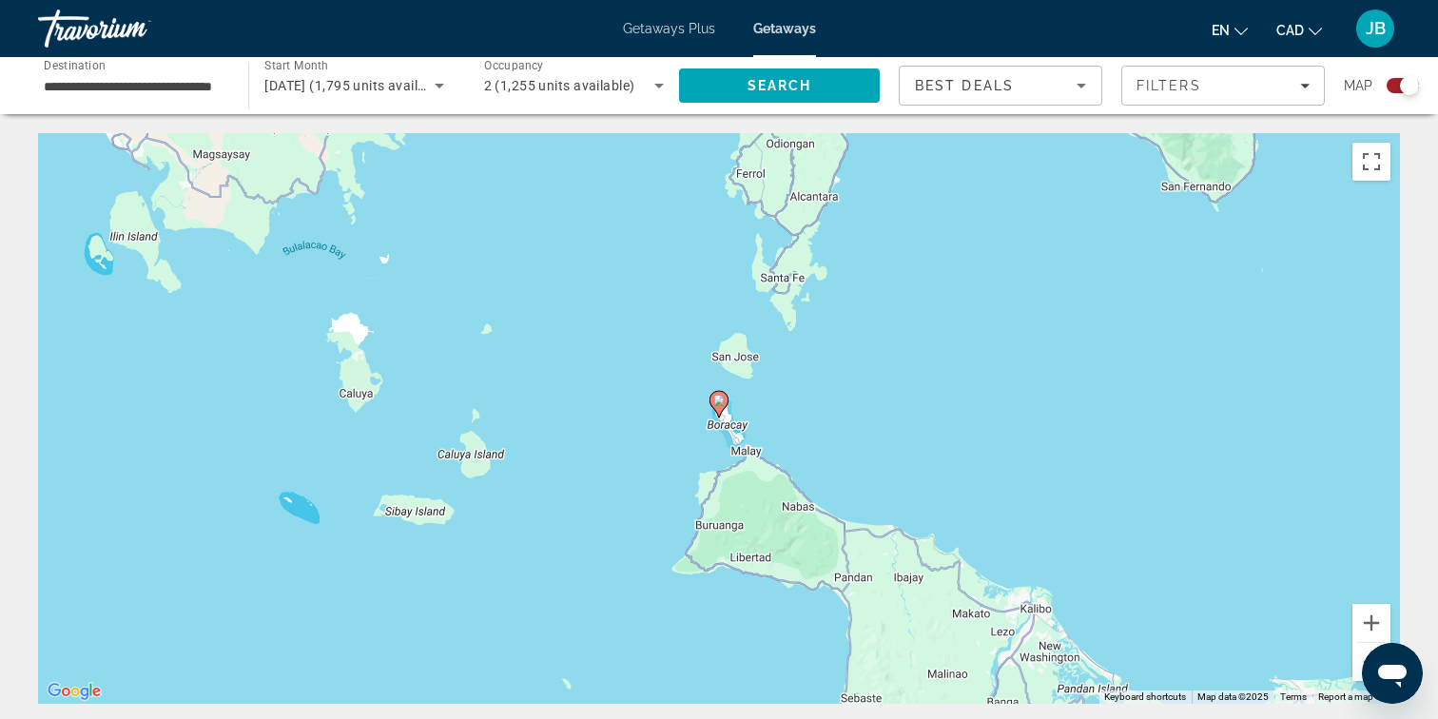
click at [1360, 665] on button "Zoom out" at bounding box center [1371, 662] width 38 height 38
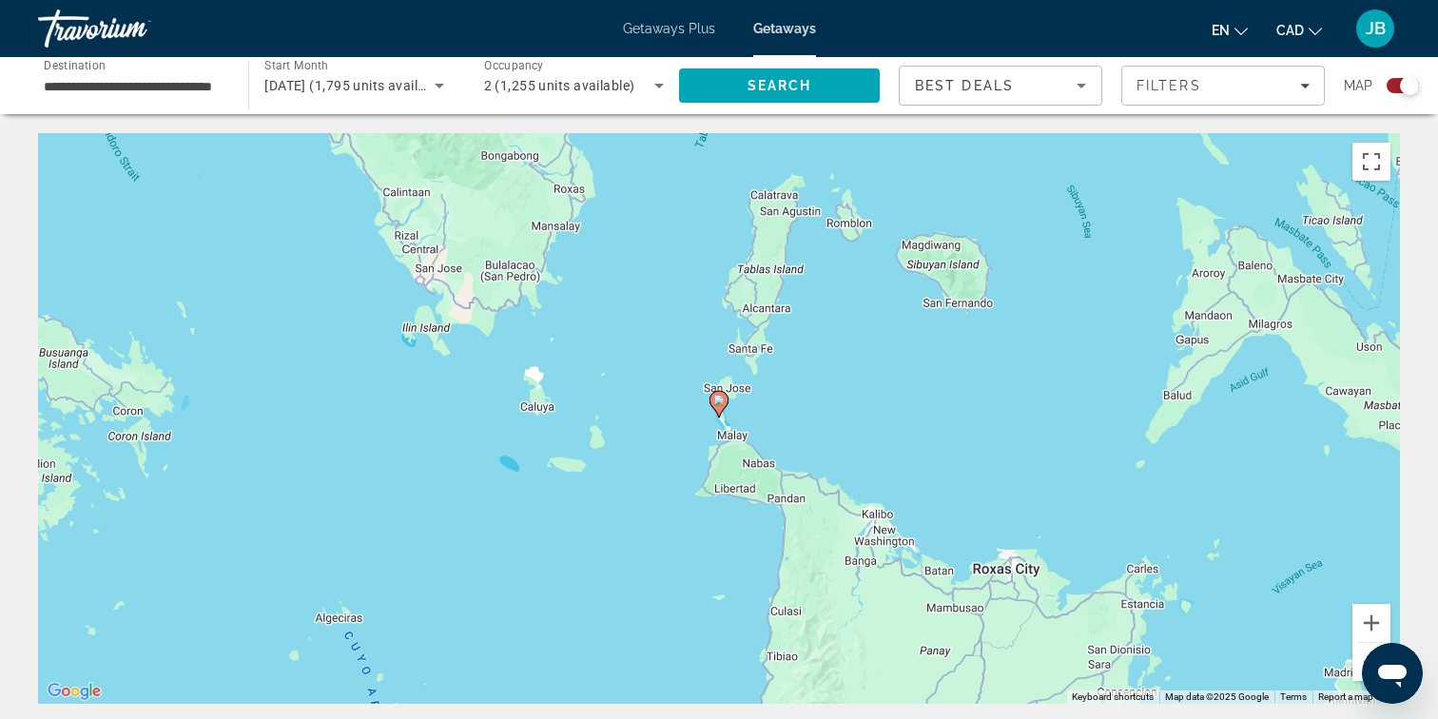
click at [1360, 665] on button "Zoom out" at bounding box center [1371, 662] width 38 height 38
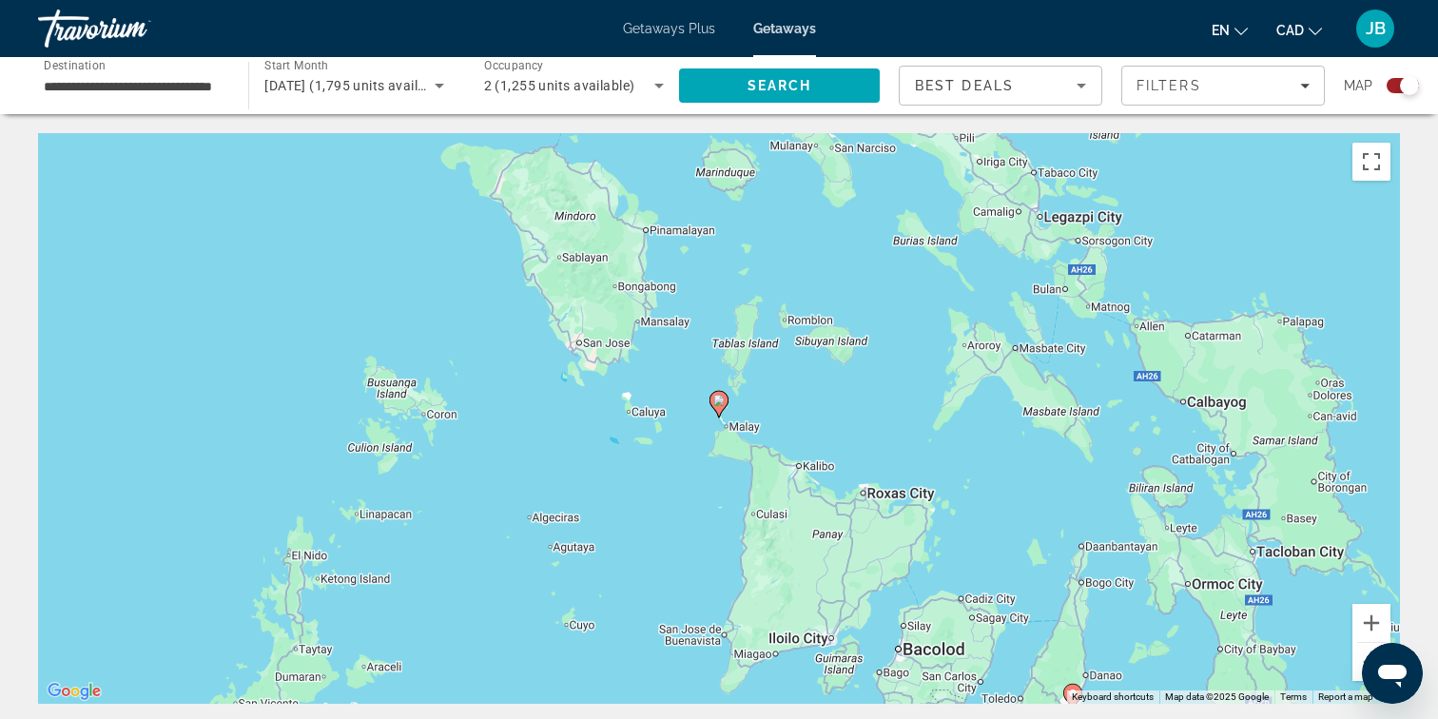
click at [1360, 665] on button "Zoom out" at bounding box center [1371, 662] width 38 height 38
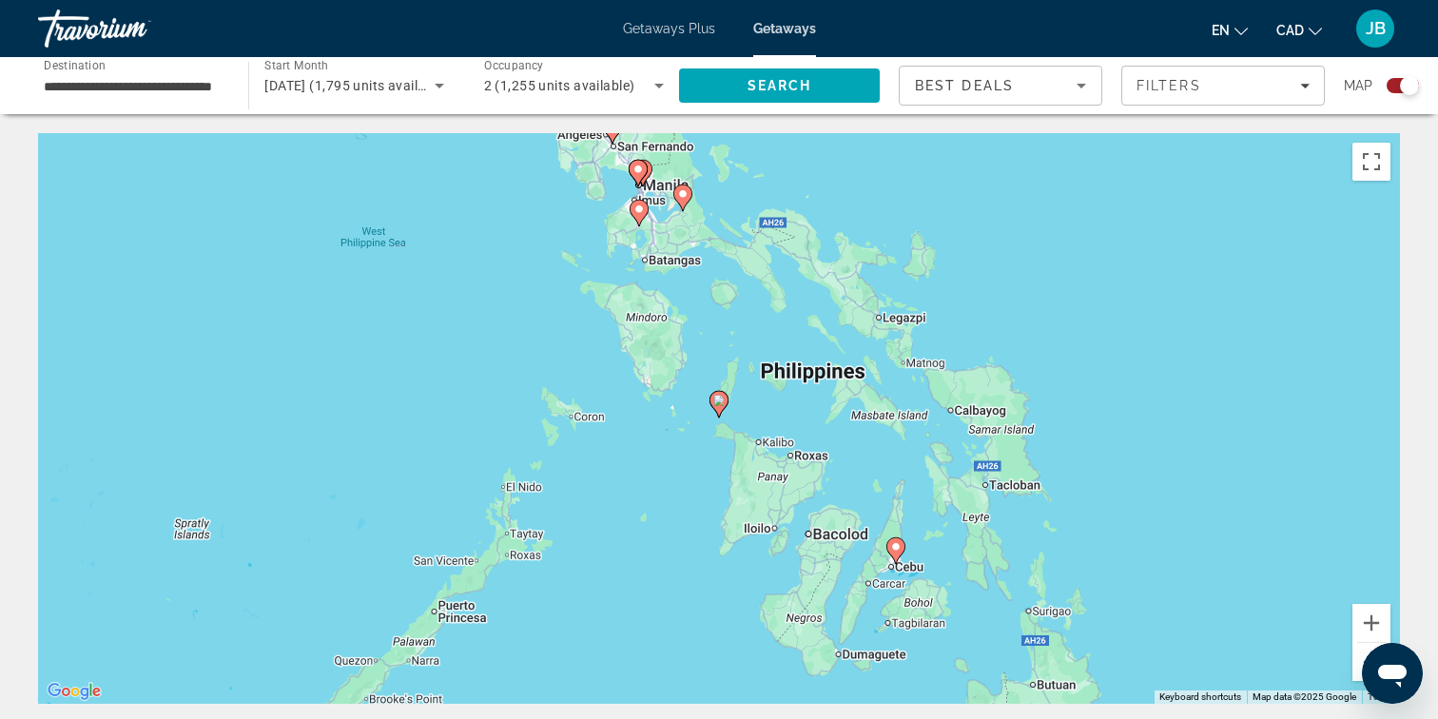
click at [1158, 338] on div "To activate drag with keyboard, press Alt + Enter. Once in keyboard drag state,…" at bounding box center [719, 418] width 1362 height 571
click at [1358, 661] on button "Zoom out" at bounding box center [1371, 662] width 38 height 38
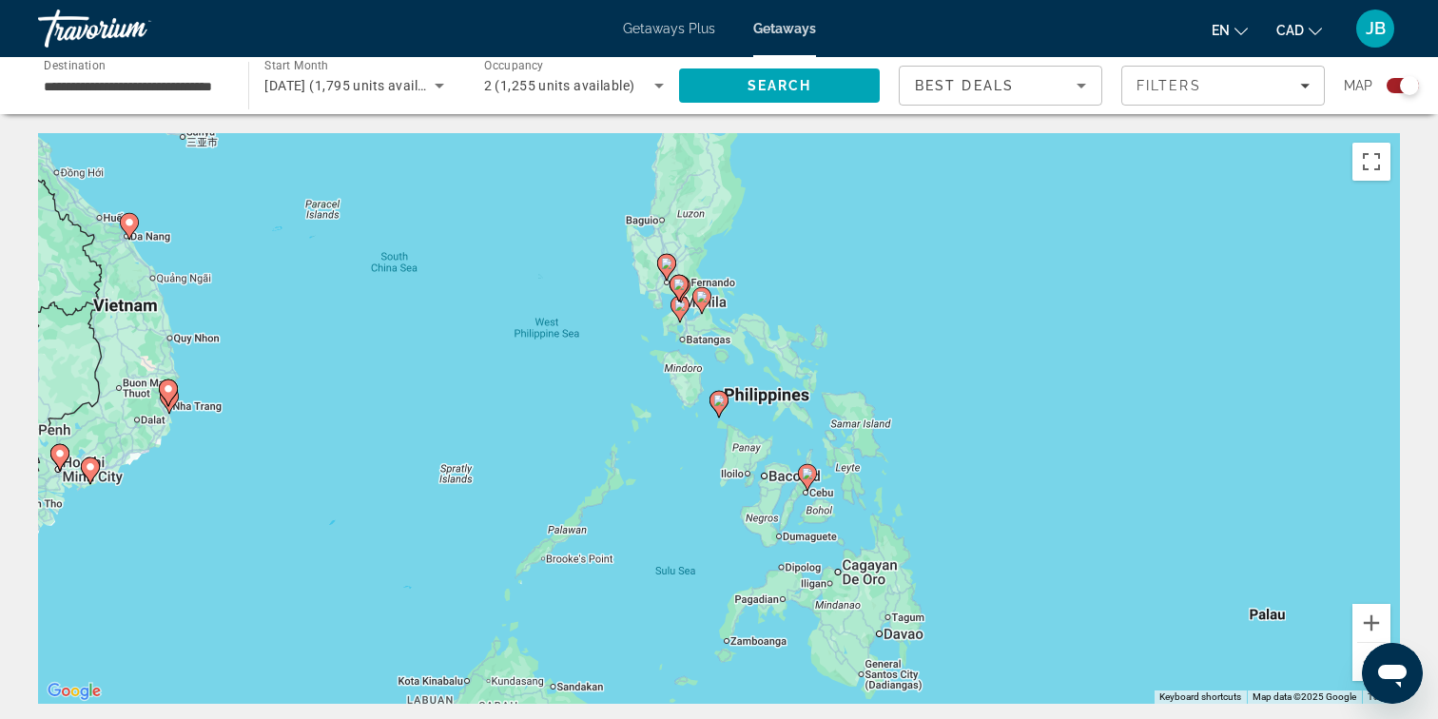
click at [1125, 427] on div "To activate drag with keyboard, press Alt + Enter. Once in keyboard drag state,…" at bounding box center [719, 418] width 1362 height 571
click at [1362, 629] on button "Zoom in" at bounding box center [1371, 623] width 38 height 38
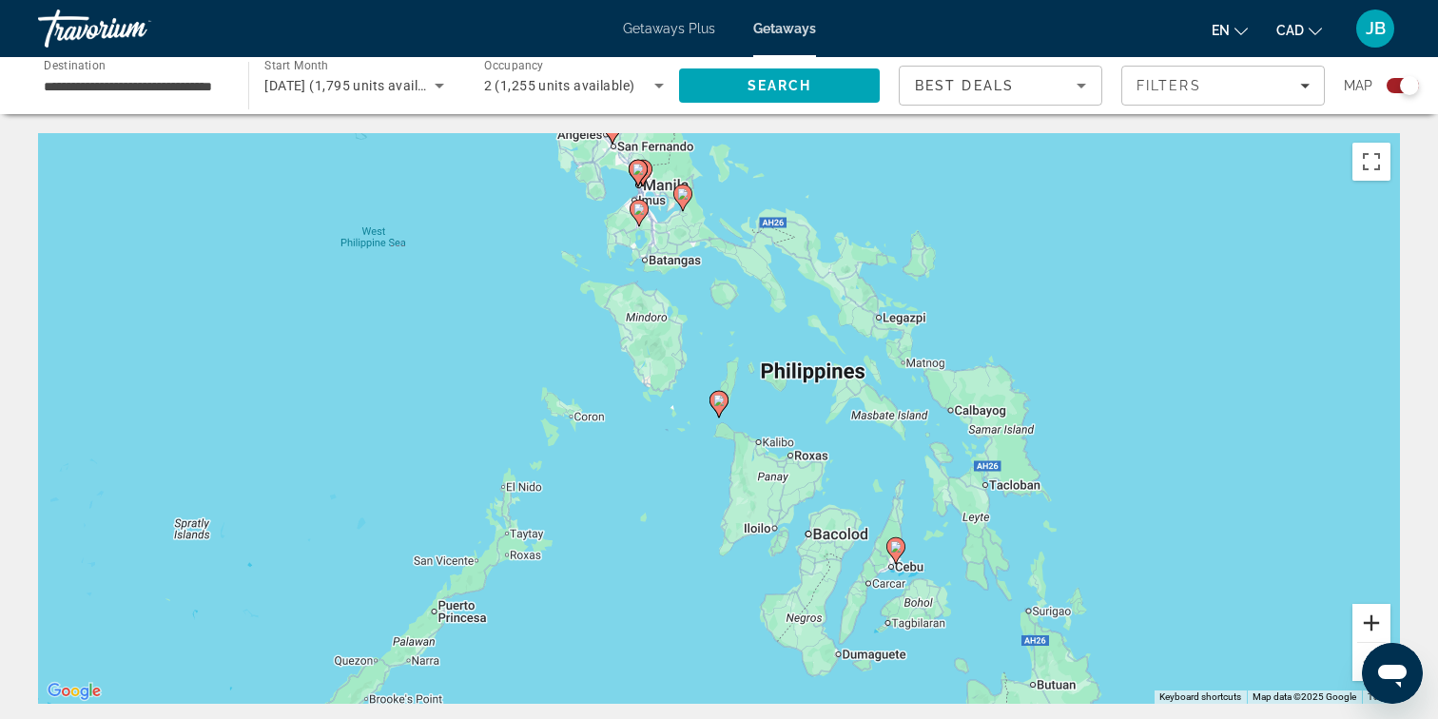
click at [1365, 629] on button "Zoom in" at bounding box center [1371, 623] width 38 height 38
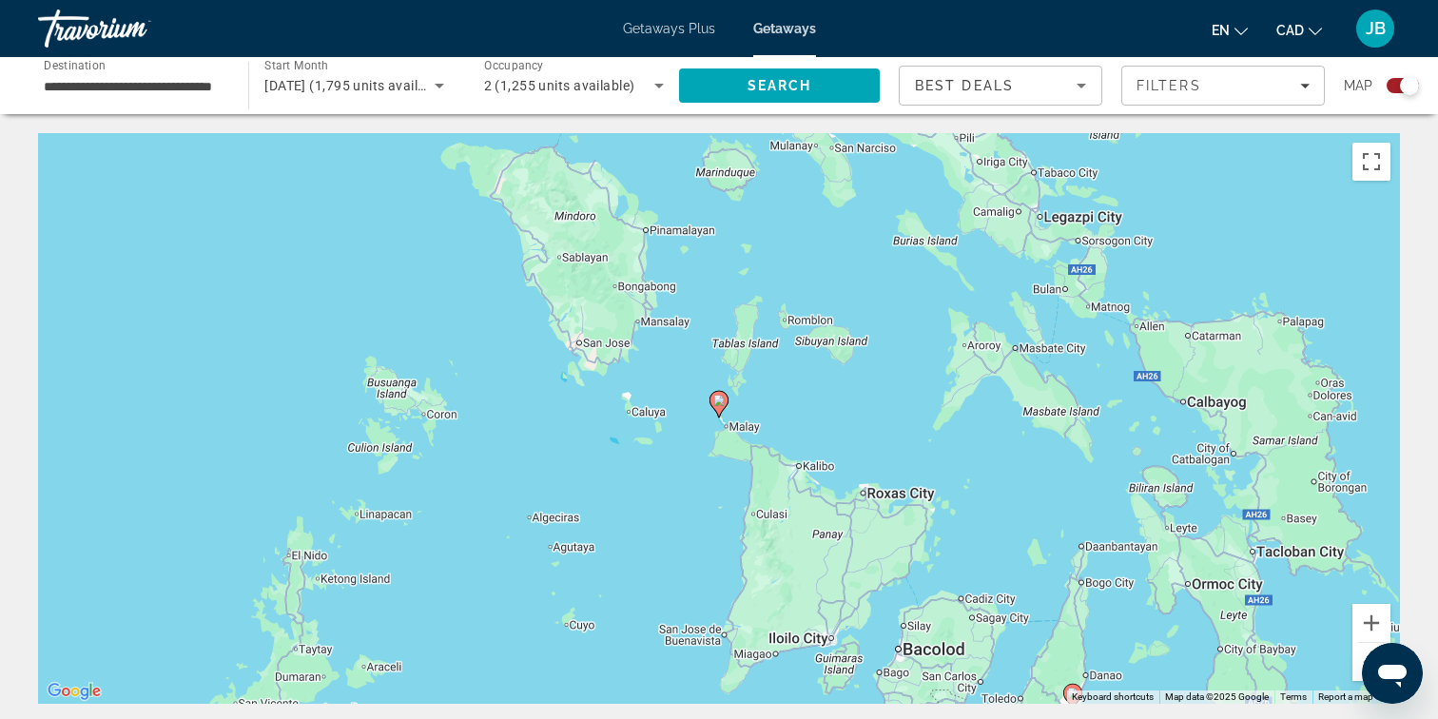
drag, startPoint x: 852, startPoint y: 424, endPoint x: 824, endPoint y: 576, distance: 154.6
click at [824, 576] on div "To activate drag with keyboard, press Alt + Enter. Once in keyboard drag state,…" at bounding box center [719, 418] width 1362 height 571
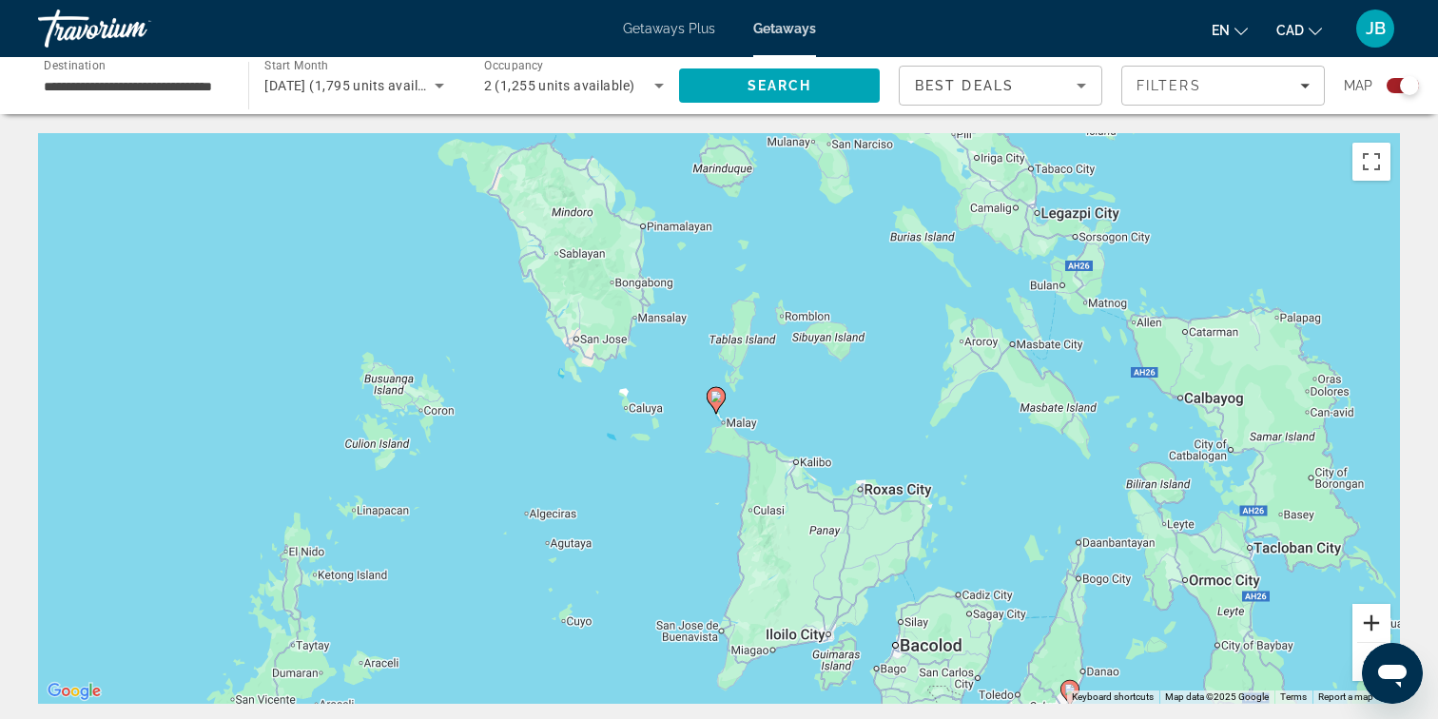
click at [1366, 627] on button "Zoom in" at bounding box center [1371, 623] width 38 height 38
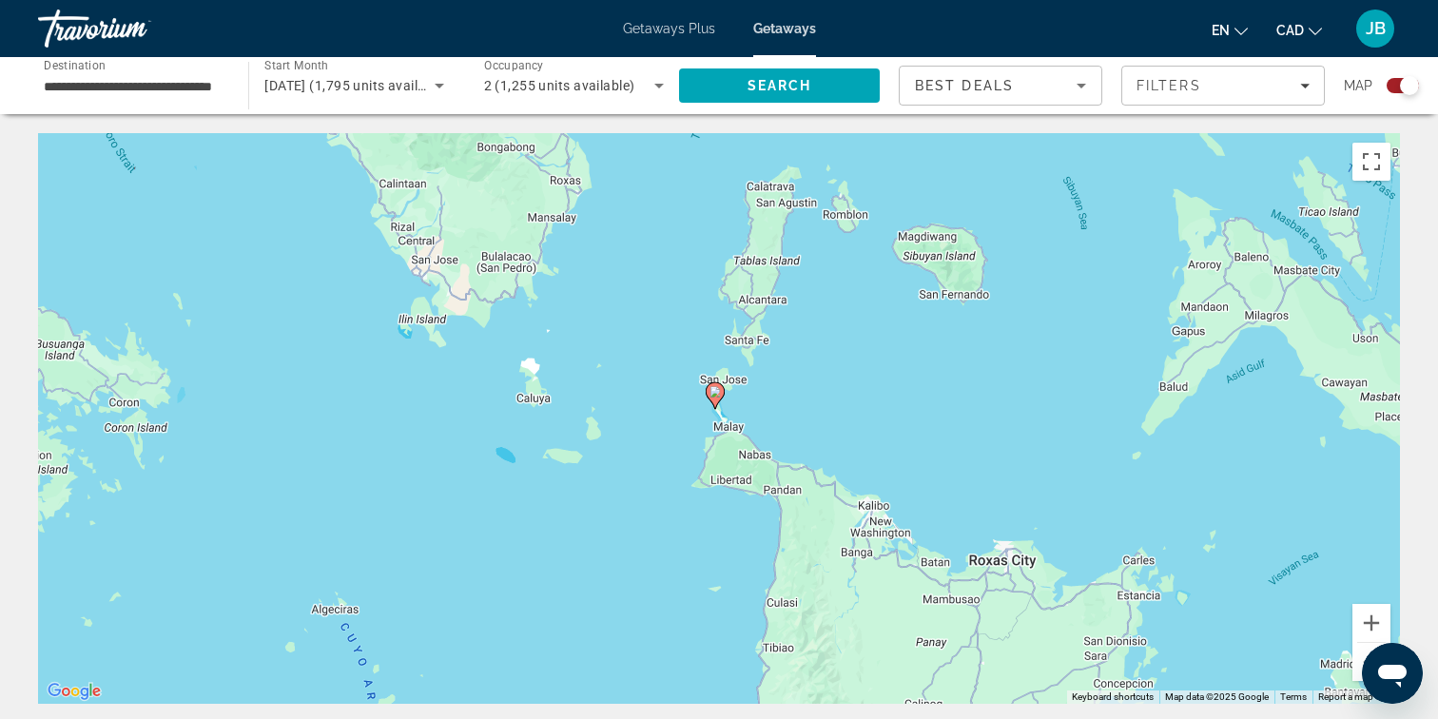
drag, startPoint x: 1146, startPoint y: 433, endPoint x: 1105, endPoint y: 635, distance: 206.6
click at [1105, 635] on div "To activate drag with keyboard, press Alt + Enter. Once in keyboard drag state,…" at bounding box center [719, 418] width 1362 height 571
drag, startPoint x: 433, startPoint y: 444, endPoint x: 342, endPoint y: 644, distance: 219.2
click at [342, 644] on div "To activate drag with keyboard, press Alt + Enter. Once in keyboard drag state,…" at bounding box center [719, 418] width 1362 height 571
